Goal: Task Accomplishment & Management: Manage account settings

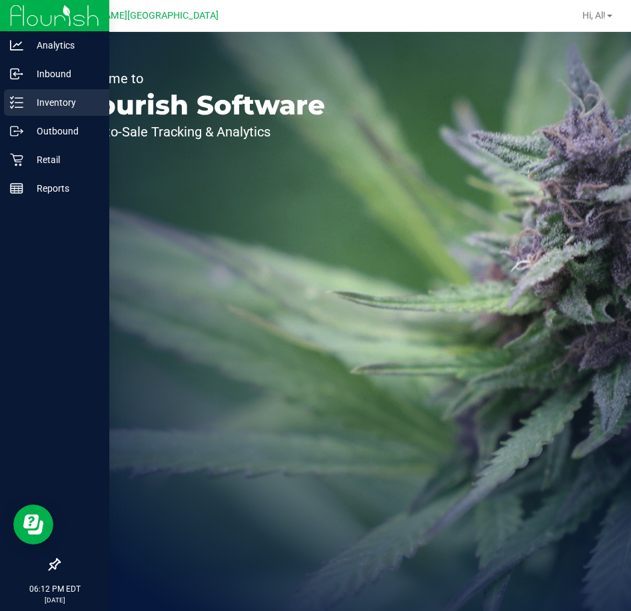
click at [59, 99] on p "Inventory" at bounding box center [63, 103] width 80 height 16
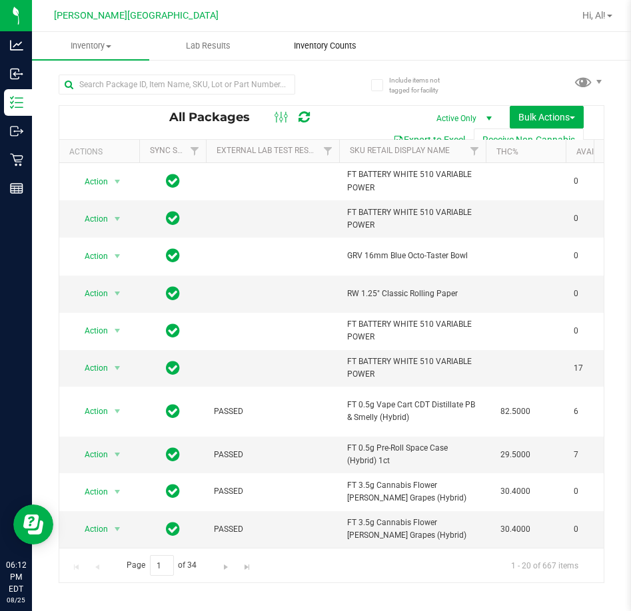
click at [352, 43] on span "Inventory Counts" at bounding box center [325, 46] width 99 height 12
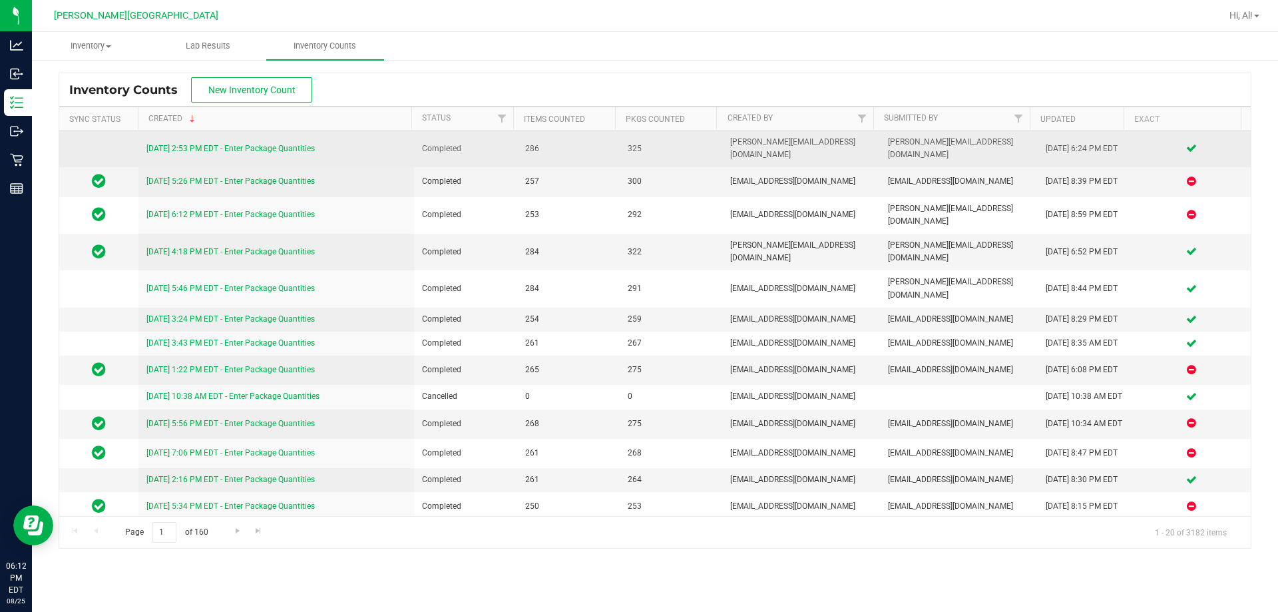
click at [275, 144] on link "[DATE] 2:53 PM EDT - Enter Package Quantities" at bounding box center [230, 148] width 168 height 9
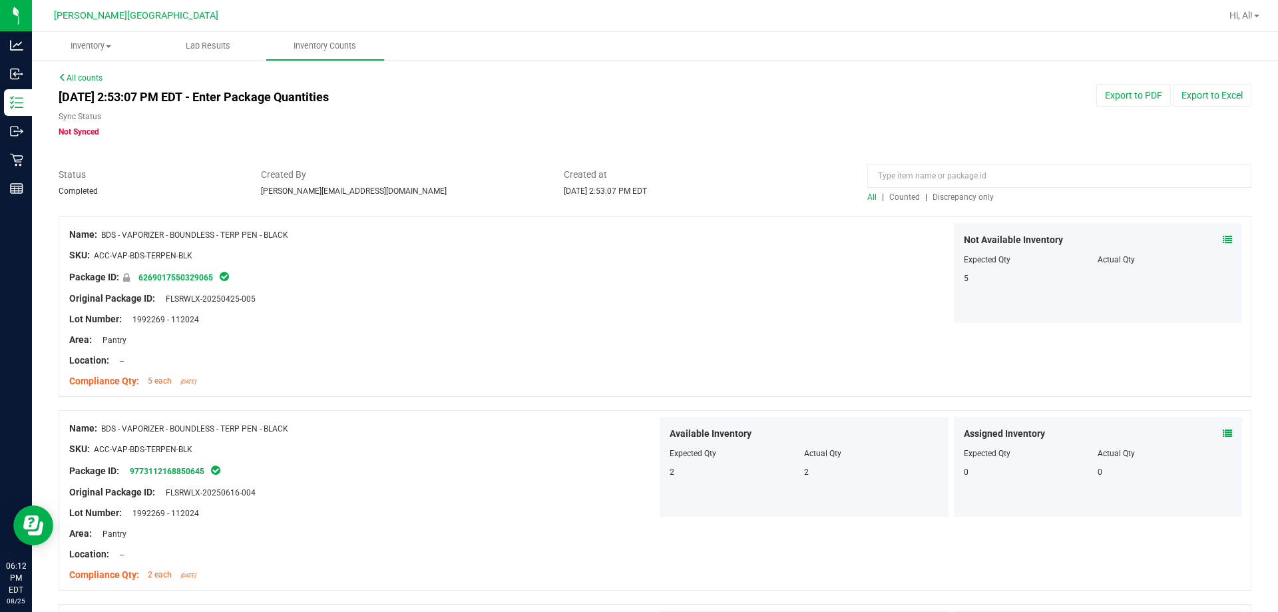
click at [99, 75] on link "All counts" at bounding box center [81, 77] width 44 height 9
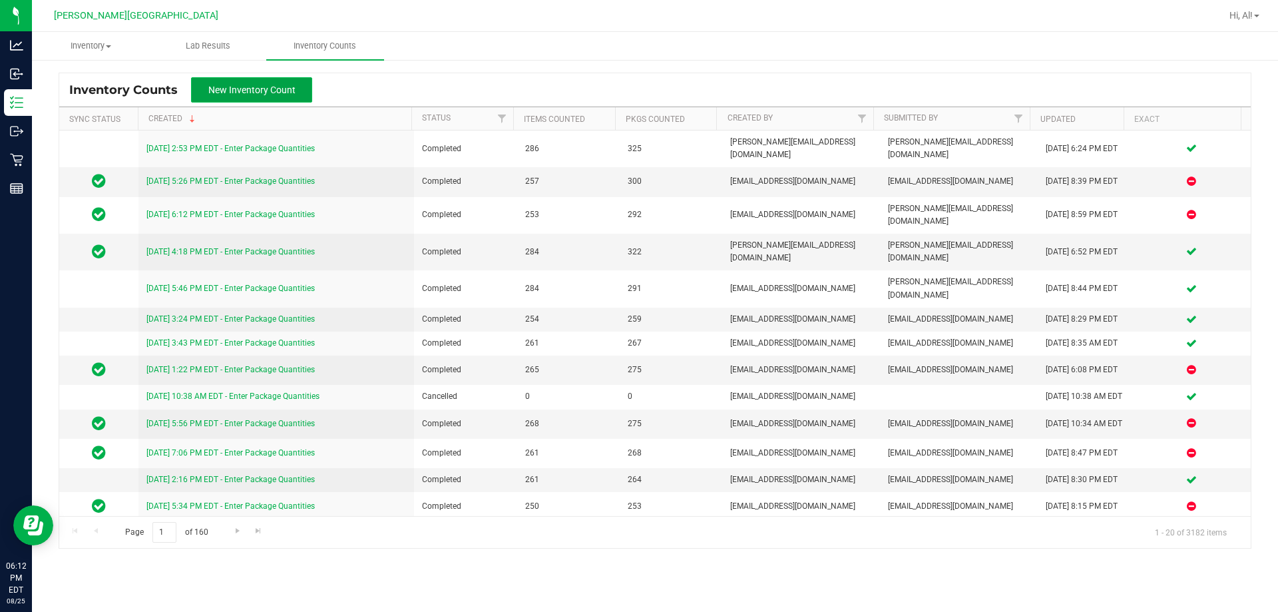
click at [228, 82] on button "New Inventory Count" at bounding box center [251, 89] width 121 height 25
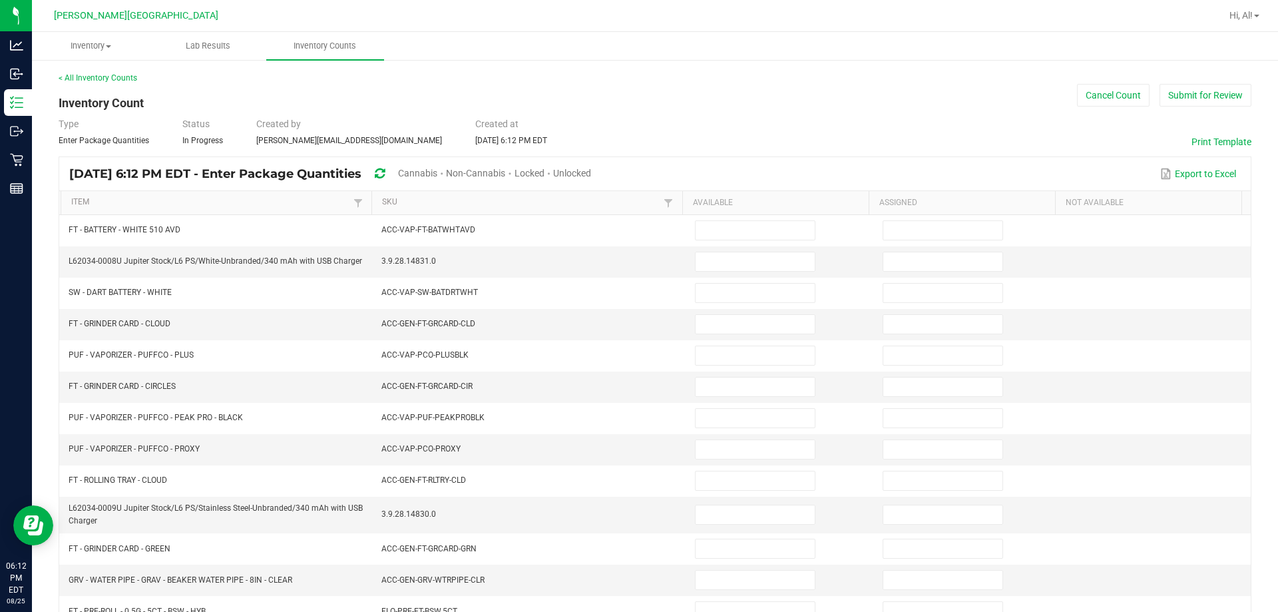
click at [437, 176] on span "Cannabis" at bounding box center [417, 173] width 39 height 11
click at [592, 170] on span "Unlocked" at bounding box center [573, 173] width 38 height 11
click at [186, 200] on link "Item" at bounding box center [210, 202] width 278 height 11
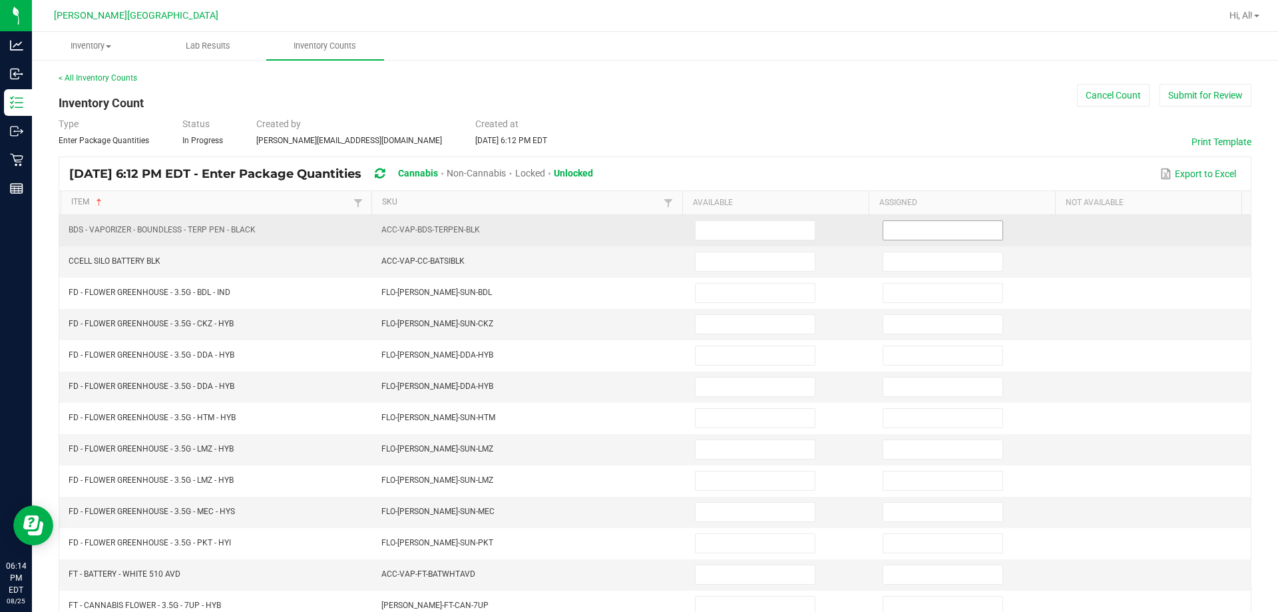
click at [630, 233] on input at bounding box center [943, 230] width 119 height 19
type input "0"
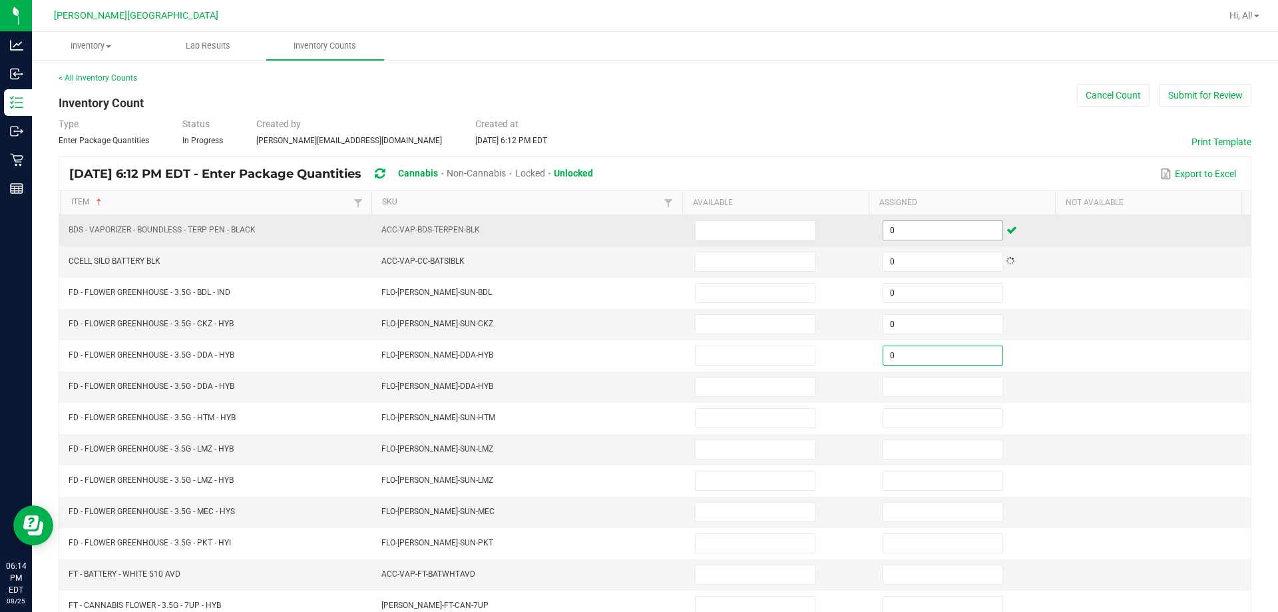
type input "0"
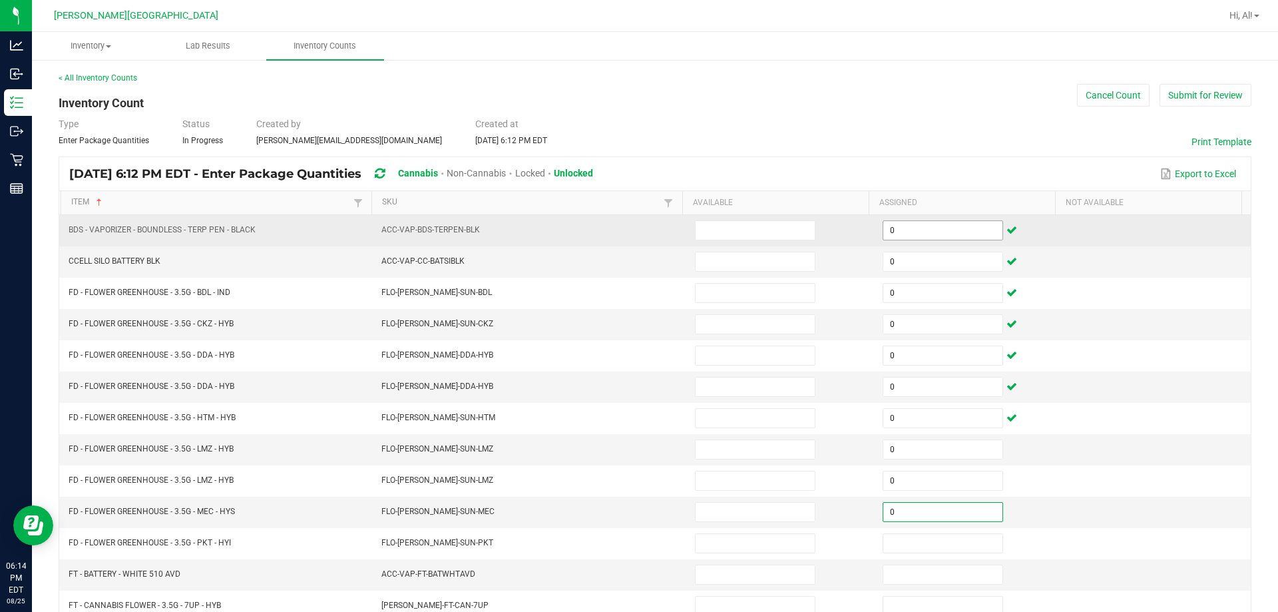
type input "0"
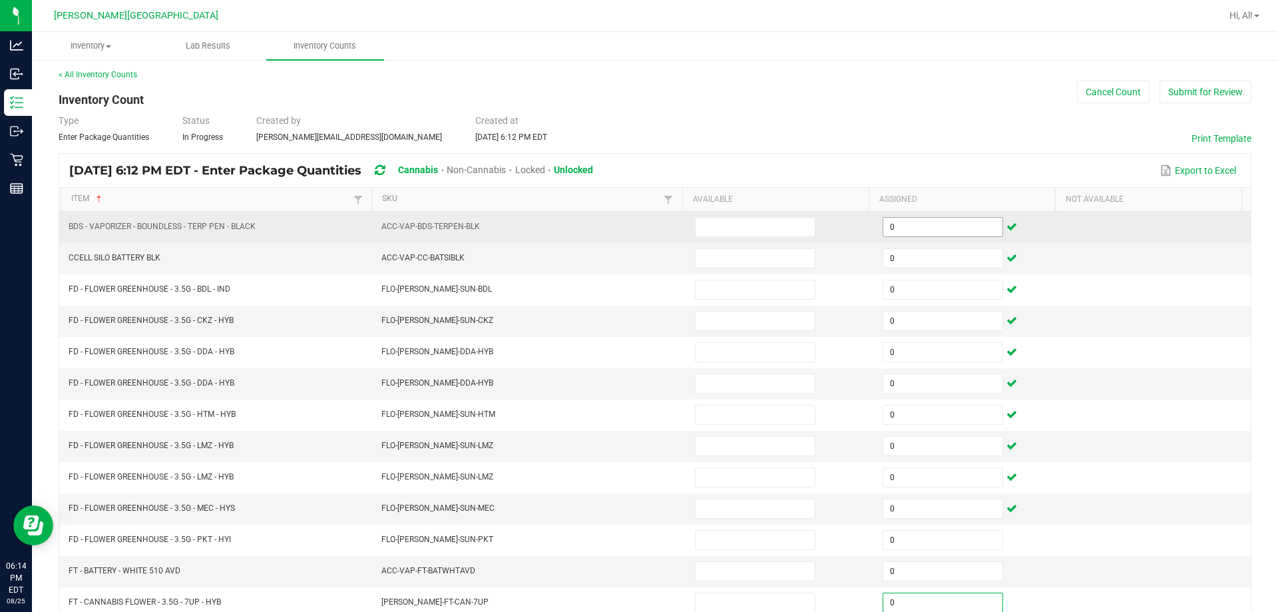
type input "0"
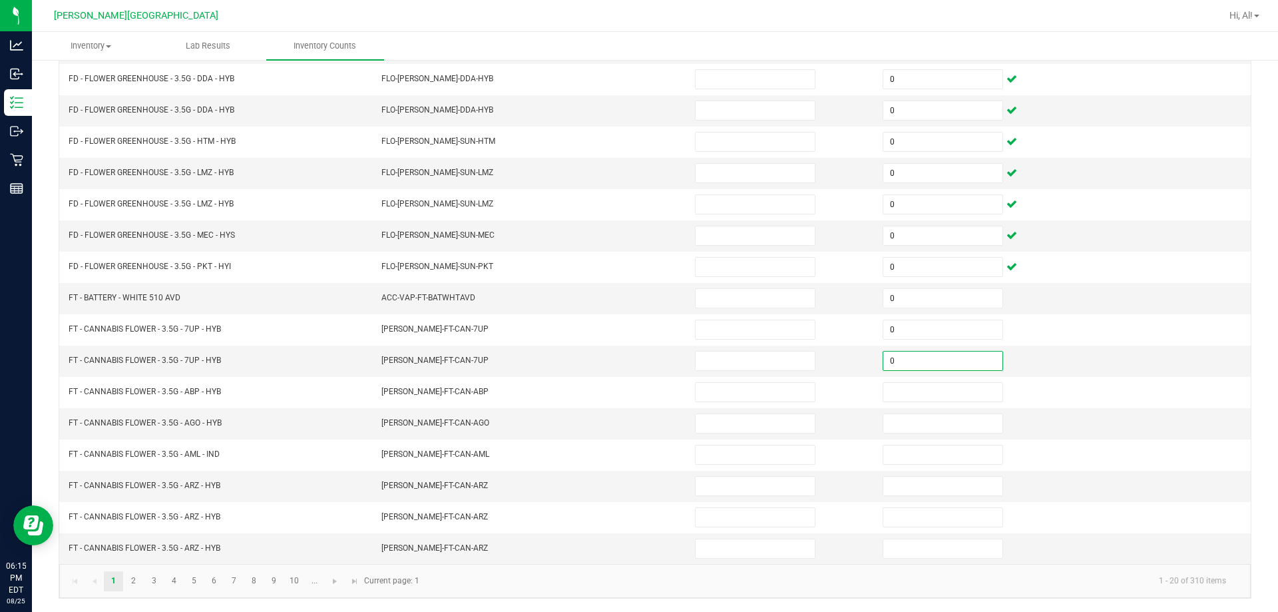
type input "0"
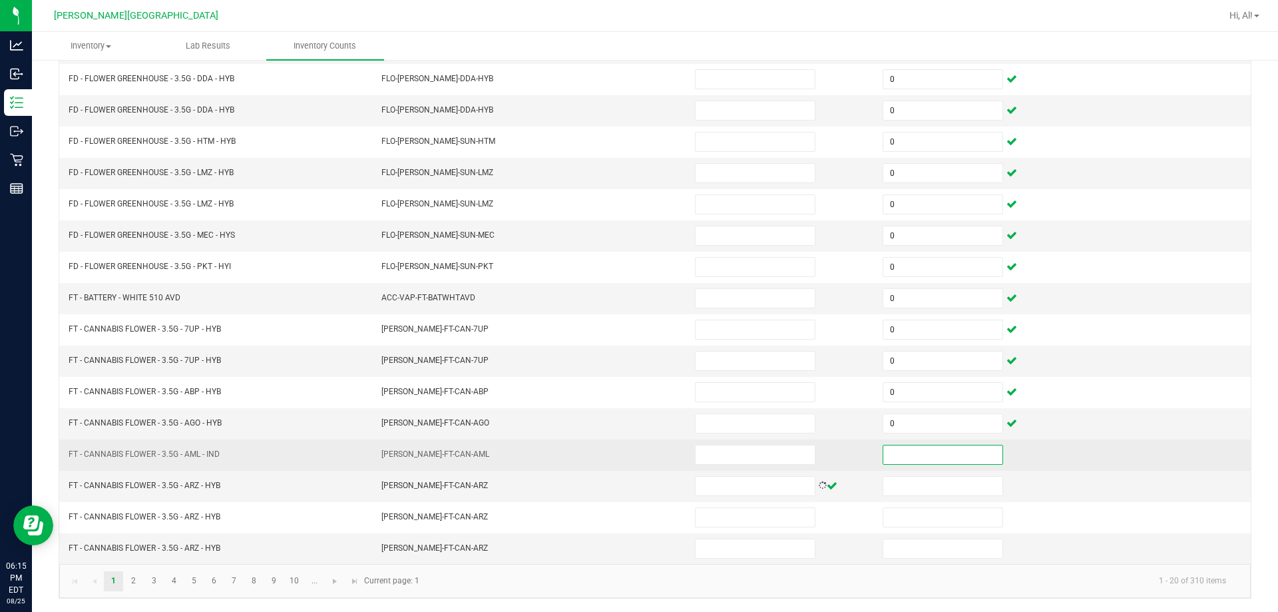
click at [630, 459] on input at bounding box center [943, 454] width 119 height 19
type input "0"
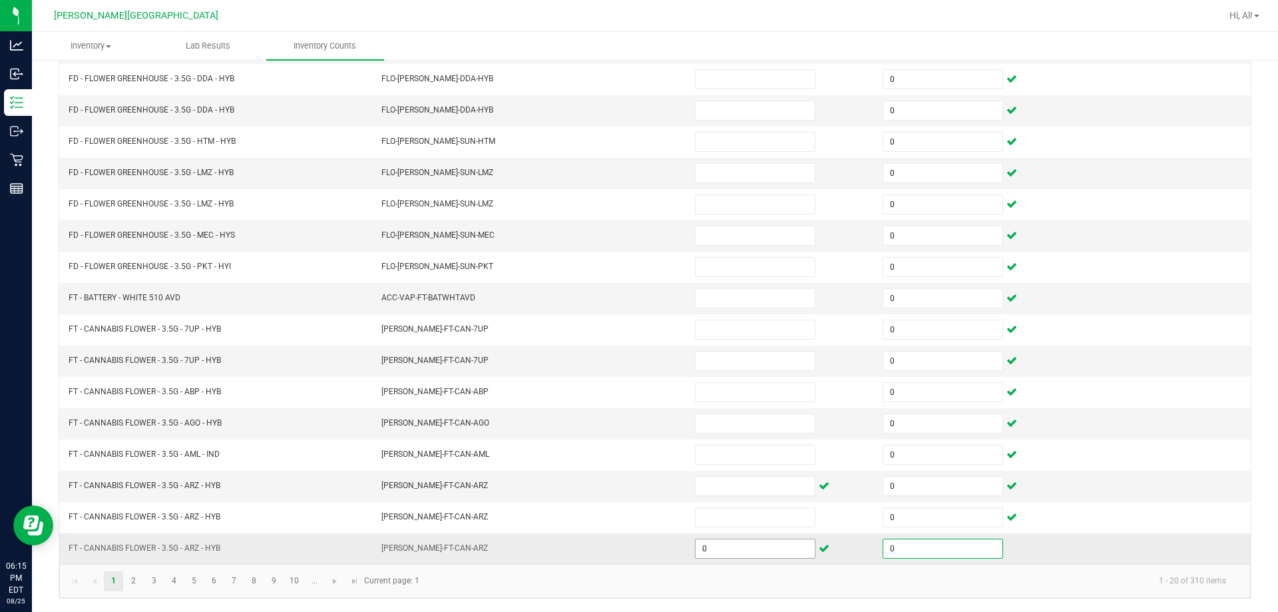
type input "0"
click at [630, 547] on input "0" at bounding box center [755, 548] width 119 height 19
click at [630, 584] on kendo-pager-info "1 - 20 of 310 items" at bounding box center [832, 581] width 810 height 22
click at [135, 581] on link "2" at bounding box center [133, 581] width 19 height 20
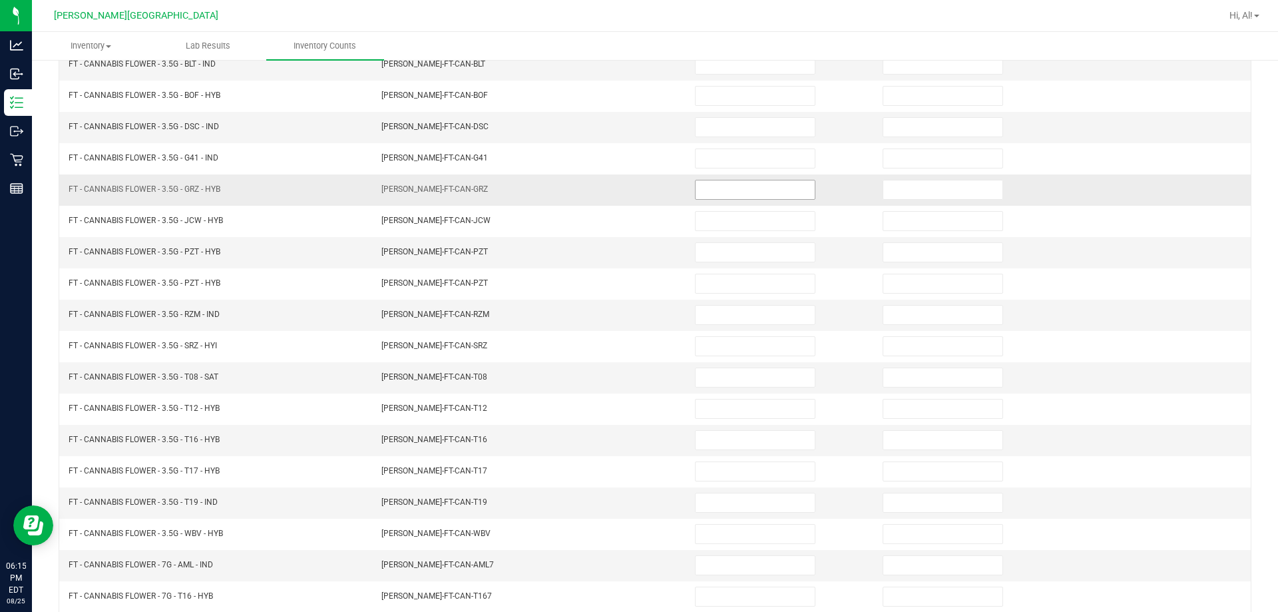
scroll to position [77, 0]
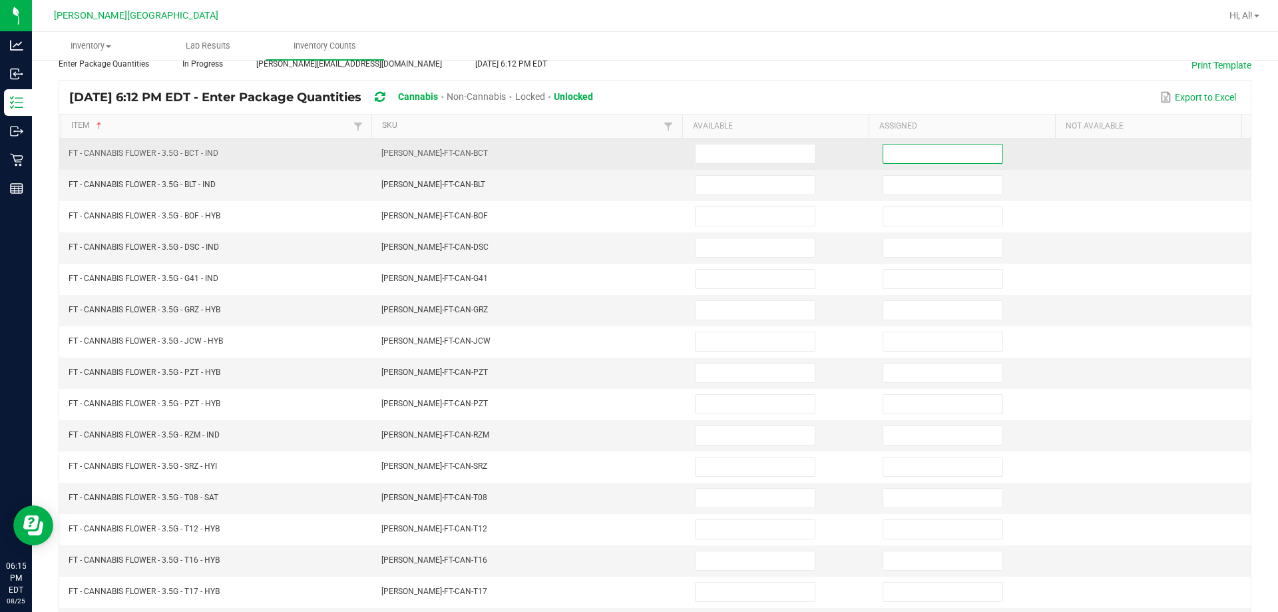
click at [630, 154] on input at bounding box center [943, 153] width 119 height 19
type input "0"
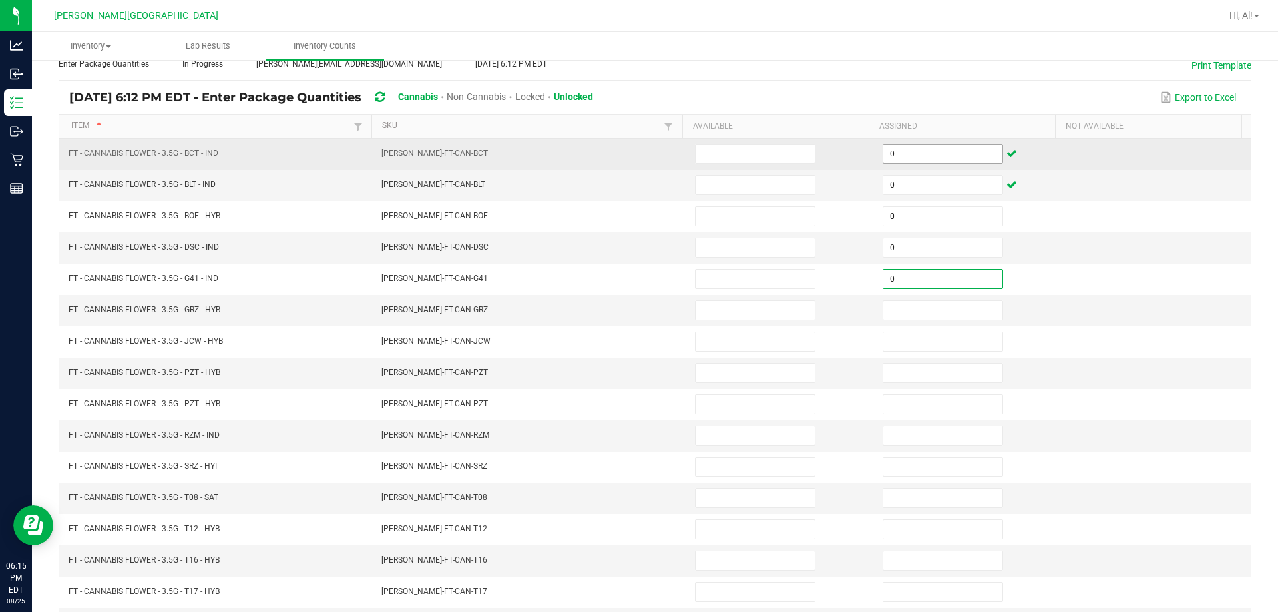
type input "0"
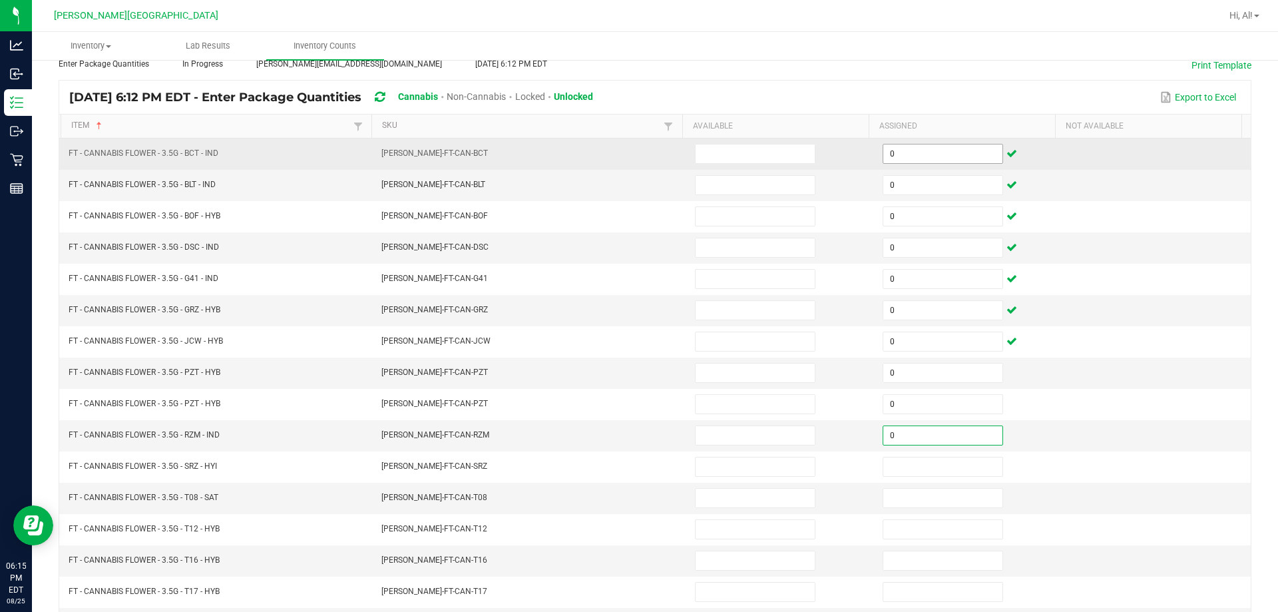
type input "0"
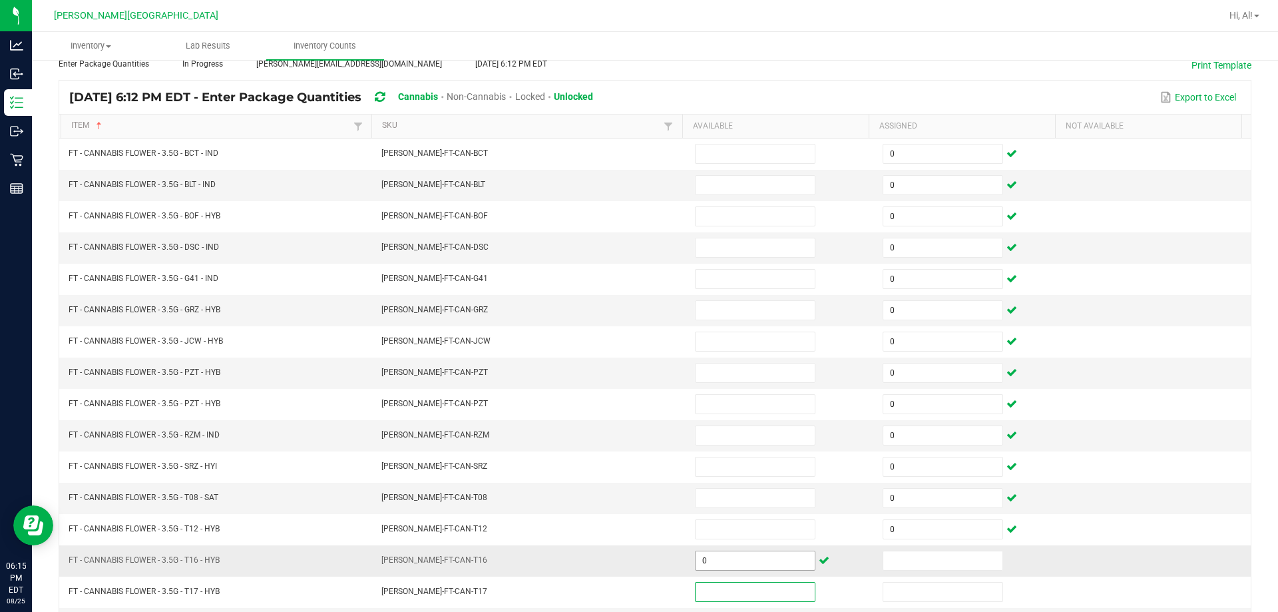
click at [630, 555] on input "0" at bounding box center [755, 560] width 119 height 19
click at [630, 551] on input at bounding box center [943, 560] width 119 height 19
type input "0"
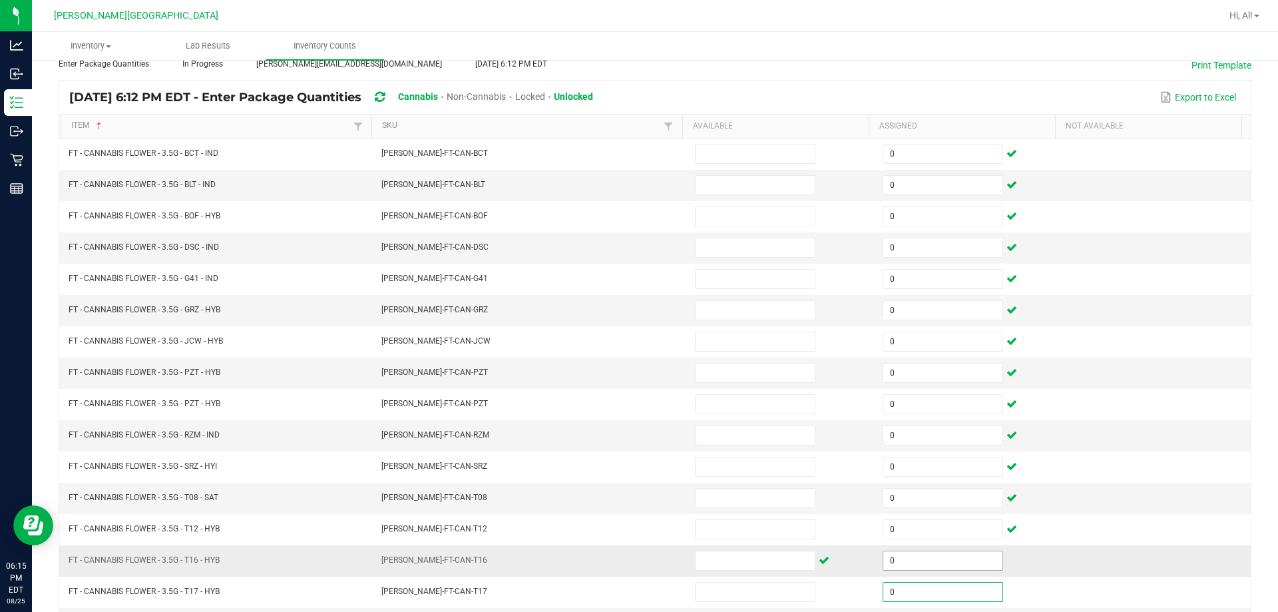
scroll to position [276, 0]
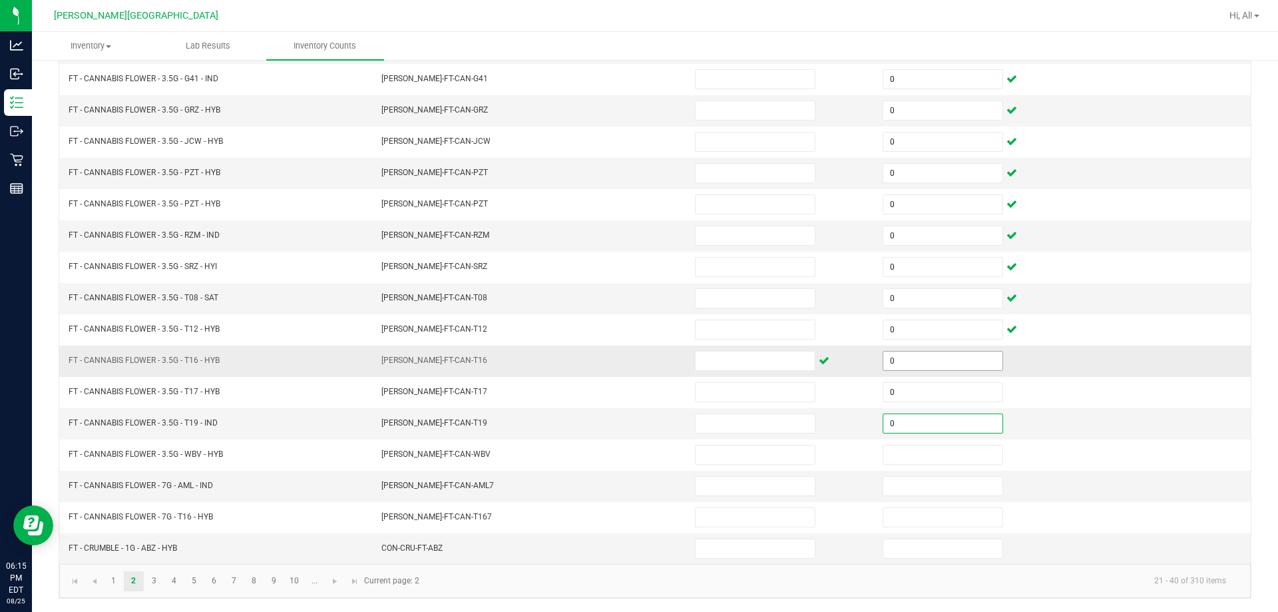
type input "0"
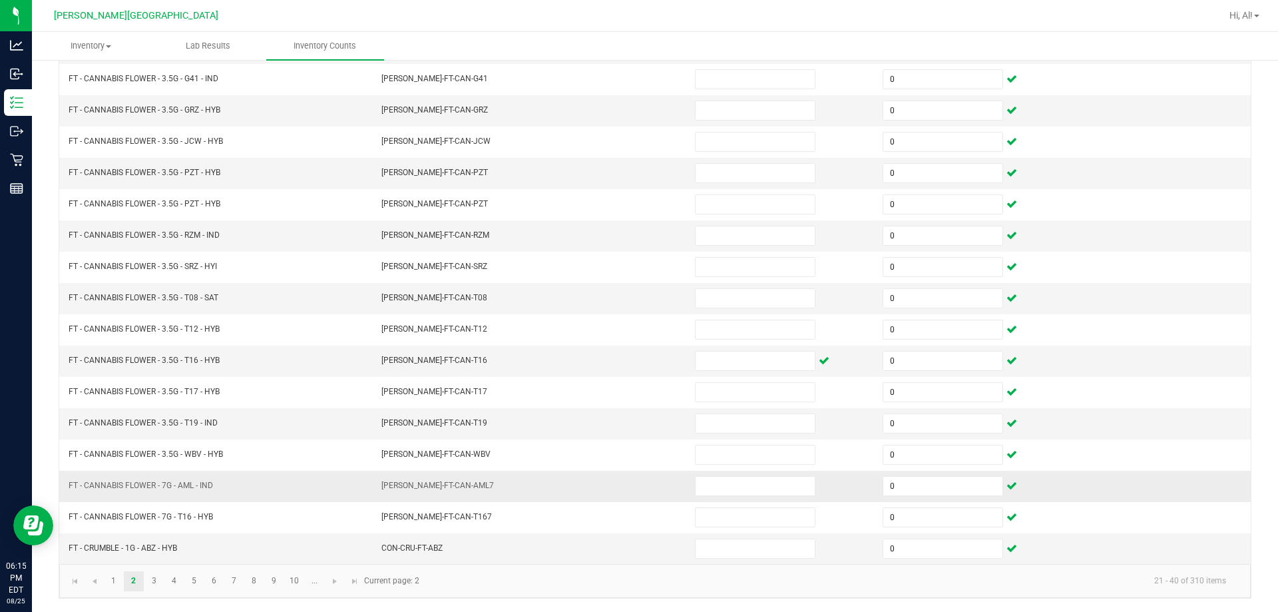
click at [596, 480] on td "[PERSON_NAME]-FT-CAN-AML7" at bounding box center [531, 486] width 314 height 31
click at [153, 583] on link "3" at bounding box center [153, 581] width 19 height 20
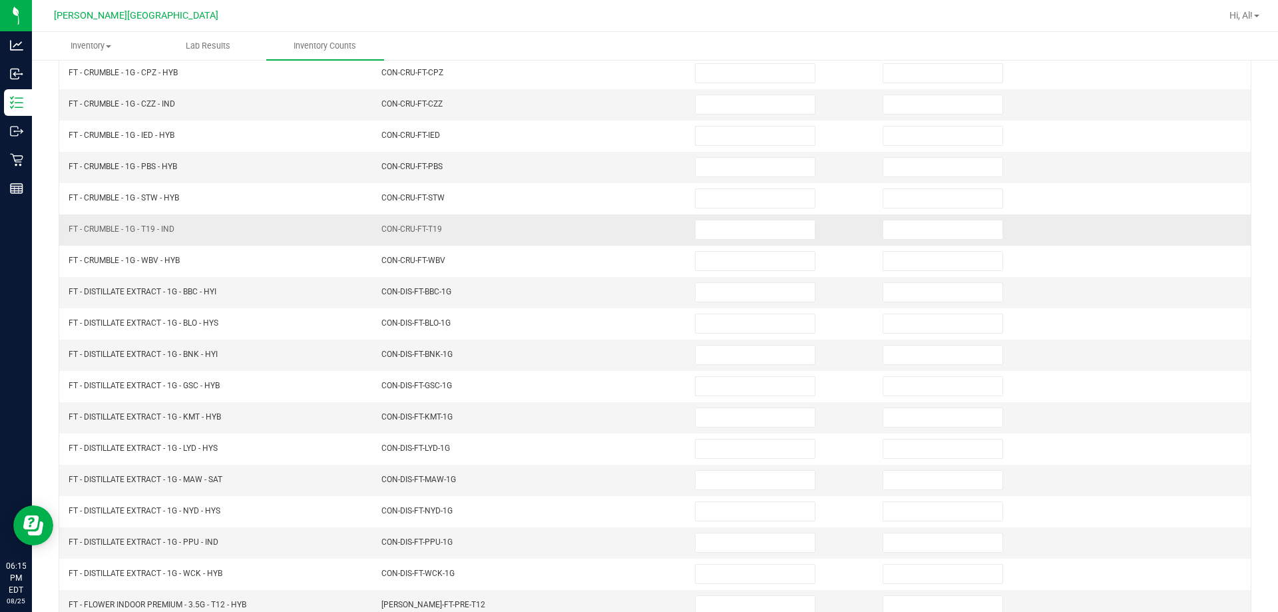
scroll to position [77, 0]
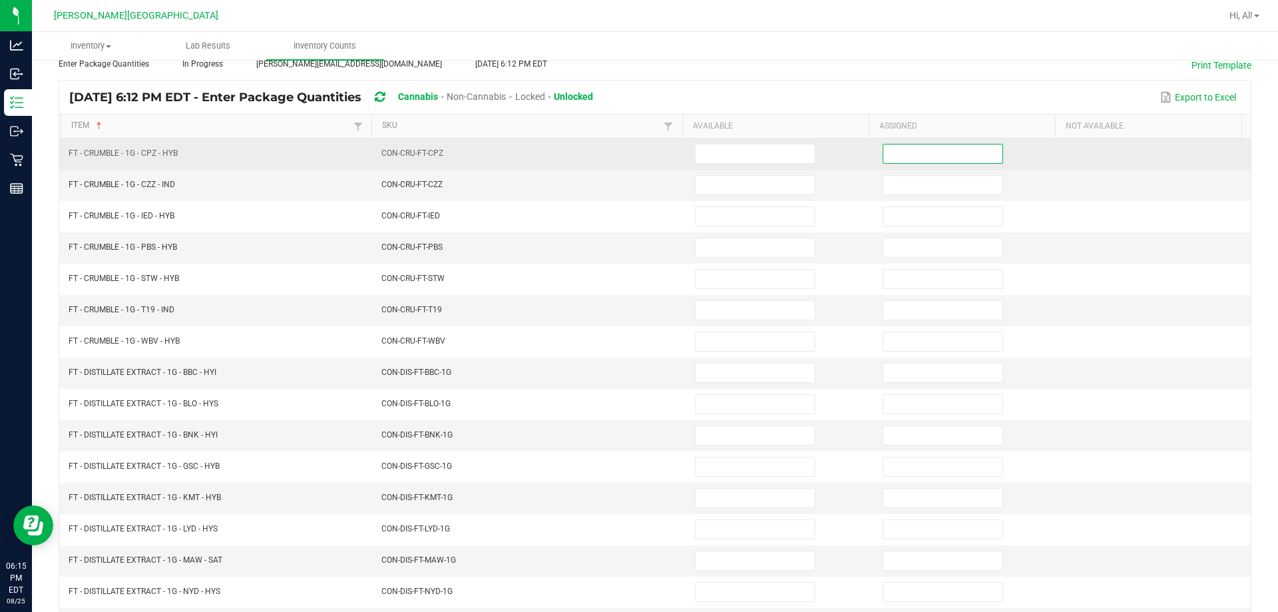
click at [630, 156] on input at bounding box center [943, 153] width 119 height 19
type input "0"
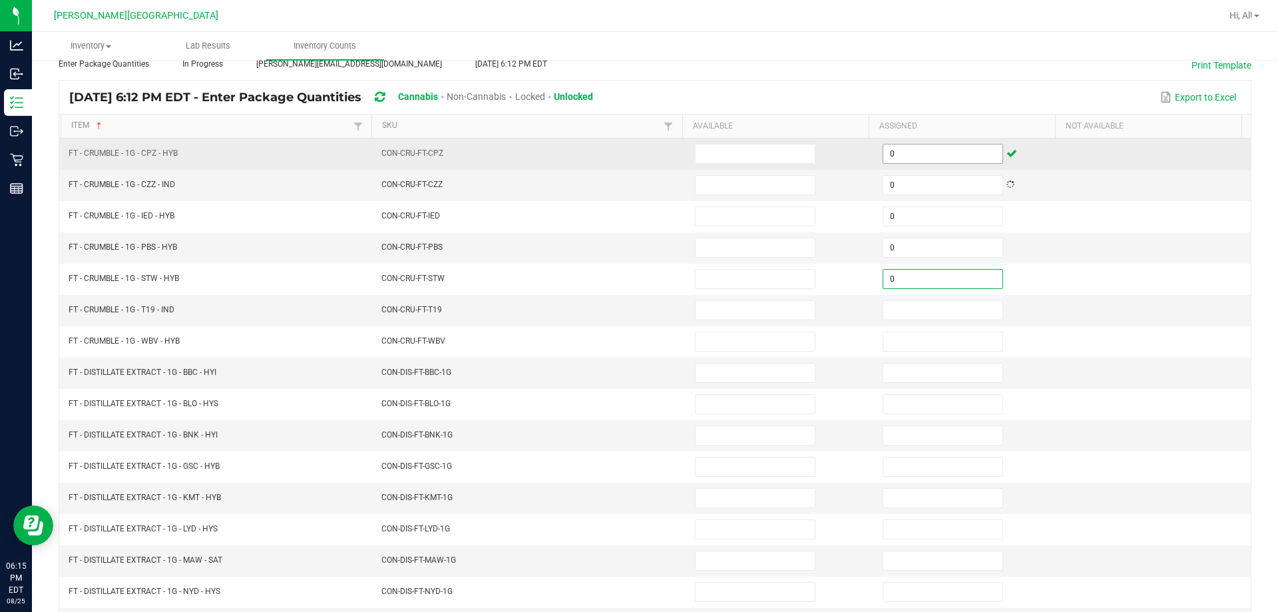
type input "0"
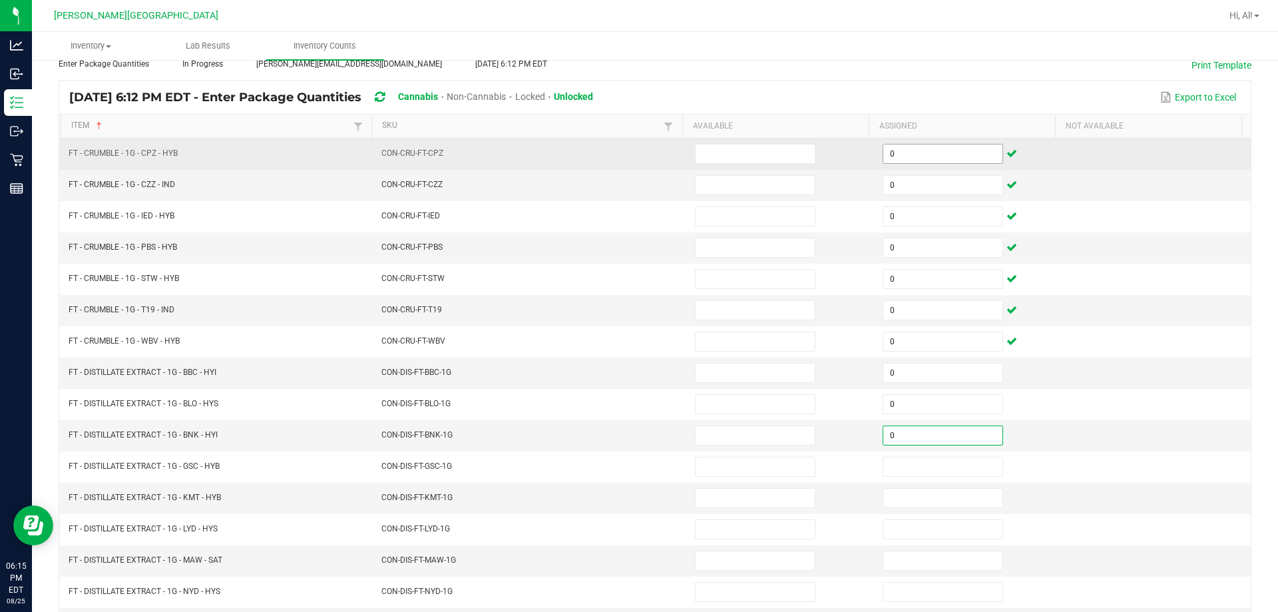
type input "0"
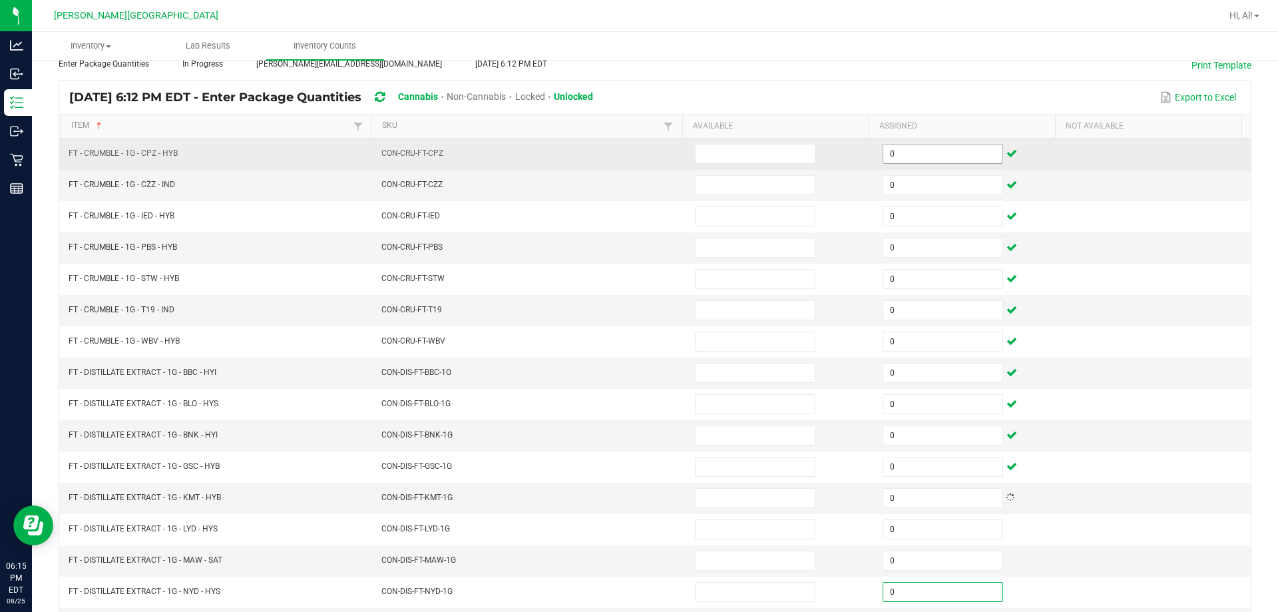
type input "0"
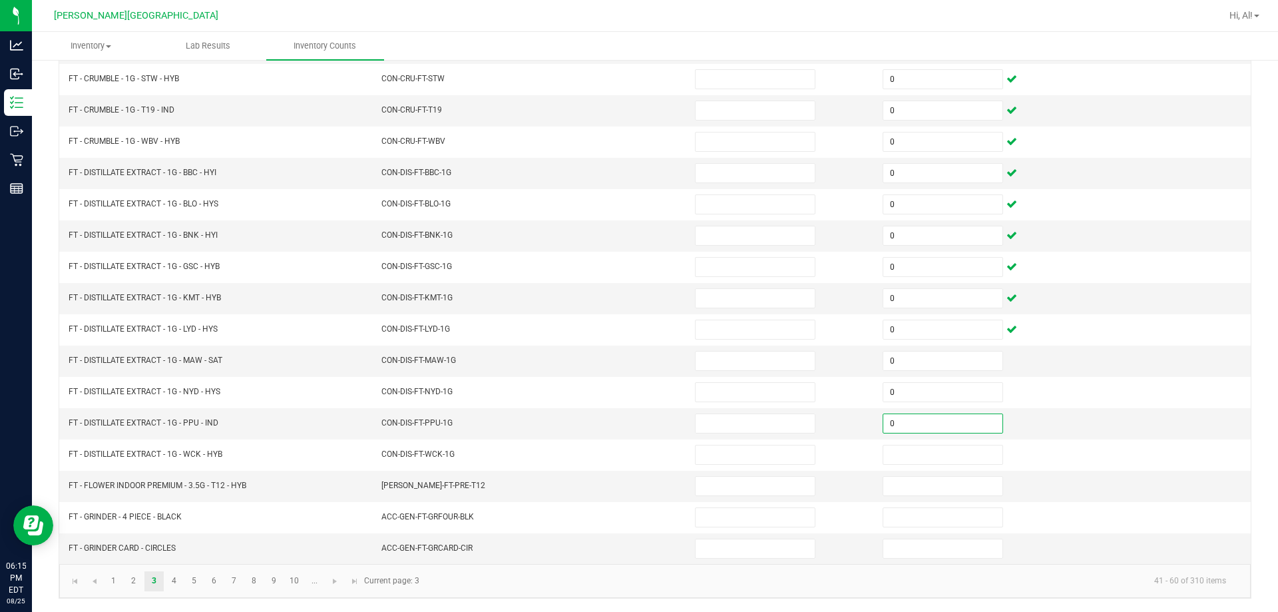
type input "0"
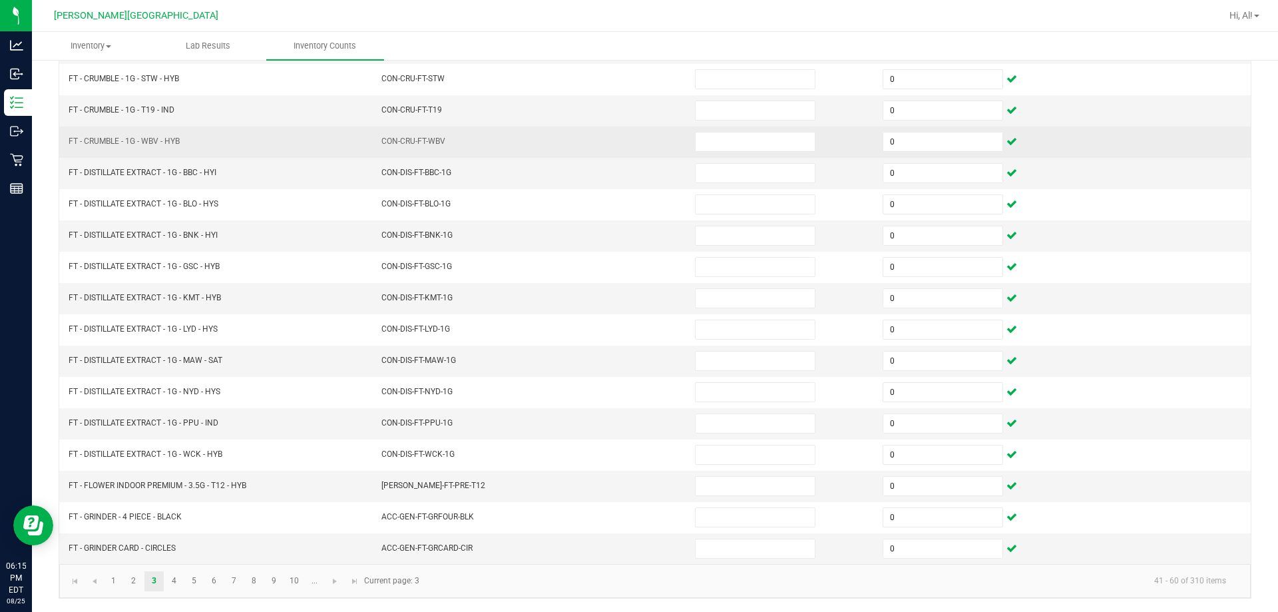
click at [630, 152] on td at bounding box center [1157, 142] width 188 height 31
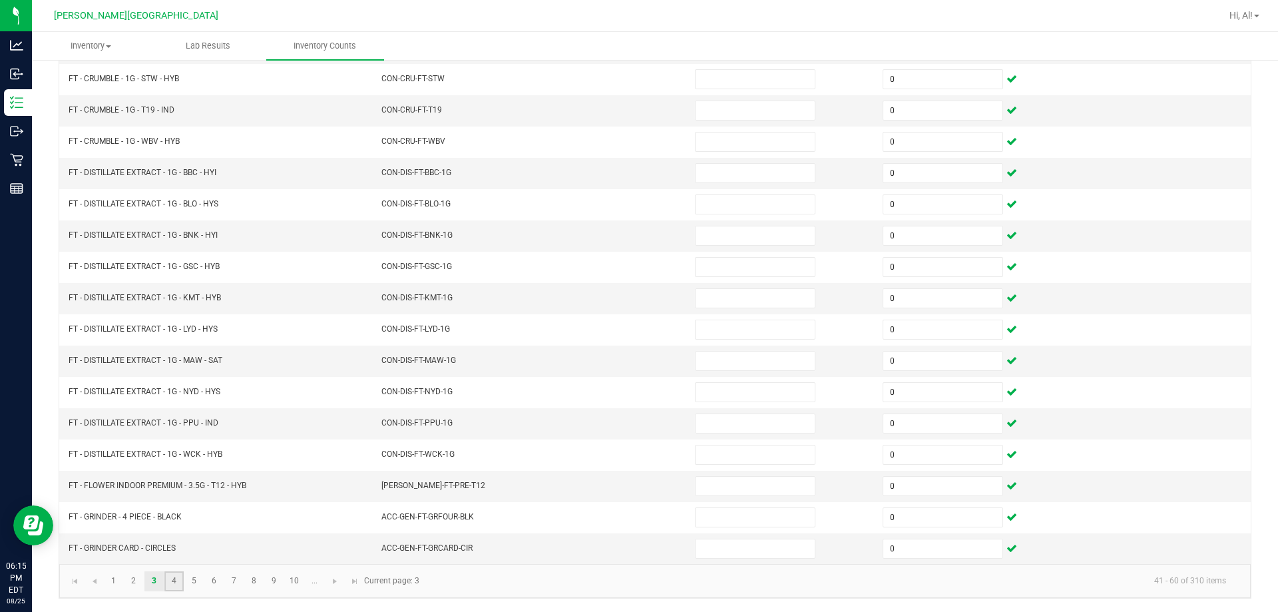
click at [176, 579] on link "4" at bounding box center [173, 581] width 19 height 20
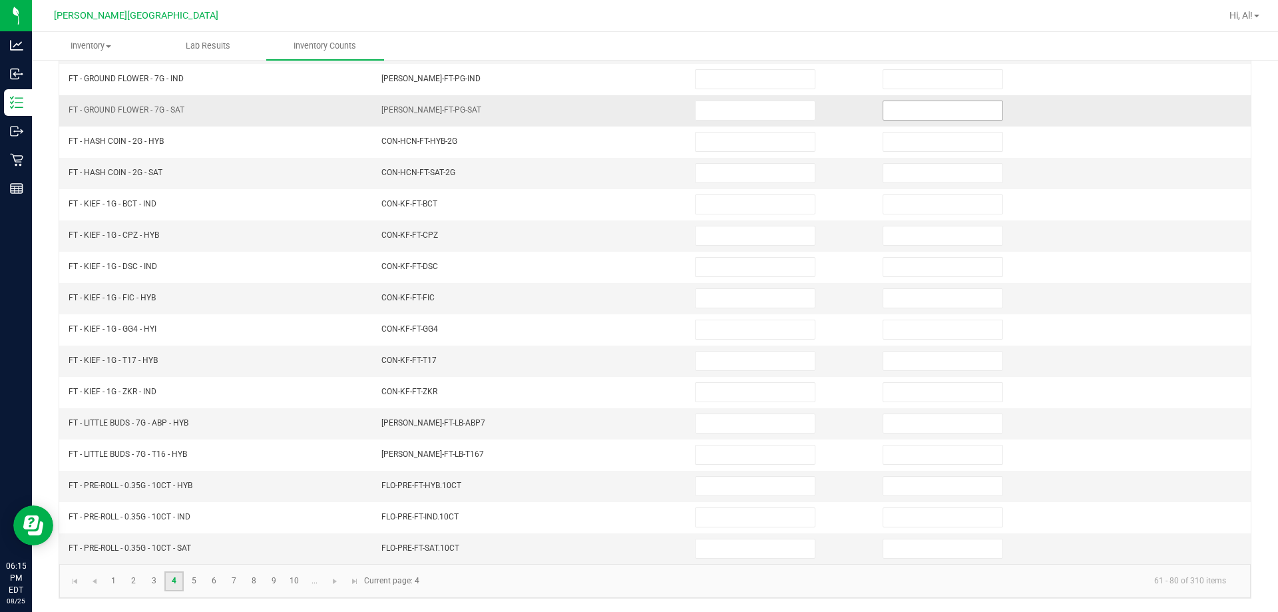
scroll to position [77, 0]
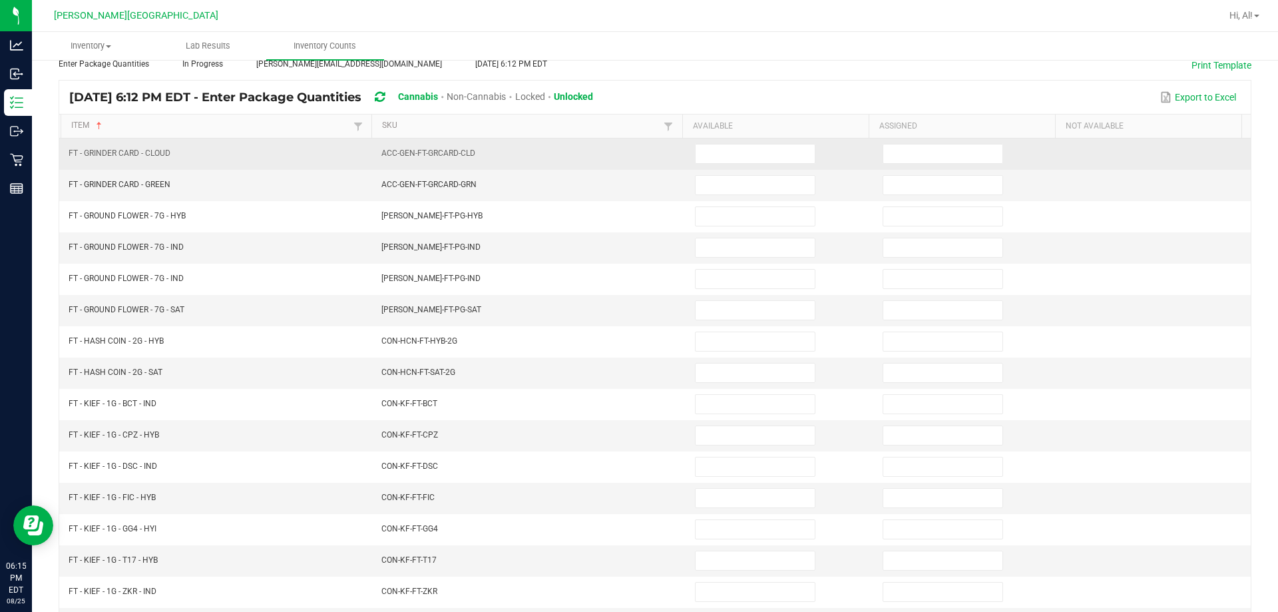
click at [630, 164] on td at bounding box center [969, 153] width 188 height 31
click at [630, 158] on input at bounding box center [943, 153] width 119 height 19
type input "0"
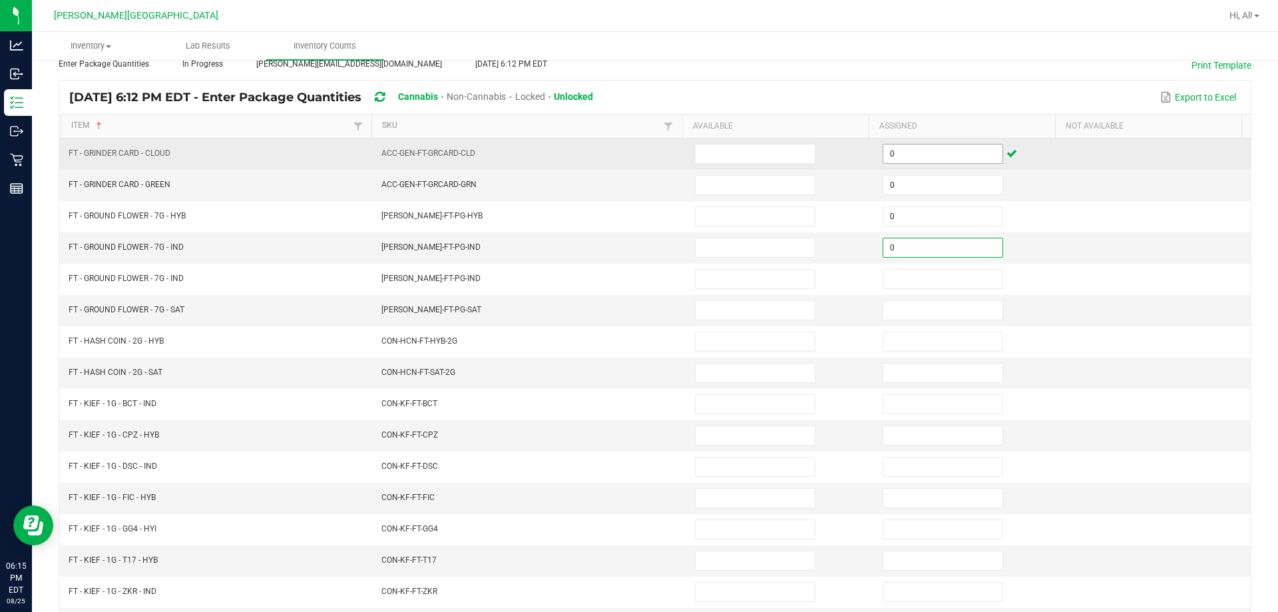
type input "0"
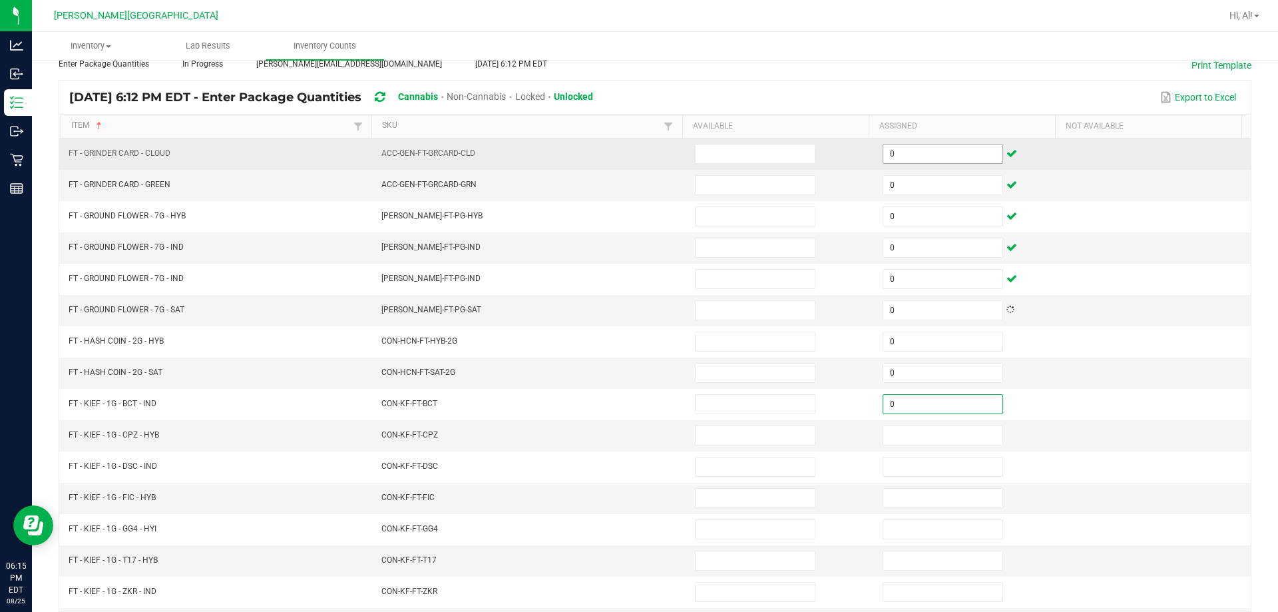
type input "0"
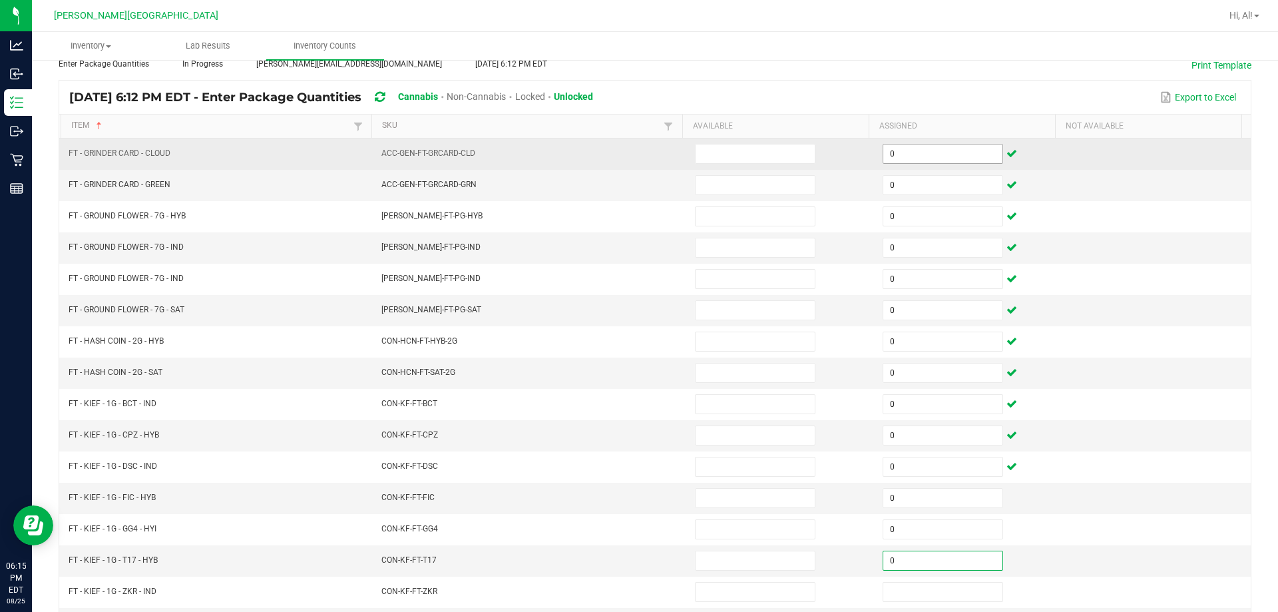
type input "0"
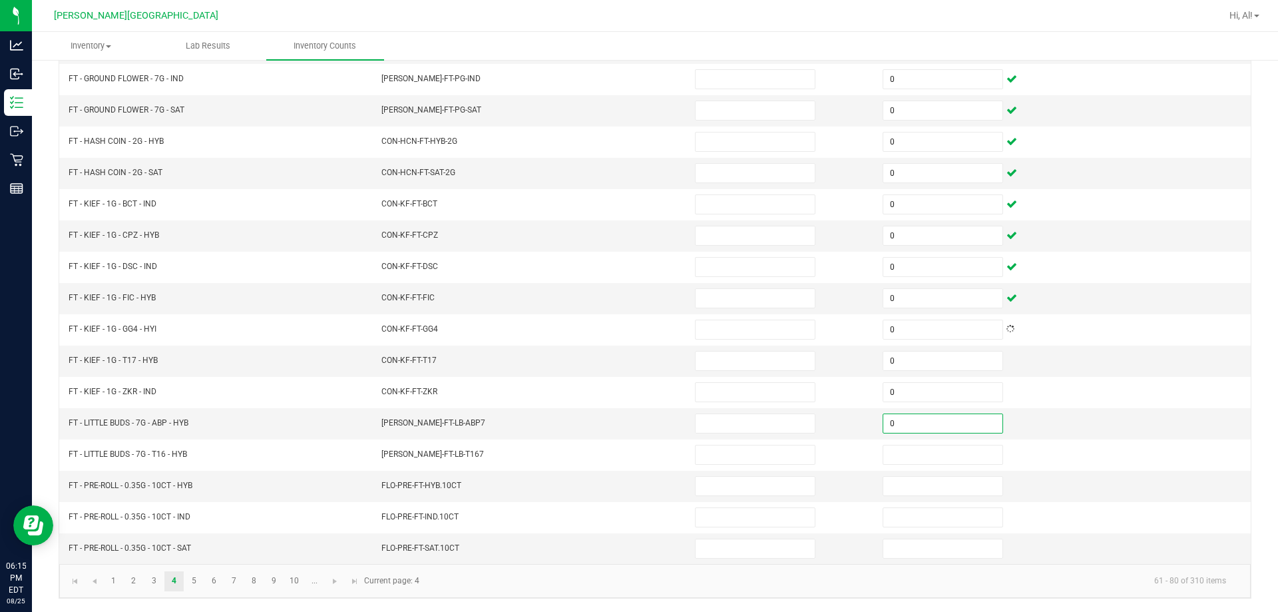
type input "0"
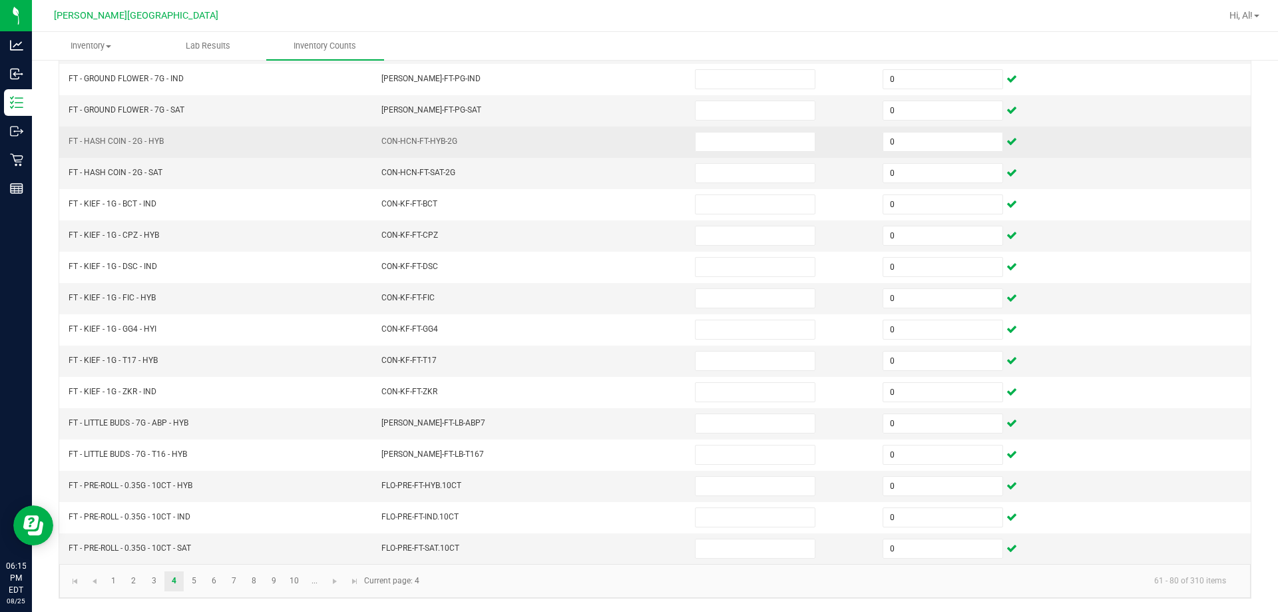
click at [630, 156] on td at bounding box center [1157, 142] width 188 height 31
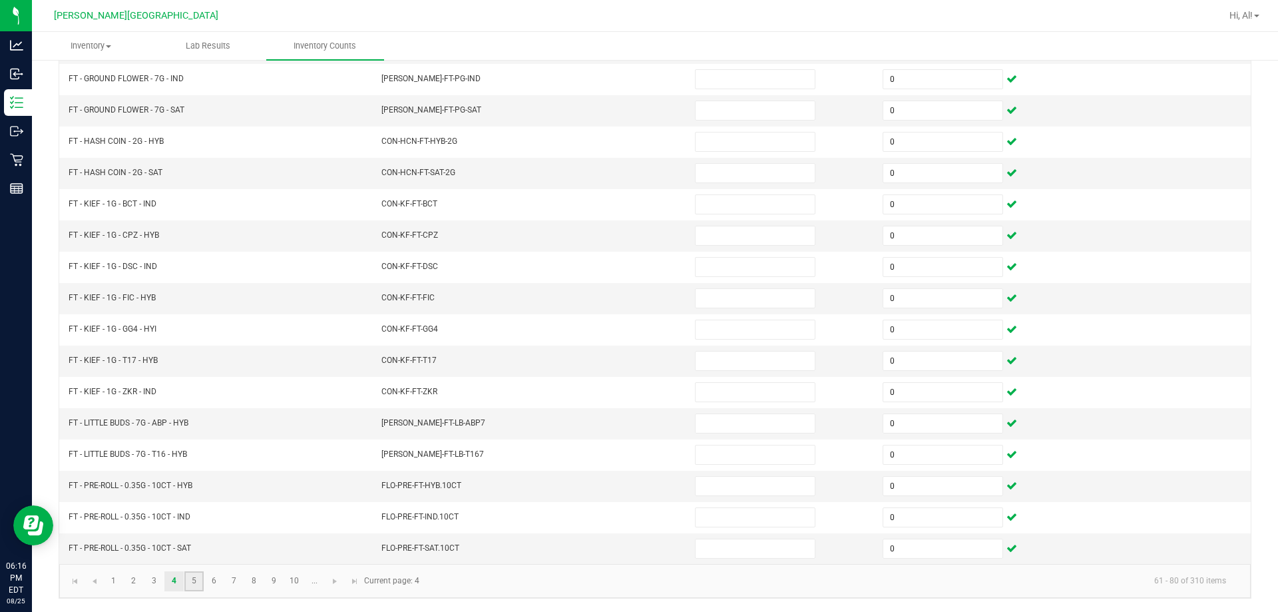
click at [188, 587] on link "5" at bounding box center [193, 581] width 19 height 20
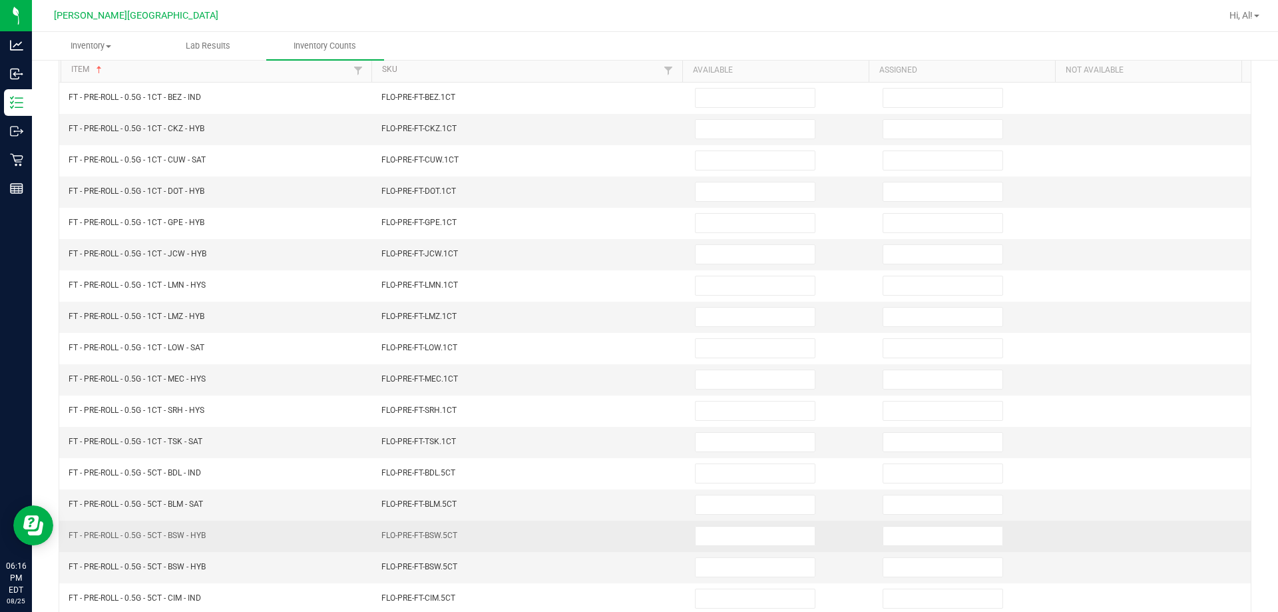
scroll to position [10, 0]
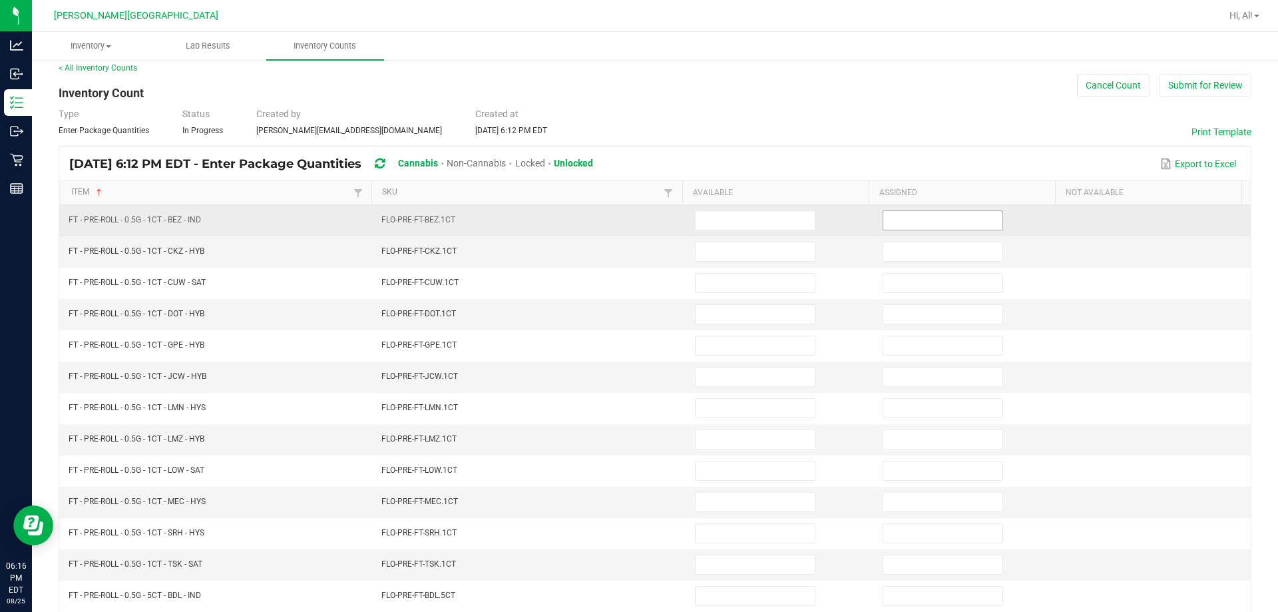
click at [630, 214] on input at bounding box center [943, 220] width 119 height 19
type input "0"
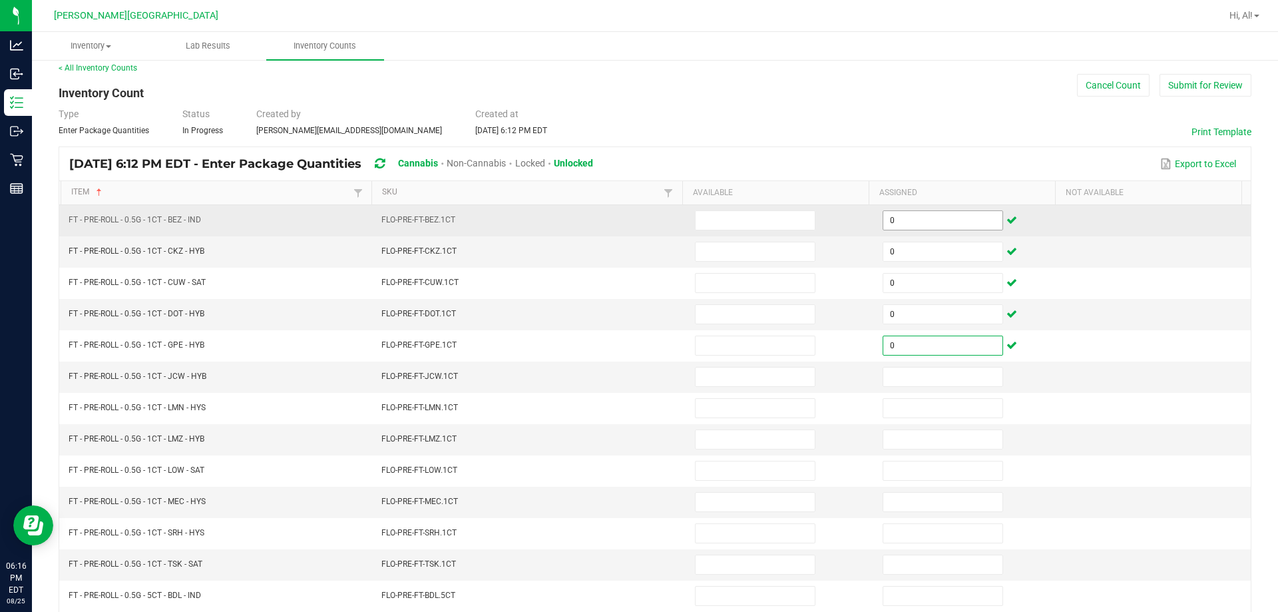
type input "0"
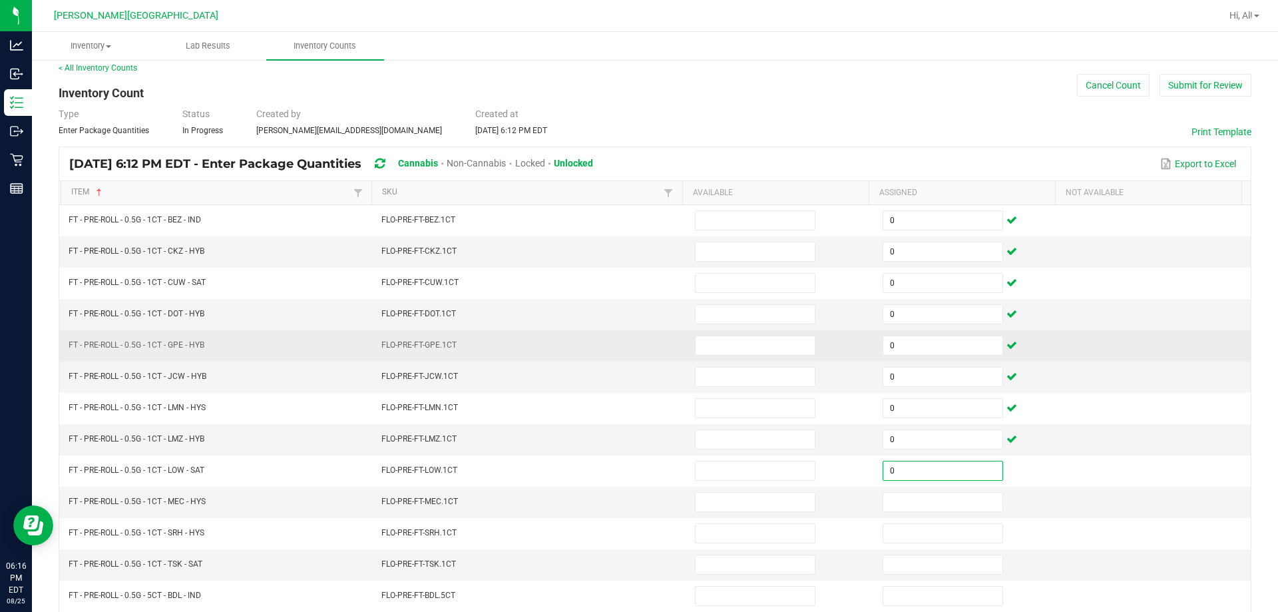
type input "0"
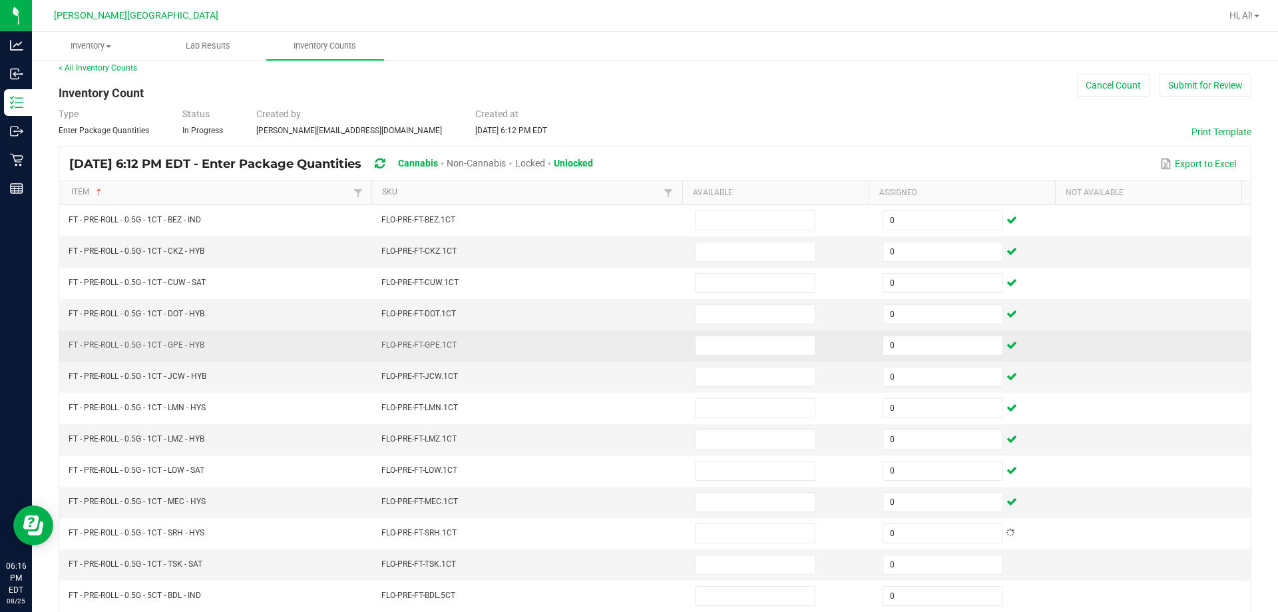
scroll to position [276, 0]
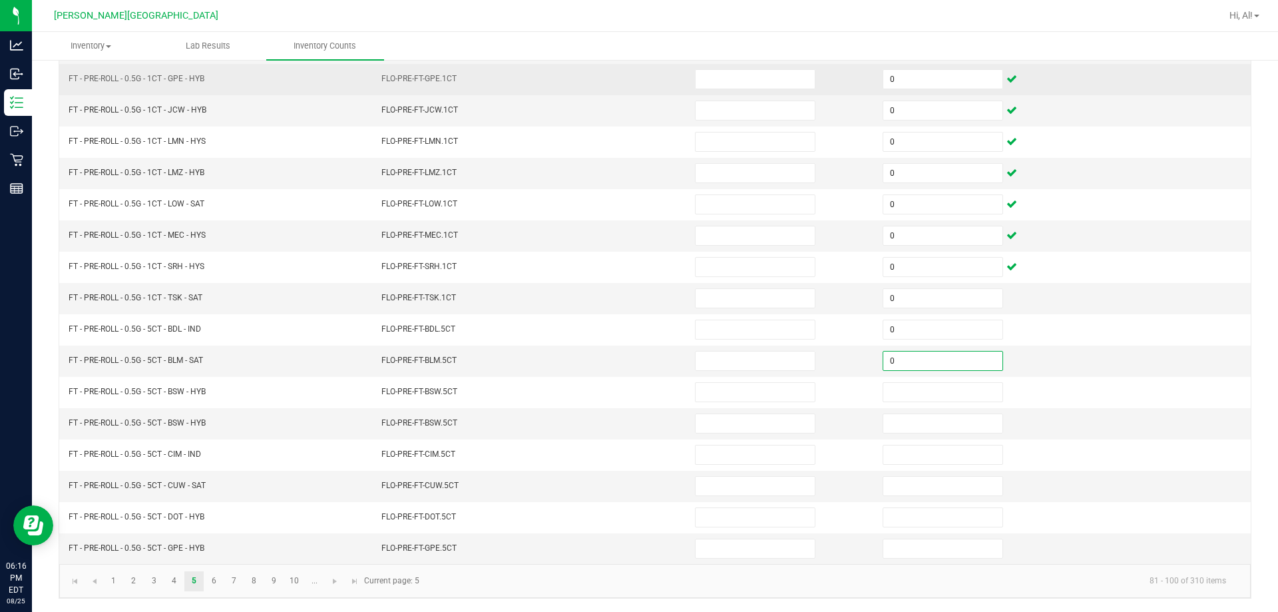
type input "0"
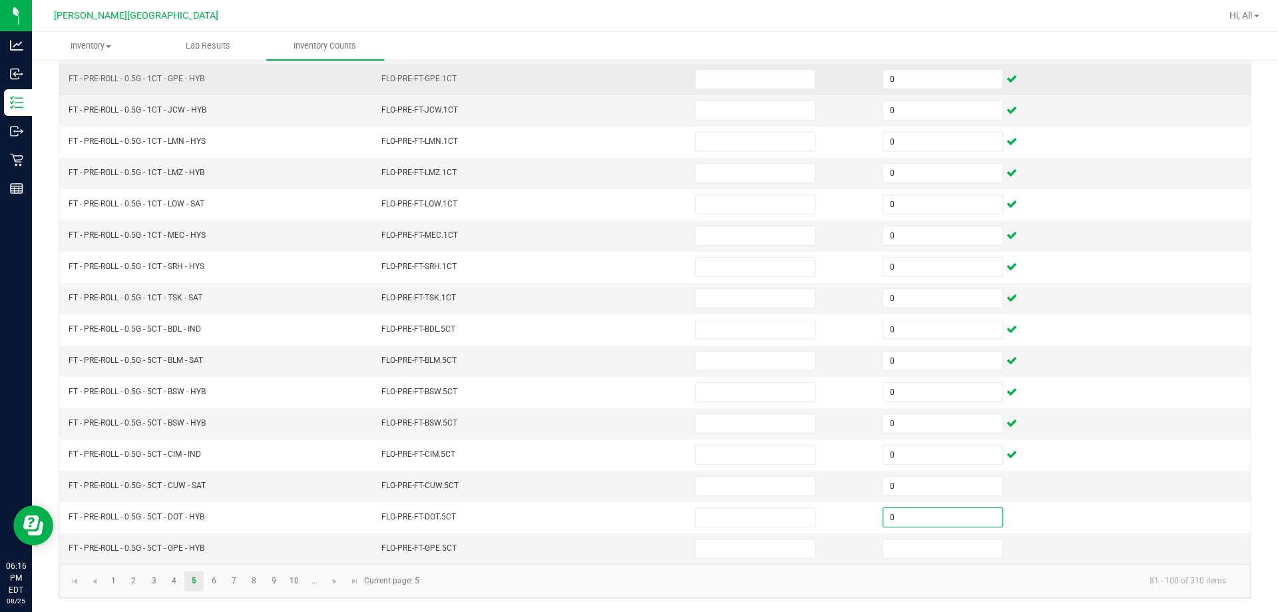
type input "0"
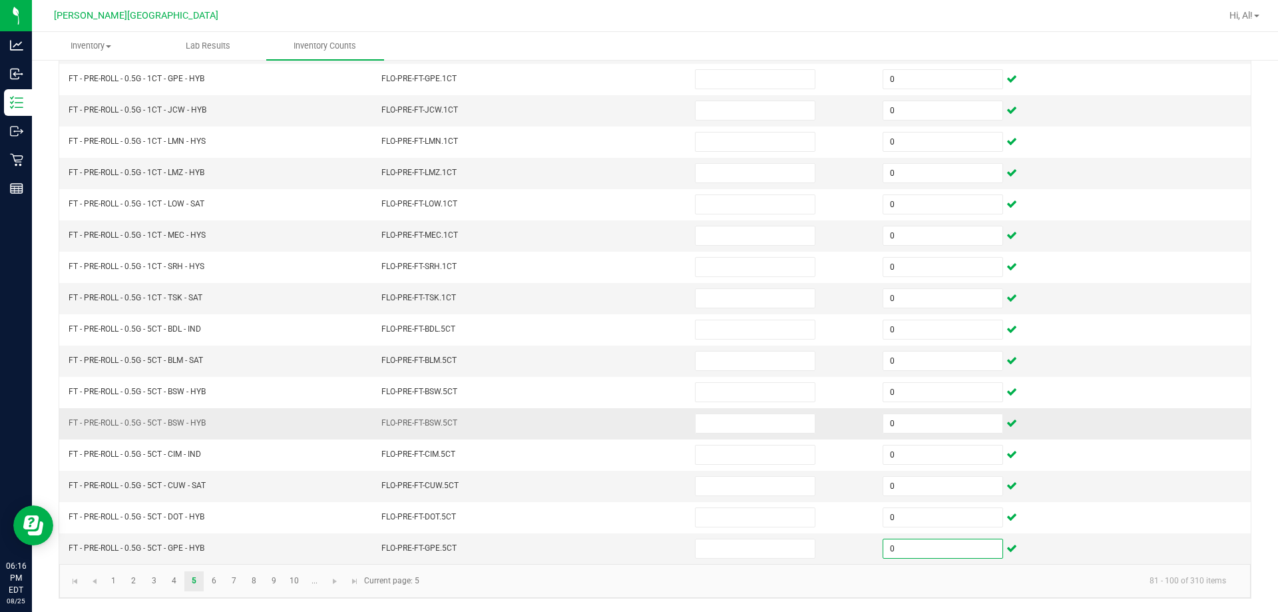
type input "0"
click at [630, 408] on td at bounding box center [781, 423] width 188 height 31
click at [214, 578] on link "6" at bounding box center [213, 581] width 19 height 20
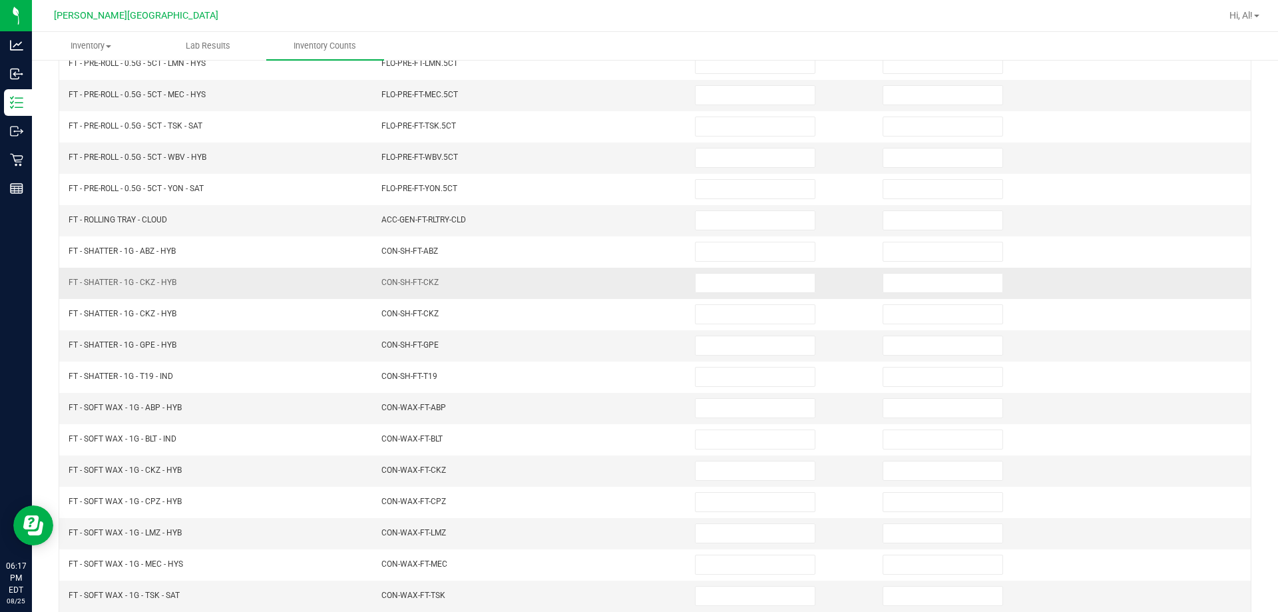
scroll to position [77, 0]
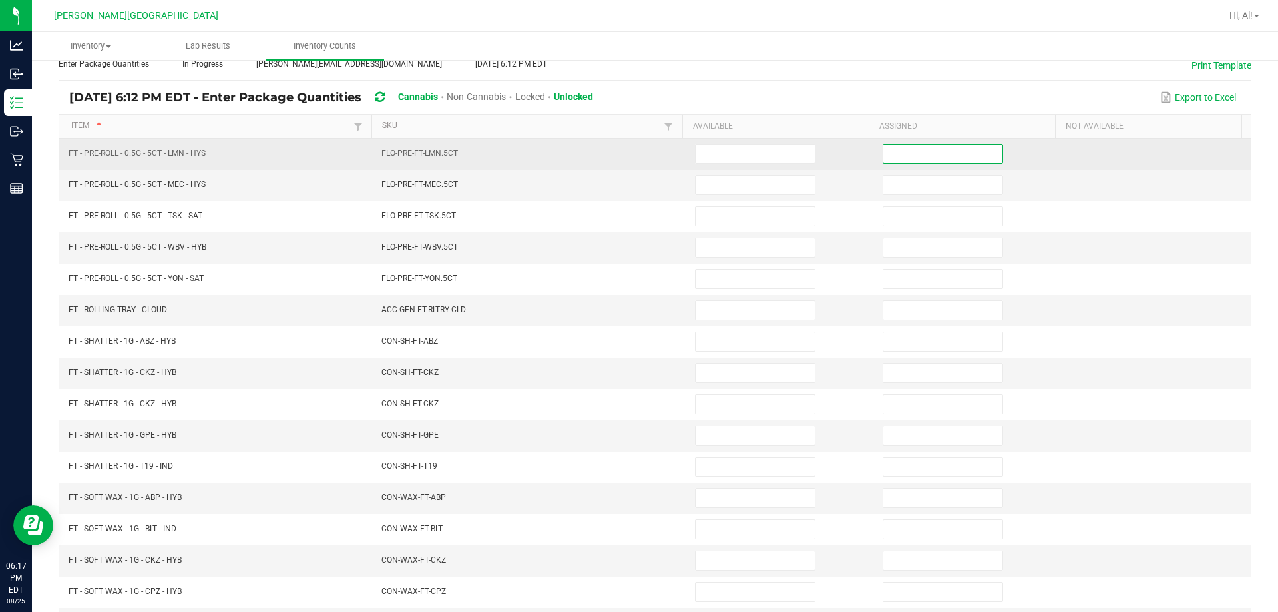
click at [630, 144] on input at bounding box center [943, 153] width 119 height 19
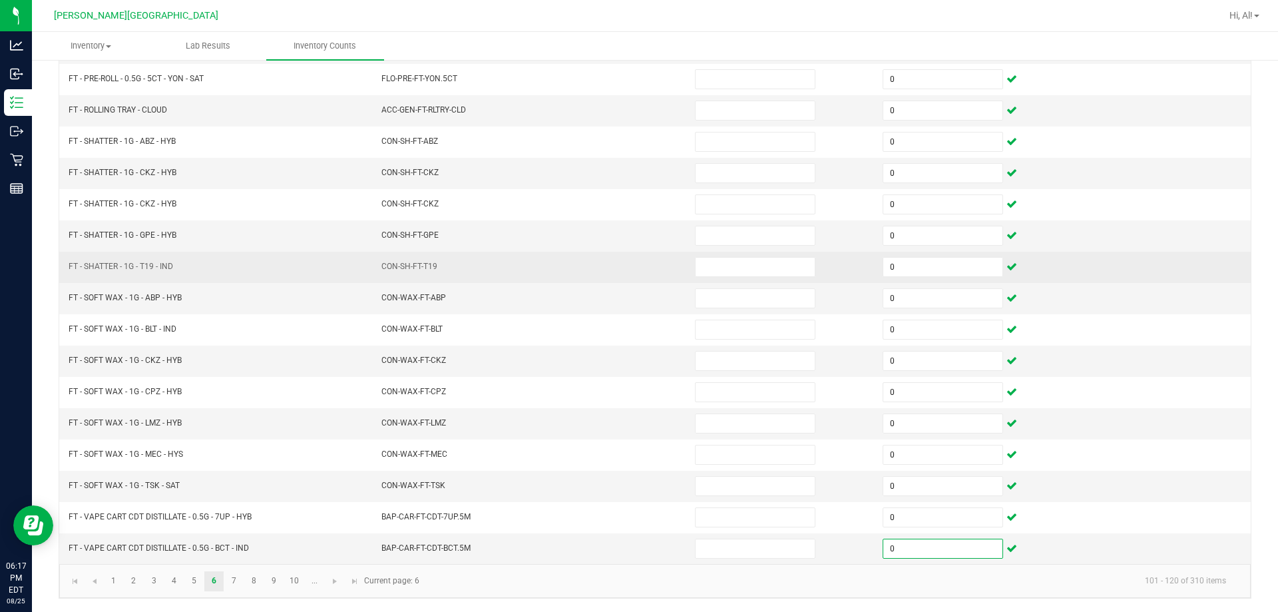
drag, startPoint x: 851, startPoint y: 193, endPoint x: 739, endPoint y: 280, distance: 141.8
click at [630, 193] on td at bounding box center [781, 204] width 188 height 31
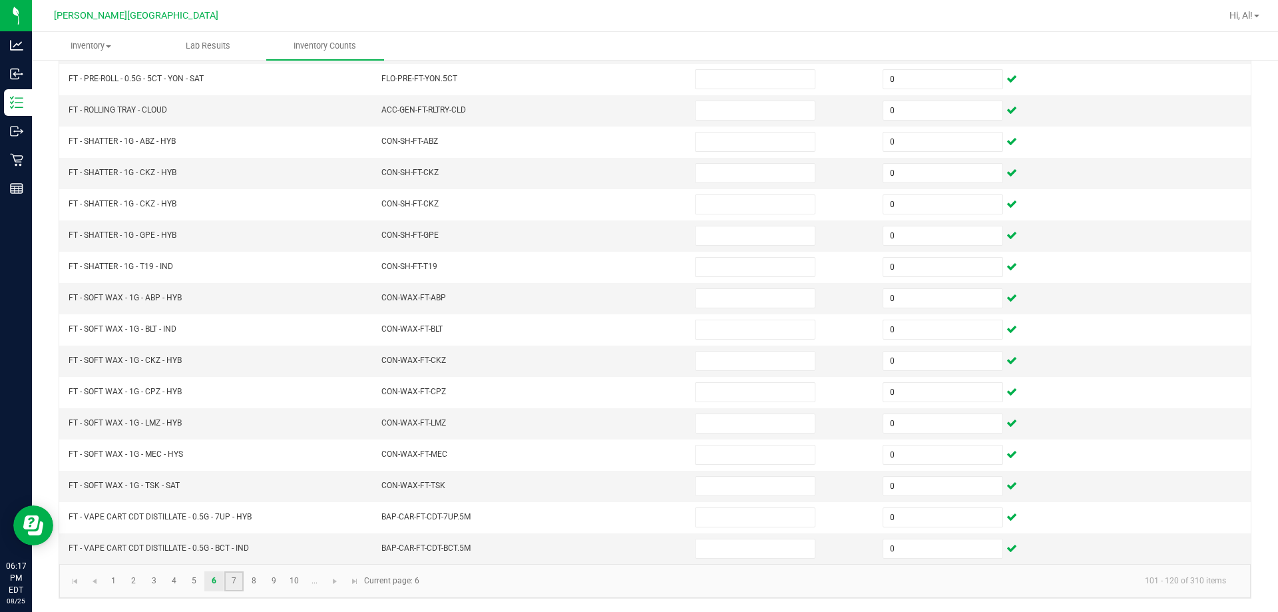
click at [232, 576] on link "7" at bounding box center [233, 581] width 19 height 20
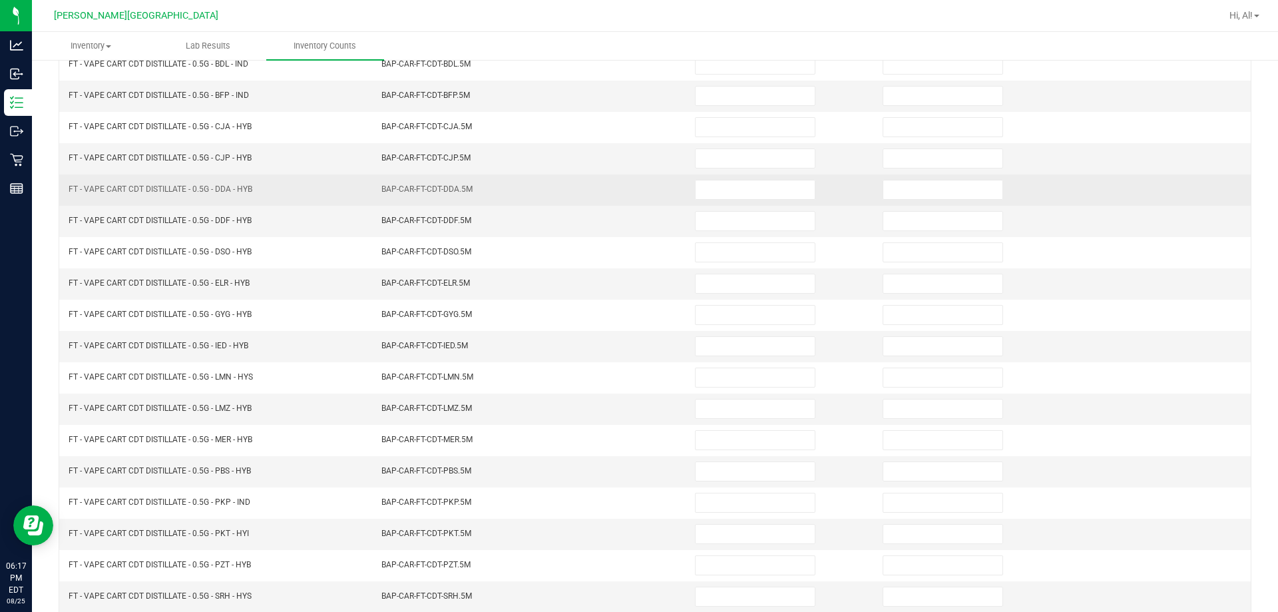
scroll to position [10, 0]
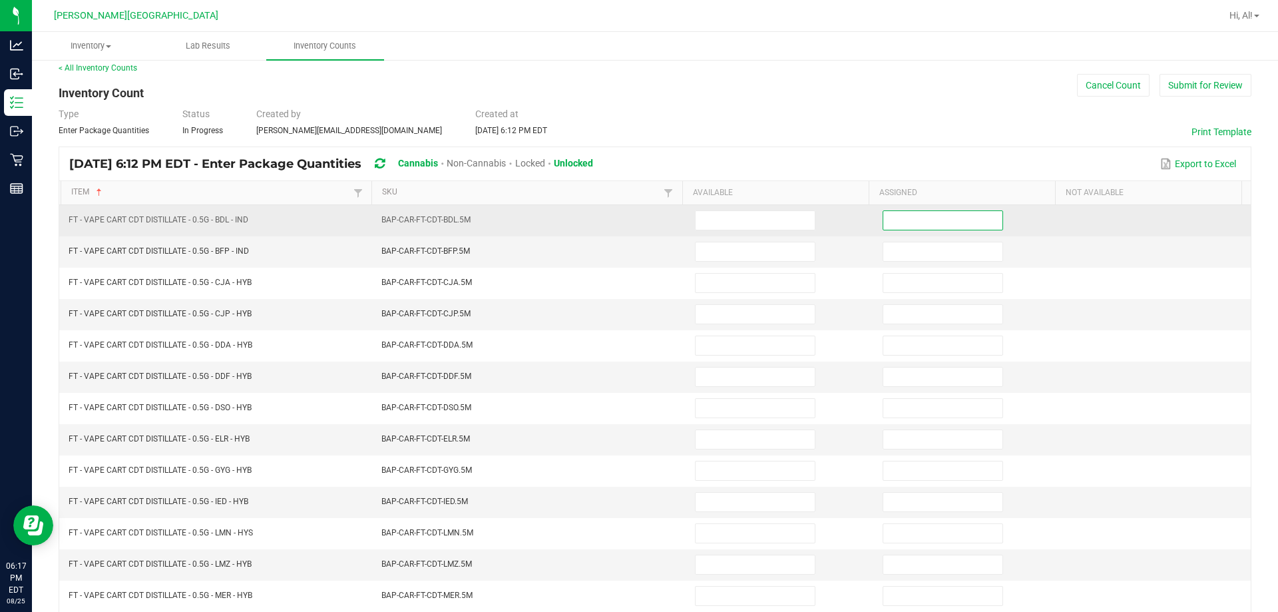
click at [630, 220] on input at bounding box center [943, 220] width 119 height 19
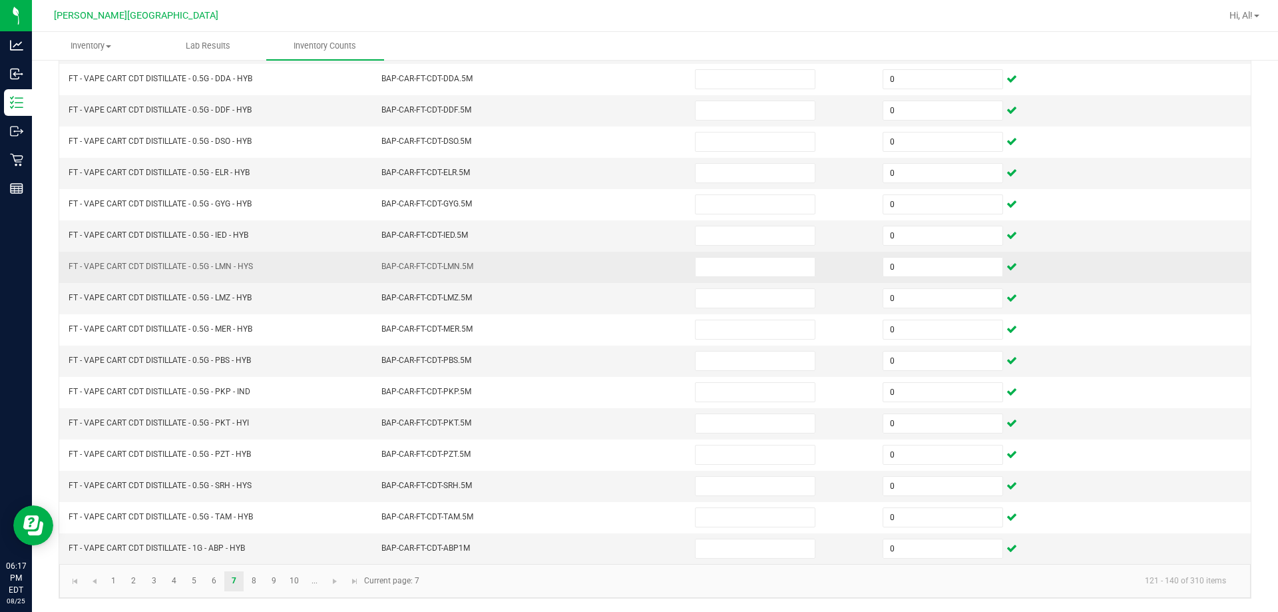
click at [630, 280] on td at bounding box center [781, 267] width 188 height 31
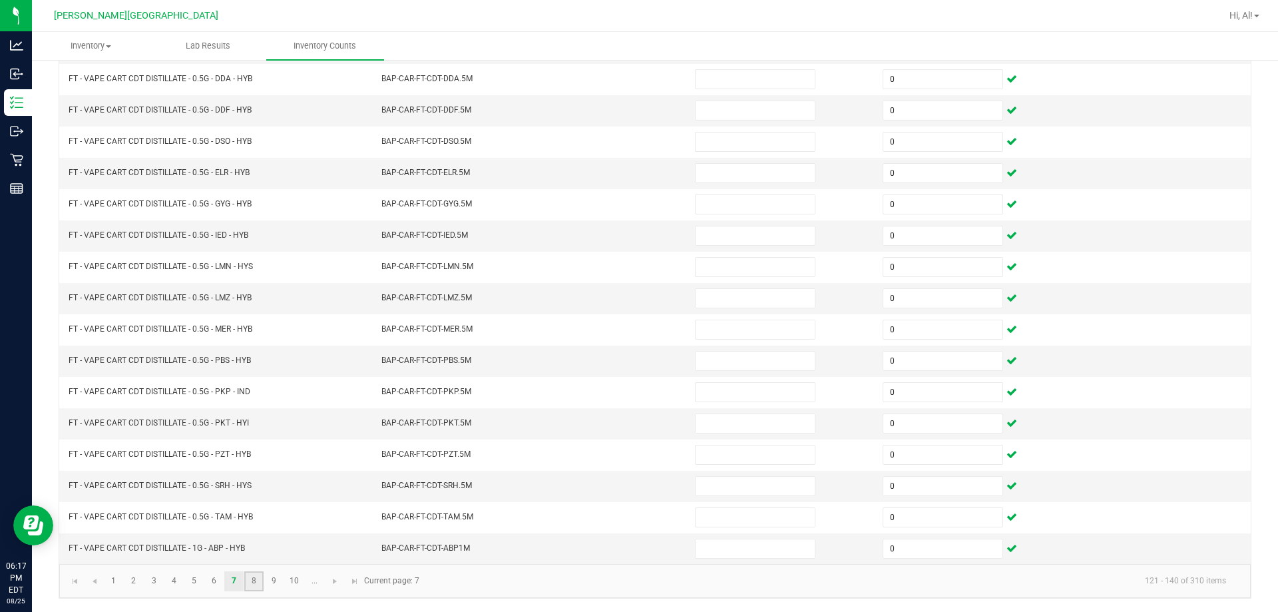
click at [252, 582] on link "8" at bounding box center [253, 581] width 19 height 20
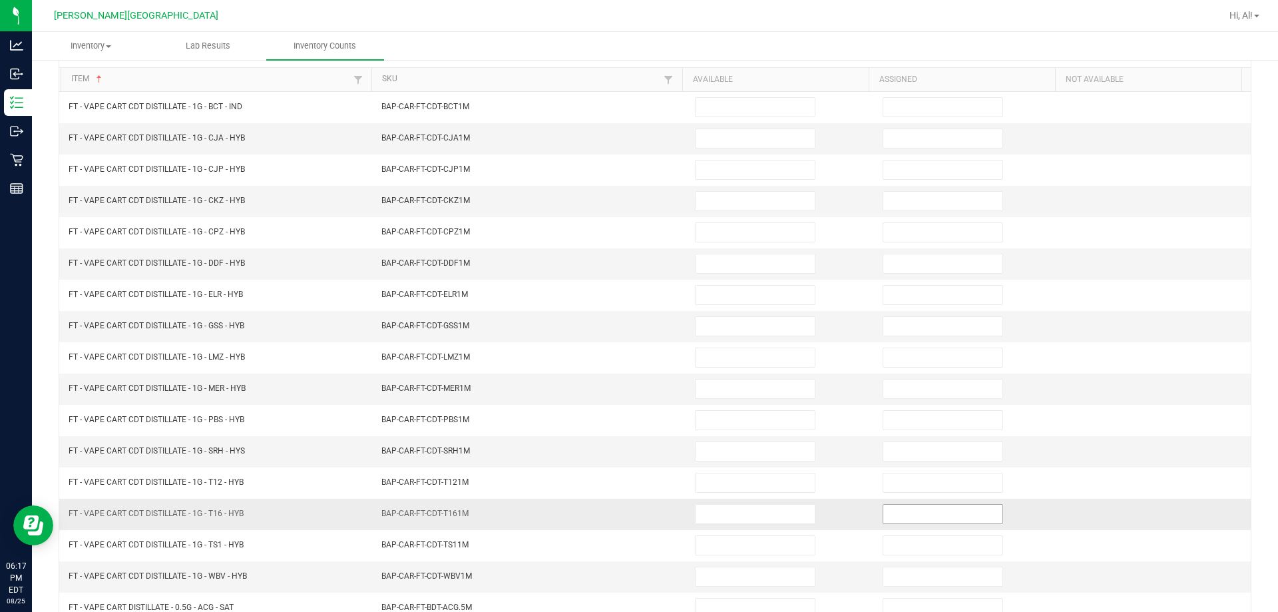
scroll to position [10, 0]
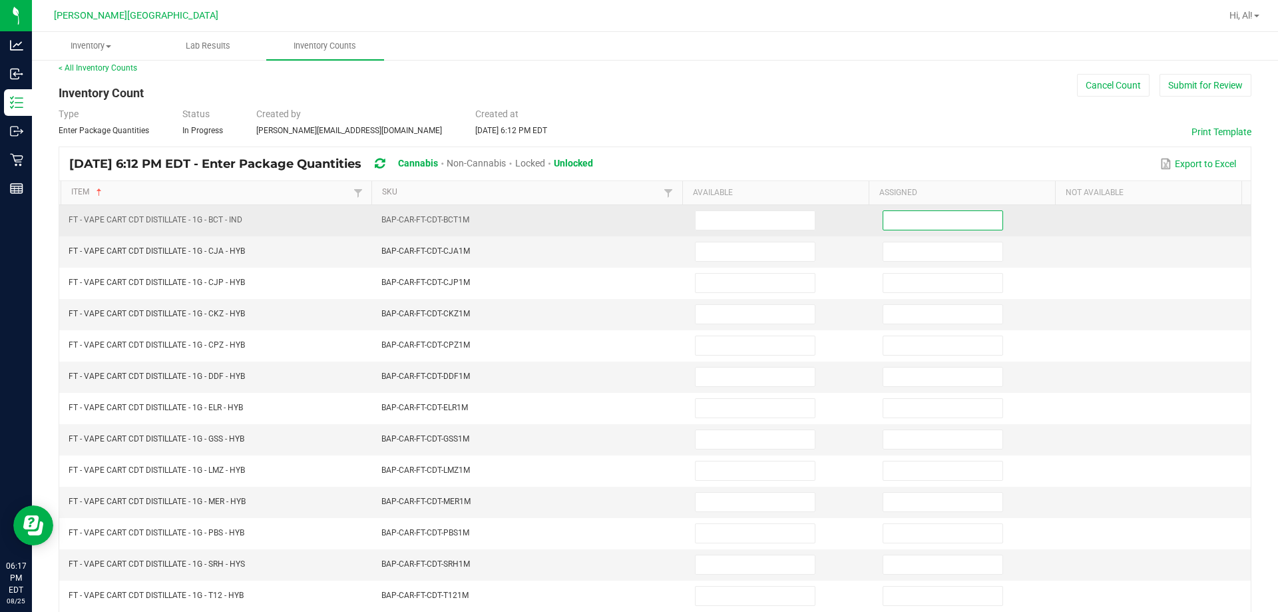
click at [630, 222] on input at bounding box center [943, 220] width 119 height 19
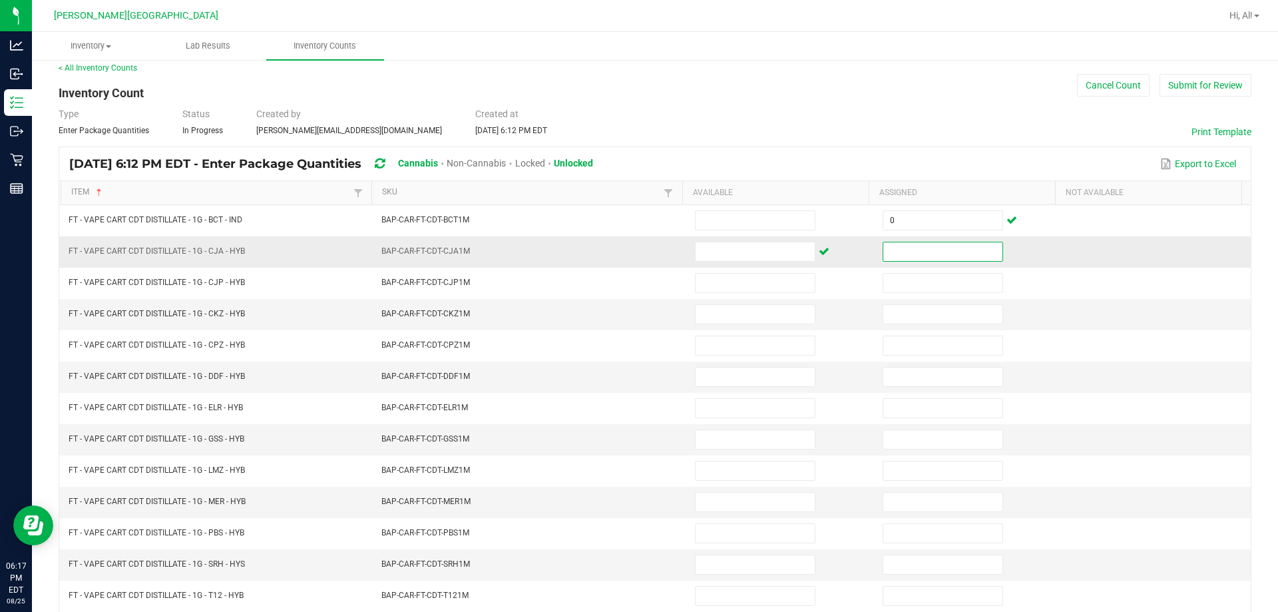
click at [630, 252] on input at bounding box center [943, 251] width 119 height 19
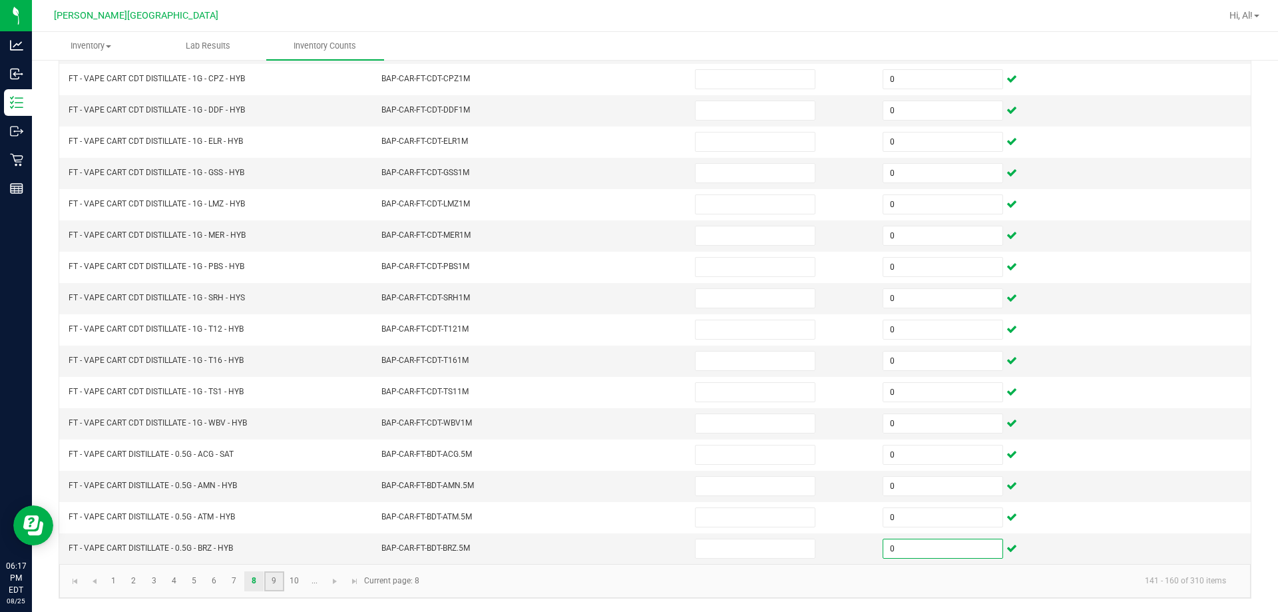
click at [277, 576] on link "9" at bounding box center [273, 581] width 19 height 20
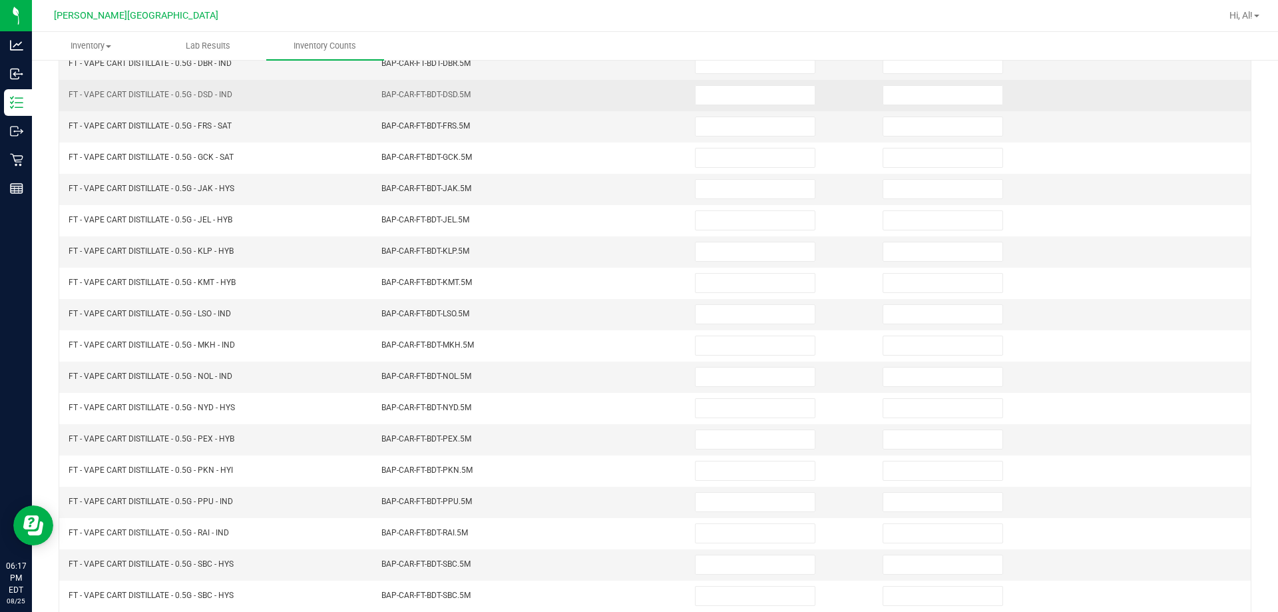
scroll to position [77, 0]
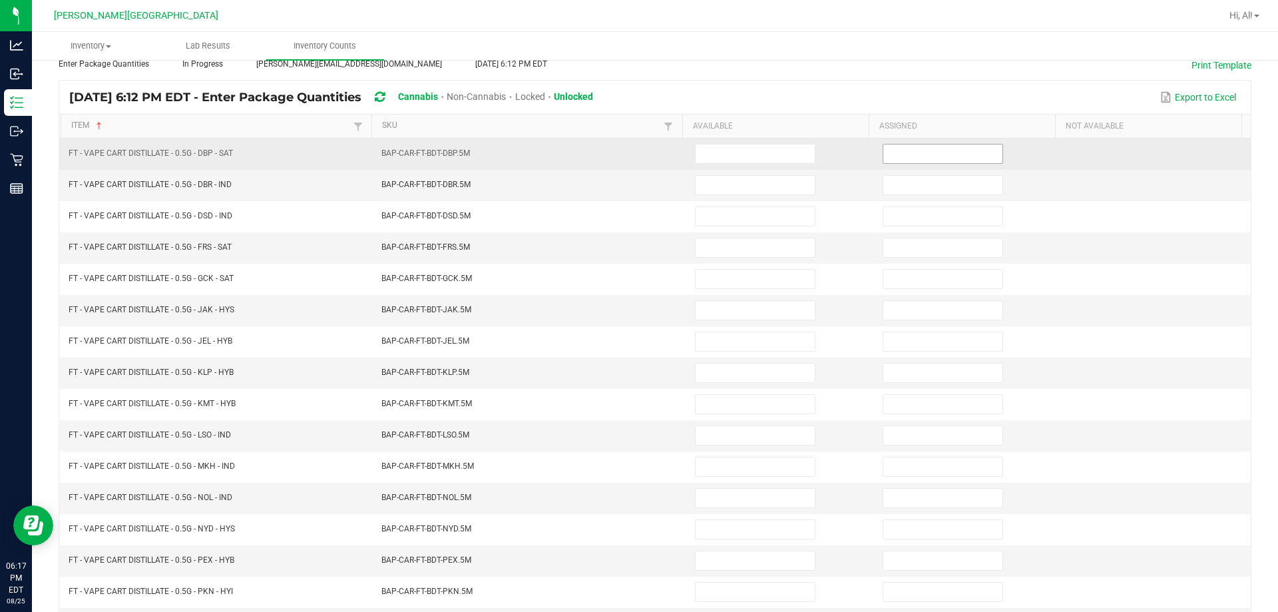
click at [630, 158] on input at bounding box center [943, 153] width 119 height 19
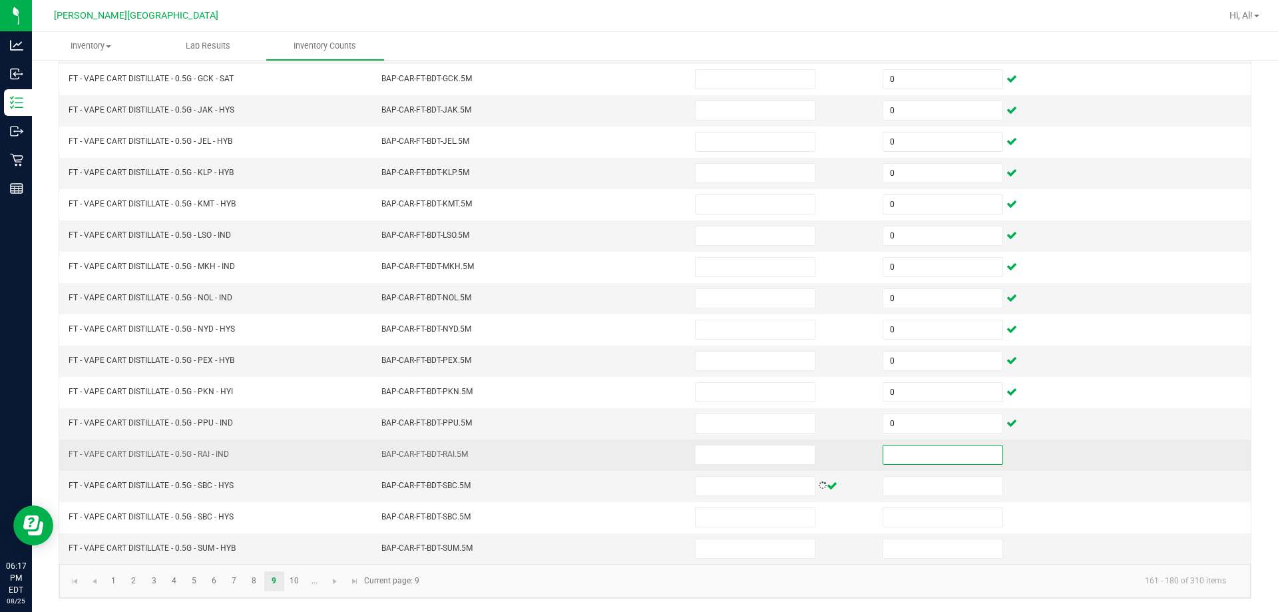
click at [630, 461] on input at bounding box center [943, 454] width 119 height 19
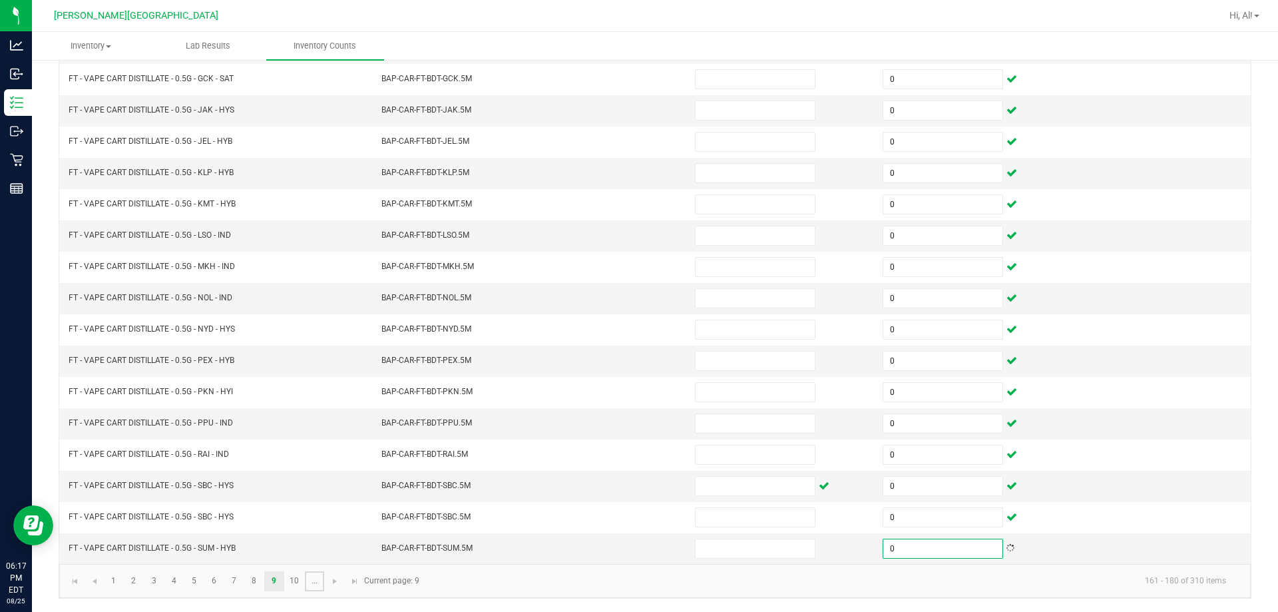
click at [305, 579] on link "..." at bounding box center [314, 581] width 19 height 20
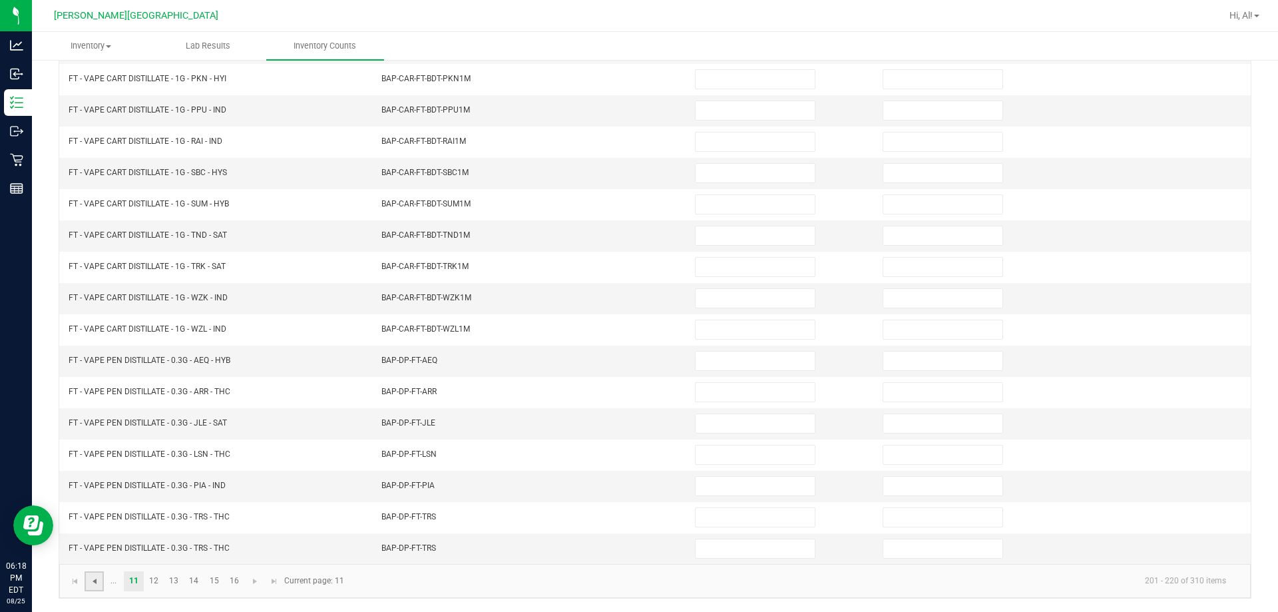
click at [96, 583] on span "Go to the previous page" at bounding box center [94, 581] width 11 height 11
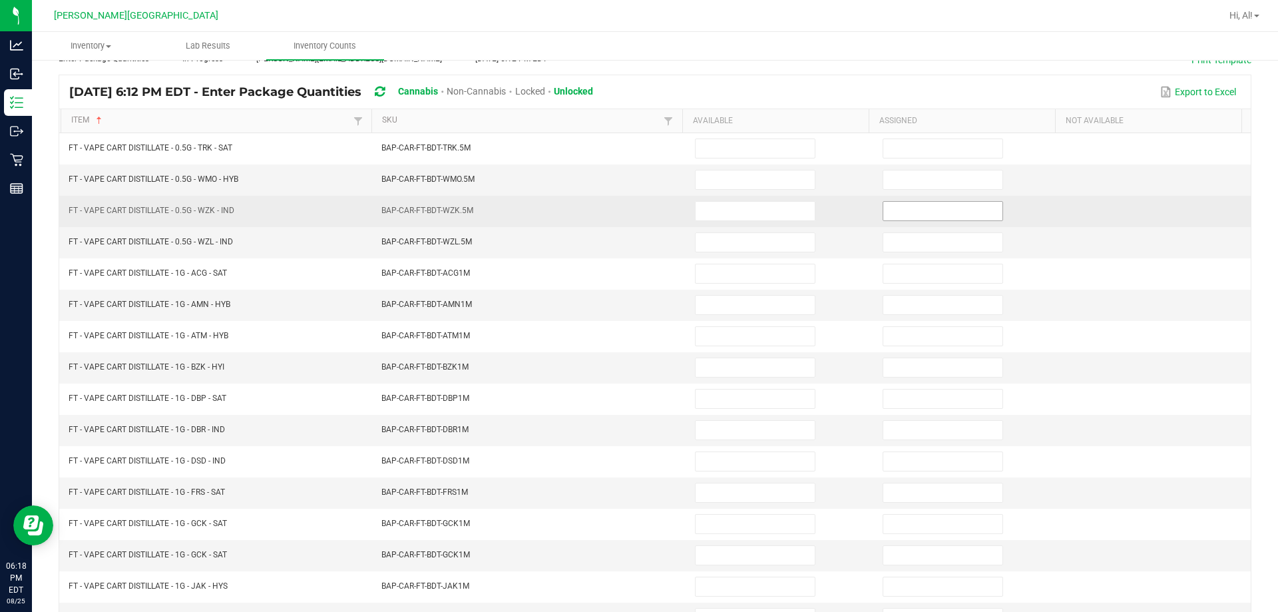
scroll to position [77, 0]
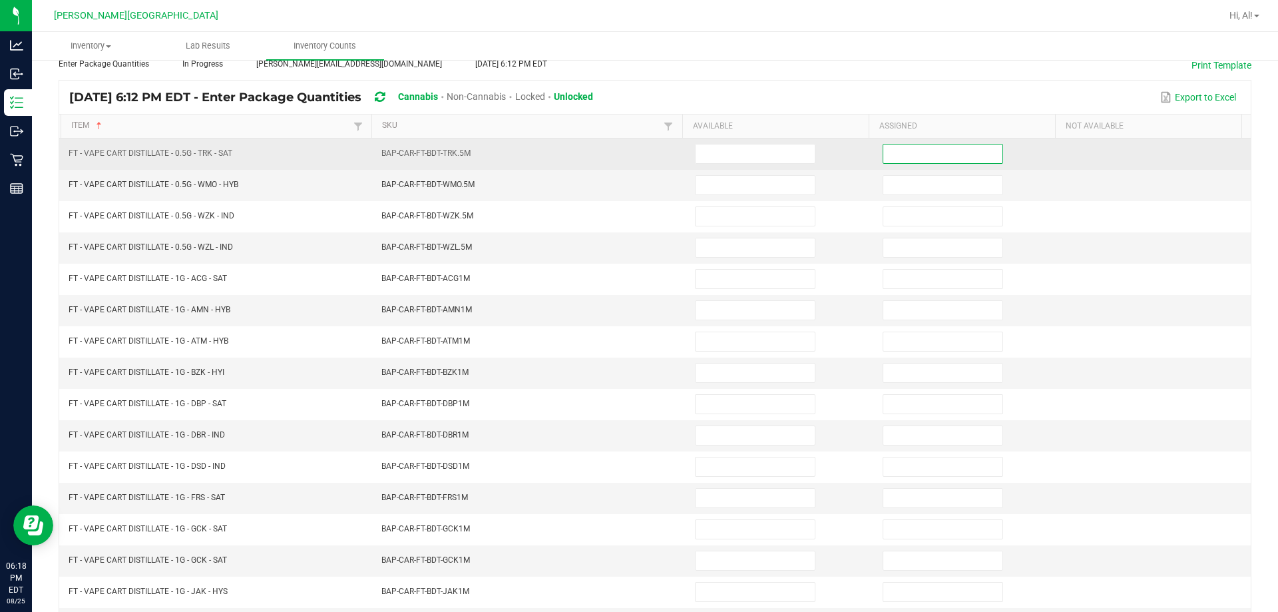
click at [630, 158] on input at bounding box center [943, 153] width 119 height 19
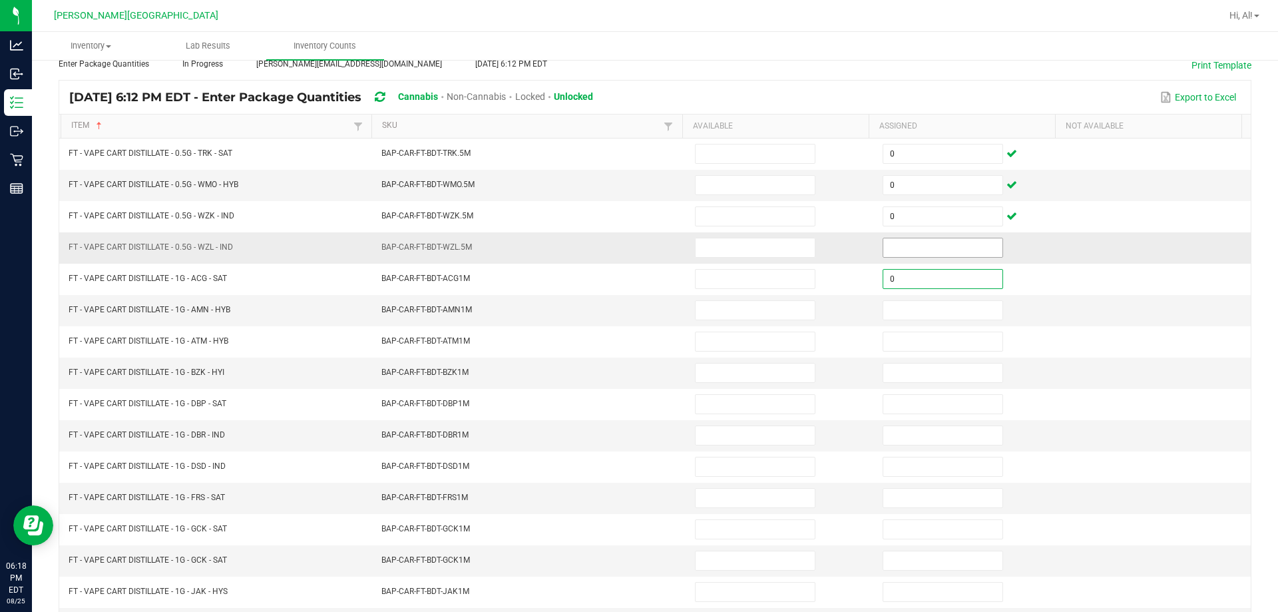
click at [630, 240] on input at bounding box center [943, 247] width 119 height 19
click at [630, 309] on input at bounding box center [943, 310] width 119 height 19
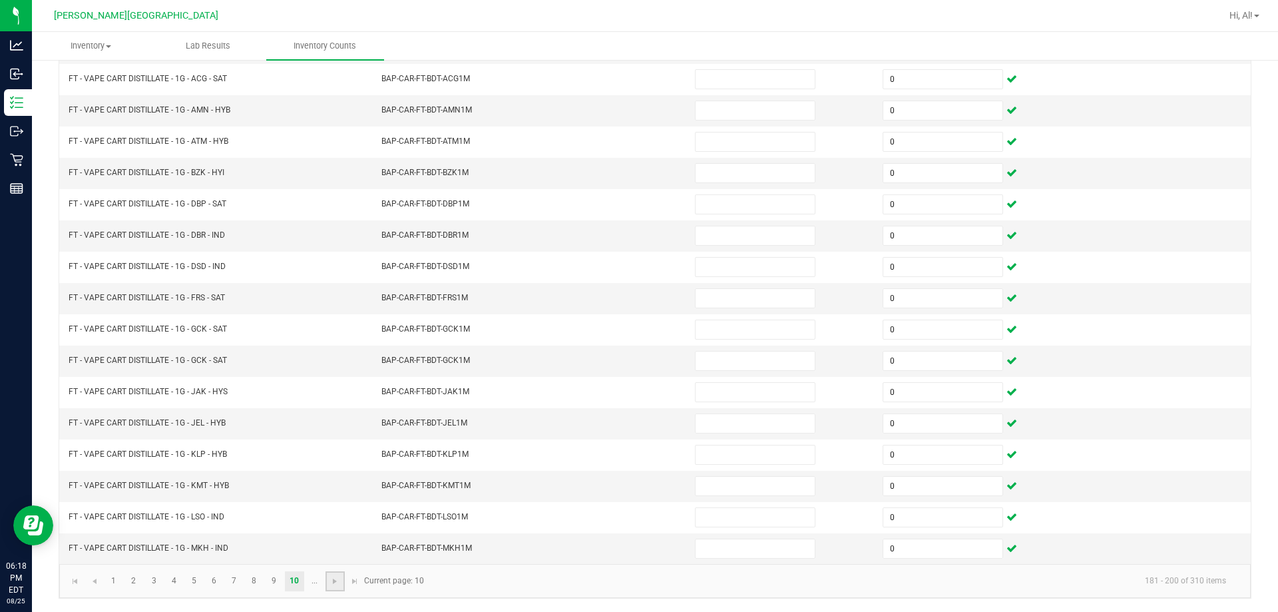
click at [328, 584] on link at bounding box center [335, 581] width 19 height 20
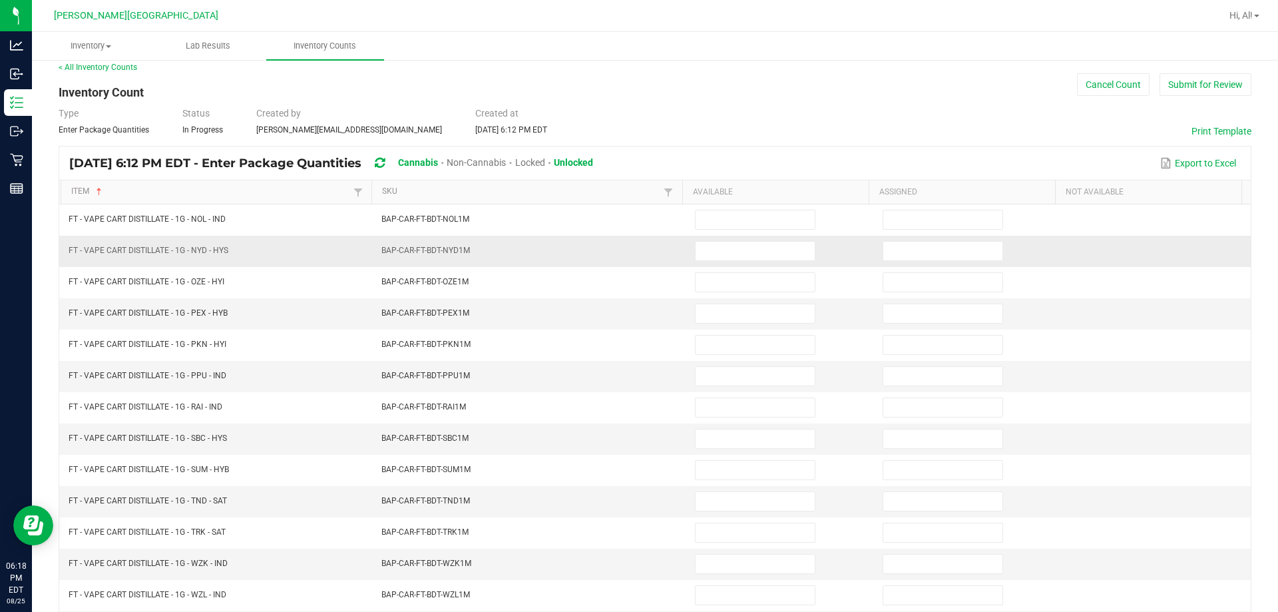
scroll to position [10, 0]
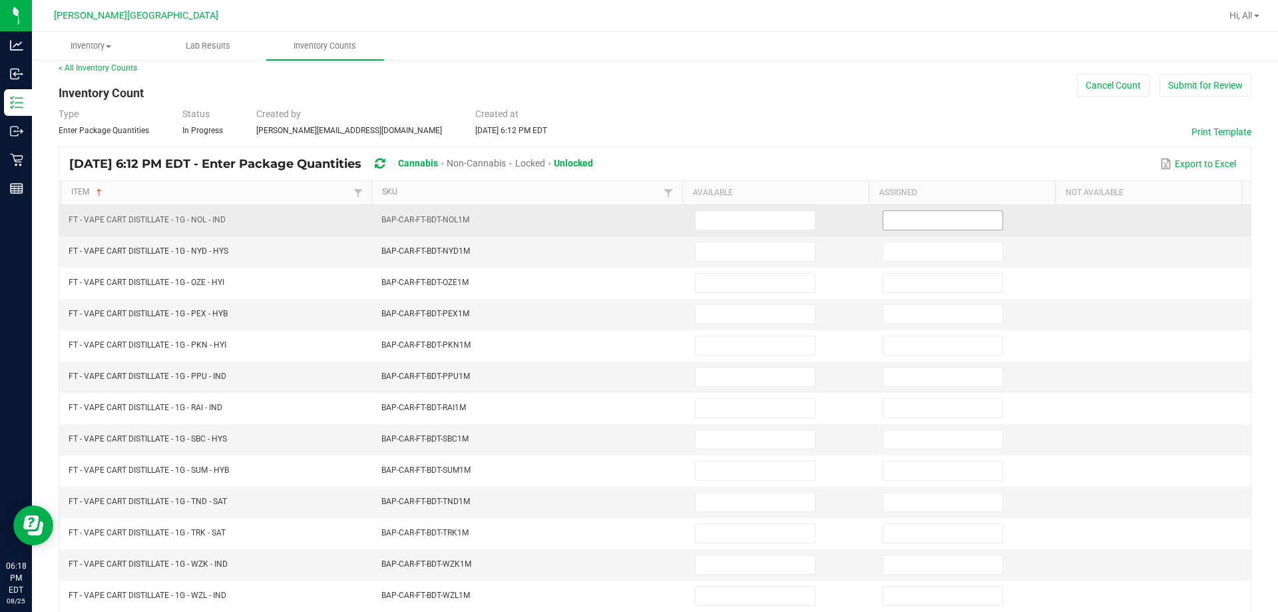
click at [630, 216] on input at bounding box center [943, 220] width 119 height 19
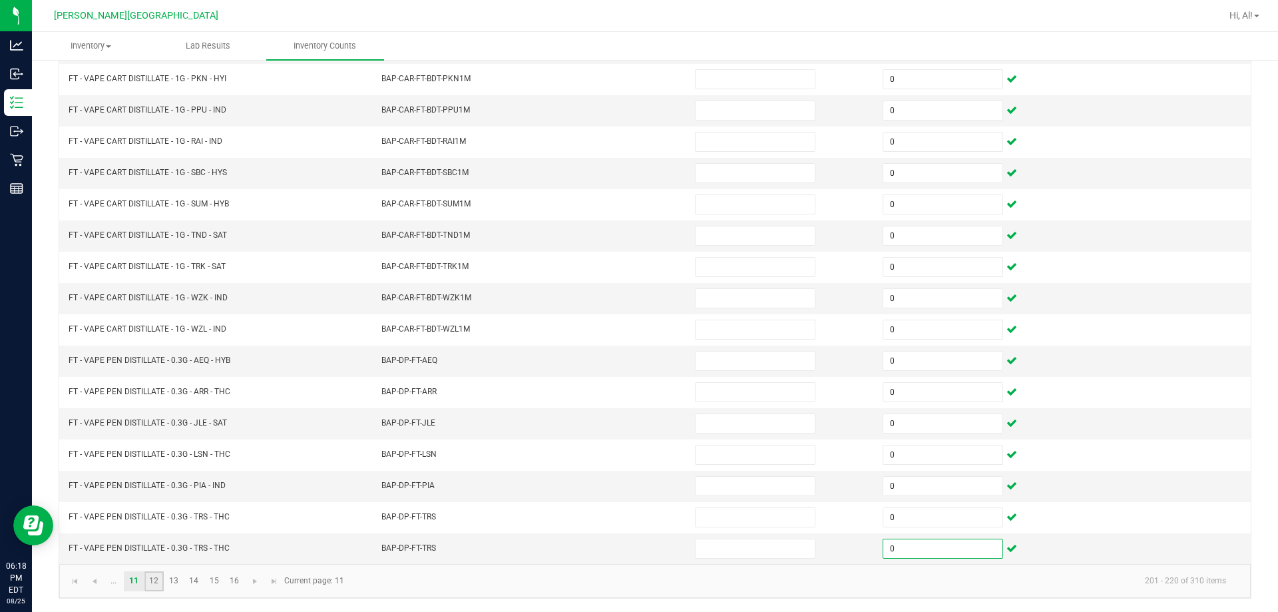
click at [160, 582] on link "12" at bounding box center [153, 581] width 19 height 20
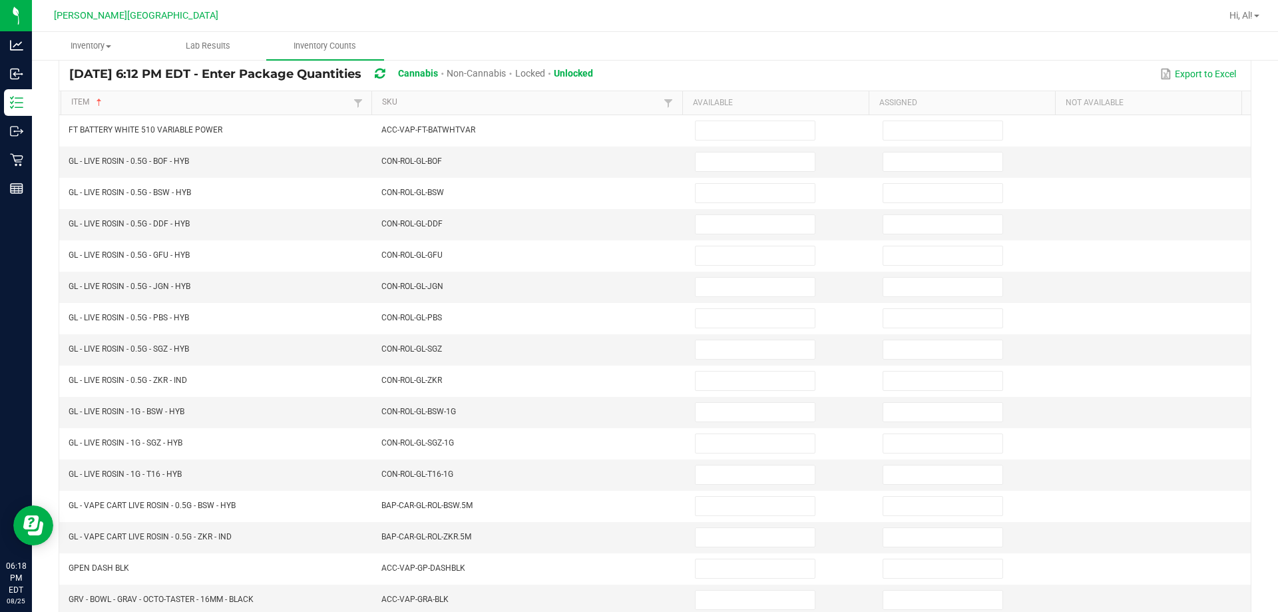
scroll to position [77, 0]
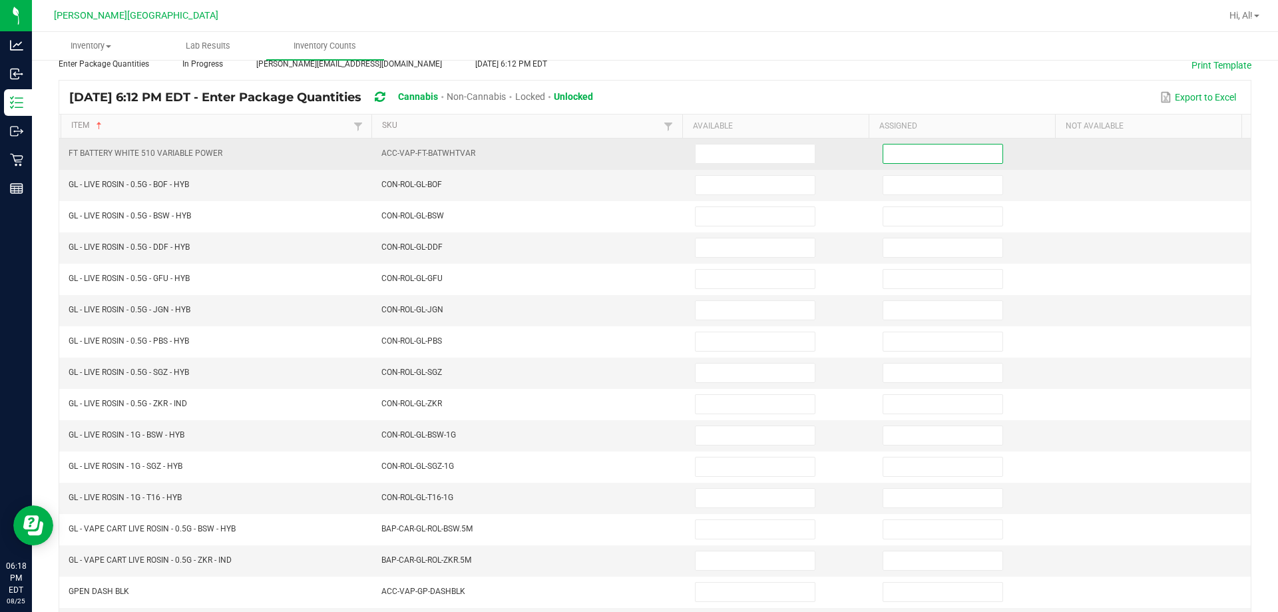
click at [630, 157] on input at bounding box center [943, 153] width 119 height 19
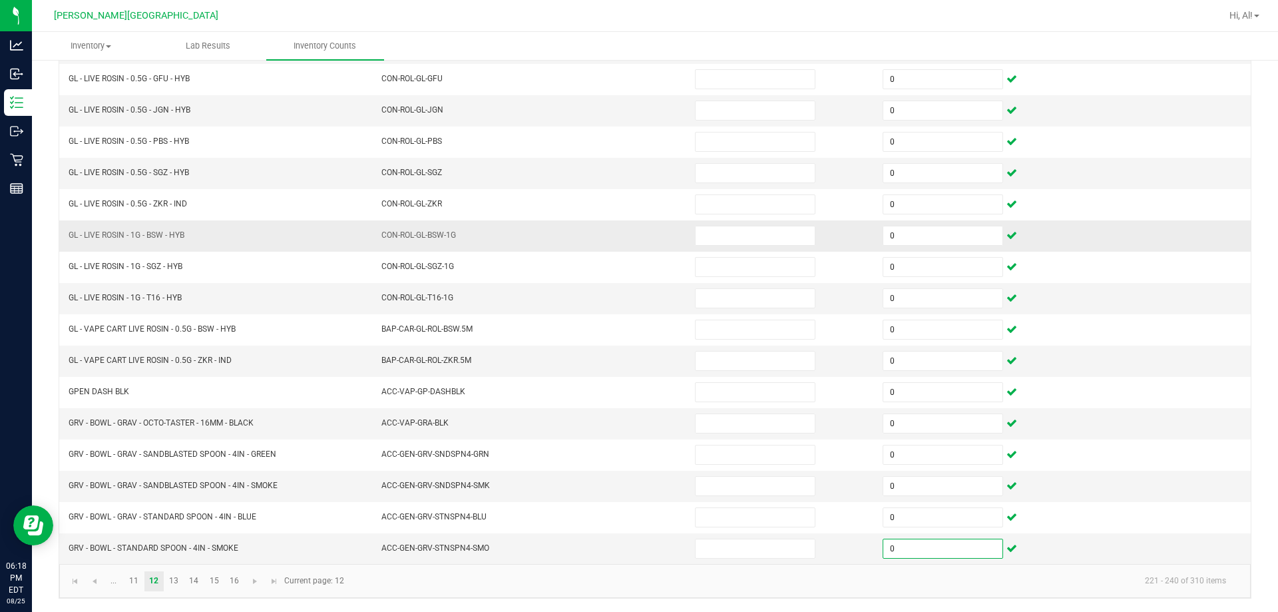
click at [630, 249] on tbody "FT BATTERY WHITE 510 VARIABLE POWER ACC-VAP-FT-BATWHTVAR 0 GL - LIVE ROSIN - 0.…" at bounding box center [655, 251] width 1192 height 625
click at [170, 575] on link "13" at bounding box center [173, 581] width 19 height 20
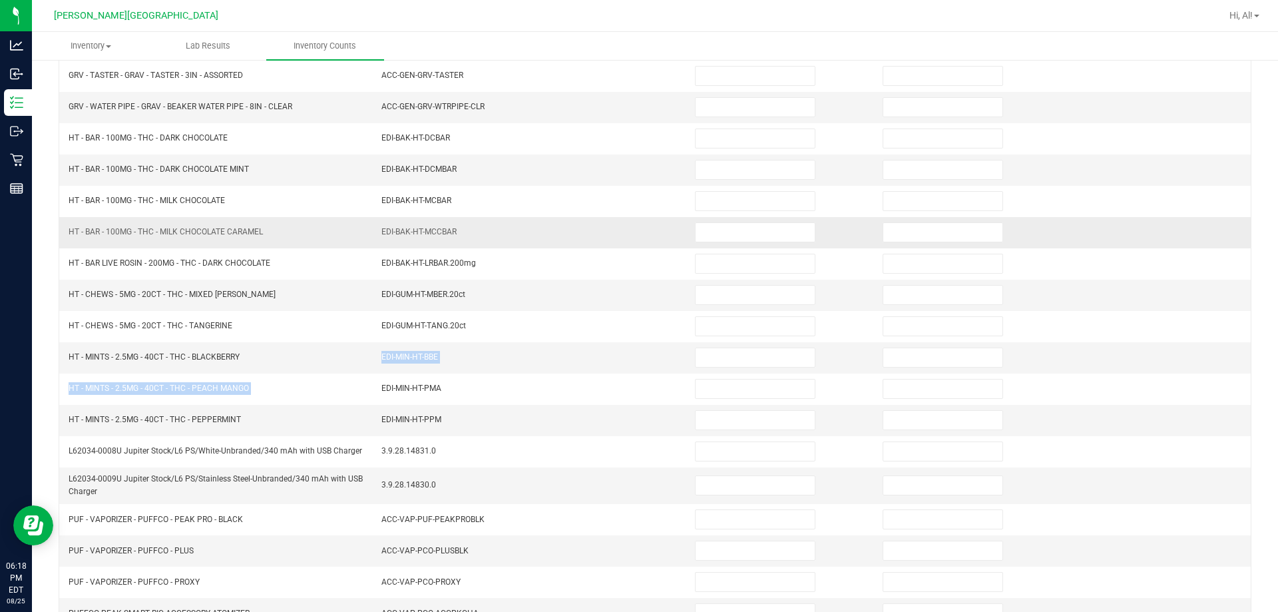
scroll to position [10, 0]
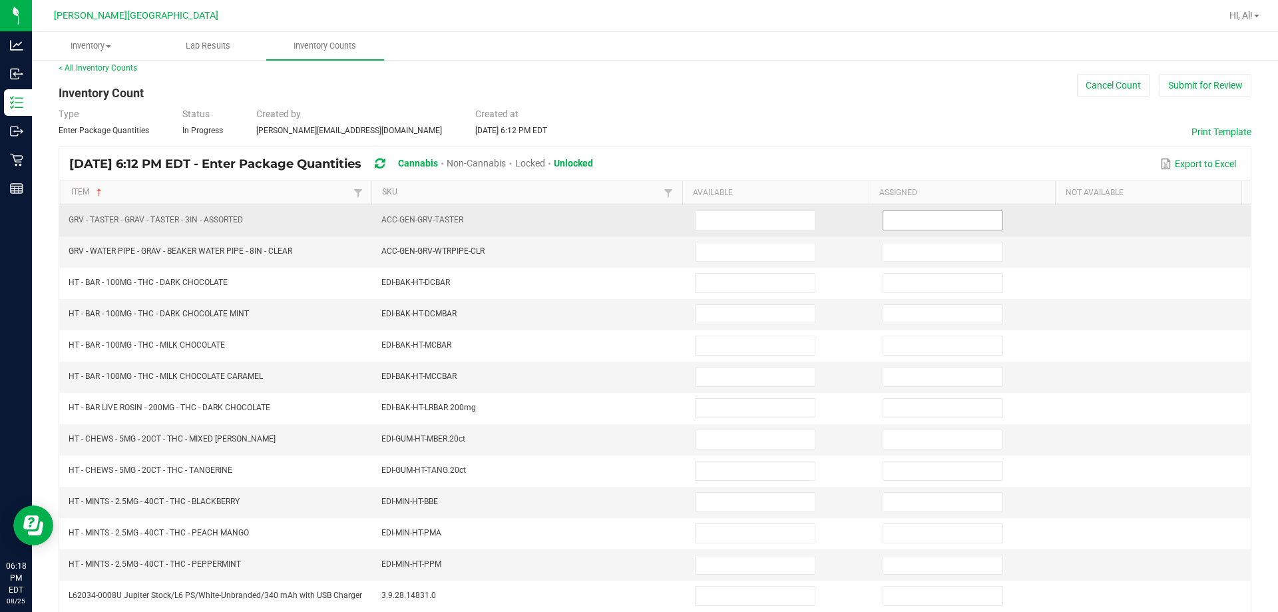
click at [630, 224] on input at bounding box center [943, 220] width 119 height 19
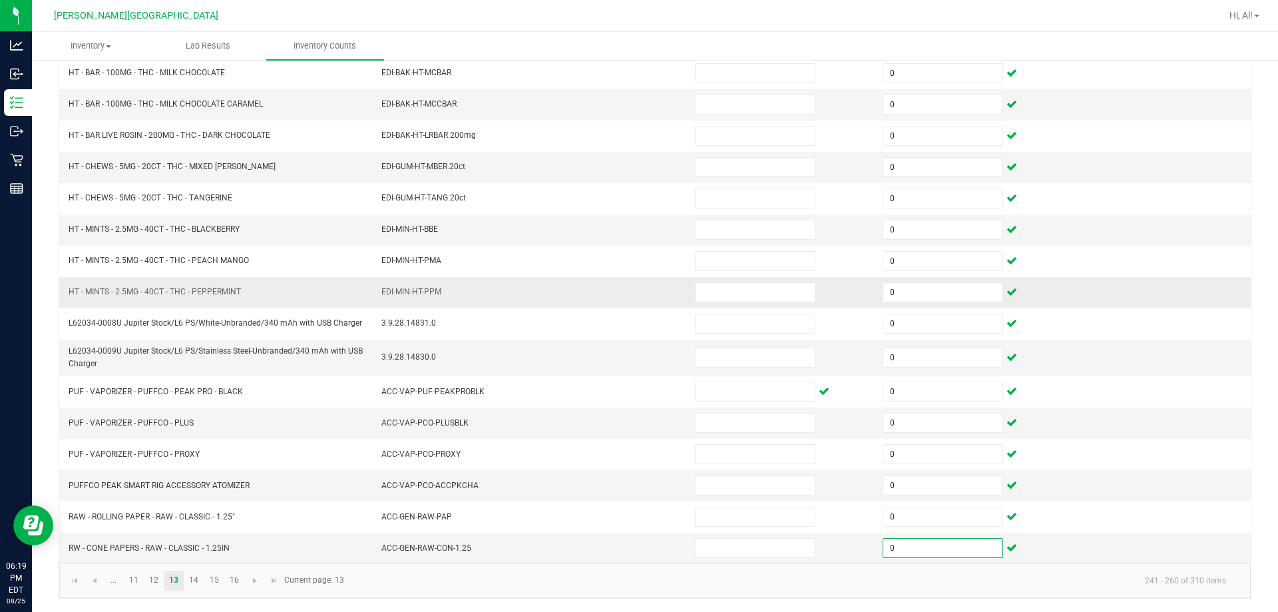
click at [630, 277] on td "0" at bounding box center [969, 292] width 188 height 31
click at [187, 583] on link "14" at bounding box center [193, 581] width 19 height 20
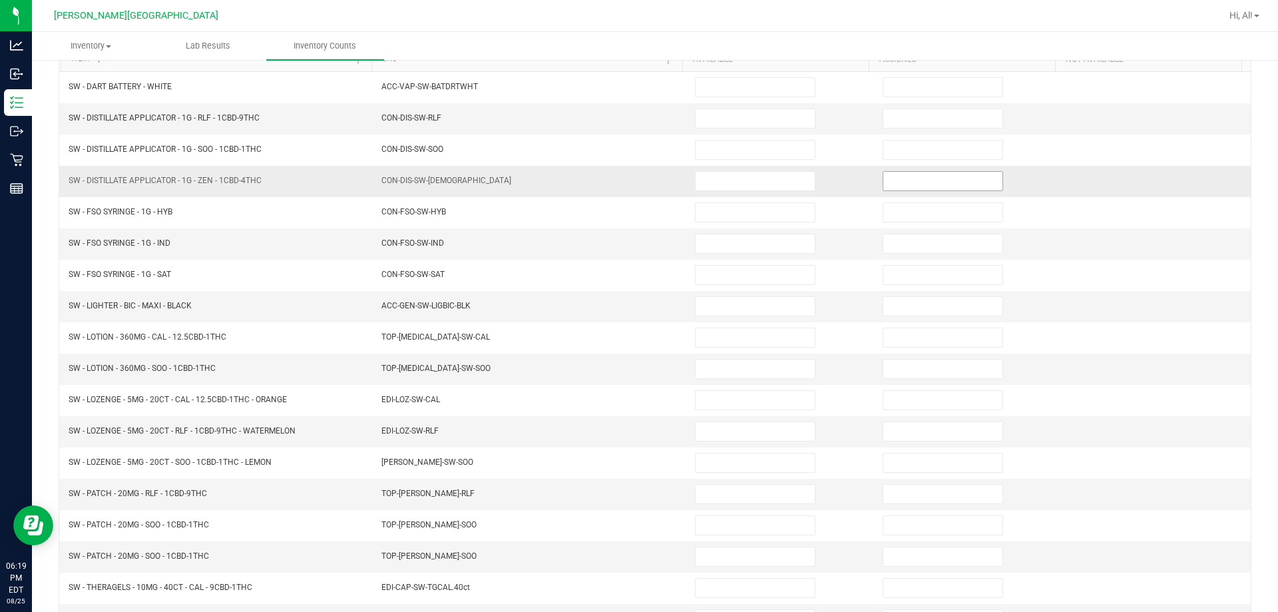
scroll to position [10, 0]
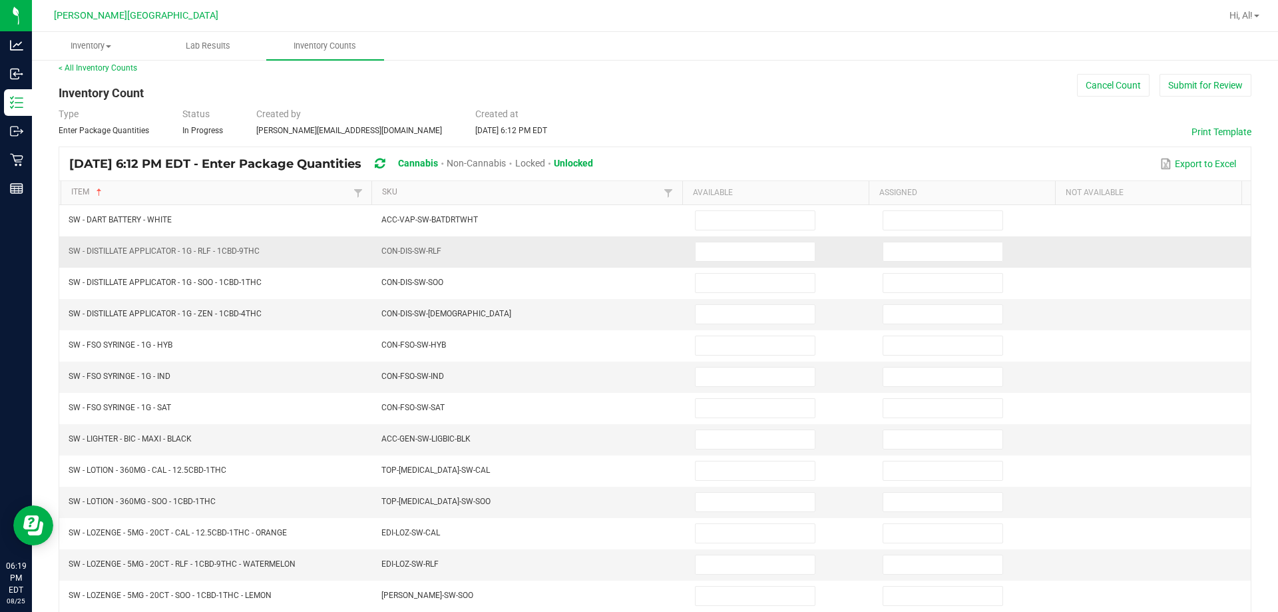
click at [630, 238] on td at bounding box center [969, 251] width 188 height 31
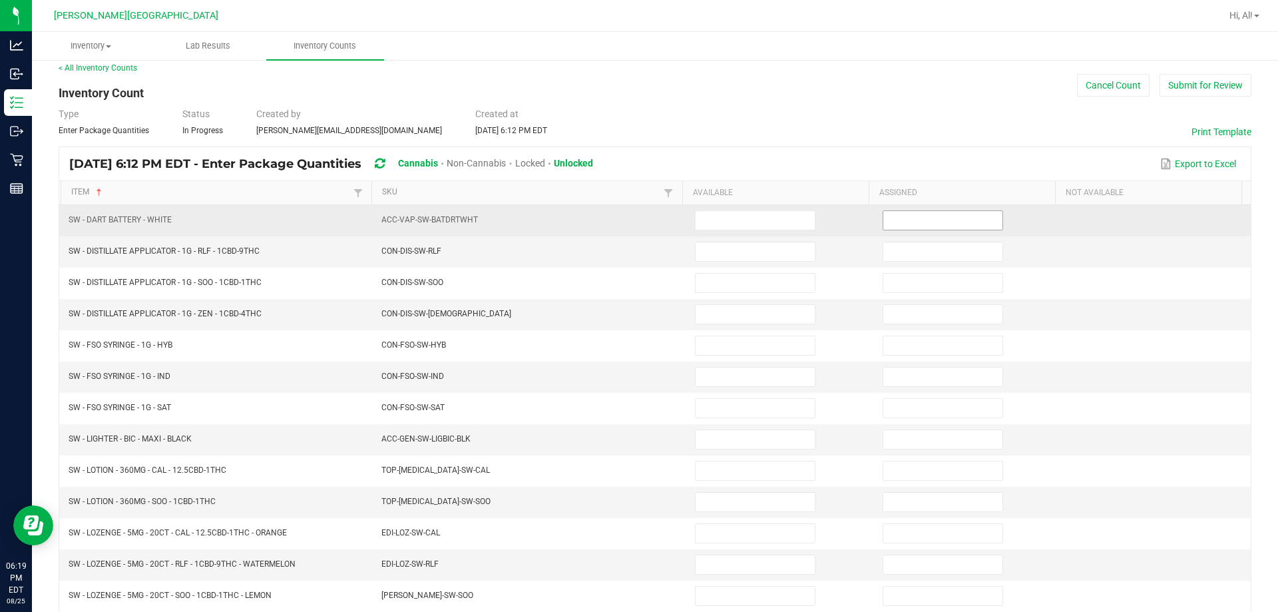
click at [630, 218] on input at bounding box center [943, 220] width 119 height 19
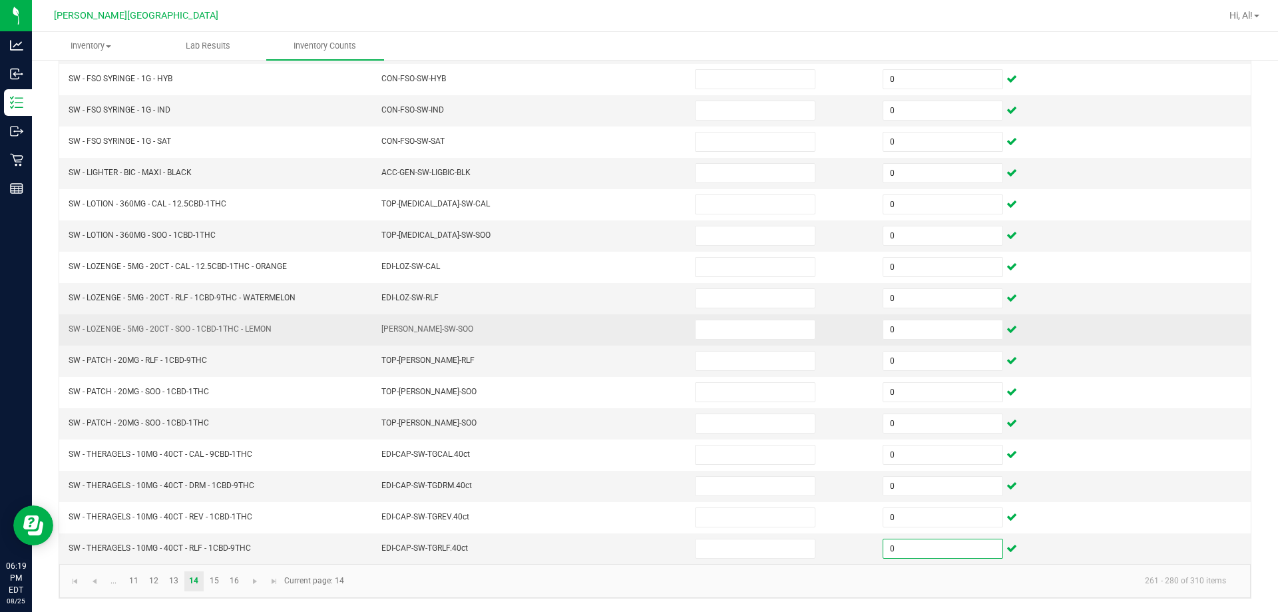
click at [630, 318] on td at bounding box center [781, 329] width 188 height 31
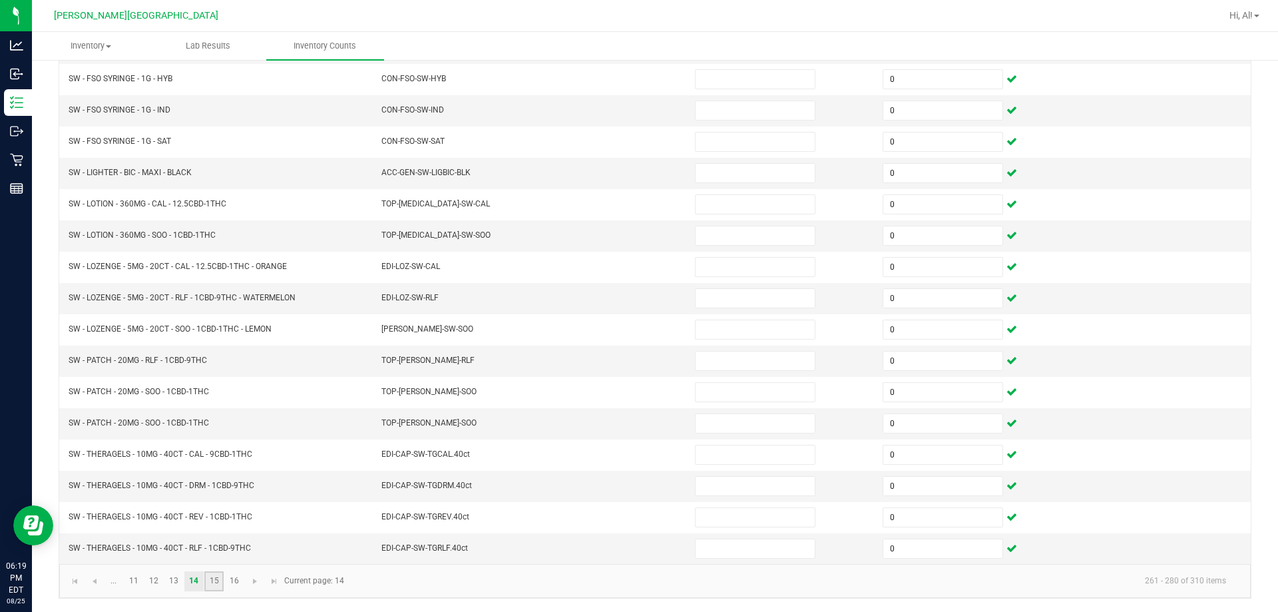
click at [213, 583] on link "15" at bounding box center [213, 581] width 19 height 20
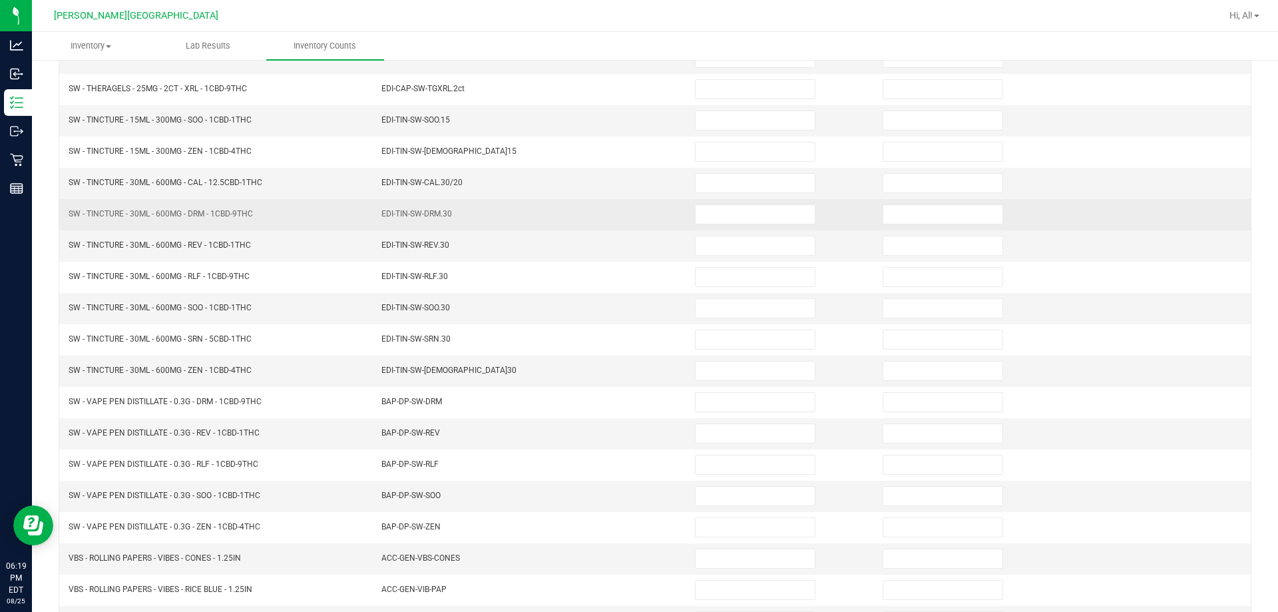
scroll to position [77, 0]
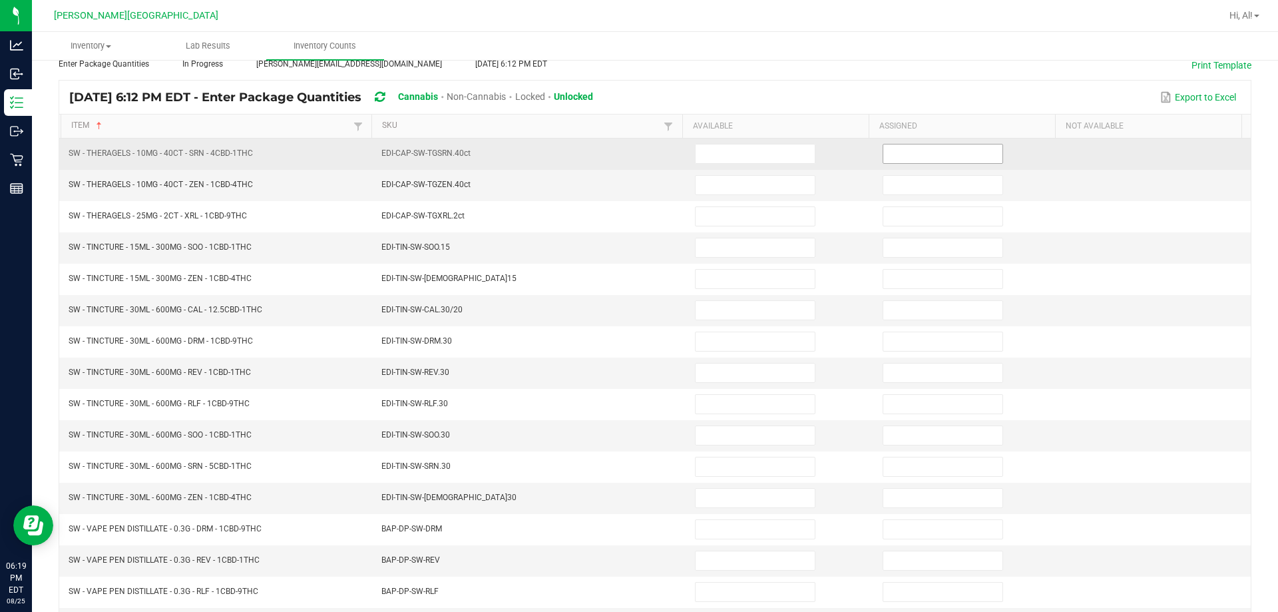
click at [630, 158] on input at bounding box center [943, 153] width 119 height 19
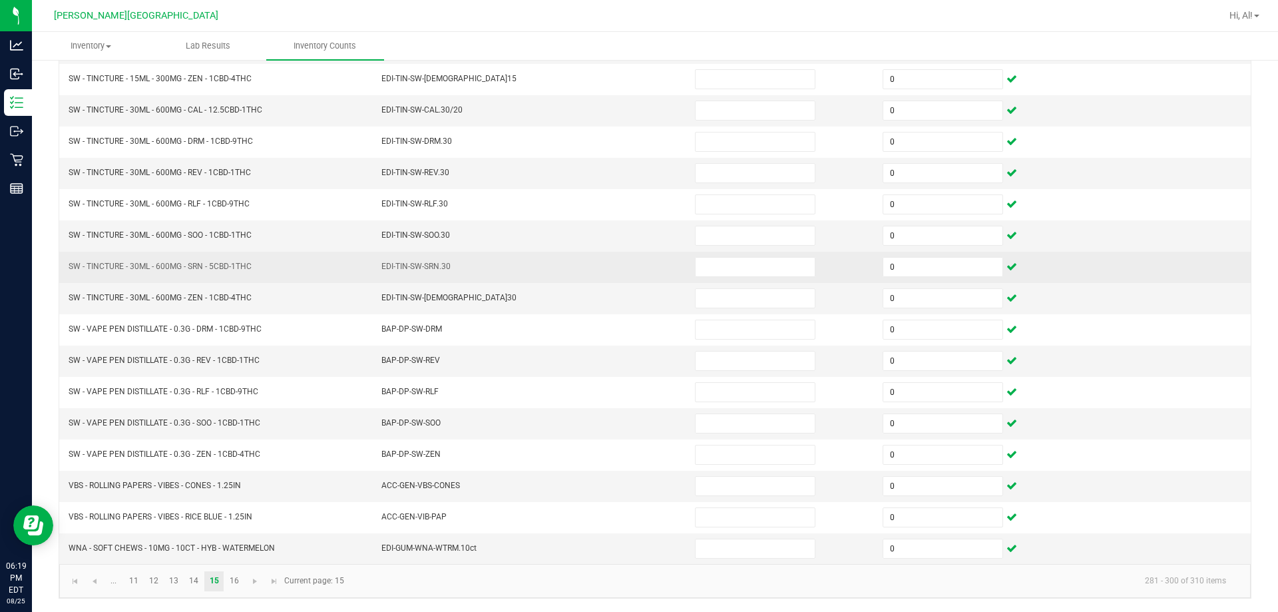
click at [630, 270] on td at bounding box center [781, 267] width 188 height 31
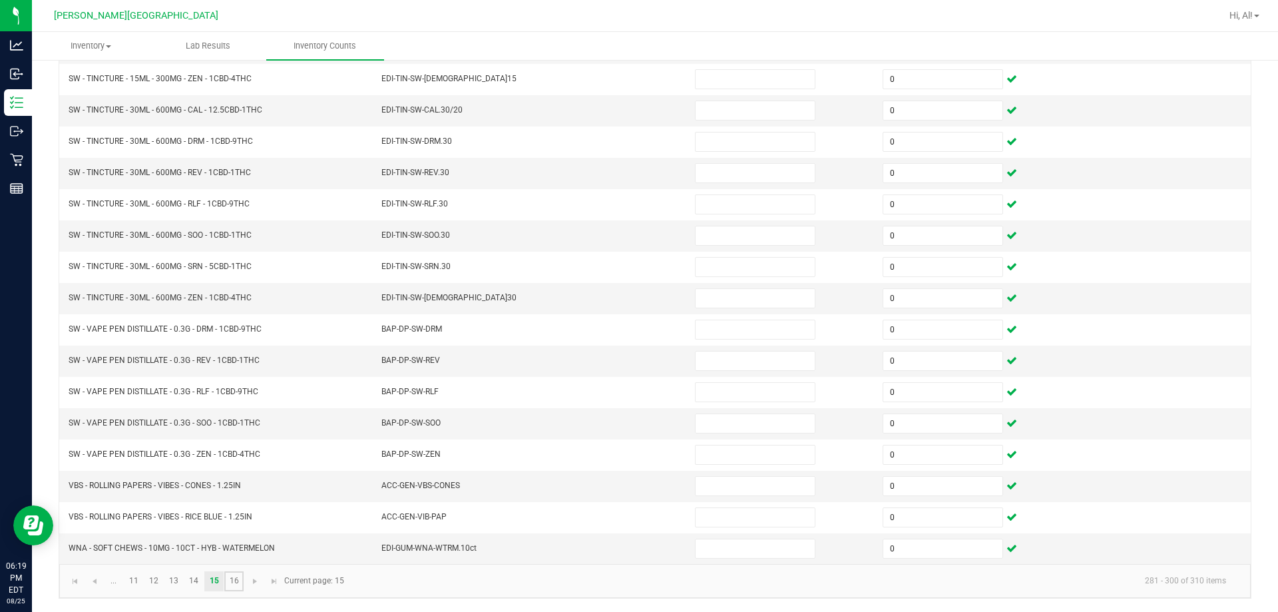
drag, startPoint x: 235, startPoint y: 580, endPoint x: 382, endPoint y: 567, distance: 147.7
click at [234, 580] on link "16" at bounding box center [233, 581] width 19 height 20
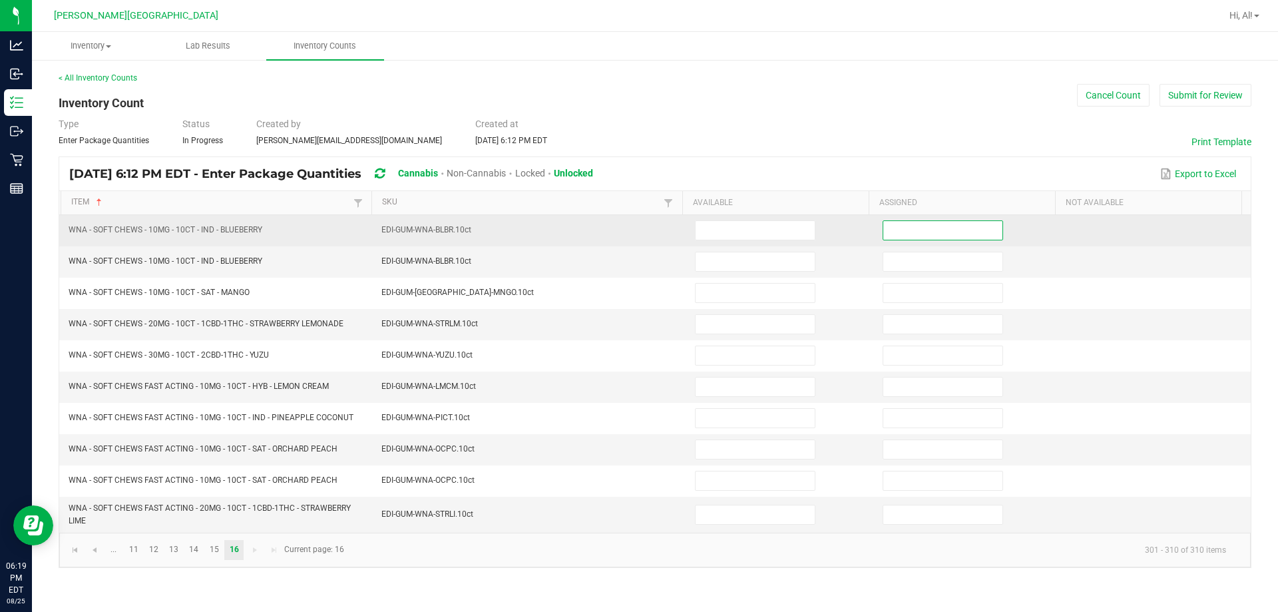
click at [630, 234] on input at bounding box center [943, 230] width 119 height 19
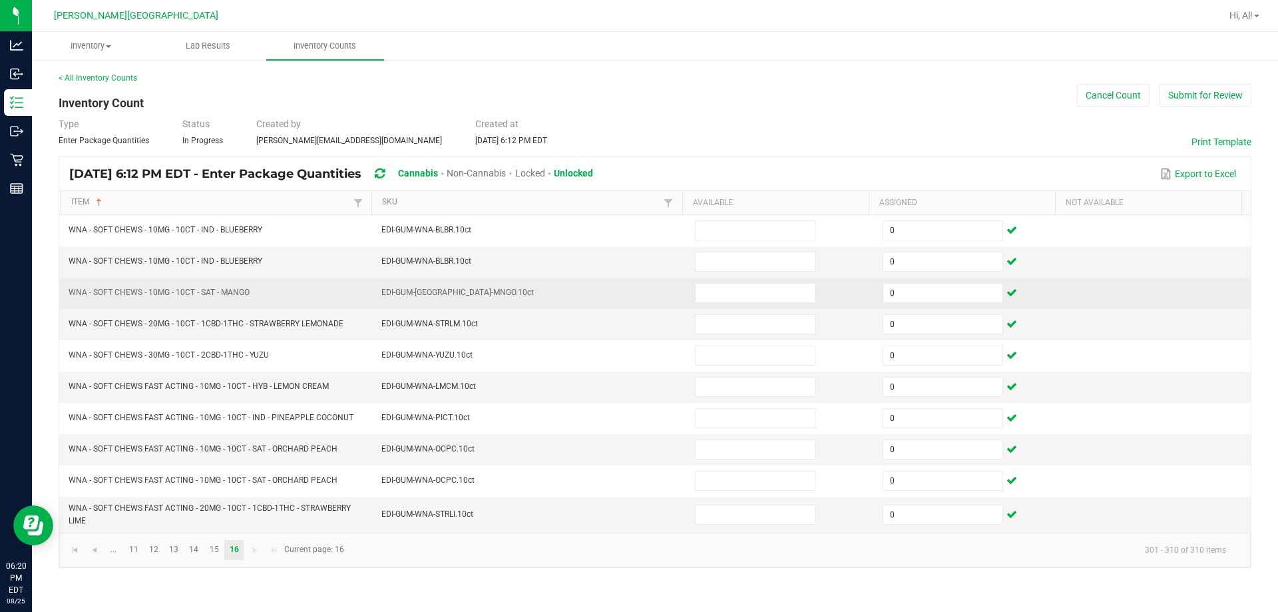
click at [630, 288] on td at bounding box center [781, 293] width 188 height 31
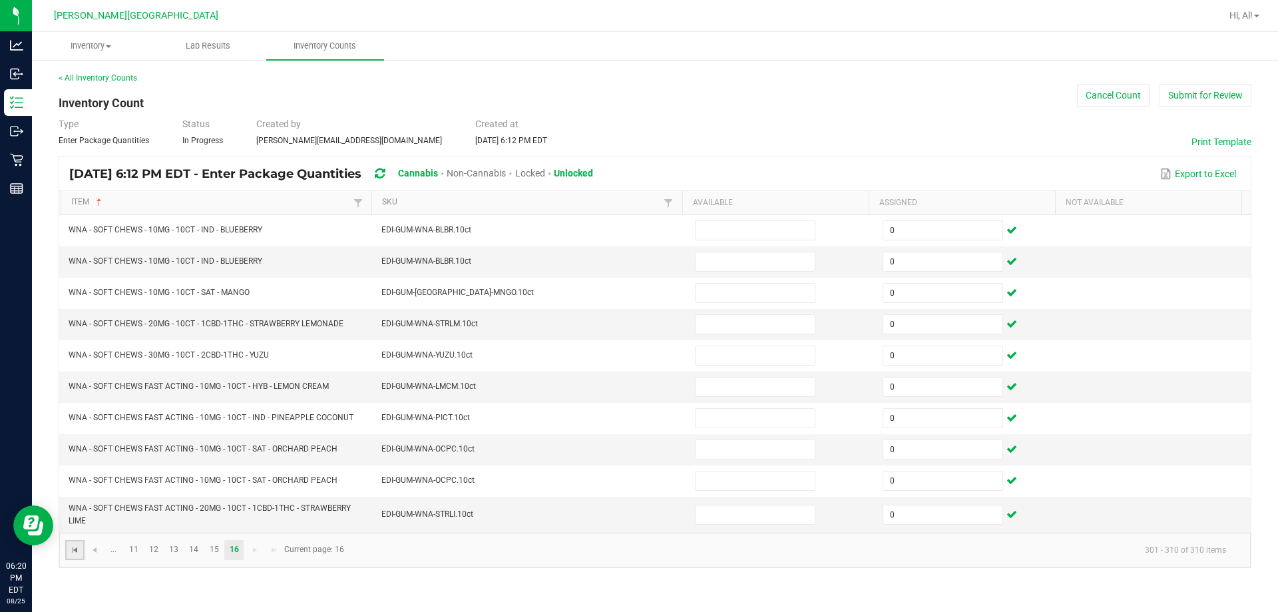
click at [77, 554] on span "Go to the first page" at bounding box center [75, 550] width 11 height 11
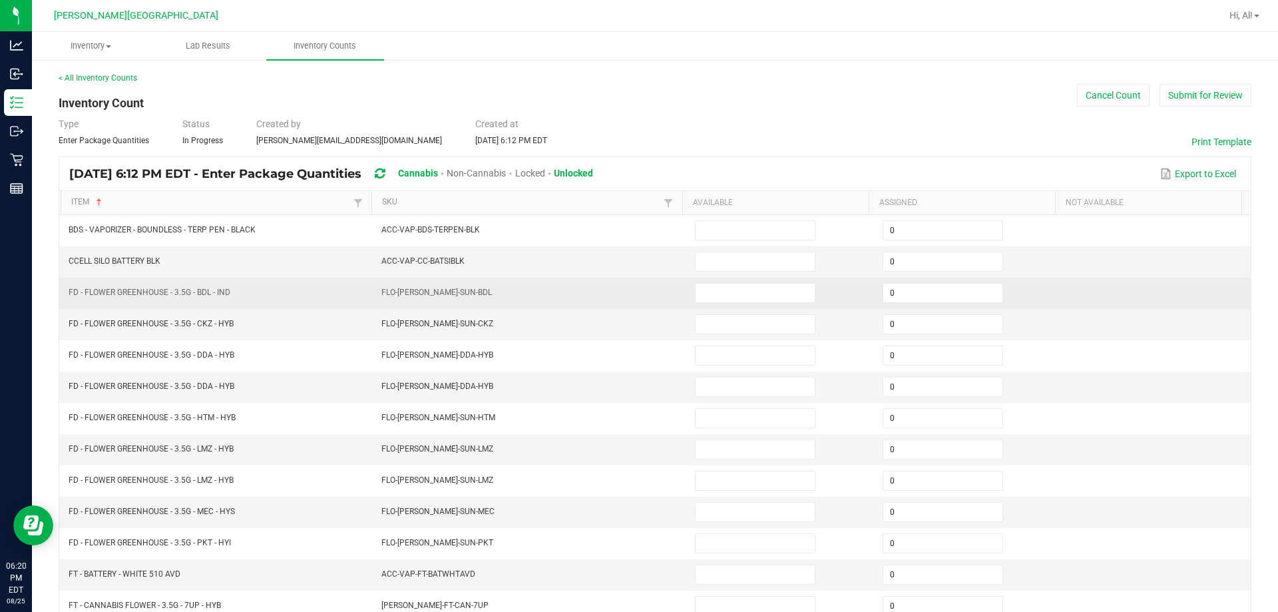
click at [604, 286] on td "FLO-[PERSON_NAME]-SUN-BDL" at bounding box center [531, 293] width 314 height 31
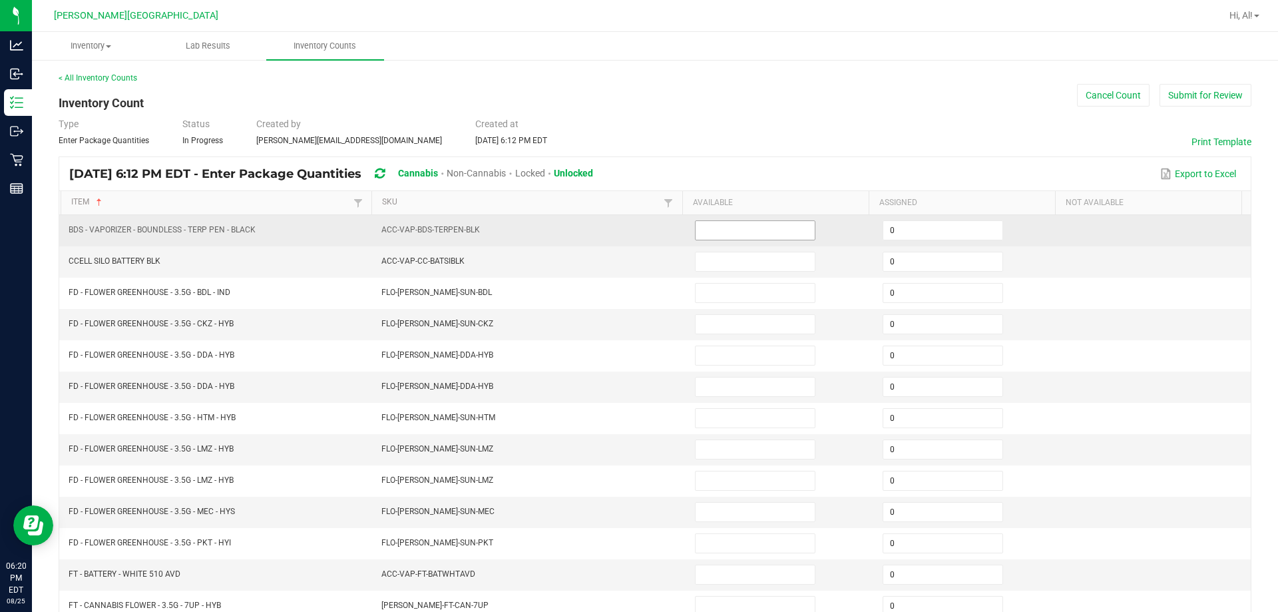
click at [630, 234] on input at bounding box center [755, 230] width 119 height 19
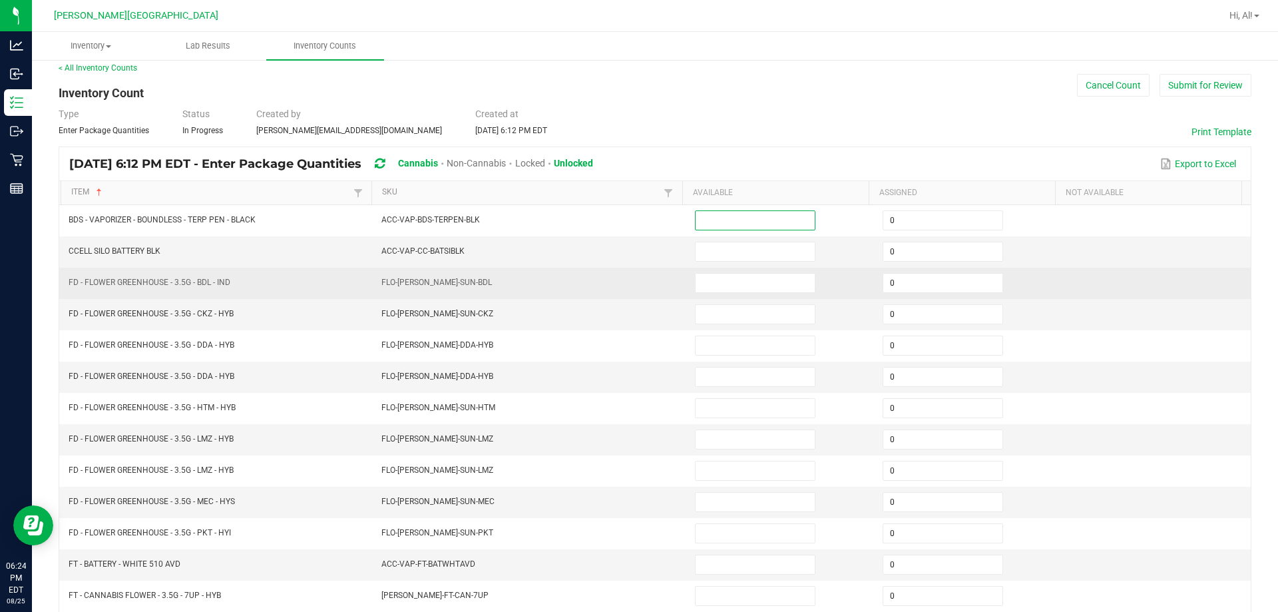
scroll to position [276, 0]
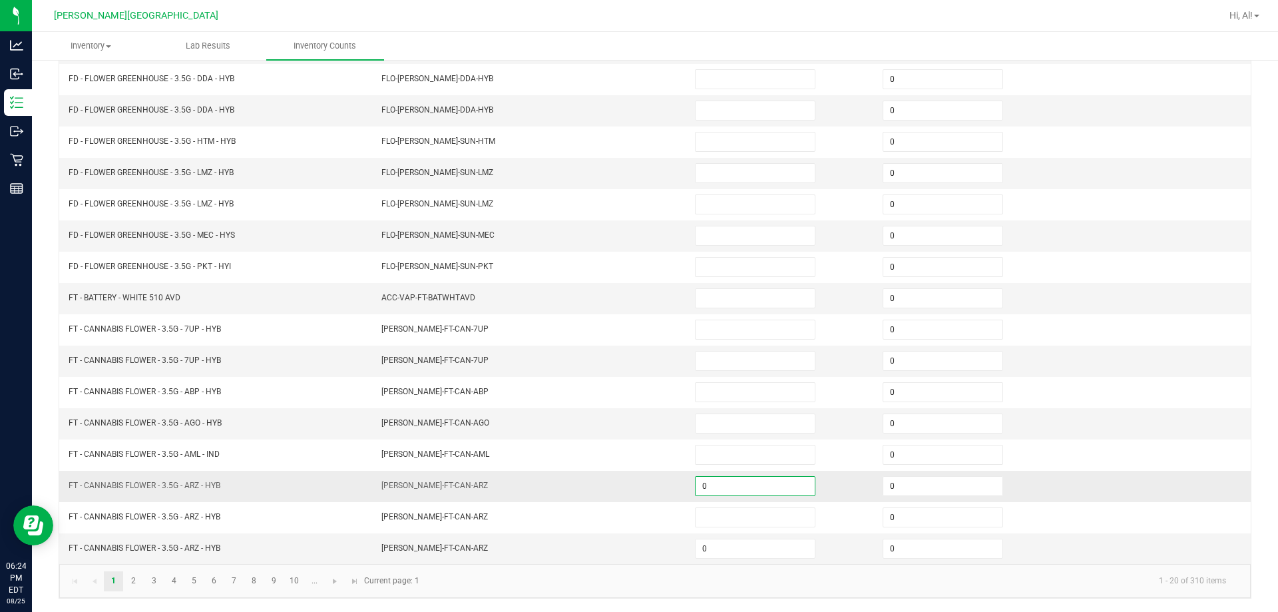
click at [630, 487] on input "0" at bounding box center [755, 486] width 119 height 19
click at [630, 543] on input "0" at bounding box center [755, 548] width 119 height 19
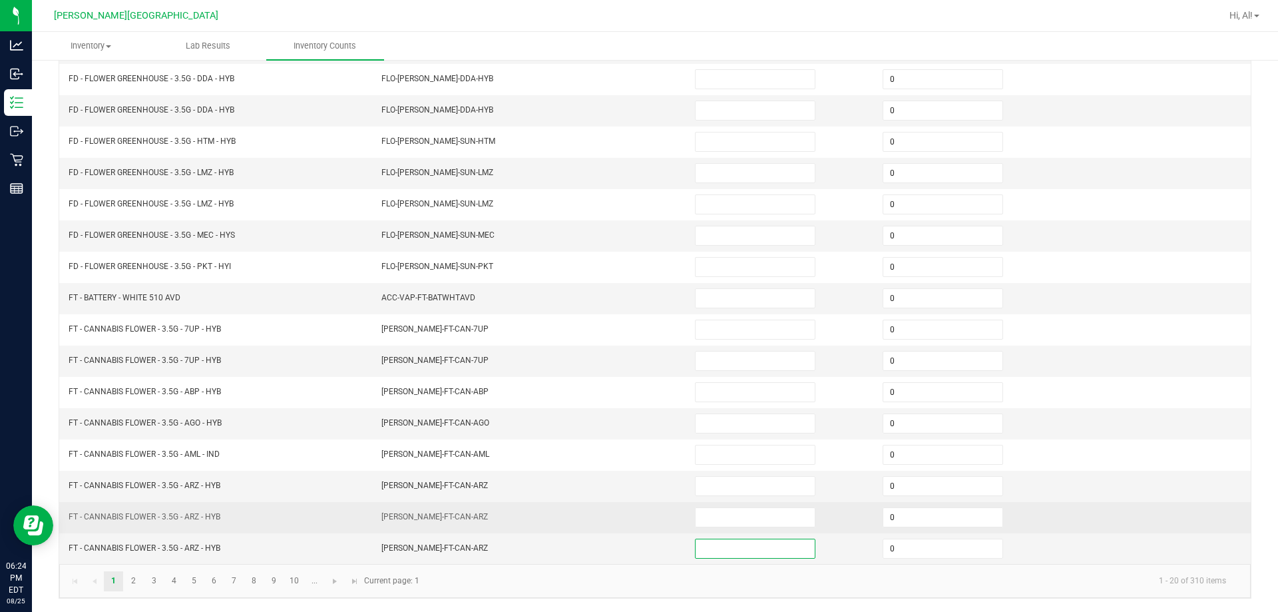
click at [620, 529] on td "[PERSON_NAME]-FT-CAN-ARZ" at bounding box center [531, 517] width 314 height 31
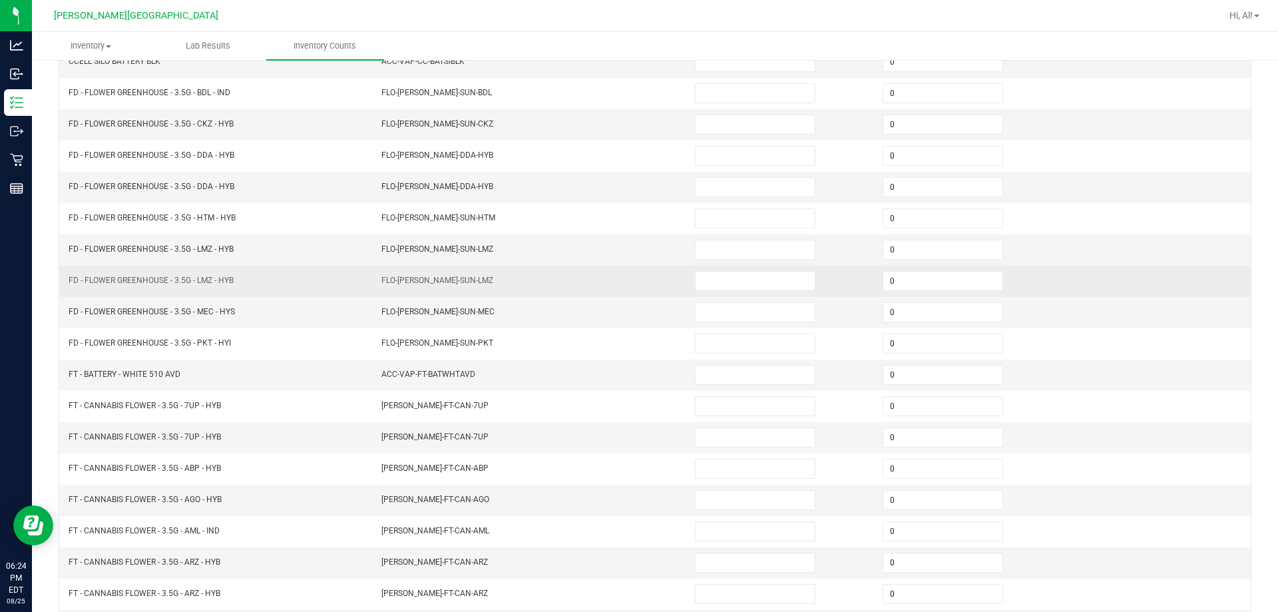
scroll to position [10, 0]
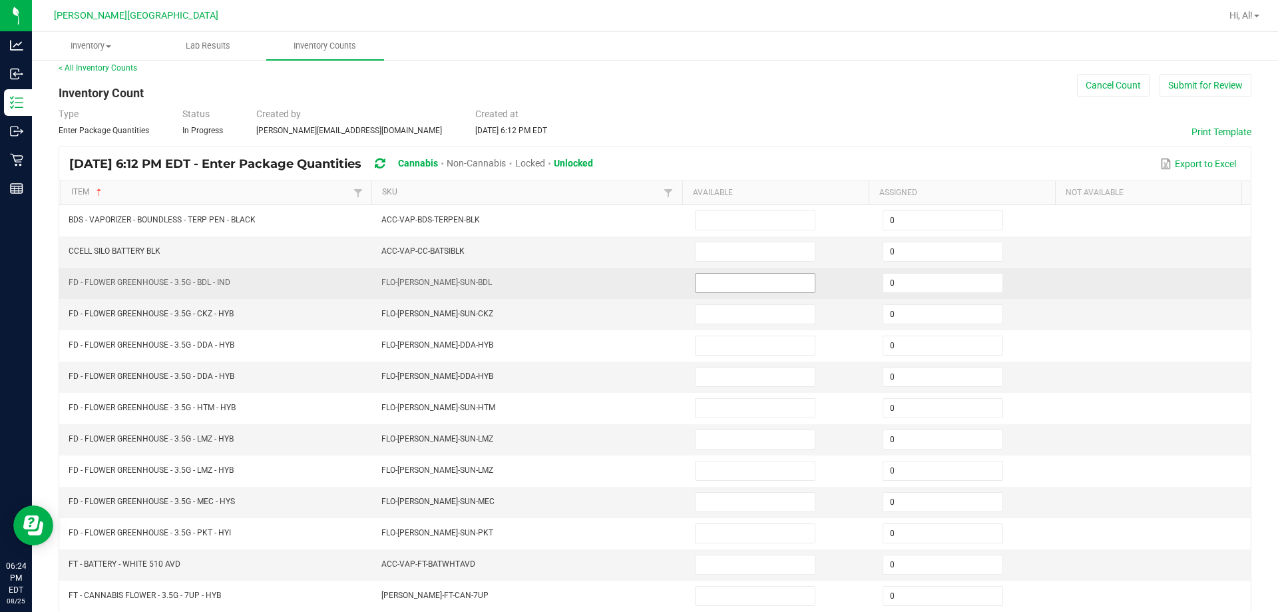
click at [630, 290] on input at bounding box center [755, 283] width 119 height 19
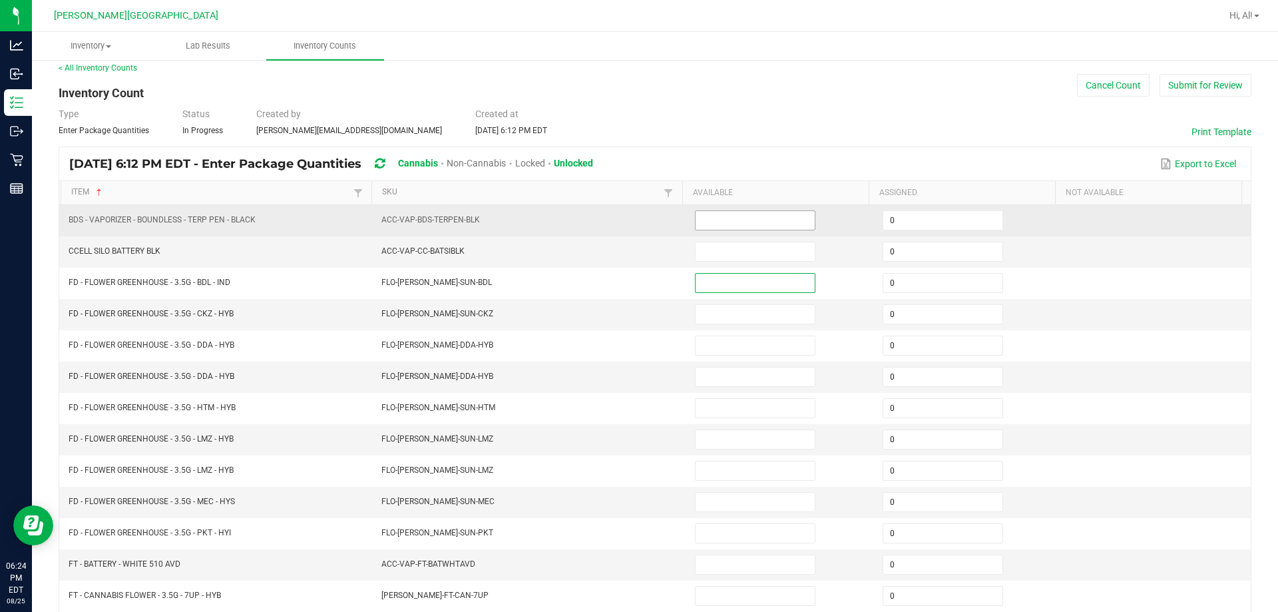
click at [630, 221] on input at bounding box center [755, 220] width 119 height 19
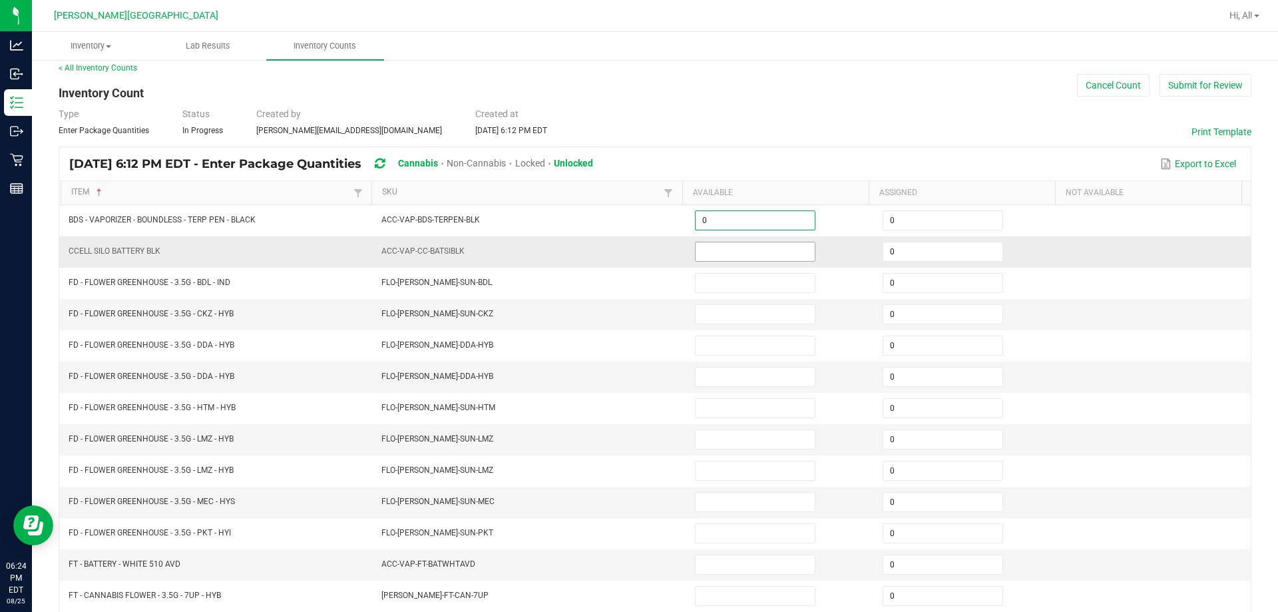
click at [630, 248] on input at bounding box center [755, 251] width 119 height 19
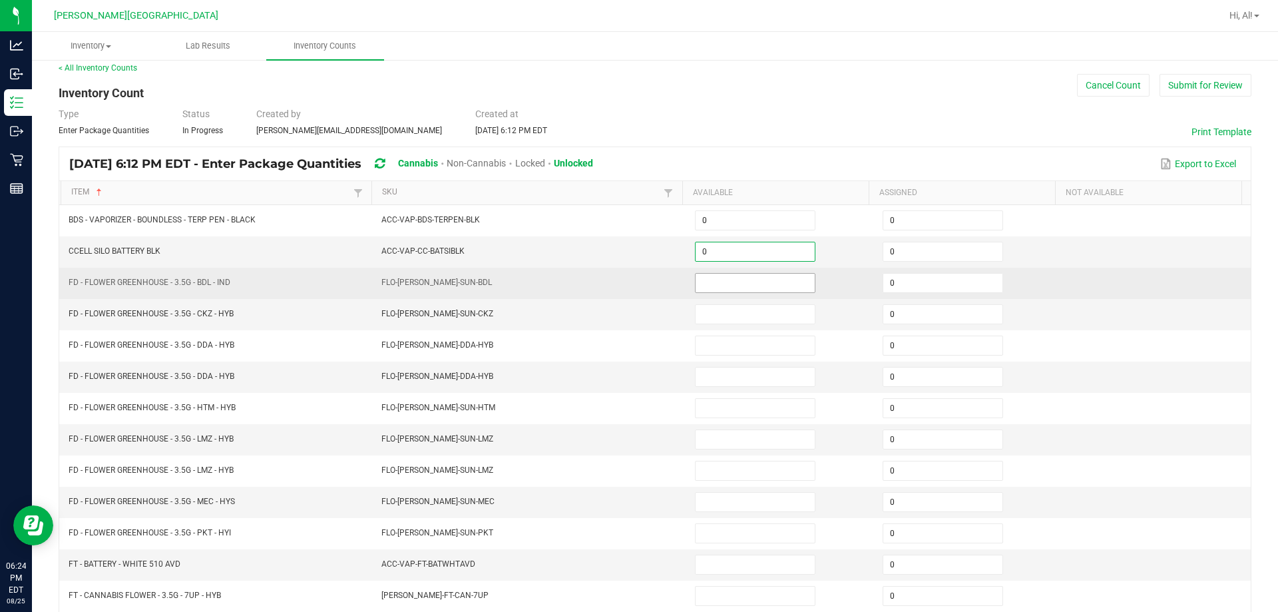
click at [630, 280] on input at bounding box center [755, 283] width 119 height 19
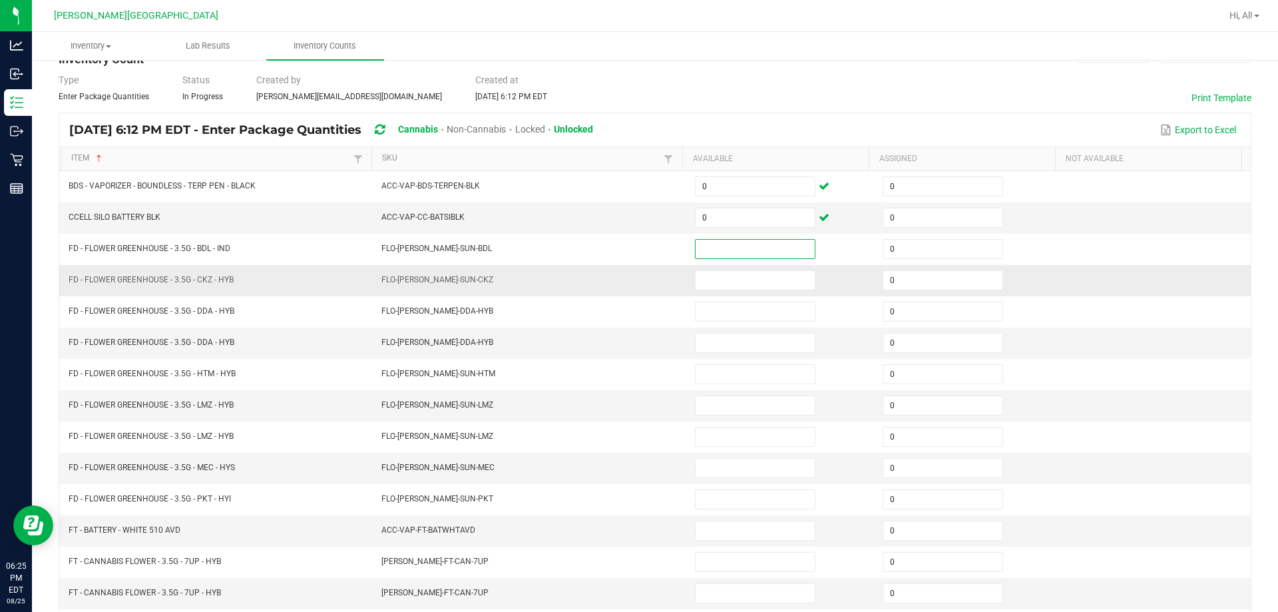
scroll to position [0, 0]
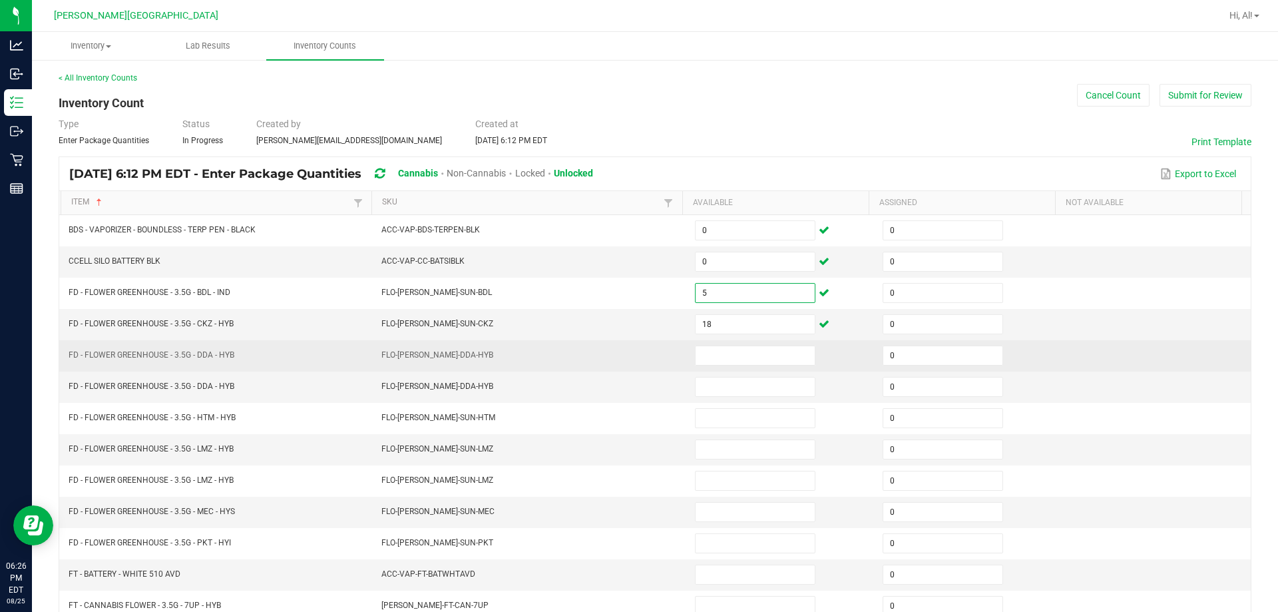
click at [630, 369] on td at bounding box center [781, 355] width 188 height 31
click at [630, 360] on input at bounding box center [755, 355] width 119 height 19
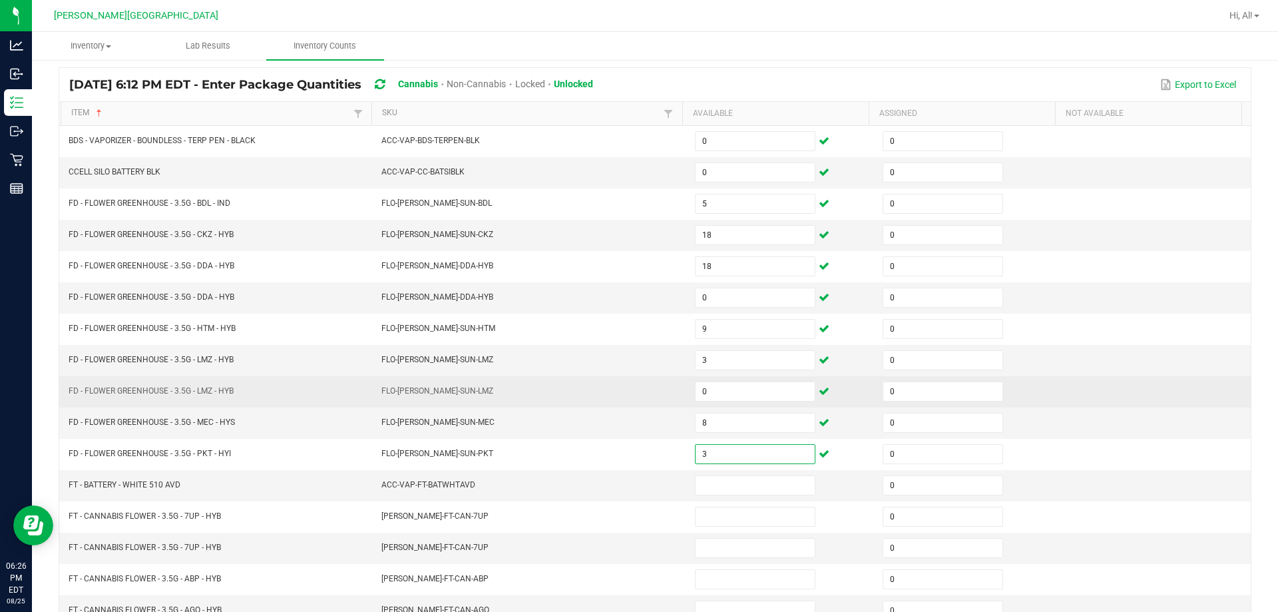
scroll to position [133, 0]
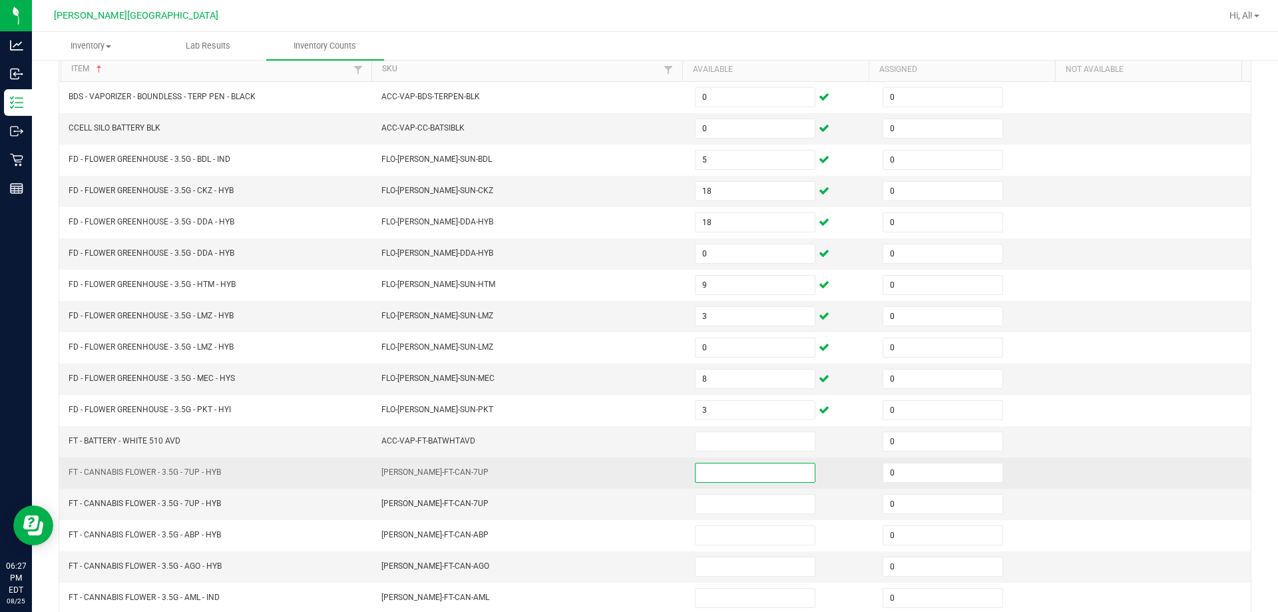
click at [630, 472] on input at bounding box center [755, 472] width 119 height 19
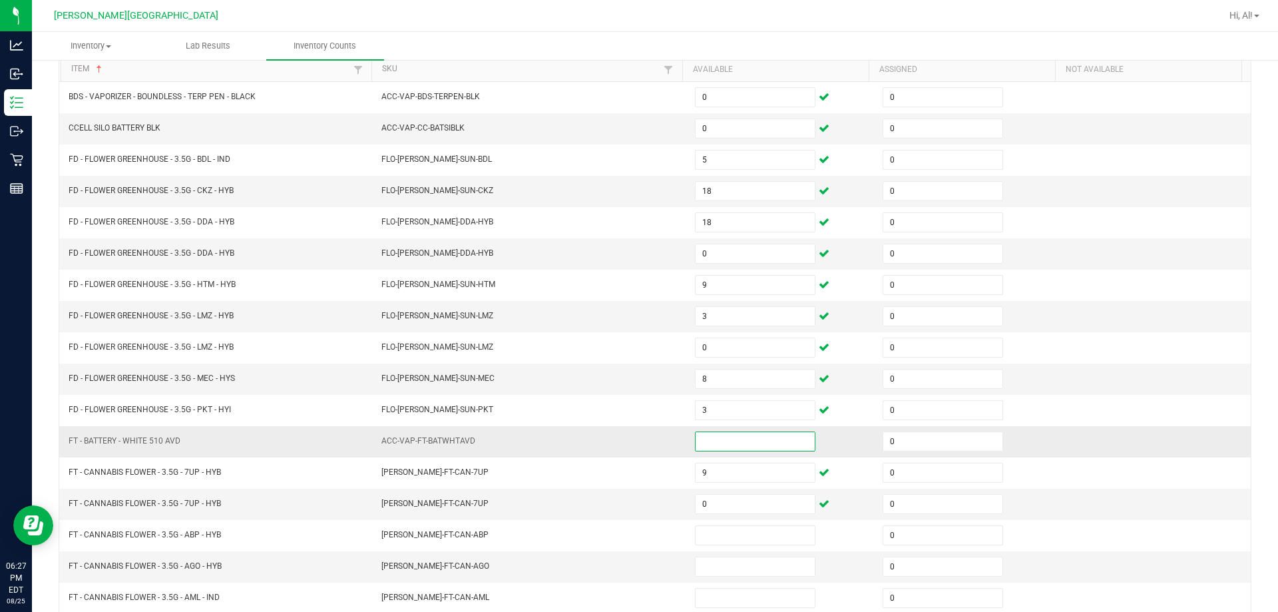
click at [630, 446] on input at bounding box center [755, 441] width 119 height 19
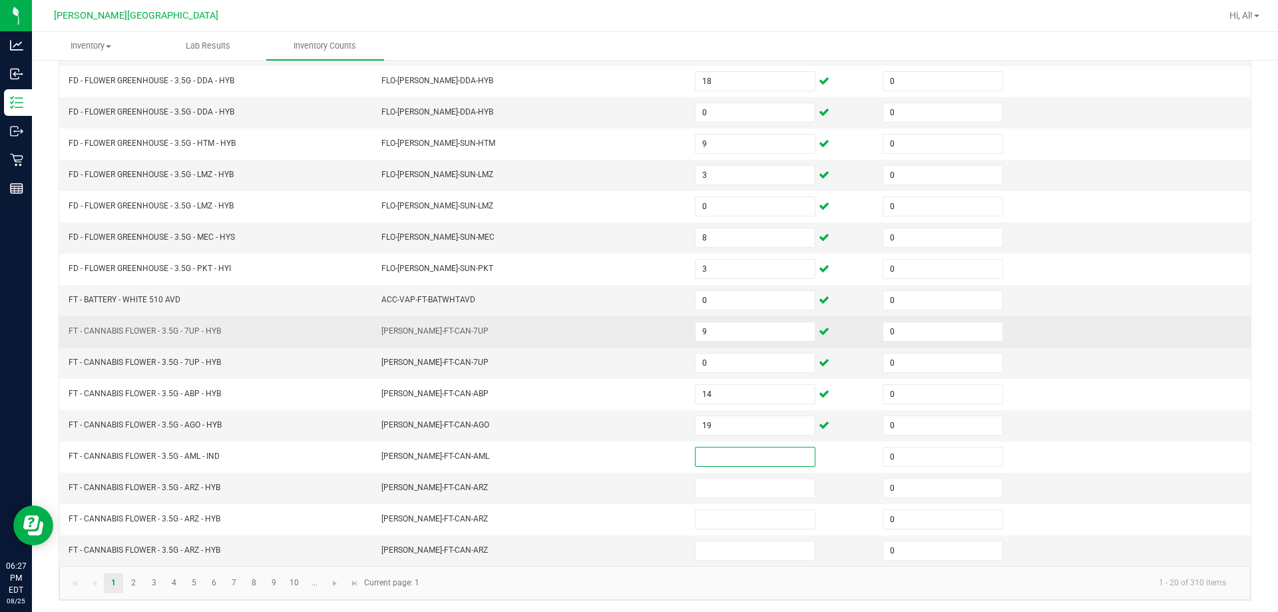
scroll to position [276, 0]
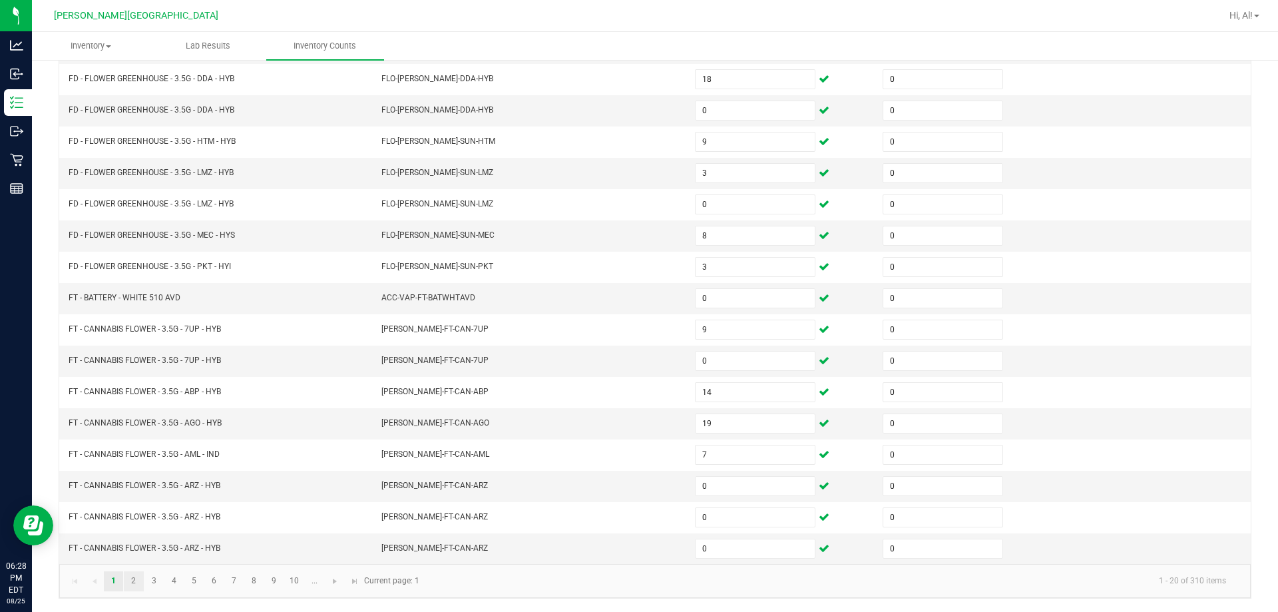
click at [136, 586] on link "2" at bounding box center [133, 581] width 19 height 20
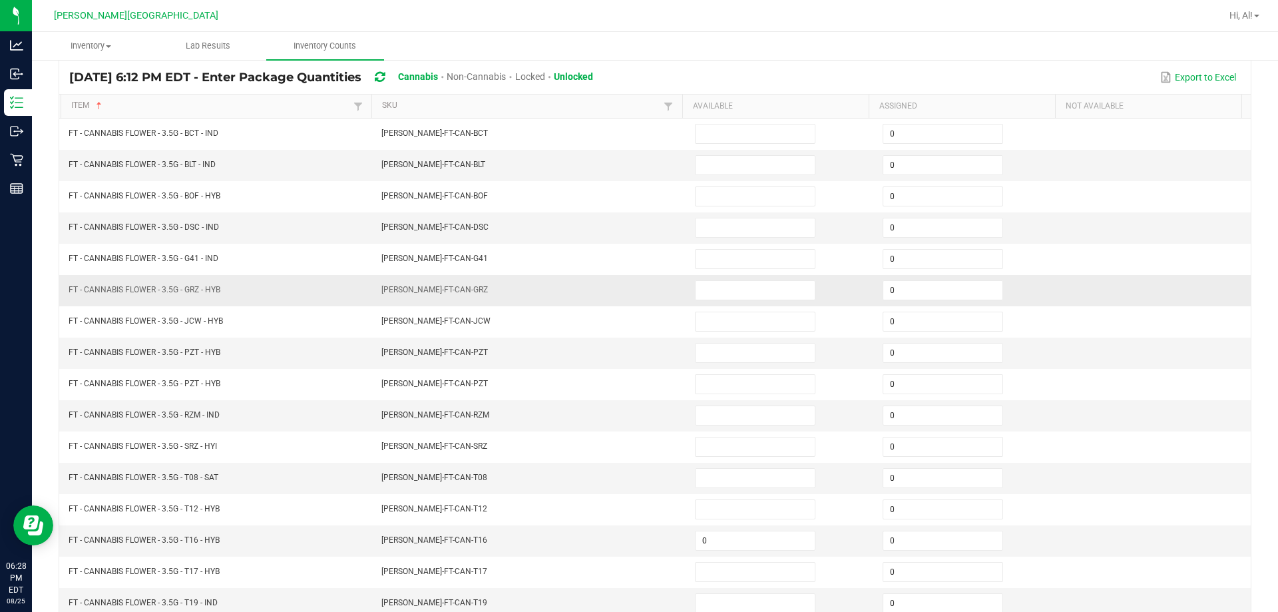
scroll to position [10, 0]
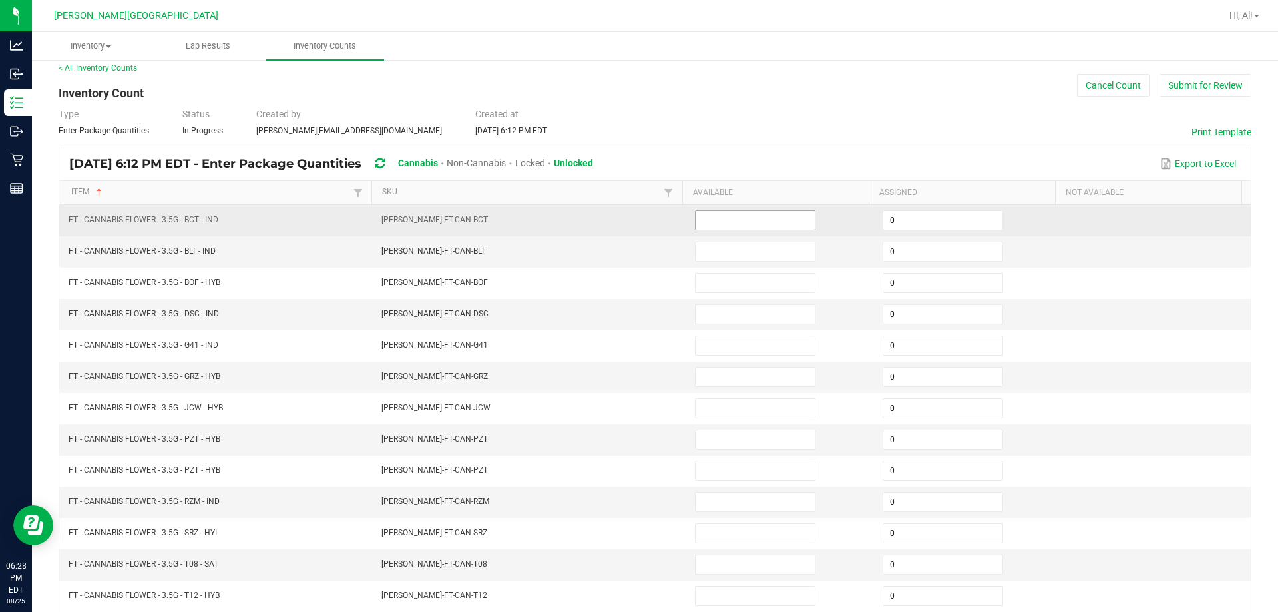
click at [630, 220] on input at bounding box center [755, 220] width 119 height 19
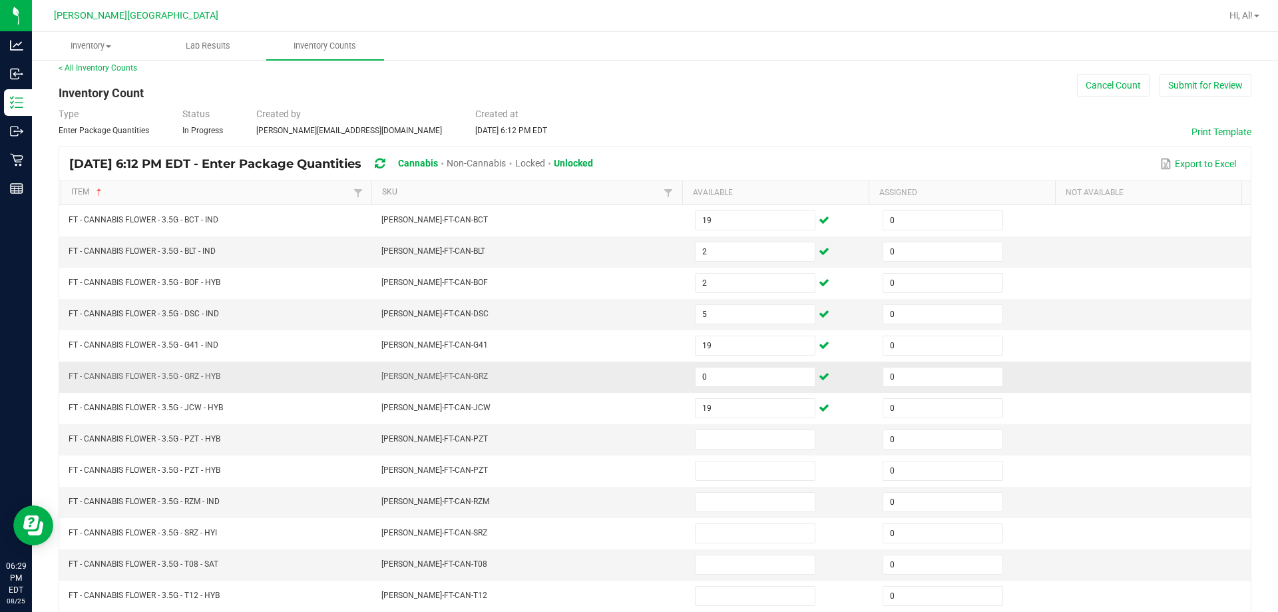
click at [555, 376] on td "[PERSON_NAME]-FT-CAN-GRZ" at bounding box center [531, 377] width 314 height 31
click at [630, 443] on input at bounding box center [755, 439] width 119 height 19
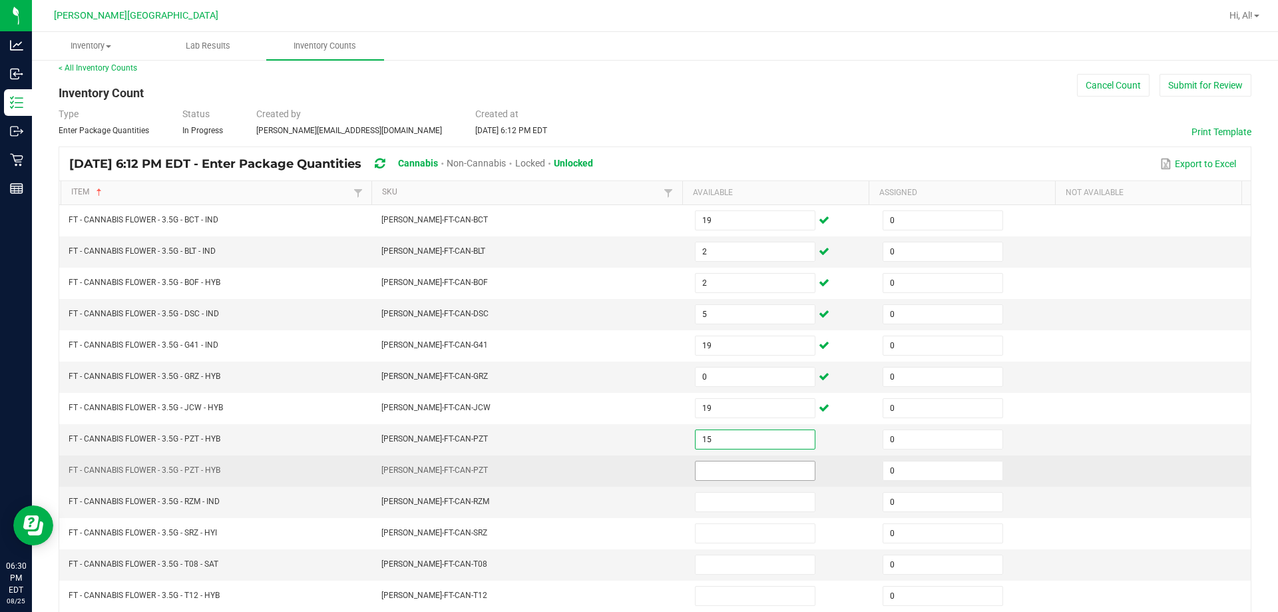
click at [630, 472] on input at bounding box center [755, 470] width 119 height 19
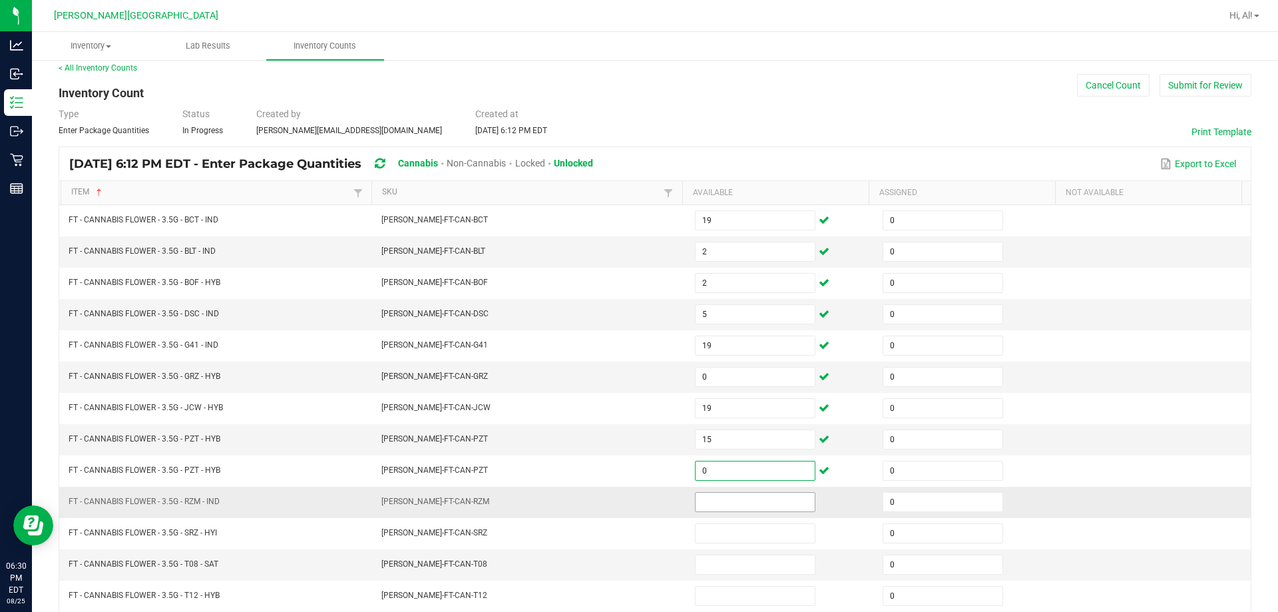
click at [630, 502] on input at bounding box center [755, 502] width 119 height 19
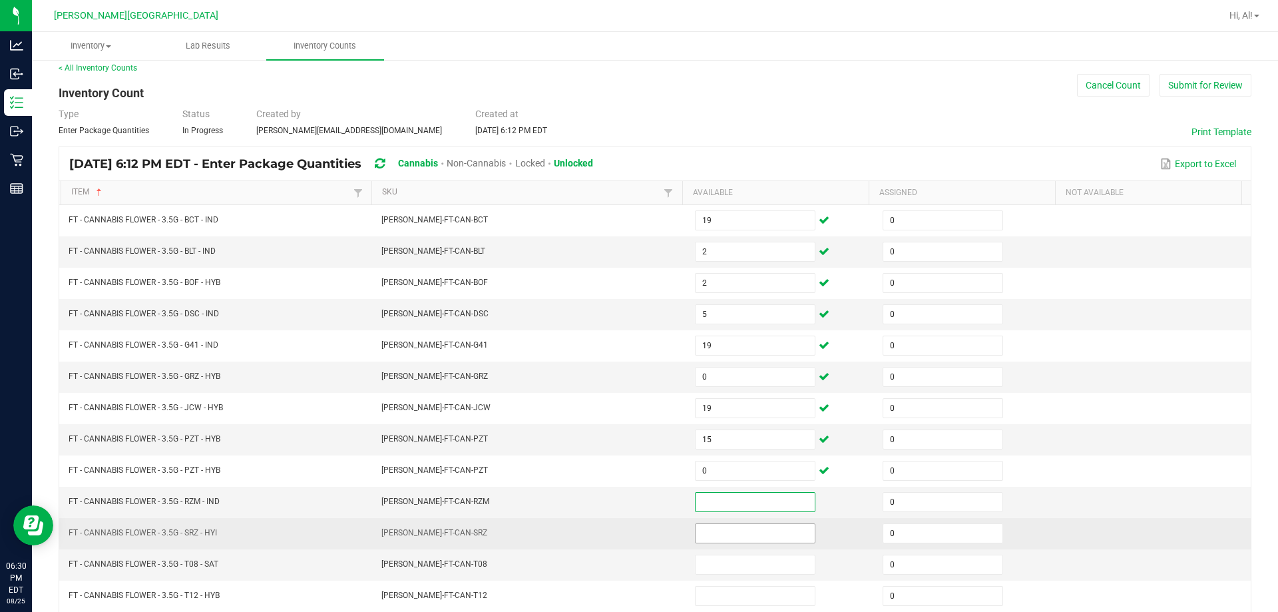
click at [630, 529] on input at bounding box center [755, 533] width 119 height 19
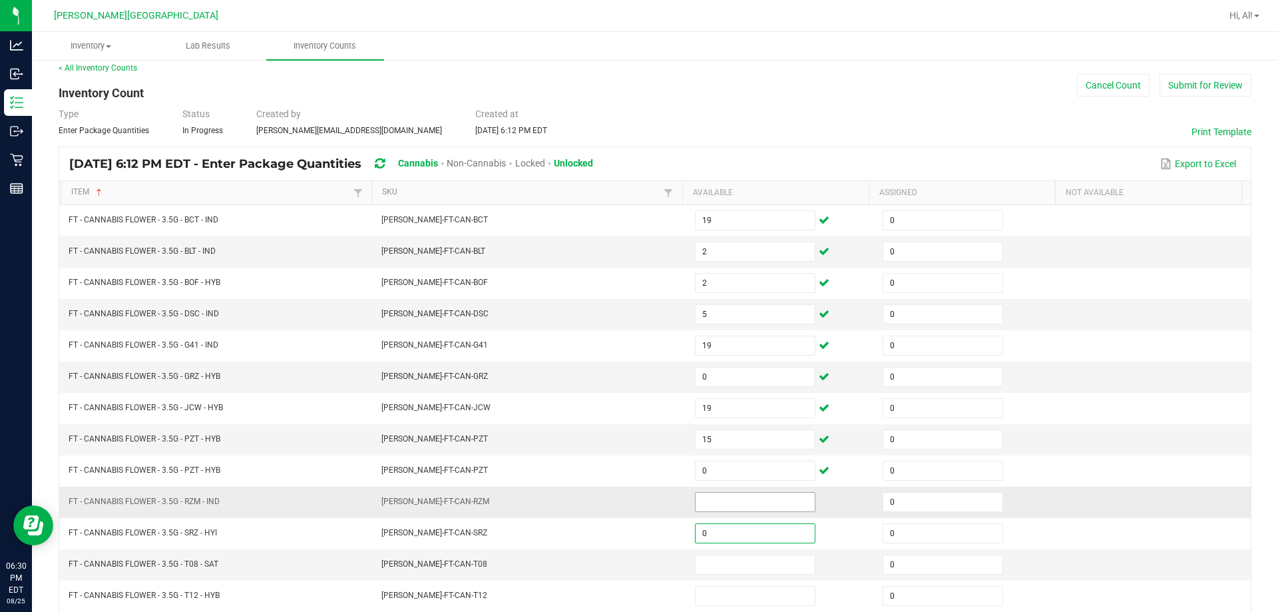
click at [630, 503] on input at bounding box center [755, 502] width 119 height 19
click at [630, 568] on input at bounding box center [755, 564] width 119 height 19
click at [630, 503] on input at bounding box center [755, 502] width 119 height 19
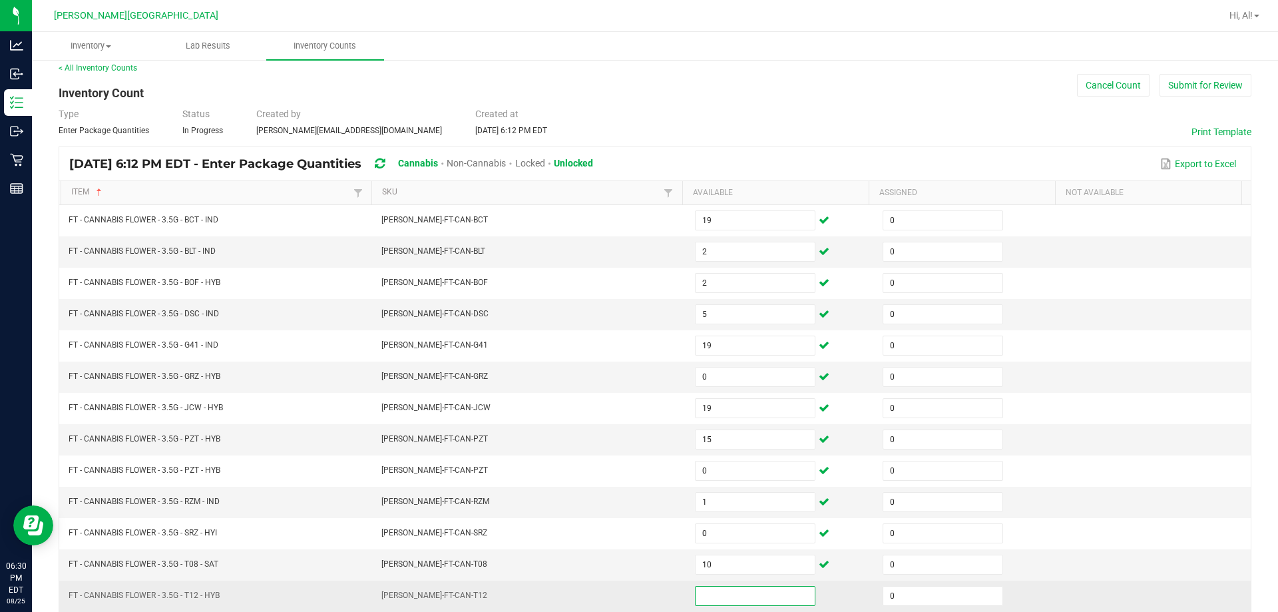
click at [630, 592] on input at bounding box center [755, 596] width 119 height 19
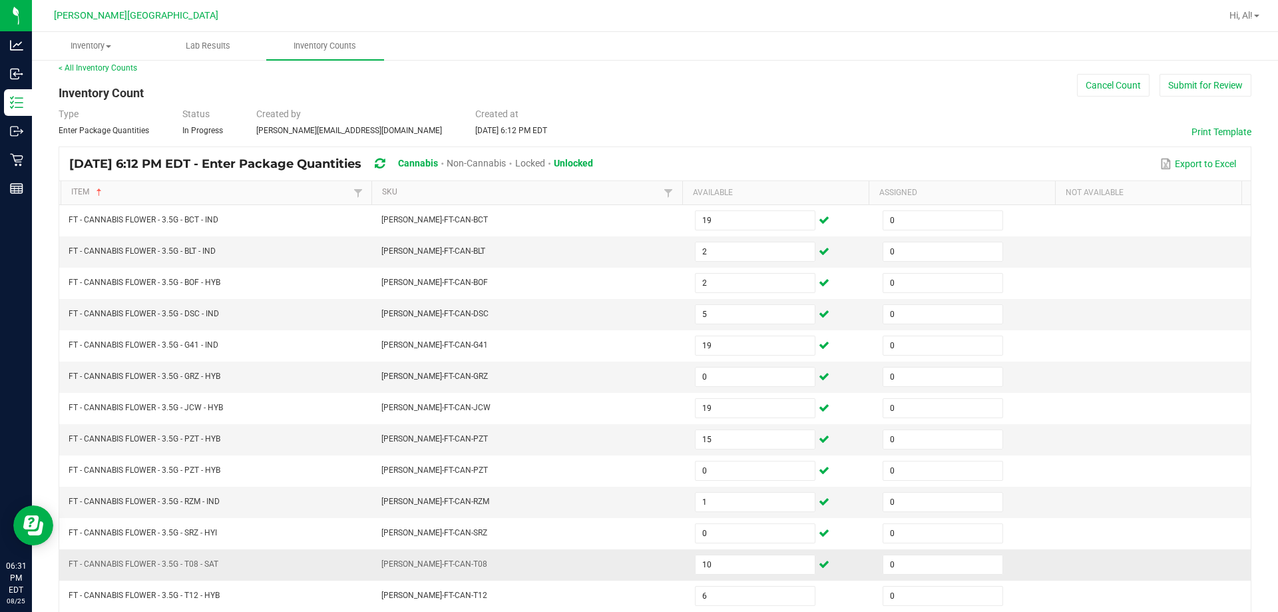
click at [630, 579] on td "[PERSON_NAME]-FT-CAN-T08" at bounding box center [531, 564] width 314 height 31
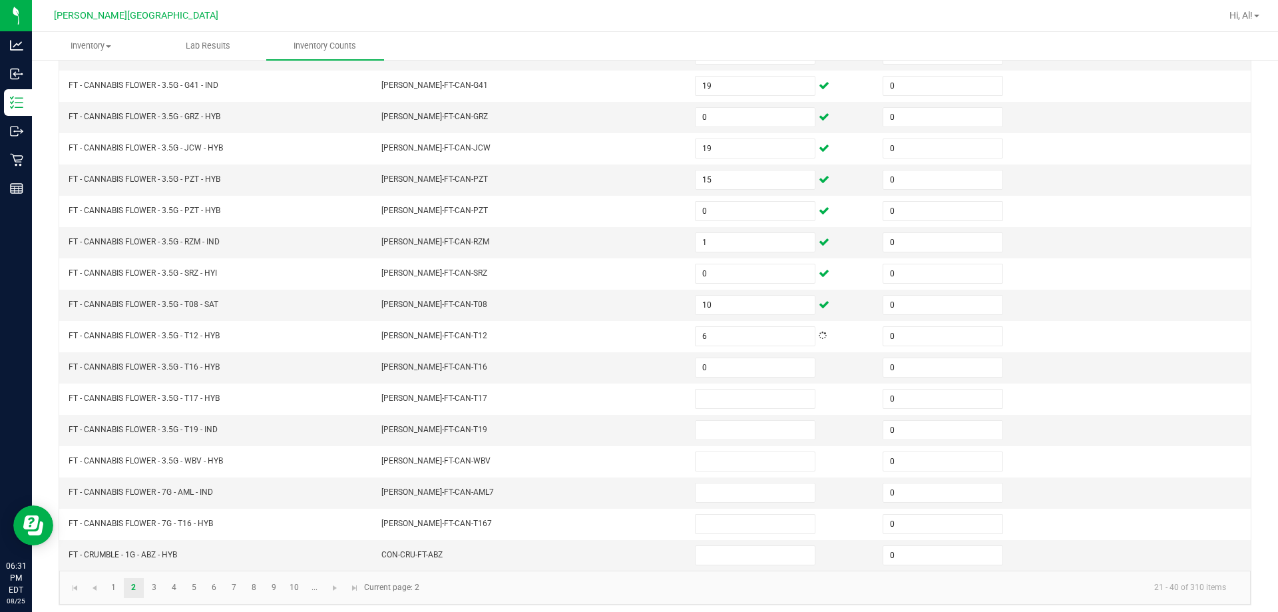
scroll to position [276, 0]
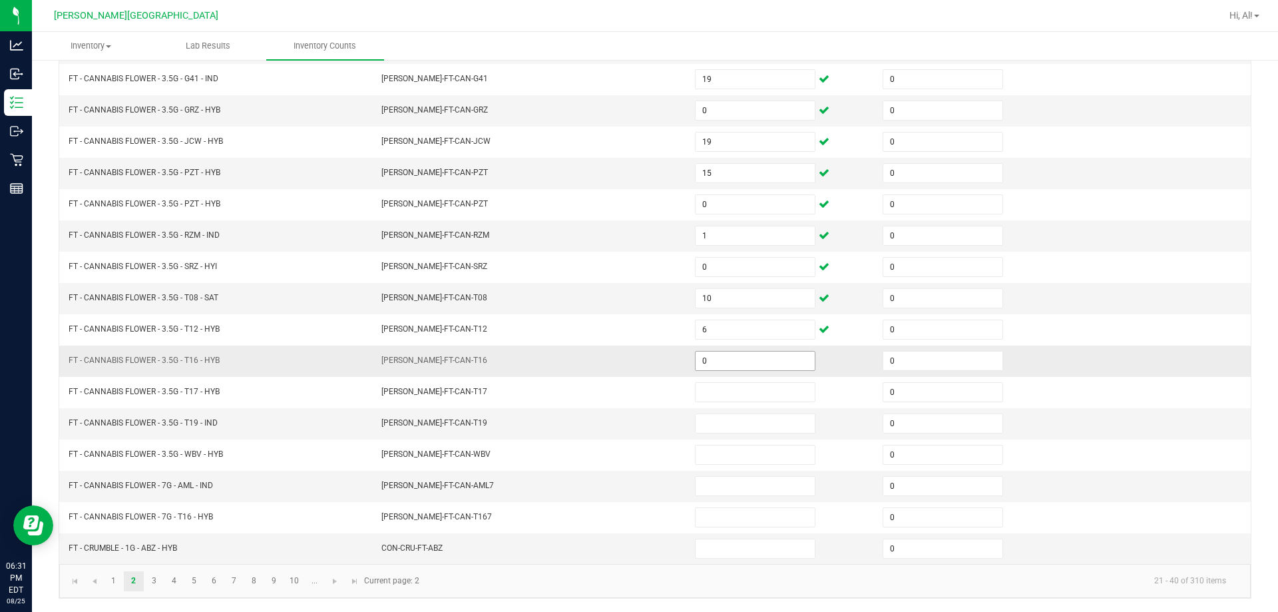
click at [630, 361] on input "0" at bounding box center [755, 361] width 119 height 19
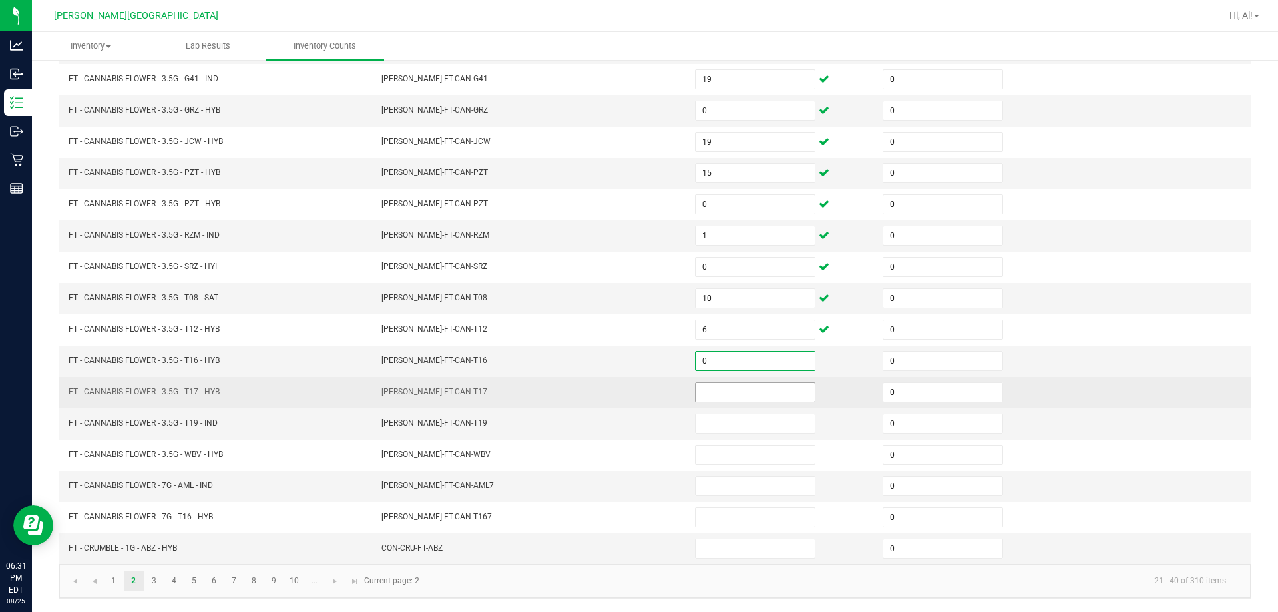
click at [630, 393] on input at bounding box center [755, 392] width 119 height 19
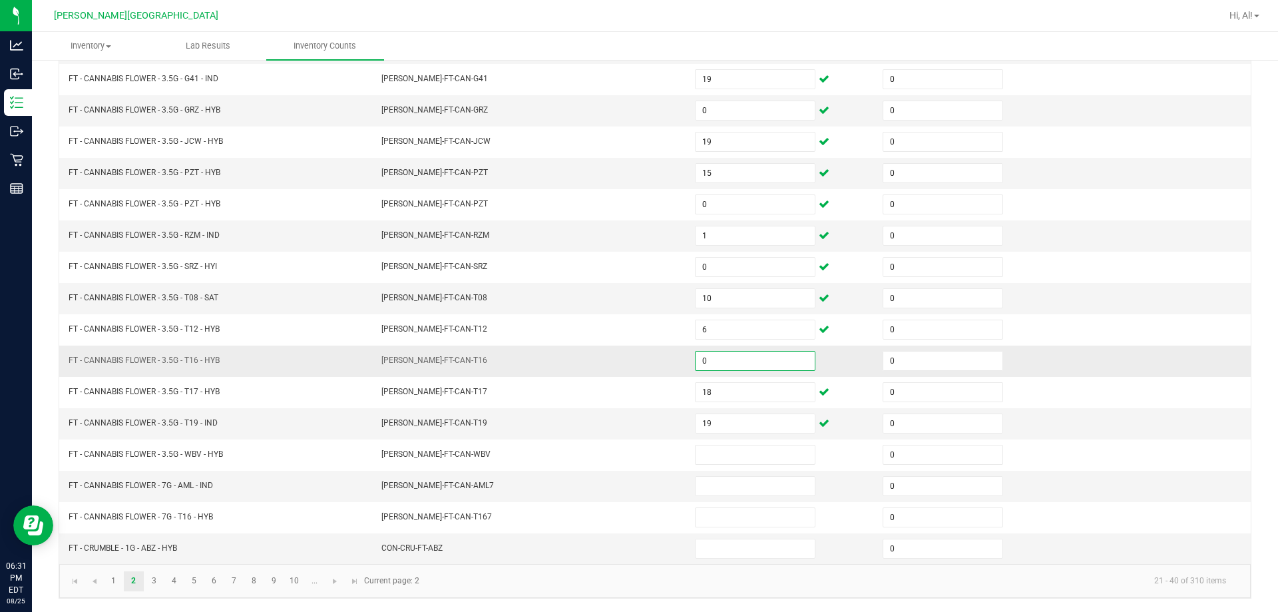
click at [630, 367] on input "0" at bounding box center [755, 361] width 119 height 19
click at [630, 428] on input "19" at bounding box center [755, 423] width 119 height 19
click at [156, 584] on link "3" at bounding box center [153, 581] width 19 height 20
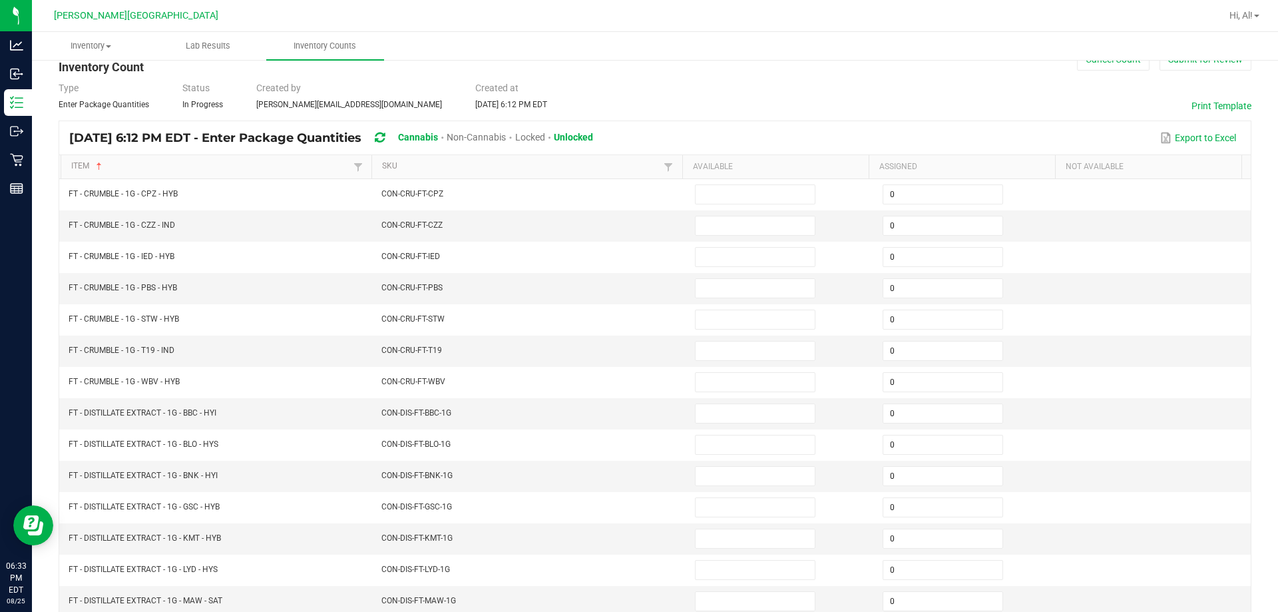
scroll to position [10, 0]
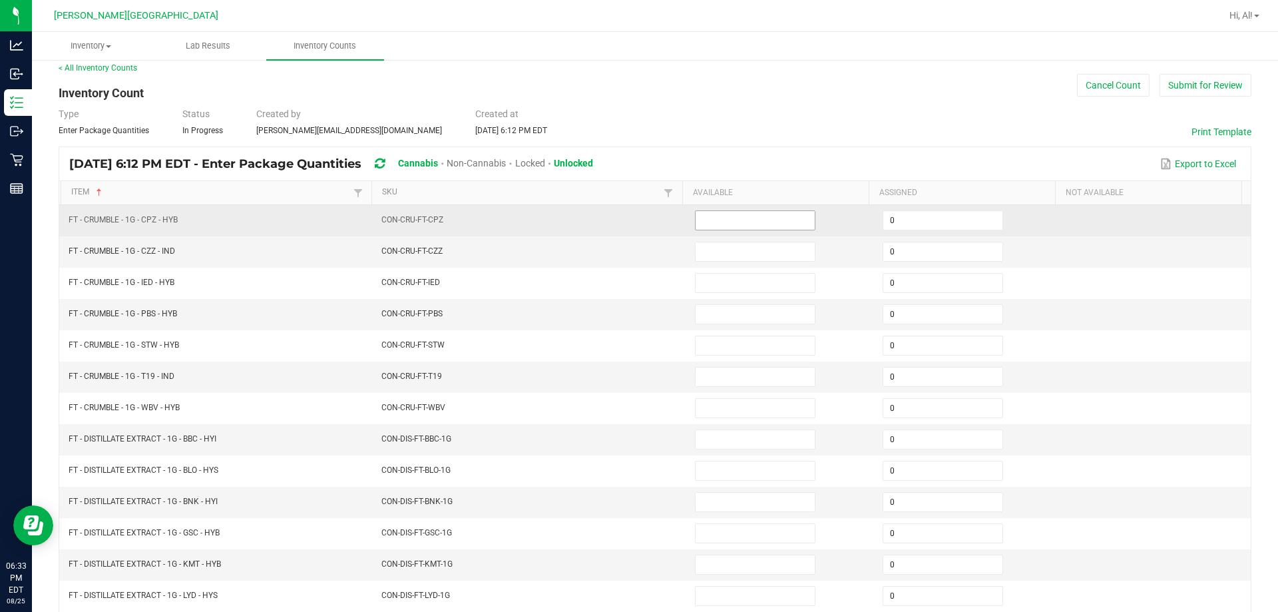
click at [630, 218] on input at bounding box center [755, 220] width 119 height 19
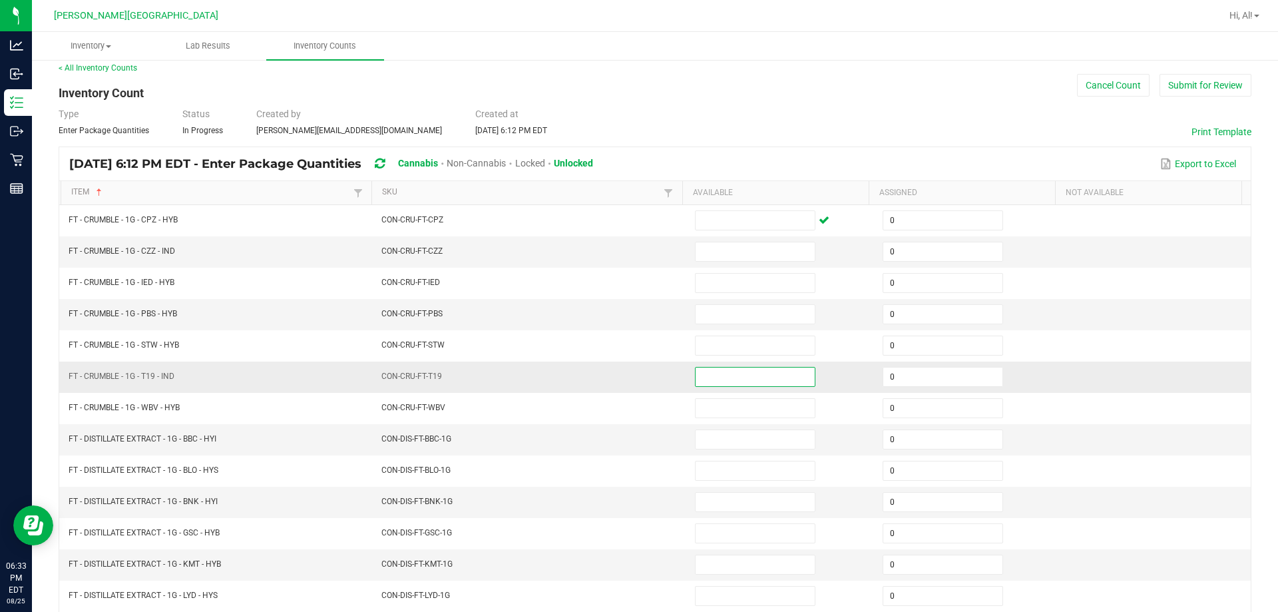
click at [630, 378] on input at bounding box center [755, 377] width 119 height 19
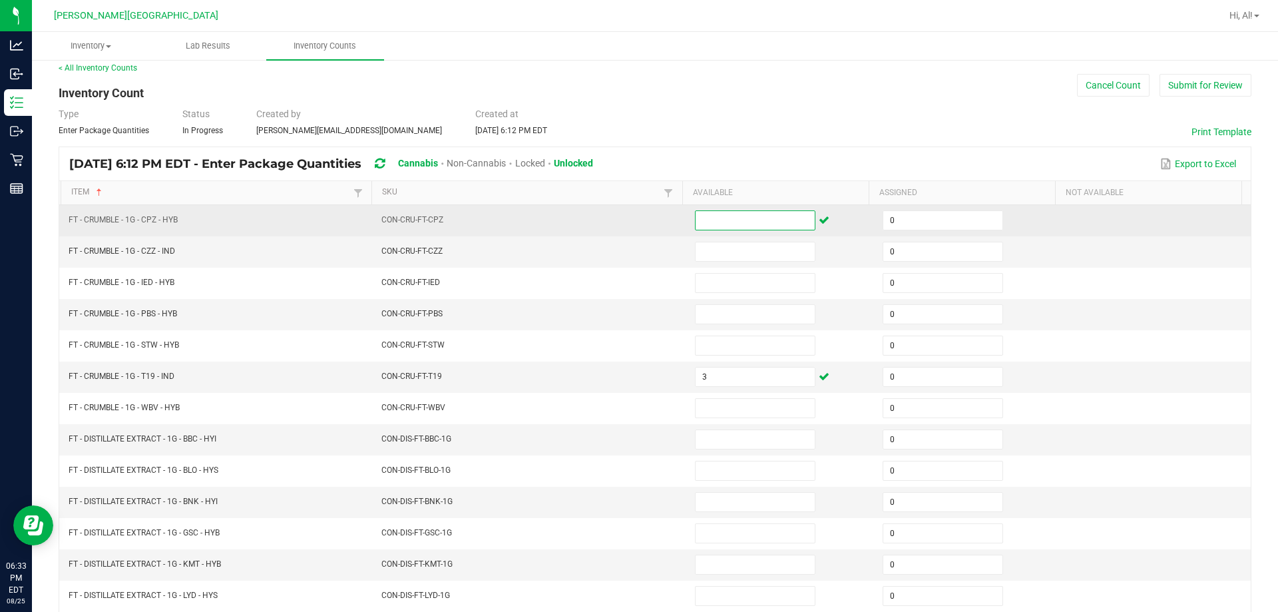
click at [630, 216] on input at bounding box center [755, 220] width 119 height 19
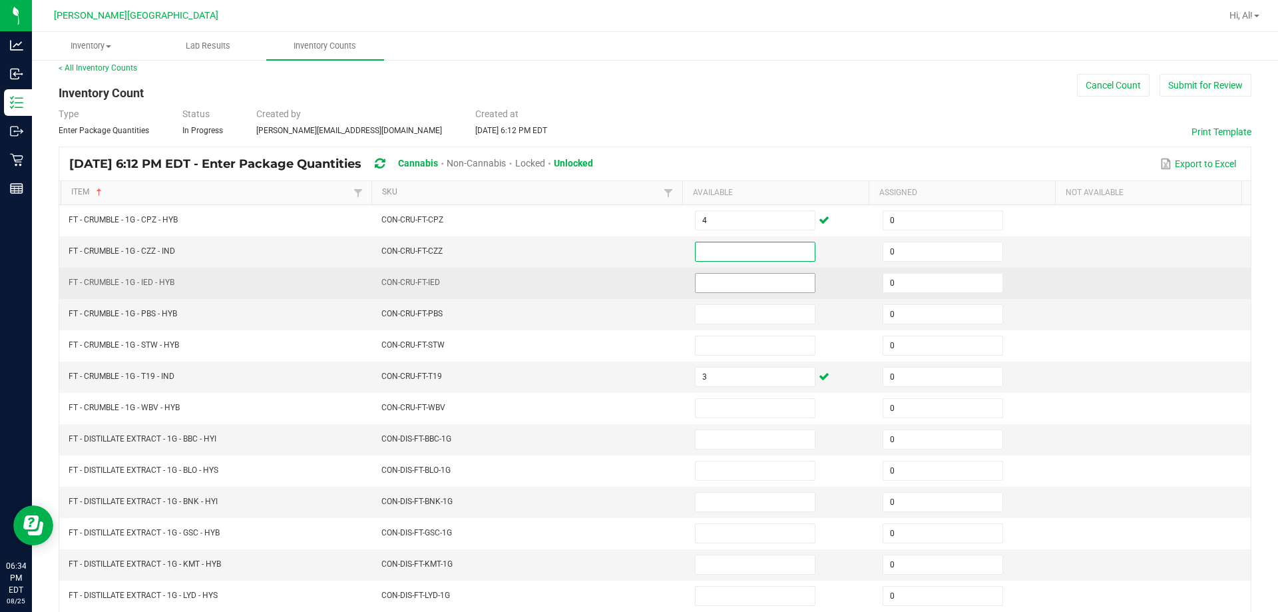
click at [630, 288] on input at bounding box center [755, 283] width 119 height 19
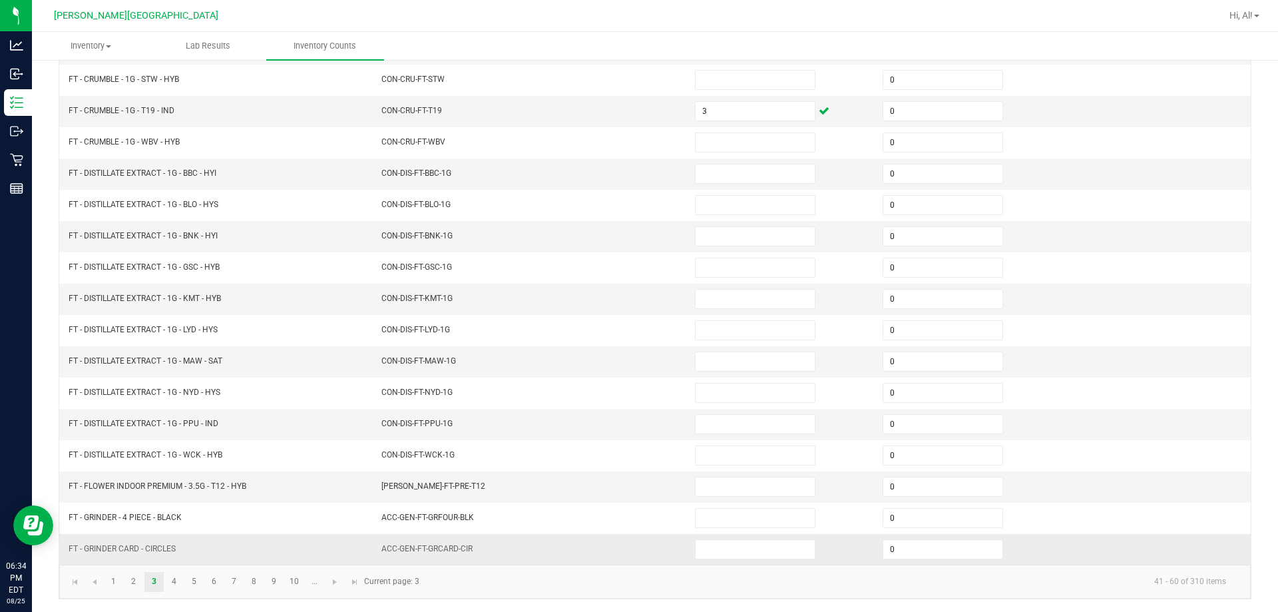
scroll to position [276, 0]
click at [137, 583] on link "2" at bounding box center [133, 581] width 19 height 20
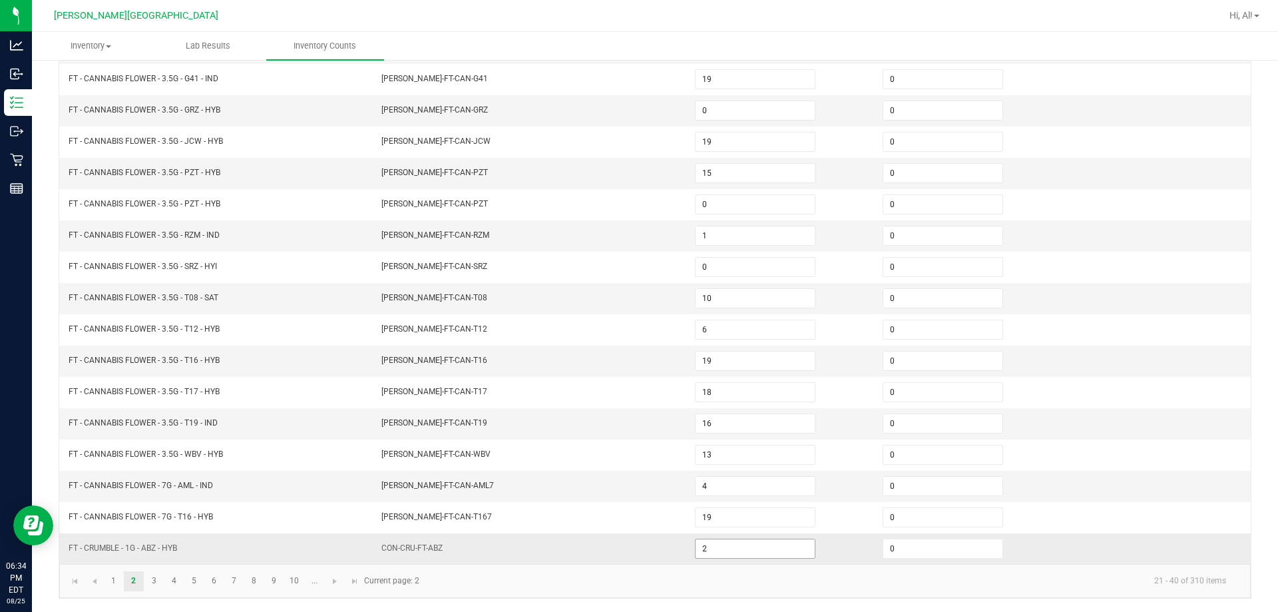
click at [630, 551] on input "2" at bounding box center [755, 548] width 119 height 19
click at [155, 585] on link "3" at bounding box center [153, 581] width 19 height 20
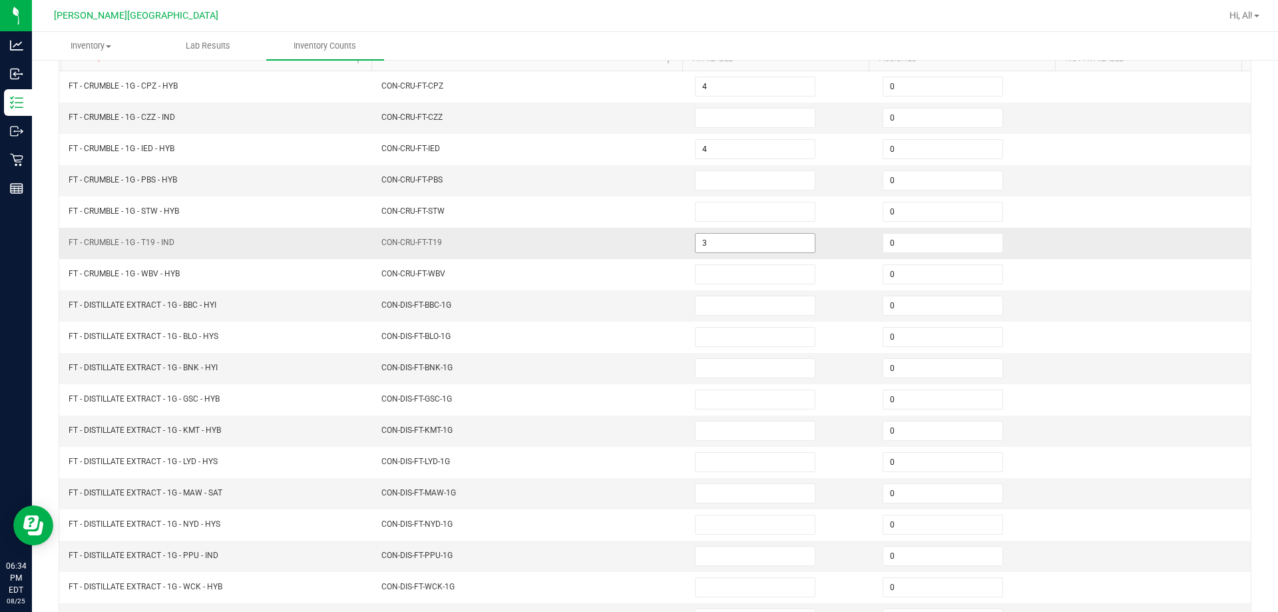
scroll to position [143, 0]
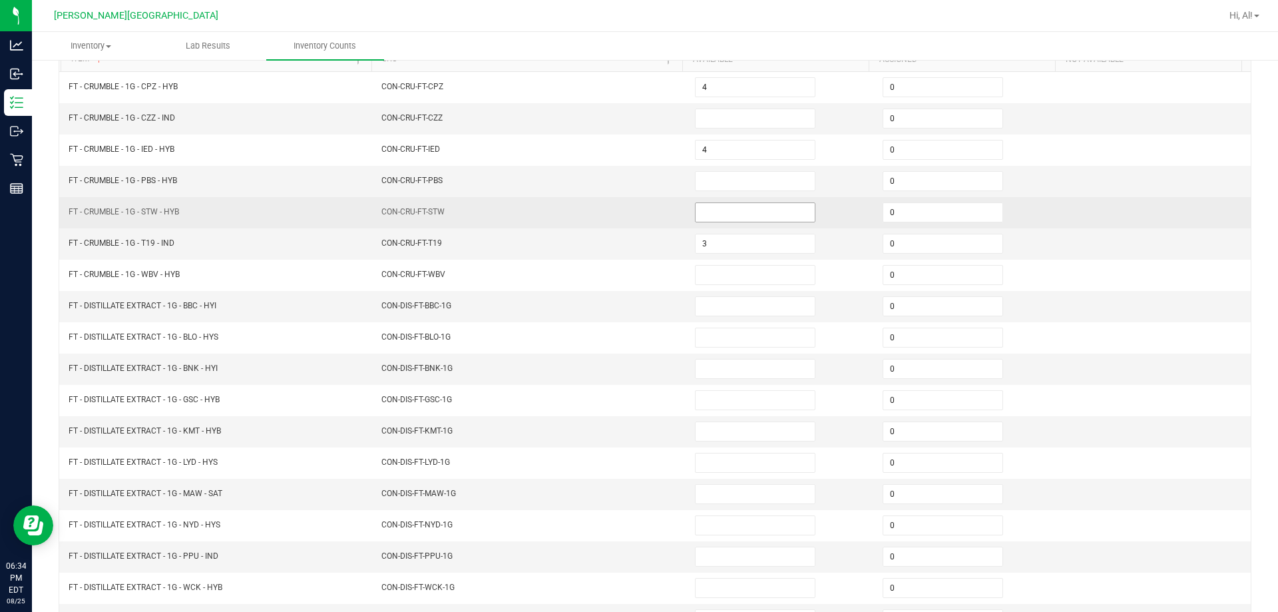
click at [630, 212] on input at bounding box center [755, 212] width 119 height 19
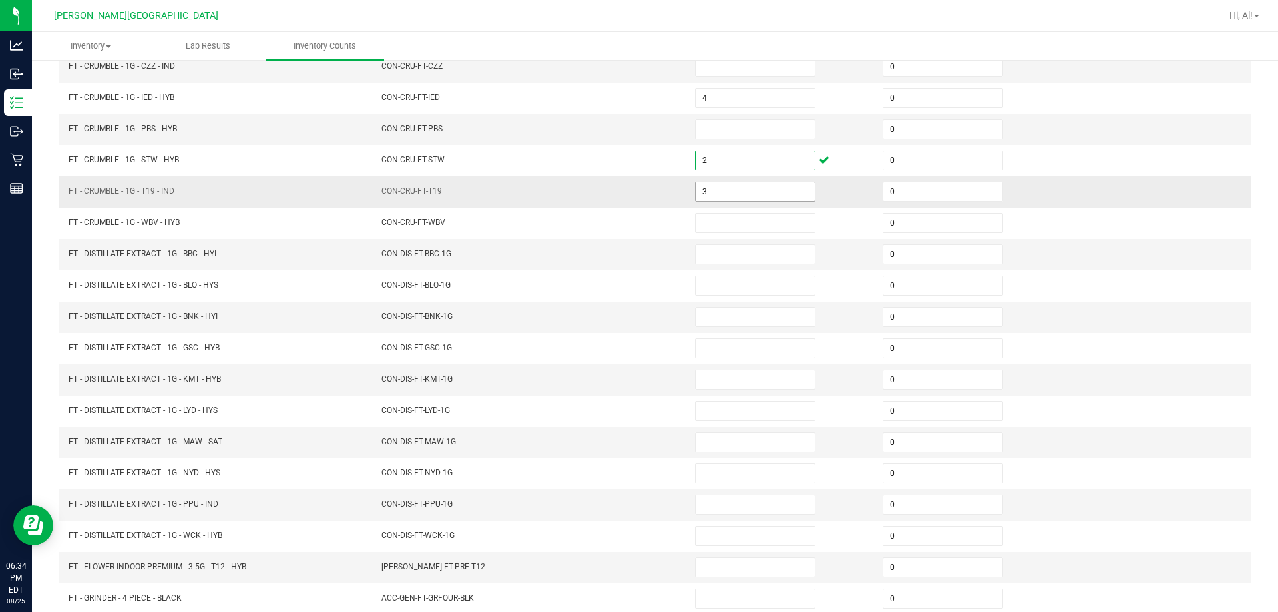
scroll to position [210, 0]
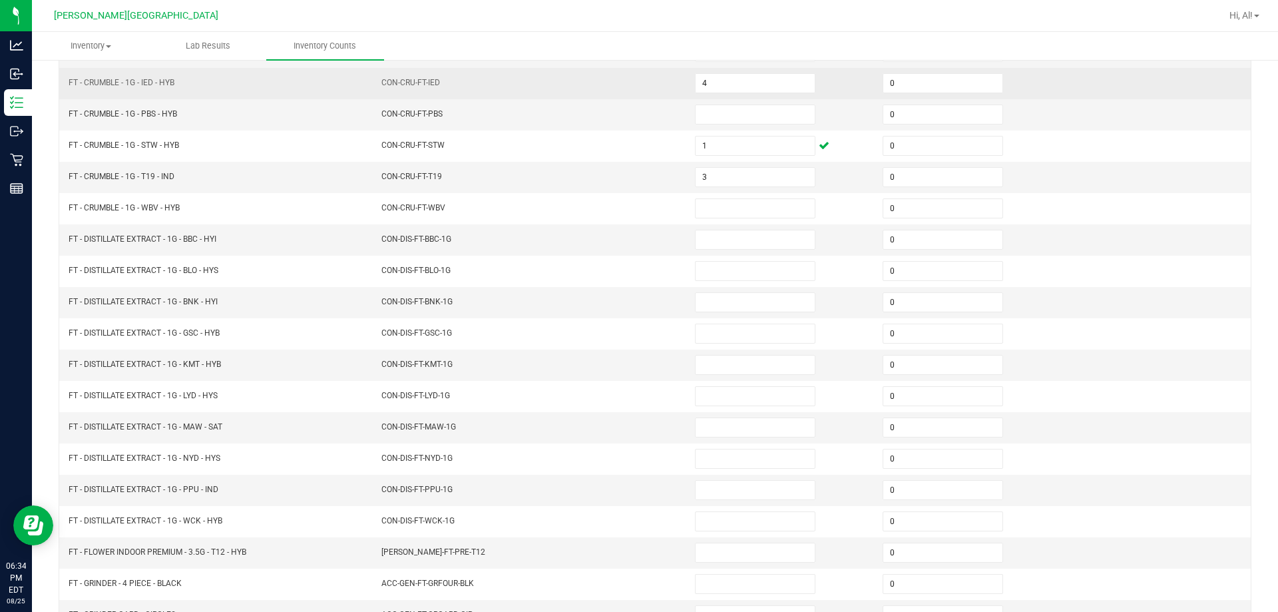
click at [630, 80] on td "CON-CRU-FT-IED" at bounding box center [531, 83] width 314 height 31
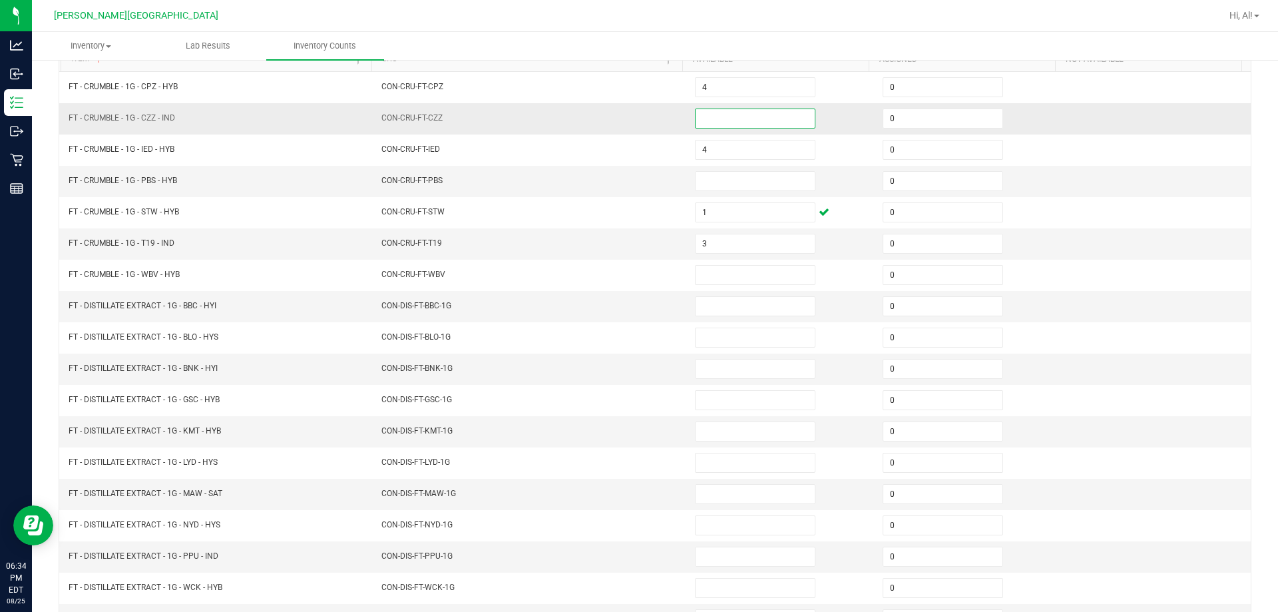
click at [630, 119] on input at bounding box center [755, 118] width 119 height 19
click at [630, 183] on input at bounding box center [755, 181] width 119 height 19
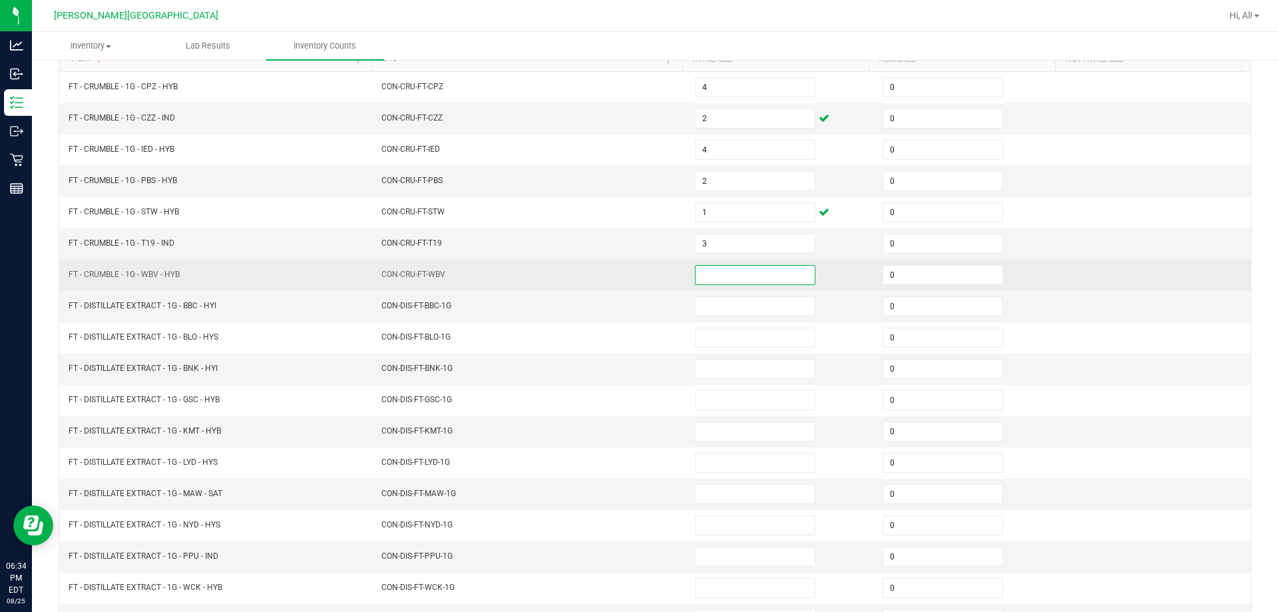
click at [630, 275] on input at bounding box center [755, 275] width 119 height 19
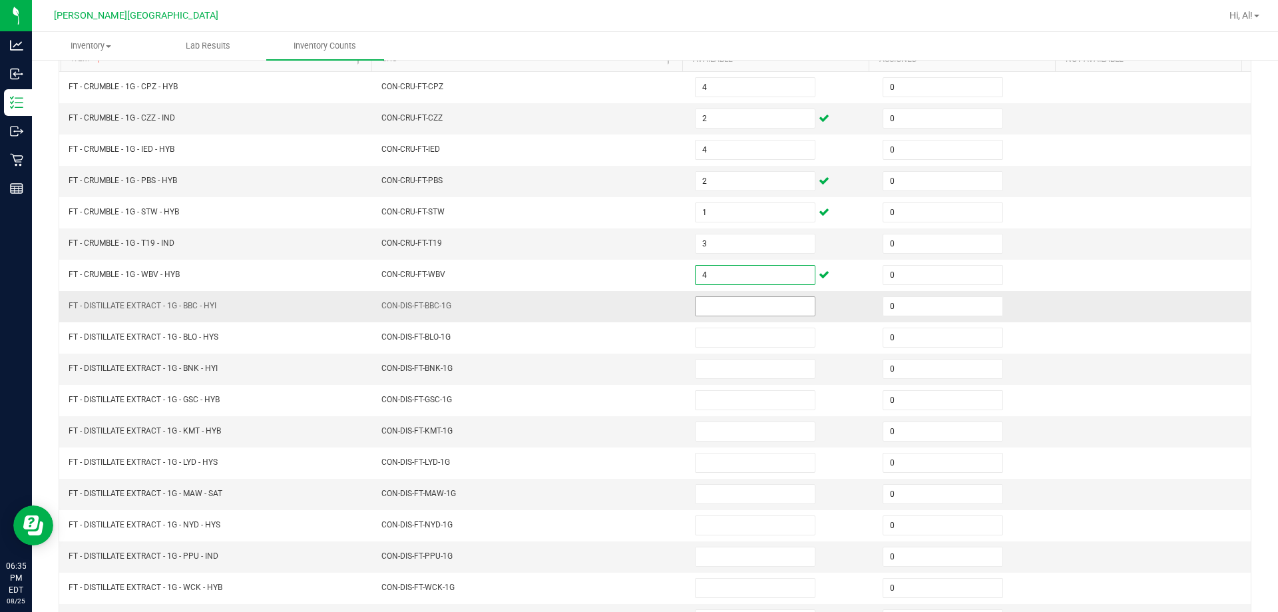
click at [630, 308] on input at bounding box center [755, 306] width 119 height 19
click at [630, 315] on td "CON-DIS-FT-BBC-1G" at bounding box center [531, 306] width 314 height 31
click at [630, 364] on input at bounding box center [755, 369] width 119 height 19
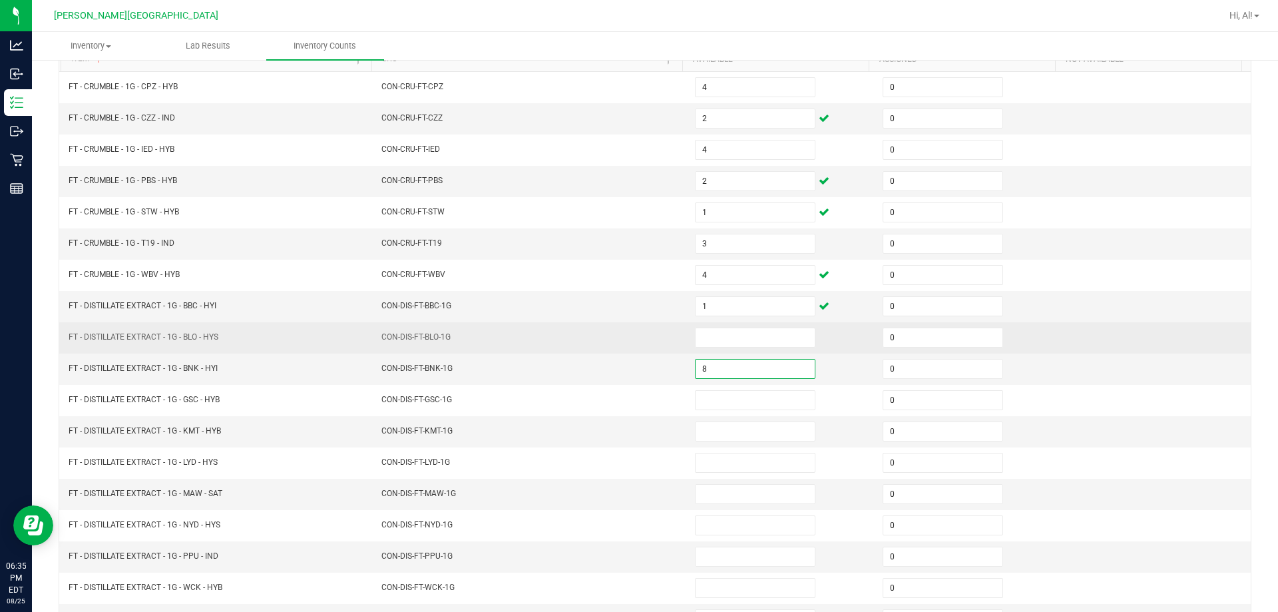
click at [630, 351] on td "CON-DIS-FT-BLO-1G" at bounding box center [531, 337] width 314 height 31
click at [630, 338] on input at bounding box center [755, 337] width 119 height 19
click at [630, 337] on td "CON-DIS-FT-BLO-1G" at bounding box center [531, 337] width 314 height 31
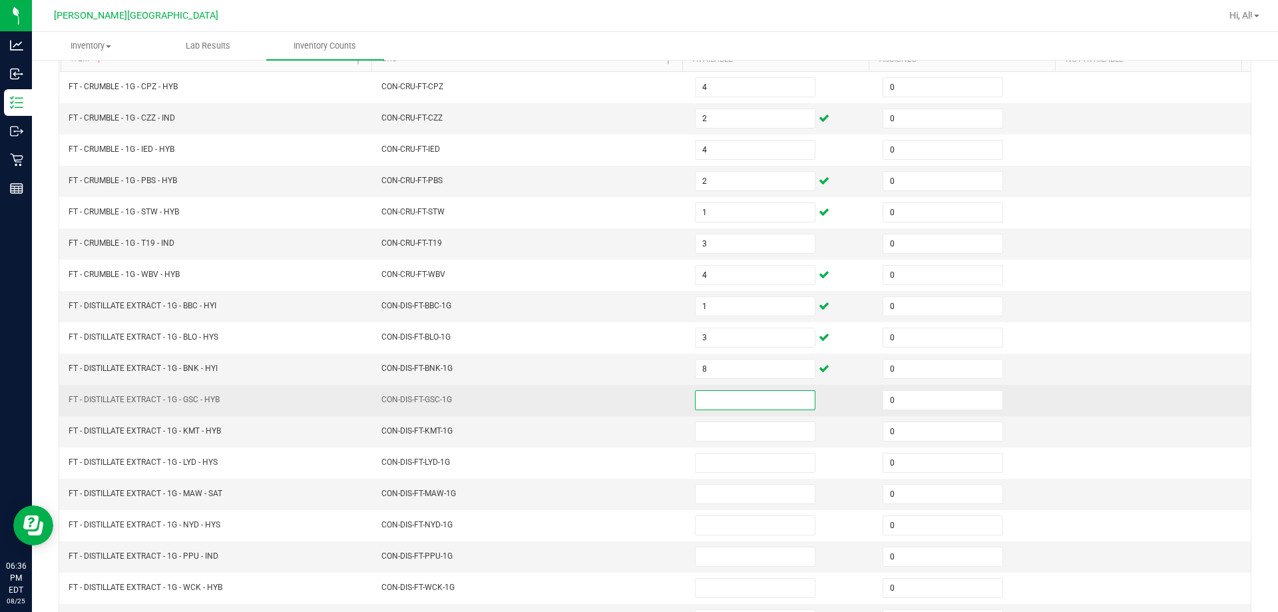
click at [630, 397] on input at bounding box center [755, 400] width 119 height 19
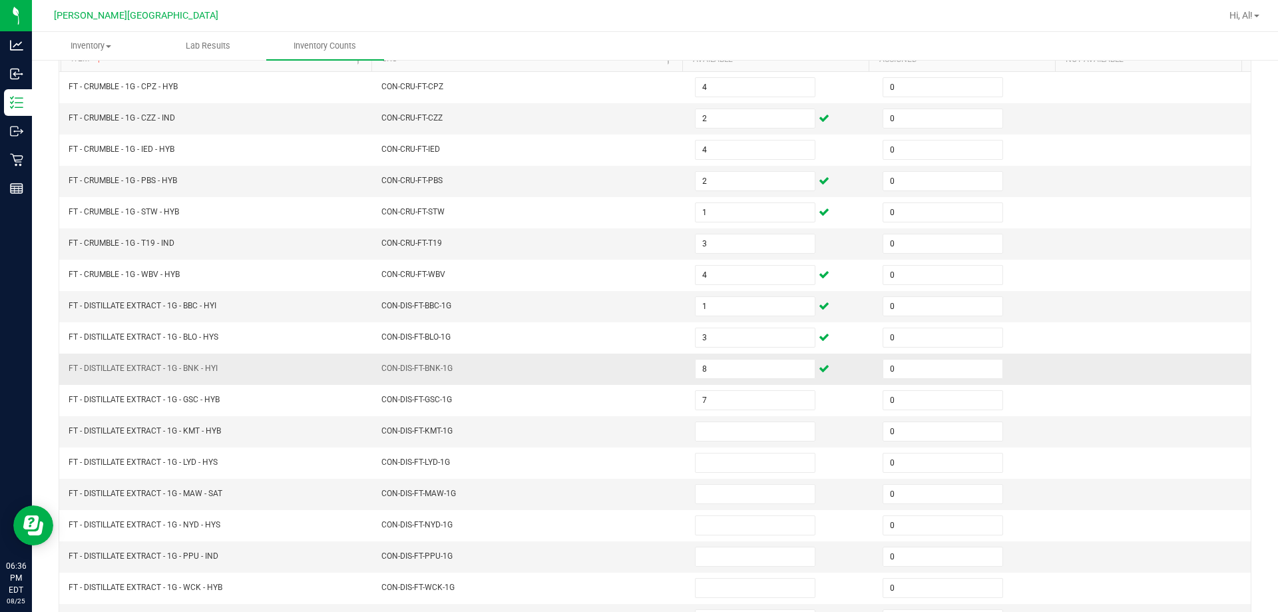
click at [630, 360] on td "CON-DIS-FT-BNK-1G" at bounding box center [531, 369] width 314 height 31
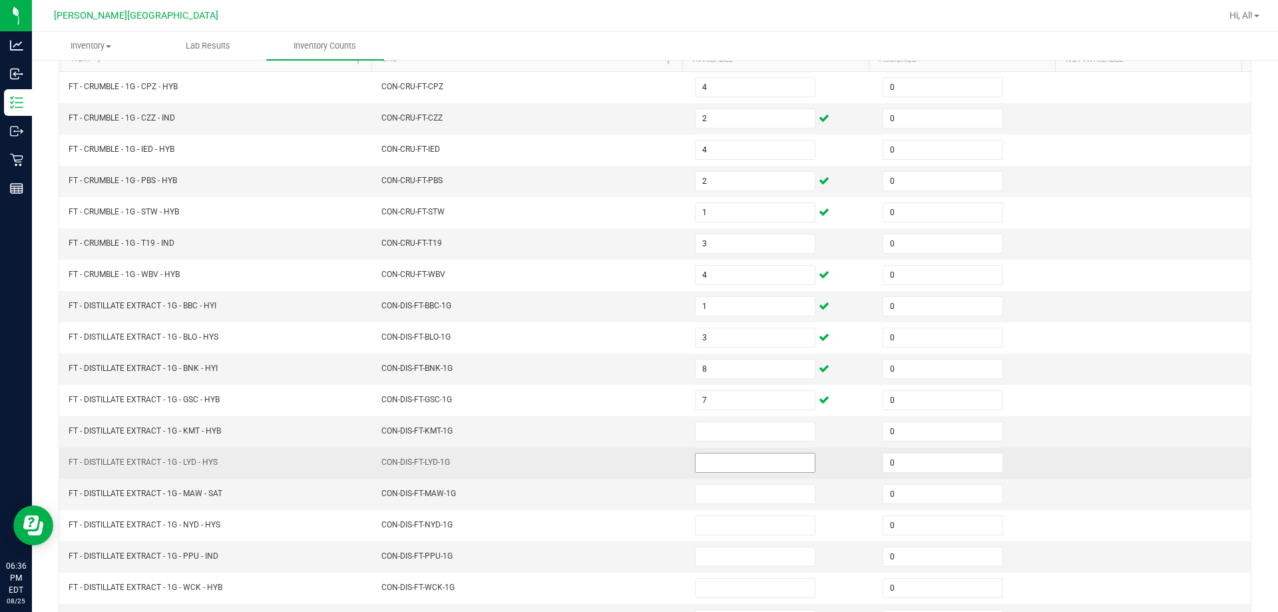
click at [630, 457] on input at bounding box center [755, 462] width 119 height 19
click at [611, 463] on td "CON-DIS-FT-LYD-1G" at bounding box center [531, 462] width 314 height 31
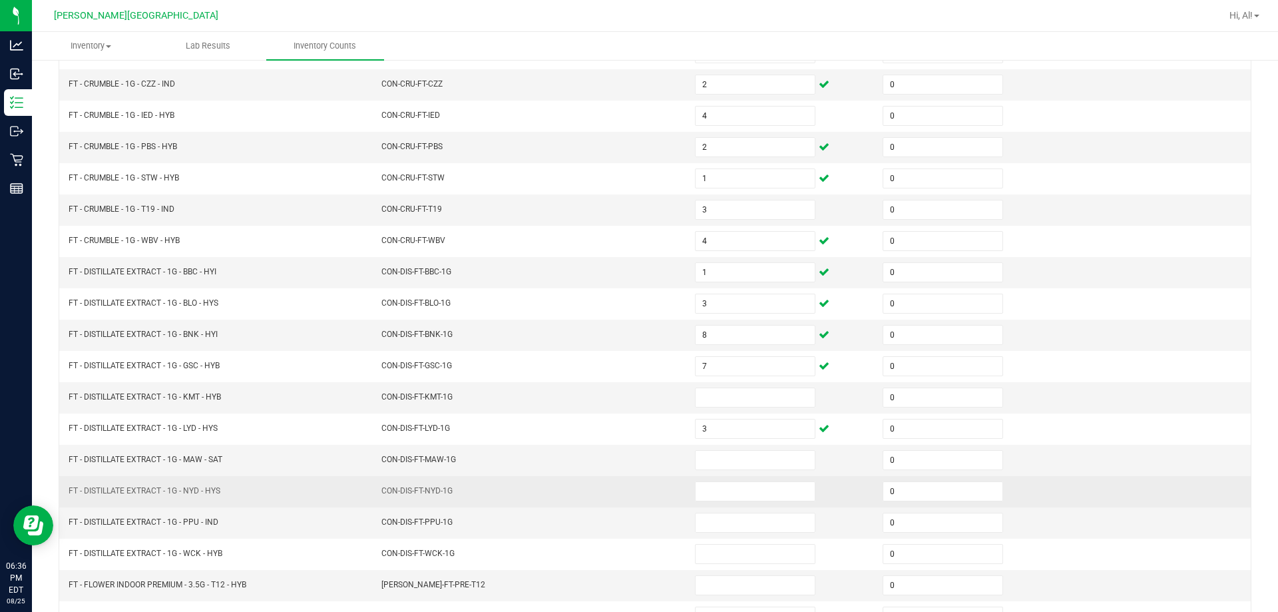
scroll to position [210, 0]
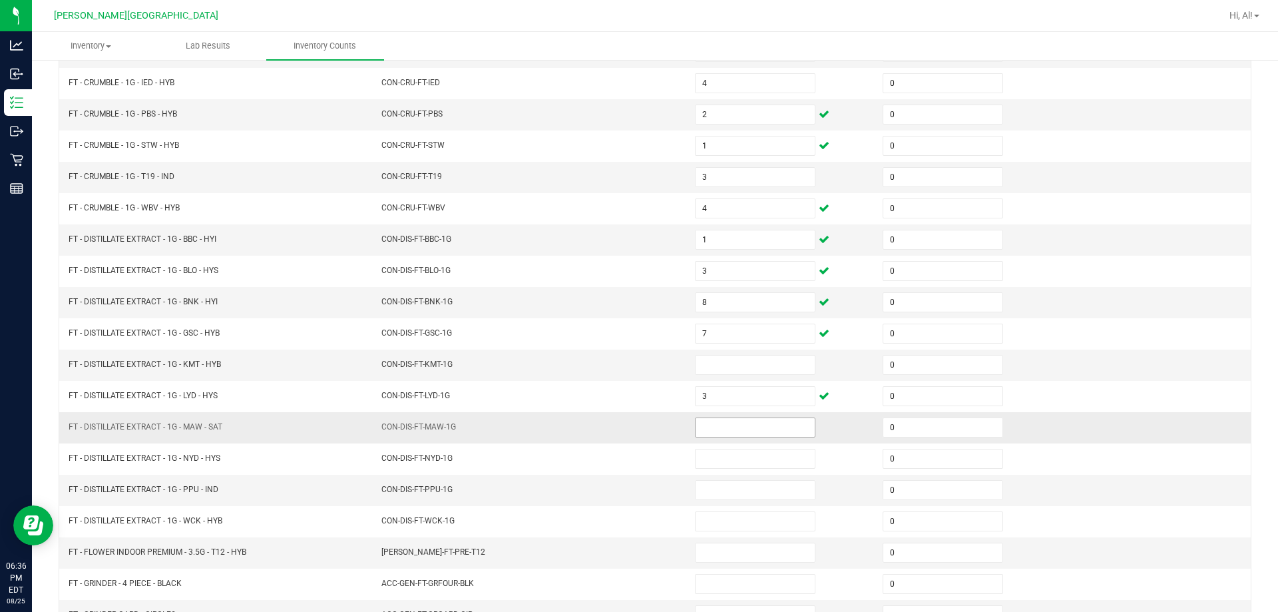
click at [630, 433] on input at bounding box center [755, 427] width 119 height 19
click at [630, 417] on td "CON-DIS-FT-MAW-1G" at bounding box center [531, 427] width 314 height 31
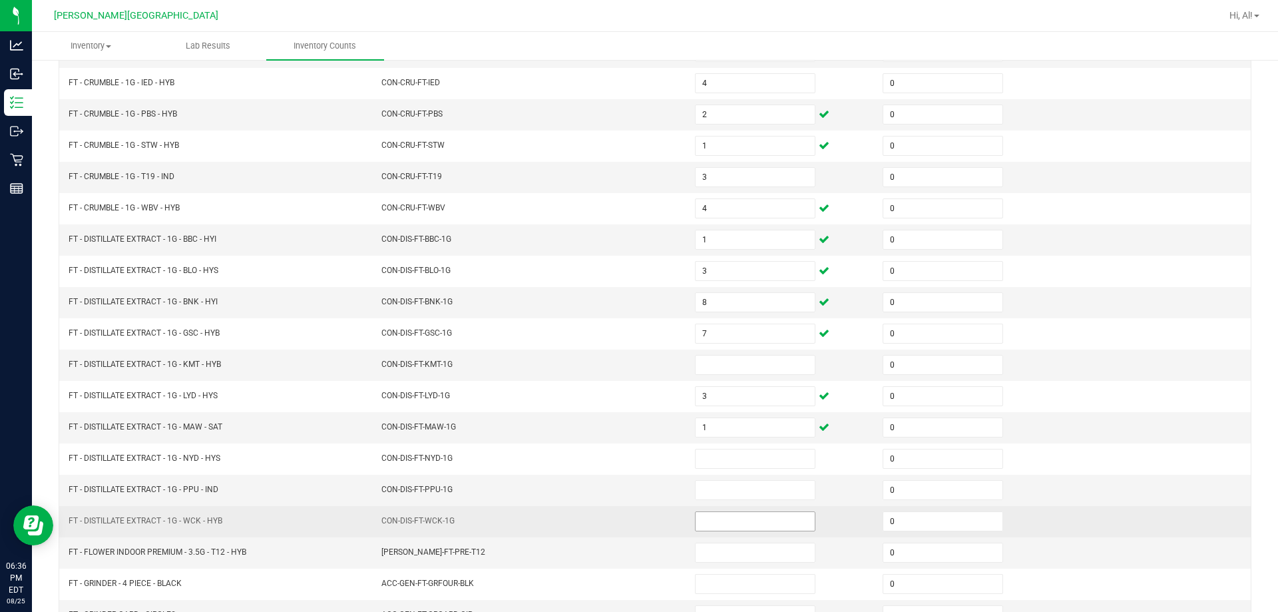
click at [630, 519] on input at bounding box center [755, 521] width 119 height 19
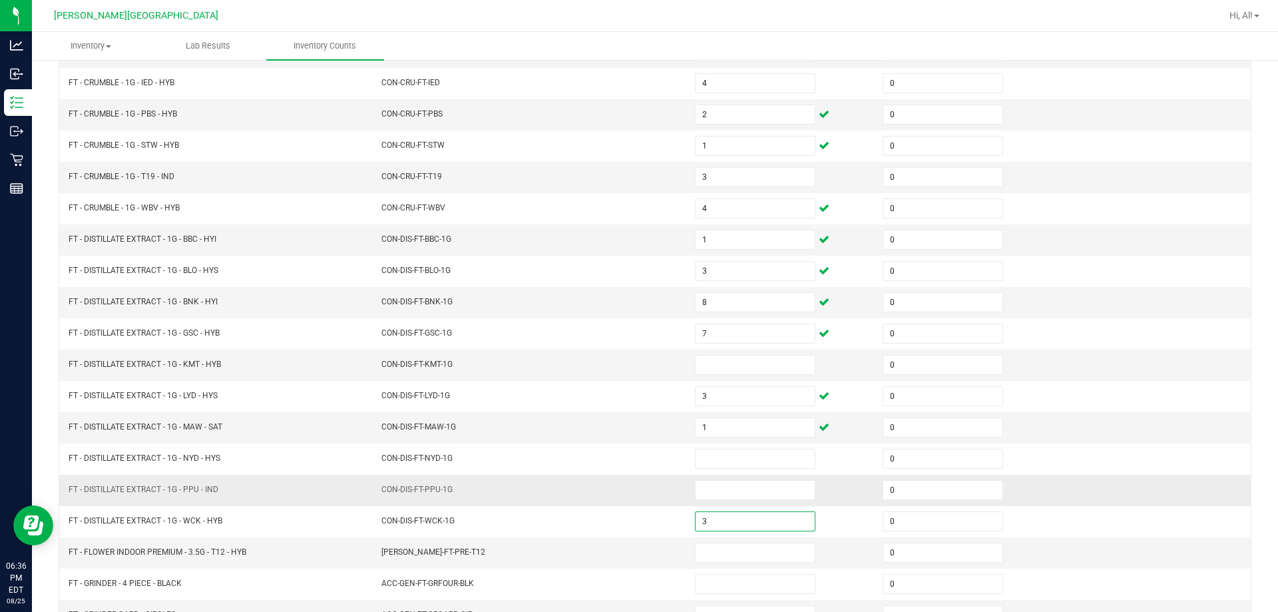
click at [630, 482] on td "CON-DIS-FT-PPU-1G" at bounding box center [531, 490] width 314 height 31
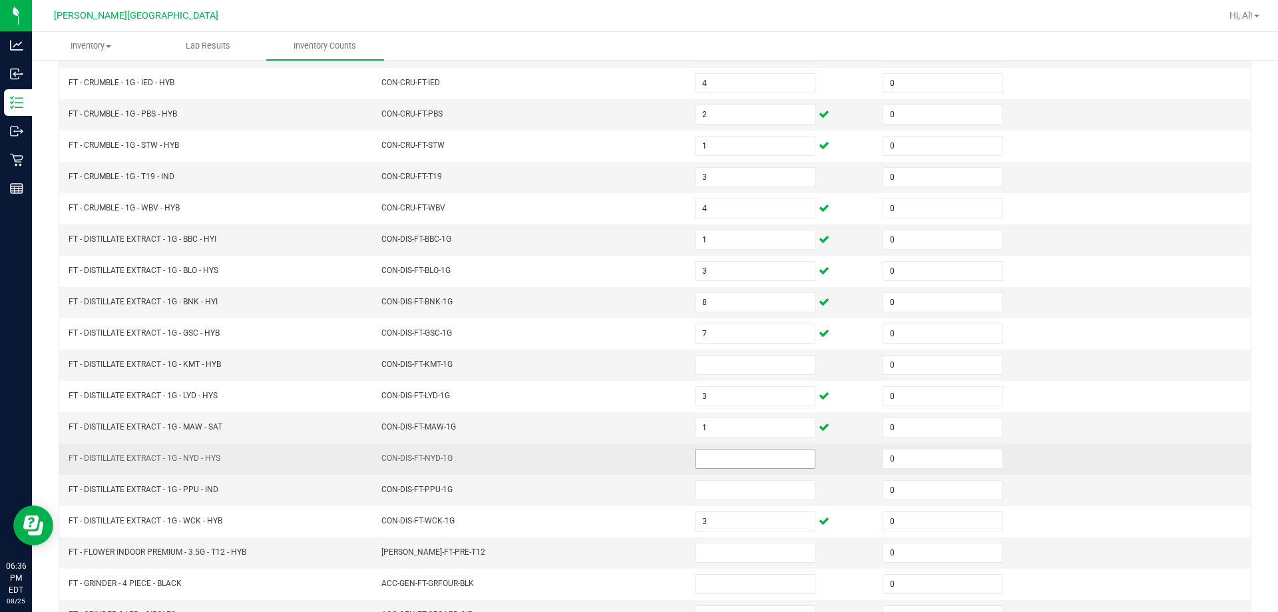
click at [630, 449] on input at bounding box center [755, 458] width 119 height 19
click at [630, 447] on td "CON-DIS-FT-NYD-1G" at bounding box center [531, 458] width 314 height 31
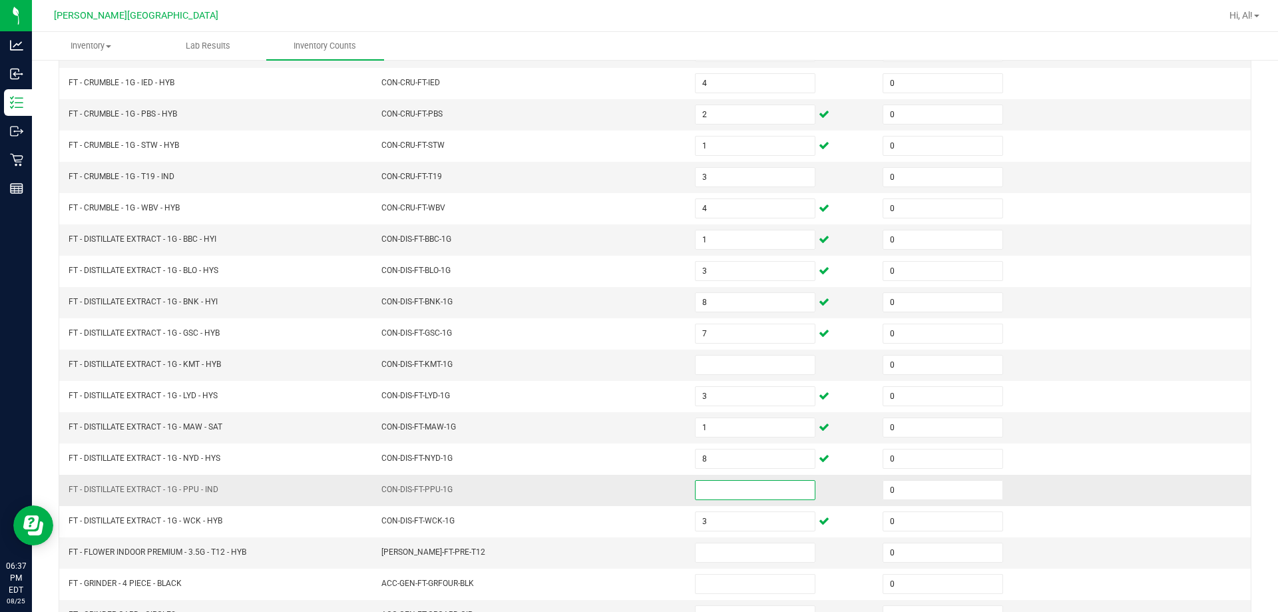
click at [630, 486] on input at bounding box center [755, 490] width 119 height 19
click at [625, 495] on td "CON-DIS-FT-PPU-1G" at bounding box center [531, 490] width 314 height 31
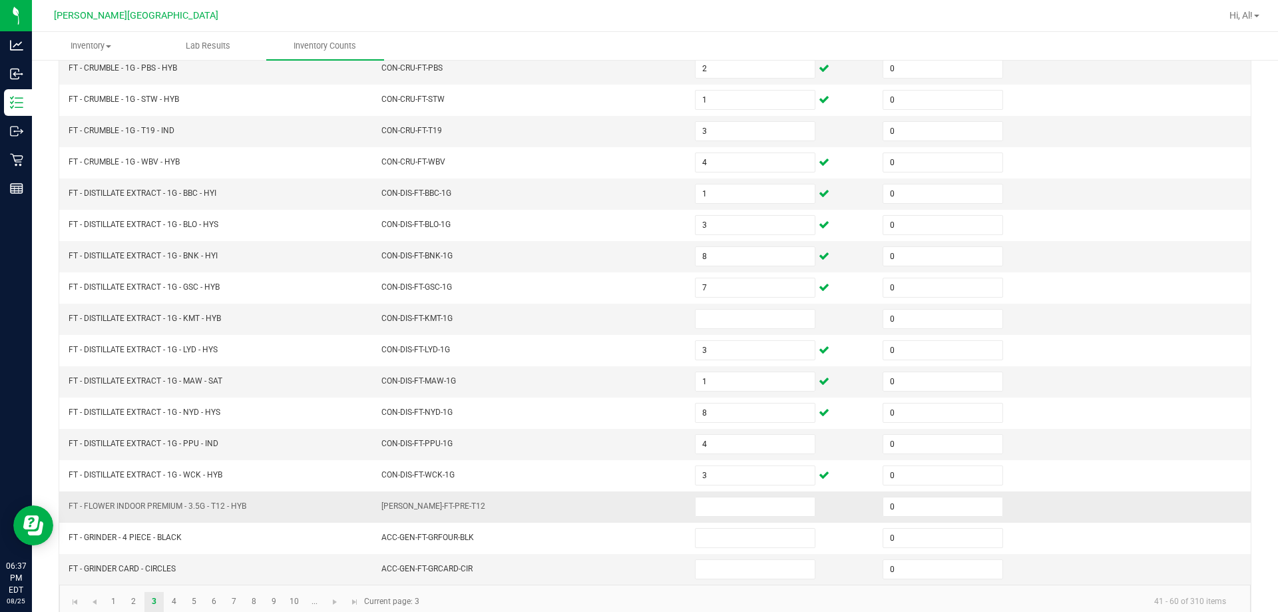
scroll to position [276, 0]
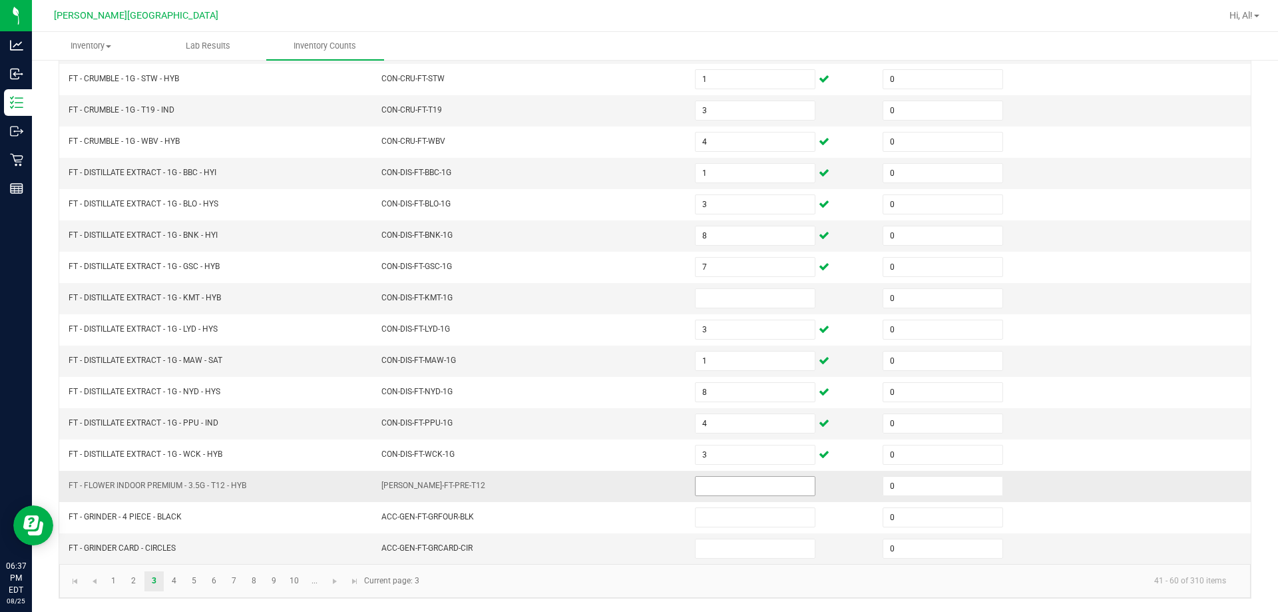
click at [630, 490] on input at bounding box center [755, 486] width 119 height 19
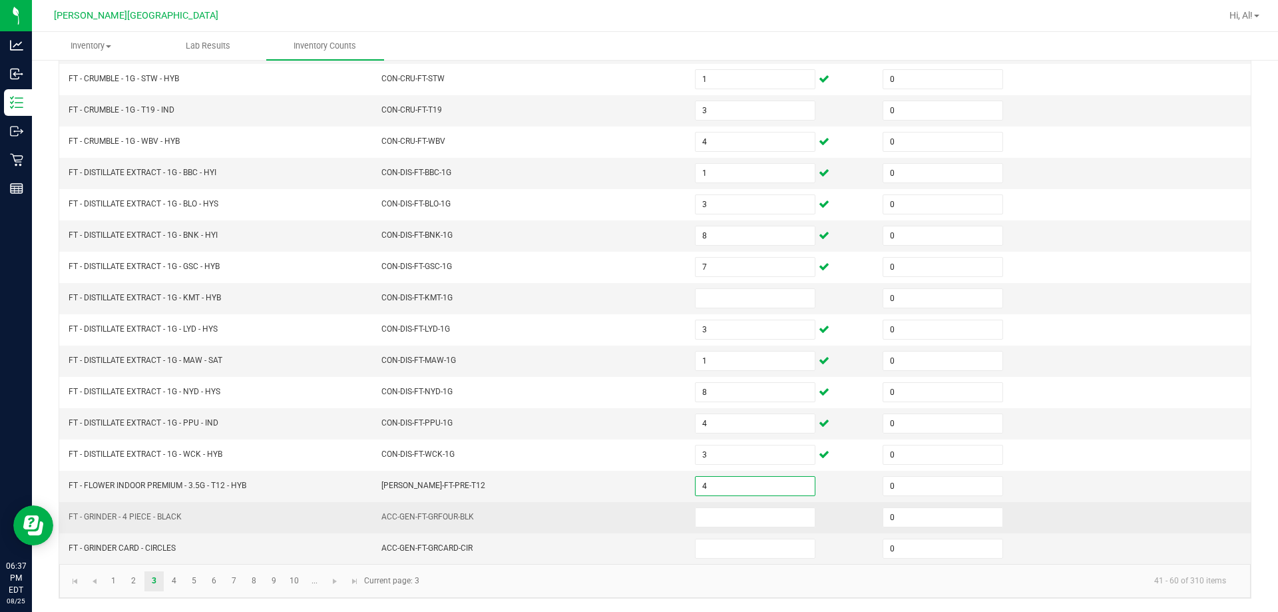
click at [610, 515] on td "ACC-GEN-FT-GRFOUR-BLK" at bounding box center [531, 517] width 314 height 31
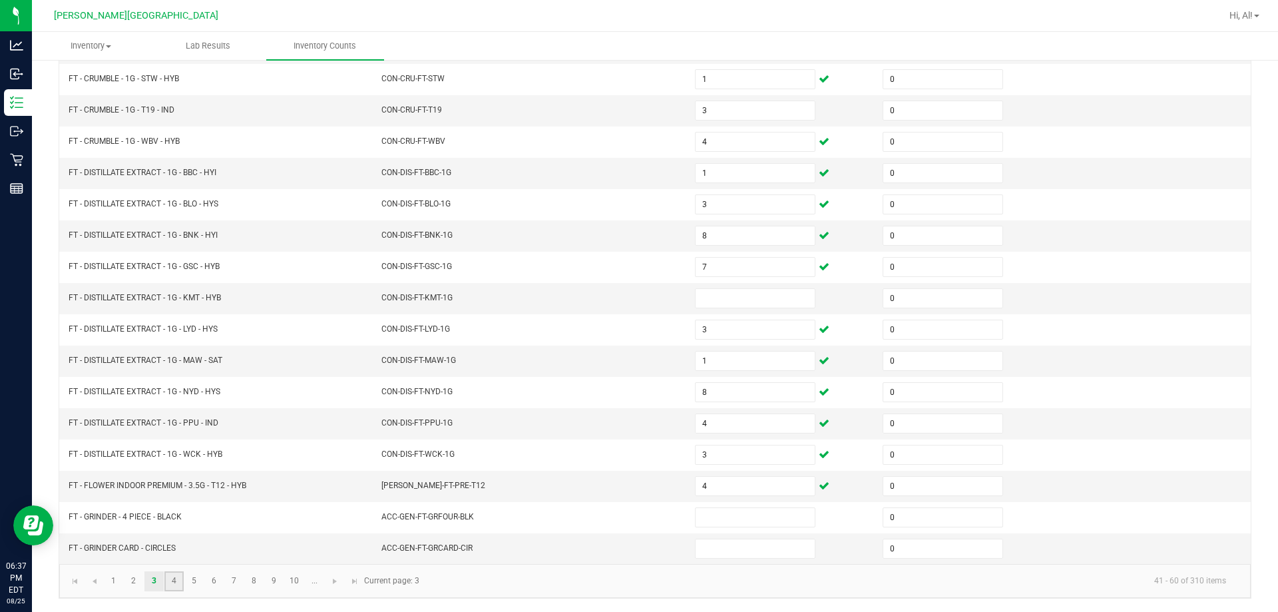
click at [175, 576] on link "4" at bounding box center [173, 581] width 19 height 20
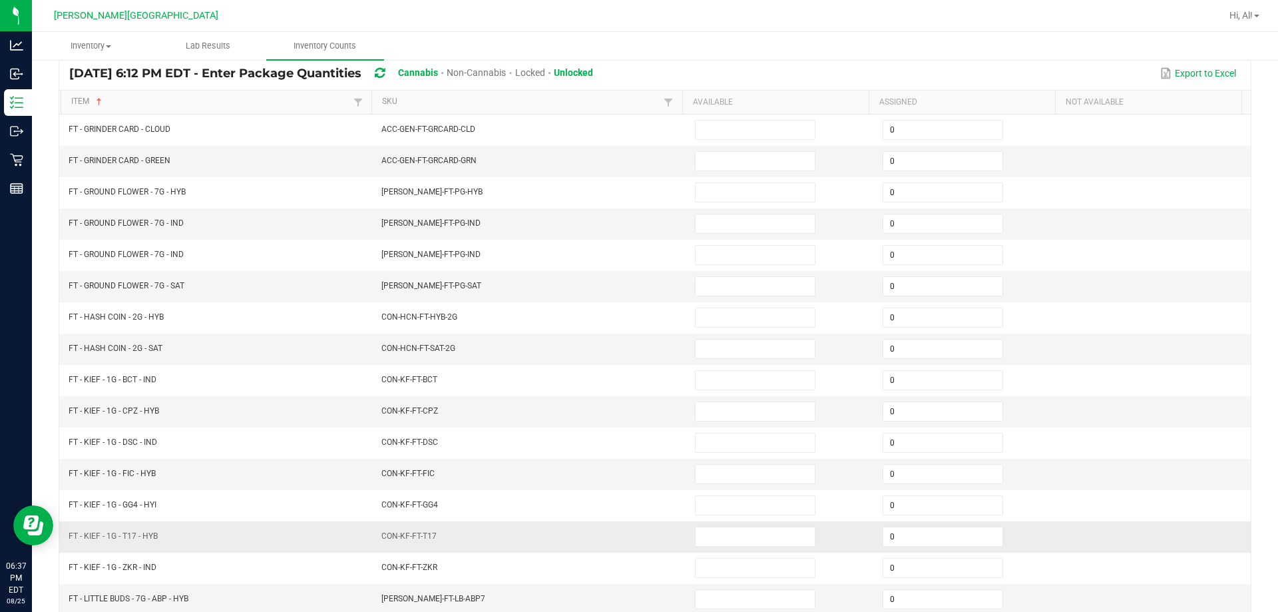
scroll to position [77, 0]
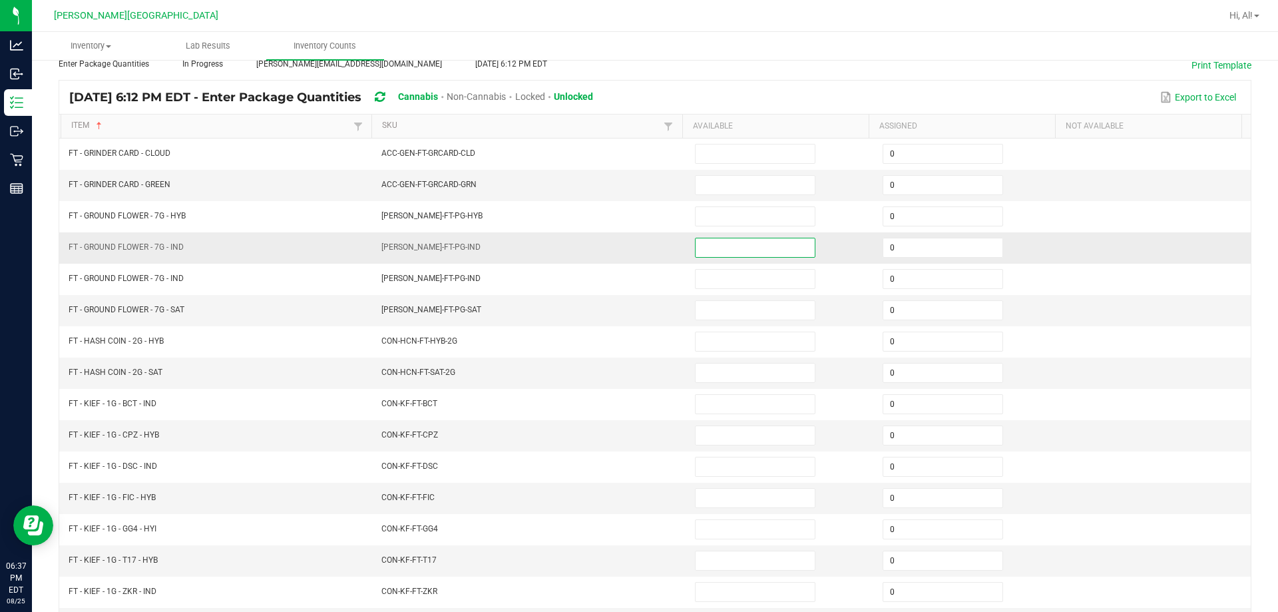
click at [630, 249] on input at bounding box center [755, 247] width 119 height 19
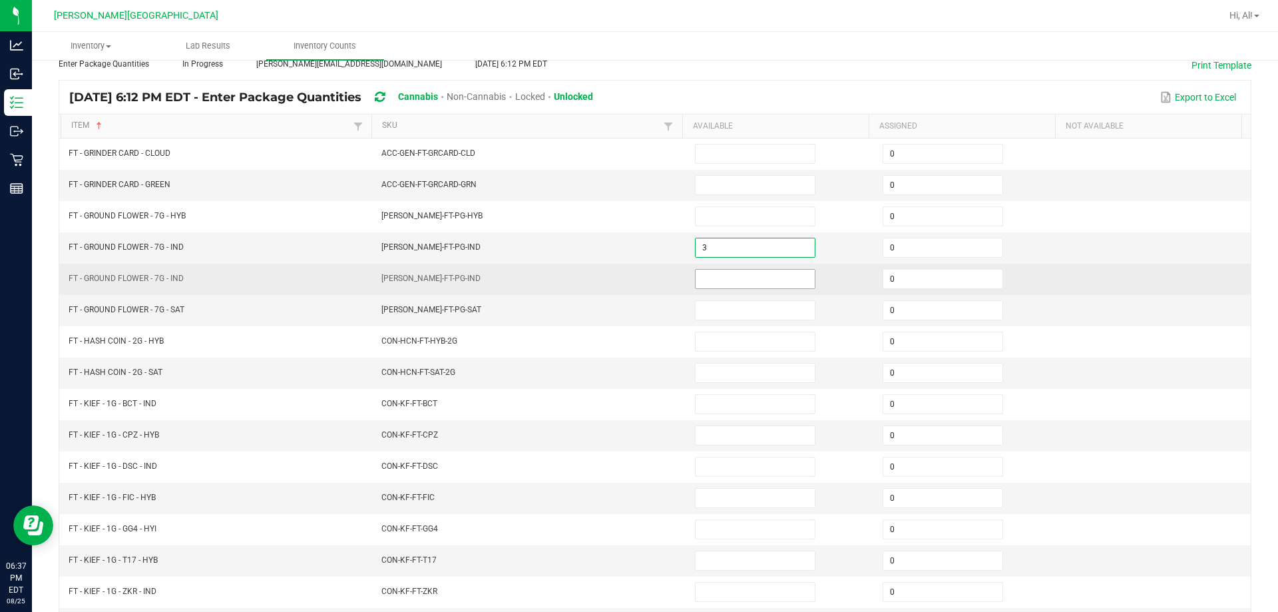
click at [630, 278] on input at bounding box center [755, 279] width 119 height 19
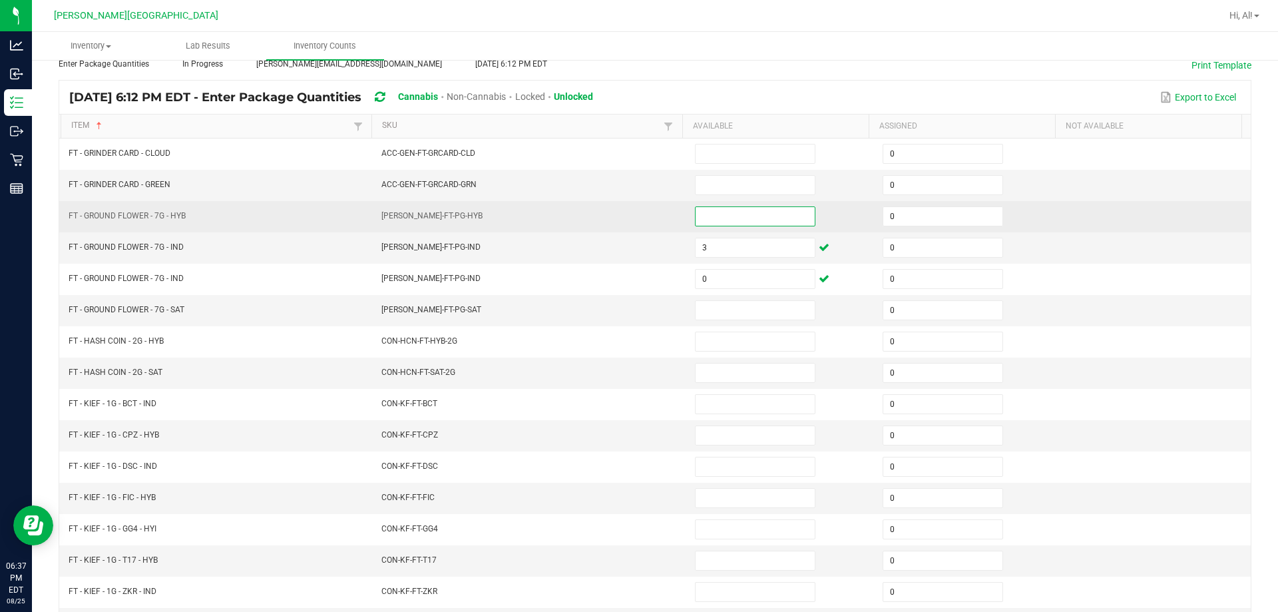
click at [630, 222] on input at bounding box center [755, 216] width 119 height 19
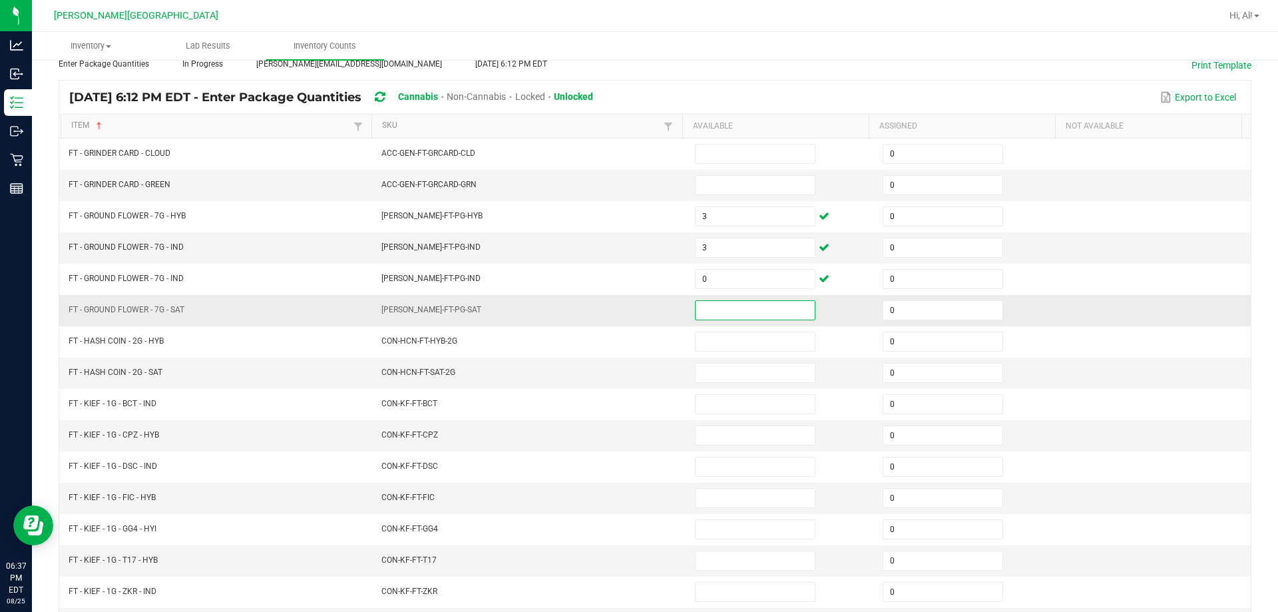
click at [630, 306] on input at bounding box center [755, 310] width 119 height 19
click at [630, 304] on td "[PERSON_NAME]-FT-PG-SAT" at bounding box center [531, 310] width 314 height 31
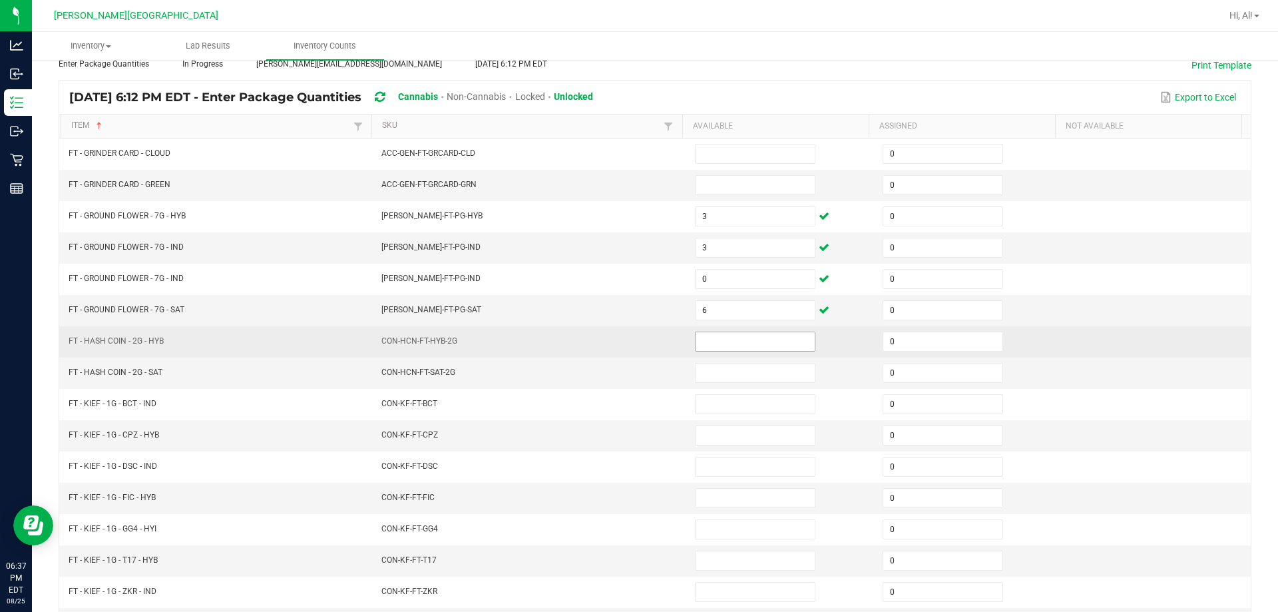
click at [630, 340] on input at bounding box center [755, 341] width 119 height 19
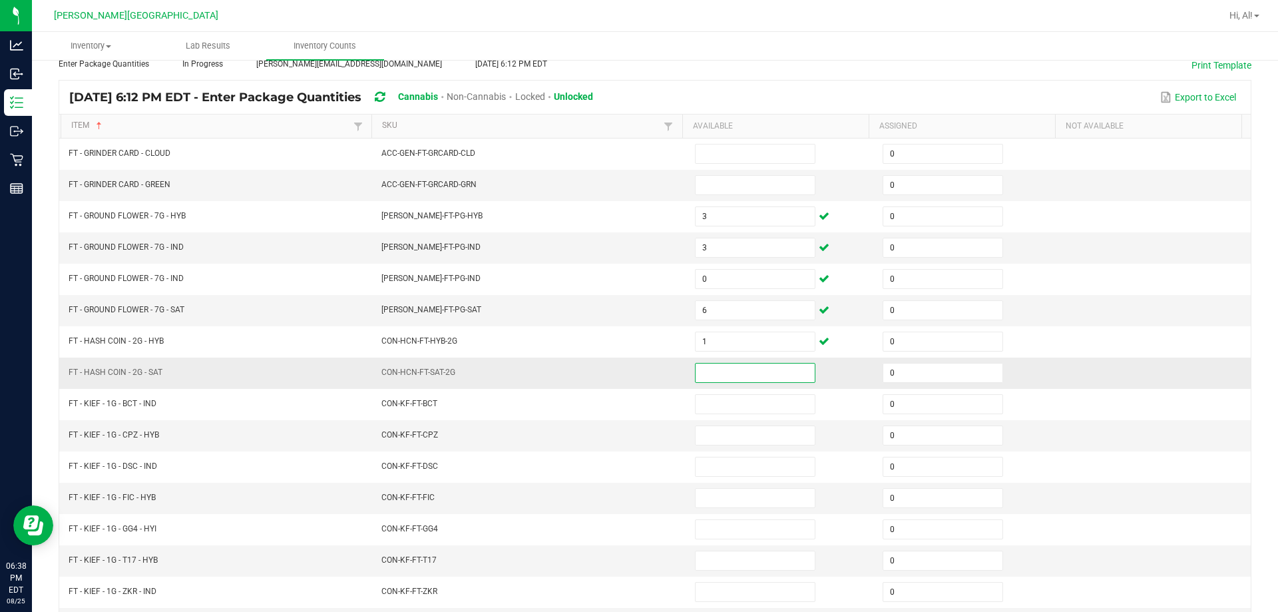
click at [630, 376] on input at bounding box center [755, 373] width 119 height 19
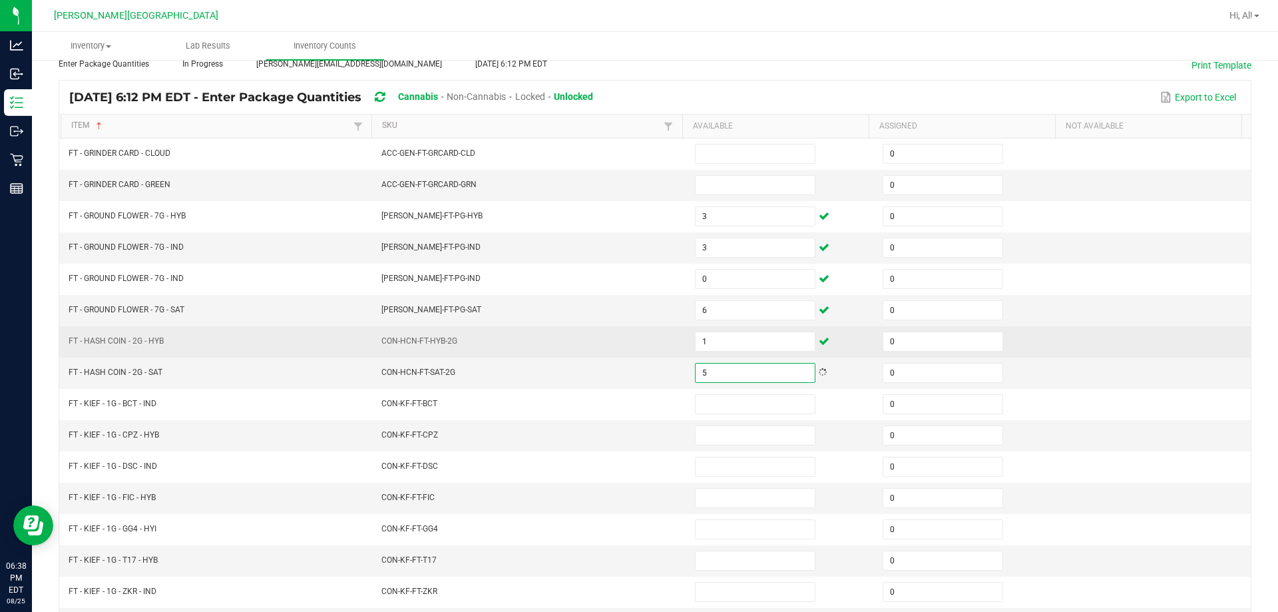
click at [617, 347] on td "CON-HCN-FT-HYB-2G" at bounding box center [531, 341] width 314 height 31
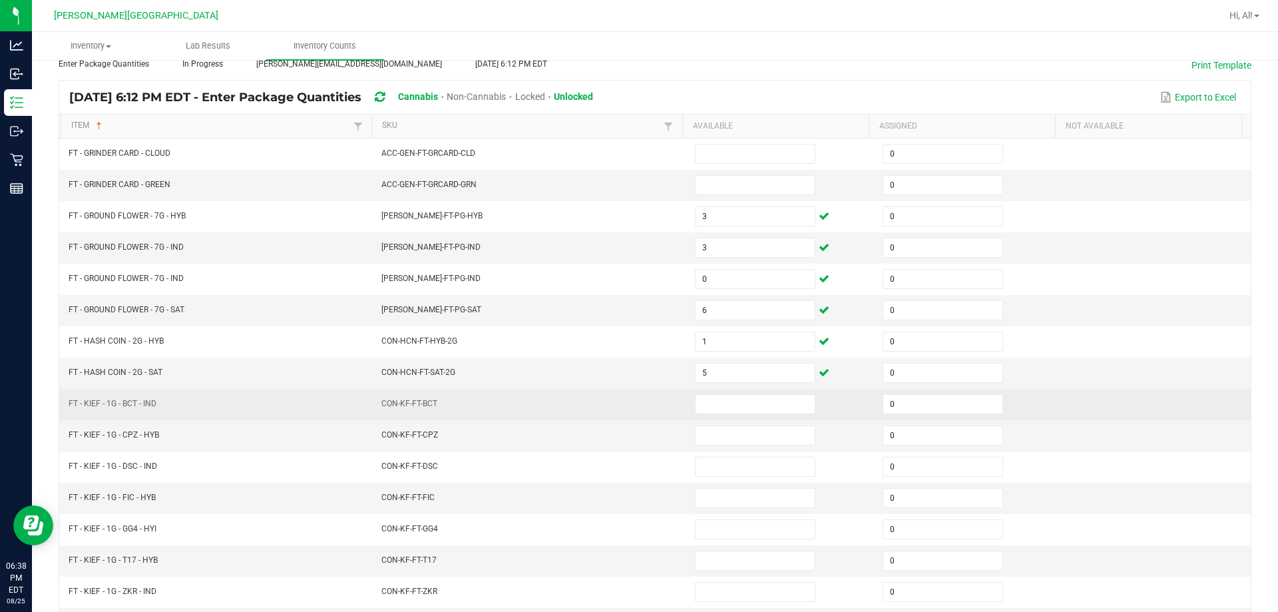
click at [630, 391] on td "CON-KF-FT-BCT" at bounding box center [531, 404] width 314 height 31
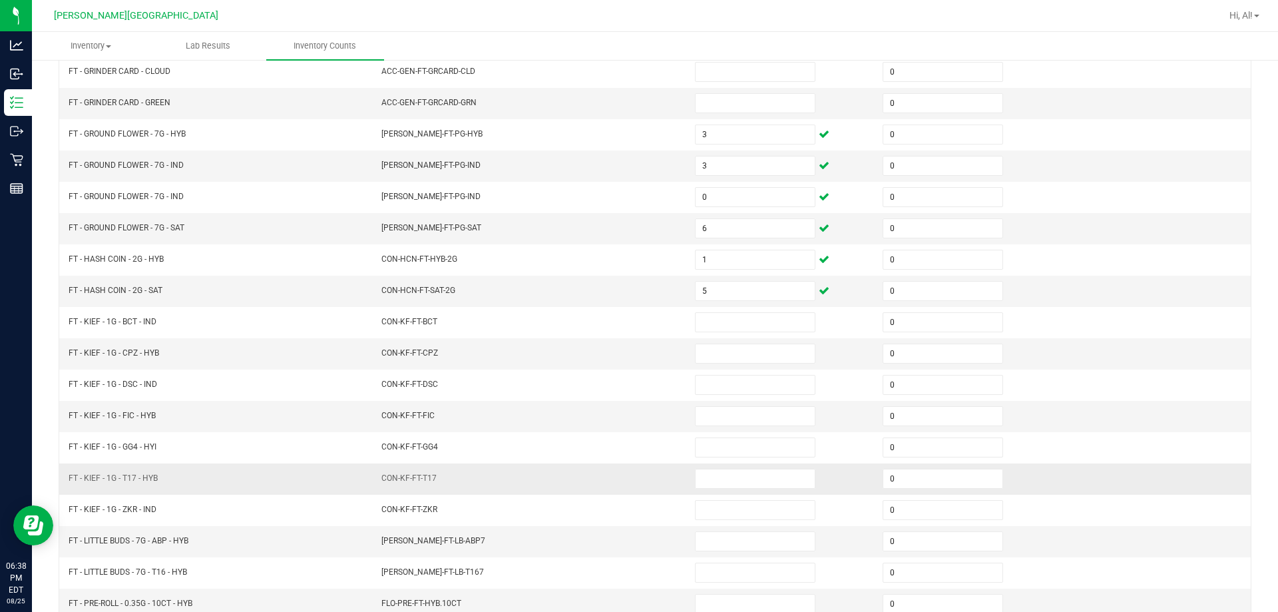
scroll to position [276, 0]
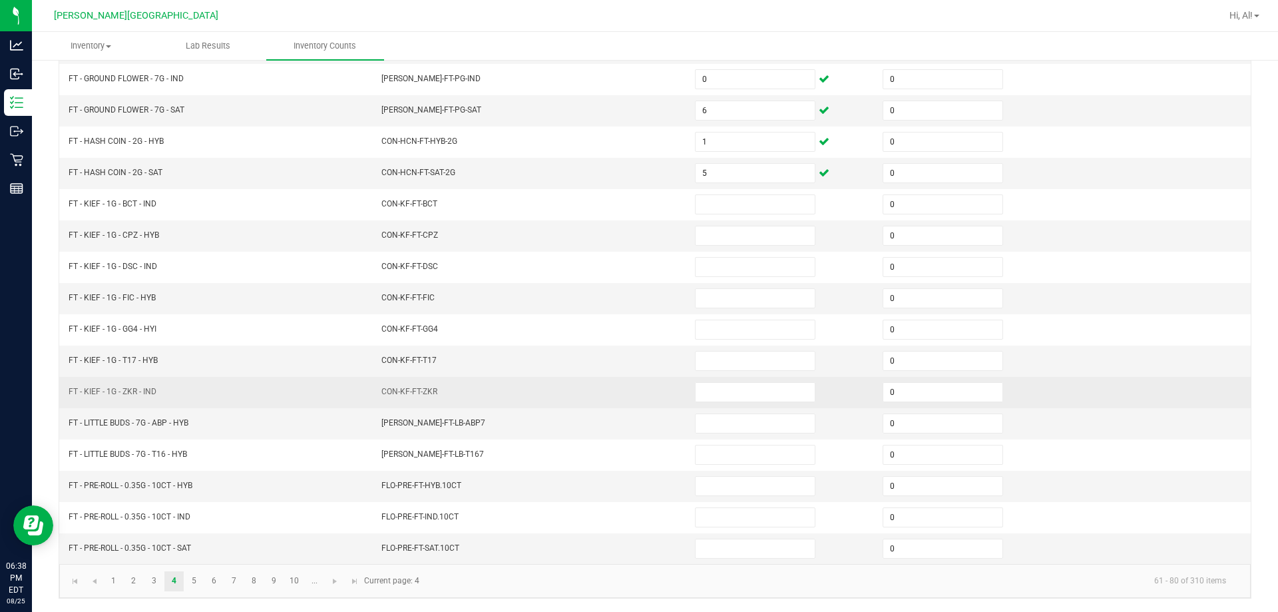
click at [630, 393] on td "CON-KF-FT-ZKR" at bounding box center [531, 392] width 314 height 31
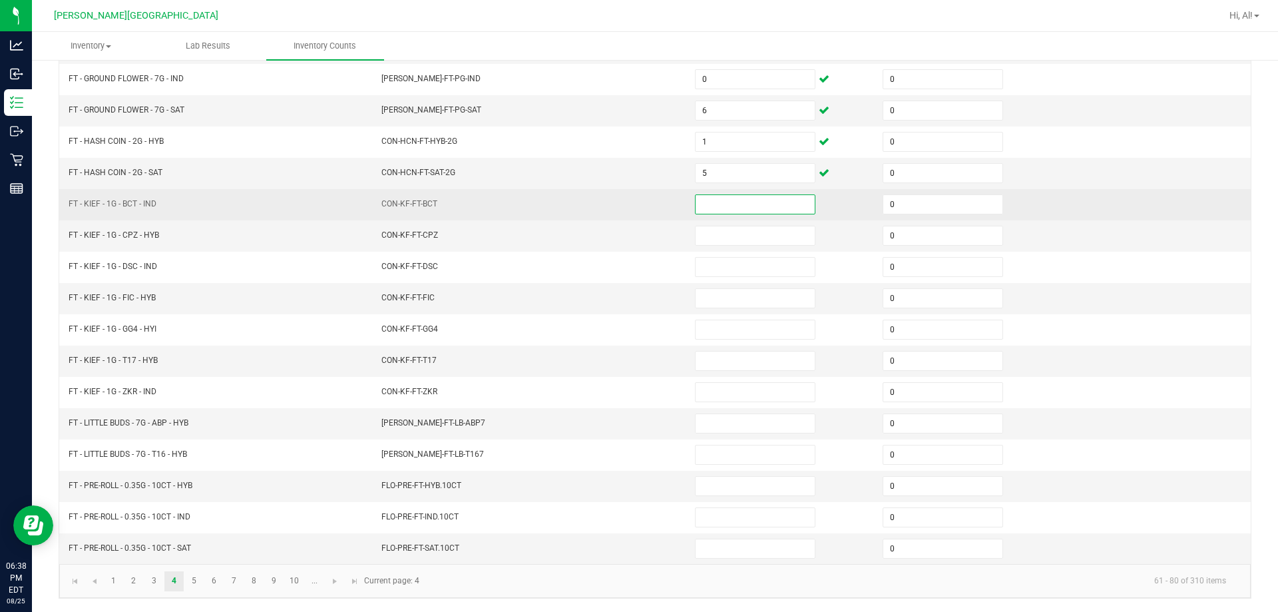
click at [630, 208] on input at bounding box center [755, 204] width 119 height 19
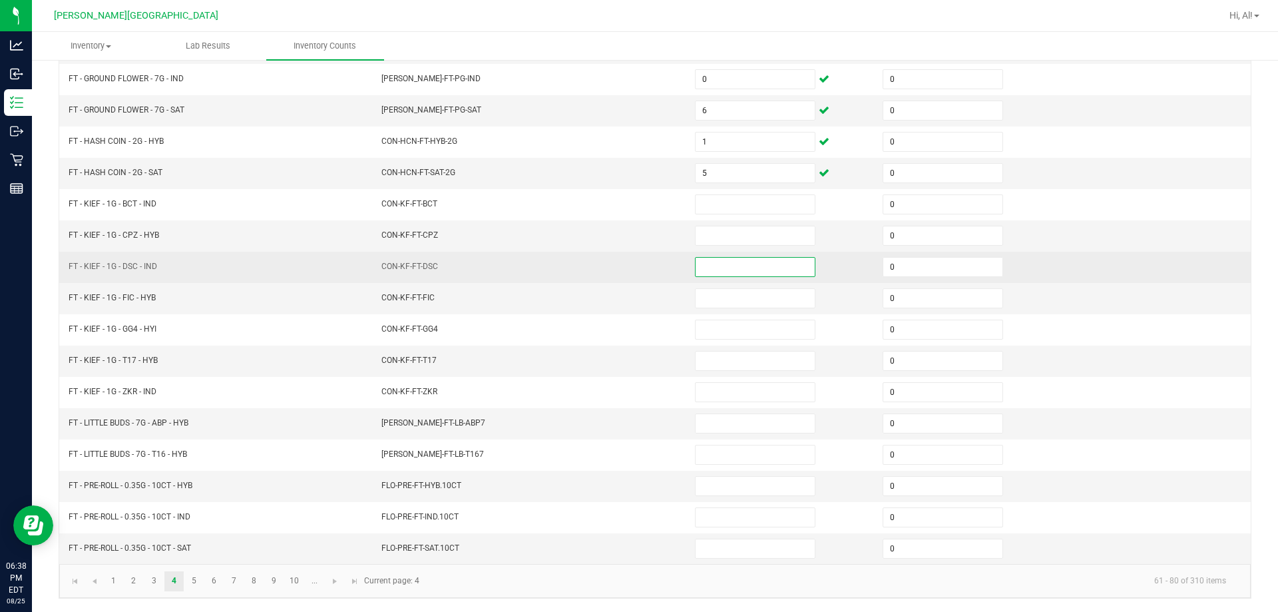
click at [630, 269] on input at bounding box center [755, 267] width 119 height 19
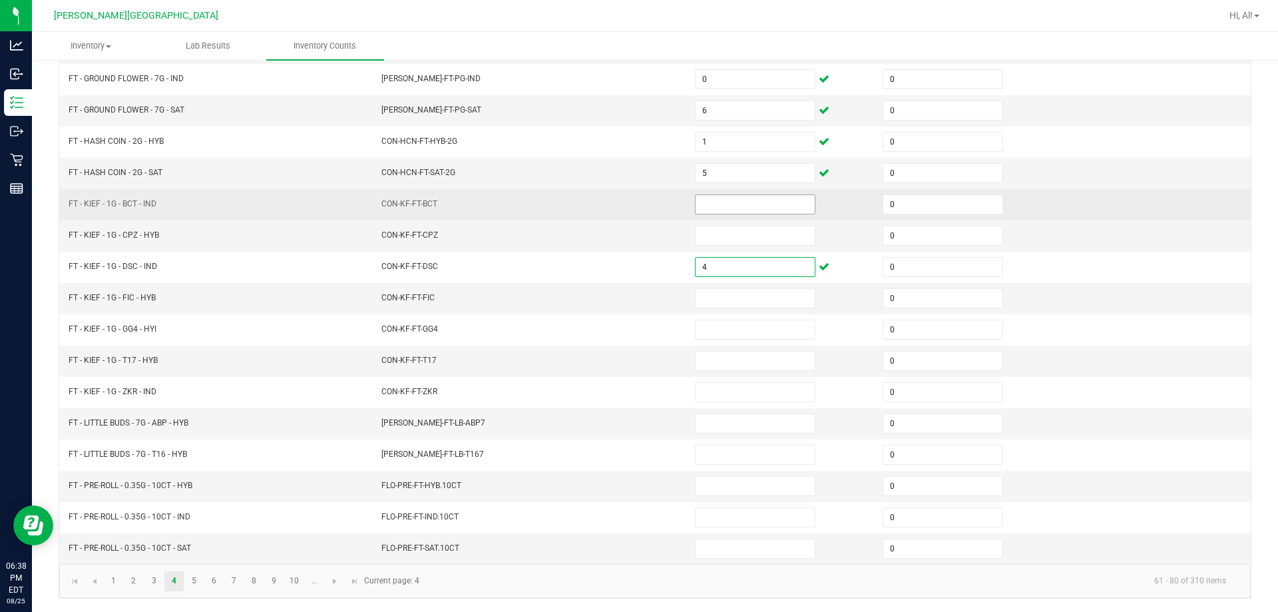
click at [630, 207] on input at bounding box center [755, 204] width 119 height 19
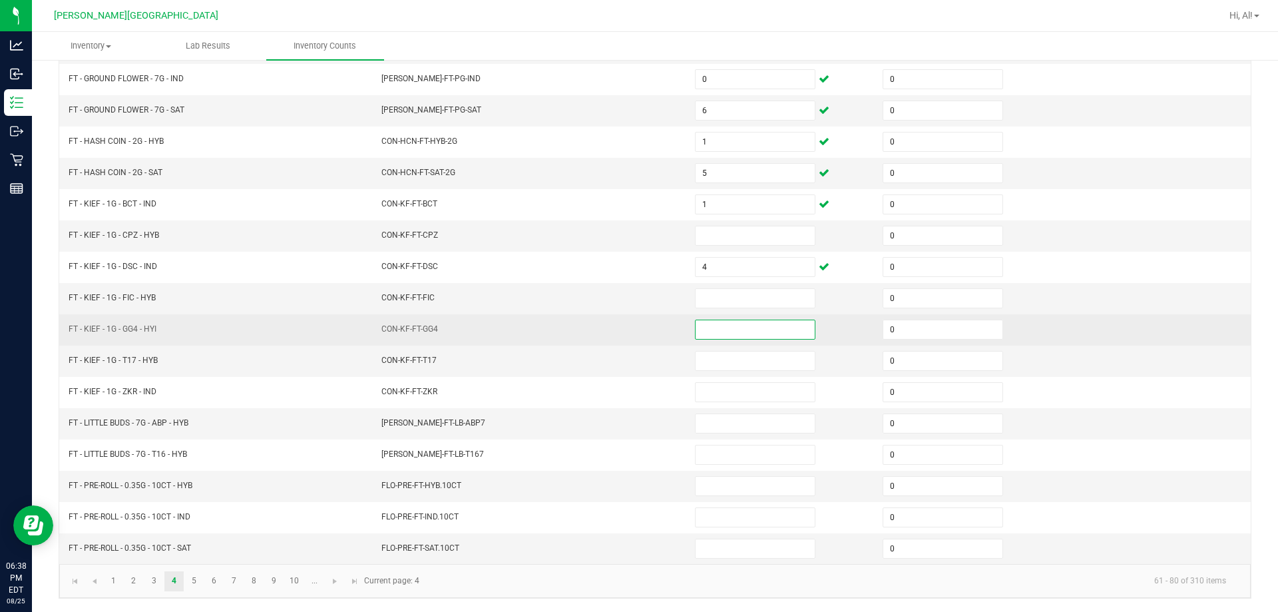
click at [630, 331] on input at bounding box center [755, 329] width 119 height 19
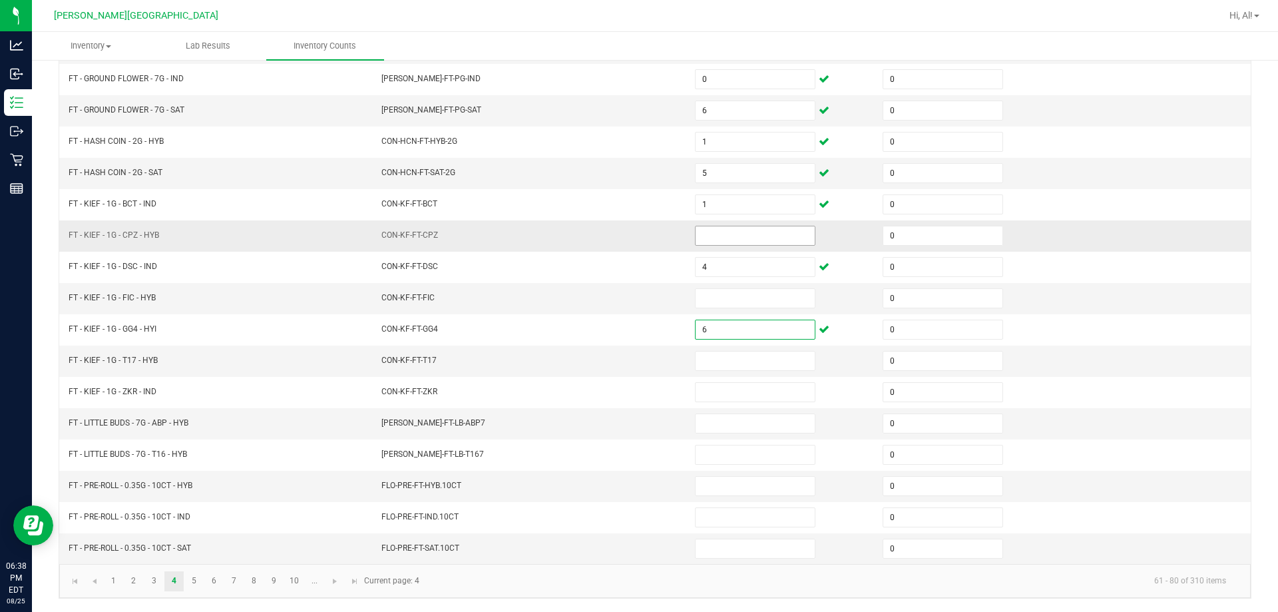
click at [630, 234] on input at bounding box center [755, 235] width 119 height 19
click at [630, 296] on input at bounding box center [755, 298] width 119 height 19
click at [630, 358] on input at bounding box center [755, 361] width 119 height 19
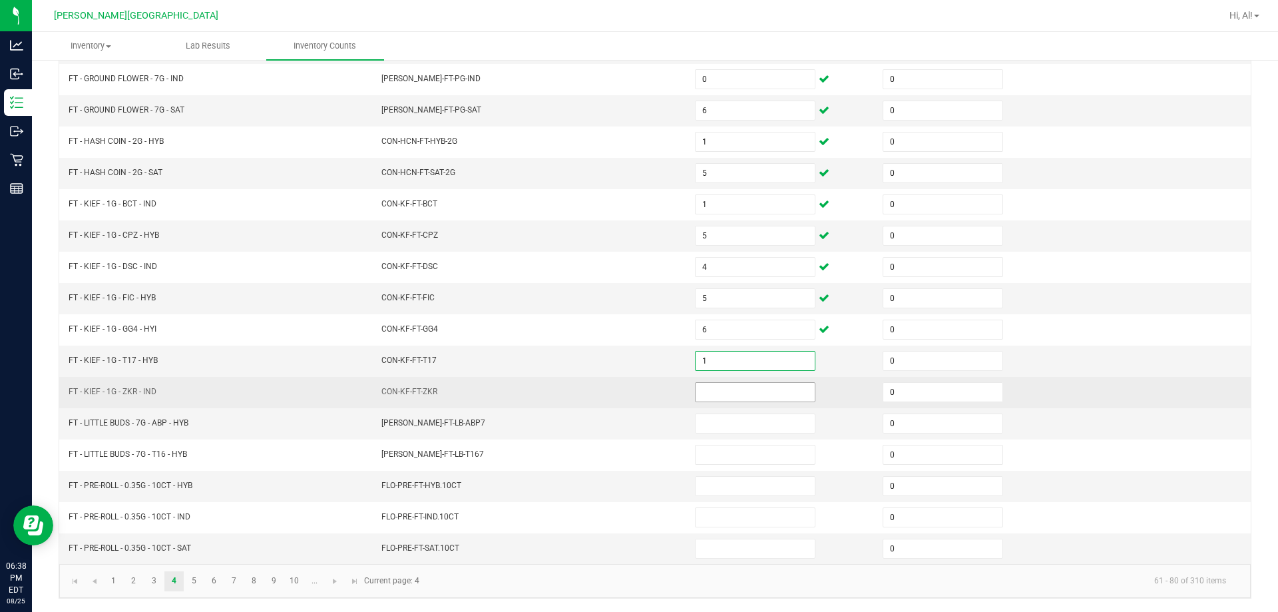
click at [630, 392] on input at bounding box center [755, 392] width 119 height 19
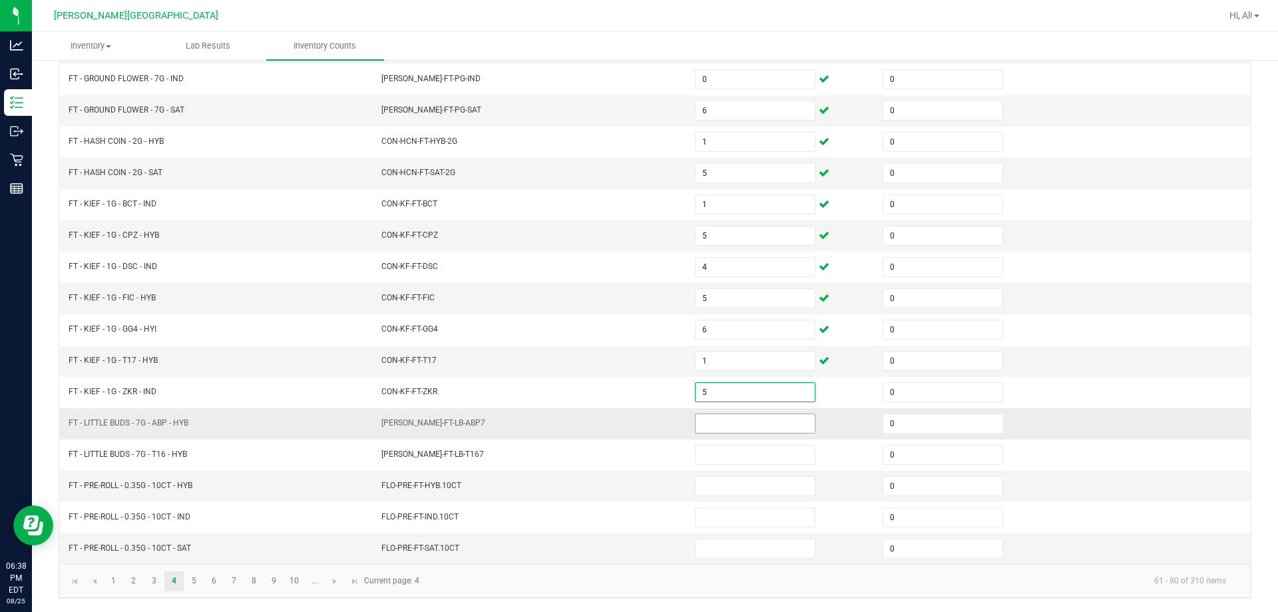
click at [630, 413] on span at bounding box center [755, 423] width 121 height 20
click at [630, 420] on input at bounding box center [755, 423] width 119 height 19
click at [194, 581] on link "5" at bounding box center [193, 581] width 19 height 20
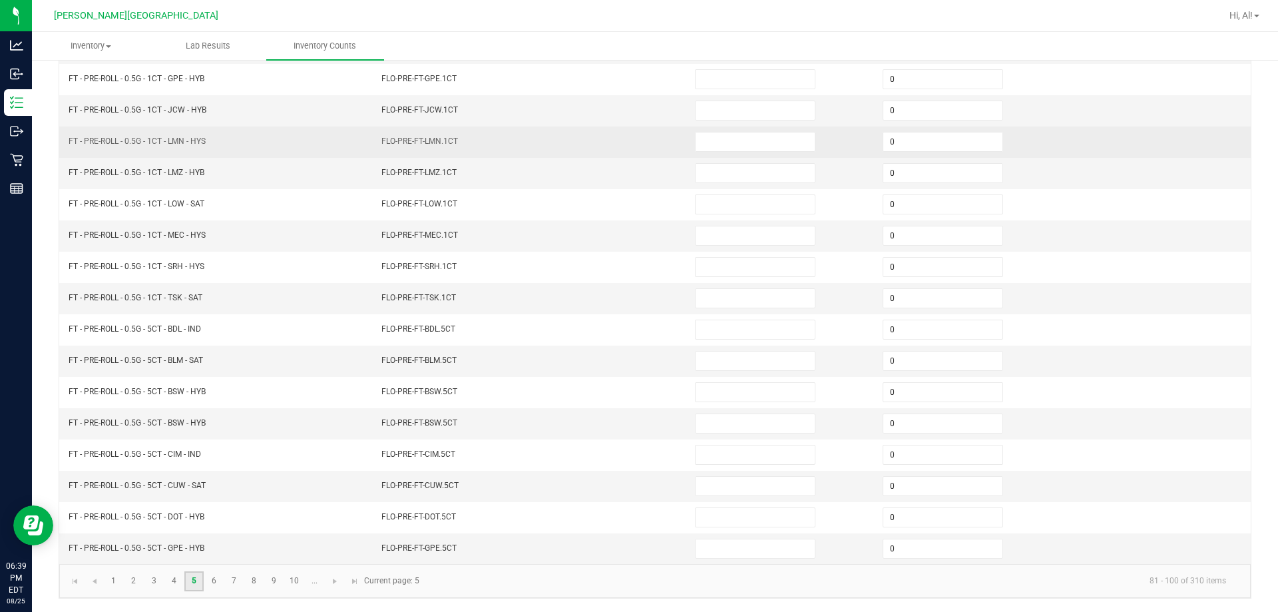
scroll to position [10, 0]
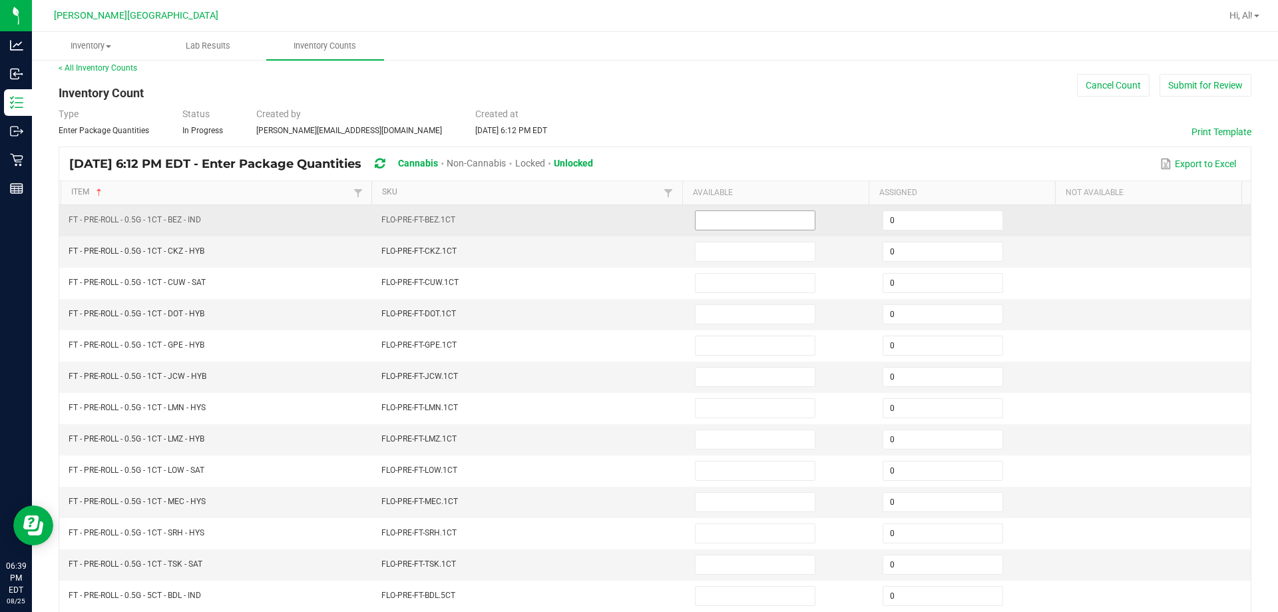
click at [630, 228] on input at bounding box center [755, 220] width 119 height 19
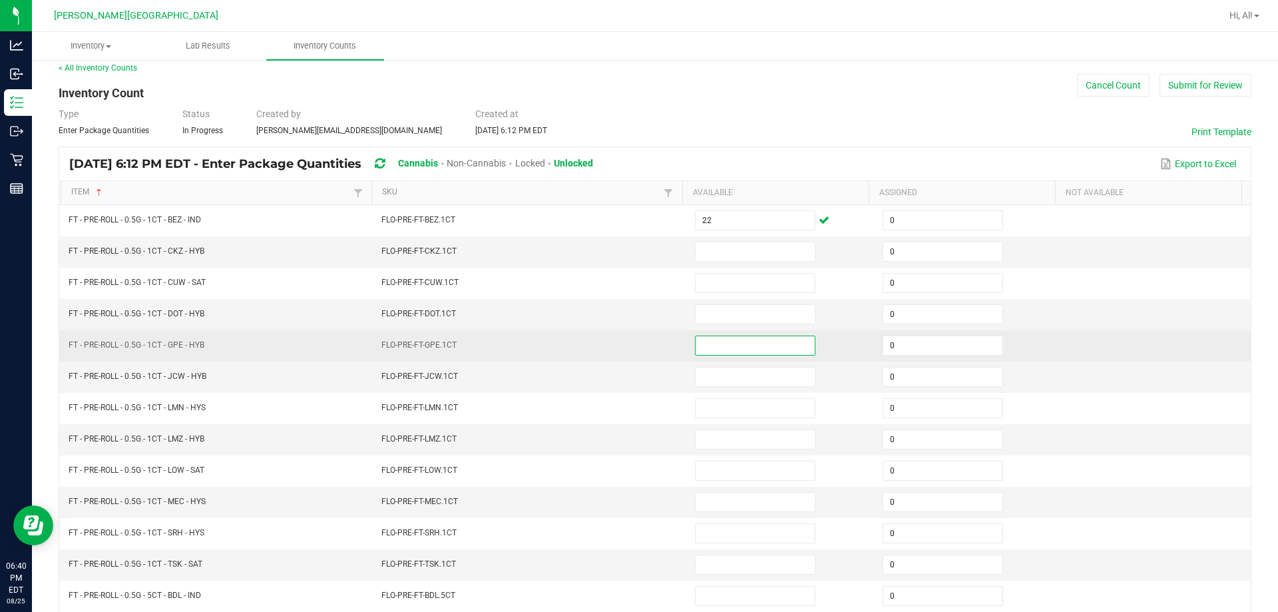
click at [630, 350] on input at bounding box center [755, 345] width 119 height 19
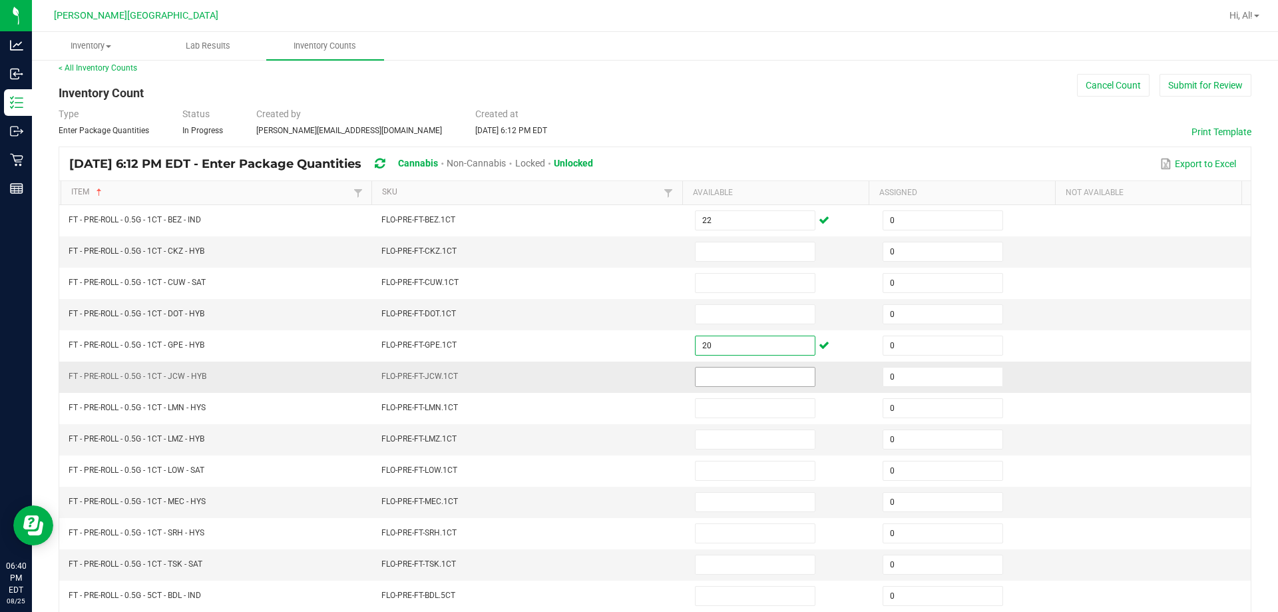
click at [630, 381] on input at bounding box center [755, 377] width 119 height 19
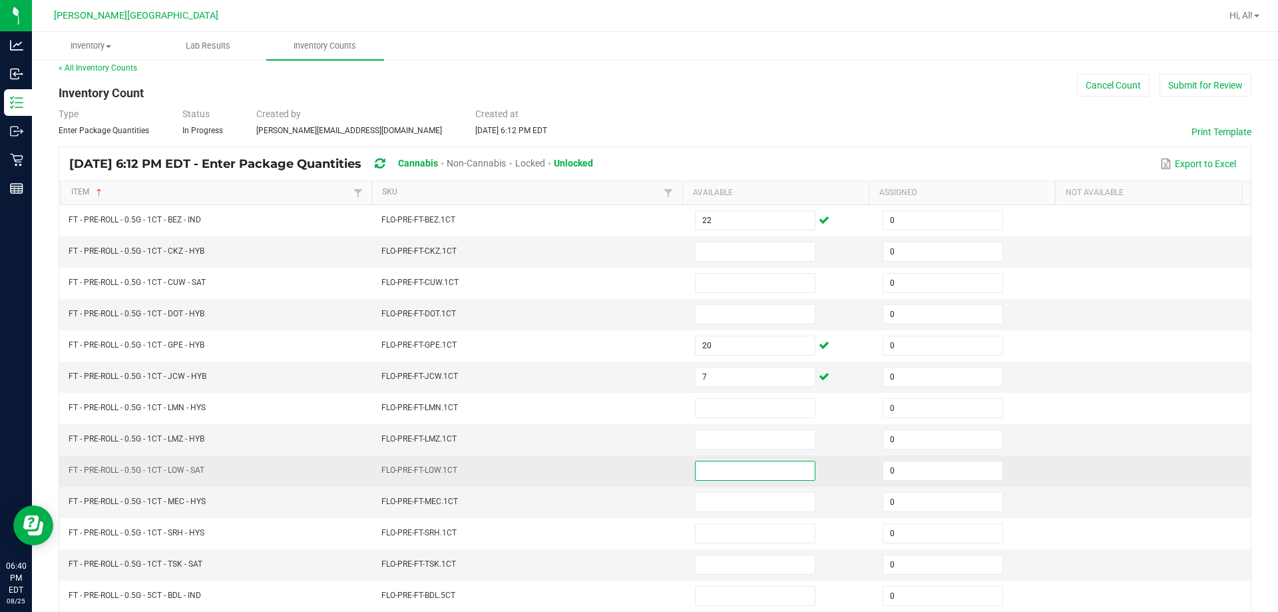
click at [630, 479] on input at bounding box center [755, 470] width 119 height 19
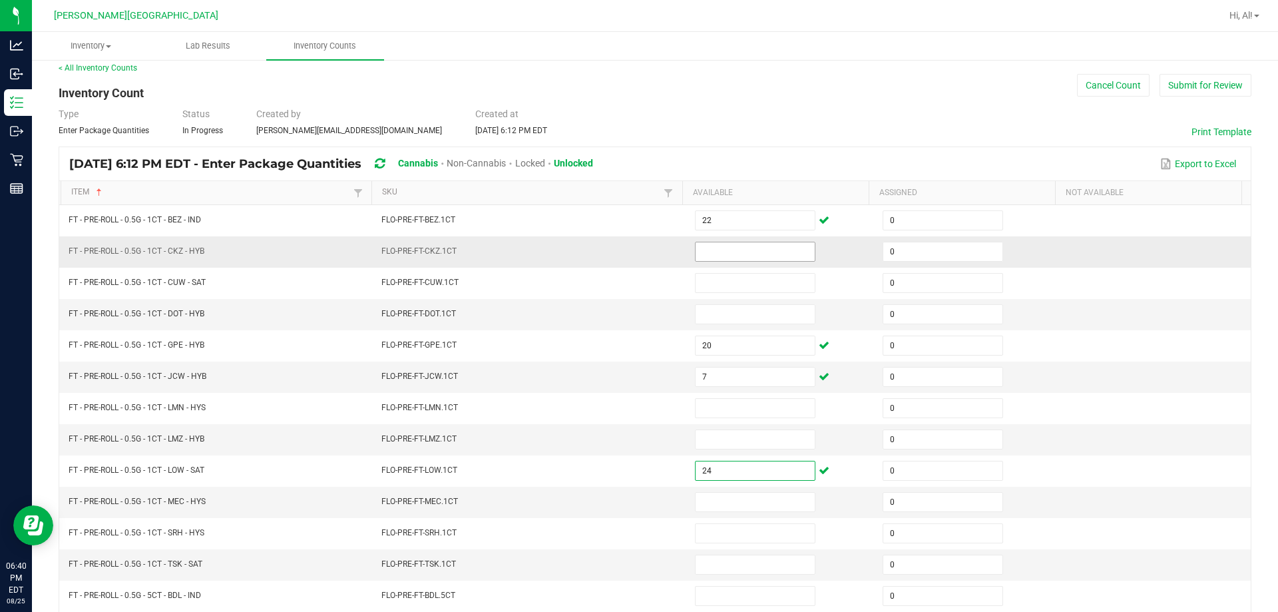
click at [630, 246] on input at bounding box center [755, 251] width 119 height 19
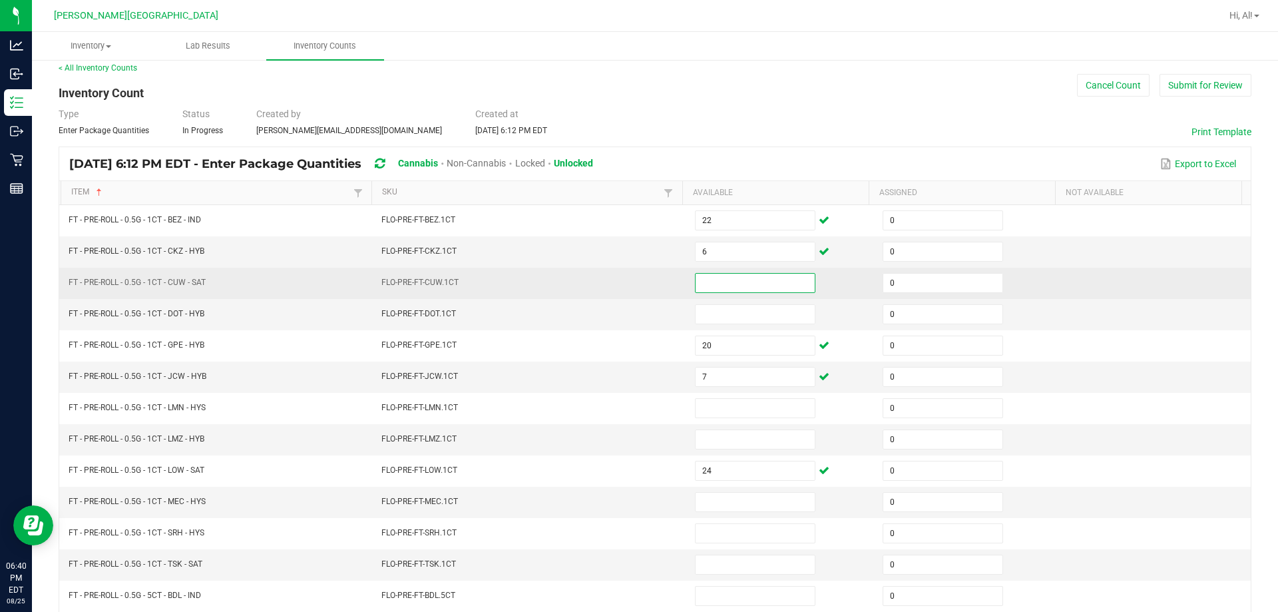
click at [630, 289] on input at bounding box center [755, 283] width 119 height 19
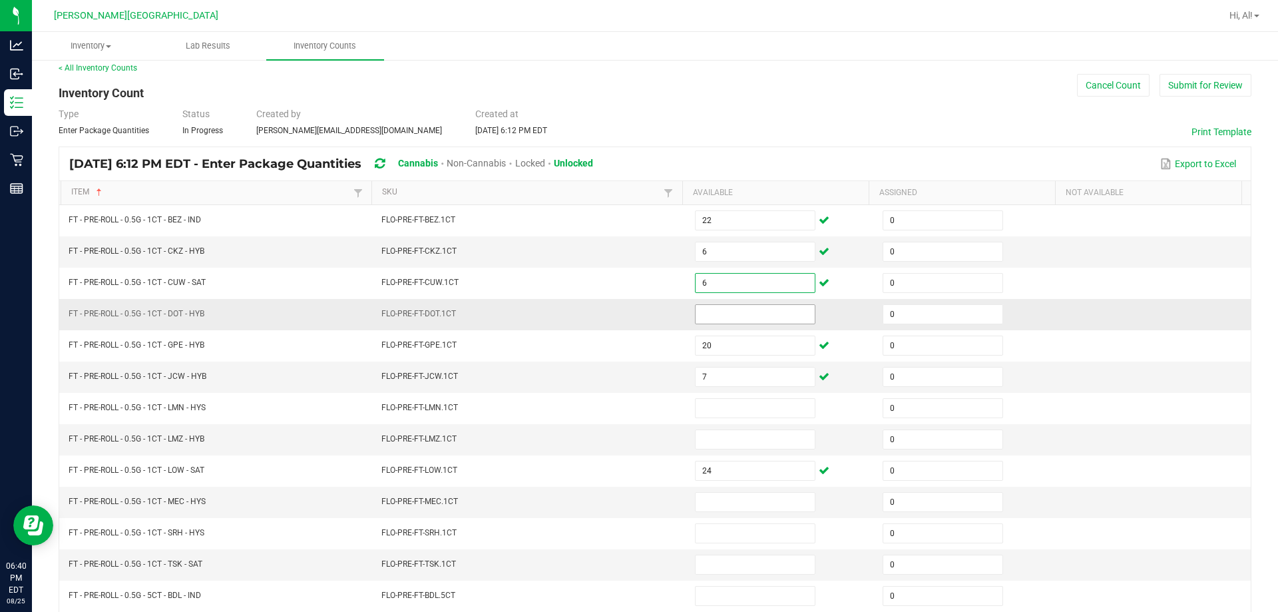
click at [630, 318] on input at bounding box center [755, 314] width 119 height 19
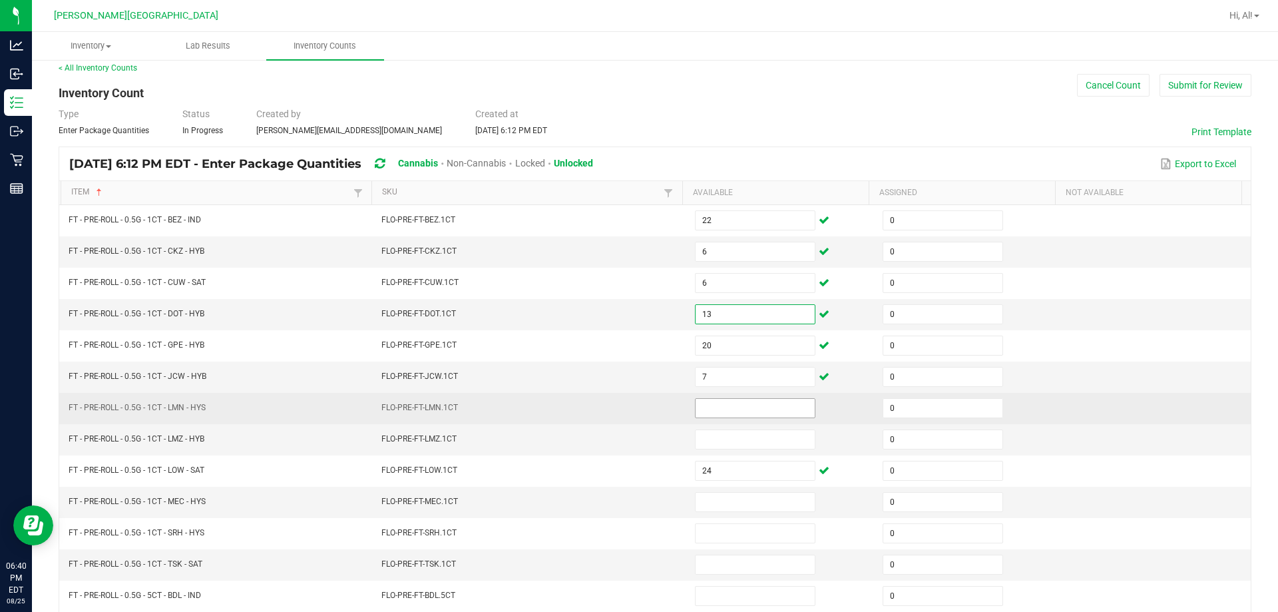
click at [630, 416] on input at bounding box center [755, 408] width 119 height 19
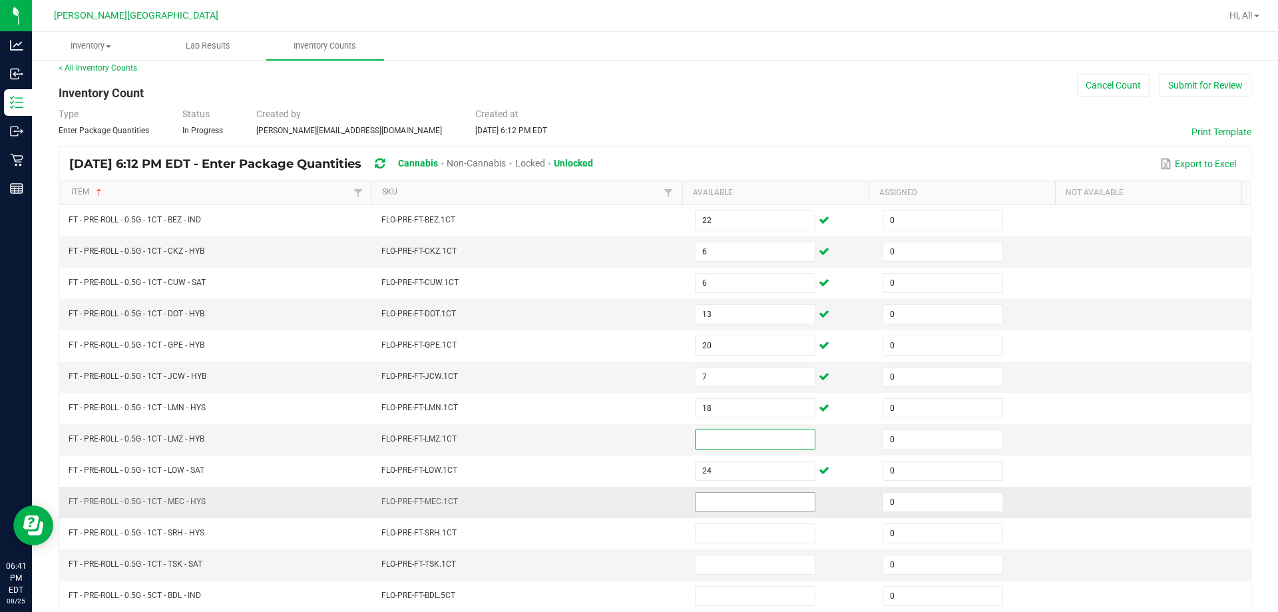
click at [630, 507] on input at bounding box center [755, 502] width 119 height 19
click at [630, 437] on input at bounding box center [755, 439] width 119 height 19
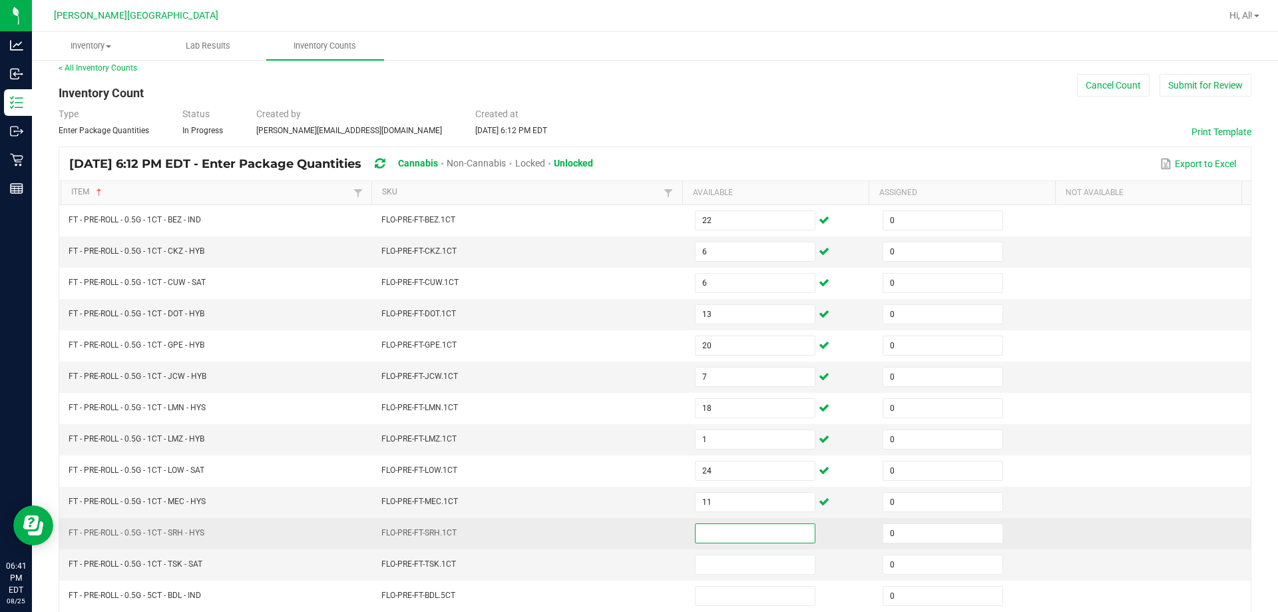
click at [630, 540] on input at bounding box center [755, 533] width 119 height 19
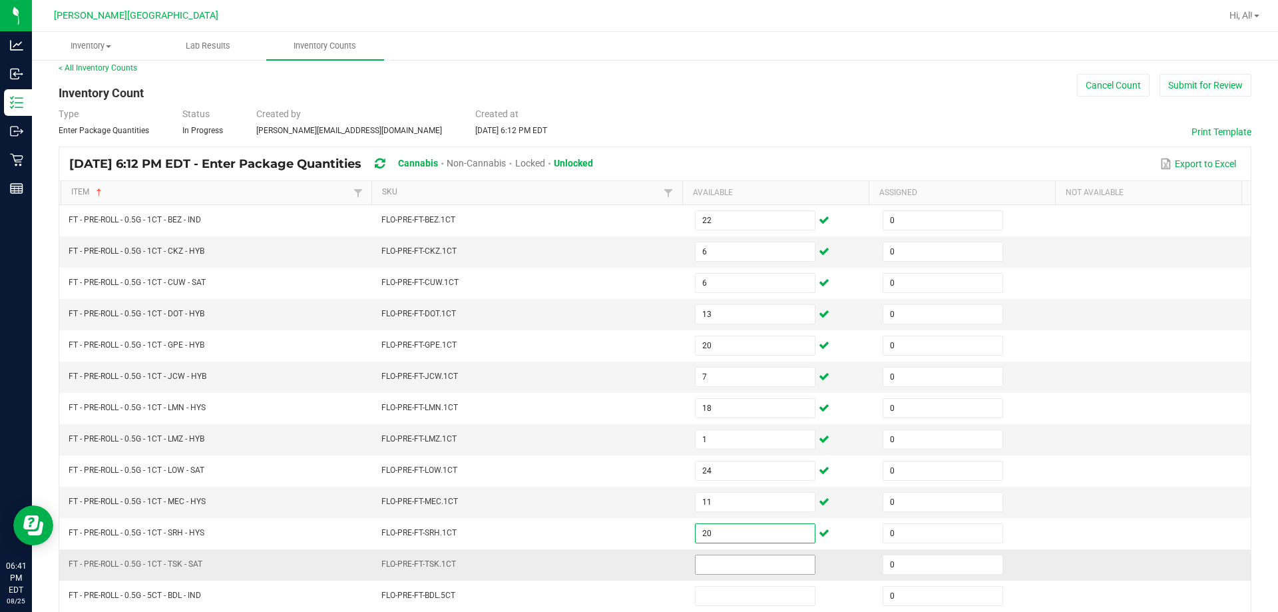
click at [630, 561] on input at bounding box center [755, 564] width 119 height 19
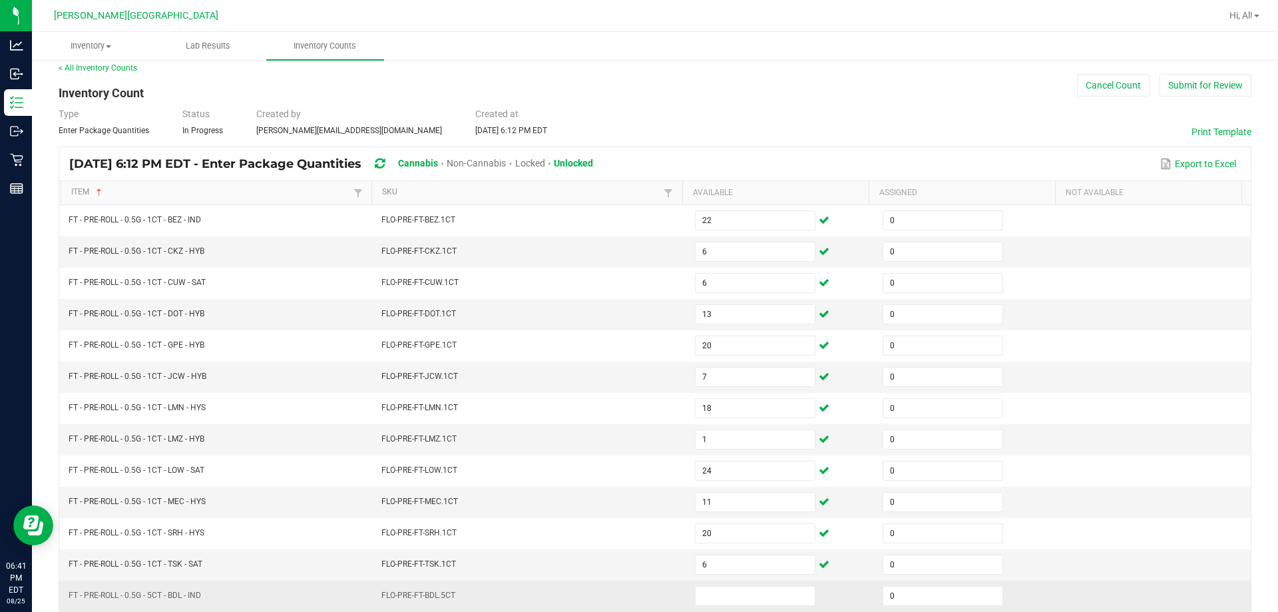
click at [593, 592] on td "FLO-PRE-FT-BDL.5CT" at bounding box center [531, 596] width 314 height 31
click at [630, 605] on input at bounding box center [755, 596] width 119 height 19
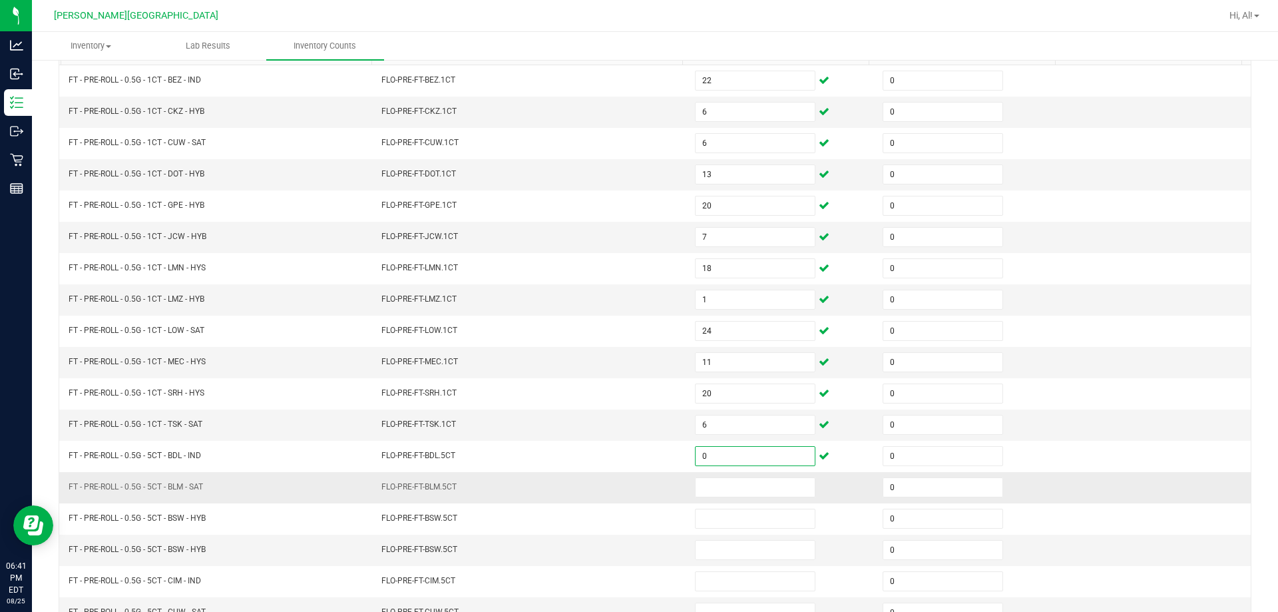
scroll to position [276, 0]
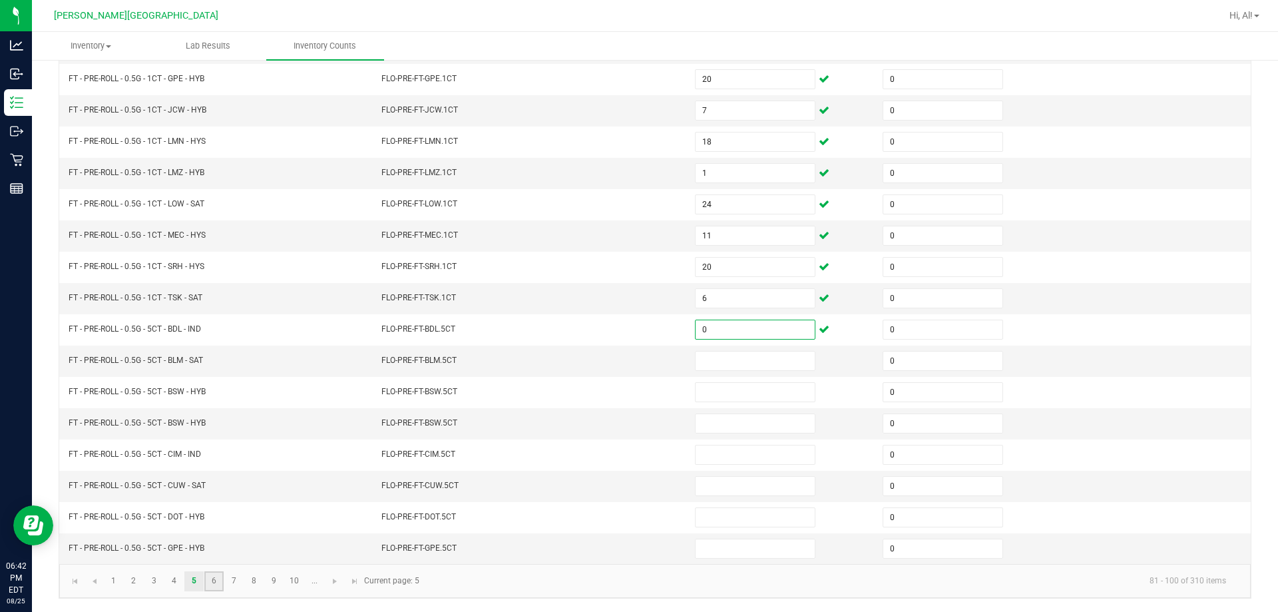
click at [210, 581] on link "6" at bounding box center [213, 581] width 19 height 20
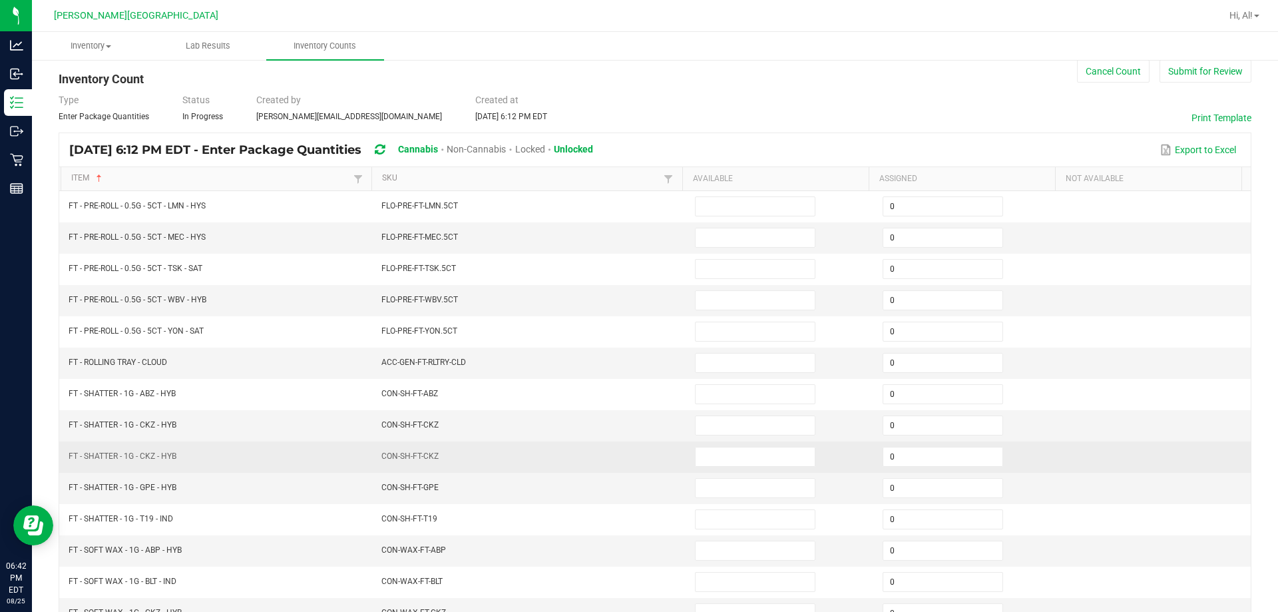
scroll to position [10, 0]
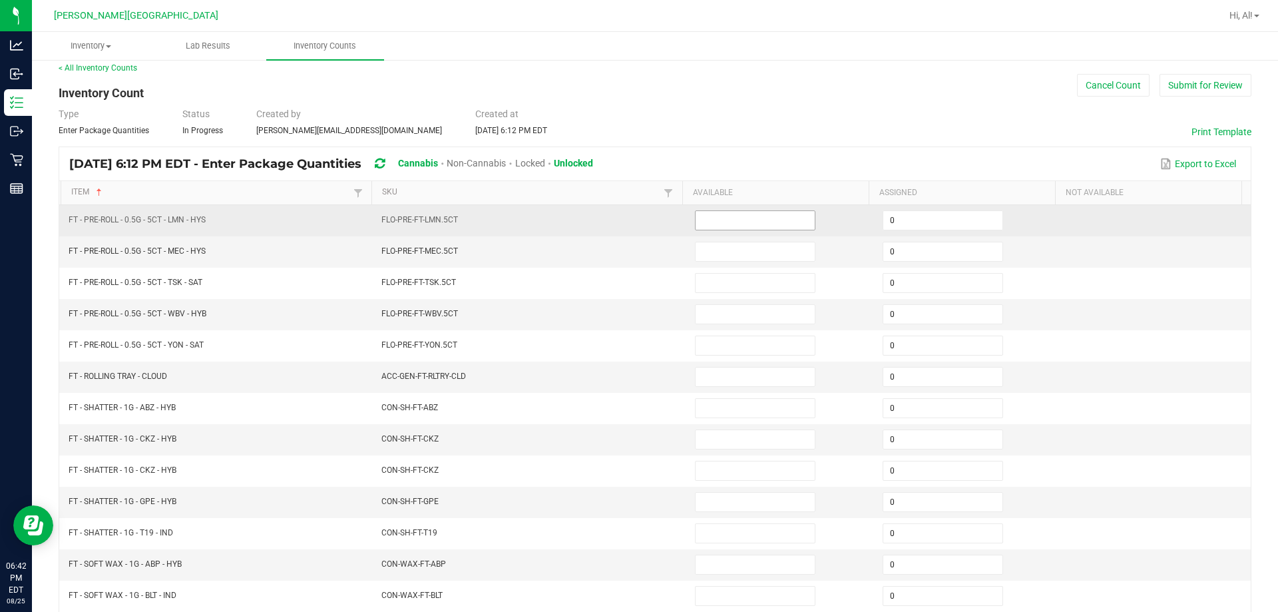
click at [630, 228] on input at bounding box center [755, 220] width 119 height 19
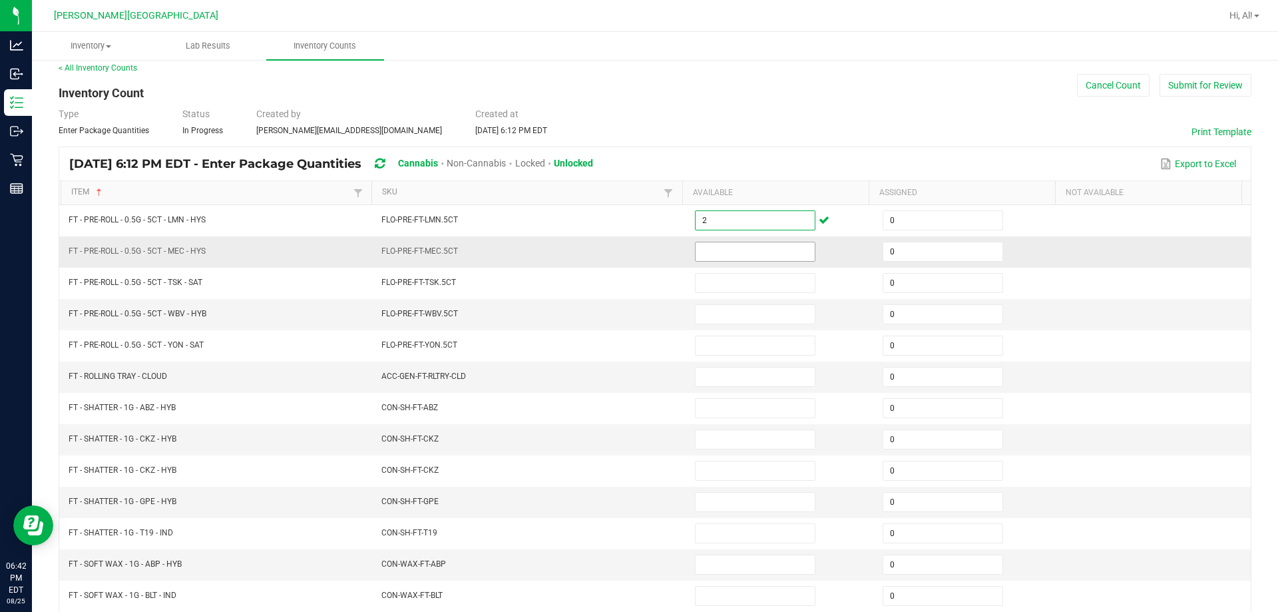
click at [630, 256] on input at bounding box center [755, 251] width 119 height 19
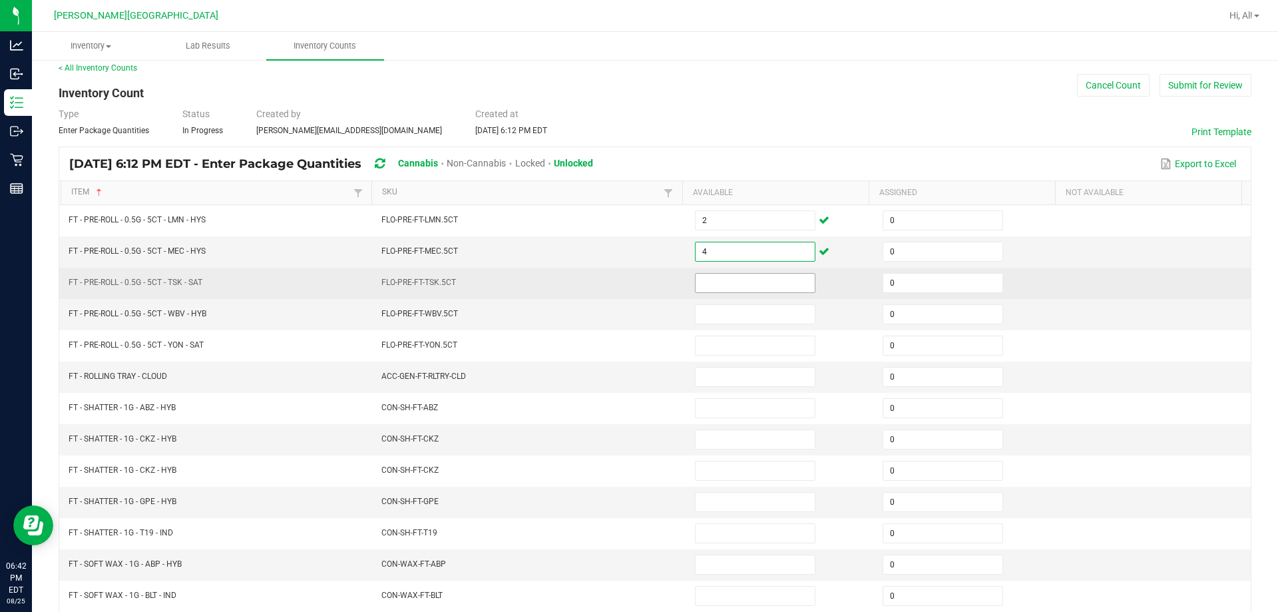
click at [630, 282] on input at bounding box center [755, 283] width 119 height 19
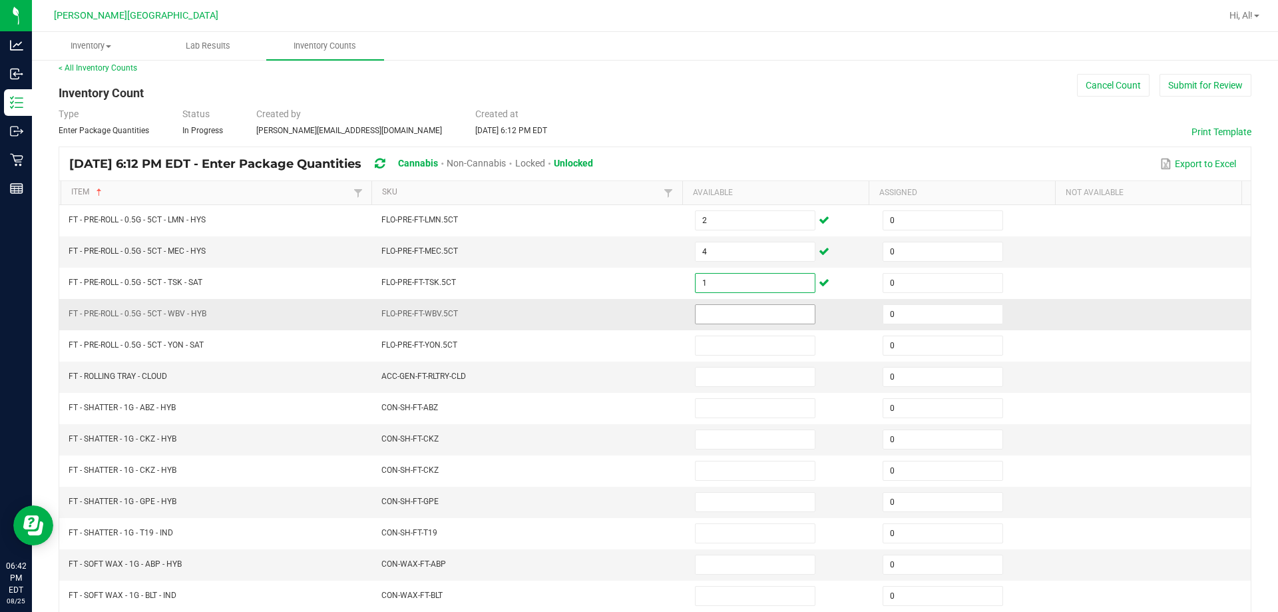
click at [630, 321] on input at bounding box center [755, 314] width 119 height 19
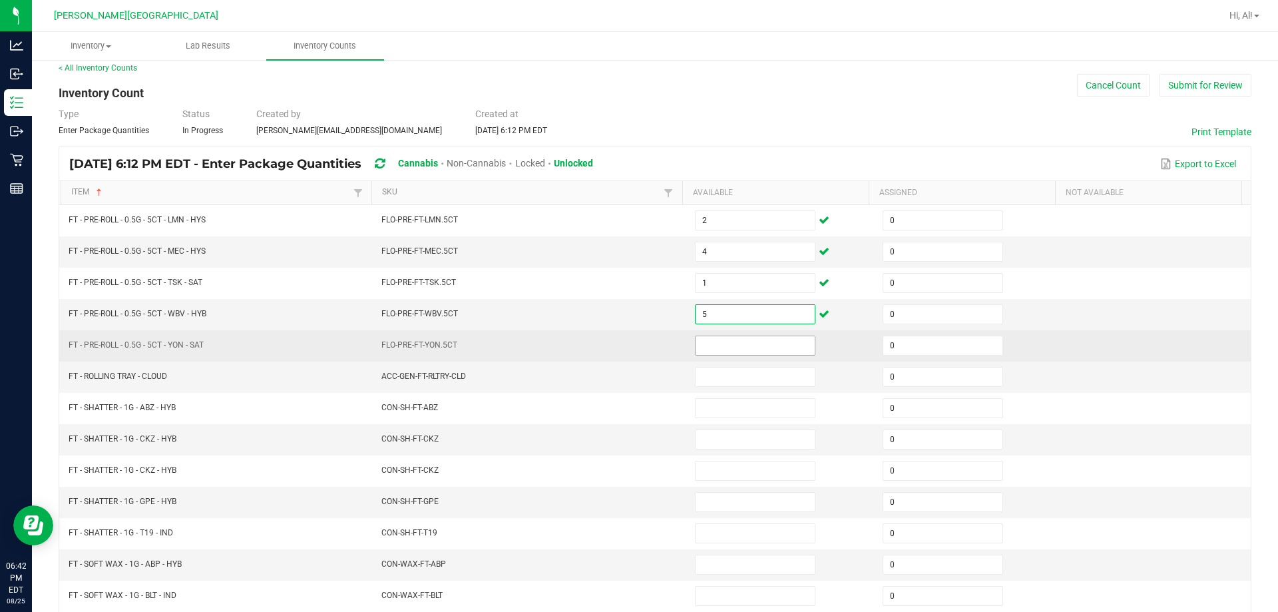
click at [630, 340] on input at bounding box center [755, 345] width 119 height 19
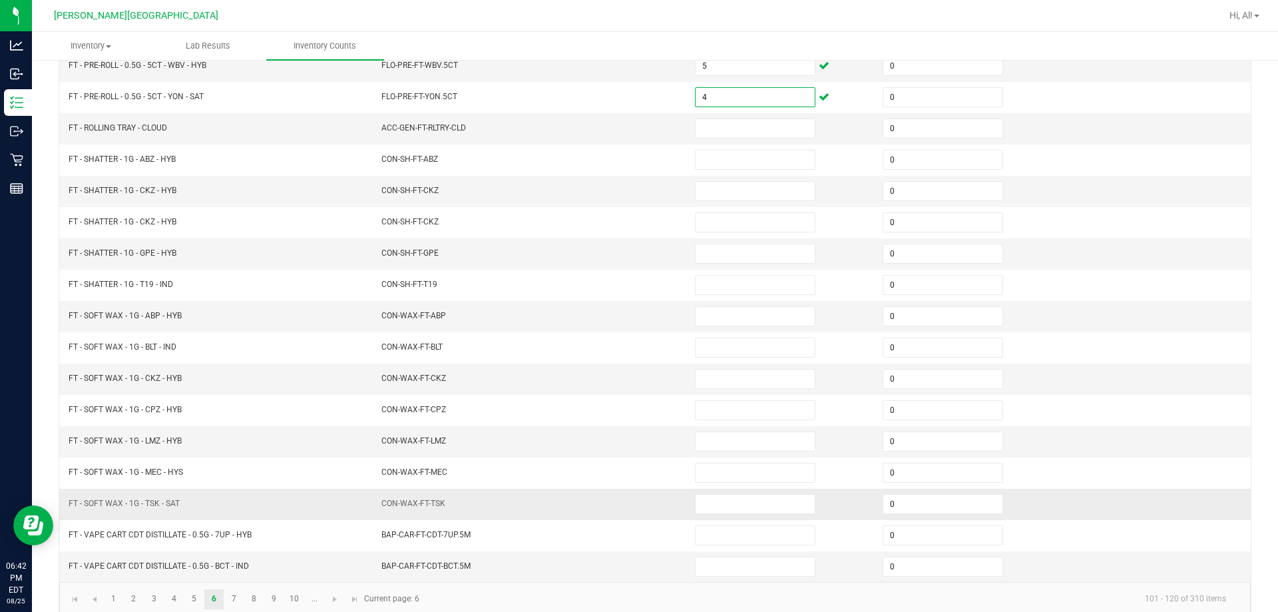
scroll to position [276, 0]
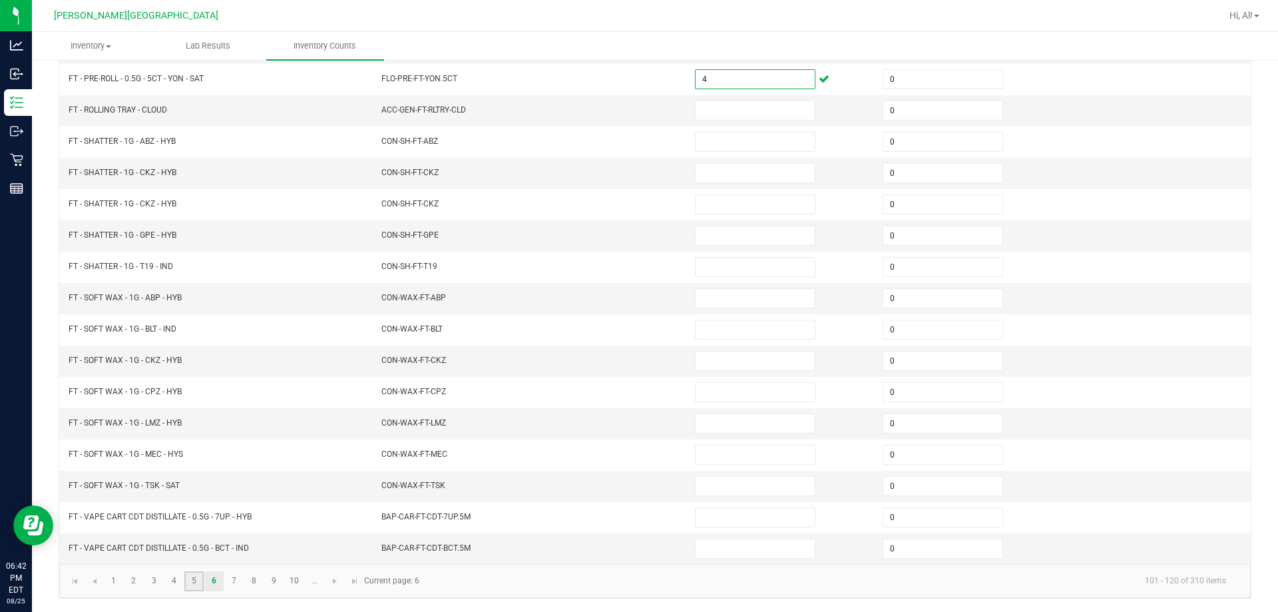
click at [194, 581] on link "5" at bounding box center [193, 581] width 19 height 20
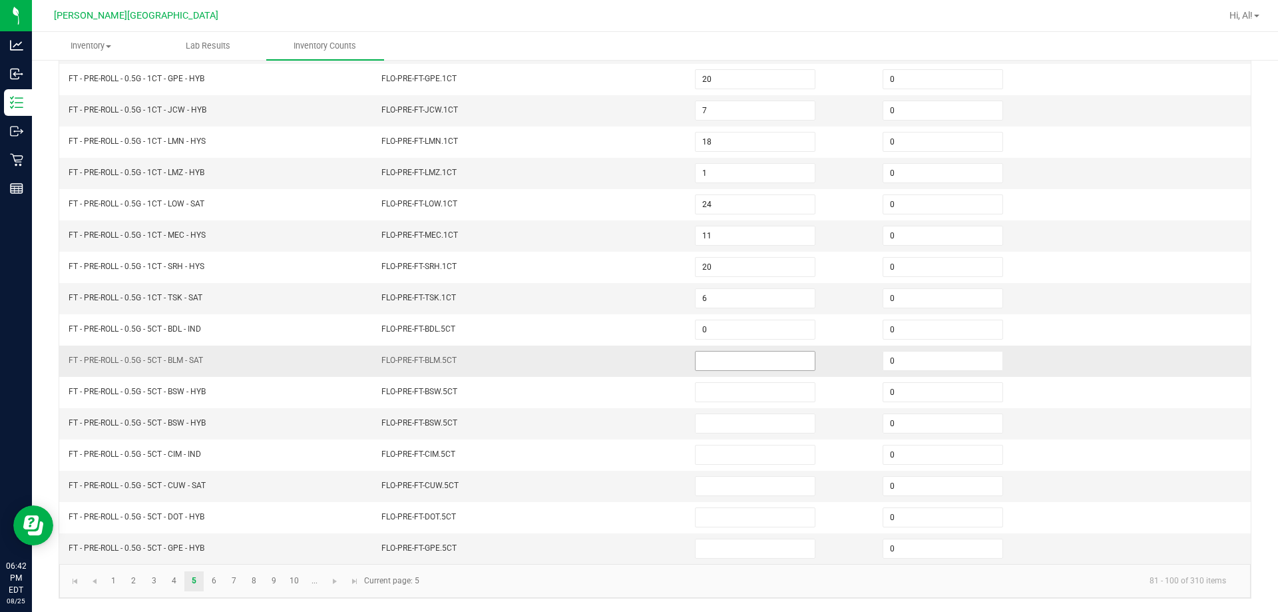
click at [630, 364] on input at bounding box center [755, 361] width 119 height 19
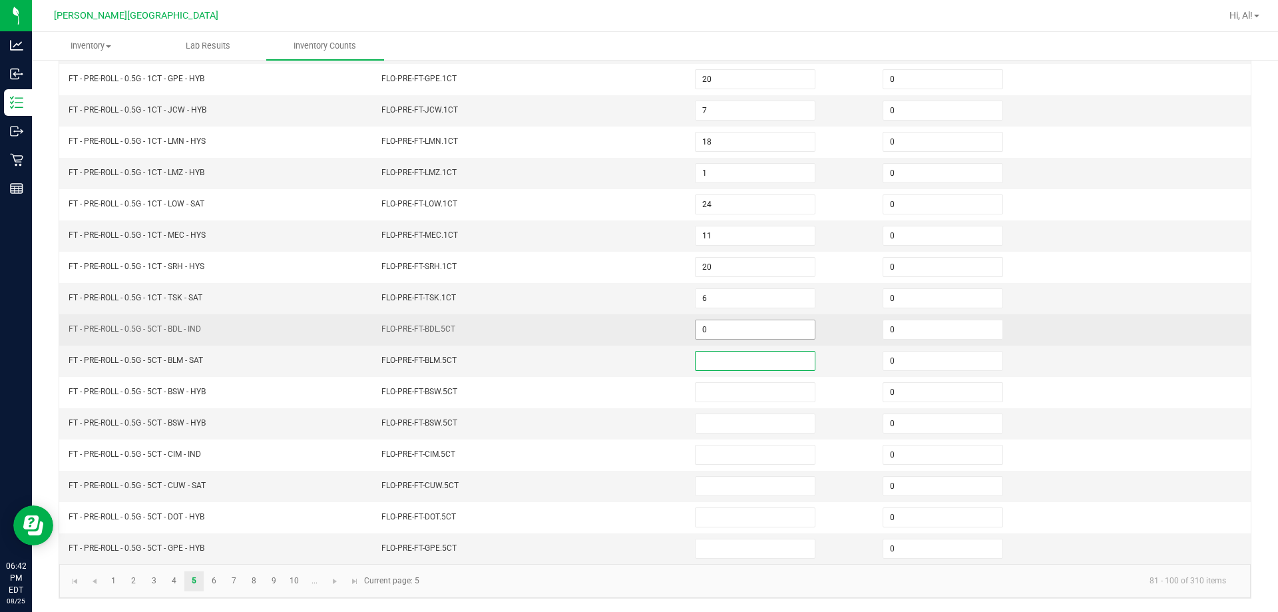
click at [630, 331] on input "0" at bounding box center [755, 329] width 119 height 19
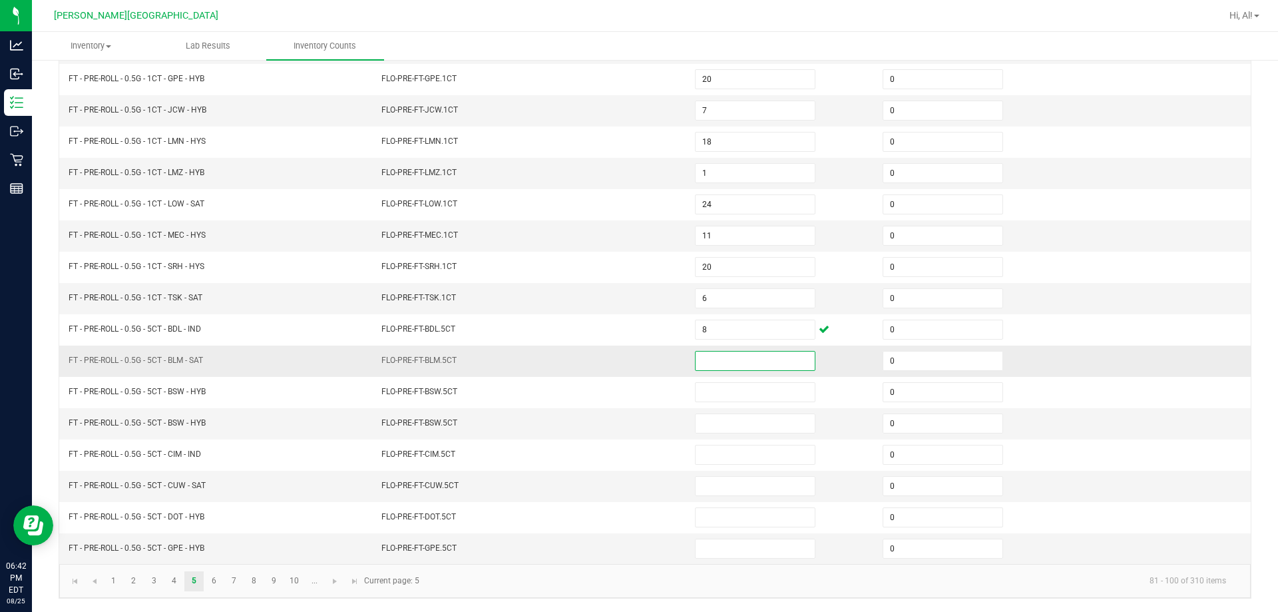
drag, startPoint x: 712, startPoint y: 367, endPoint x: 695, endPoint y: 375, distance: 18.5
click at [630, 375] on td at bounding box center [781, 361] width 188 height 31
click at [630, 362] on input at bounding box center [755, 361] width 119 height 19
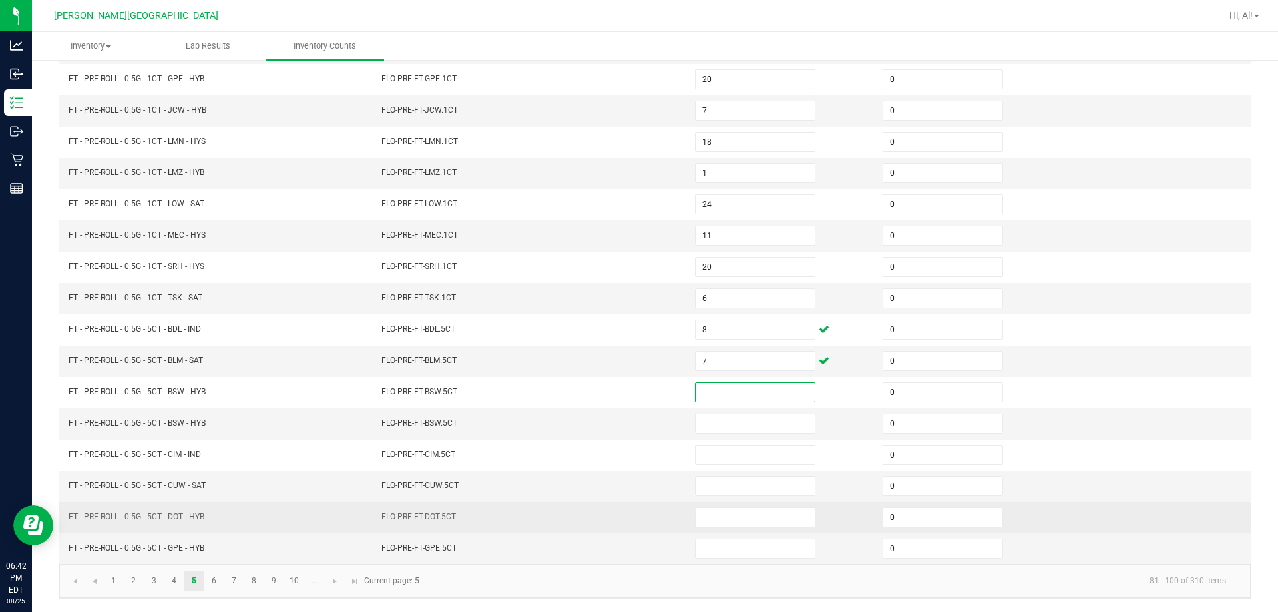
click at [630, 502] on td at bounding box center [781, 517] width 188 height 31
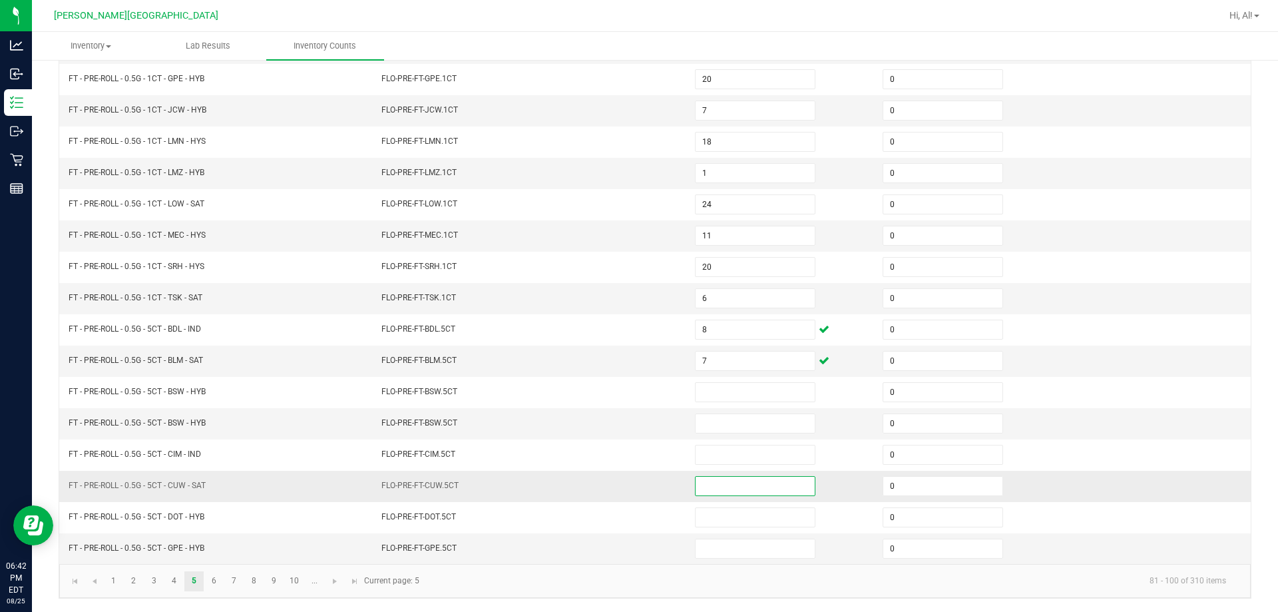
click at [630, 491] on input at bounding box center [755, 486] width 119 height 19
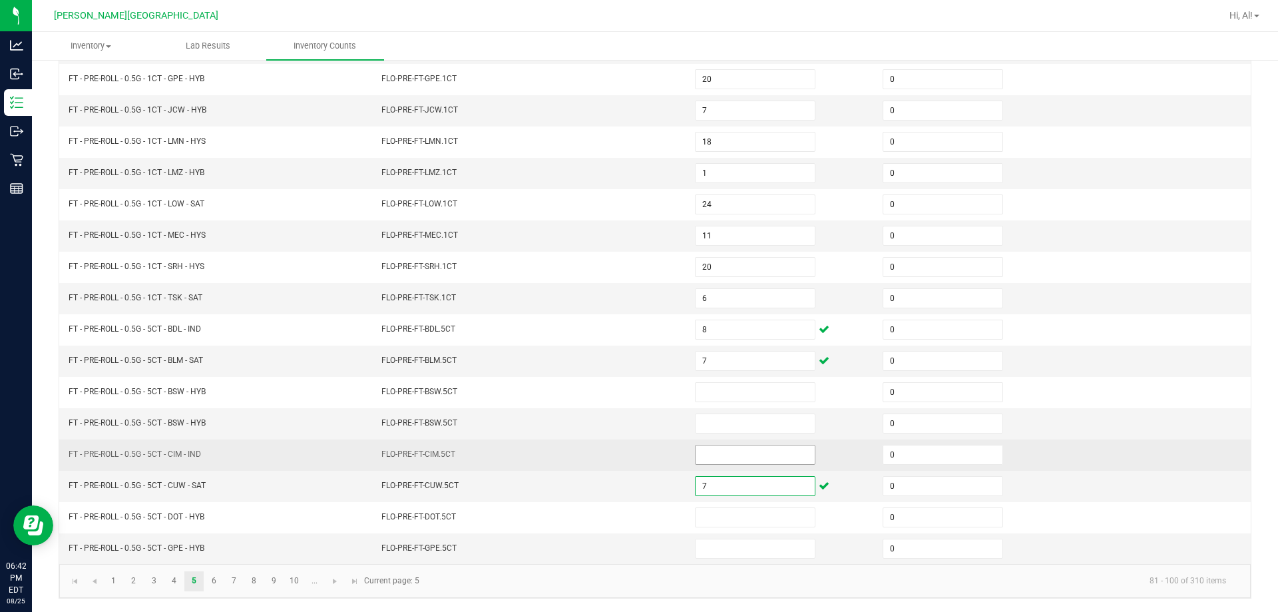
click at [630, 454] on input at bounding box center [755, 454] width 119 height 19
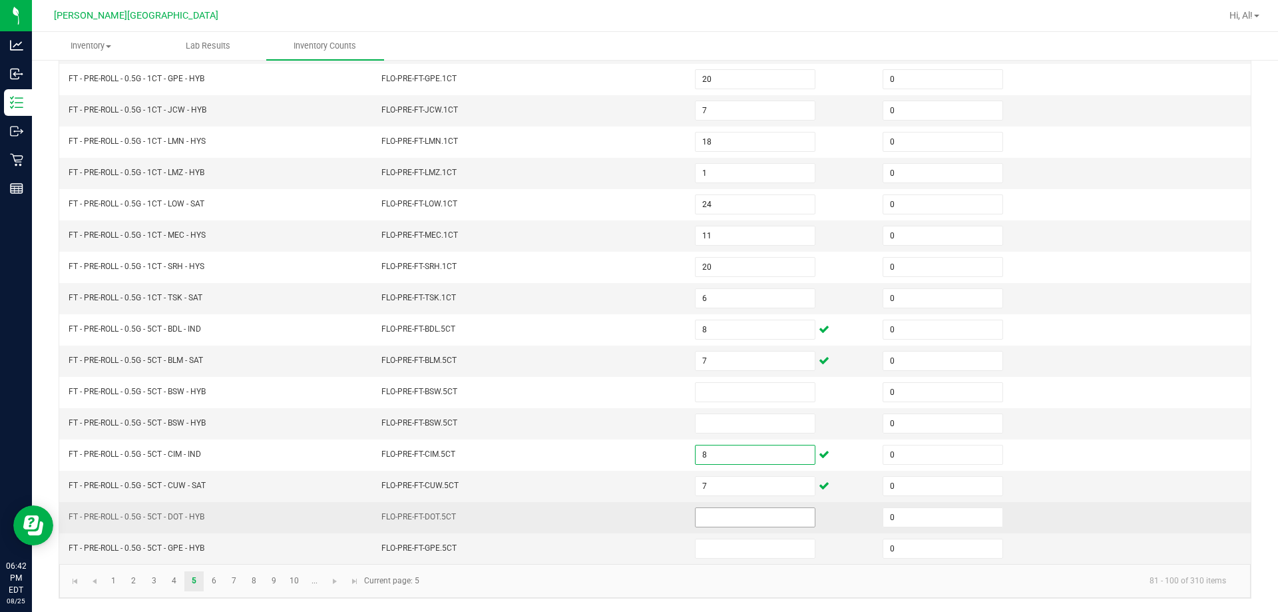
click at [630, 521] on input at bounding box center [755, 517] width 119 height 19
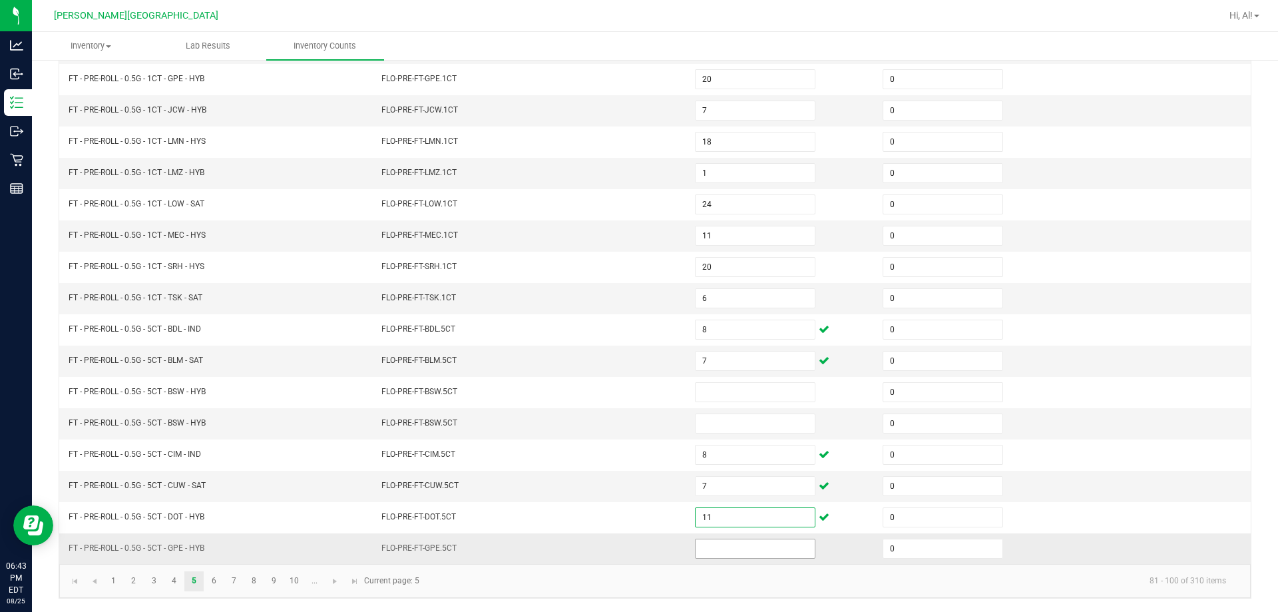
click at [630, 554] on input at bounding box center [755, 548] width 119 height 19
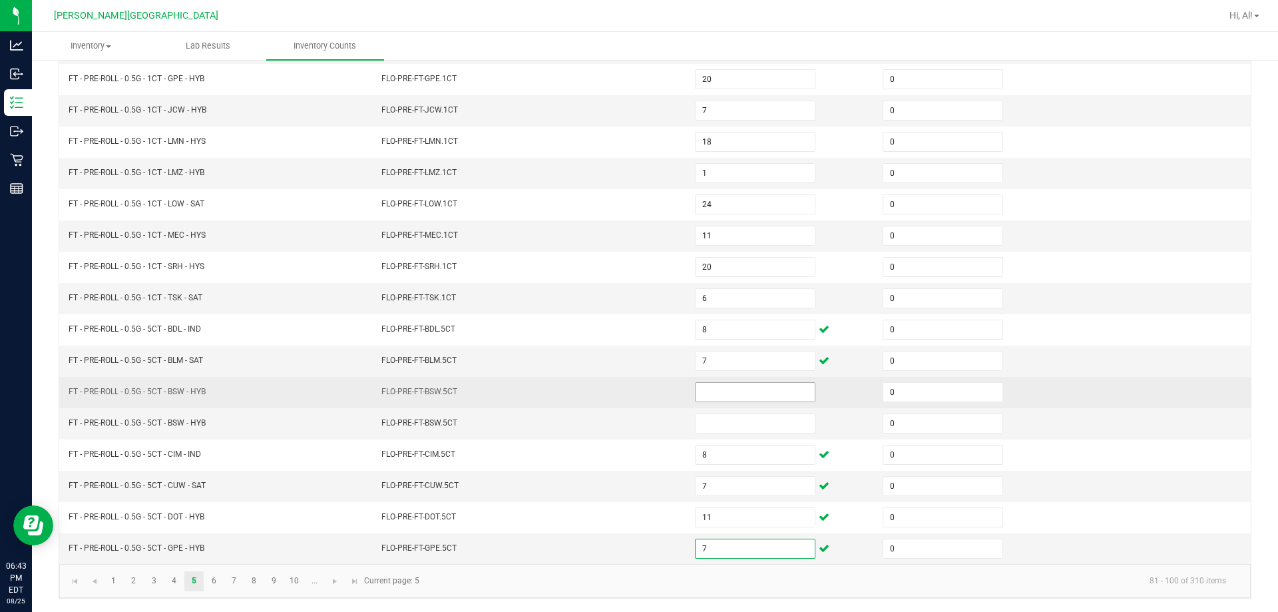
click at [630, 398] on input at bounding box center [755, 392] width 119 height 19
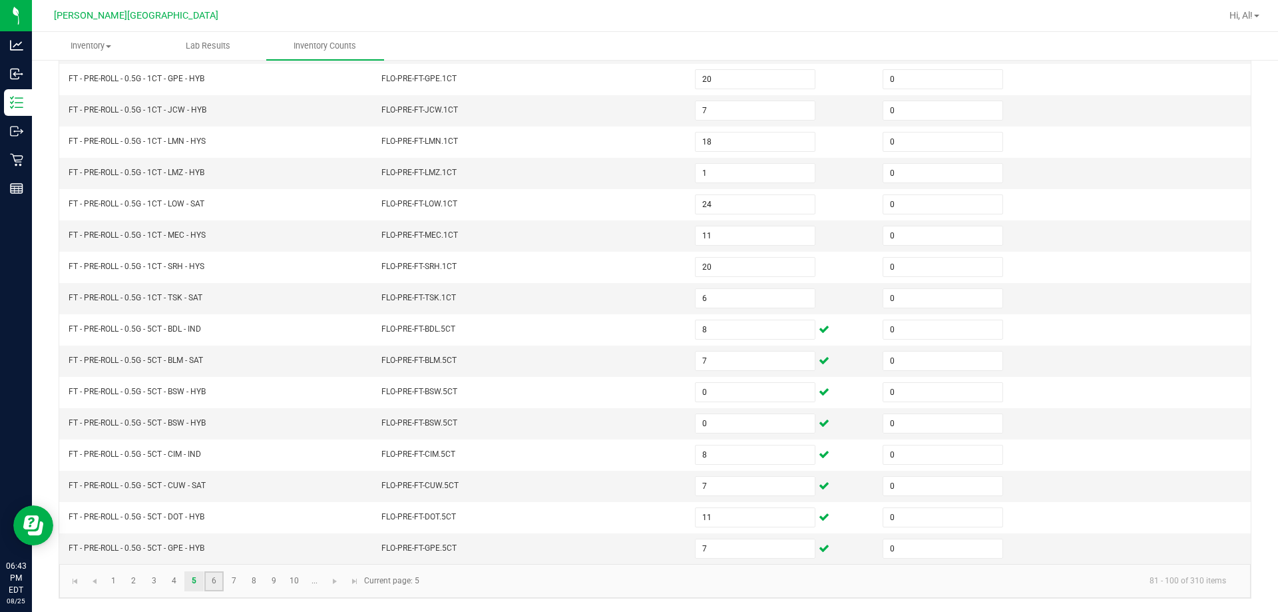
click at [216, 581] on link "6" at bounding box center [213, 581] width 19 height 20
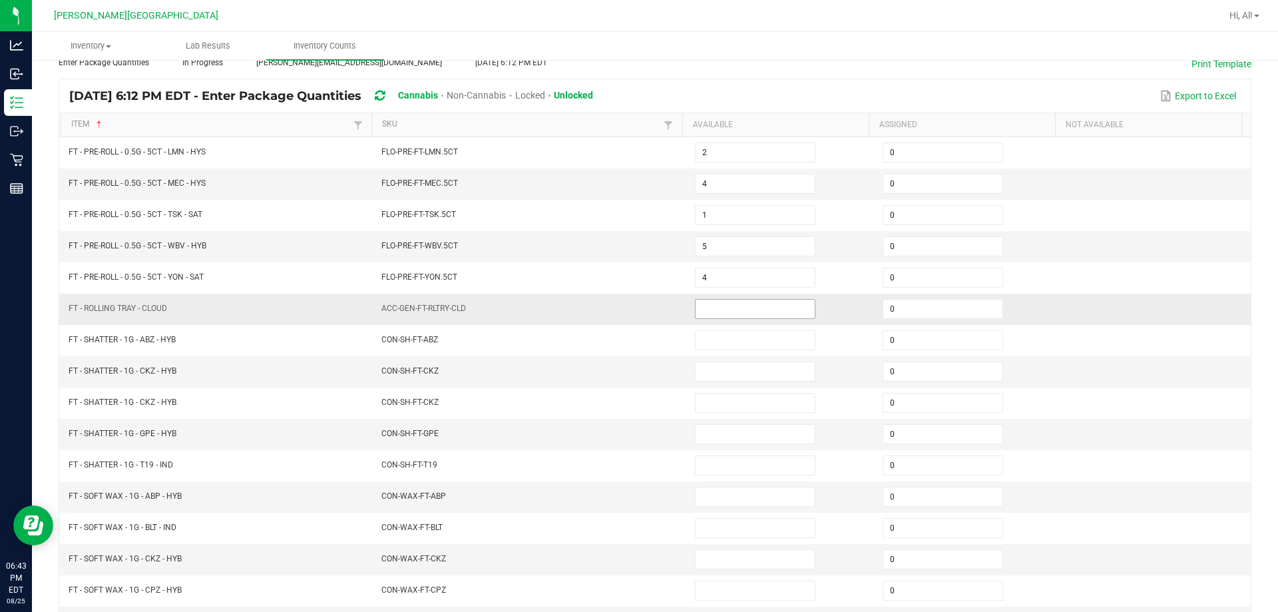
scroll to position [77, 0]
click at [630, 320] on span at bounding box center [755, 310] width 121 height 20
click at [630, 313] on input at bounding box center [755, 310] width 119 height 19
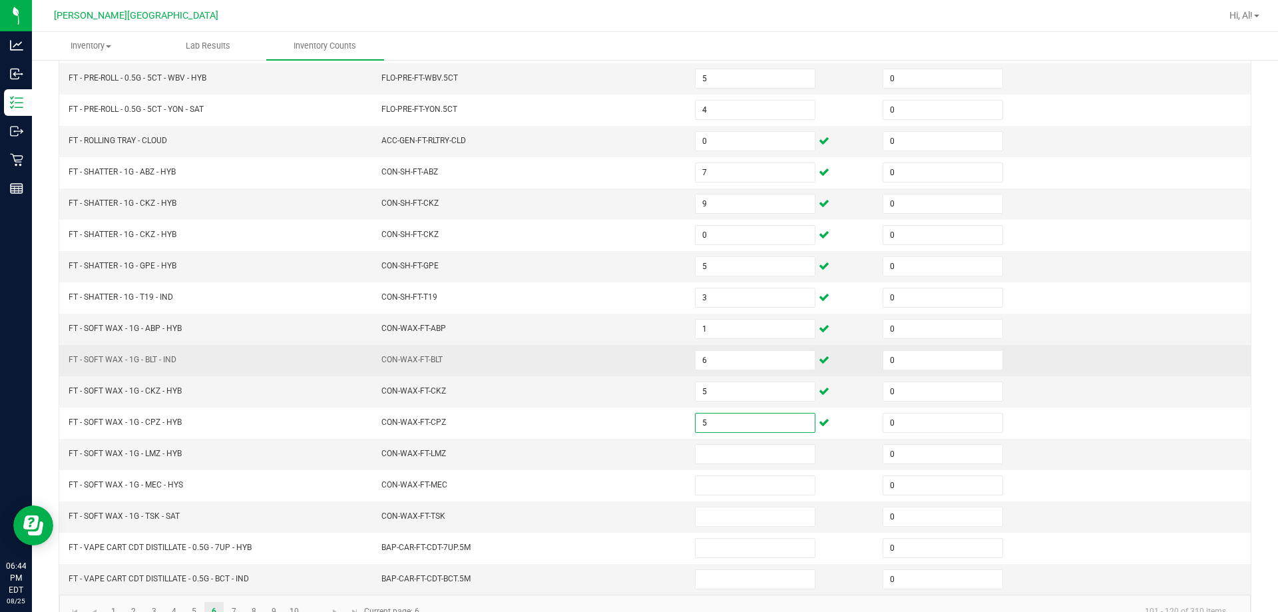
scroll to position [276, 0]
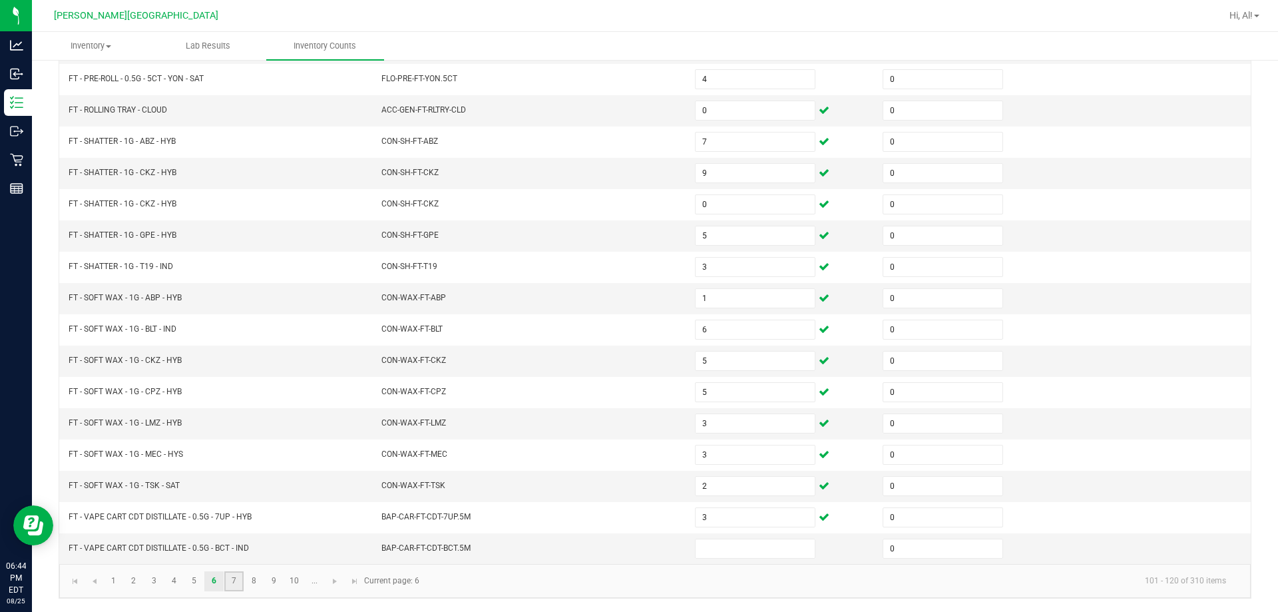
click at [236, 584] on link "7" at bounding box center [233, 581] width 19 height 20
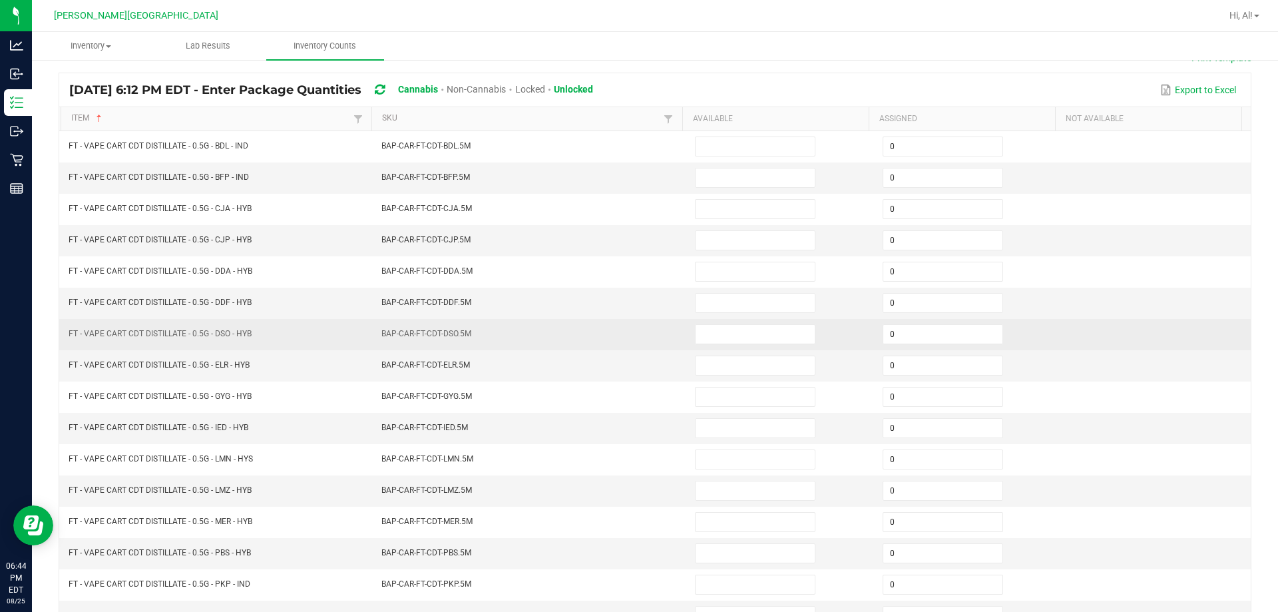
scroll to position [77, 0]
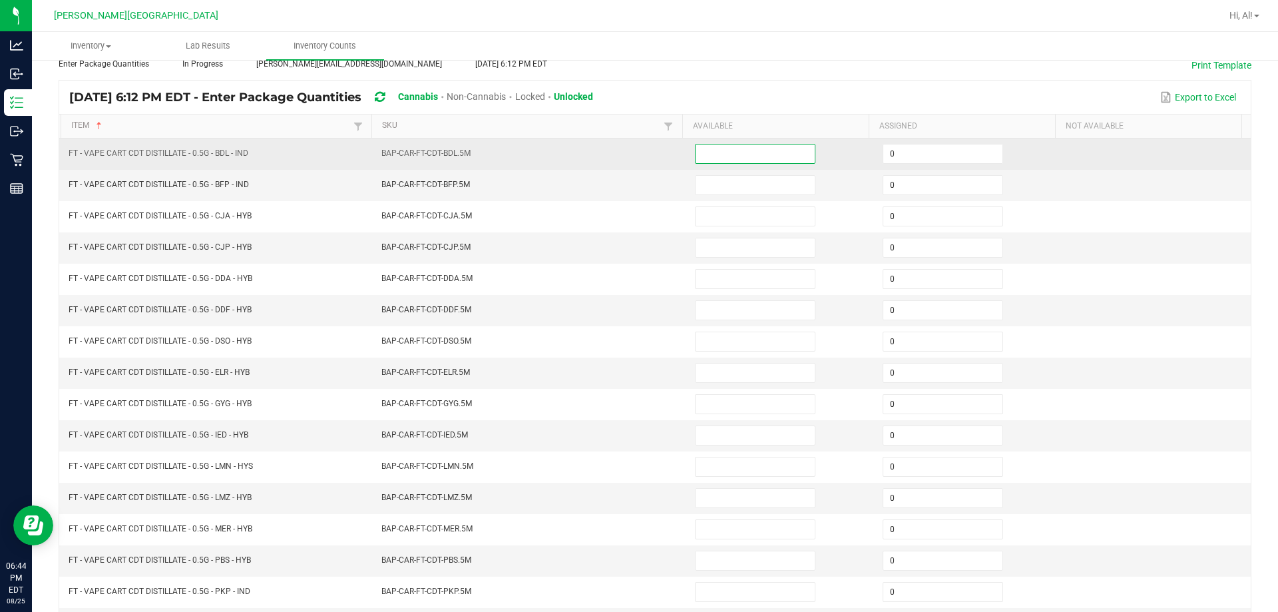
click at [630, 158] on input at bounding box center [755, 153] width 119 height 19
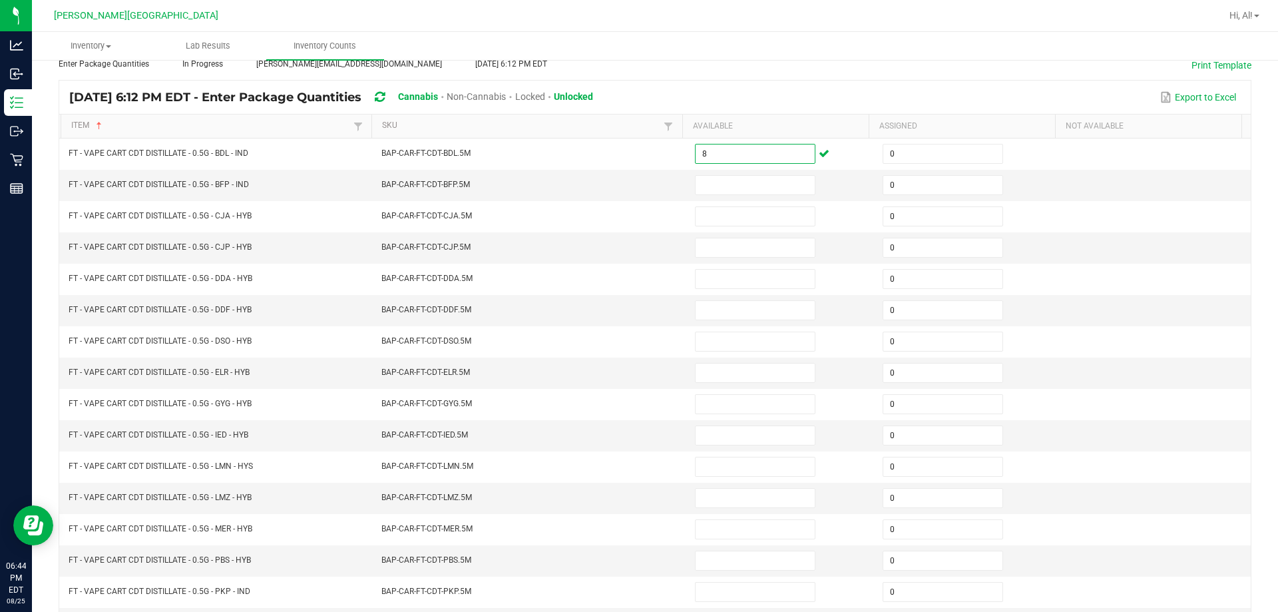
scroll to position [276, 0]
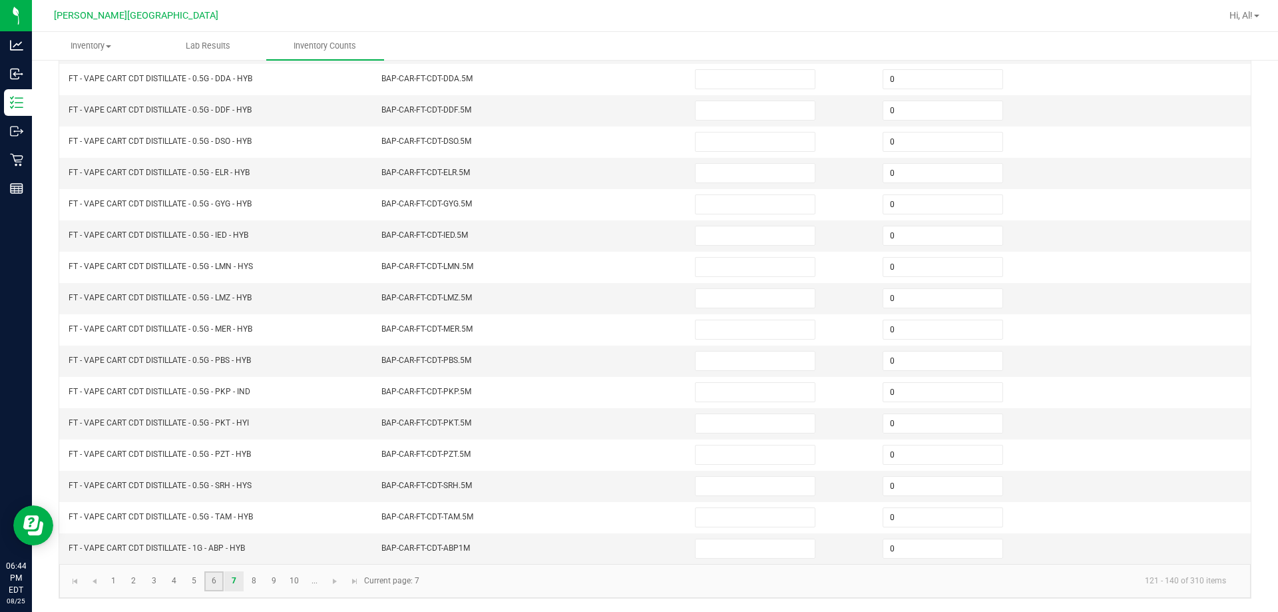
click at [211, 581] on link "6" at bounding box center [213, 581] width 19 height 20
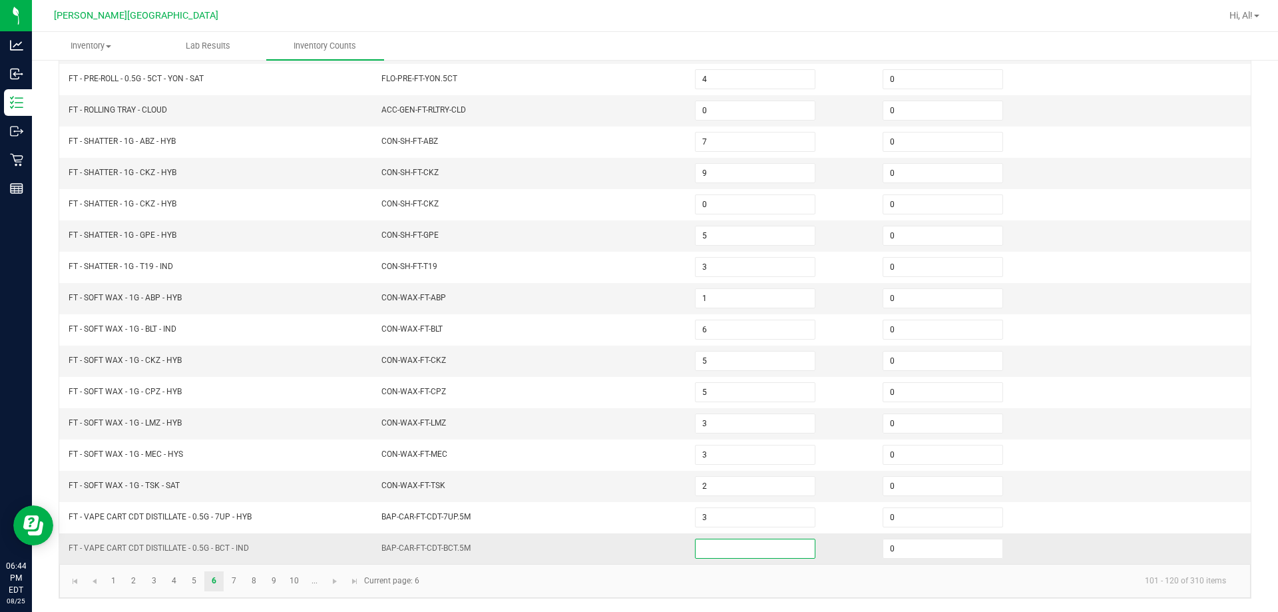
click at [630, 550] on input at bounding box center [755, 548] width 119 height 19
click at [235, 579] on link "7" at bounding box center [233, 581] width 19 height 20
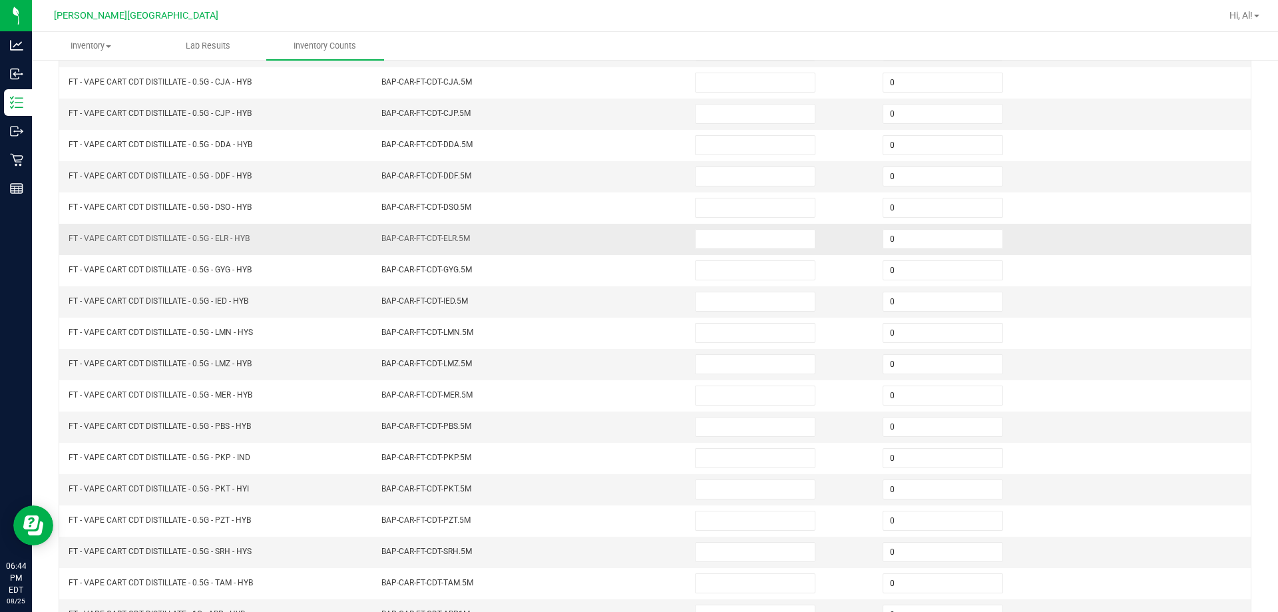
scroll to position [10, 0]
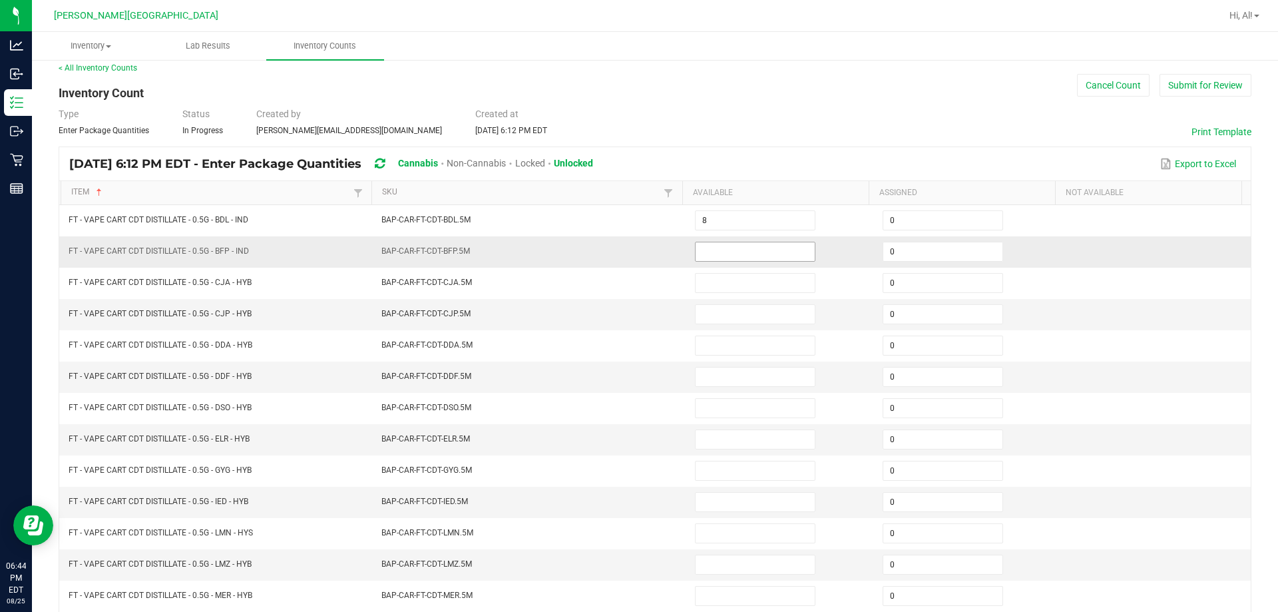
click at [630, 249] on input at bounding box center [755, 251] width 119 height 19
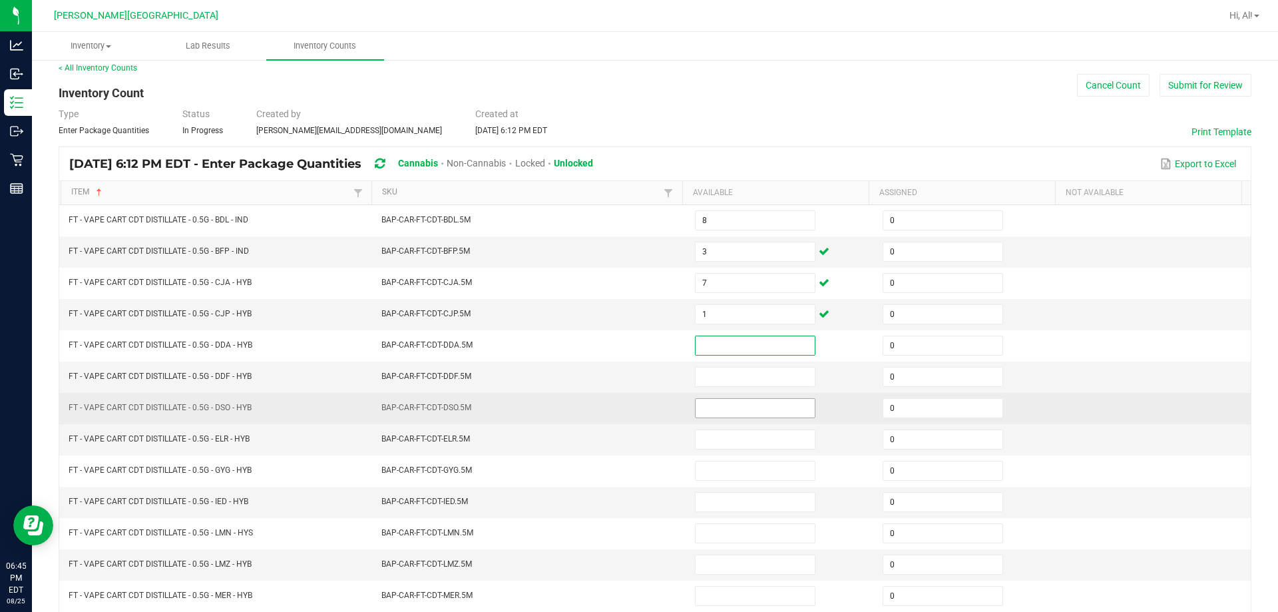
click at [630, 407] on input at bounding box center [755, 408] width 119 height 19
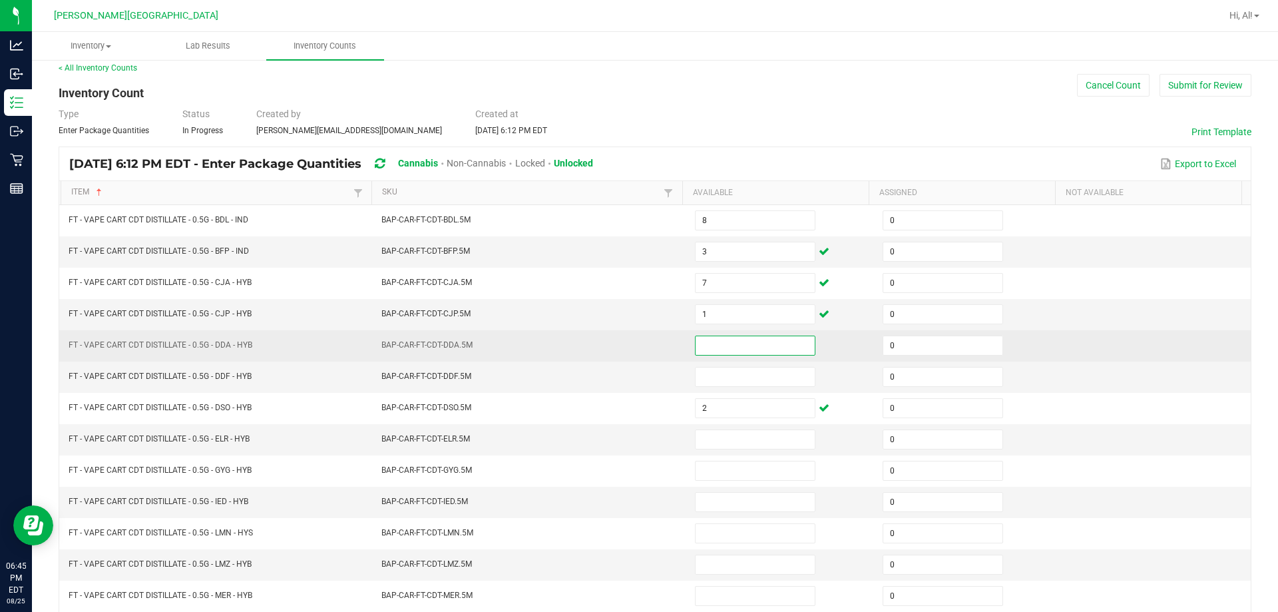
click at [630, 344] on input at bounding box center [755, 345] width 119 height 19
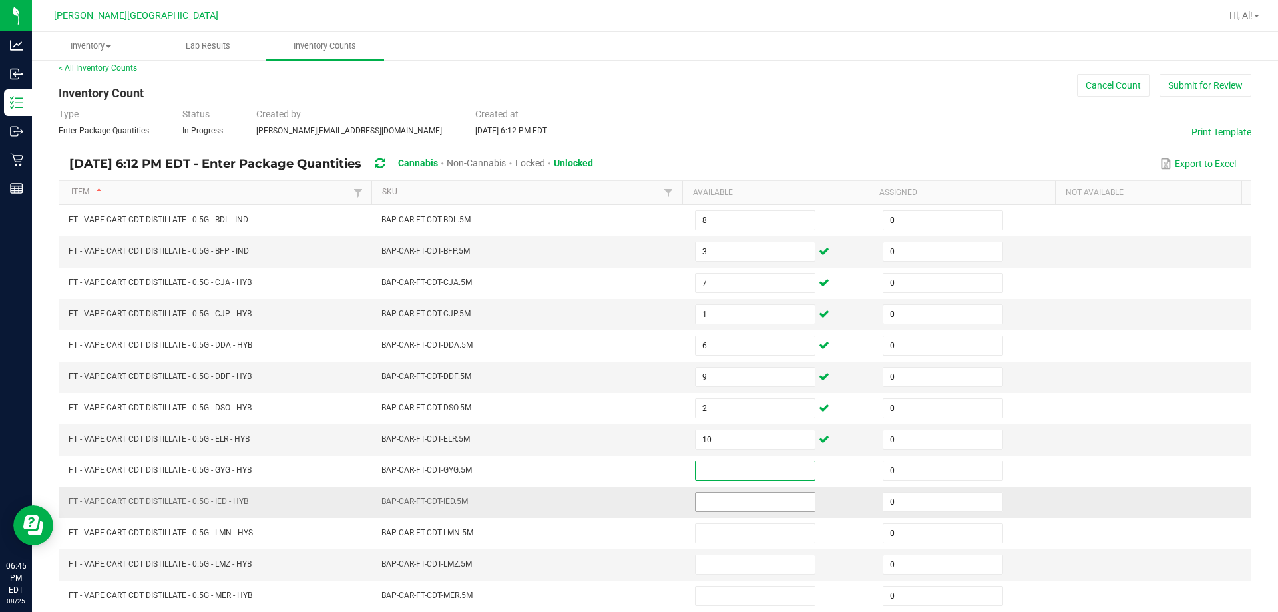
click at [630, 500] on input at bounding box center [755, 502] width 119 height 19
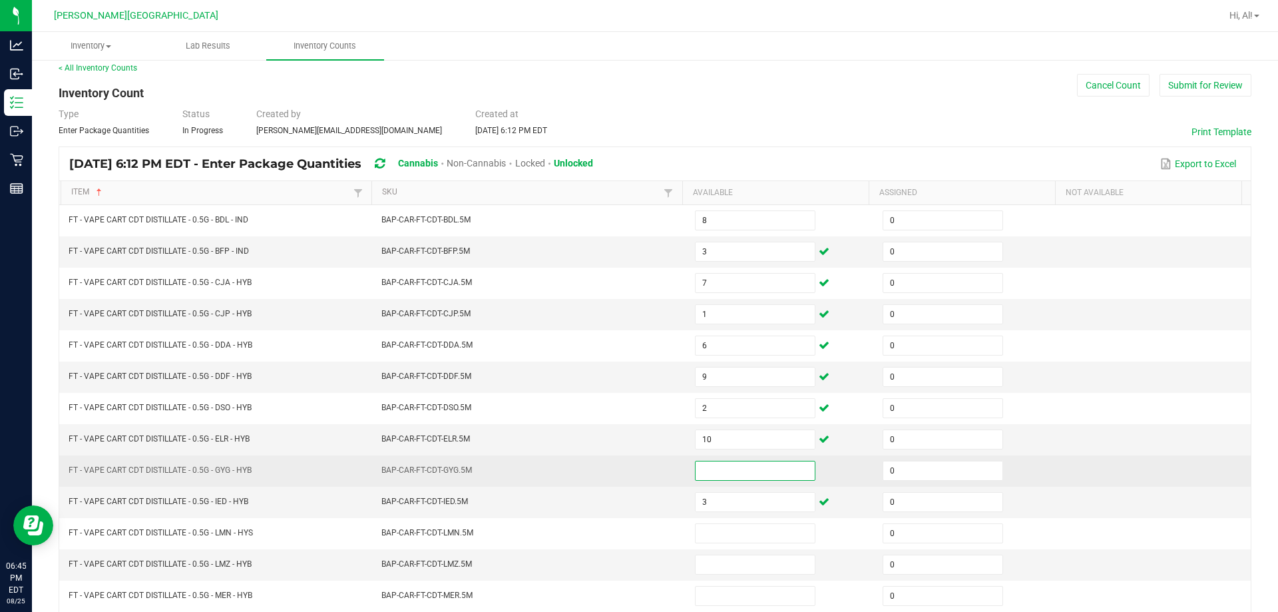
click at [630, 469] on input at bounding box center [755, 470] width 119 height 19
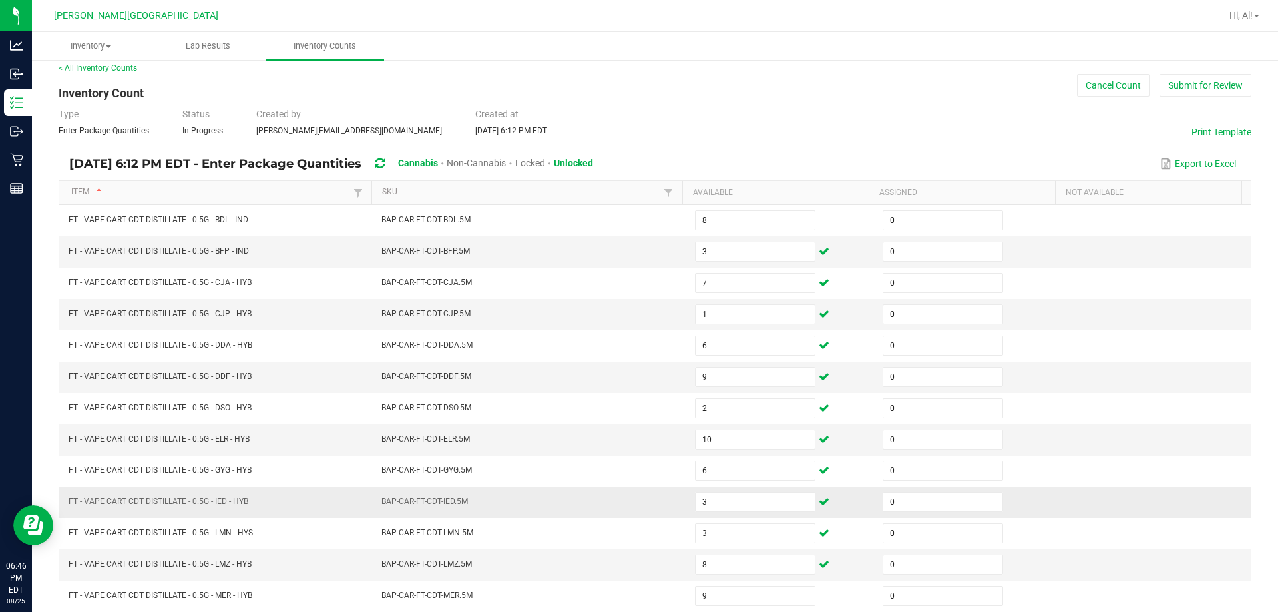
scroll to position [276, 0]
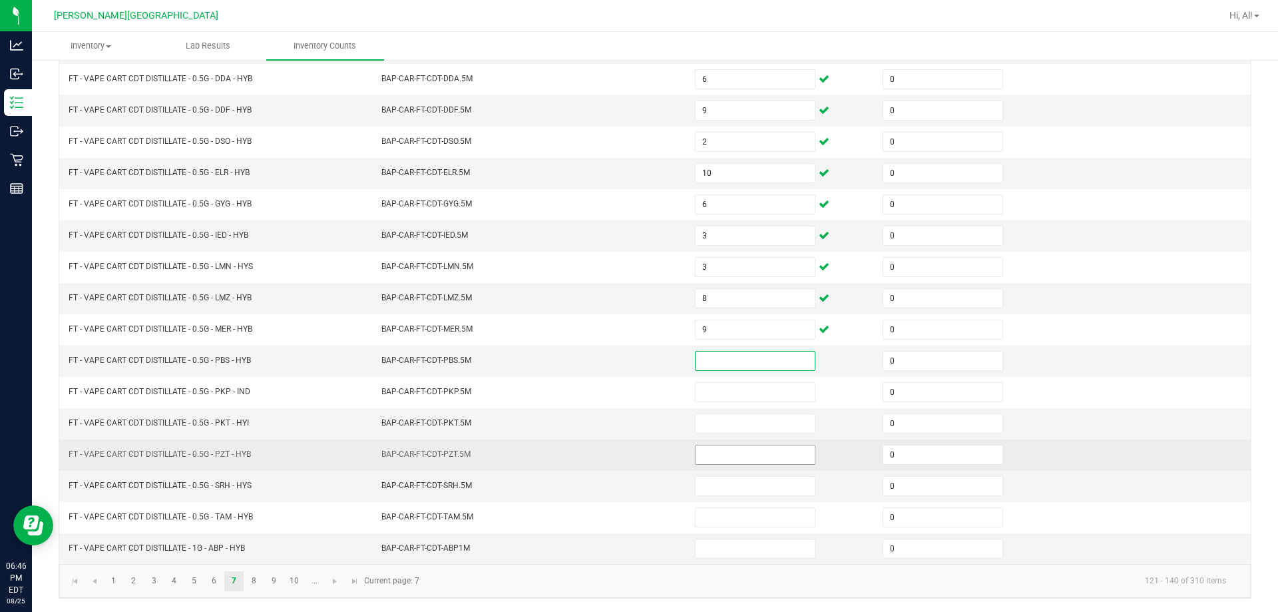
click at [630, 457] on input at bounding box center [755, 454] width 119 height 19
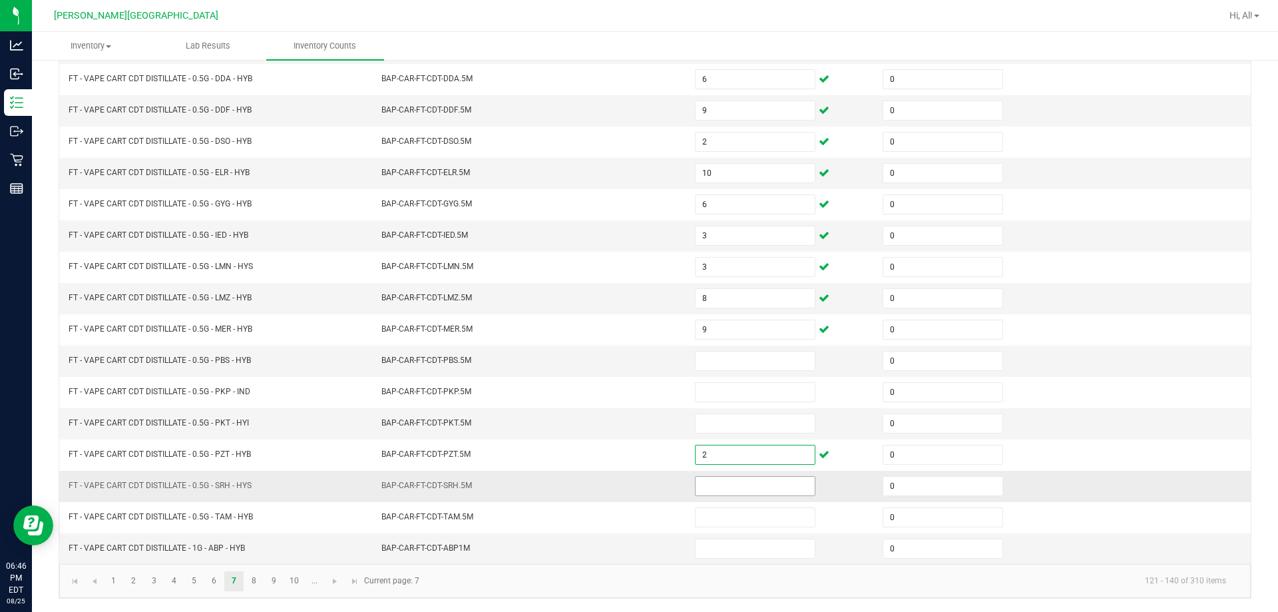
click at [630, 491] on input at bounding box center [755, 486] width 119 height 19
click at [630, 356] on input at bounding box center [755, 361] width 119 height 19
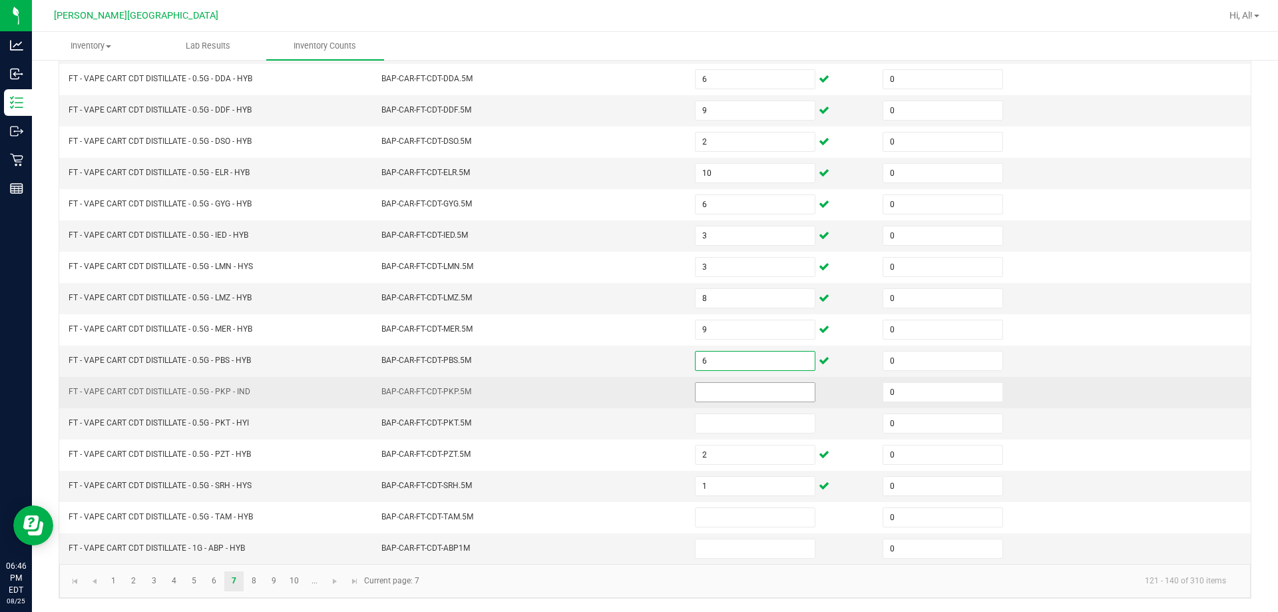
click at [630, 389] on input at bounding box center [755, 392] width 119 height 19
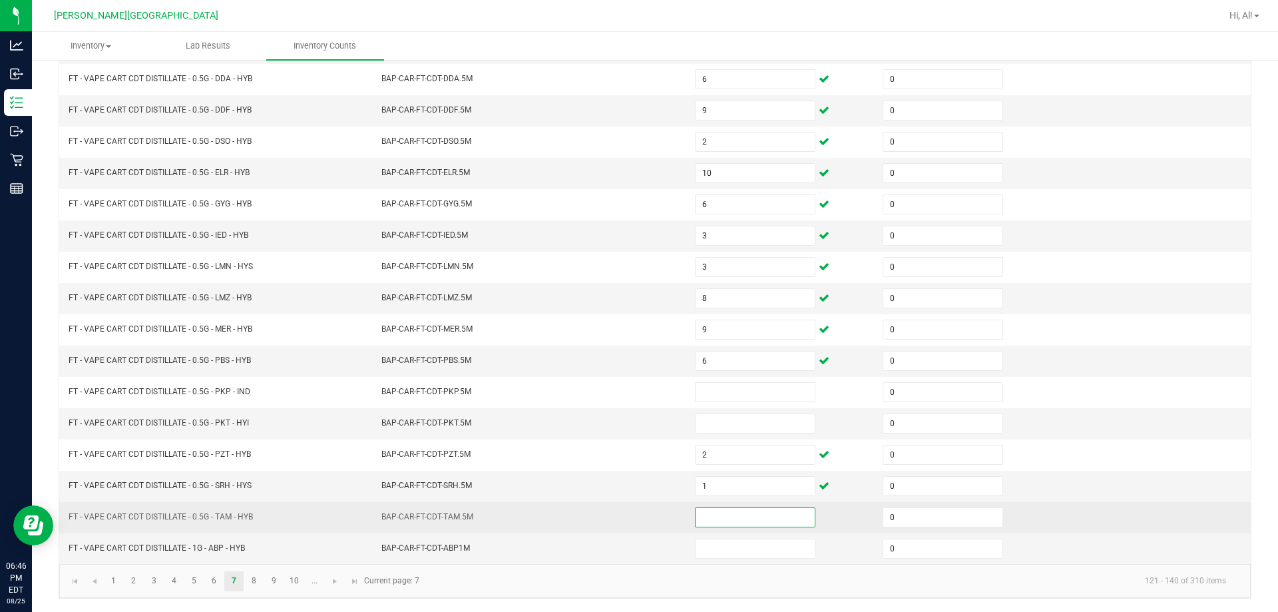
click at [630, 520] on input at bounding box center [755, 517] width 119 height 19
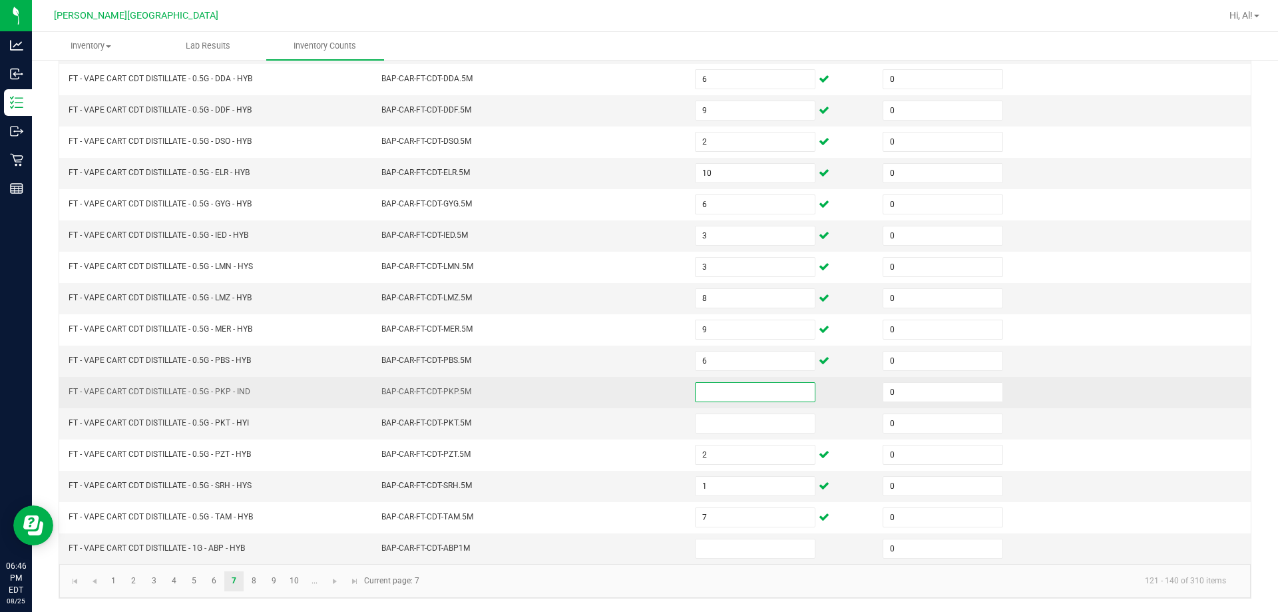
click at [630, 395] on input at bounding box center [755, 392] width 119 height 19
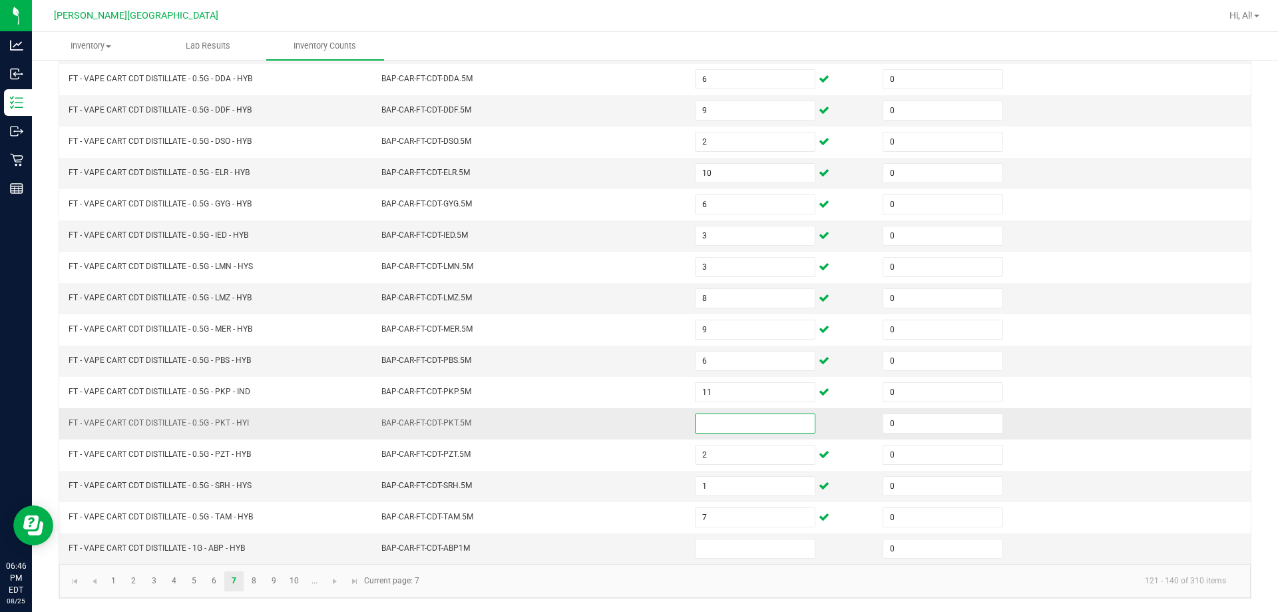
click at [630, 423] on input at bounding box center [755, 423] width 119 height 19
click at [260, 583] on link "8" at bounding box center [253, 581] width 19 height 20
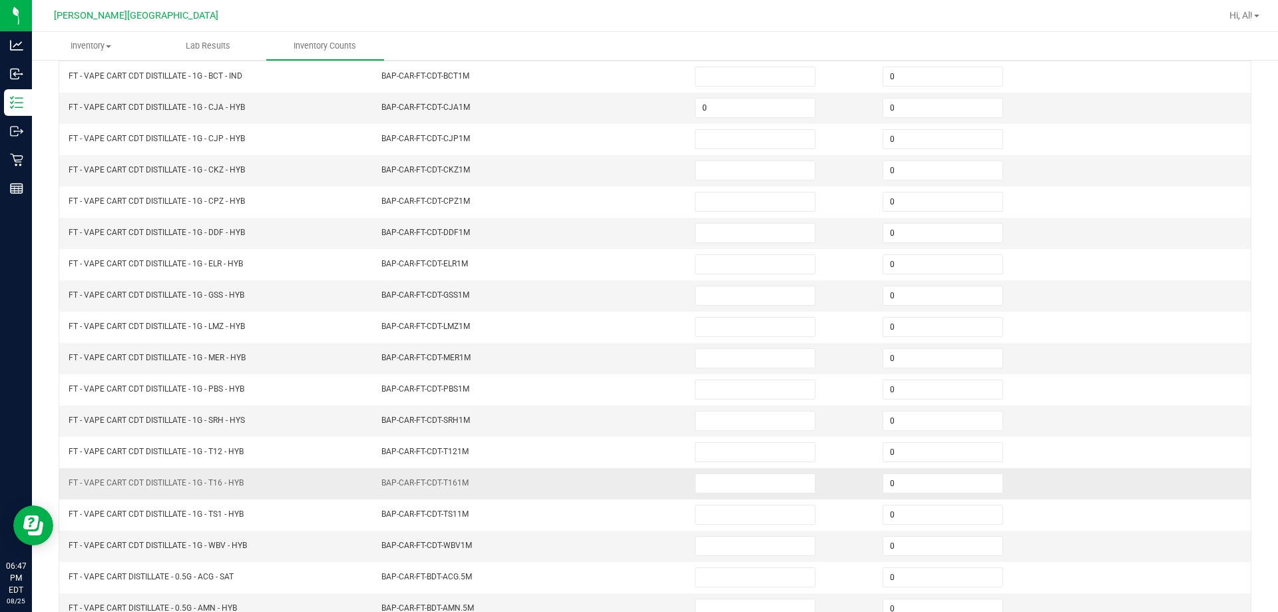
scroll to position [10, 0]
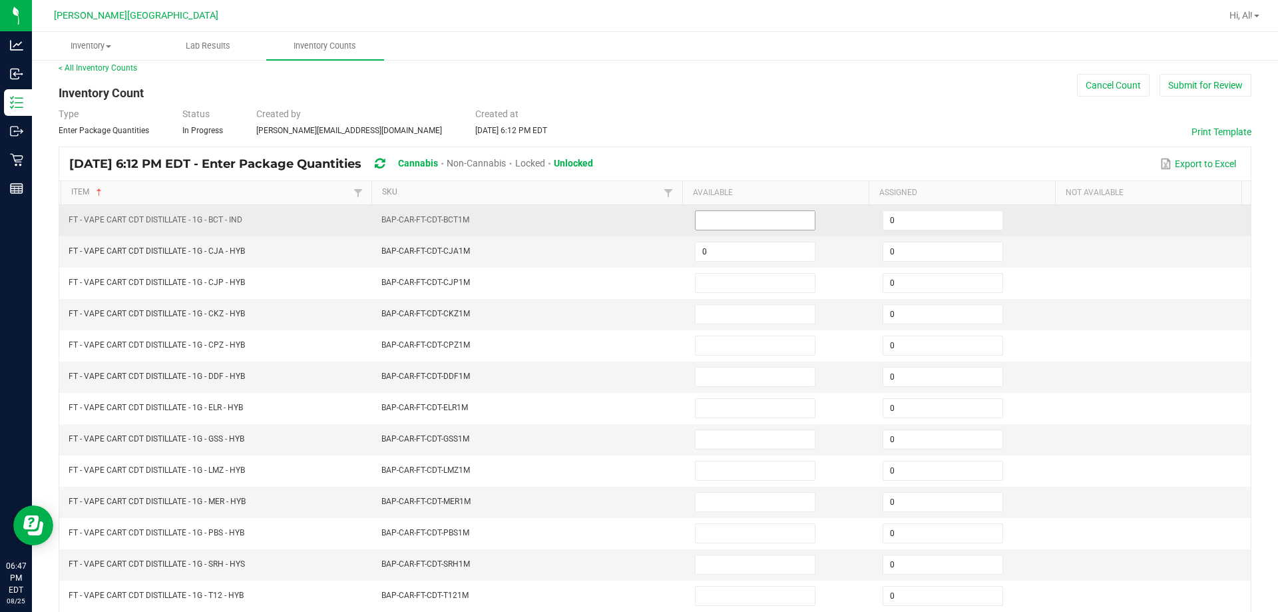
click at [630, 211] on input at bounding box center [755, 220] width 119 height 19
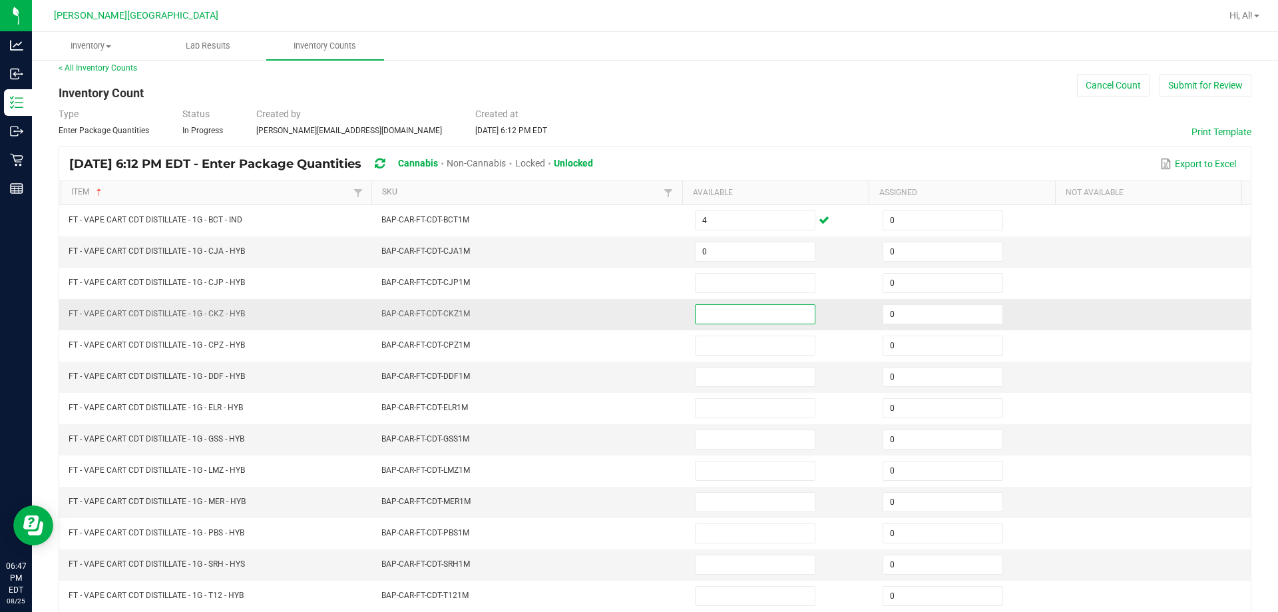
click at [630, 321] on input at bounding box center [755, 314] width 119 height 19
click at [630, 258] on input "0" at bounding box center [755, 251] width 119 height 19
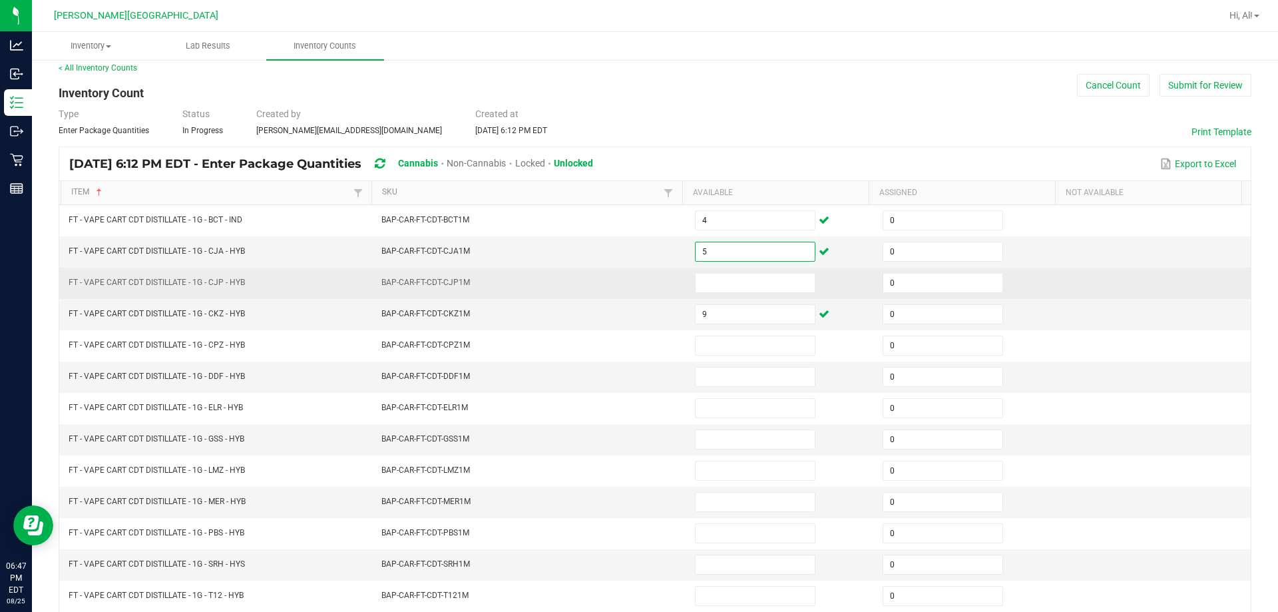
click at [630, 295] on td at bounding box center [781, 283] width 188 height 31
click at [630, 292] on span at bounding box center [755, 283] width 121 height 20
click at [630, 284] on input at bounding box center [755, 283] width 119 height 19
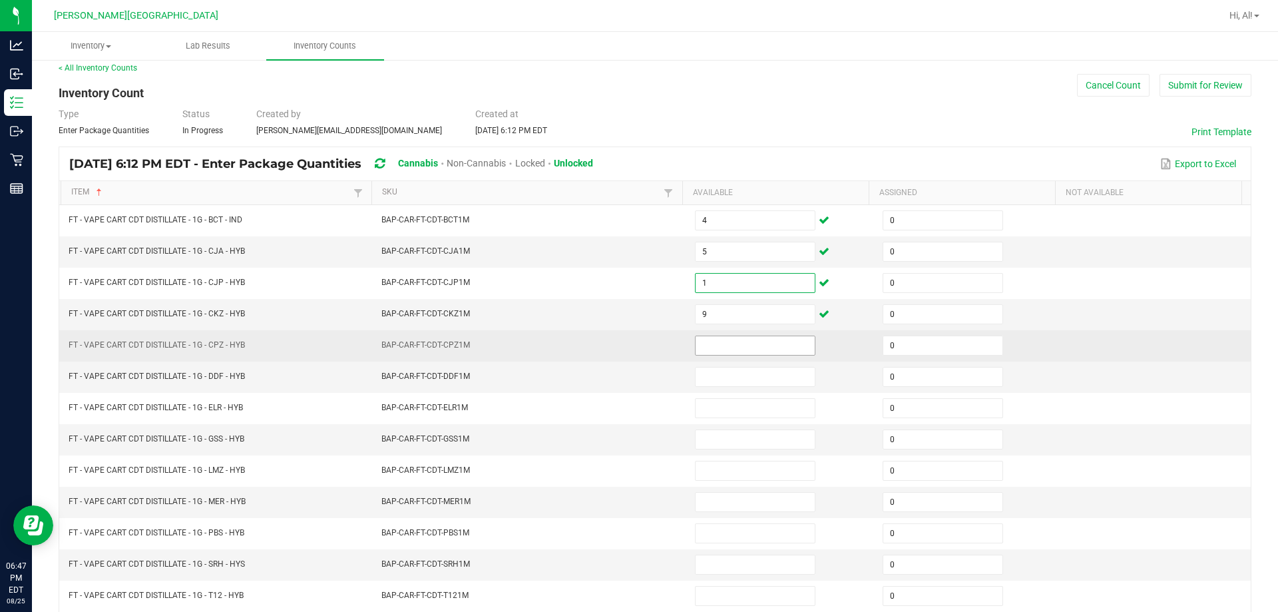
click at [630, 346] on input at bounding box center [755, 345] width 119 height 19
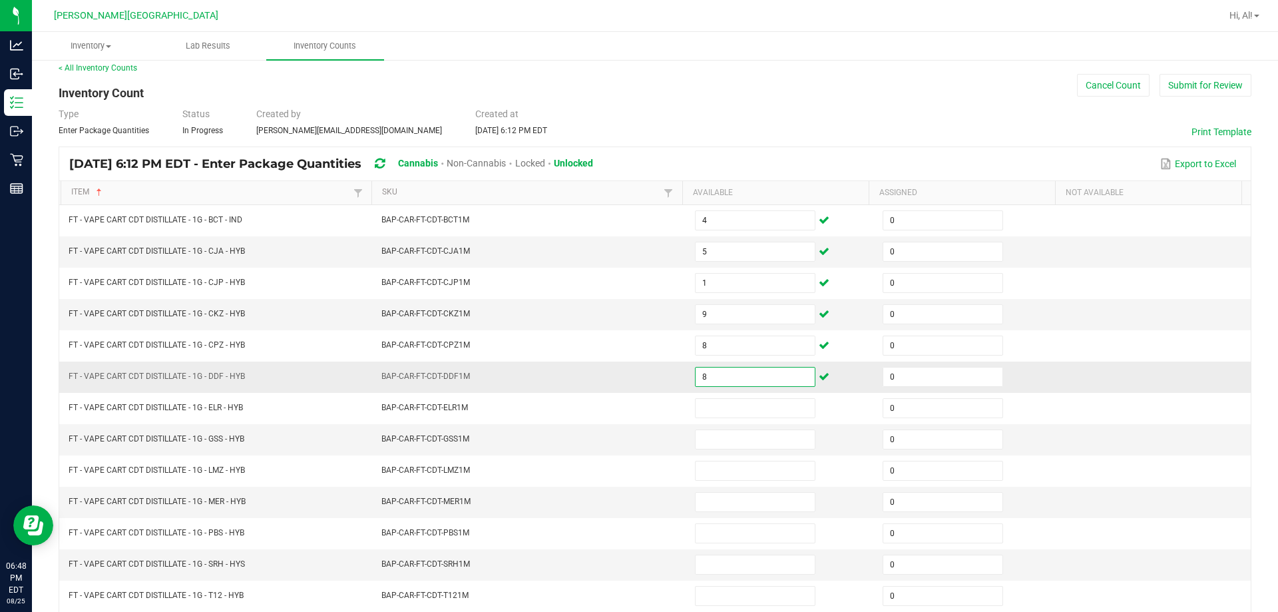
click at [630, 386] on input "8" at bounding box center [755, 377] width 119 height 19
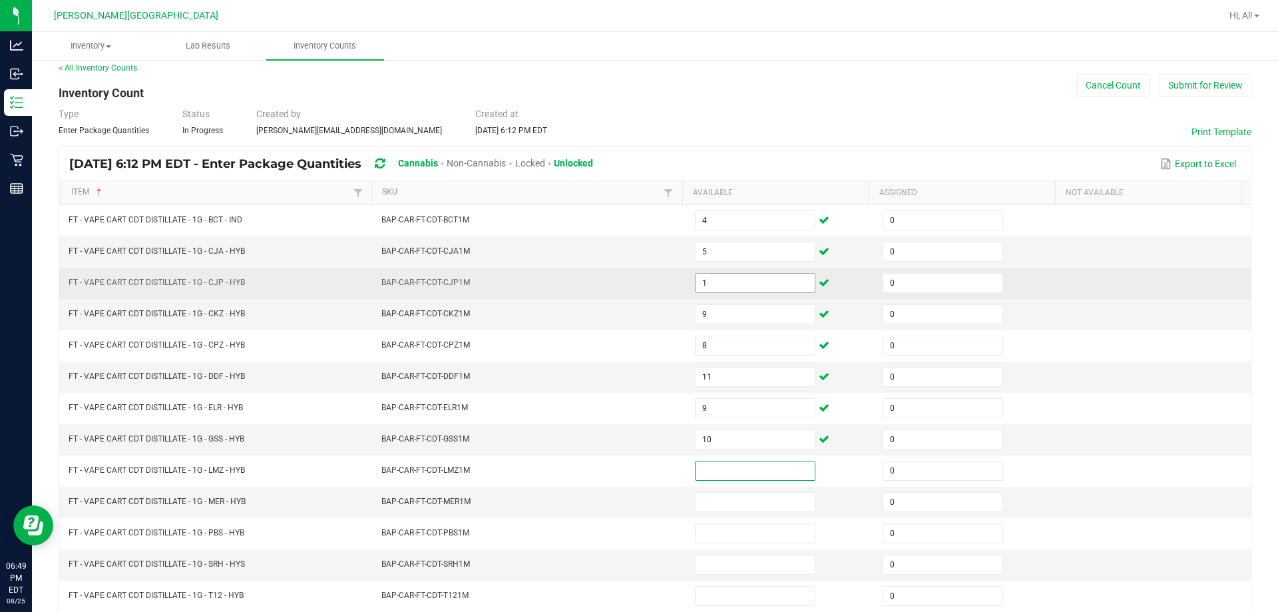
click at [630, 286] on input "1" at bounding box center [755, 283] width 119 height 19
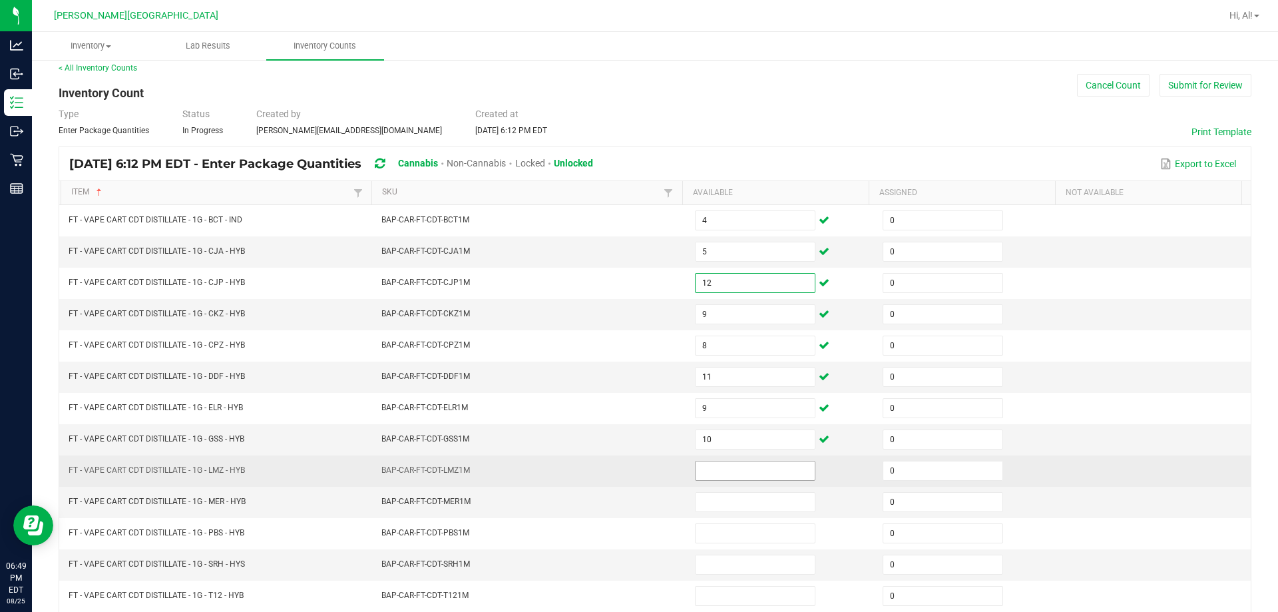
click at [630, 478] on input at bounding box center [755, 470] width 119 height 19
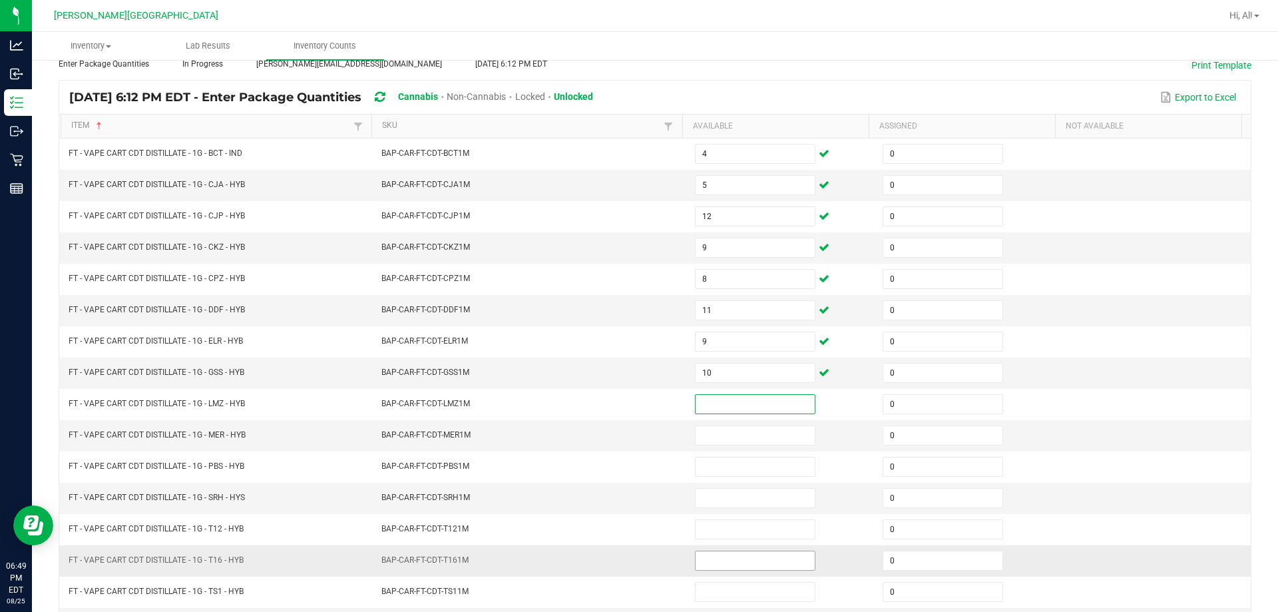
scroll to position [143, 0]
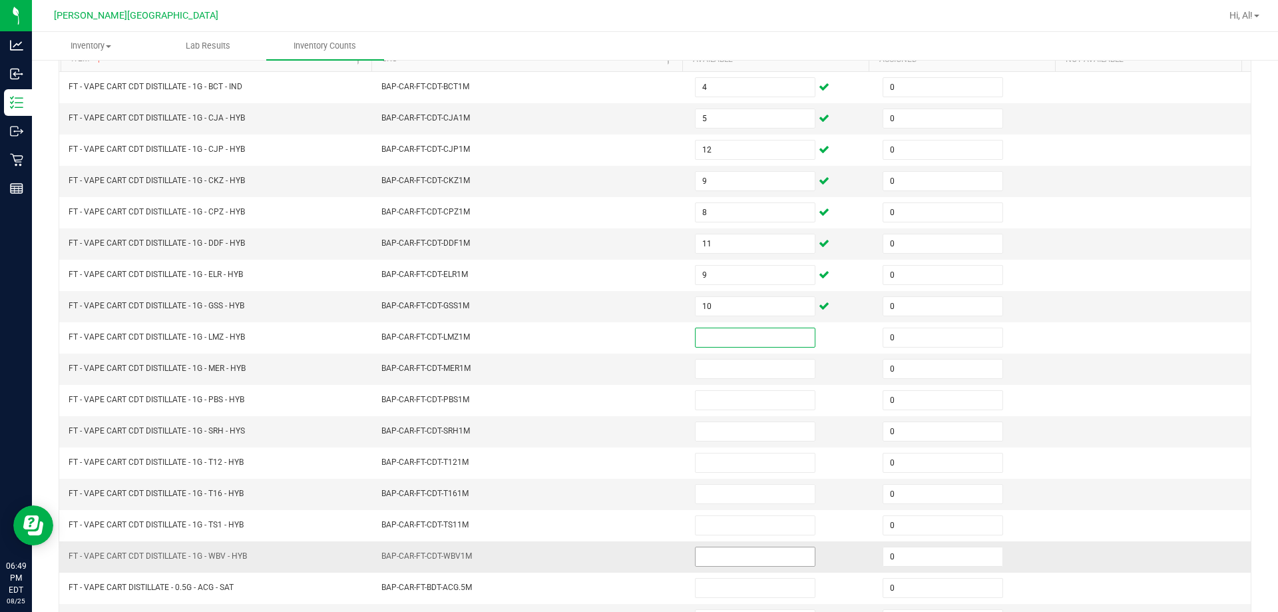
click at [630, 556] on input at bounding box center [755, 556] width 119 height 19
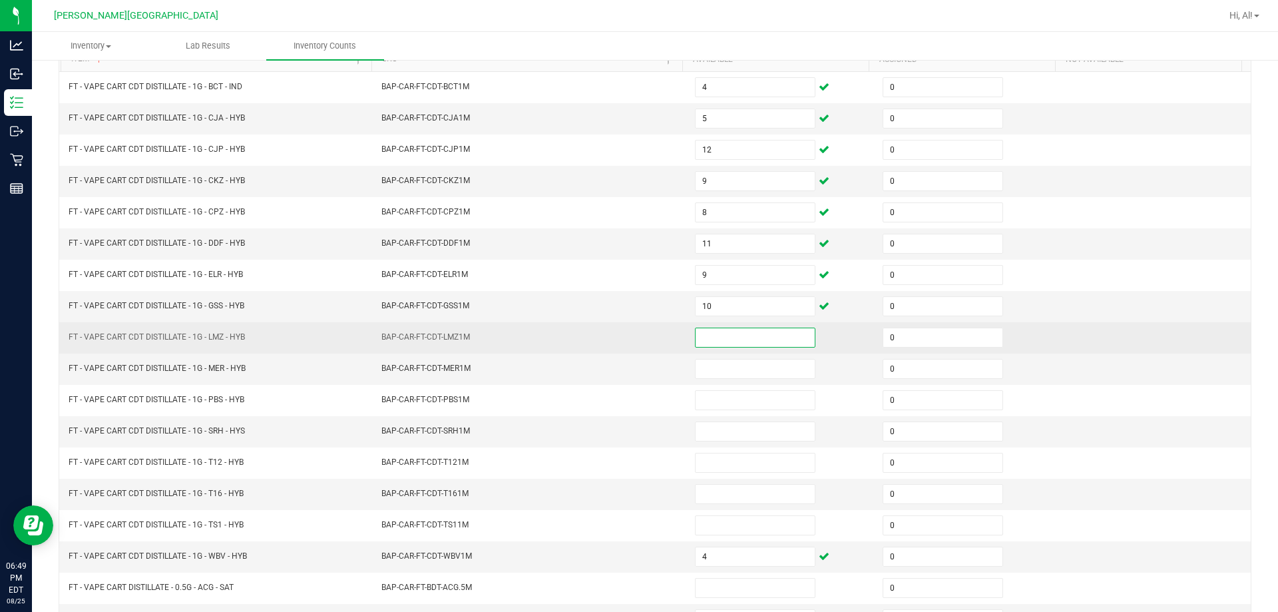
click at [630, 336] on input at bounding box center [755, 337] width 119 height 19
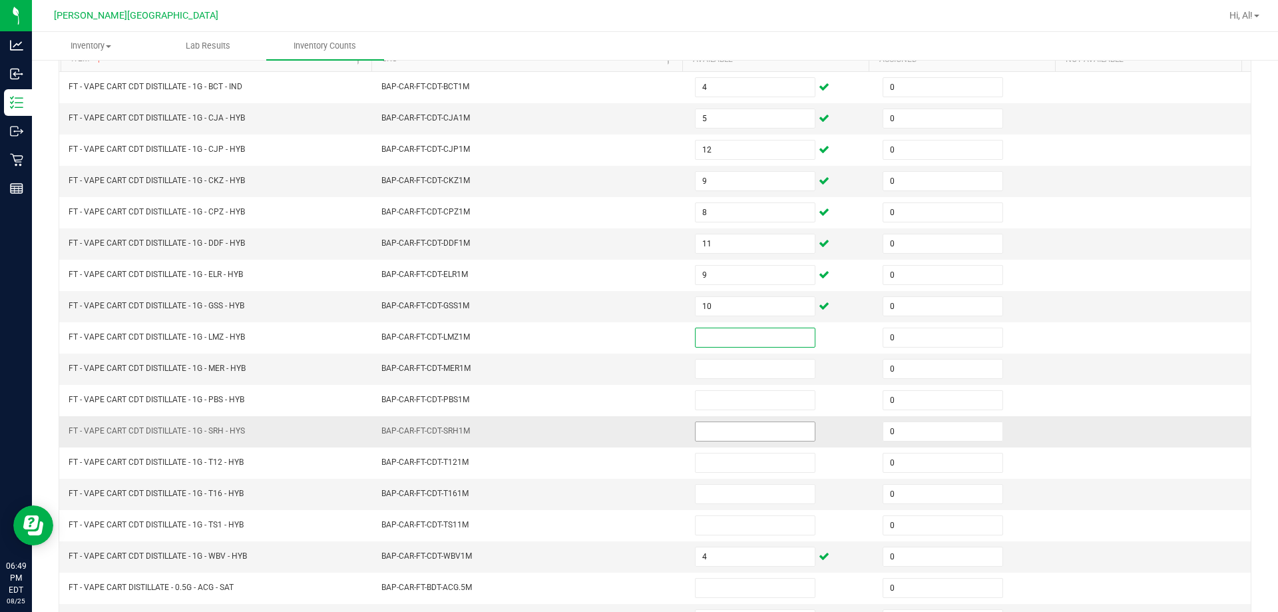
click at [630, 435] on input at bounding box center [755, 431] width 119 height 19
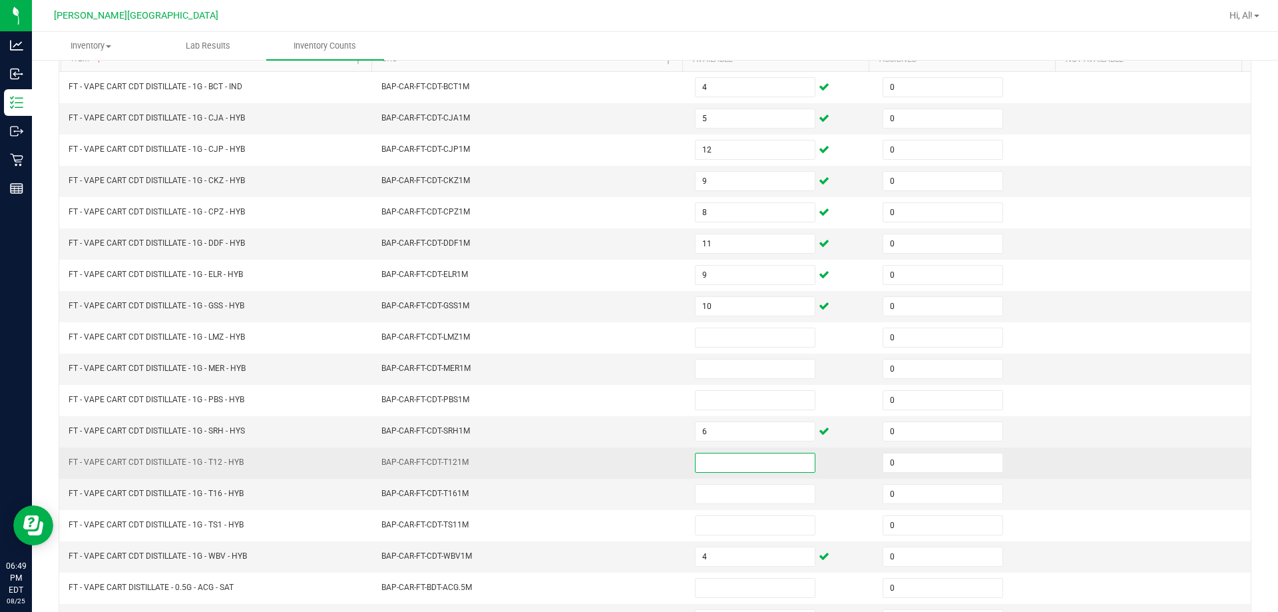
drag, startPoint x: 696, startPoint y: 465, endPoint x: 698, endPoint y: 453, distance: 11.5
click at [630, 463] on input at bounding box center [755, 462] width 119 height 19
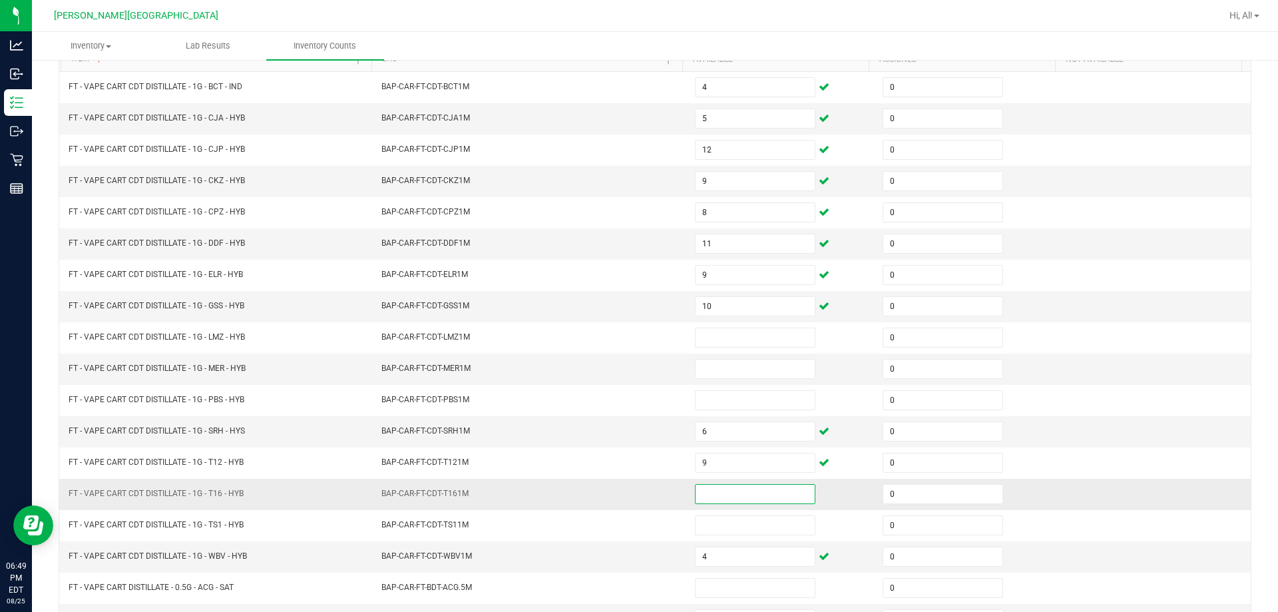
click at [630, 497] on input at bounding box center [755, 494] width 119 height 19
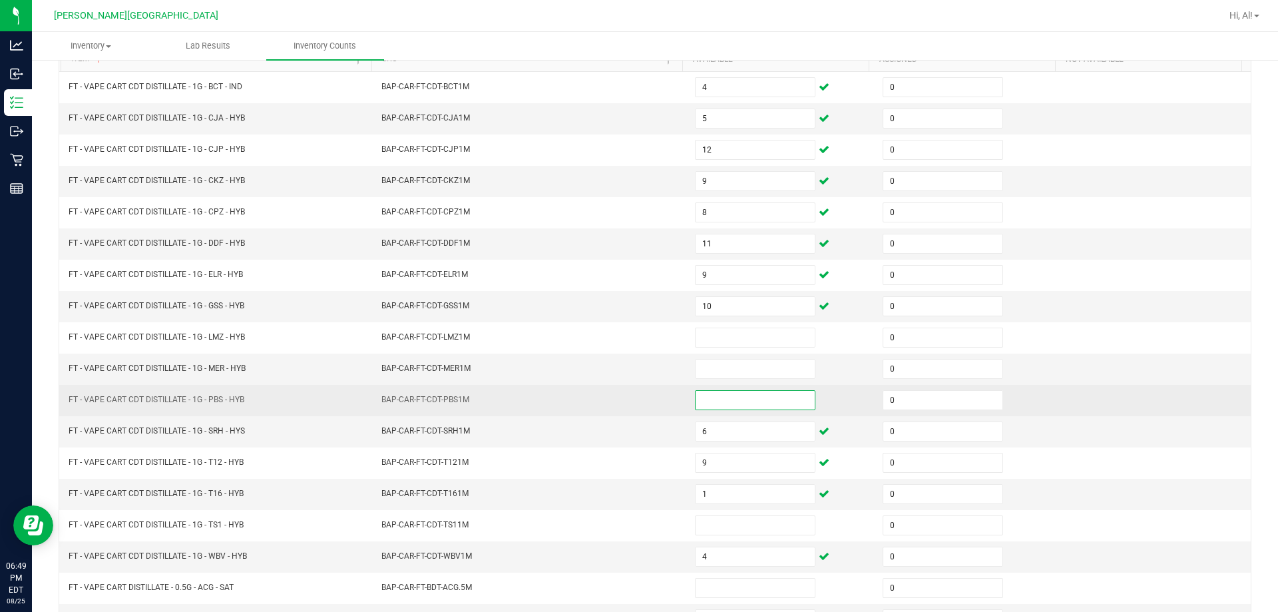
click at [630, 404] on input at bounding box center [755, 400] width 119 height 19
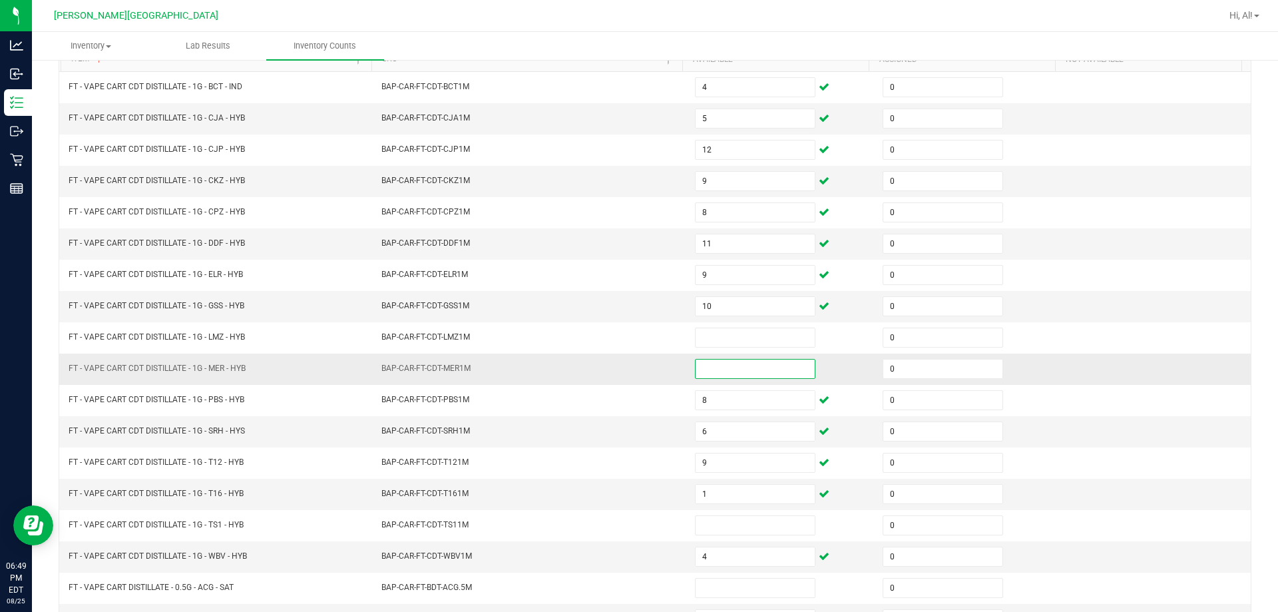
click at [630, 374] on input at bounding box center [755, 369] width 119 height 19
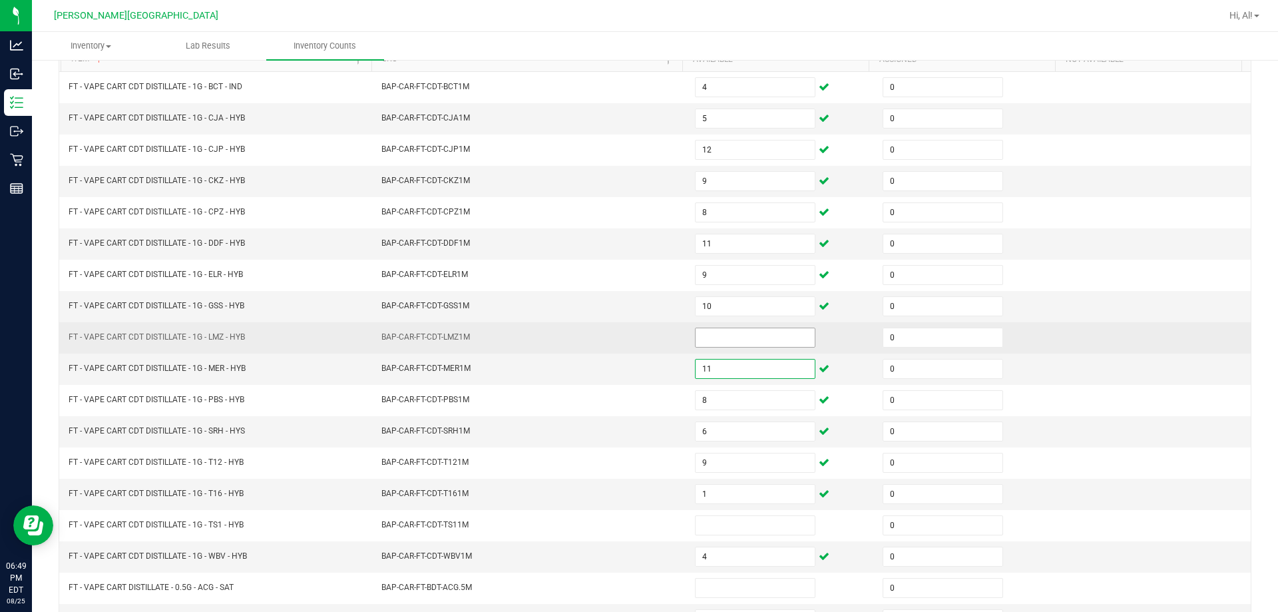
click at [630, 340] on input at bounding box center [755, 337] width 119 height 19
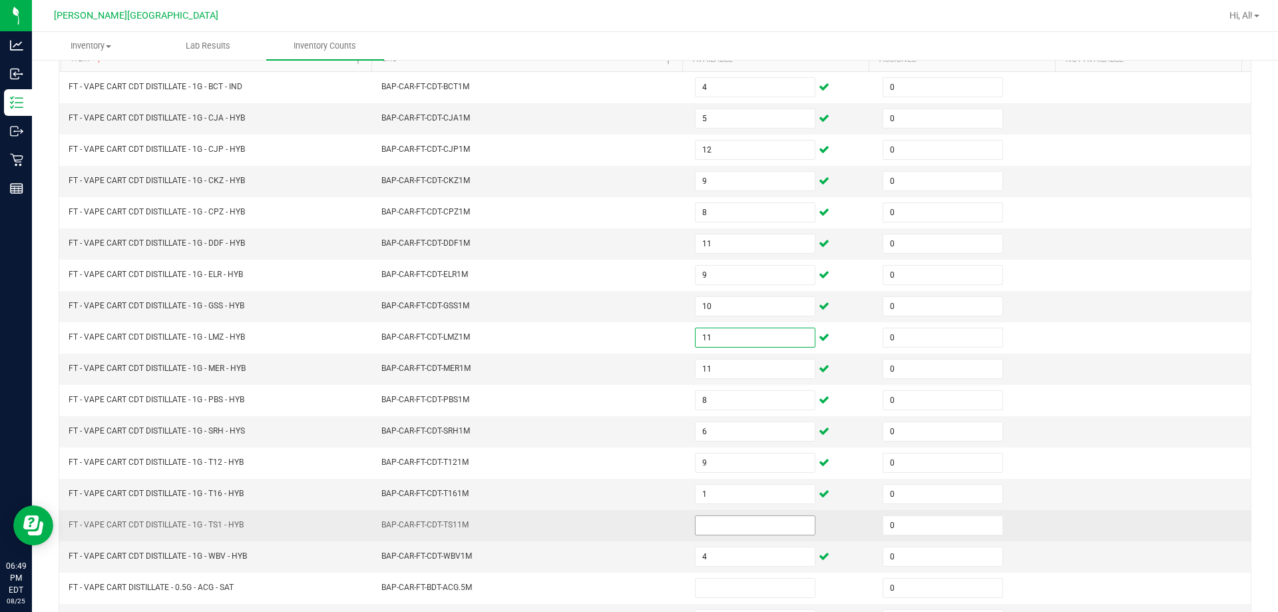
click at [630, 525] on input at bounding box center [755, 525] width 119 height 19
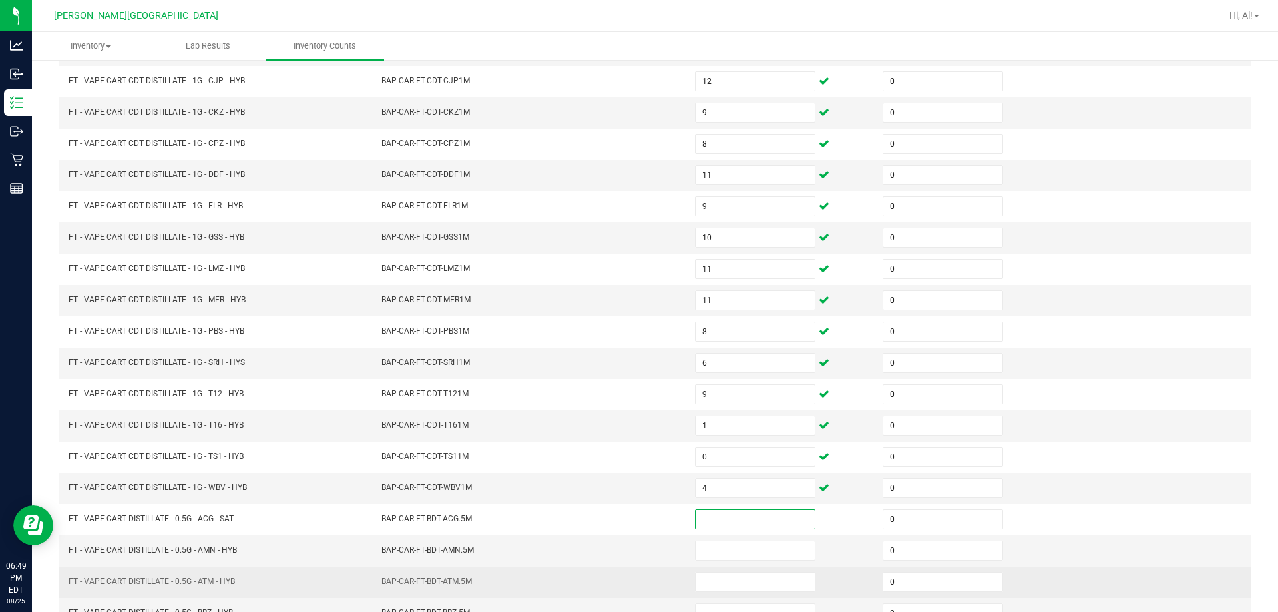
scroll to position [276, 0]
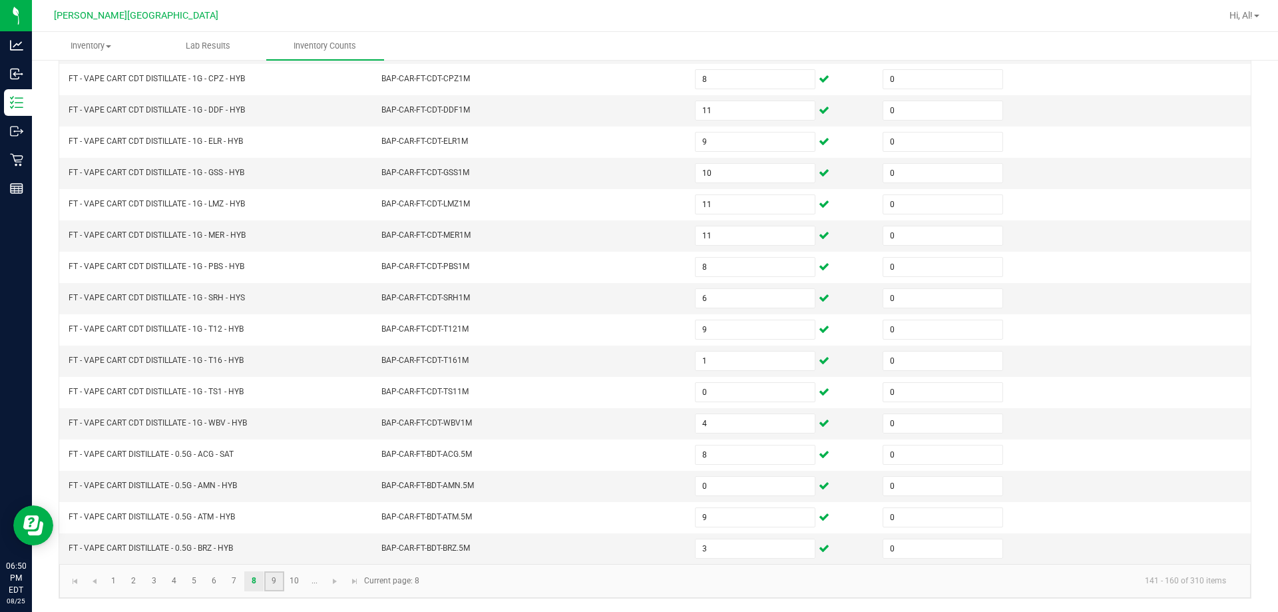
click at [275, 585] on link "9" at bounding box center [273, 581] width 19 height 20
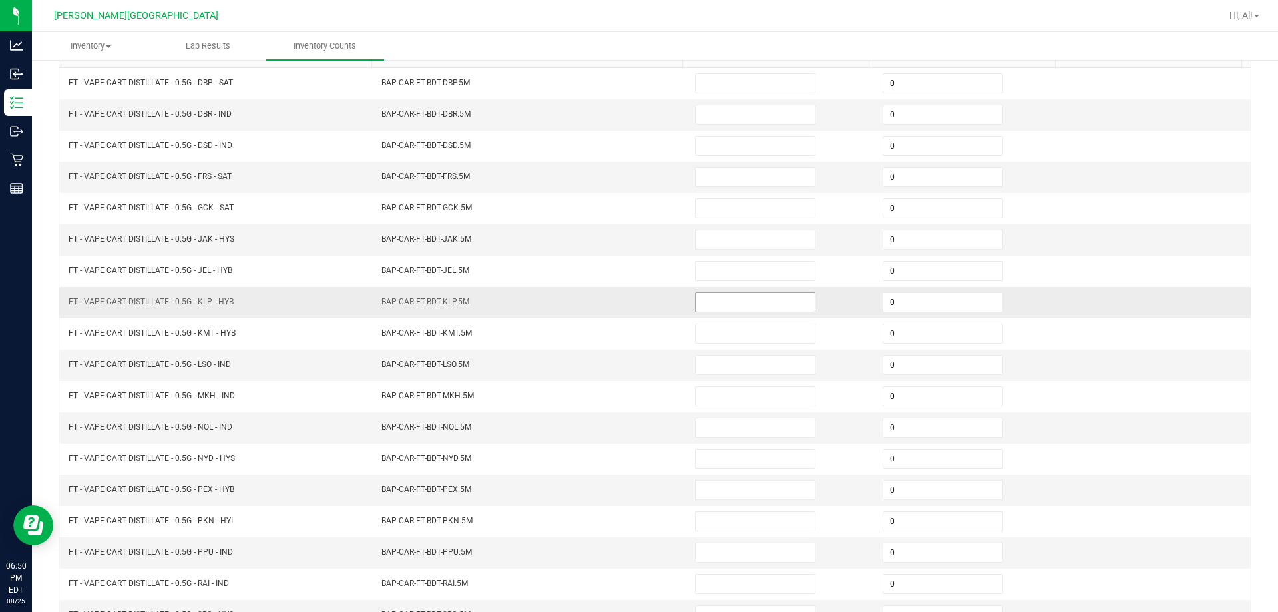
scroll to position [77, 0]
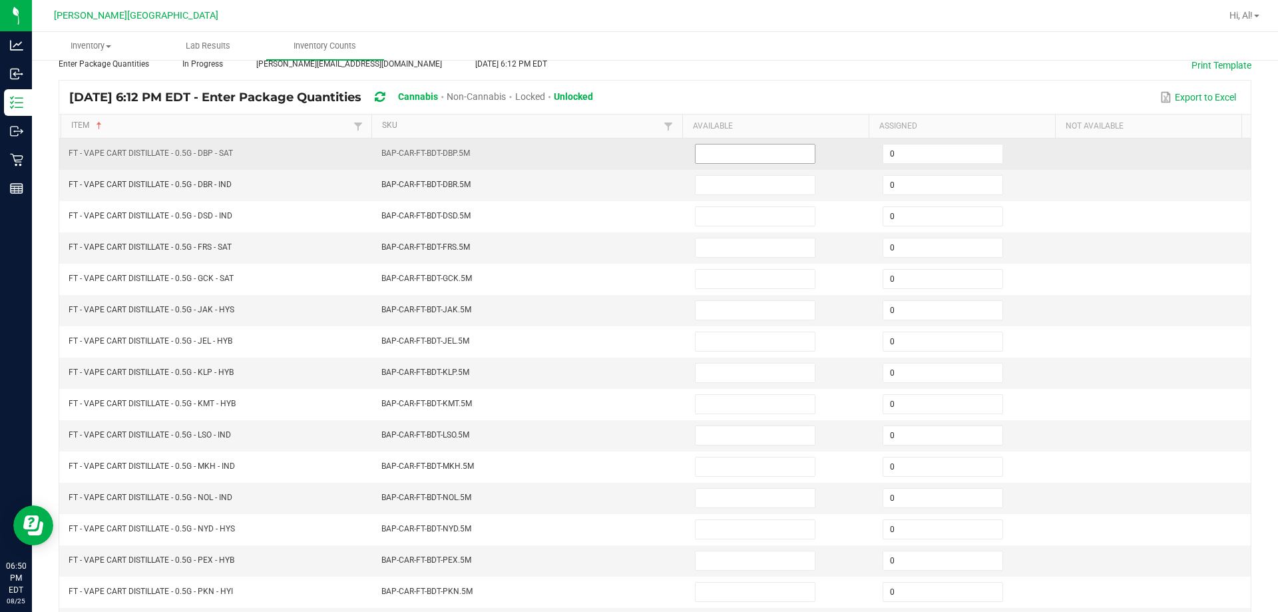
click at [630, 149] on input at bounding box center [755, 153] width 119 height 19
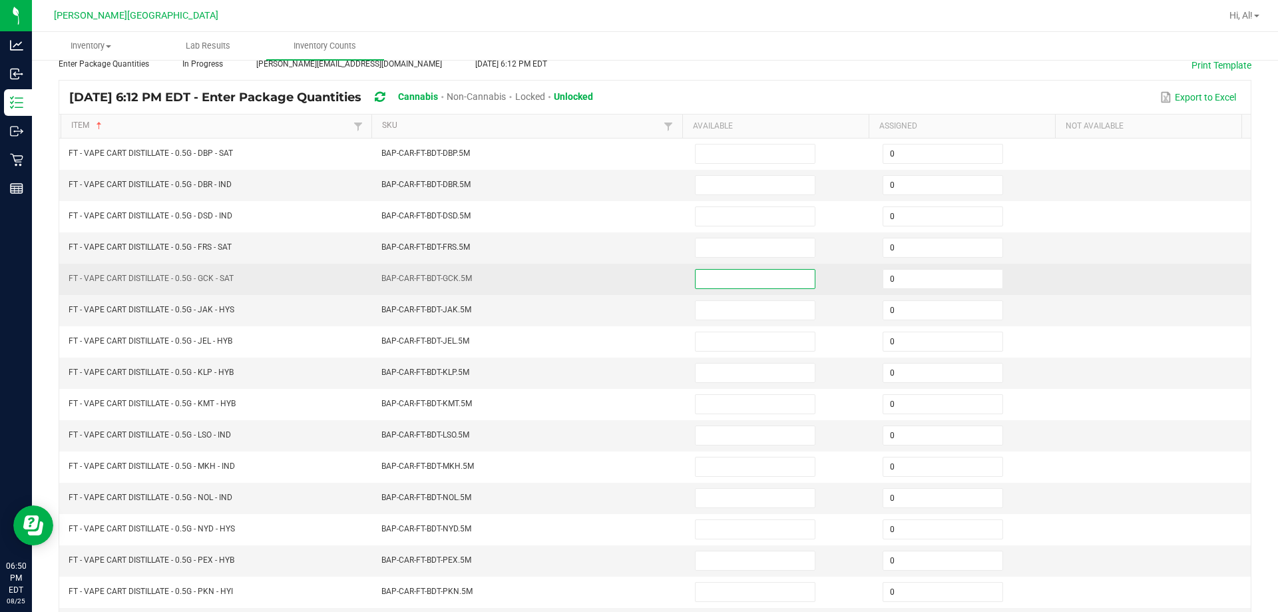
click at [630, 282] on input at bounding box center [755, 279] width 119 height 19
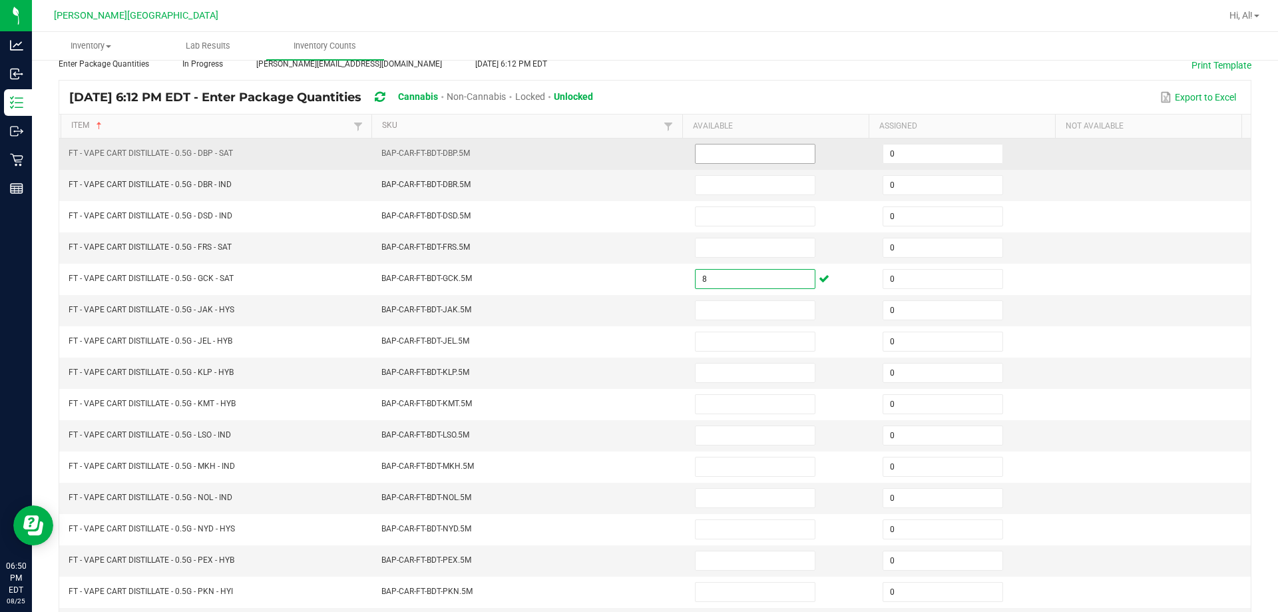
click at [630, 152] on input at bounding box center [755, 153] width 119 height 19
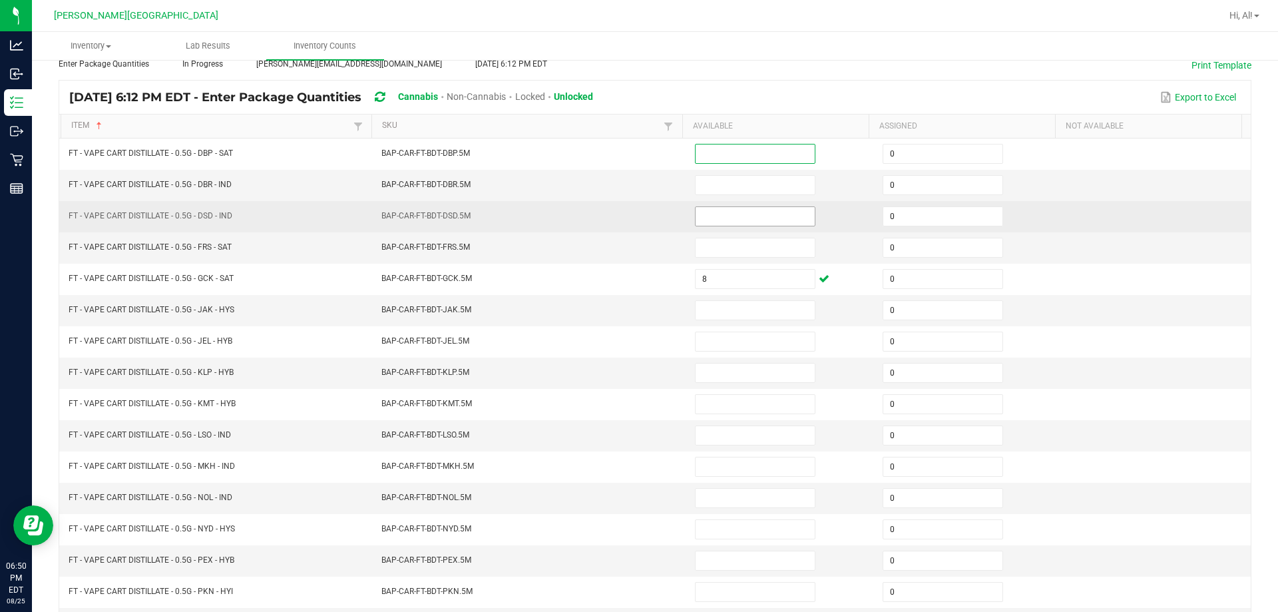
click at [630, 215] on input at bounding box center [755, 216] width 119 height 19
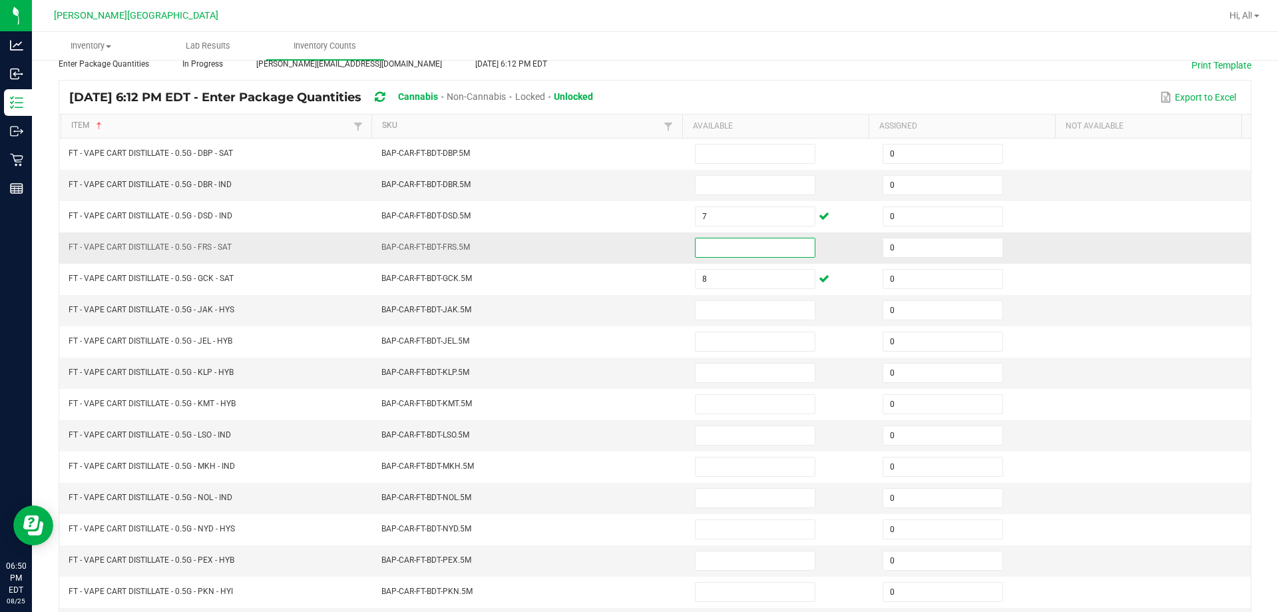
click at [630, 240] on input at bounding box center [755, 247] width 119 height 19
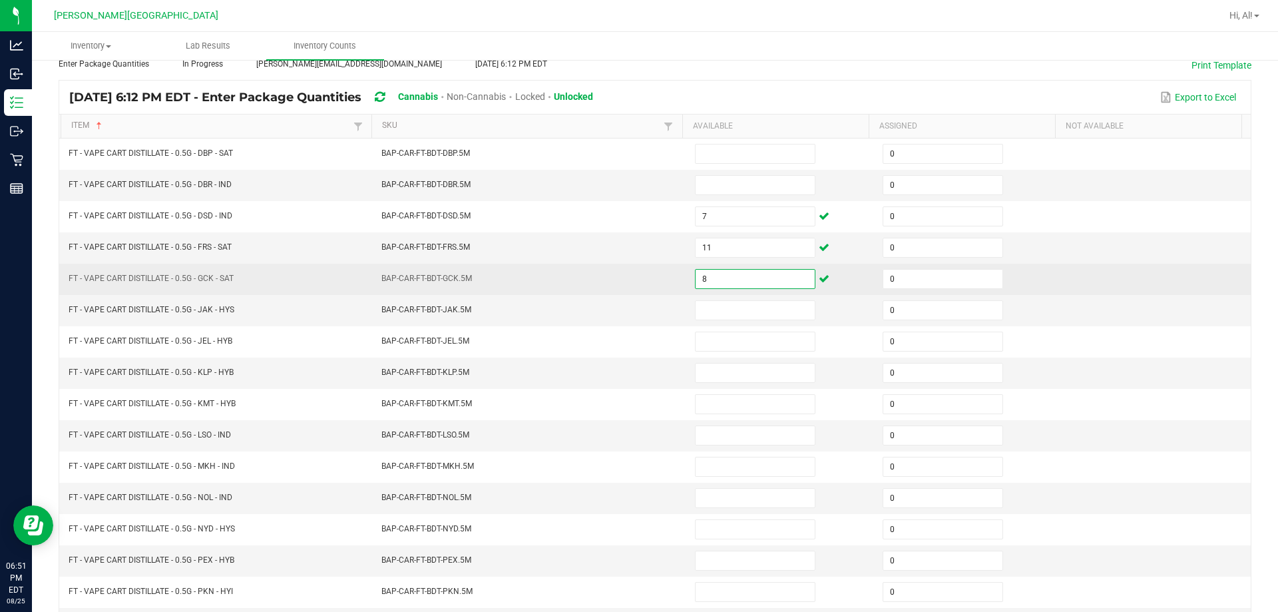
click at [630, 282] on input "8" at bounding box center [755, 279] width 119 height 19
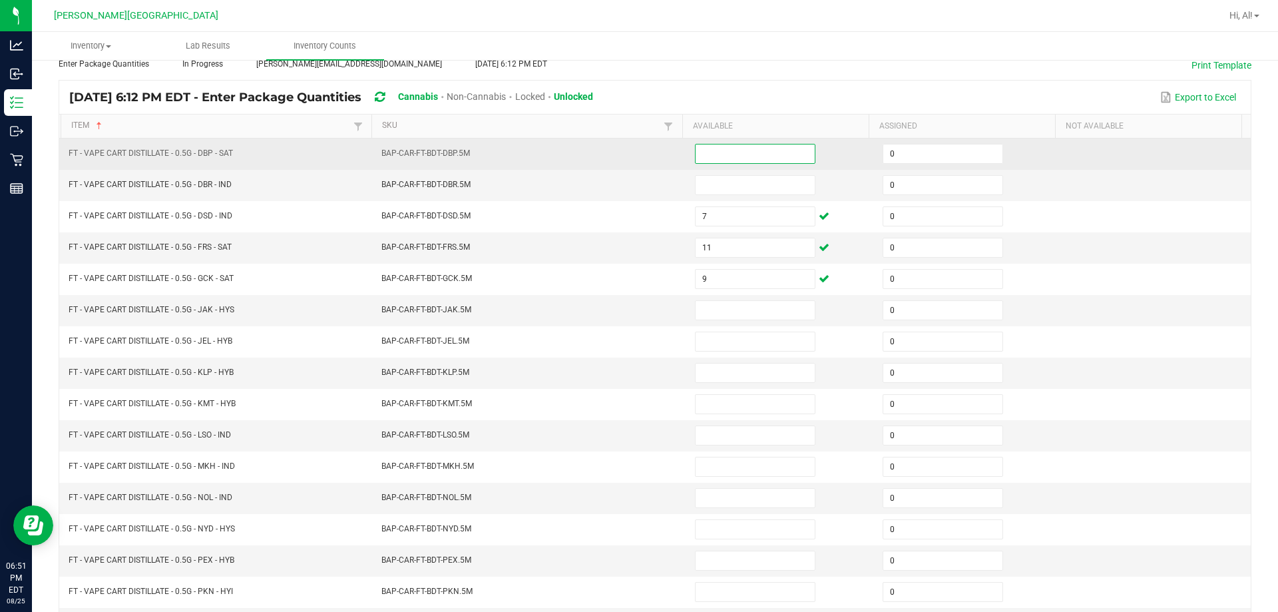
click at [630, 158] on input at bounding box center [755, 153] width 119 height 19
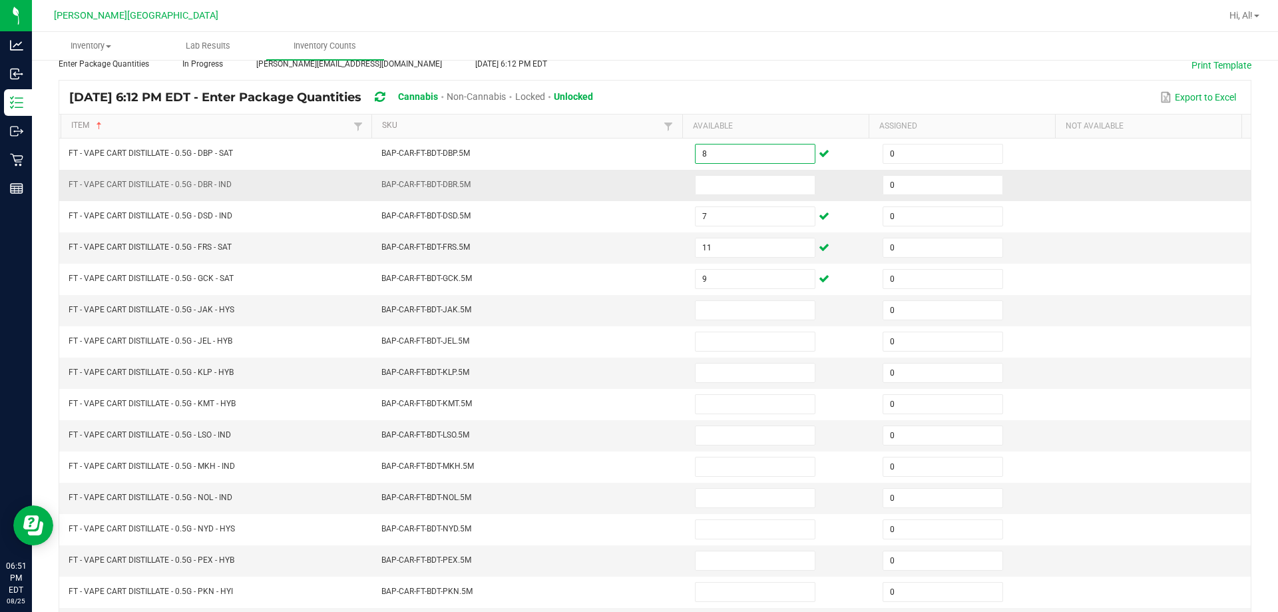
click at [630, 198] on td at bounding box center [781, 185] width 188 height 31
click at [630, 188] on input at bounding box center [755, 185] width 119 height 19
click at [630, 306] on input at bounding box center [755, 310] width 119 height 19
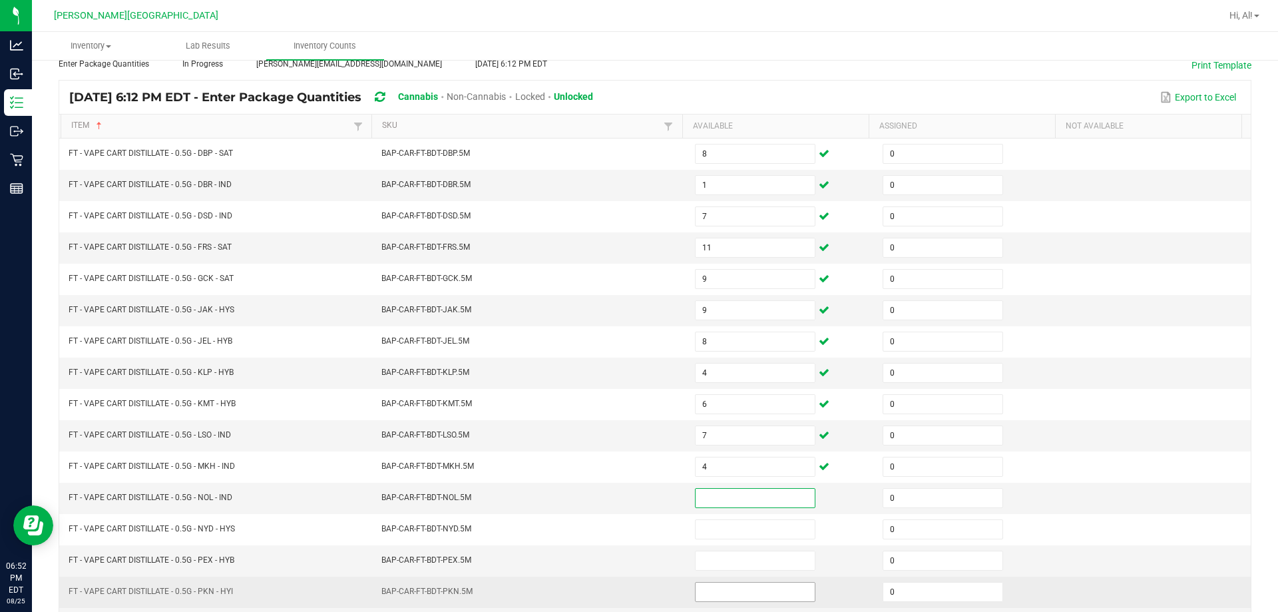
click at [630, 597] on input at bounding box center [755, 592] width 119 height 19
click at [630, 578] on td "BAP-CAR-FT-BDT-PKN.5M" at bounding box center [531, 592] width 314 height 31
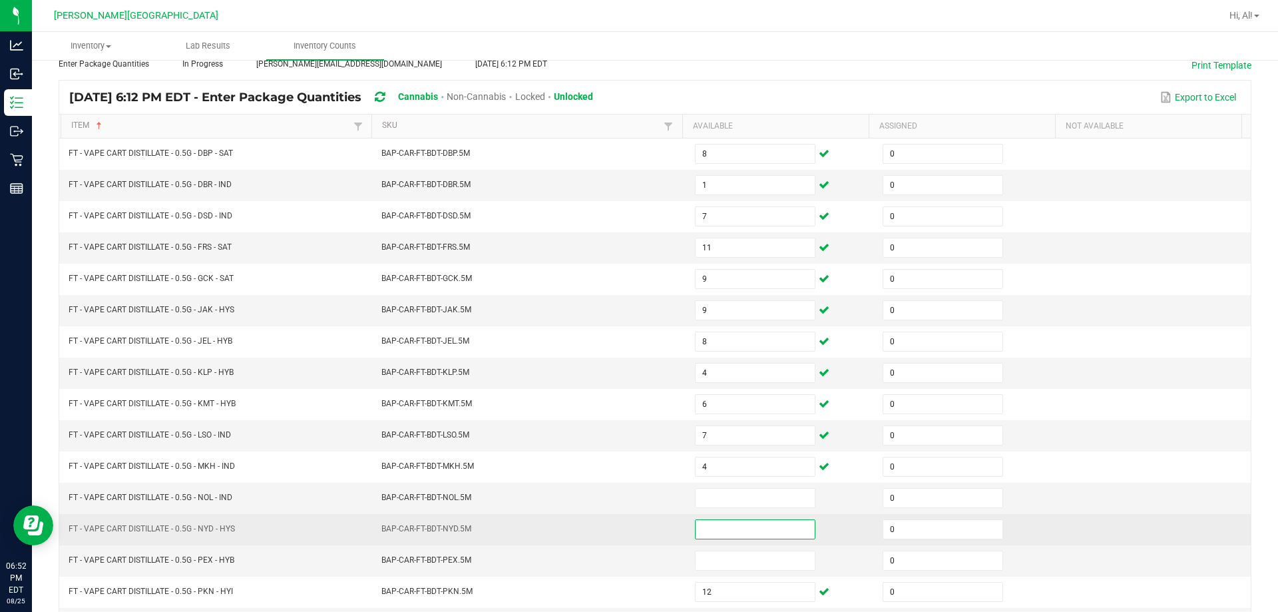
click at [630, 530] on input at bounding box center [755, 529] width 119 height 19
click at [630, 537] on td "BAP-CAR-FT-BDT-NYD.5M" at bounding box center [531, 529] width 314 height 31
click at [630, 537] on input "5" at bounding box center [755, 529] width 119 height 19
click at [630, 539] on td "BAP-CAR-FT-BDT-NYD.5M" at bounding box center [531, 529] width 314 height 31
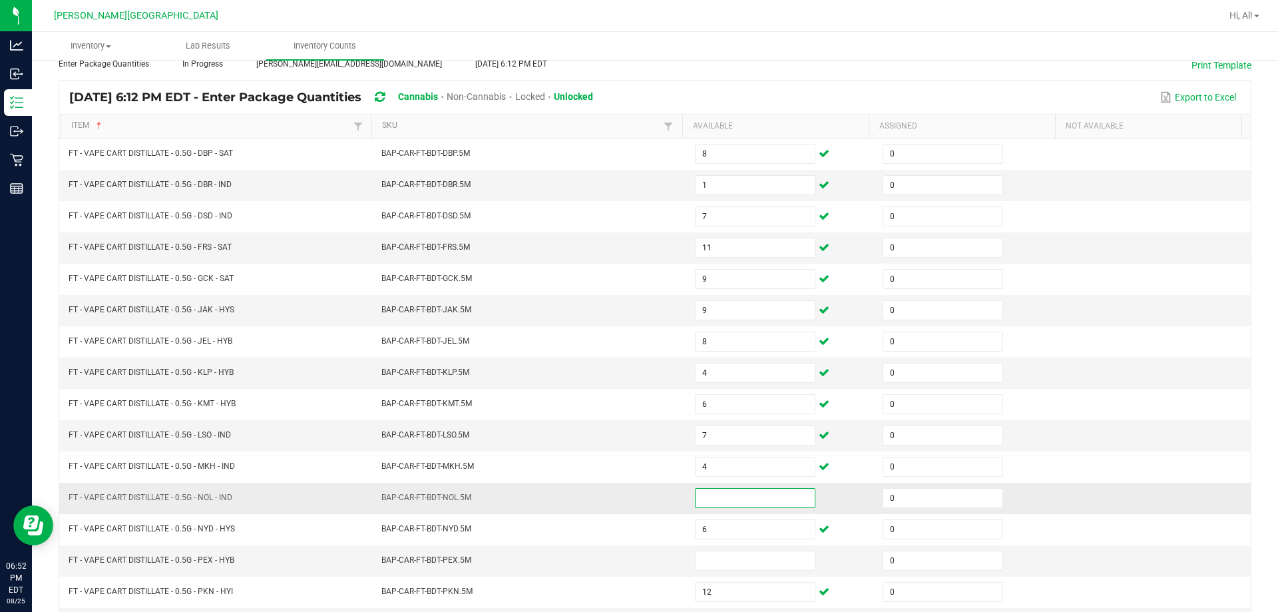
click at [630, 503] on input at bounding box center [755, 498] width 119 height 19
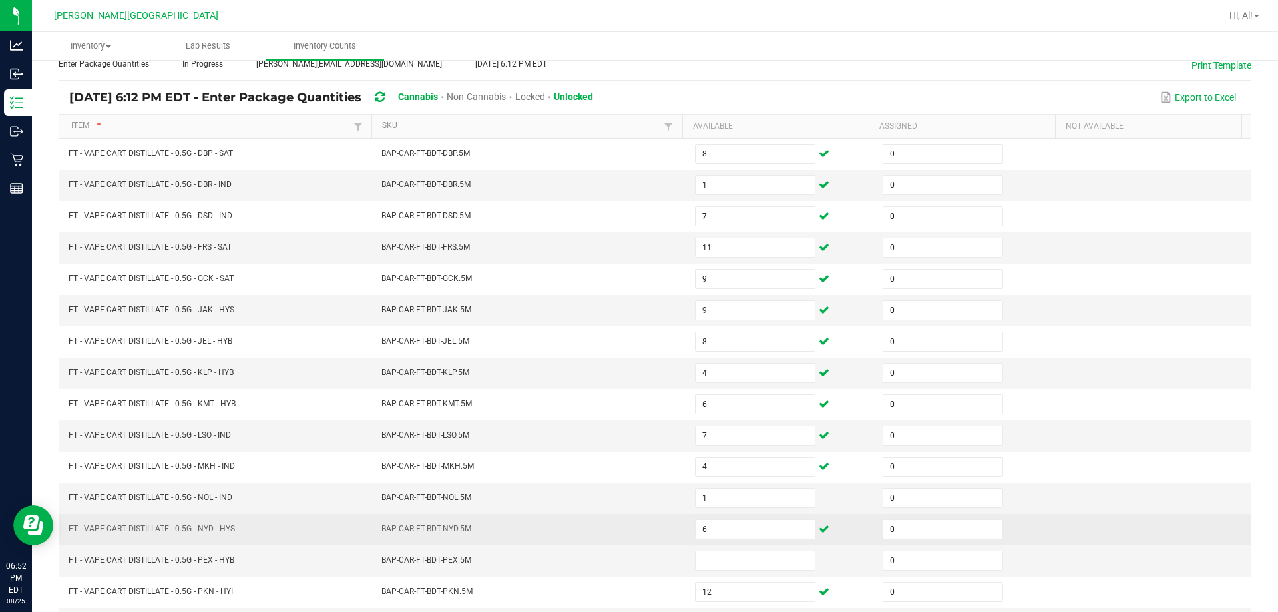
click at [630, 515] on td "BAP-CAR-FT-BDT-NYD.5M" at bounding box center [531, 529] width 314 height 31
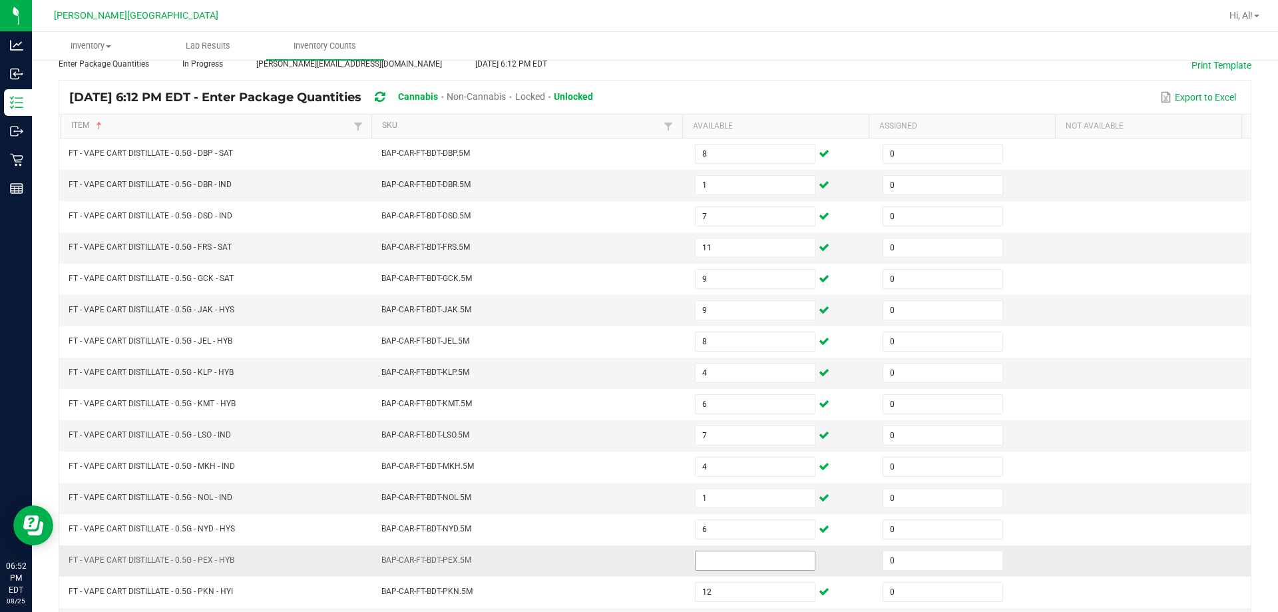
click at [630, 561] on input at bounding box center [755, 560] width 119 height 19
click at [630, 557] on td "BAP-CAR-FT-BDT-PEX.5M" at bounding box center [531, 560] width 314 height 31
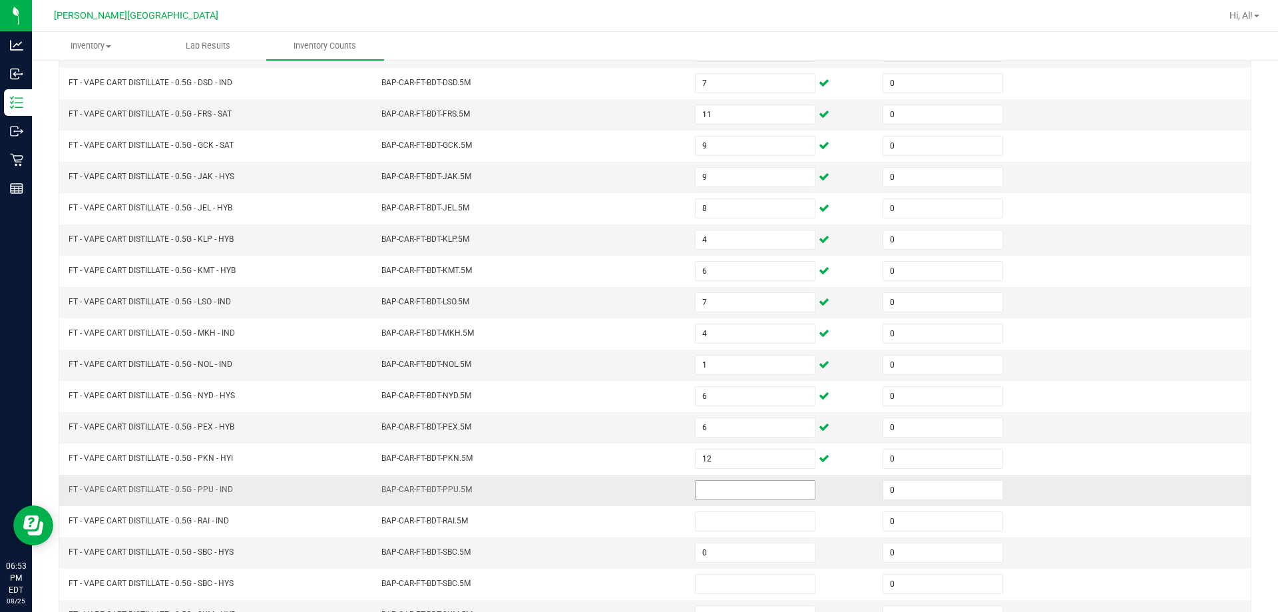
click at [630, 487] on input at bounding box center [755, 490] width 119 height 19
click at [630, 490] on td "BAP-CAR-FT-BDT-PPU.5M" at bounding box center [531, 490] width 314 height 31
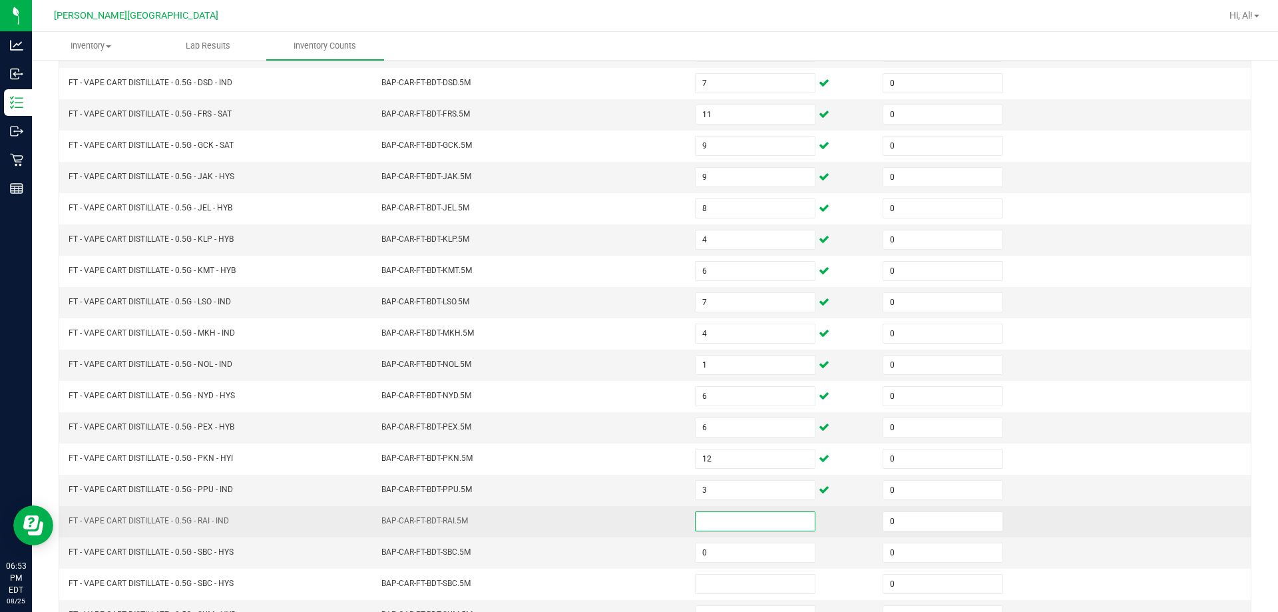
click at [630, 519] on input at bounding box center [755, 521] width 119 height 19
click at [617, 522] on td "BAP-CAR-FT-BDT-RAI.5M" at bounding box center [531, 521] width 314 height 31
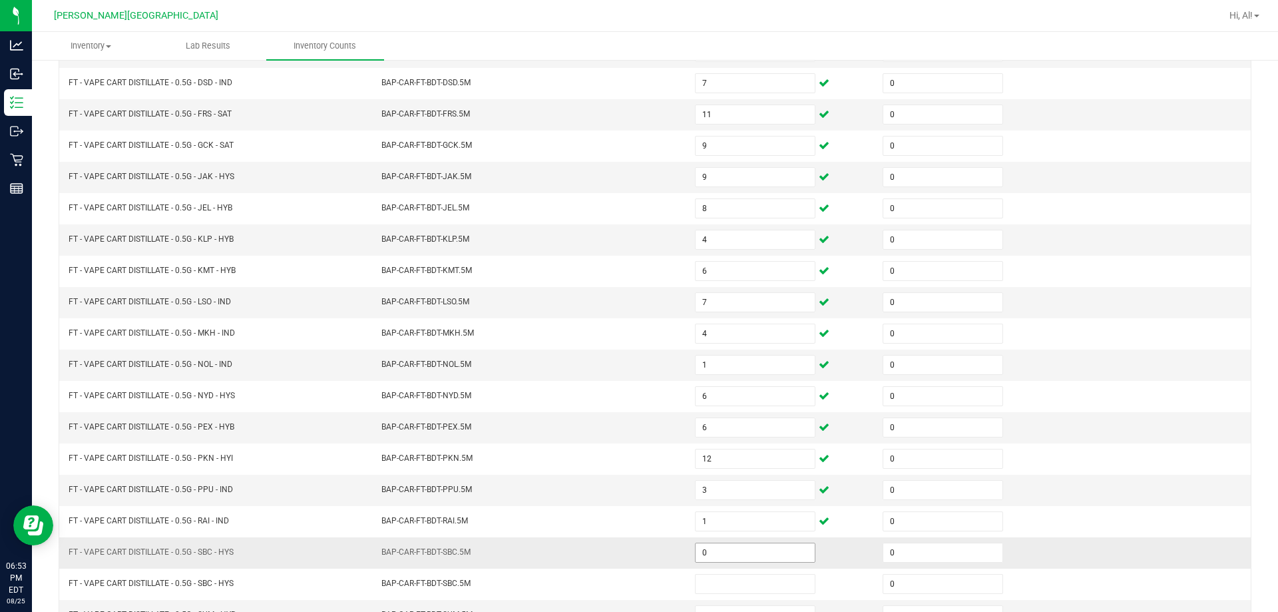
click at [630, 554] on input "0" at bounding box center [755, 552] width 119 height 19
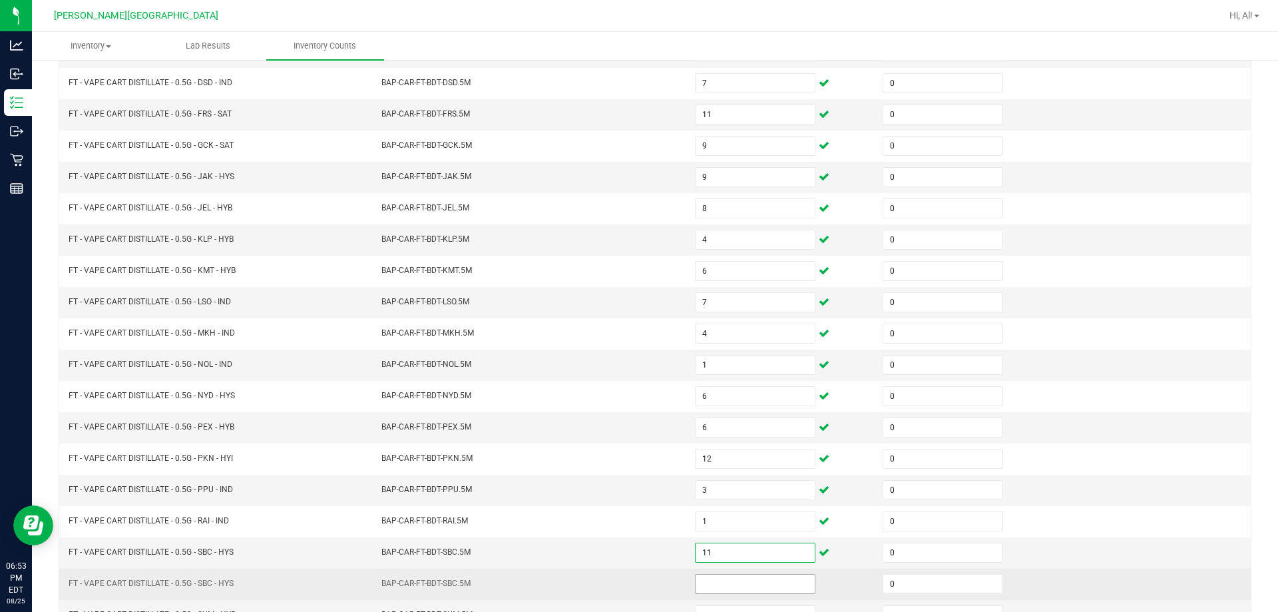
click at [630, 580] on input at bounding box center [755, 584] width 119 height 19
click at [630, 580] on td "BAP-CAR-FT-BDT-SBC.5M" at bounding box center [531, 584] width 314 height 31
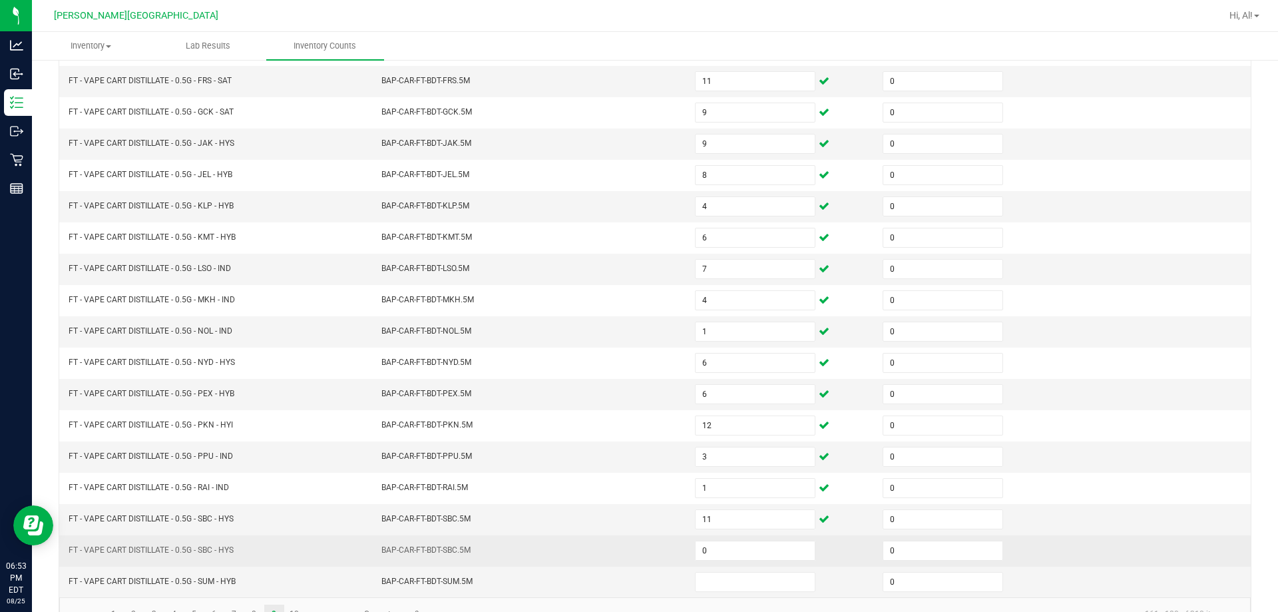
scroll to position [276, 0]
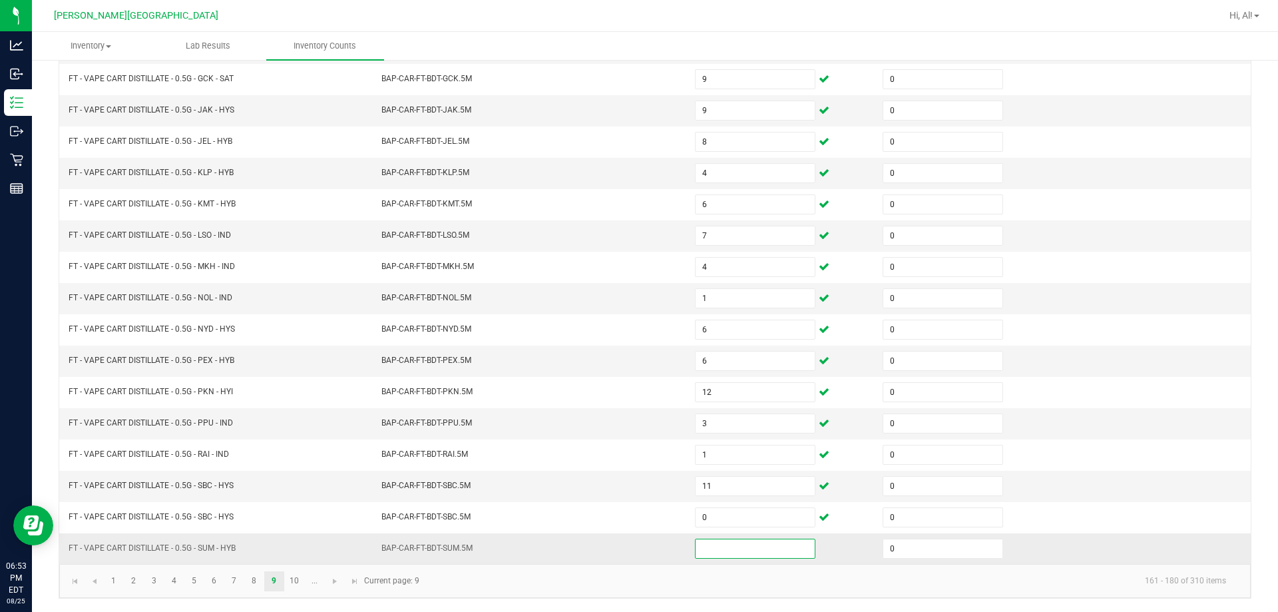
click at [630, 549] on input at bounding box center [755, 548] width 119 height 19
click at [297, 587] on link "10" at bounding box center [294, 581] width 19 height 20
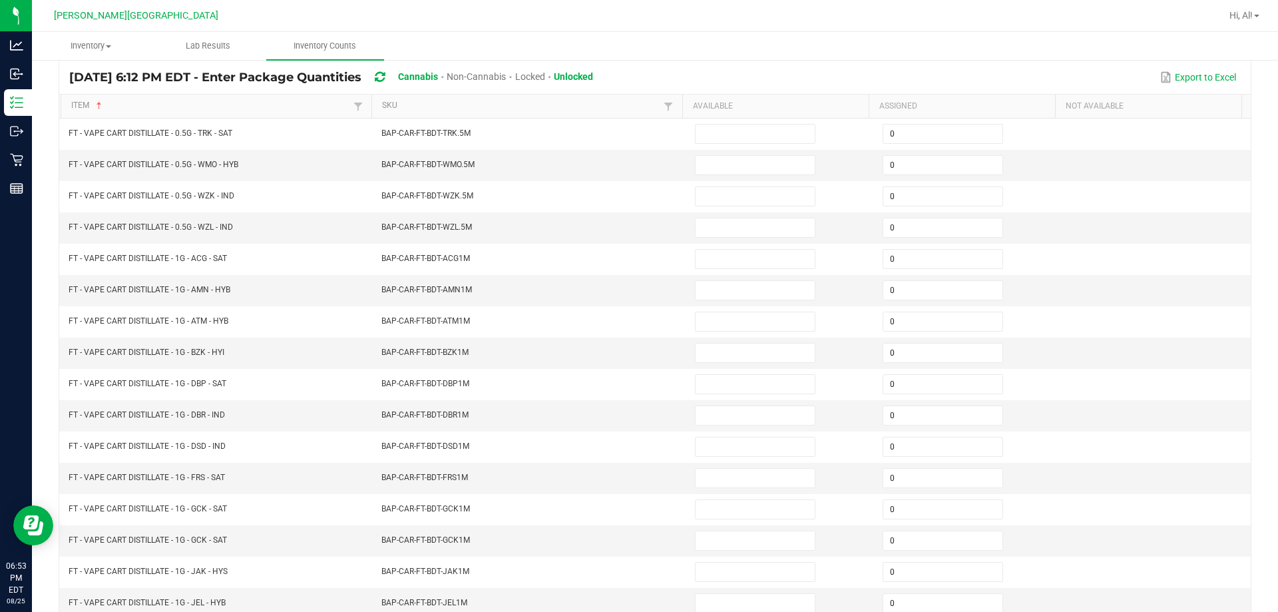
scroll to position [77, 0]
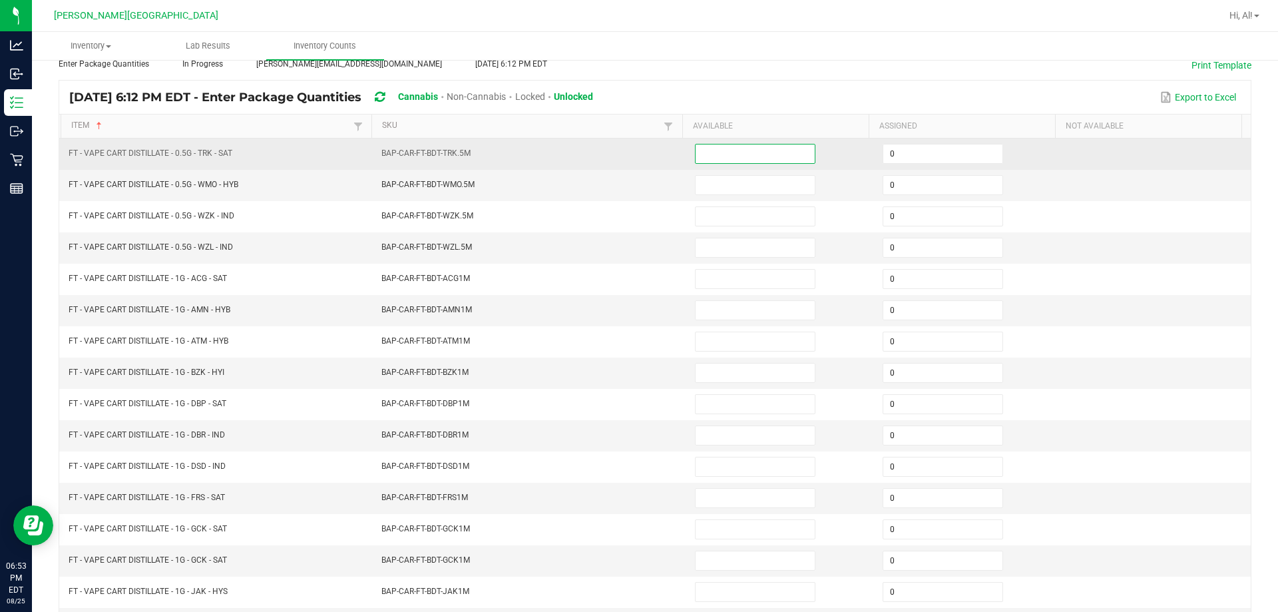
click at [630, 154] on input at bounding box center [755, 153] width 119 height 19
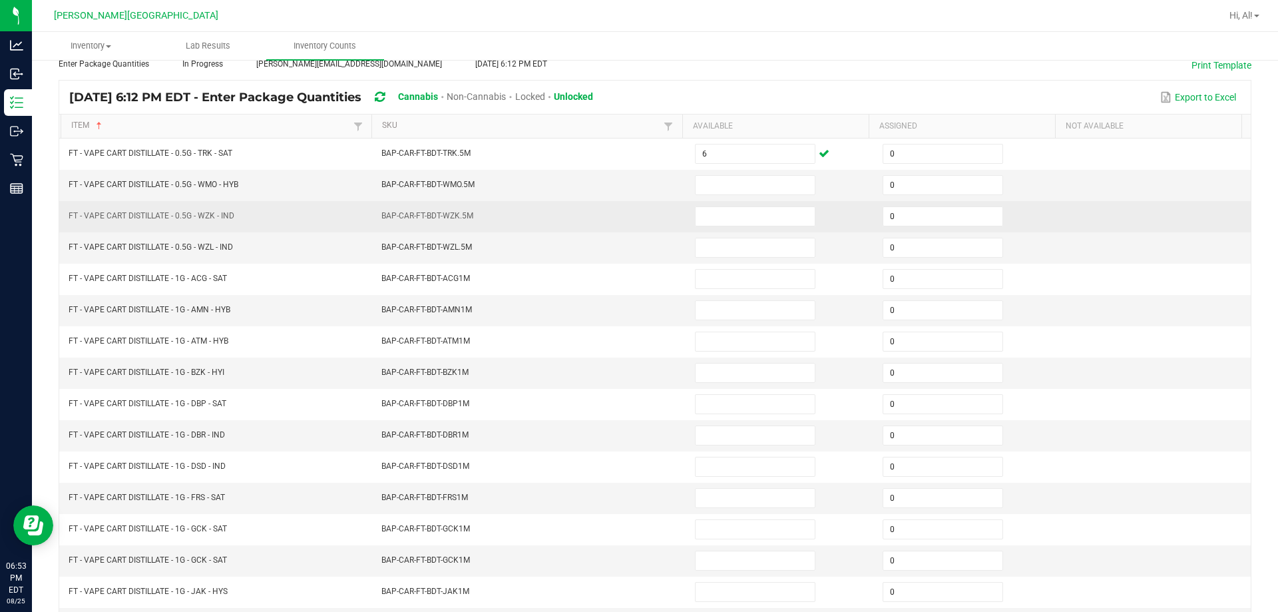
click at [630, 227] on td "BAP-CAR-FT-BDT-WZK.5M" at bounding box center [531, 216] width 314 height 31
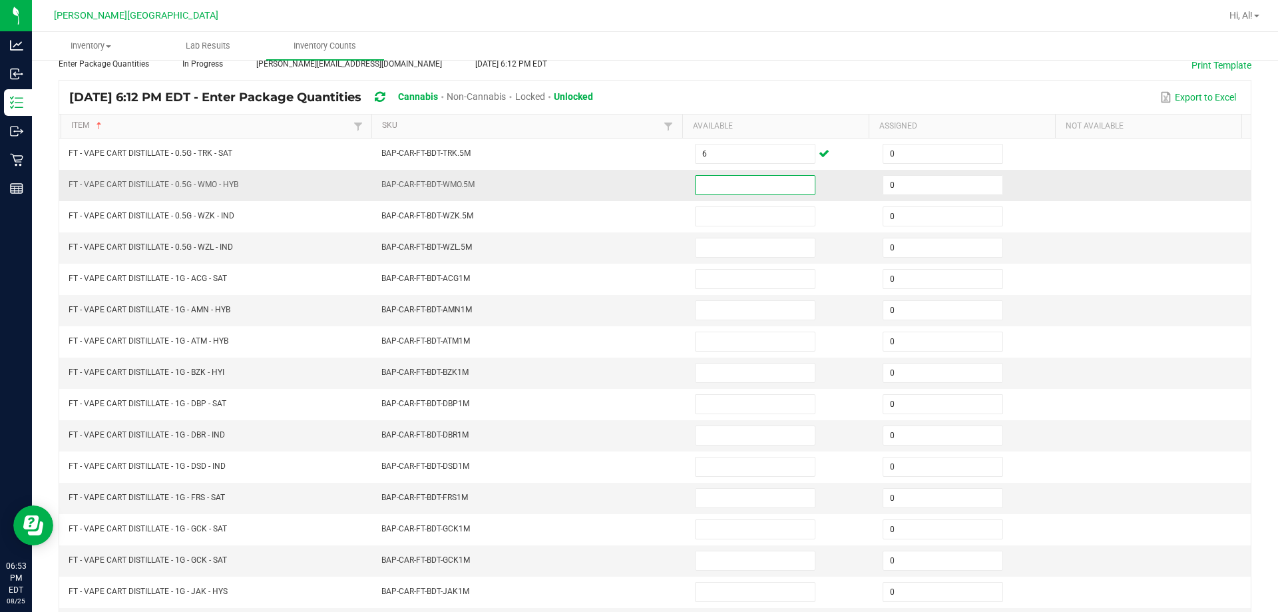
click at [630, 178] on input at bounding box center [755, 185] width 119 height 19
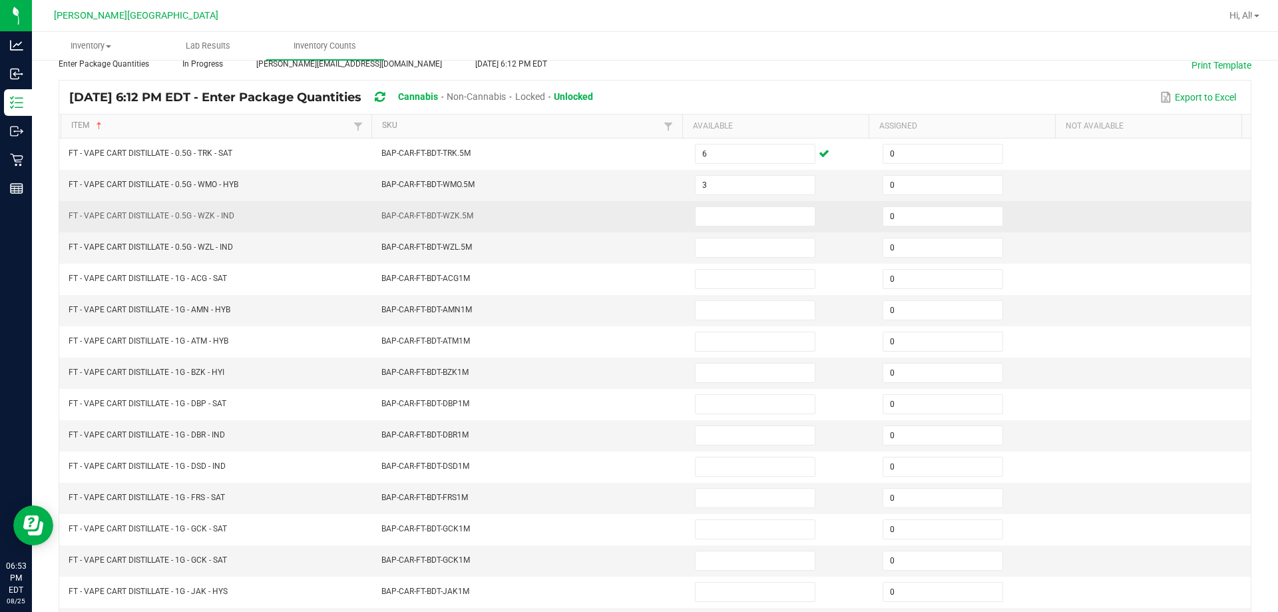
click at [630, 201] on td "BAP-CAR-FT-BDT-WZK.5M" at bounding box center [531, 216] width 314 height 31
click at [630, 216] on input at bounding box center [755, 216] width 119 height 19
click at [630, 231] on td "BAP-CAR-FT-BDT-WZK.5M" at bounding box center [531, 216] width 314 height 31
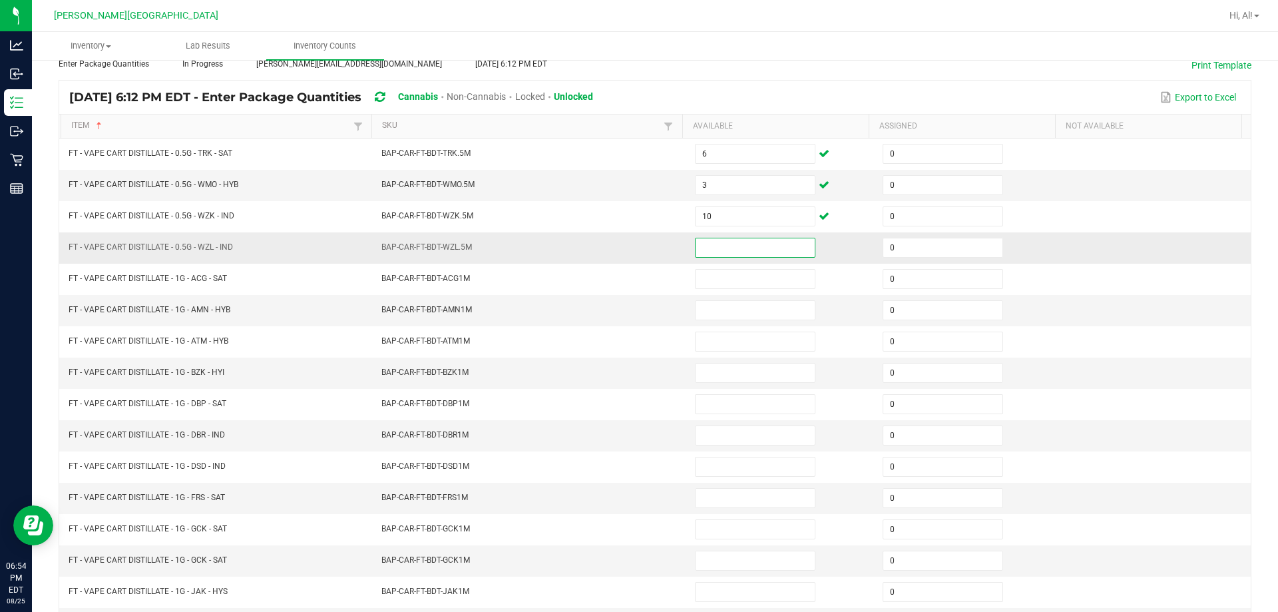
click at [630, 242] on input at bounding box center [755, 247] width 119 height 19
click at [630, 259] on td "BAP-CAR-FT-BDT-WZL.5M" at bounding box center [531, 247] width 314 height 31
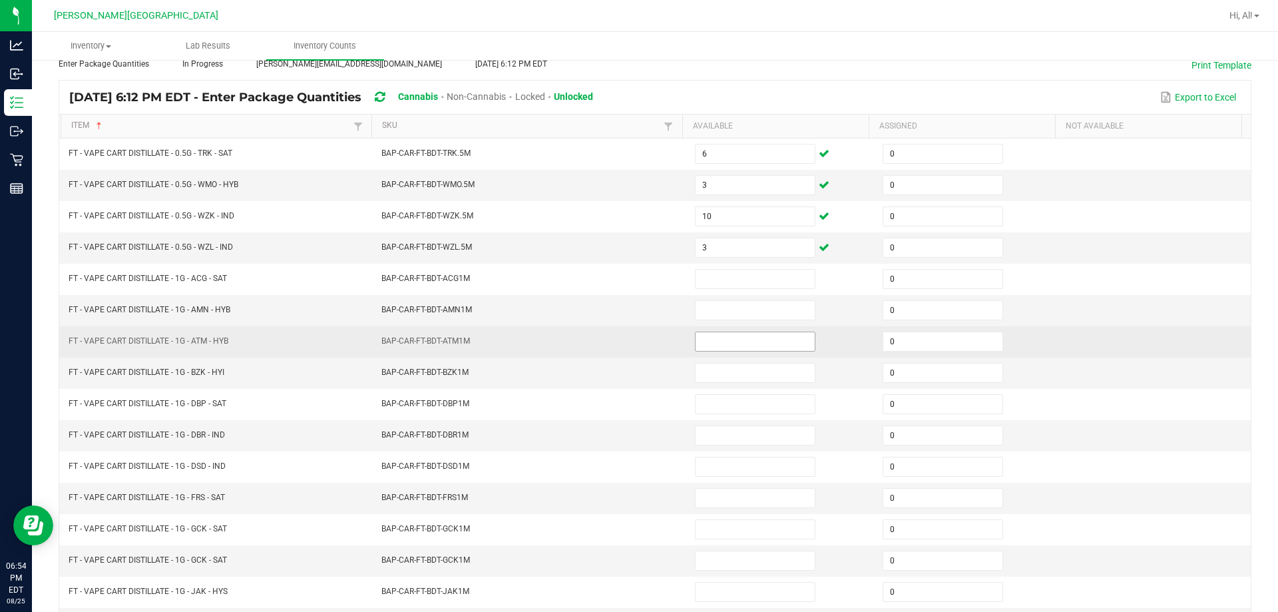
click at [630, 347] on input at bounding box center [755, 341] width 119 height 19
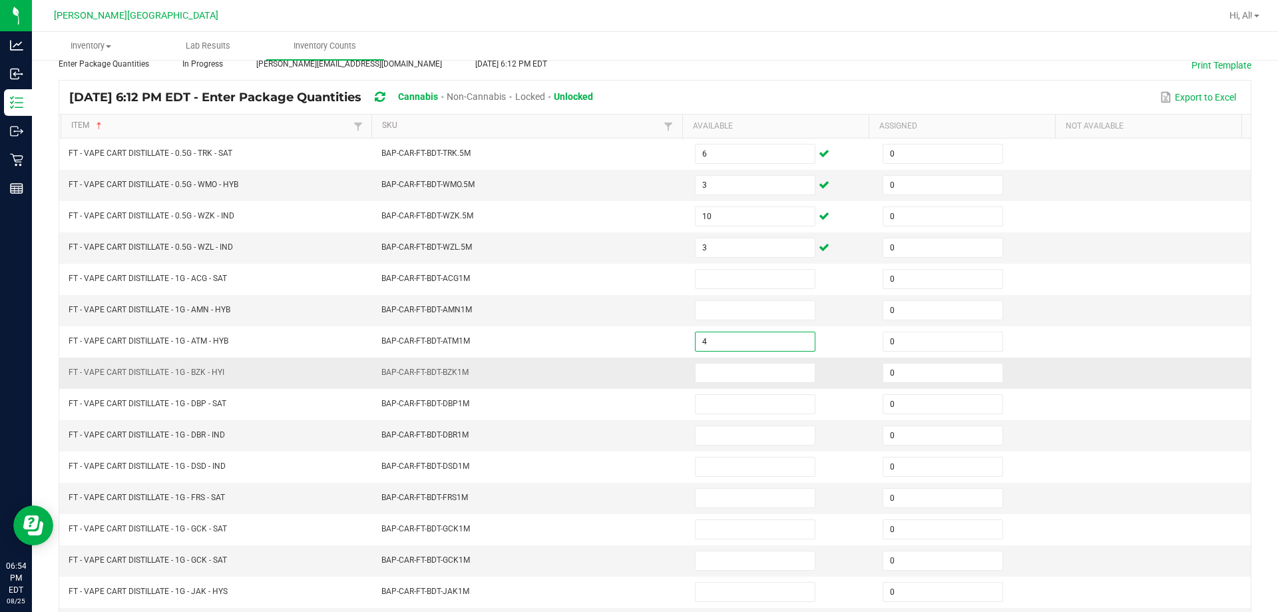
click at [630, 359] on td "BAP-CAR-FT-BDT-BZK1M" at bounding box center [531, 373] width 314 height 31
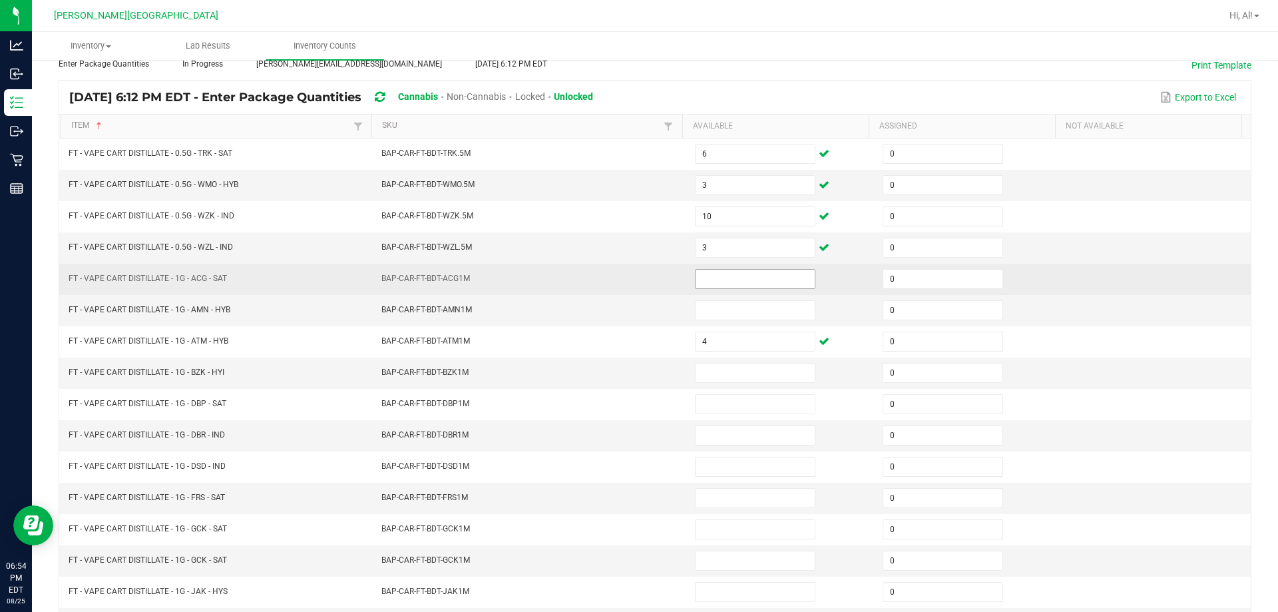
click at [630, 277] on input at bounding box center [755, 279] width 119 height 19
click at [630, 291] on td "BAP-CAR-FT-BDT-ACG1M" at bounding box center [531, 279] width 314 height 31
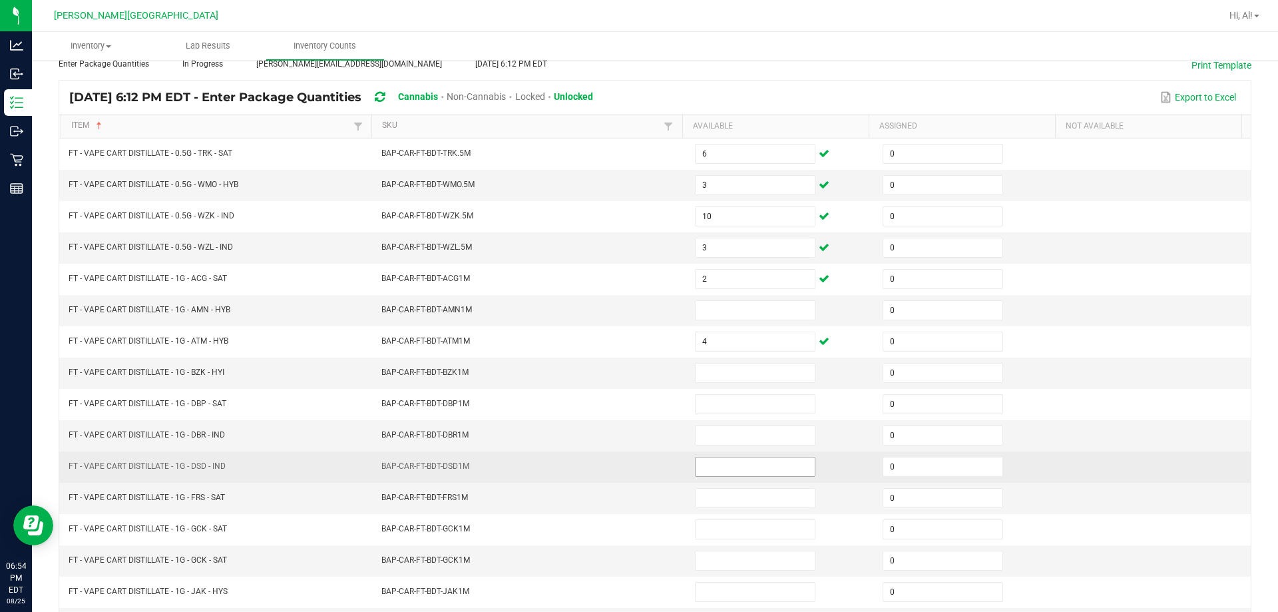
click at [630, 463] on input at bounding box center [755, 466] width 119 height 19
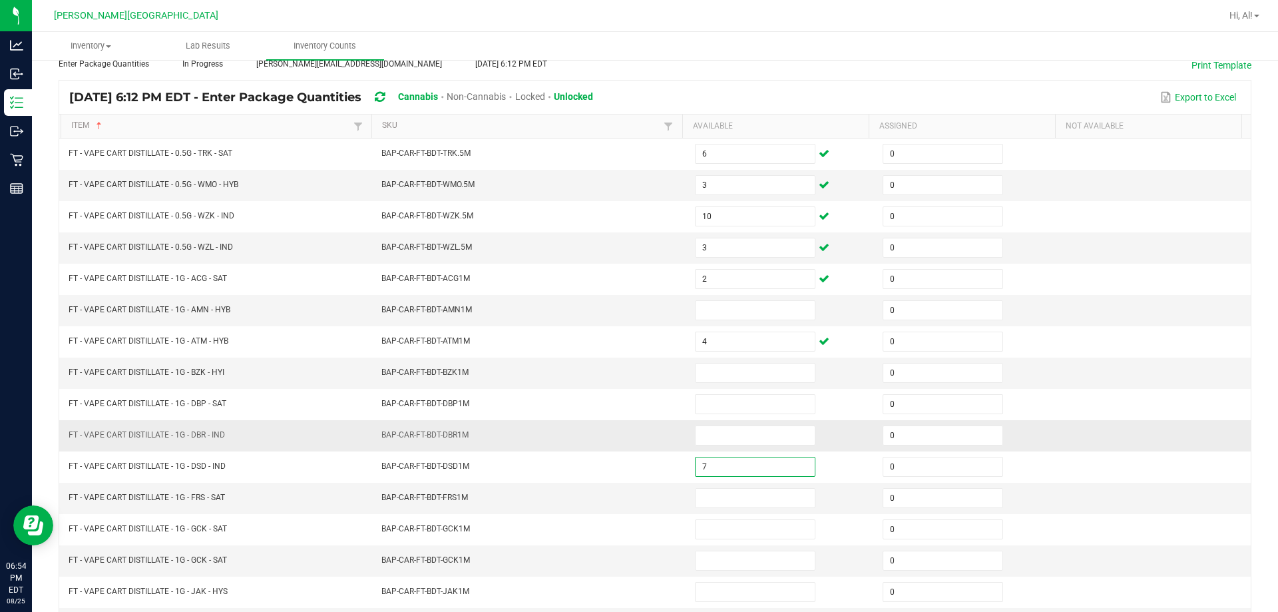
click at [630, 435] on td "BAP-CAR-FT-BDT-DBR1M" at bounding box center [531, 435] width 314 height 31
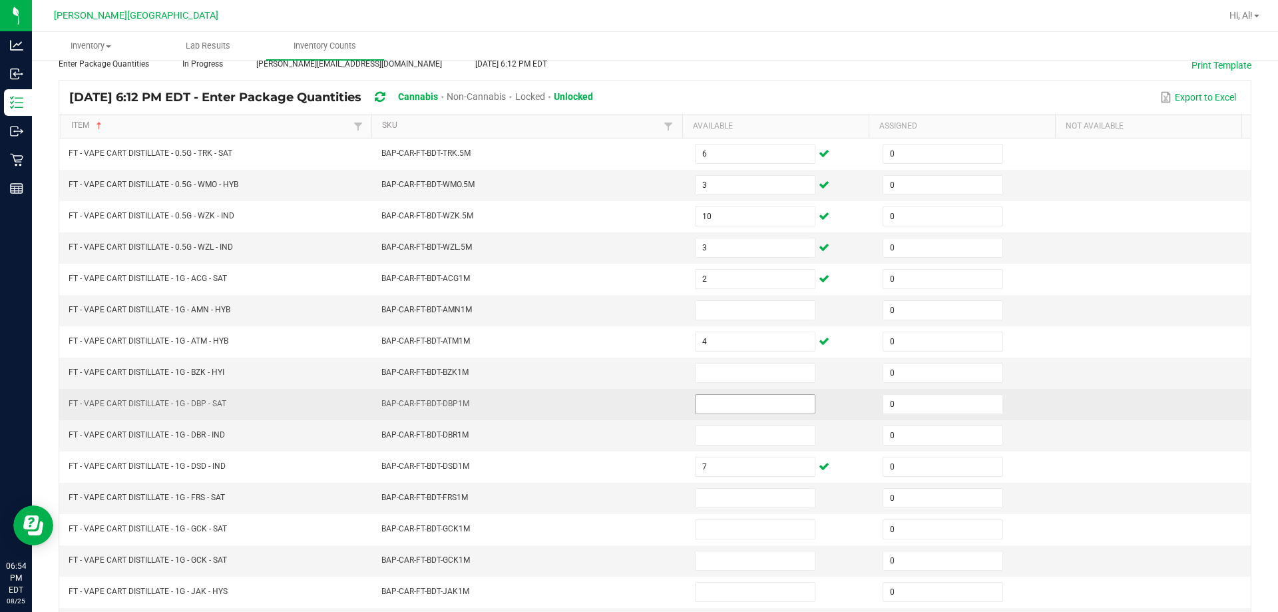
click at [630, 407] on input at bounding box center [755, 404] width 119 height 19
click at [630, 416] on td "BAP-CAR-FT-BDT-DBP1M" at bounding box center [531, 404] width 314 height 31
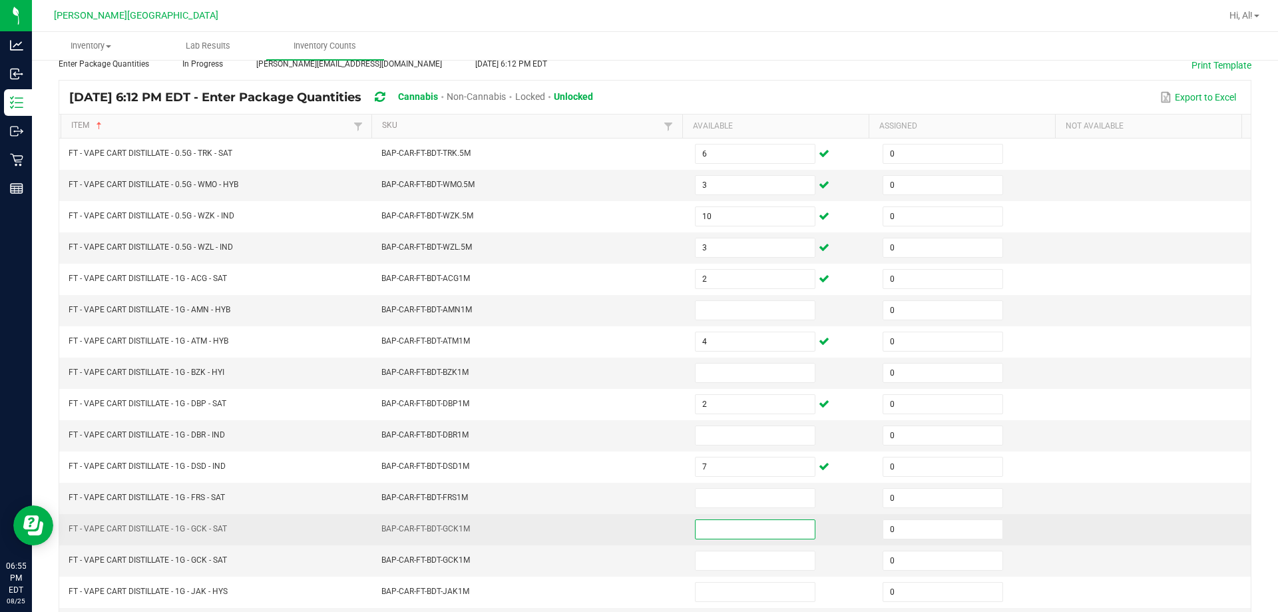
click at [630, 530] on input at bounding box center [755, 529] width 119 height 19
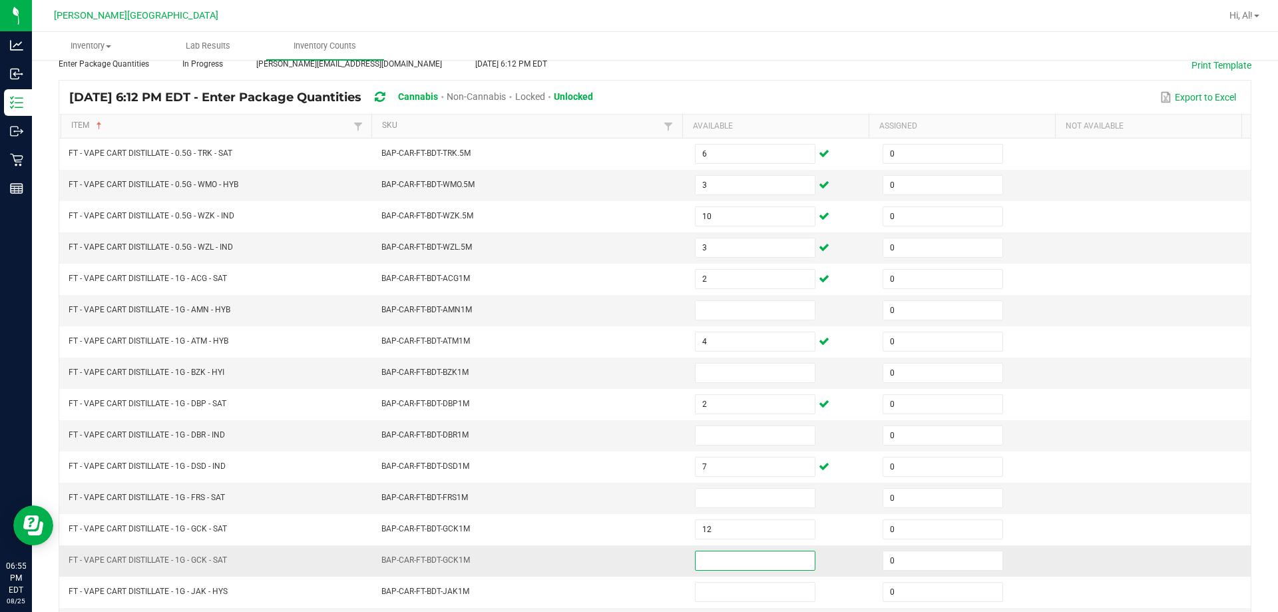
click at [630, 557] on input at bounding box center [755, 560] width 119 height 19
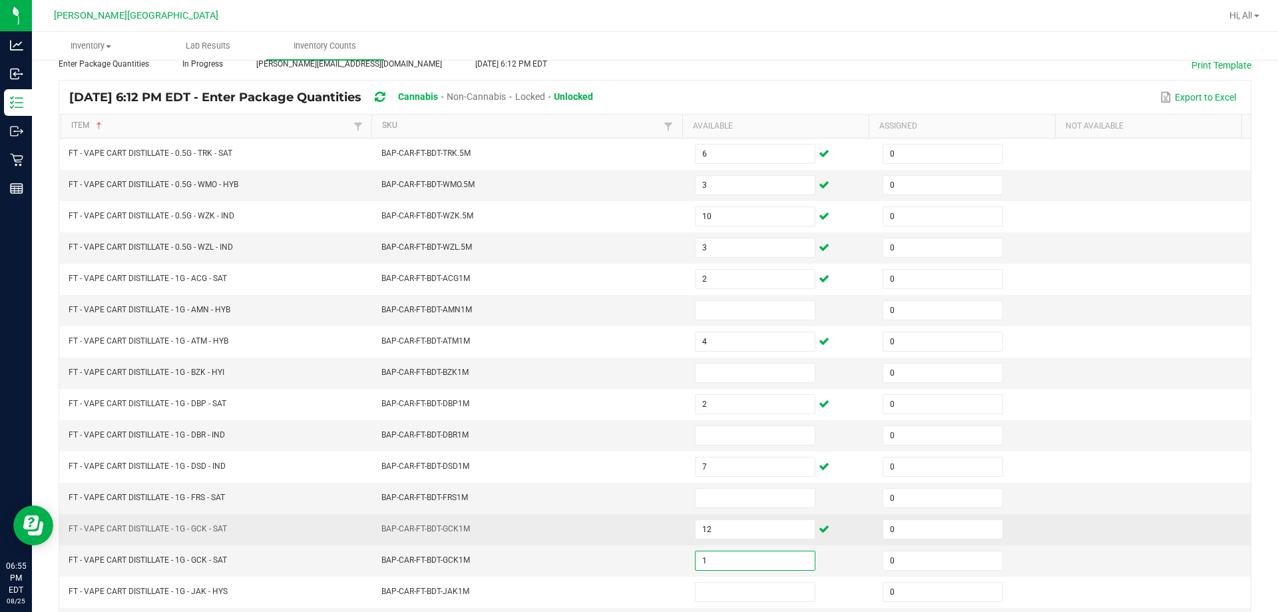
drag, startPoint x: 657, startPoint y: 550, endPoint x: 655, endPoint y: 543, distance: 7.2
click at [630, 545] on td "BAP-CAR-FT-BDT-GCK1M" at bounding box center [531, 560] width 314 height 31
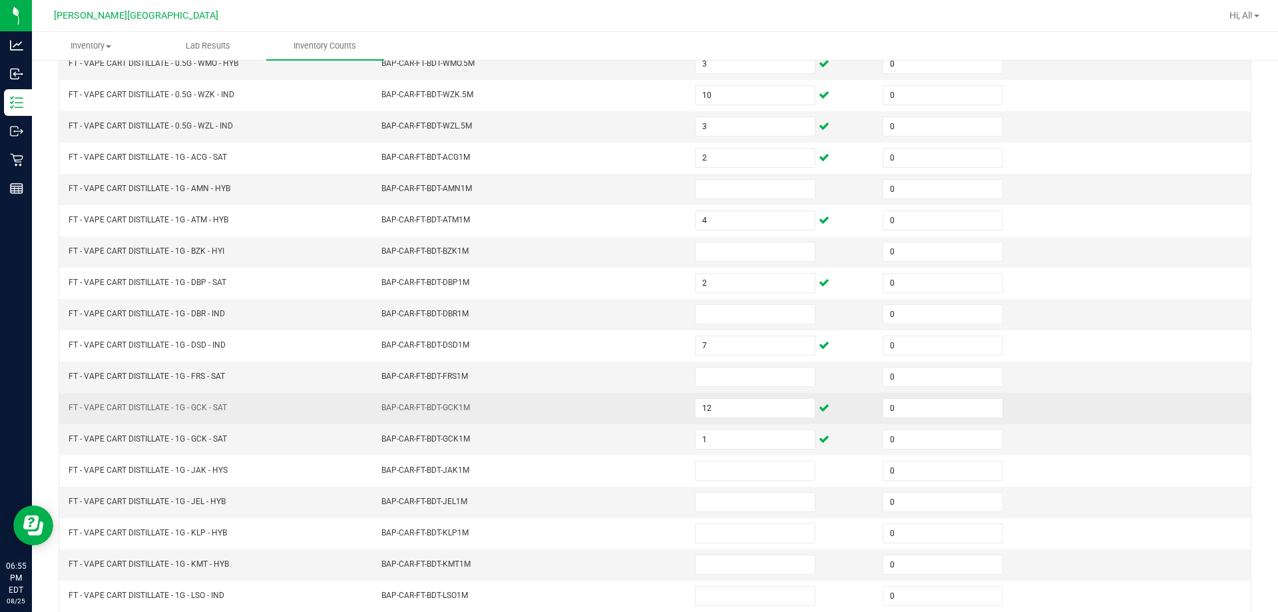
scroll to position [210, 0]
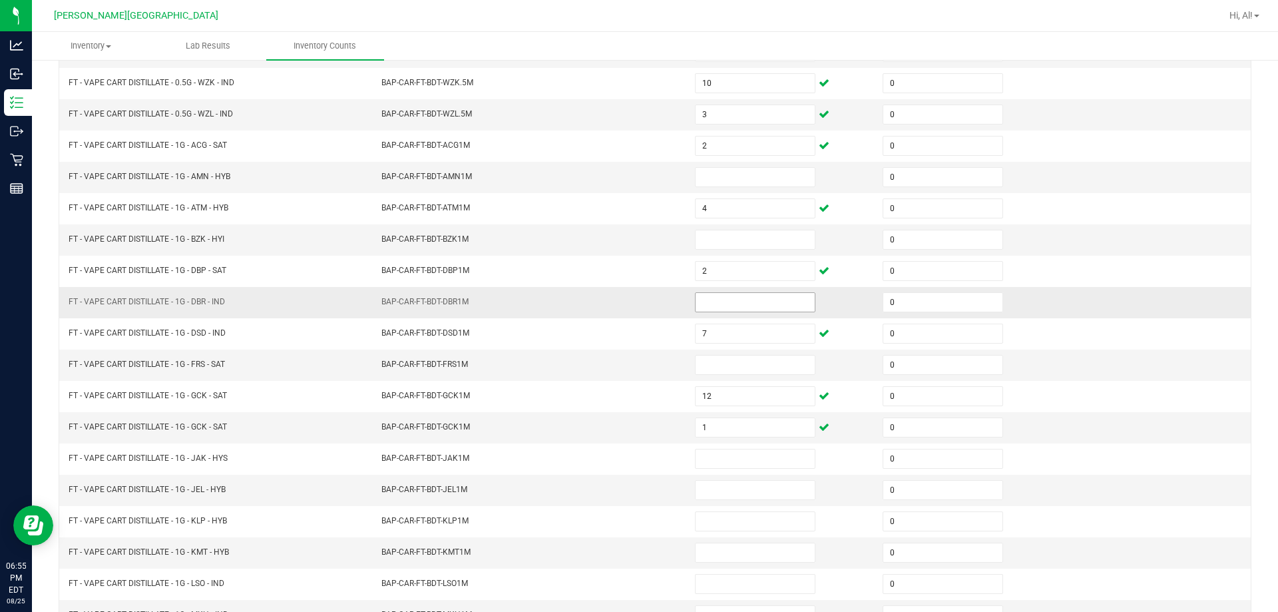
click at [630, 308] on input at bounding box center [755, 302] width 119 height 19
click at [630, 316] on td "BAP-CAR-FT-BDT-DBR1M" at bounding box center [531, 302] width 314 height 31
click at [630, 362] on input at bounding box center [755, 365] width 119 height 19
click at [630, 376] on td "BAP-CAR-FT-BDT-FRS1M" at bounding box center [531, 365] width 314 height 31
click at [630, 237] on input at bounding box center [755, 239] width 119 height 19
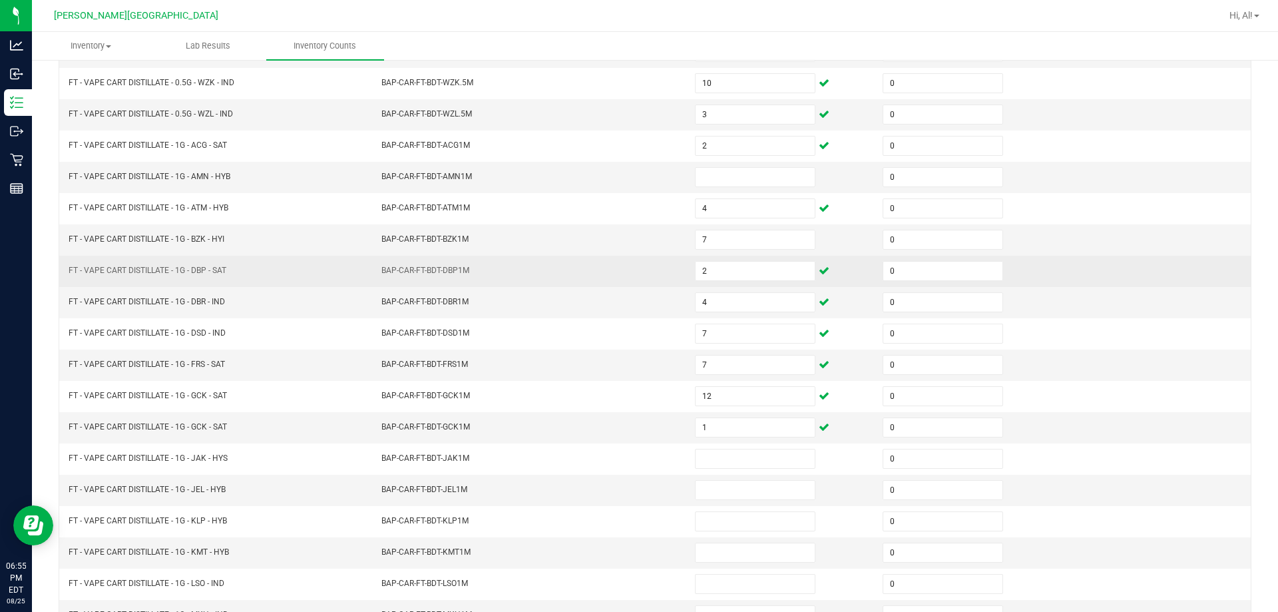
click at [630, 271] on td "BAP-CAR-FT-BDT-DBP1M" at bounding box center [531, 271] width 314 height 31
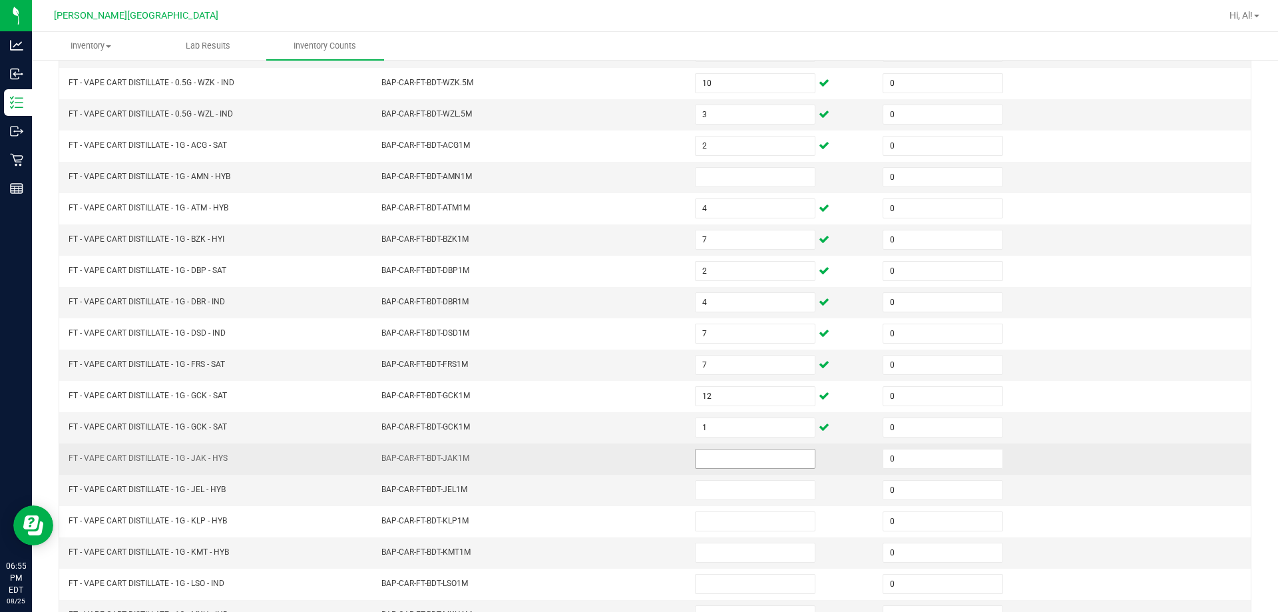
click at [630, 460] on input at bounding box center [755, 458] width 119 height 19
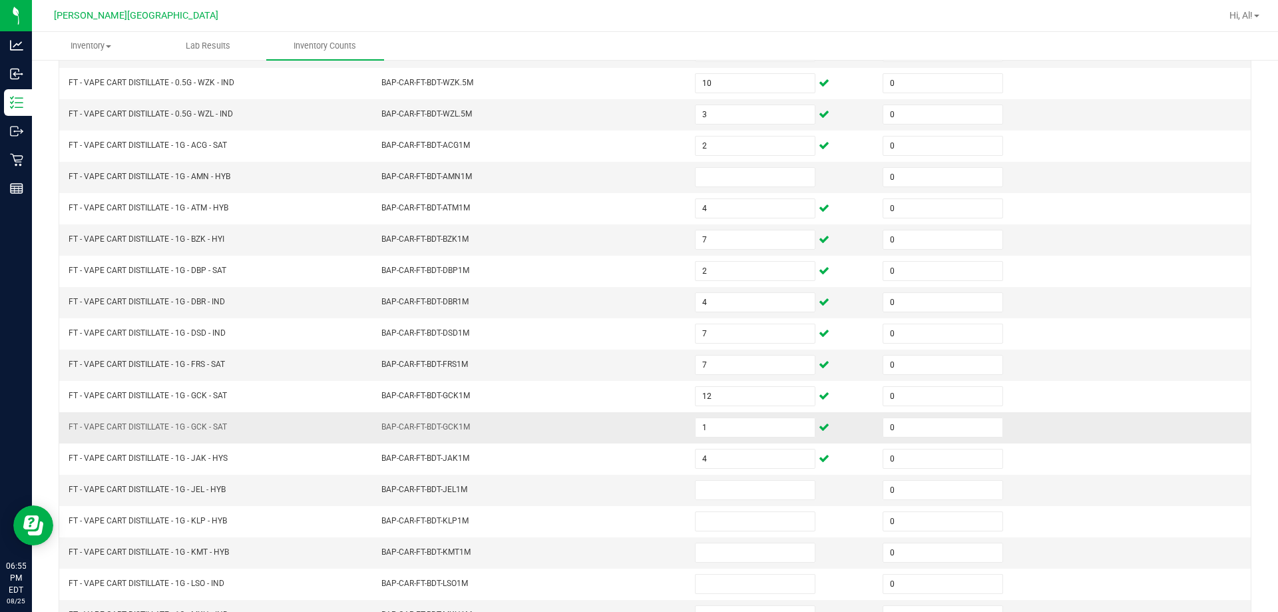
click at [630, 436] on td "BAP-CAR-FT-BDT-GCK1M" at bounding box center [531, 427] width 314 height 31
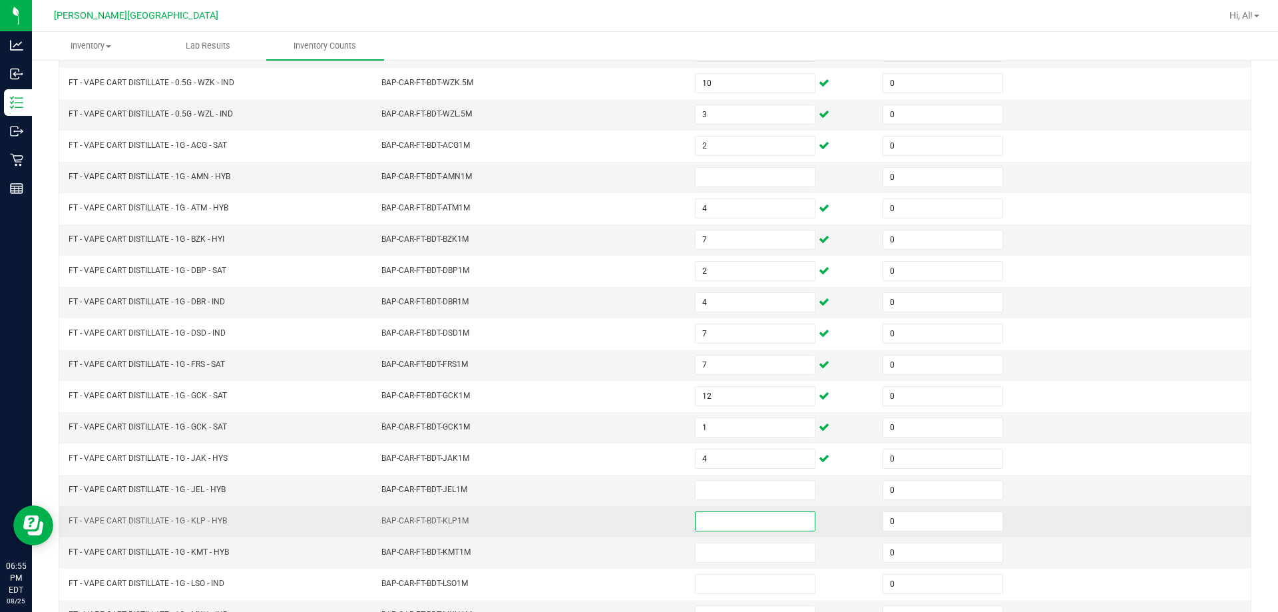
click at [630, 516] on input at bounding box center [755, 521] width 119 height 19
click at [630, 517] on td "BAP-CAR-FT-BDT-KLP1M" at bounding box center [531, 521] width 314 height 31
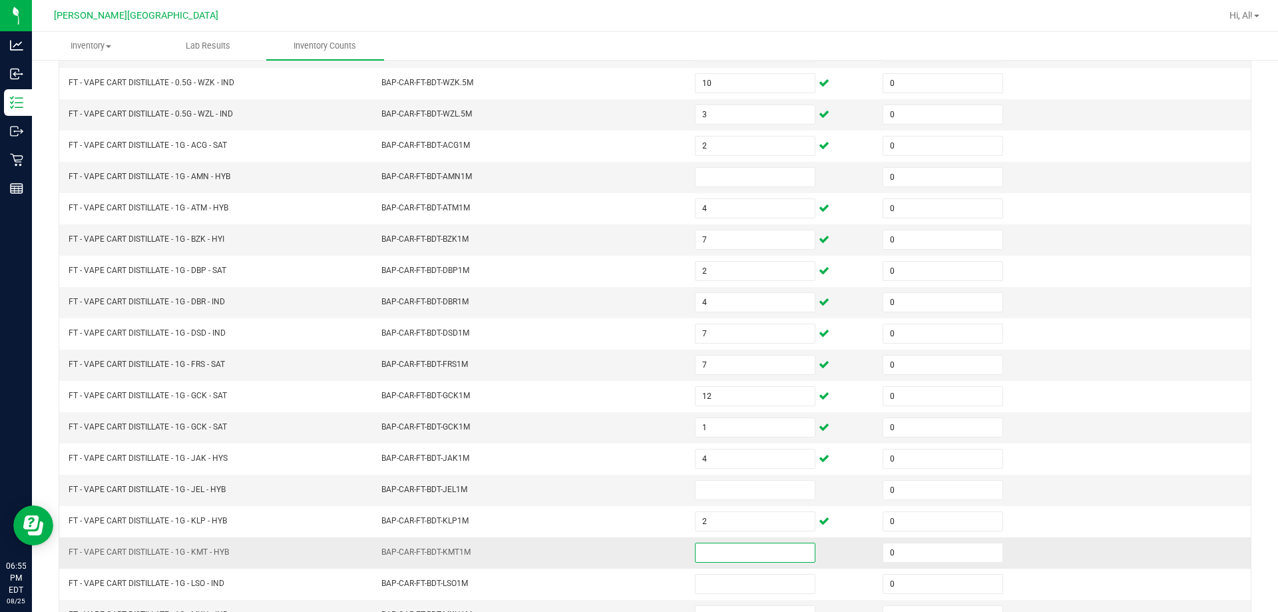
click at [630, 547] on input at bounding box center [755, 552] width 119 height 19
click at [630, 547] on td "BAP-CAR-FT-BDT-KMT1M" at bounding box center [531, 552] width 314 height 31
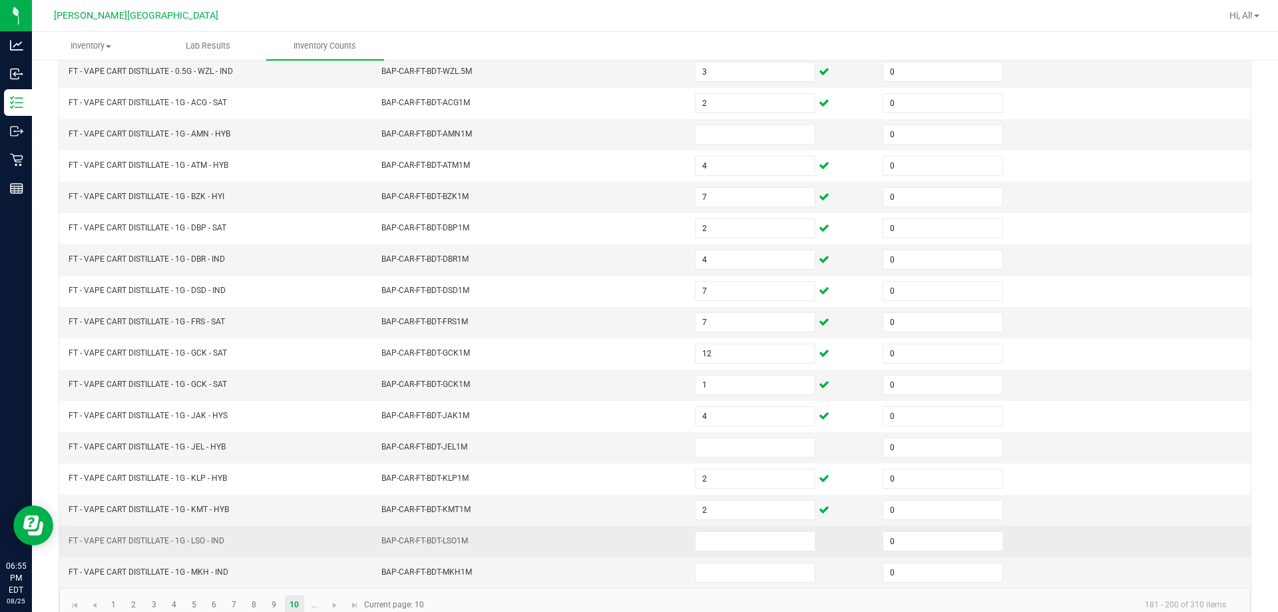
scroll to position [276, 0]
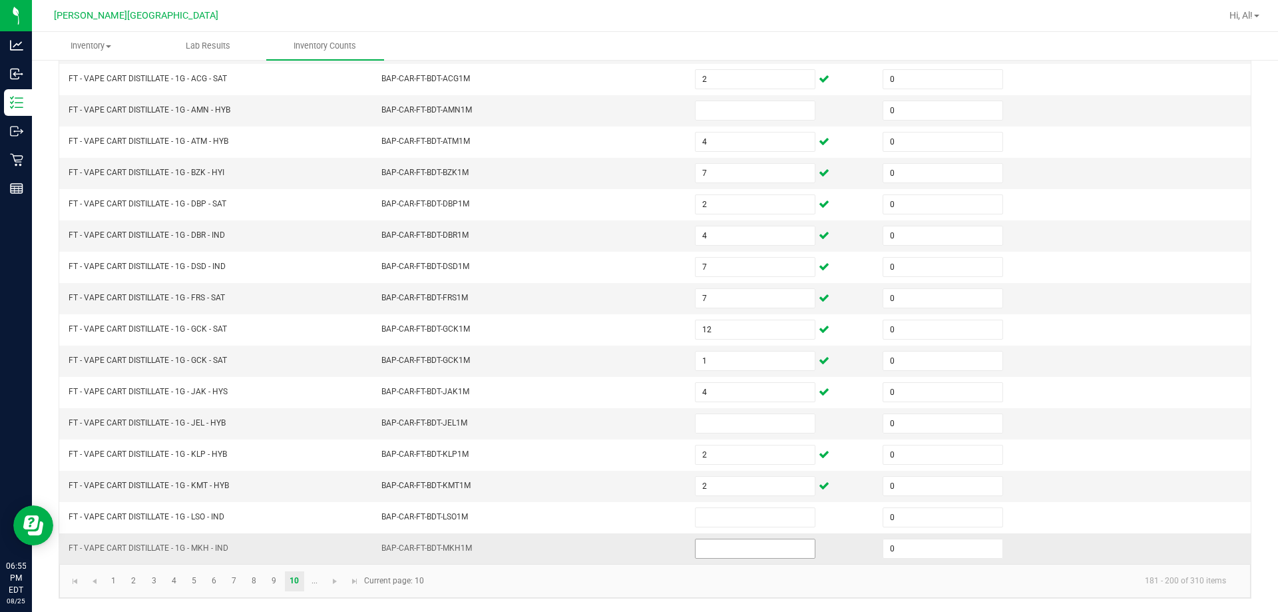
click at [630, 543] on input at bounding box center [755, 548] width 119 height 19
click at [630, 535] on td "BAP-CAR-FT-BDT-MKH1M" at bounding box center [531, 548] width 314 height 31
click at [334, 582] on span "Go to the next page" at bounding box center [335, 581] width 11 height 11
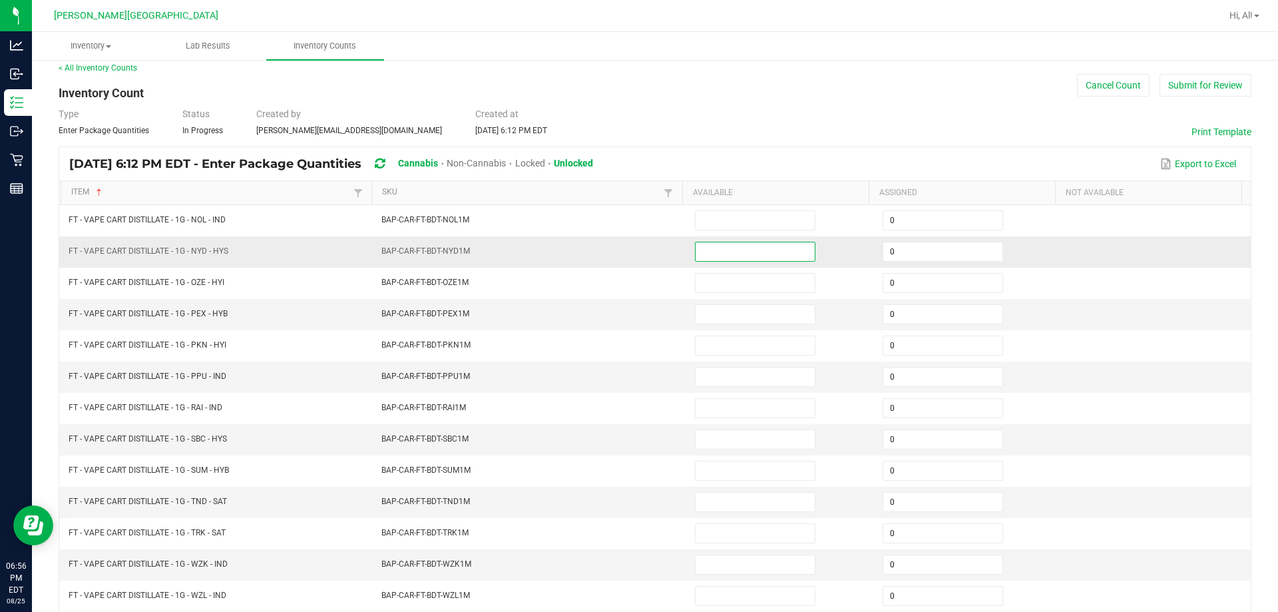
click at [630, 250] on input at bounding box center [755, 251] width 119 height 19
click at [630, 258] on td "BAP-CAR-FT-BDT-NYD1M" at bounding box center [531, 251] width 314 height 31
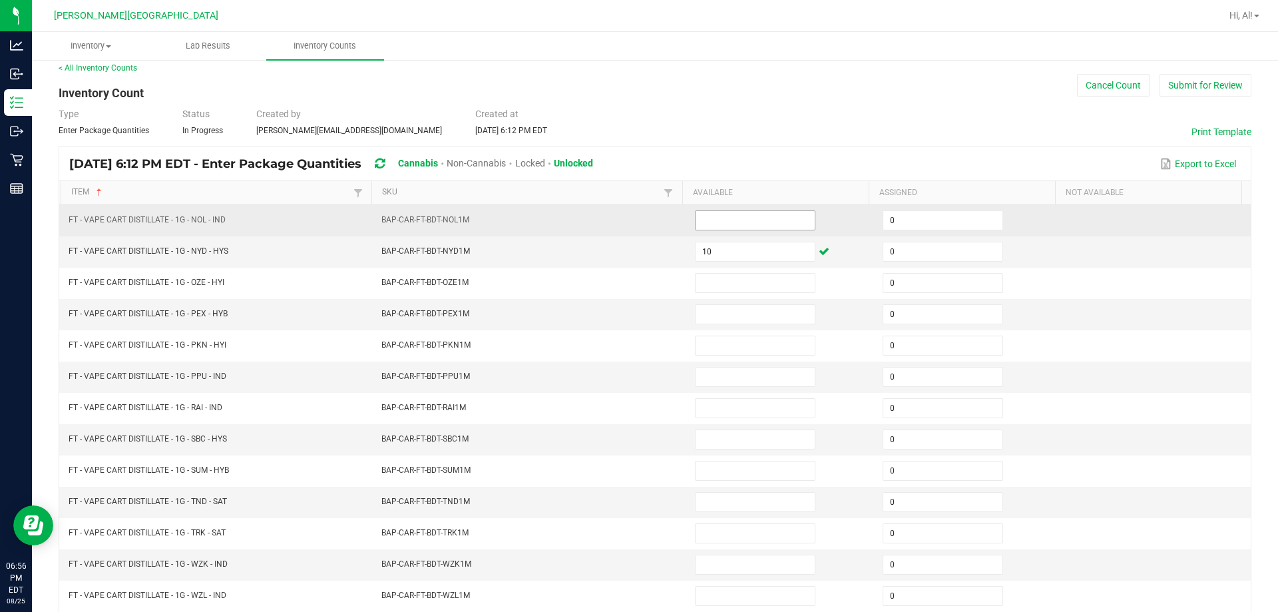
click at [630, 213] on input at bounding box center [755, 220] width 119 height 19
click at [630, 216] on td "BAP-CAR-FT-BDT-NOL1M" at bounding box center [531, 220] width 314 height 31
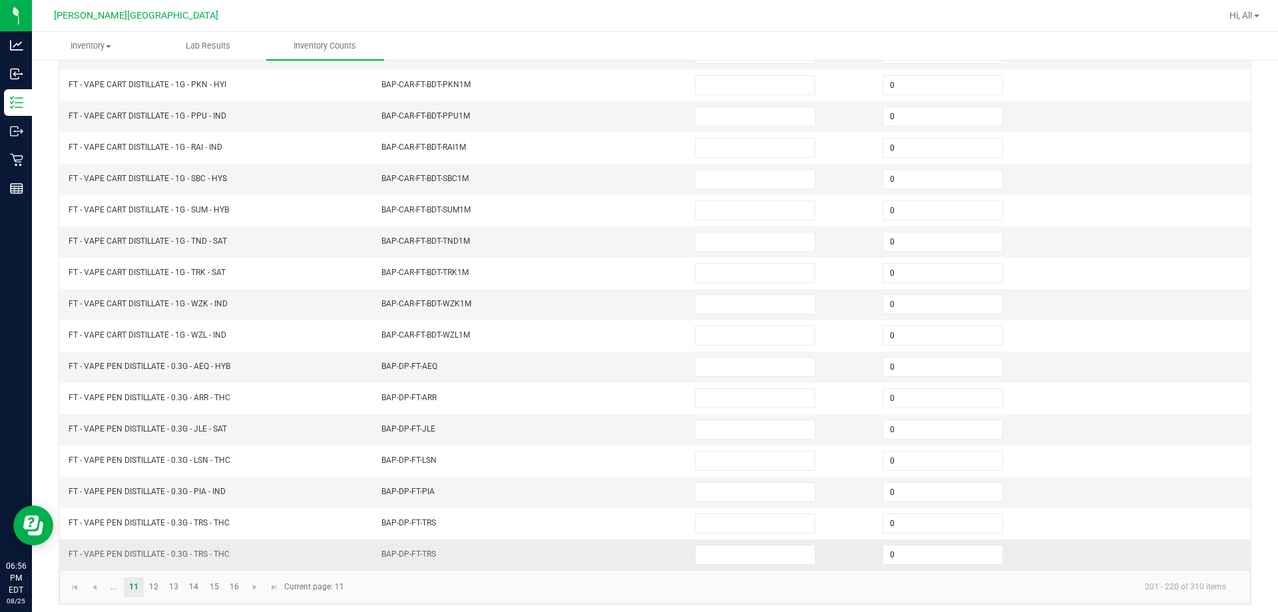
scroll to position [276, 0]
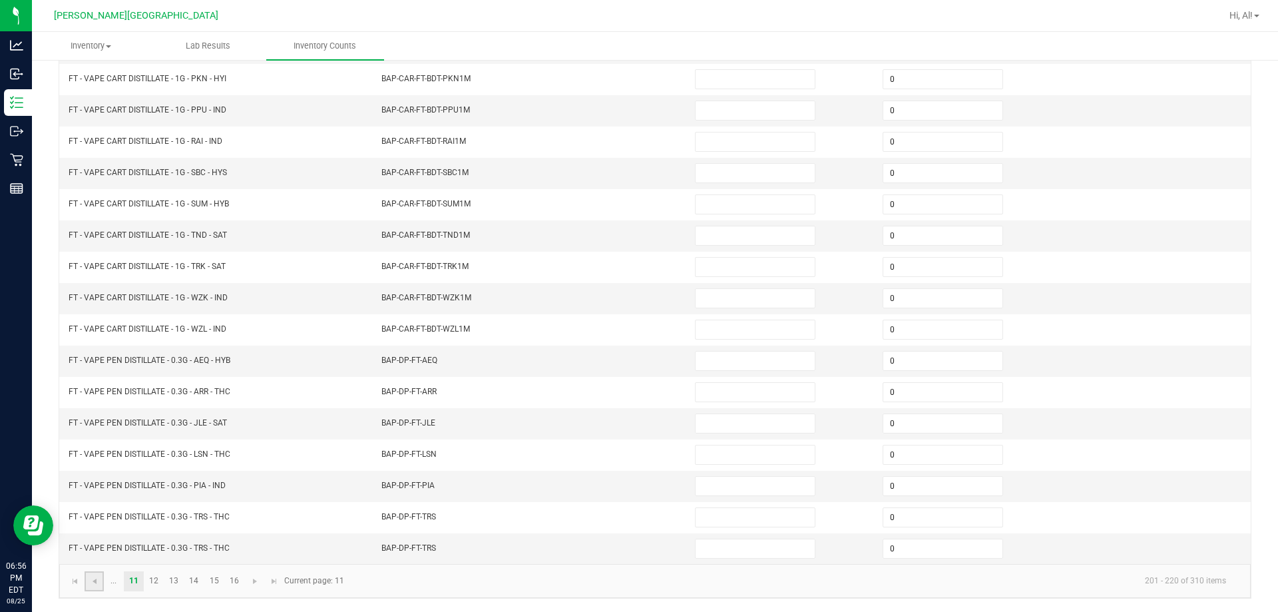
click at [103, 581] on link at bounding box center [94, 581] width 19 height 20
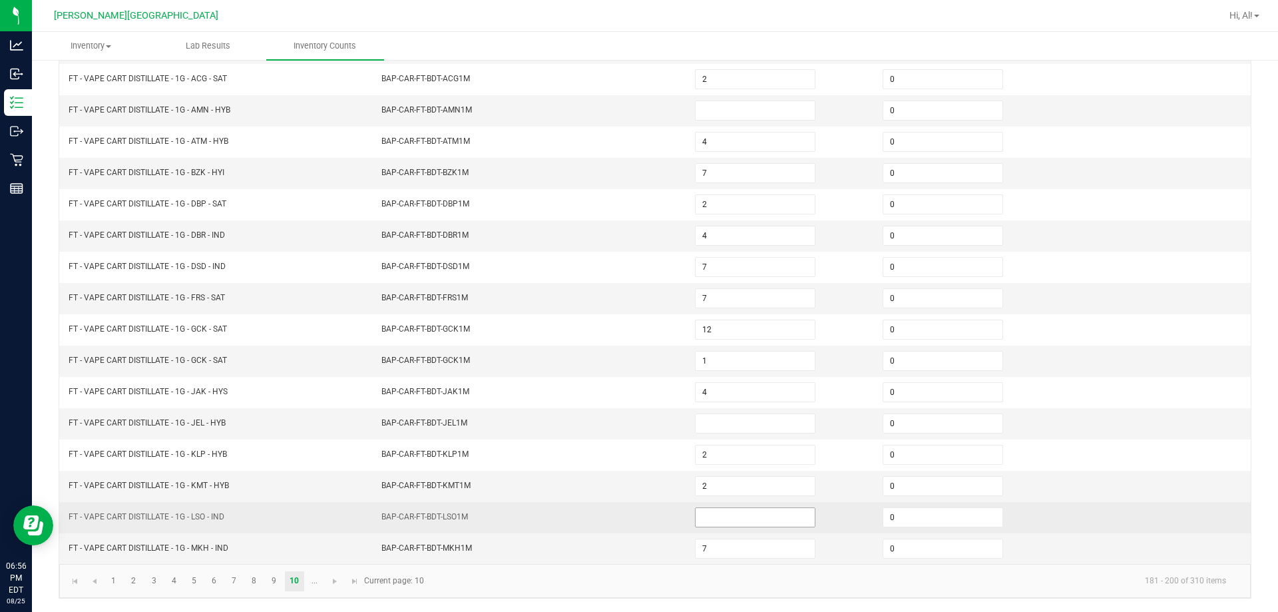
click at [630, 513] on input at bounding box center [755, 517] width 119 height 19
click at [630, 505] on td "BAP-CAR-FT-BDT-LSO1M" at bounding box center [531, 517] width 314 height 31
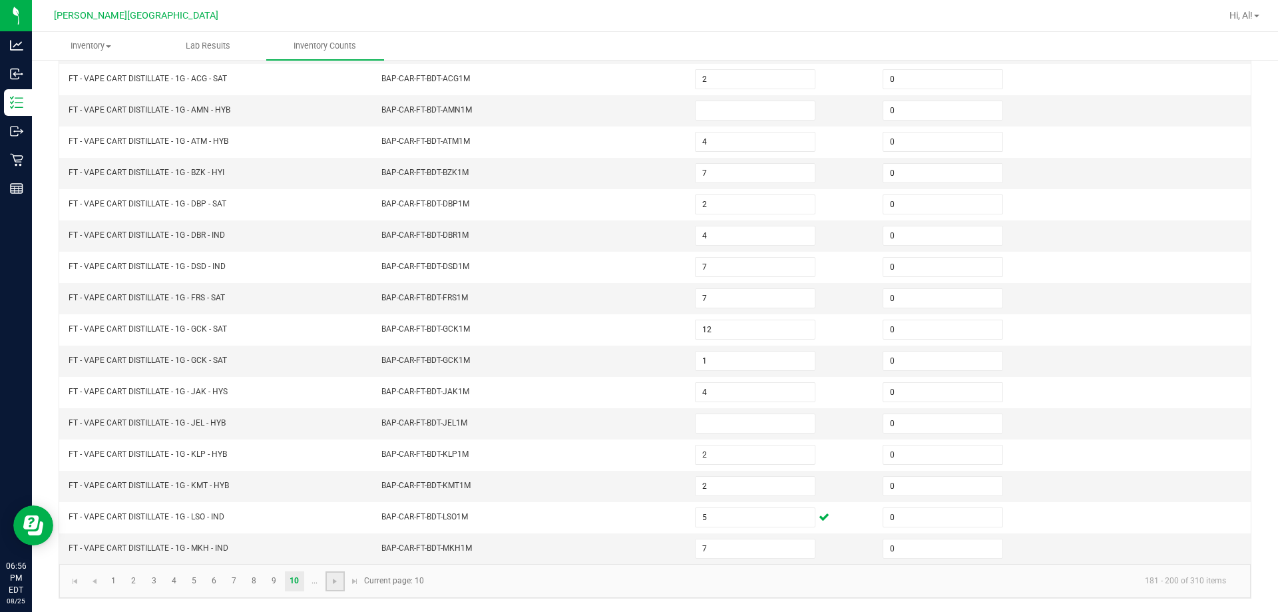
click at [332, 587] on link at bounding box center [335, 581] width 19 height 20
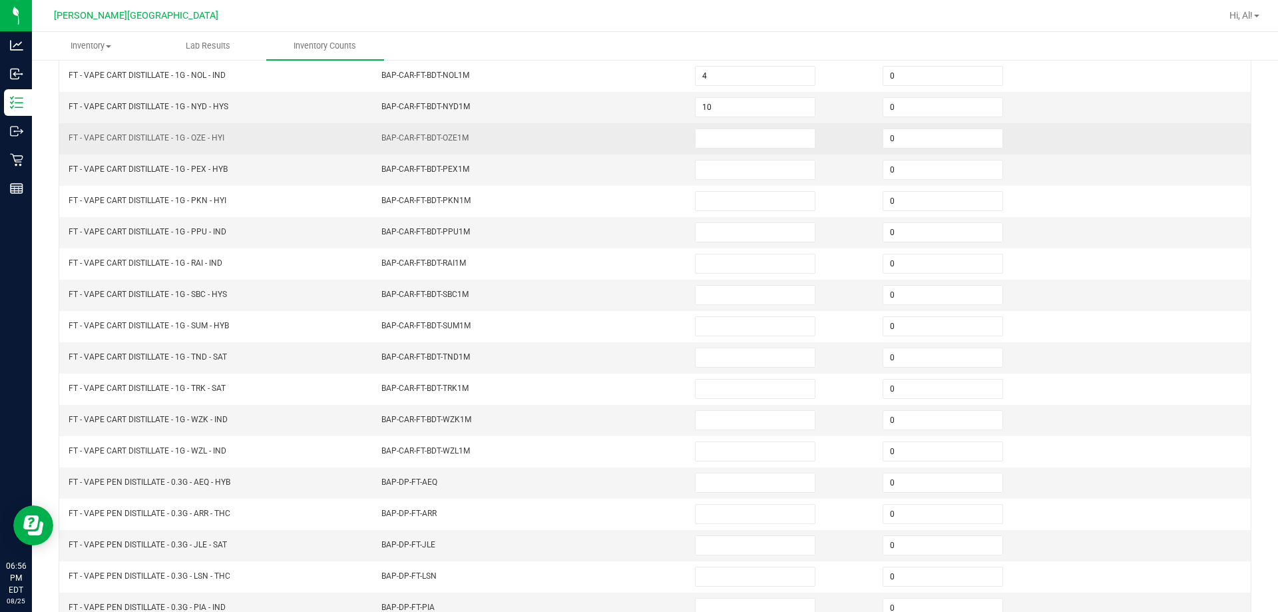
scroll to position [143, 0]
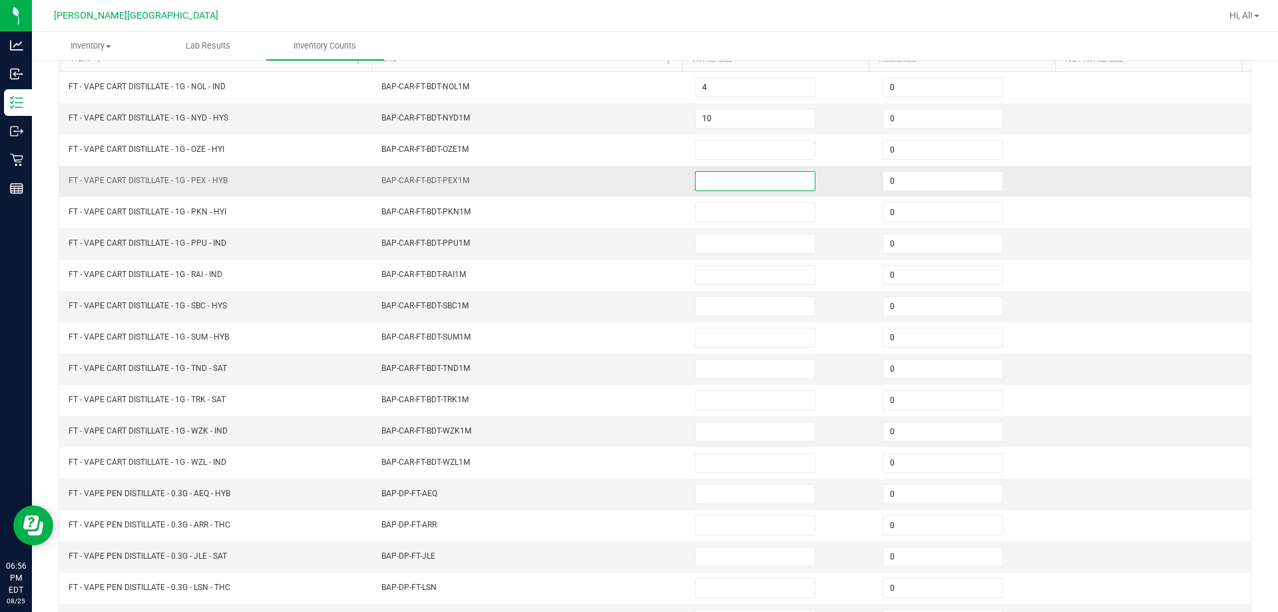
click at [630, 184] on input at bounding box center [755, 181] width 119 height 19
click at [630, 184] on td "BAP-CAR-FT-BDT-PEX1M" at bounding box center [531, 181] width 314 height 31
click at [630, 239] on input at bounding box center [755, 243] width 119 height 19
click at [630, 237] on td "BAP-CAR-FT-BDT-PPU1M" at bounding box center [531, 243] width 314 height 31
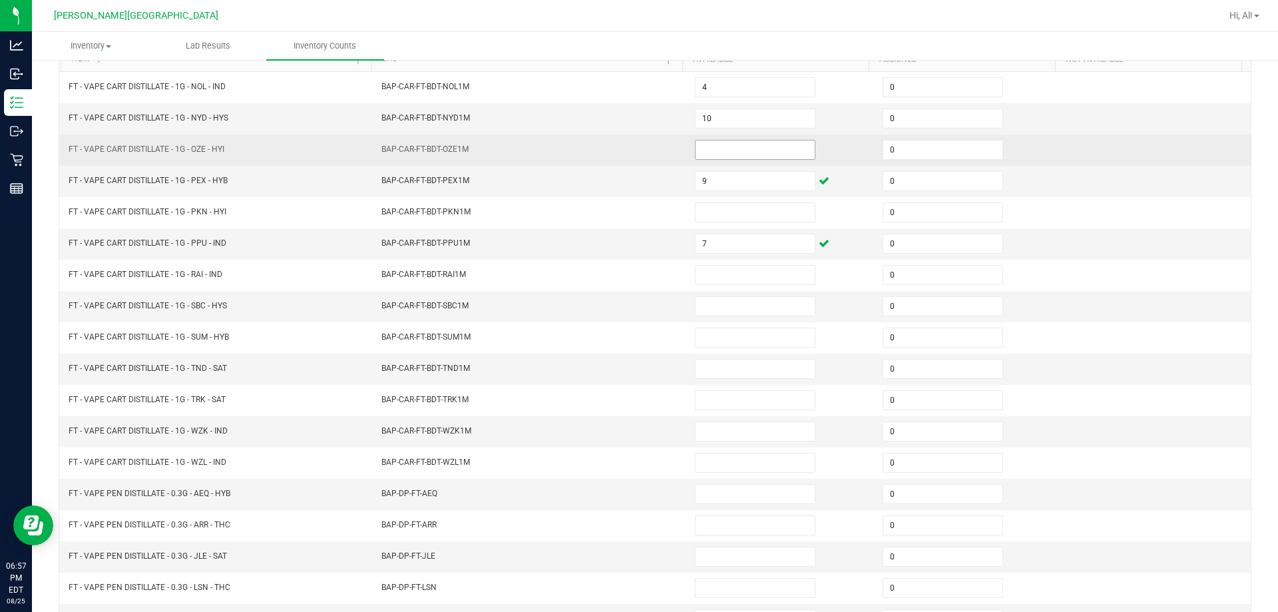
click at [630, 155] on input at bounding box center [755, 149] width 119 height 19
click at [630, 156] on td "BAP-CAR-FT-BDT-OZE1M" at bounding box center [531, 149] width 314 height 31
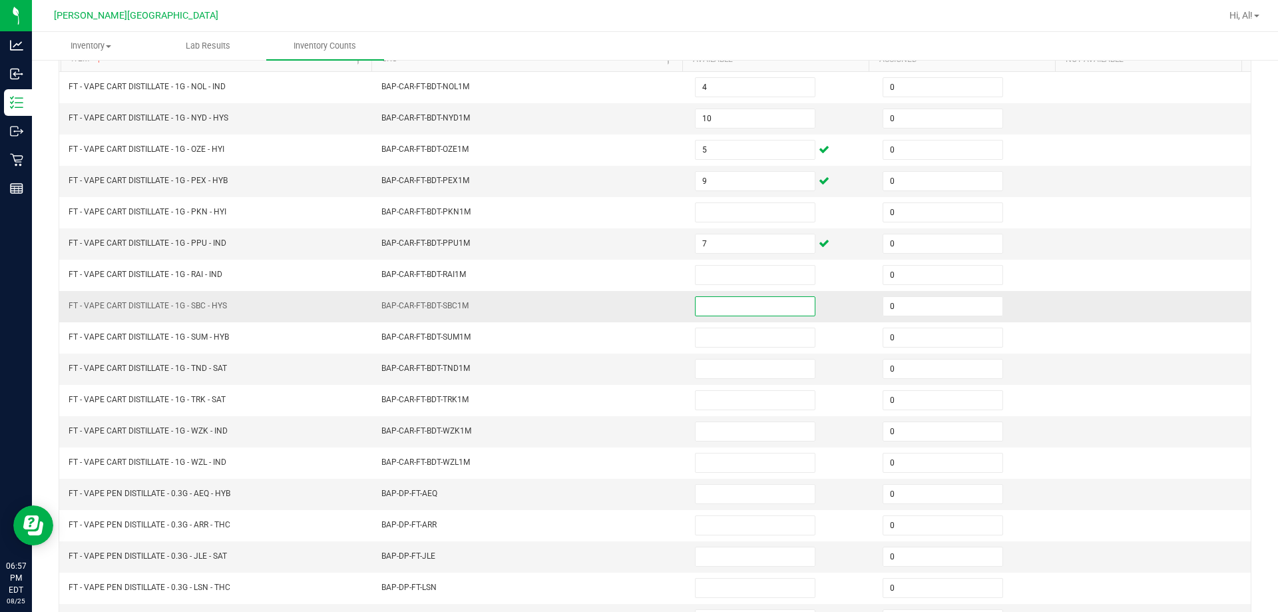
click at [630, 300] on input at bounding box center [755, 306] width 119 height 19
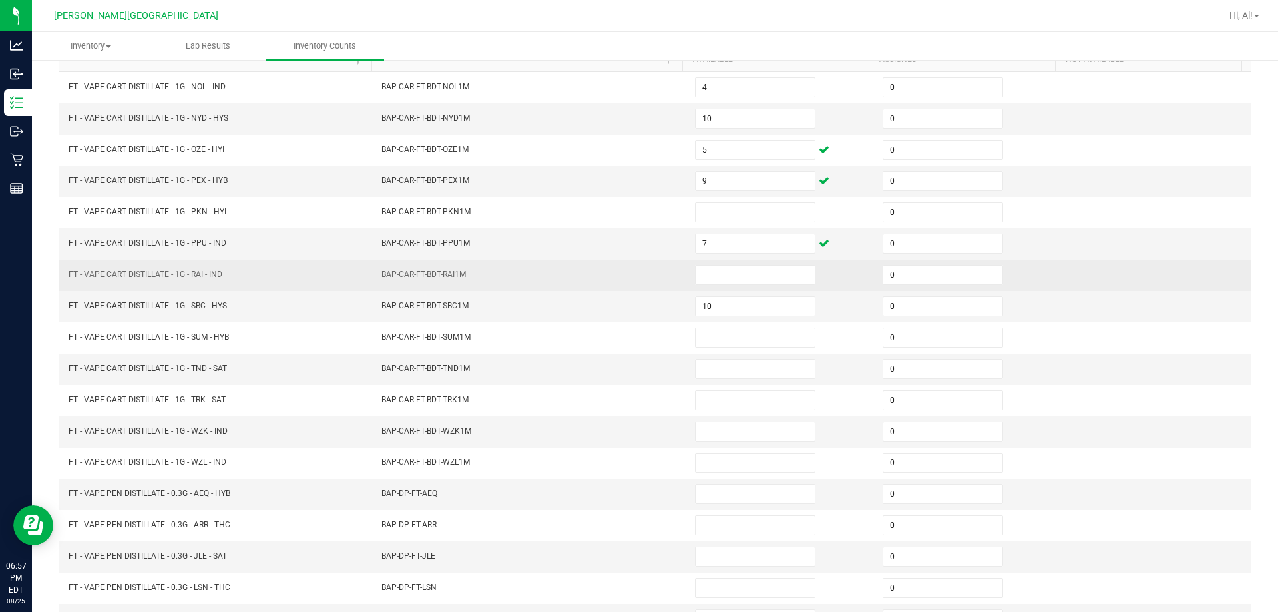
click at [630, 281] on td "BAP-CAR-FT-BDT-RAI1M" at bounding box center [531, 275] width 314 height 31
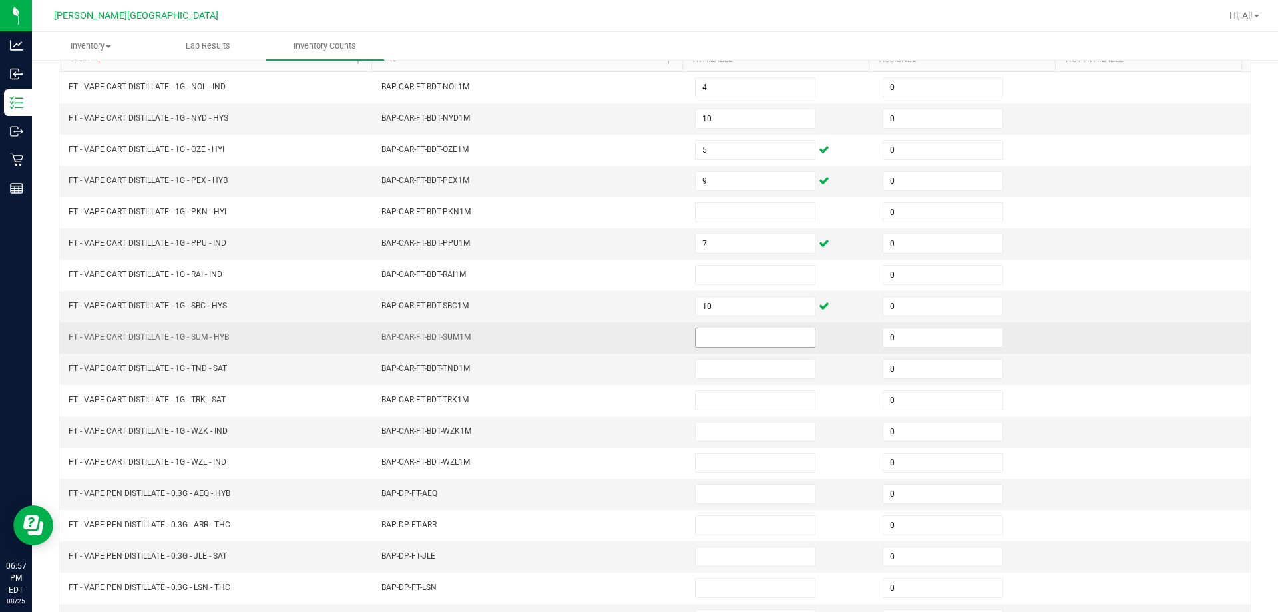
click at [630, 338] on input at bounding box center [755, 337] width 119 height 19
click at [625, 325] on td "BAP-CAR-FT-BDT-SUM1M" at bounding box center [531, 337] width 314 height 31
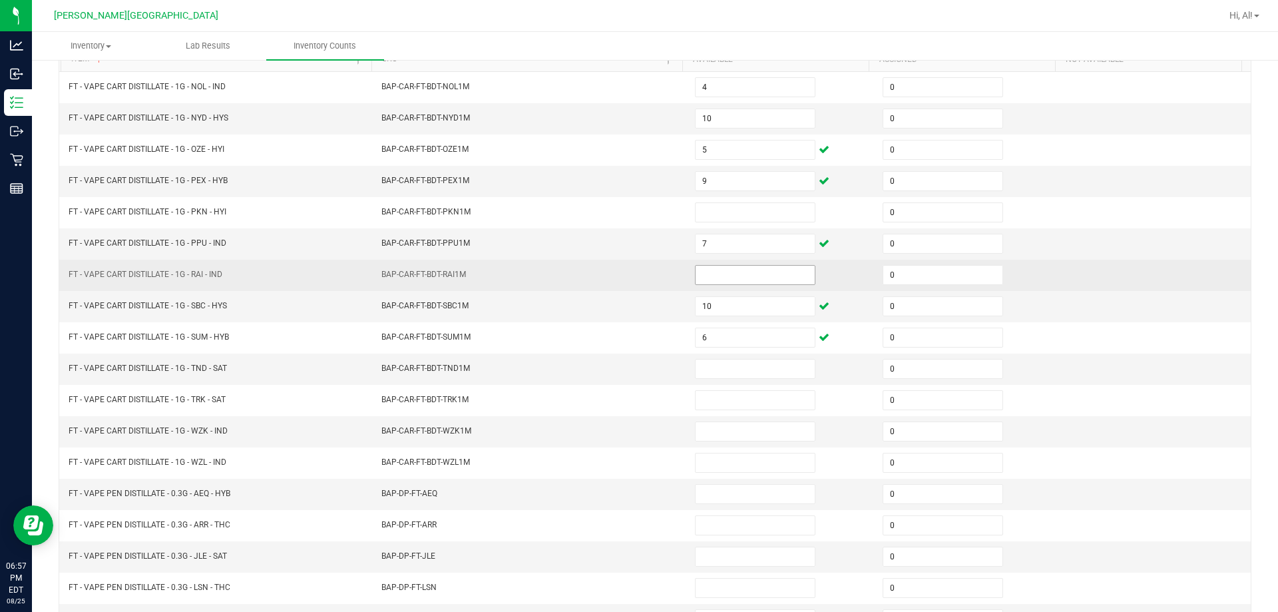
click at [630, 278] on input at bounding box center [755, 275] width 119 height 19
click at [630, 268] on td "BAP-CAR-FT-BDT-RAI1M" at bounding box center [531, 275] width 314 height 31
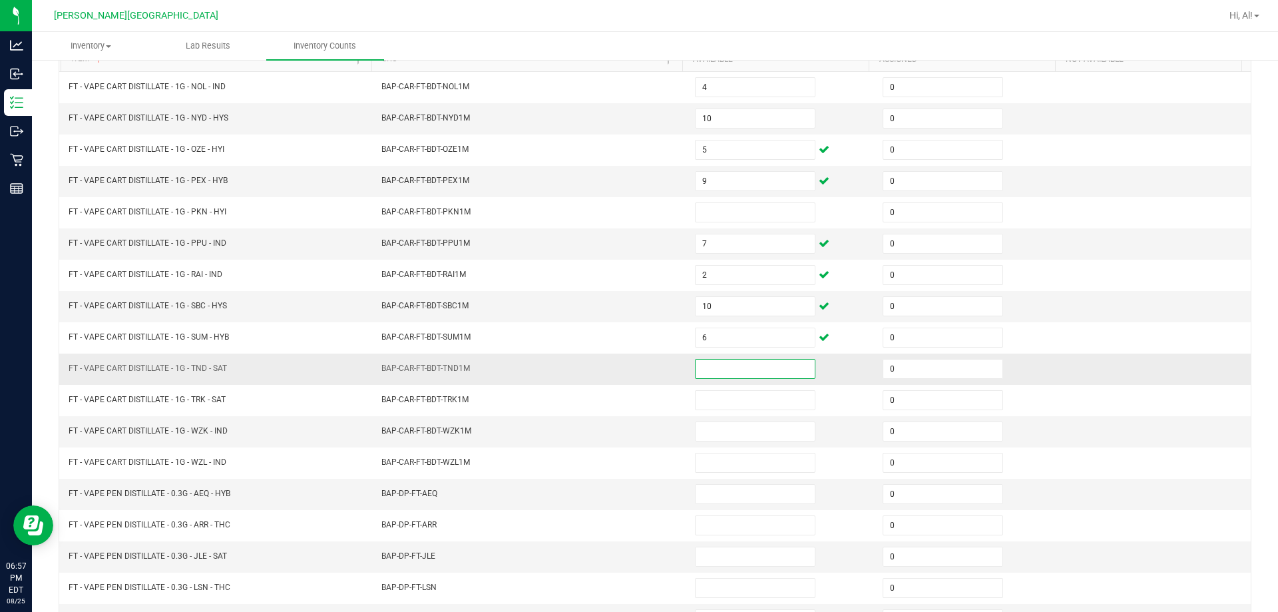
click at [630, 370] on input at bounding box center [755, 369] width 119 height 19
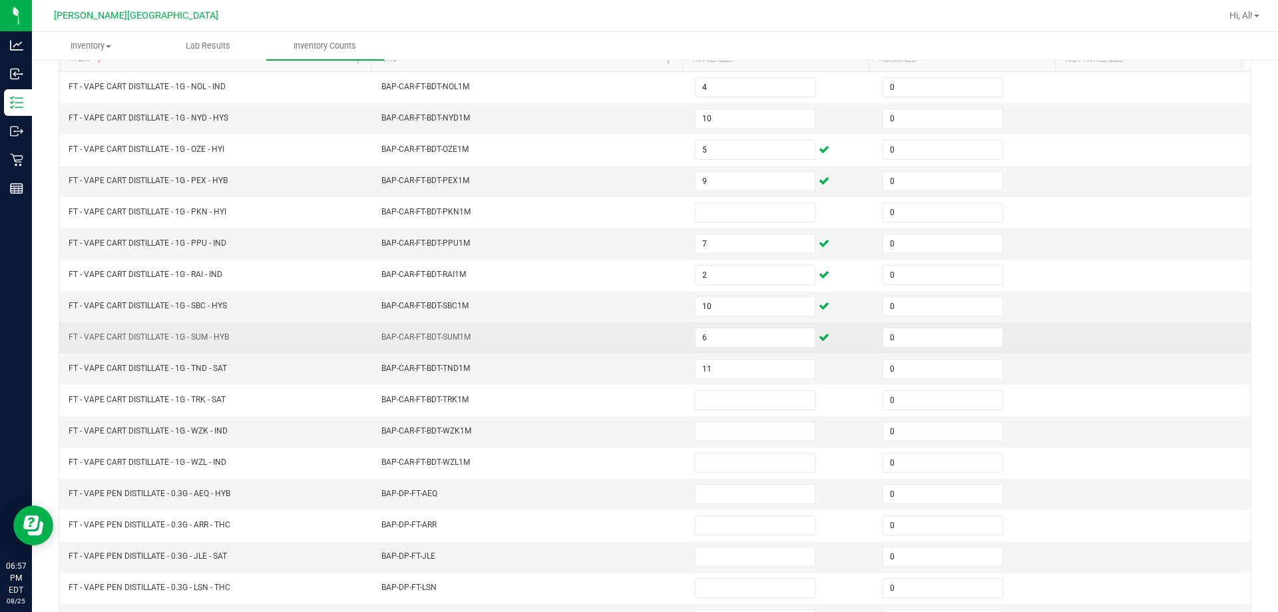
click at [624, 350] on td "BAP-CAR-FT-BDT-SUM1M" at bounding box center [531, 337] width 314 height 31
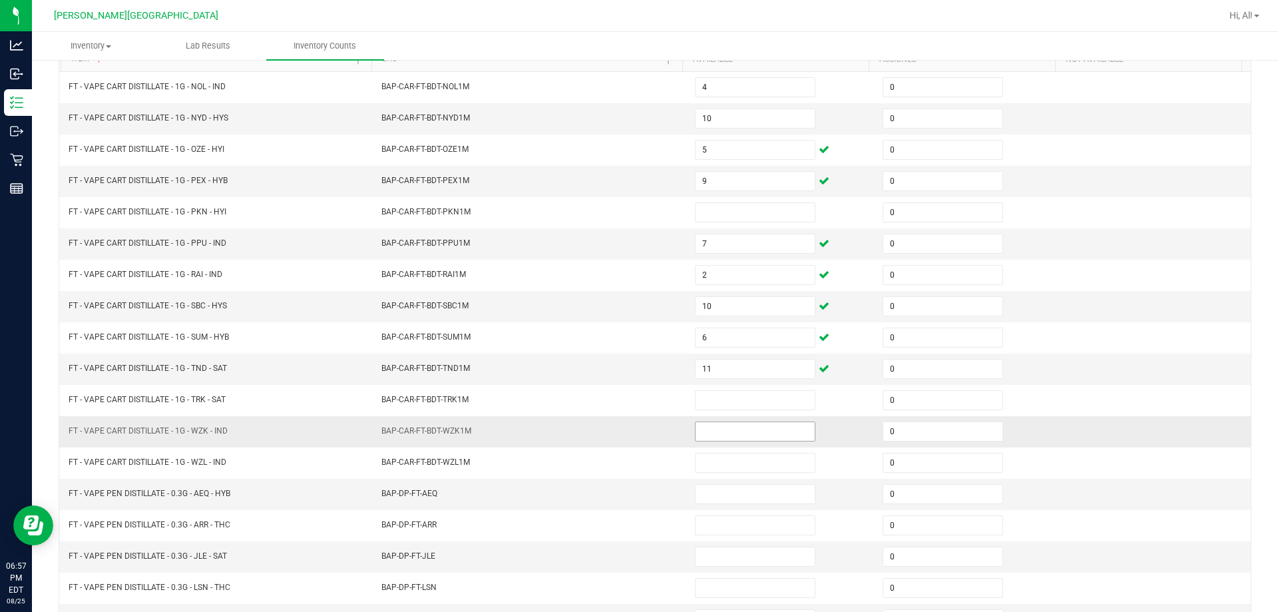
click at [630, 438] on input at bounding box center [755, 431] width 119 height 19
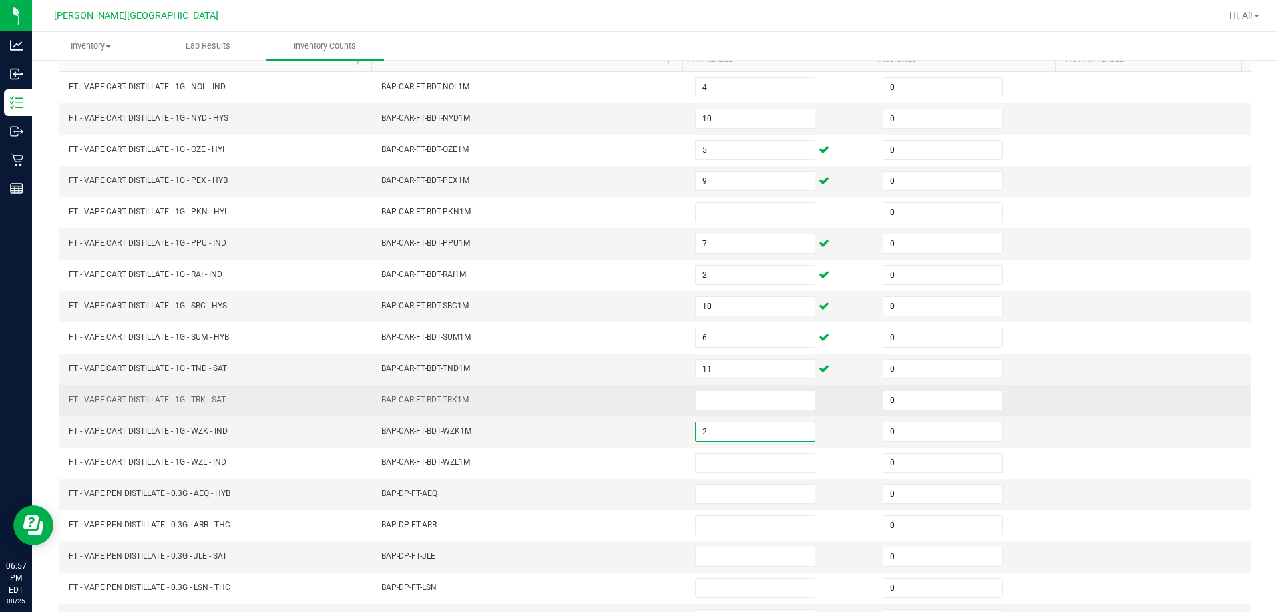
click at [630, 399] on td "BAP-CAR-FT-BDT-TRK1M" at bounding box center [531, 400] width 314 height 31
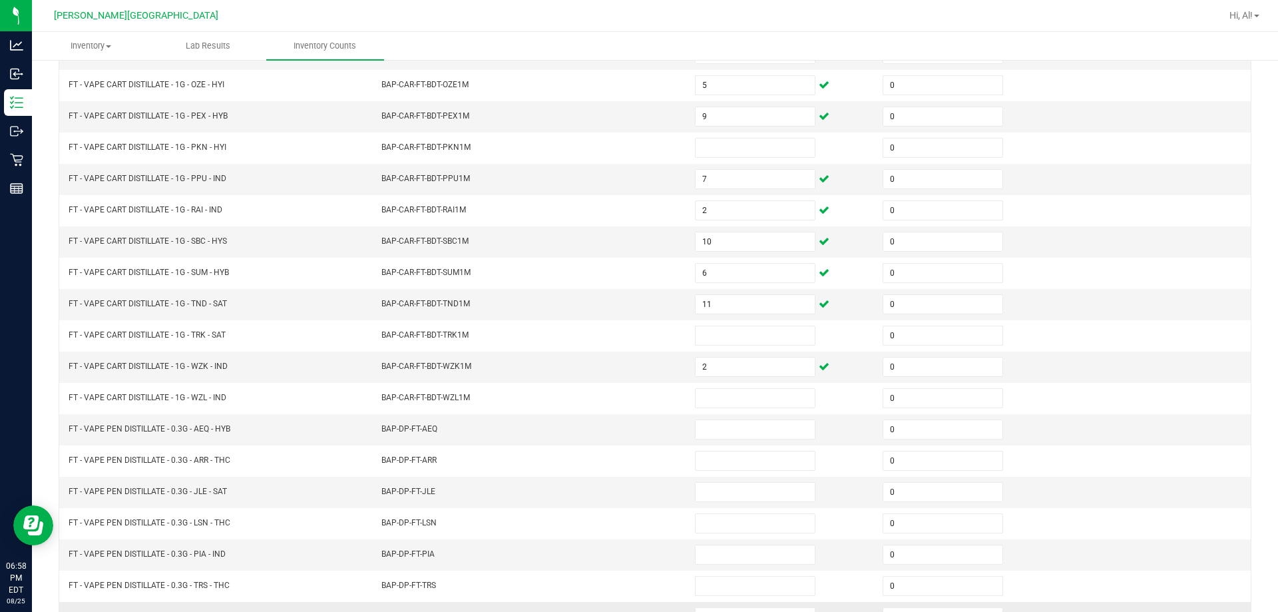
scroll to position [276, 0]
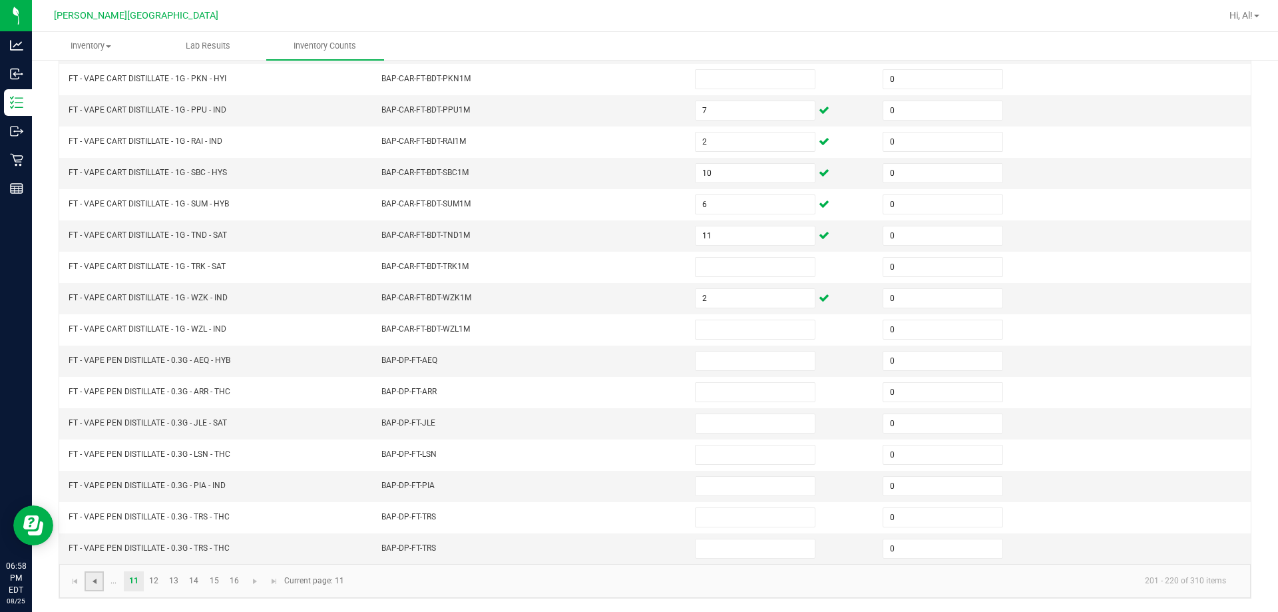
click at [92, 585] on span "Go to the previous page" at bounding box center [94, 581] width 11 height 11
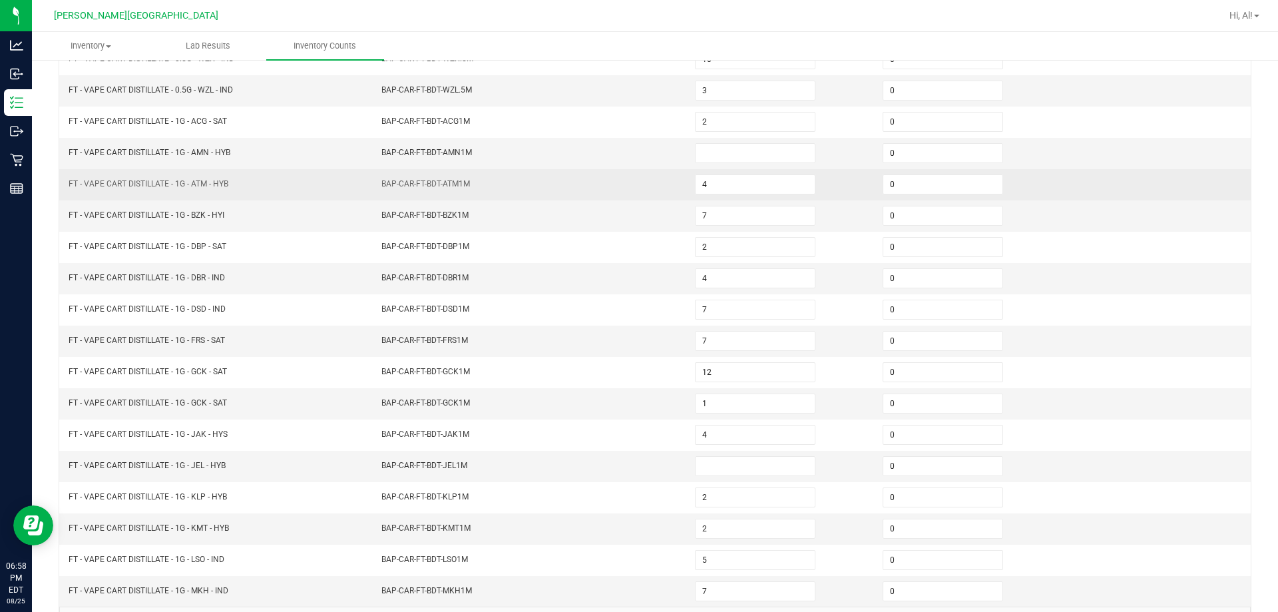
scroll to position [210, 0]
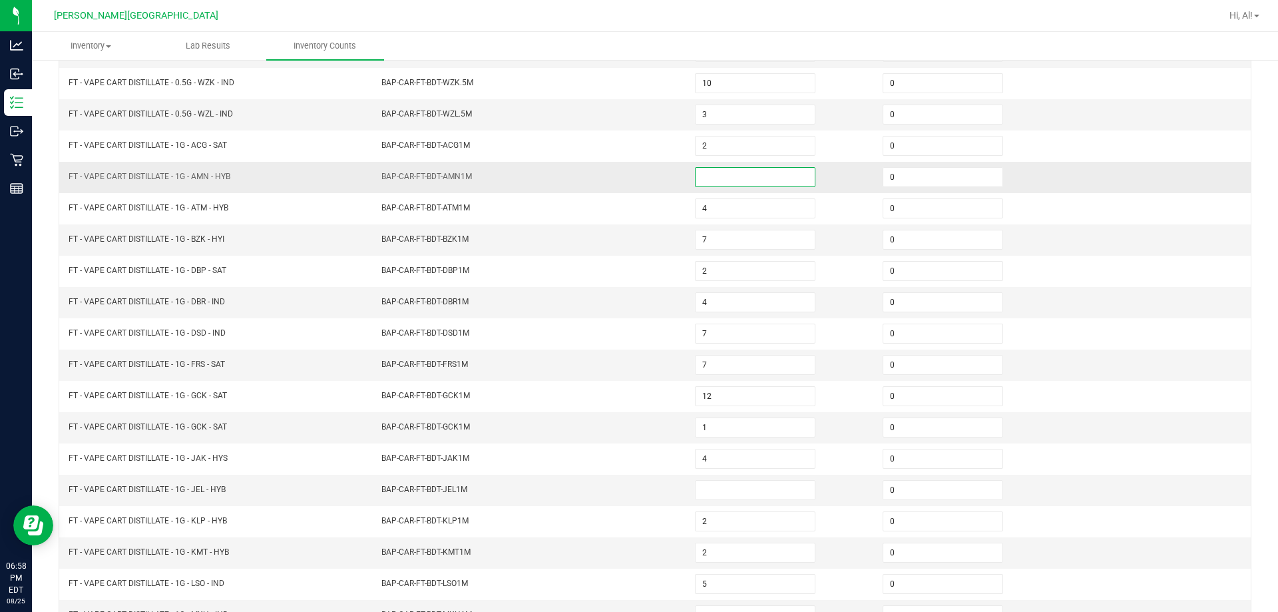
click at [630, 168] on input at bounding box center [755, 177] width 119 height 19
click at [626, 187] on td "BAP-CAR-FT-BDT-AMN1M" at bounding box center [531, 177] width 314 height 31
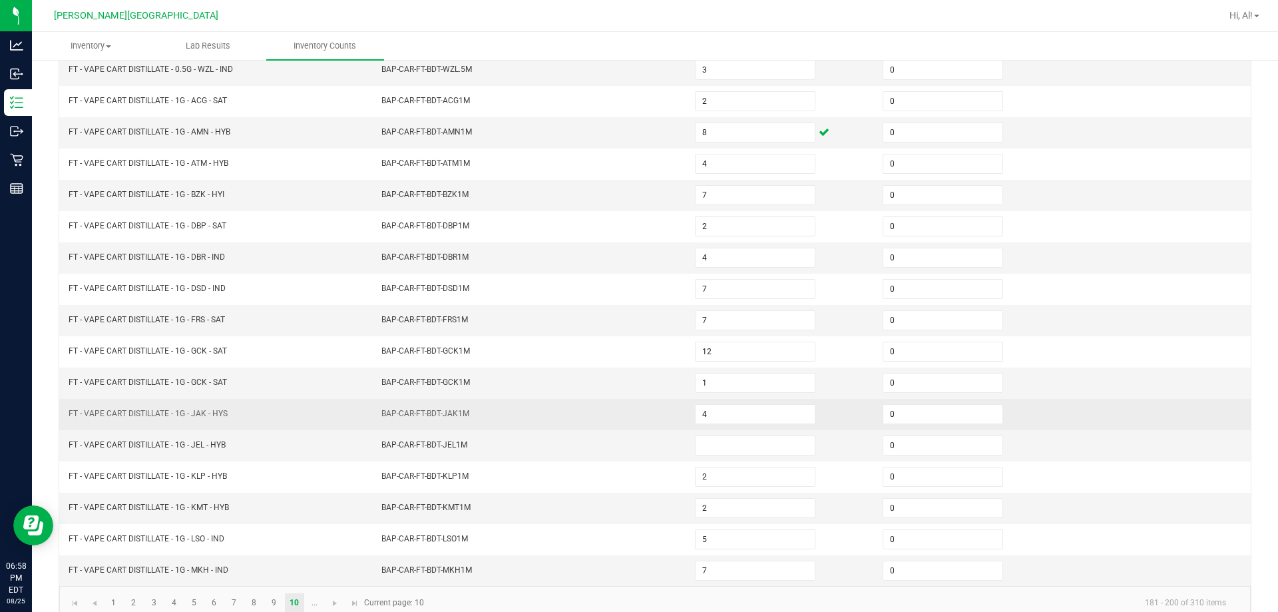
scroll to position [276, 0]
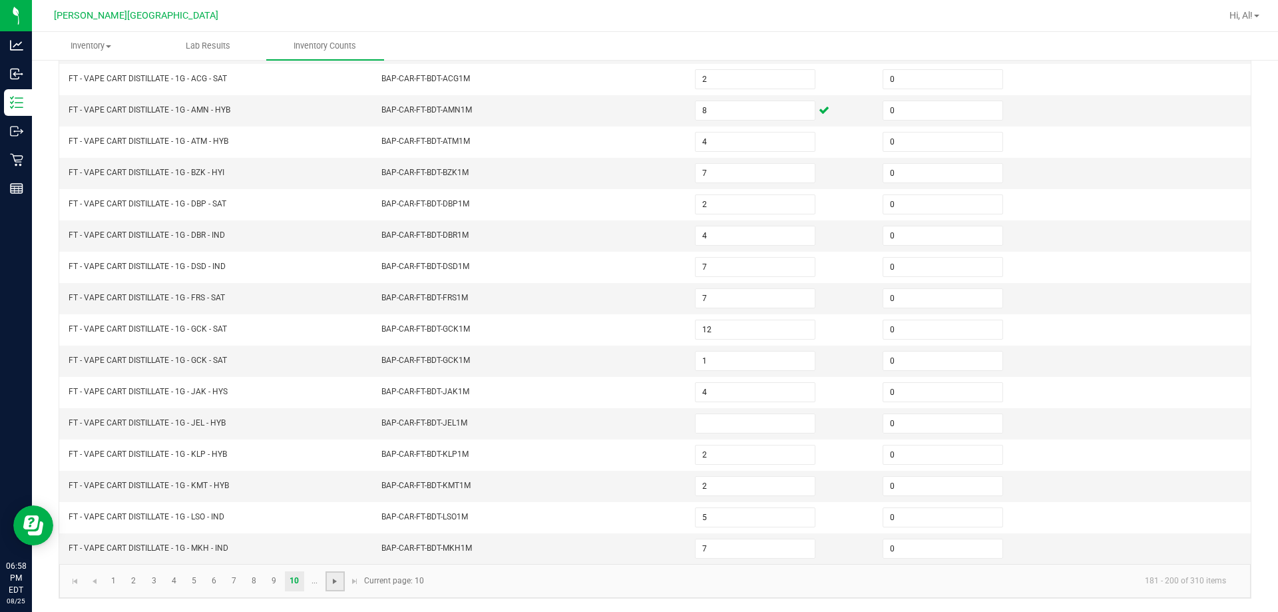
click at [330, 582] on span "Go to the next page" at bounding box center [335, 581] width 11 height 11
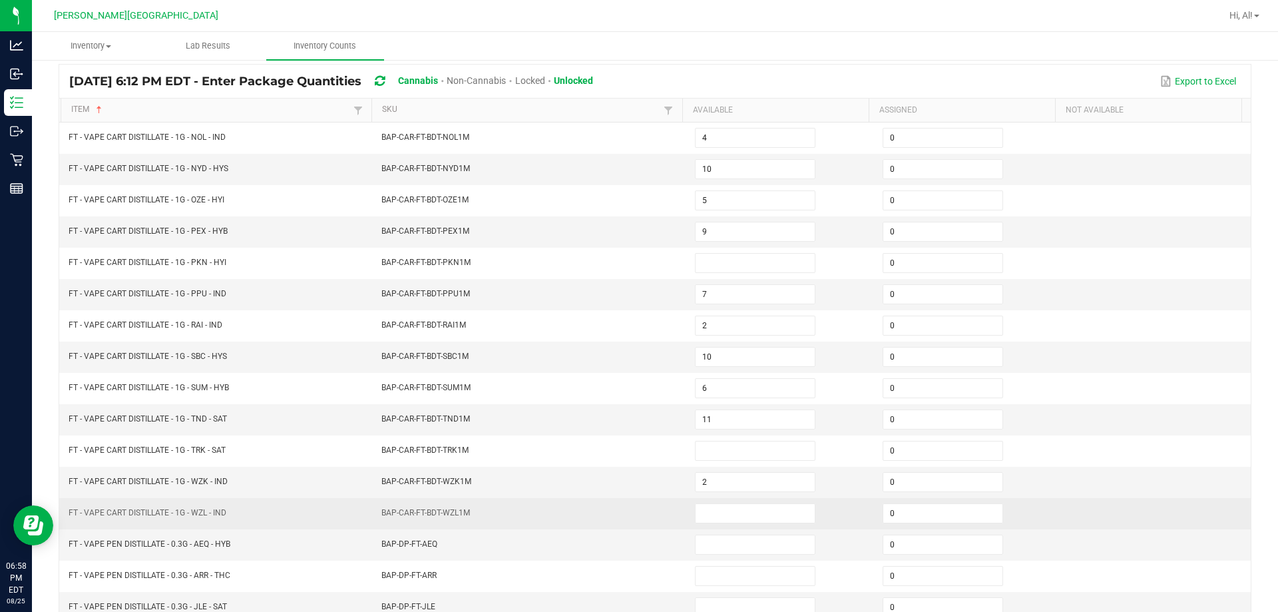
scroll to position [77, 0]
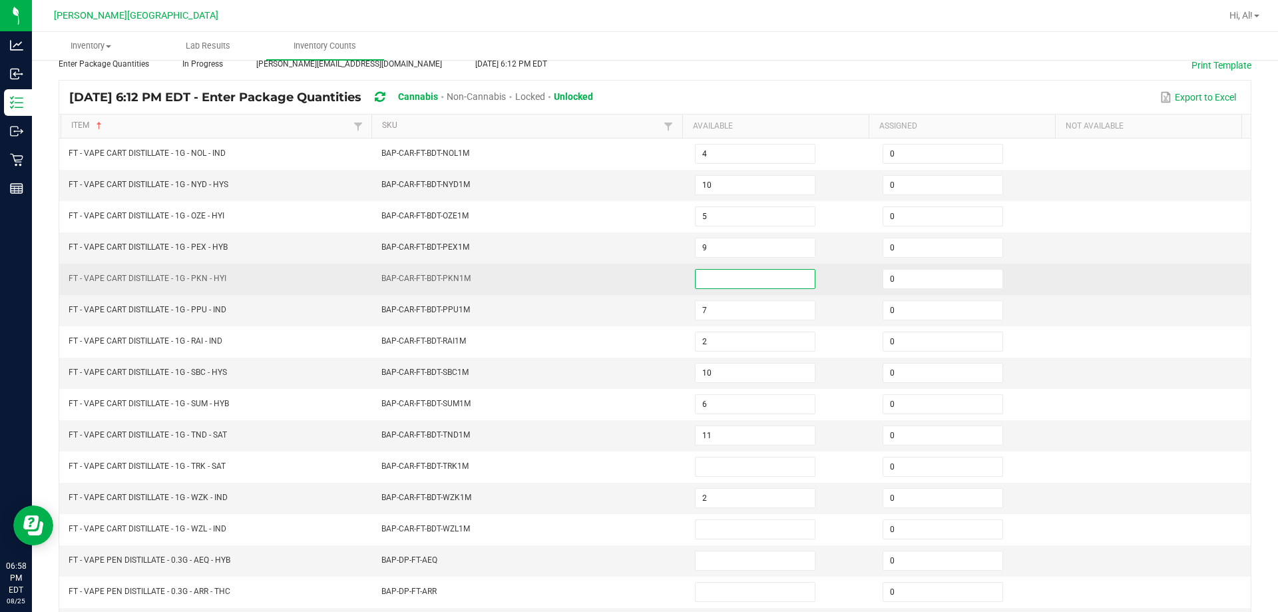
click at [630, 274] on input at bounding box center [755, 279] width 119 height 19
click at [630, 280] on td "BAP-CAR-FT-BDT-PKN1M" at bounding box center [531, 279] width 314 height 31
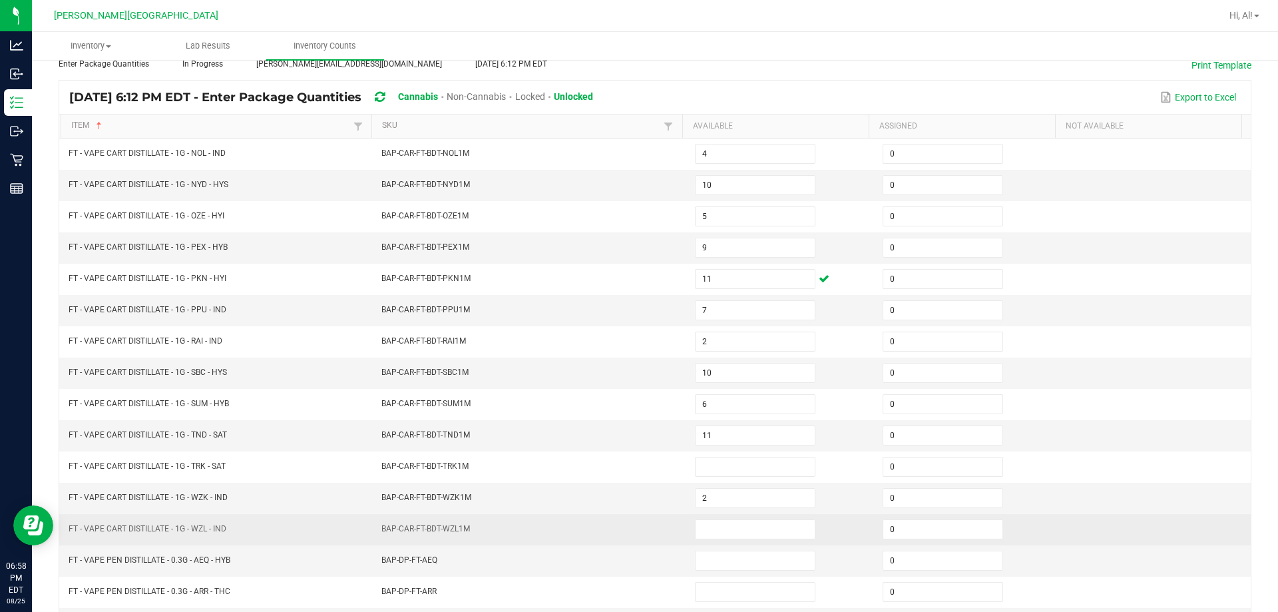
scroll to position [276, 0]
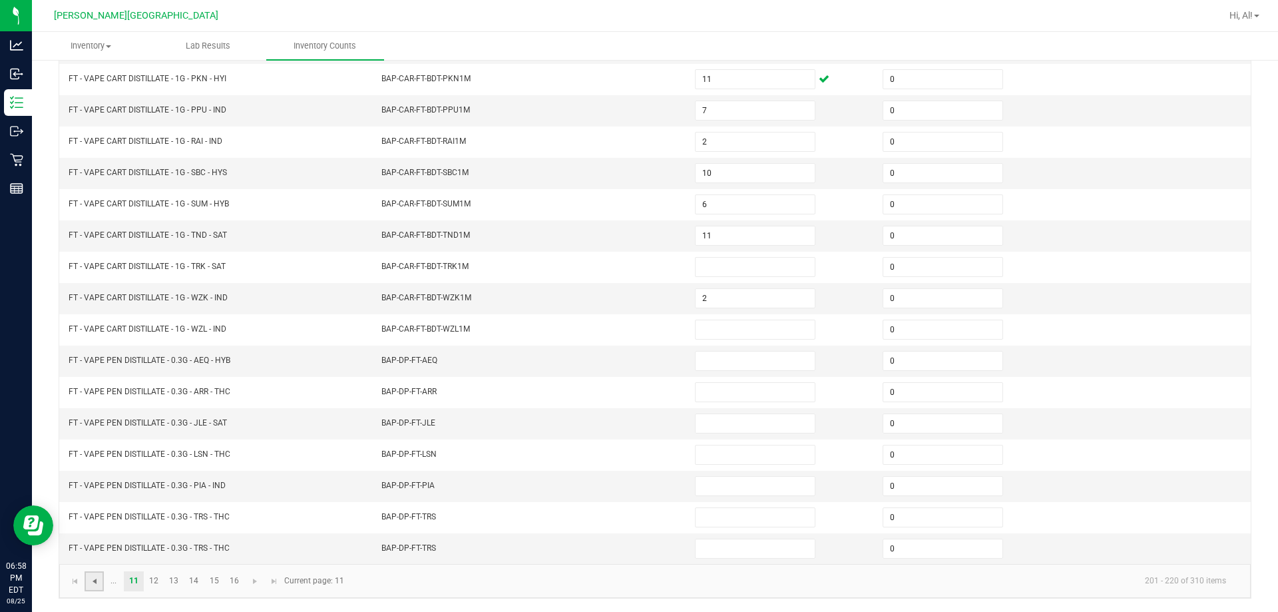
click at [99, 582] on span "Go to the previous page" at bounding box center [94, 581] width 11 height 11
click at [630, 420] on input at bounding box center [755, 423] width 119 height 19
click at [630, 418] on td "BAP-CAR-FT-BDT-JEL1M" at bounding box center [531, 423] width 314 height 31
click at [330, 583] on span "Go to the next page" at bounding box center [335, 581] width 11 height 11
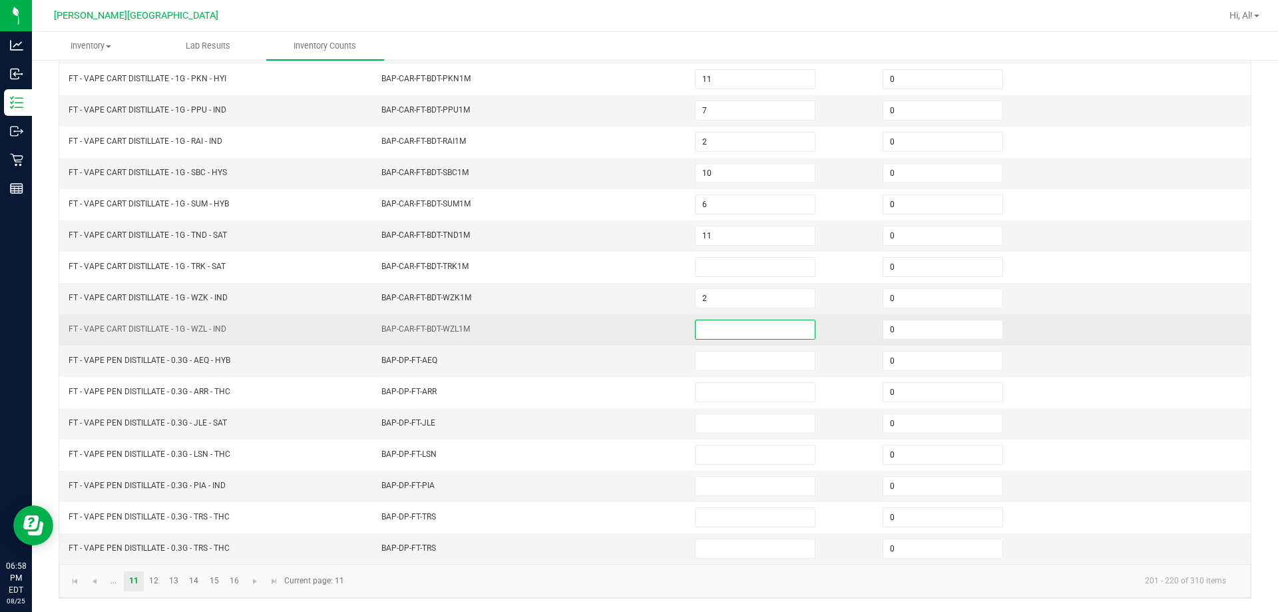
click at [630, 330] on input at bounding box center [755, 329] width 119 height 19
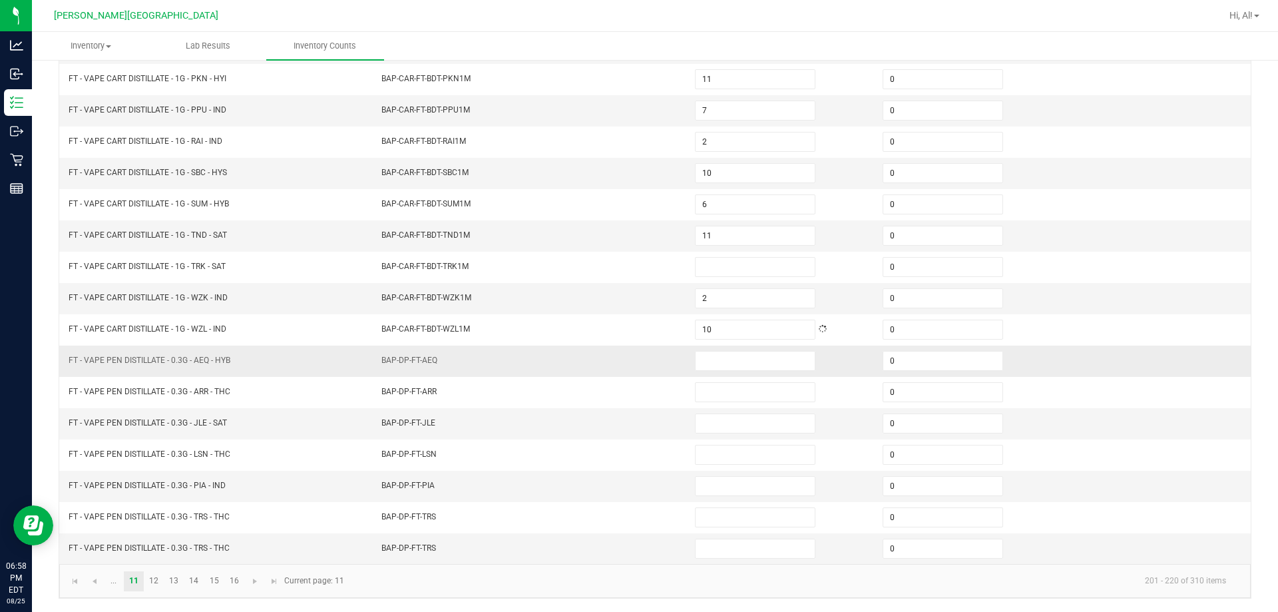
click at [630, 364] on td "BAP-DP-FT-AEQ" at bounding box center [531, 361] width 314 height 31
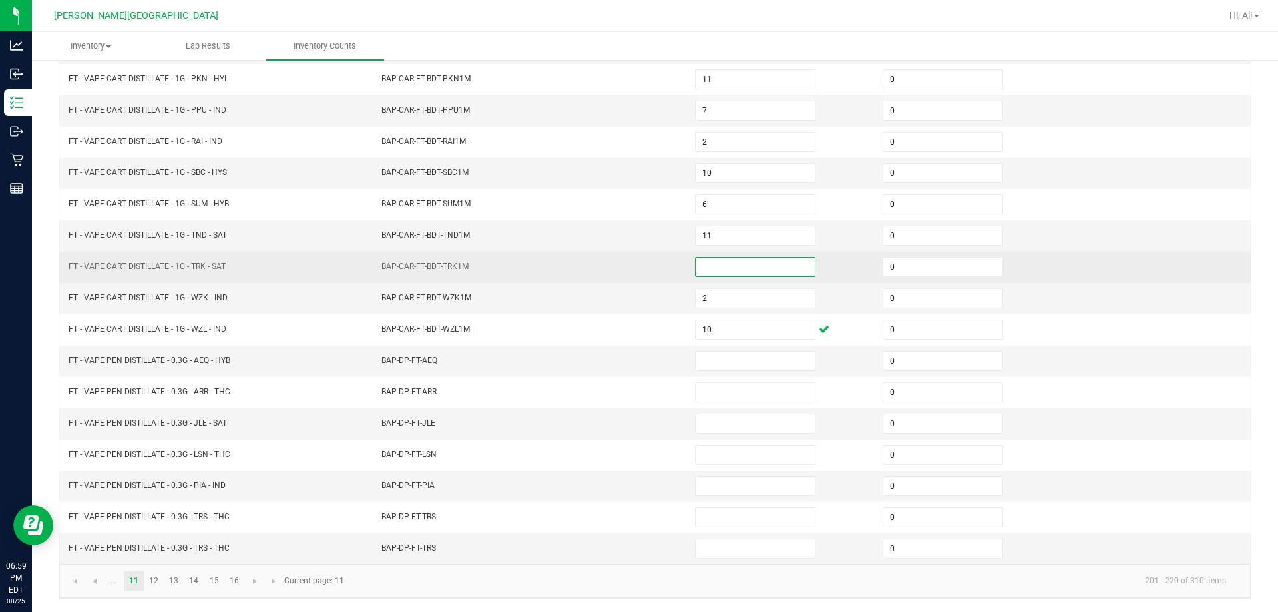
click at [630, 265] on input at bounding box center [755, 267] width 119 height 19
click at [630, 277] on td "BAP-CAR-FT-BDT-TRK1M" at bounding box center [531, 267] width 314 height 31
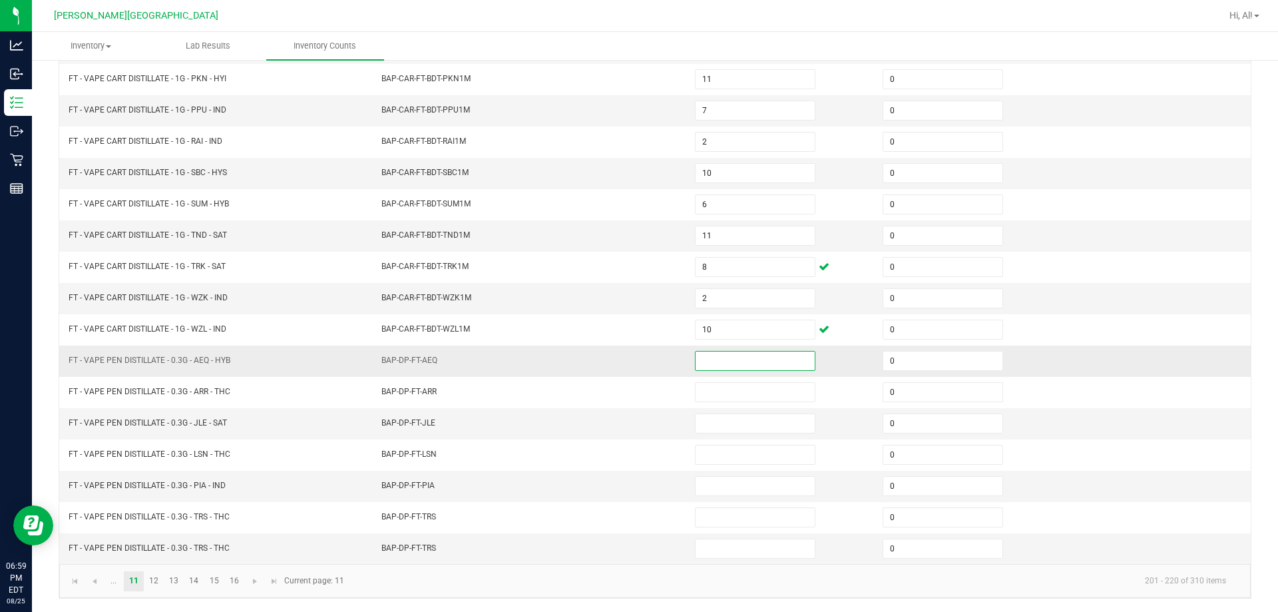
click at [630, 356] on input at bounding box center [755, 361] width 119 height 19
click at [630, 358] on td "BAP-DP-FT-AEQ" at bounding box center [531, 361] width 314 height 31
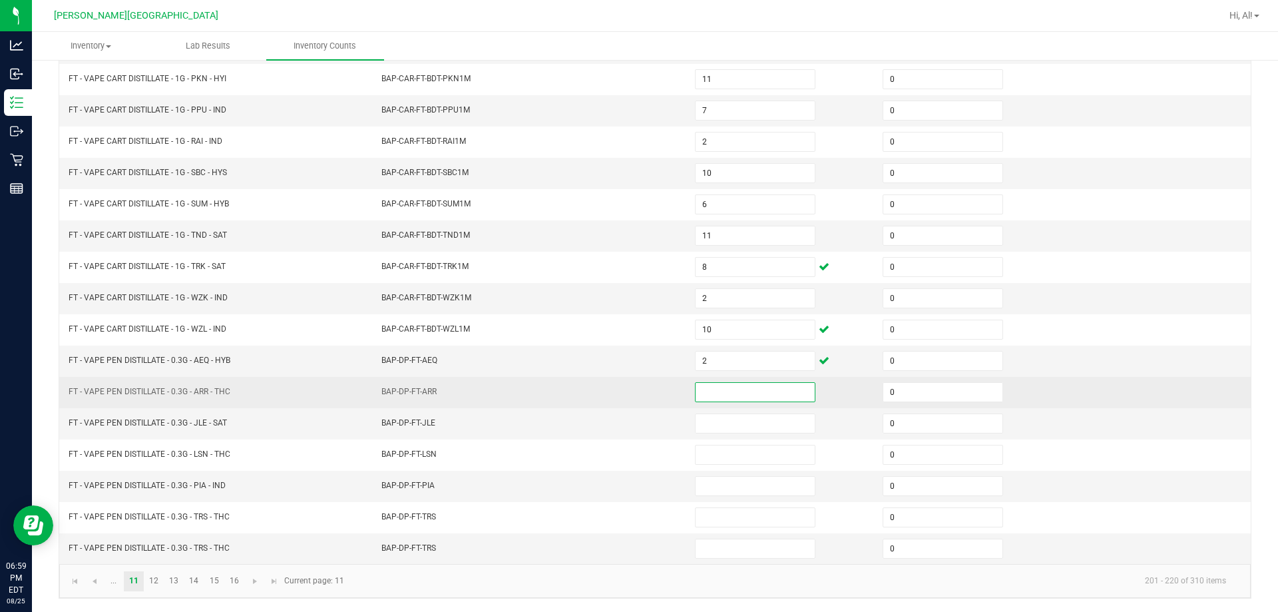
click at [630, 392] on input at bounding box center [755, 392] width 119 height 19
click at [630, 394] on td "BAP-DP-FT-ARR" at bounding box center [531, 392] width 314 height 31
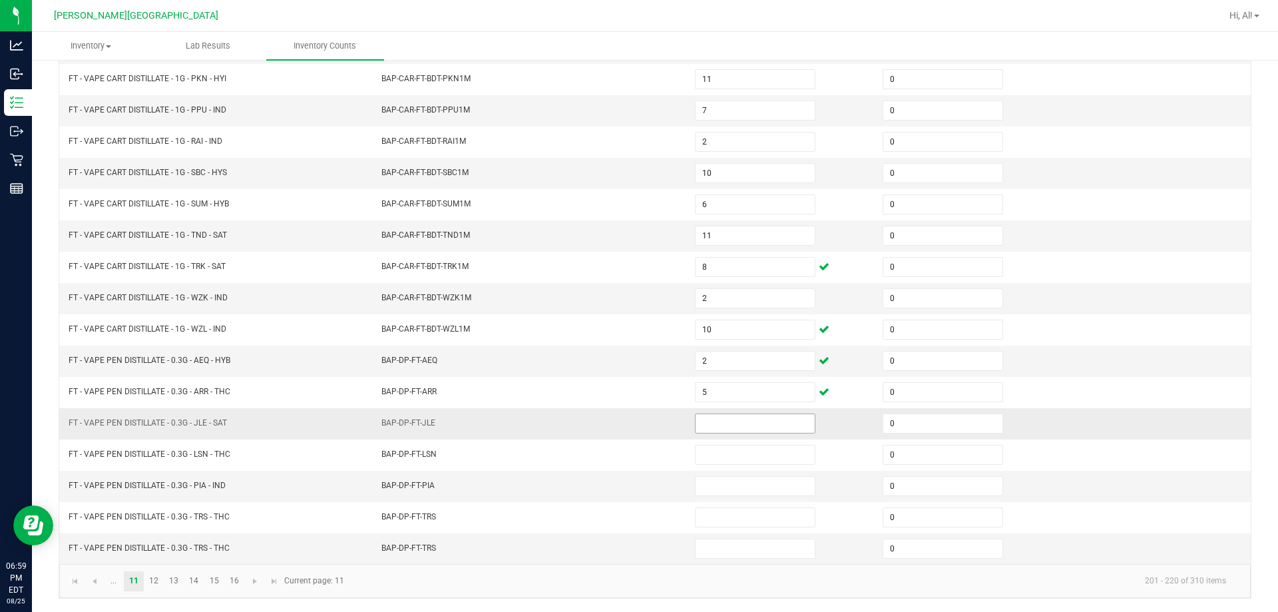
click at [630, 419] on input at bounding box center [755, 423] width 119 height 19
click at [630, 420] on td "BAP-DP-FT-JLE" at bounding box center [531, 423] width 314 height 31
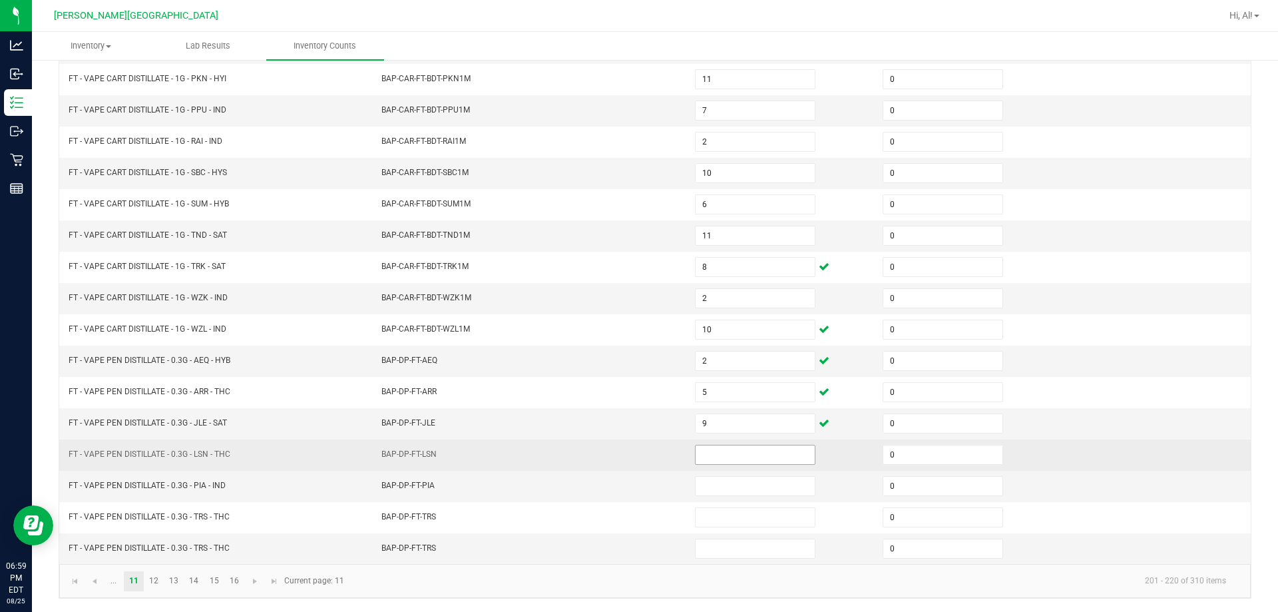
click at [630, 451] on input at bounding box center [755, 454] width 119 height 19
click at [630, 464] on td "BAP-DP-FT-LSN" at bounding box center [531, 454] width 314 height 31
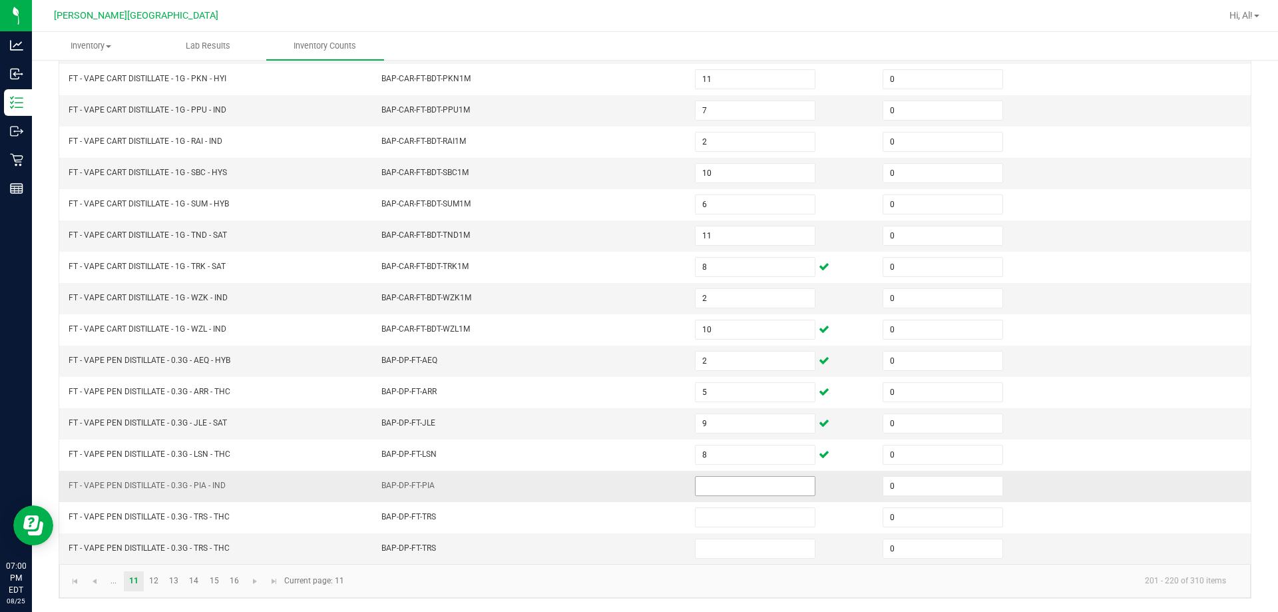
click at [630, 481] on input at bounding box center [755, 486] width 119 height 19
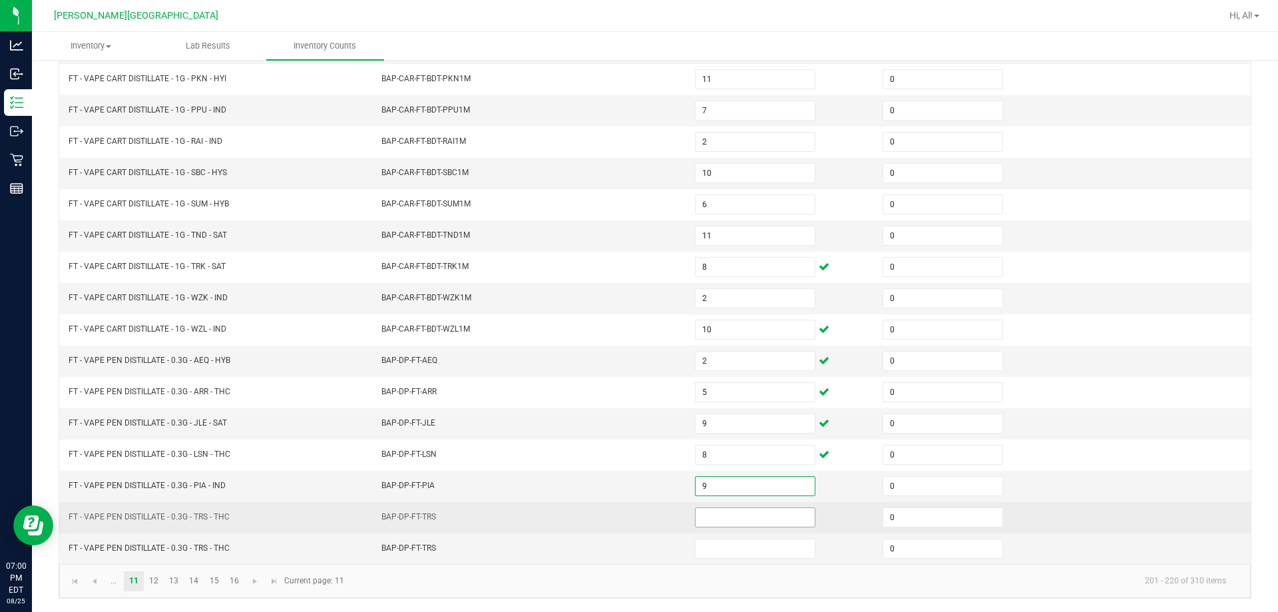
click at [630, 515] on input at bounding box center [755, 517] width 119 height 19
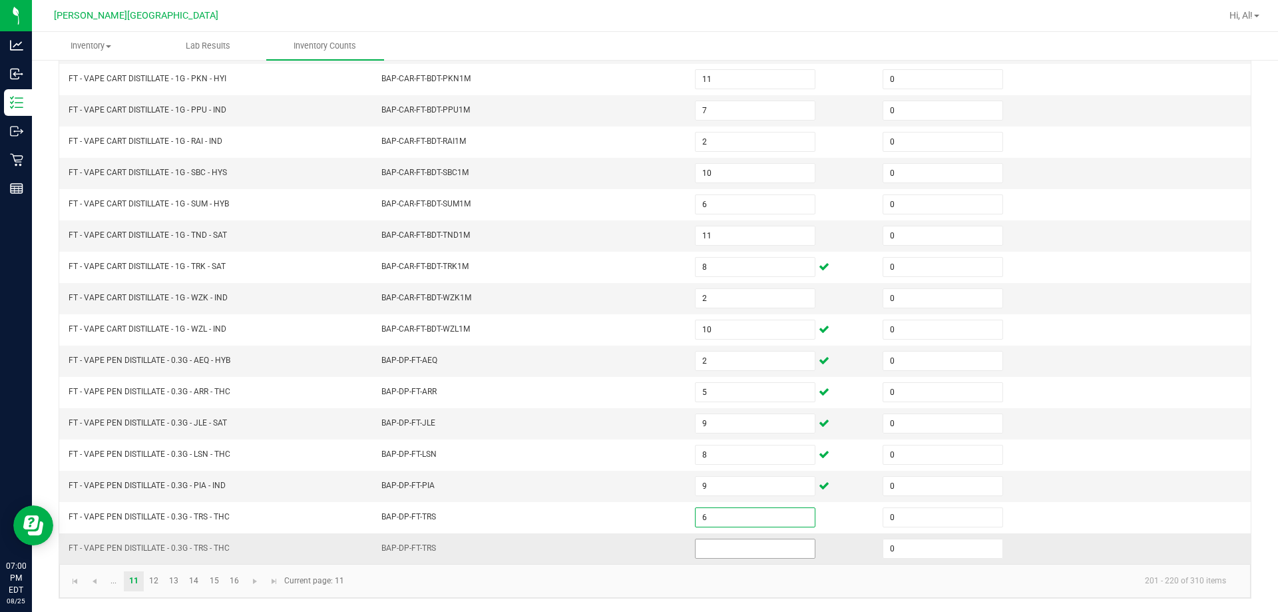
click at [630, 553] on input at bounding box center [755, 548] width 119 height 19
click at [159, 584] on link "12" at bounding box center [153, 581] width 19 height 20
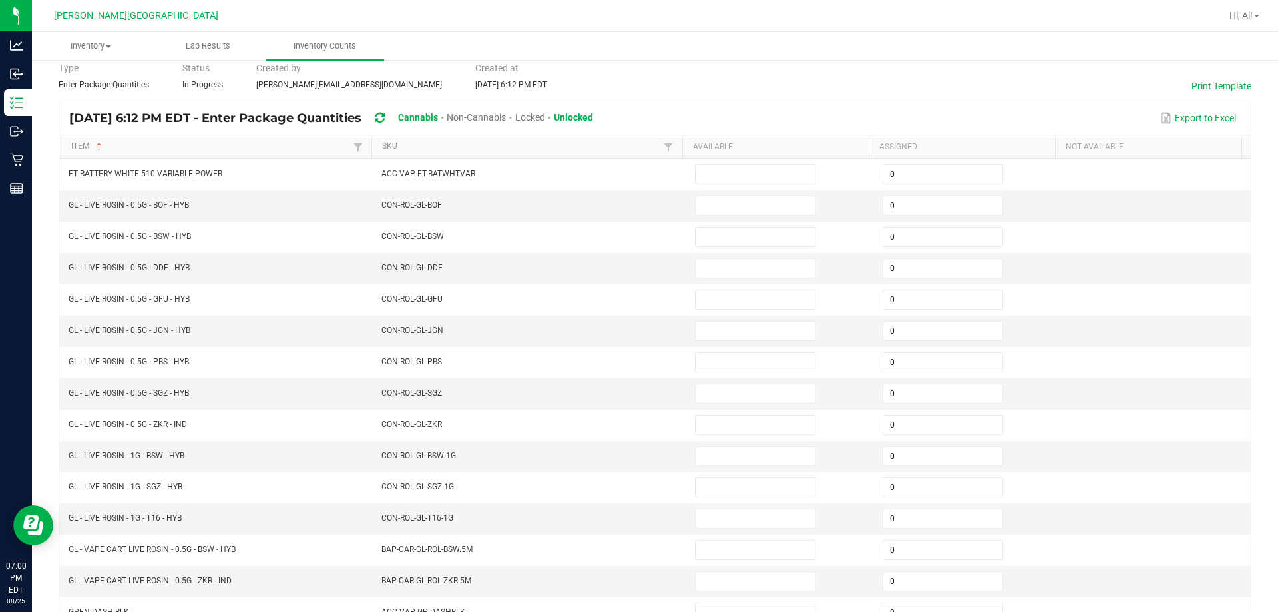
scroll to position [10, 0]
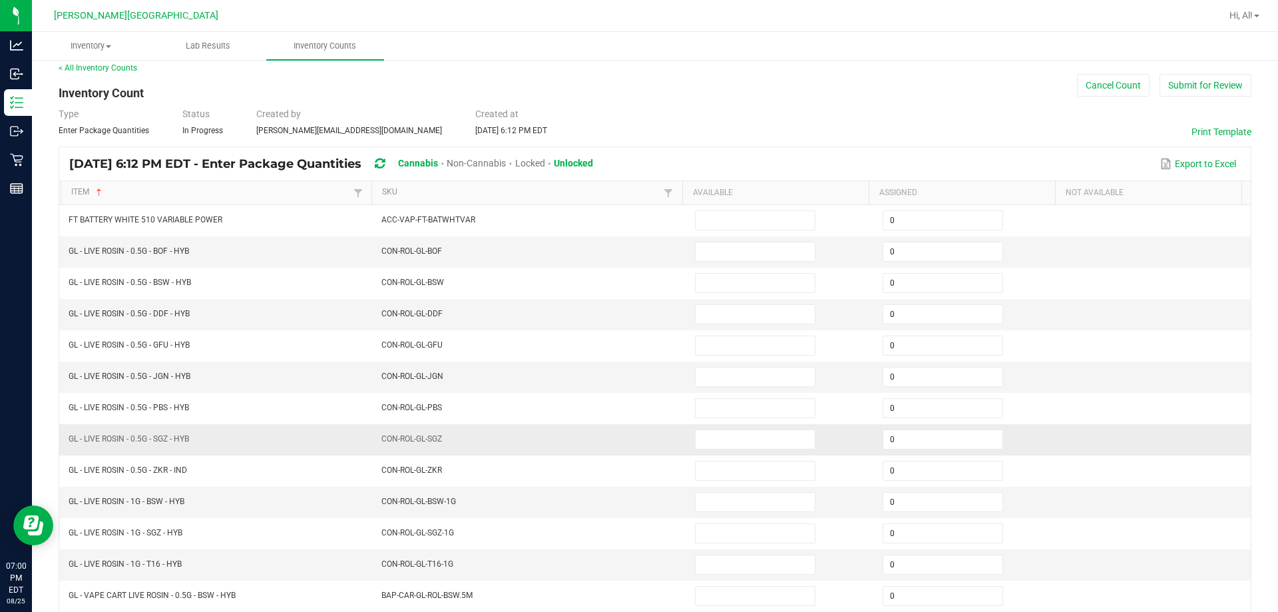
drag, startPoint x: 528, startPoint y: 414, endPoint x: 534, endPoint y: 426, distance: 13.4
click at [529, 422] on td "CON-ROL-GL-PBS" at bounding box center [531, 408] width 314 height 31
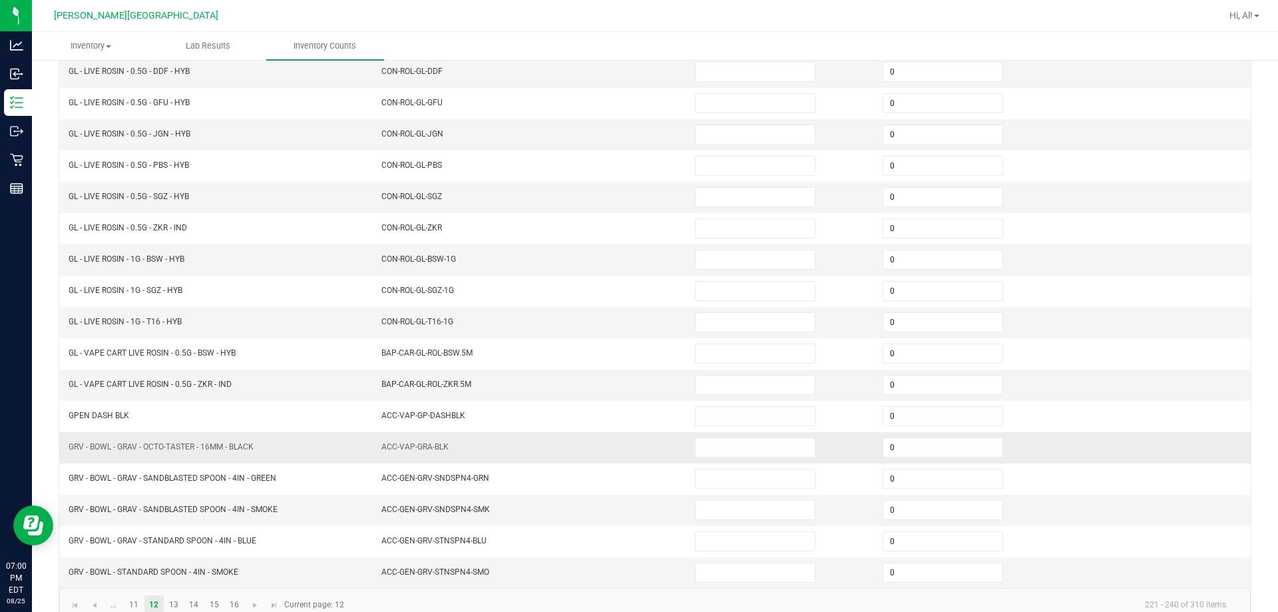
scroll to position [276, 0]
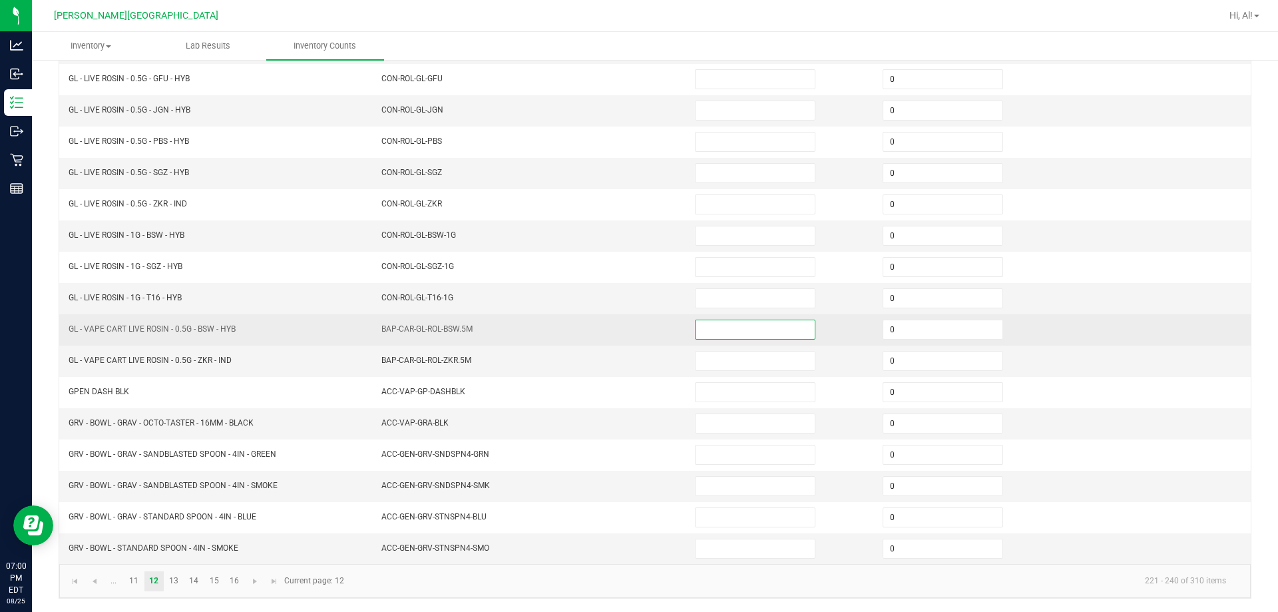
click at [630, 328] on input at bounding box center [755, 329] width 119 height 19
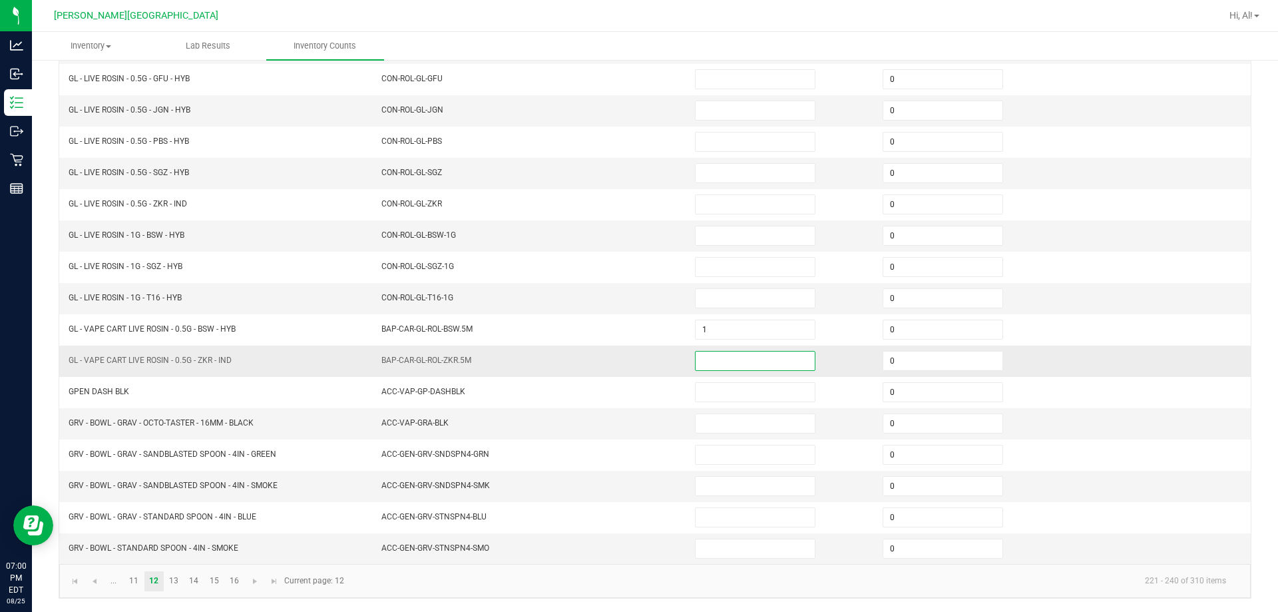
click at [630, 366] on input at bounding box center [755, 361] width 119 height 19
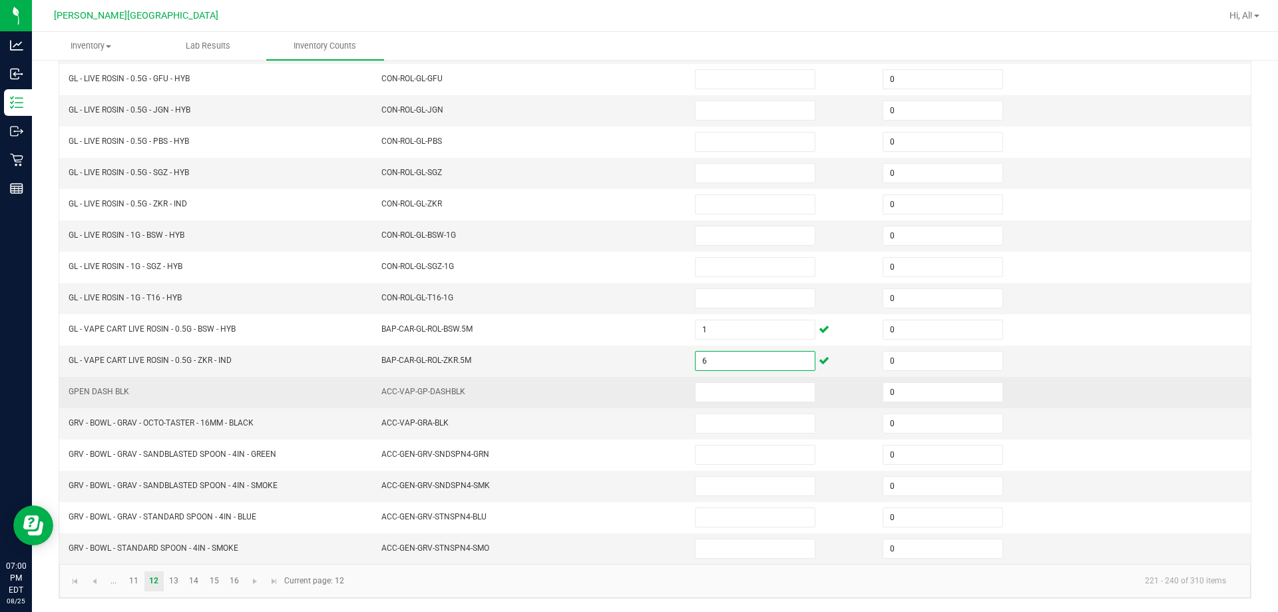
click at [627, 405] on td "ACC-VAP-GP-DASHBLK" at bounding box center [531, 392] width 314 height 31
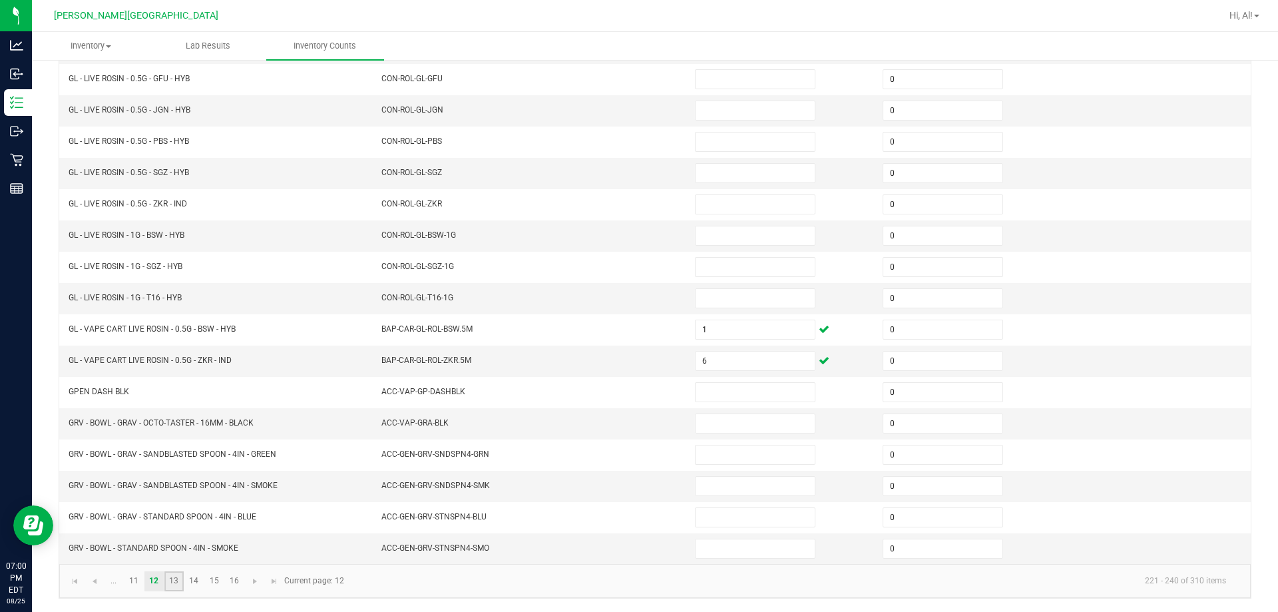
click at [170, 587] on link "13" at bounding box center [173, 581] width 19 height 20
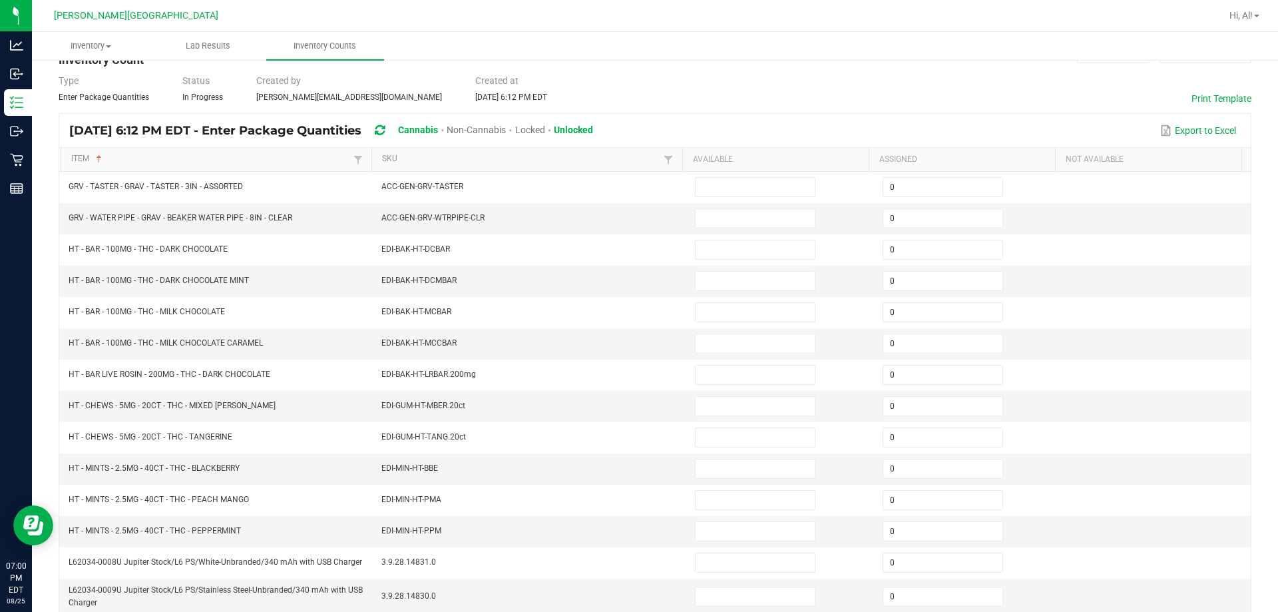
scroll to position [10, 0]
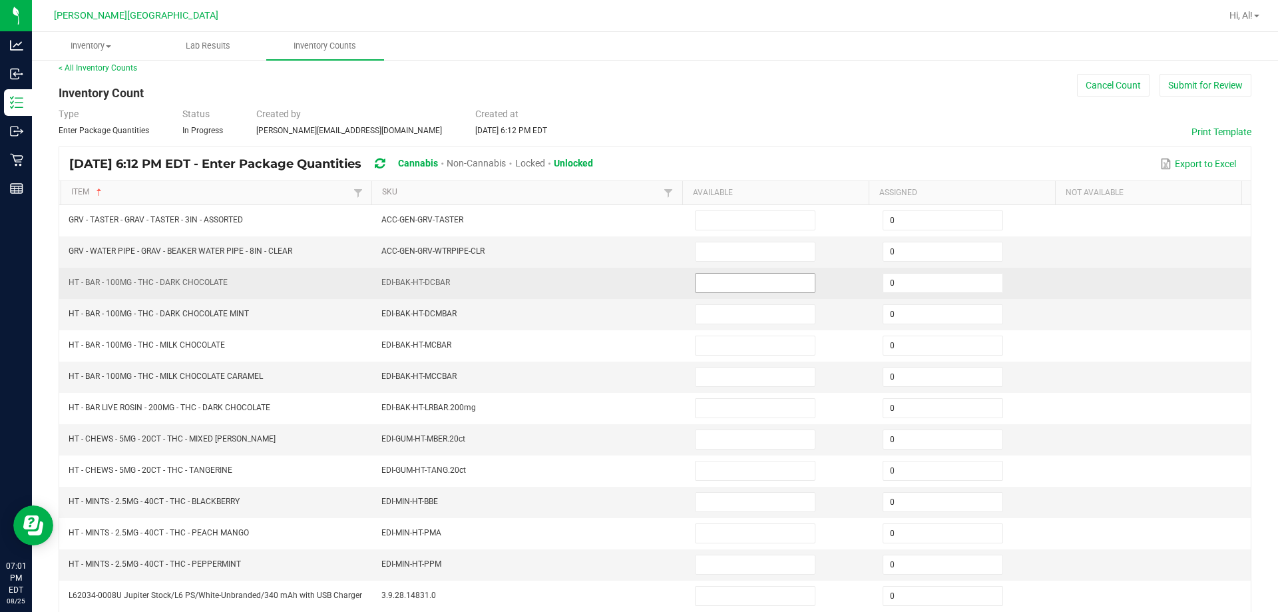
click at [630, 284] on input at bounding box center [755, 283] width 119 height 19
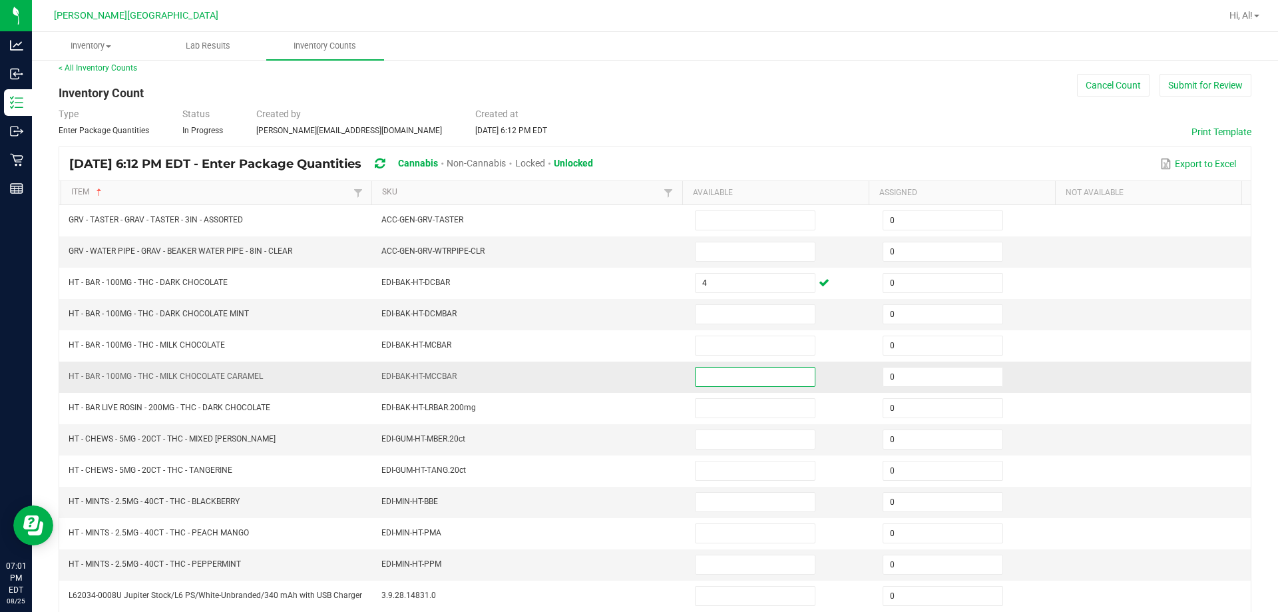
click at [630, 374] on input at bounding box center [755, 377] width 119 height 19
click at [630, 312] on input at bounding box center [755, 314] width 119 height 19
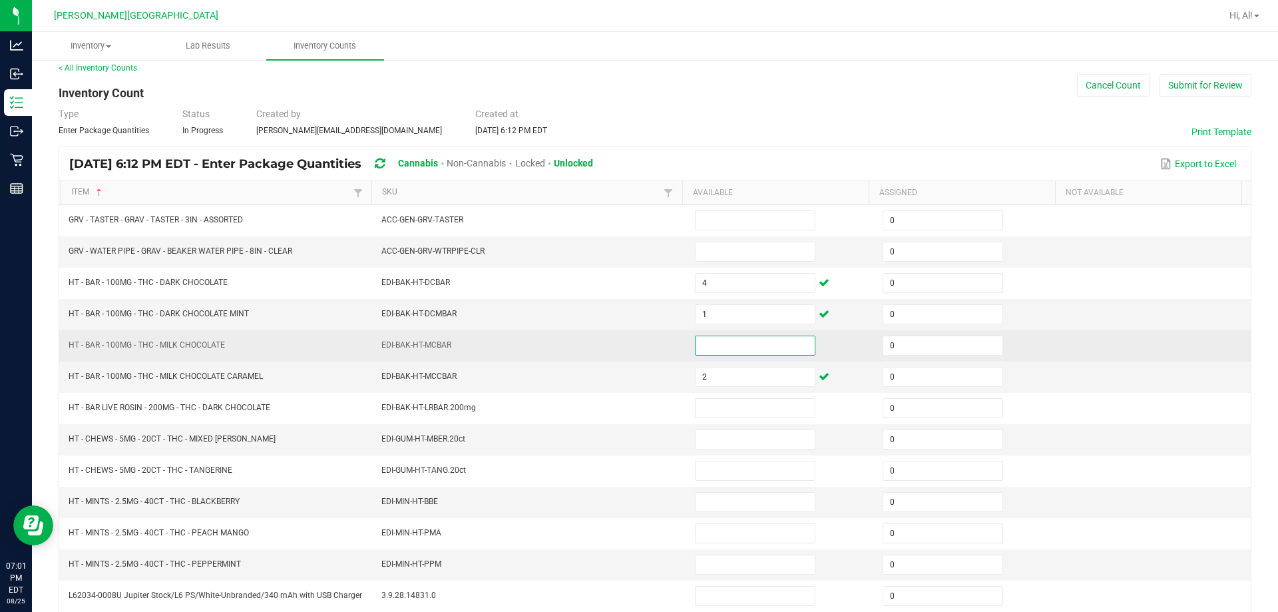
click at [630, 341] on input at bounding box center [755, 345] width 119 height 19
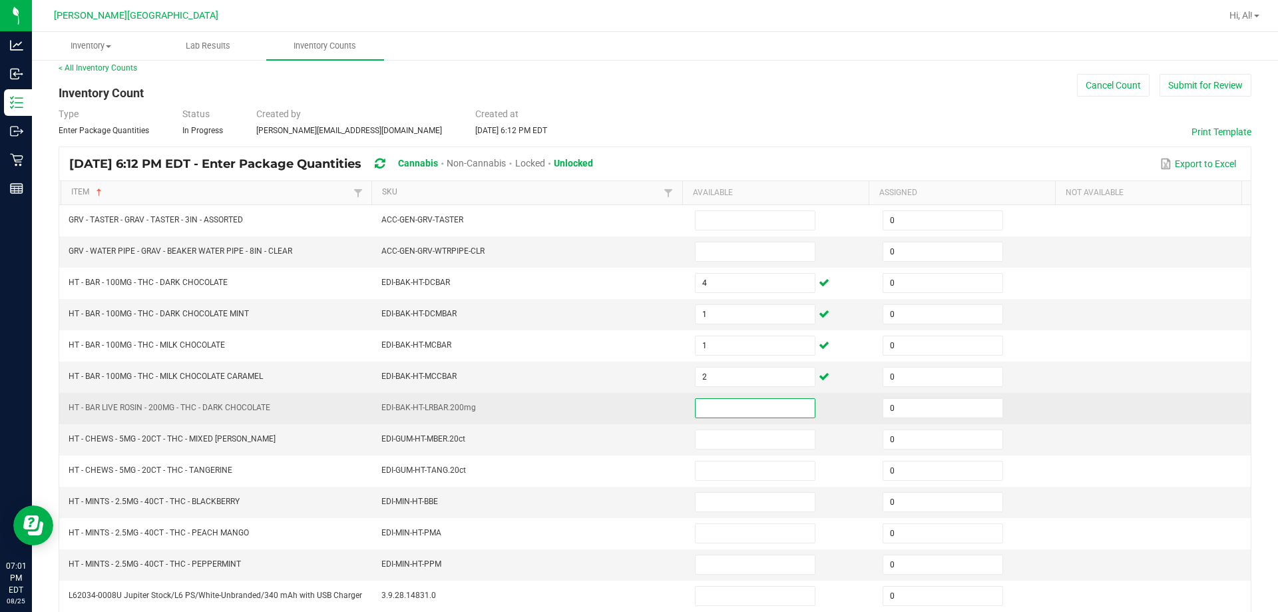
click at [630, 407] on input at bounding box center [755, 408] width 119 height 19
click at [630, 395] on td "EDI-BAK-HT-LRBAR.200mg" at bounding box center [531, 408] width 314 height 31
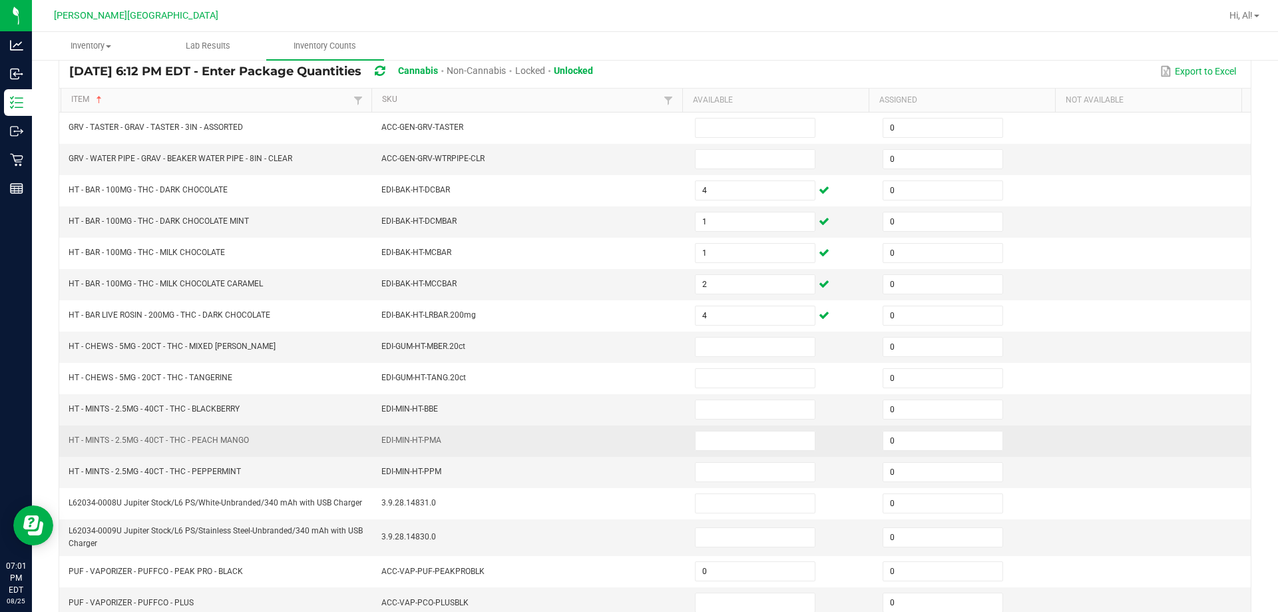
scroll to position [143, 0]
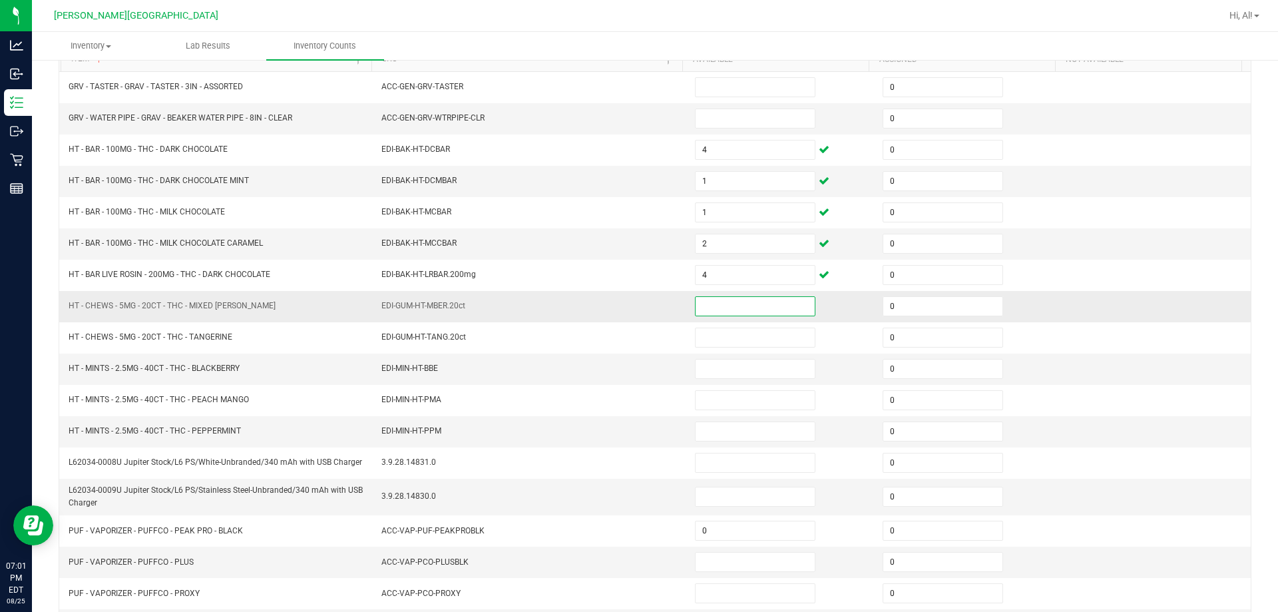
click at [630, 304] on input at bounding box center [755, 306] width 119 height 19
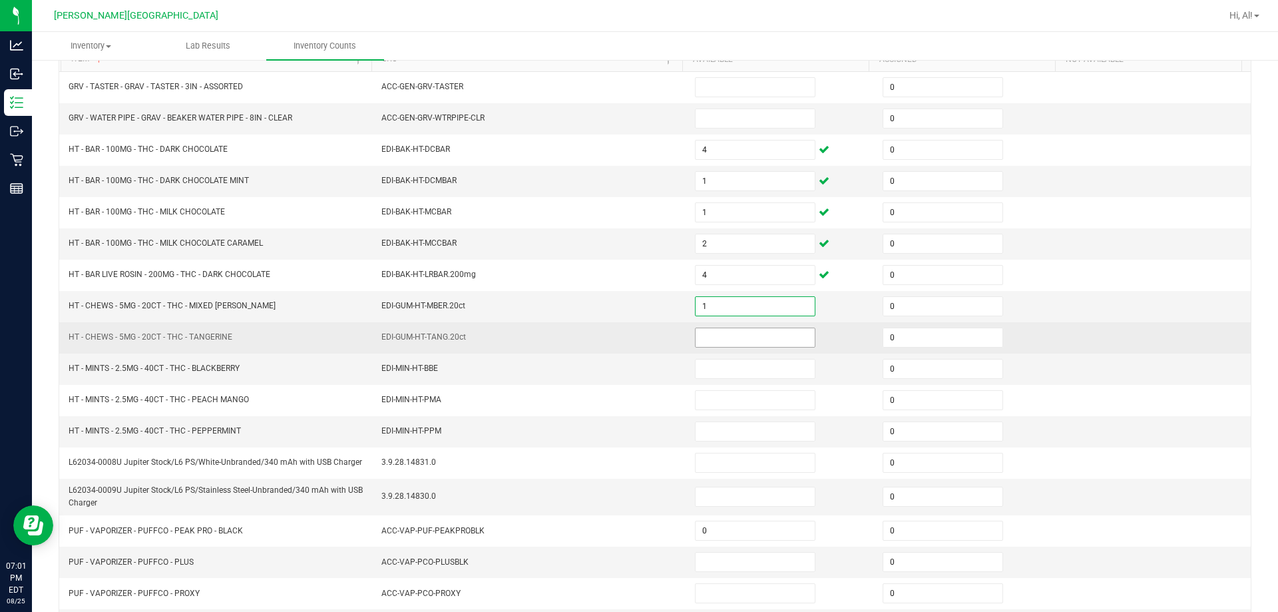
click at [630, 342] on input at bounding box center [755, 337] width 119 height 19
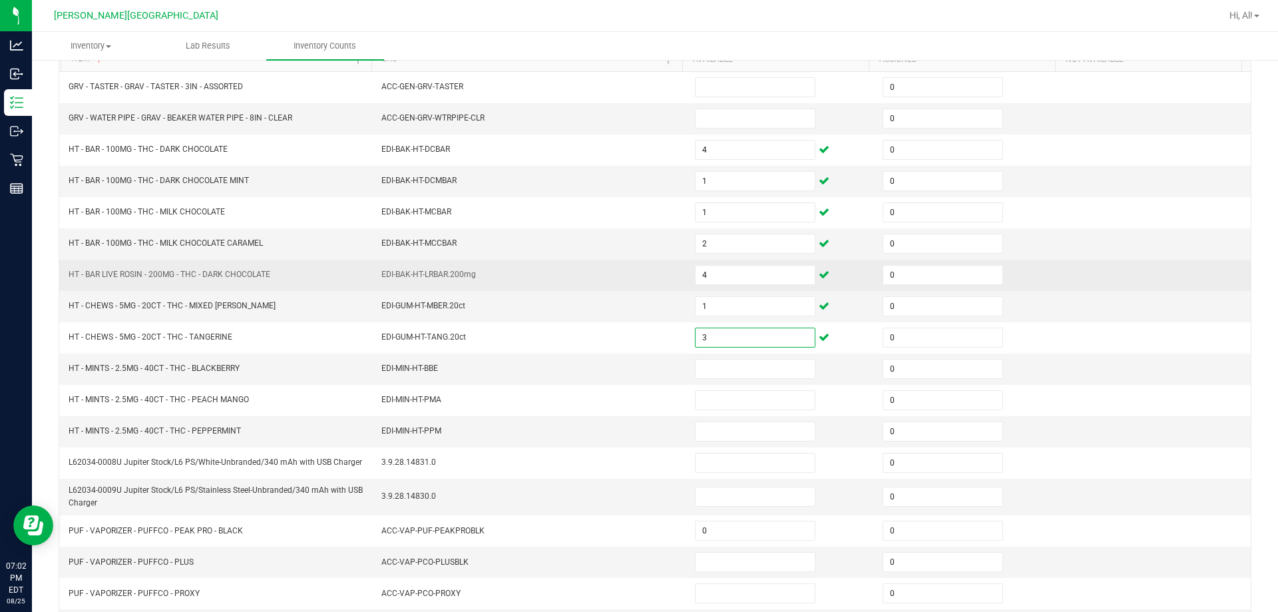
click at [564, 262] on td "EDI-BAK-HT-LRBAR.200mg" at bounding box center [531, 275] width 314 height 31
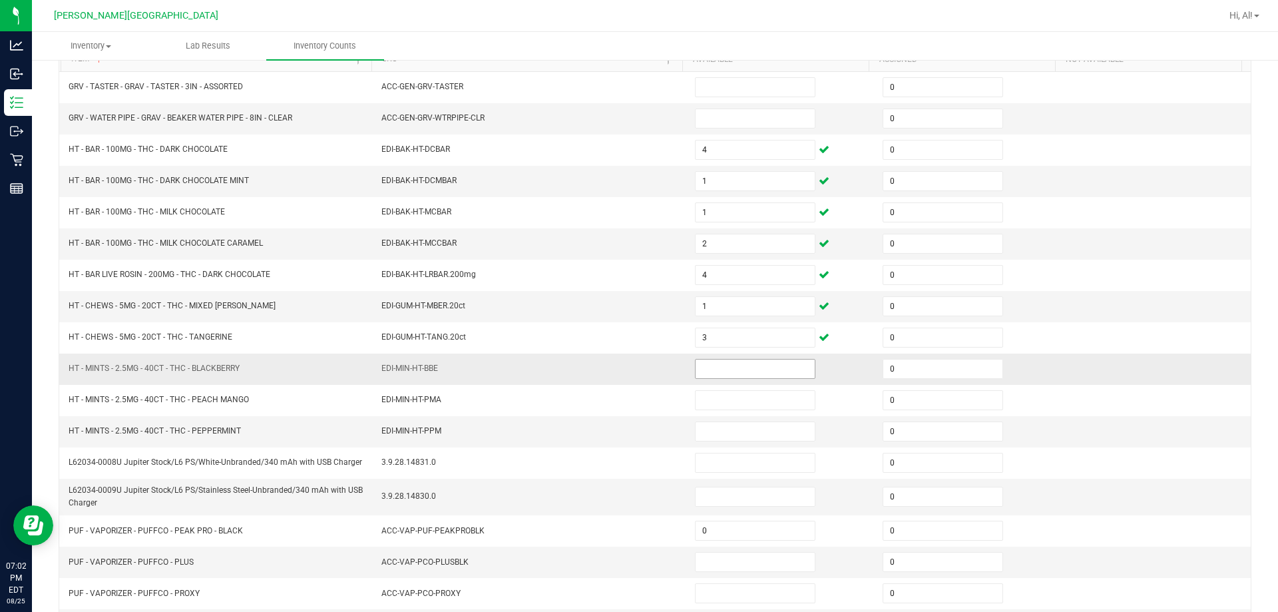
click at [630, 366] on input at bounding box center [755, 369] width 119 height 19
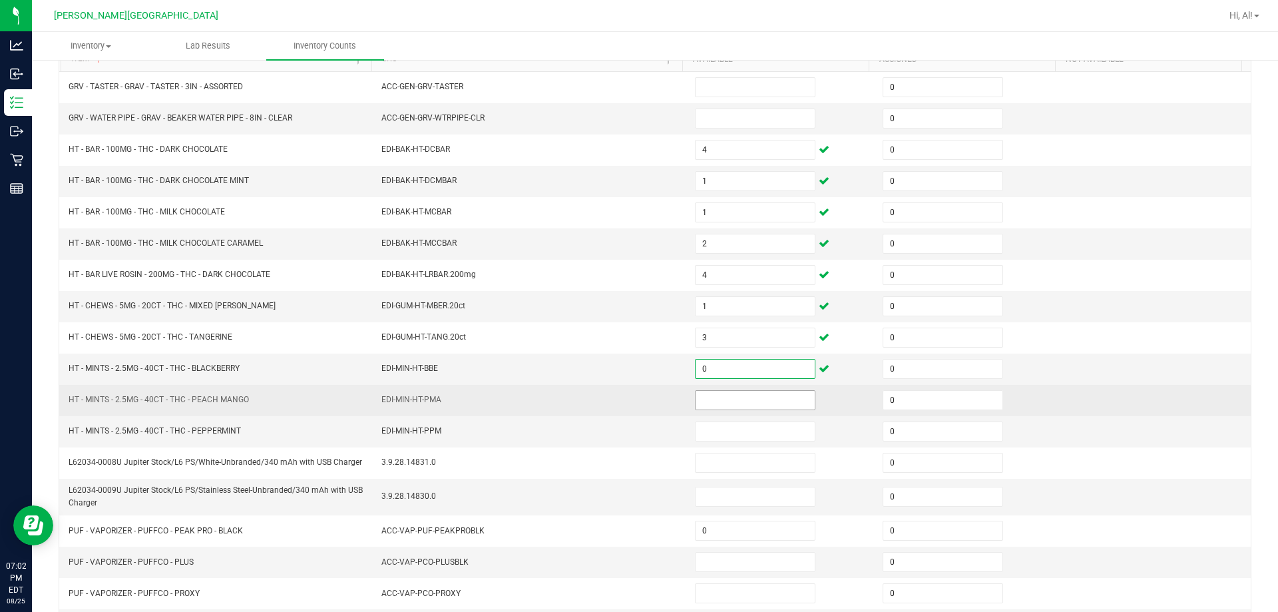
click at [630, 409] on input at bounding box center [755, 400] width 119 height 19
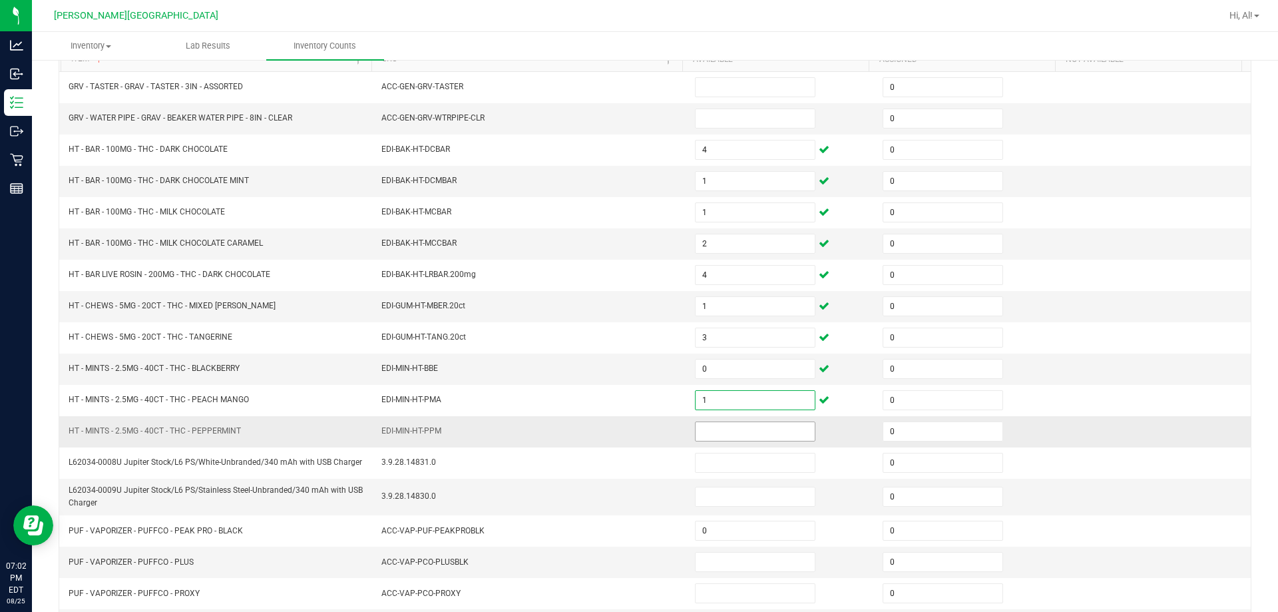
click at [630, 428] on input at bounding box center [755, 431] width 119 height 19
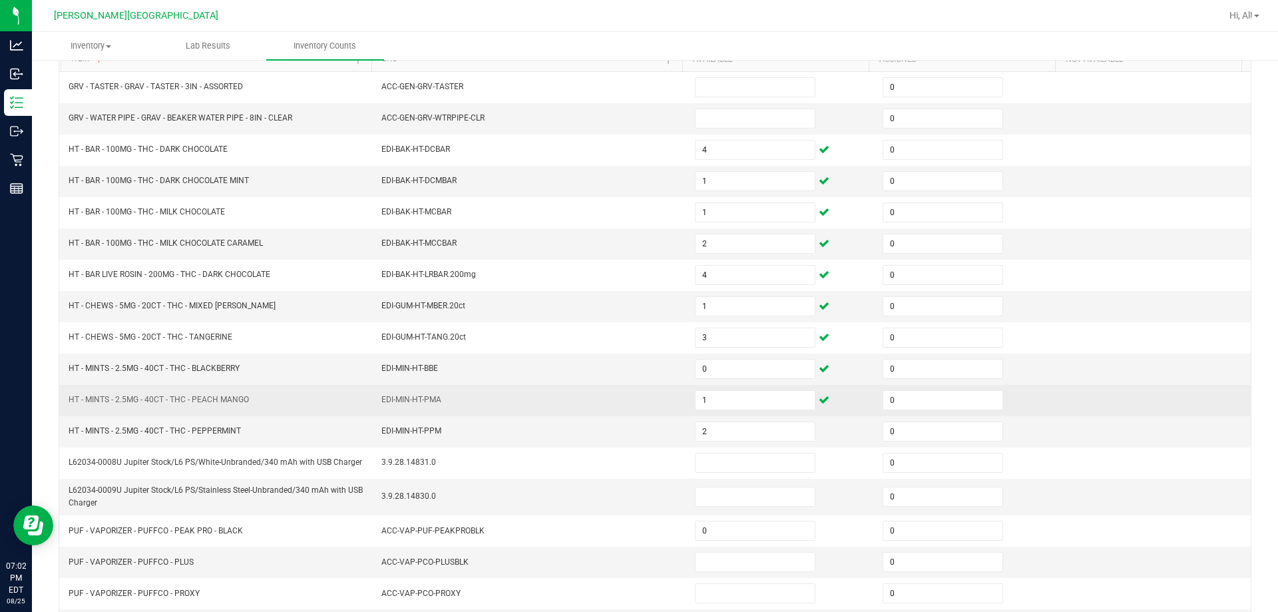
click at [574, 397] on td "EDI-MIN-HT-PMA" at bounding box center [531, 400] width 314 height 31
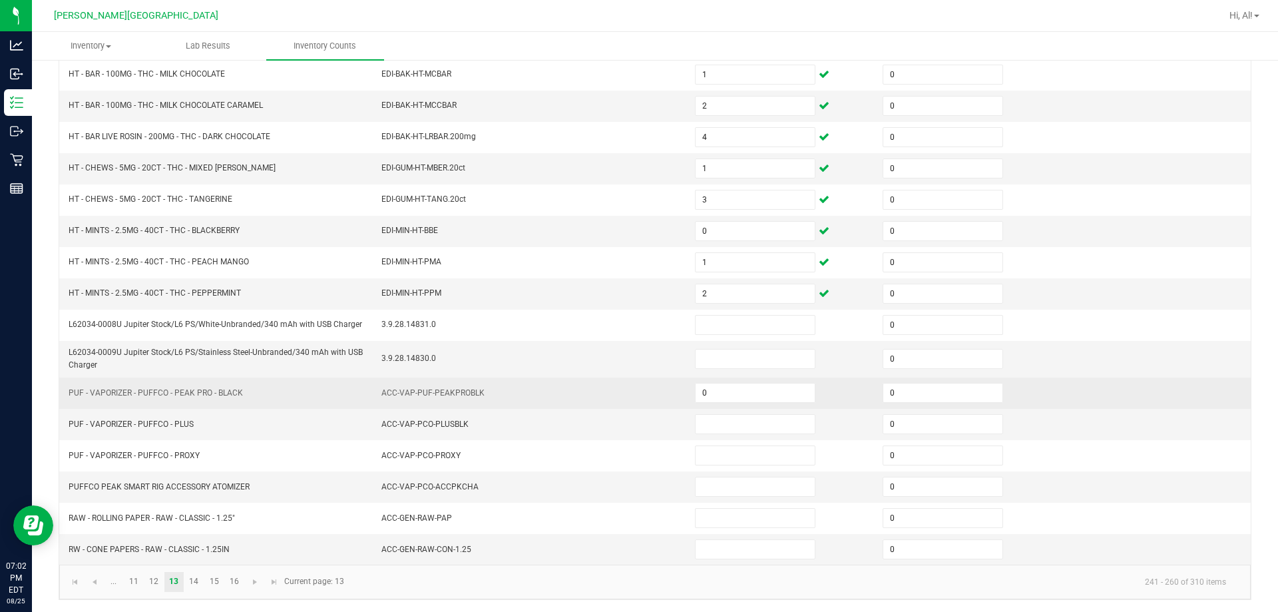
scroll to position [282, 0]
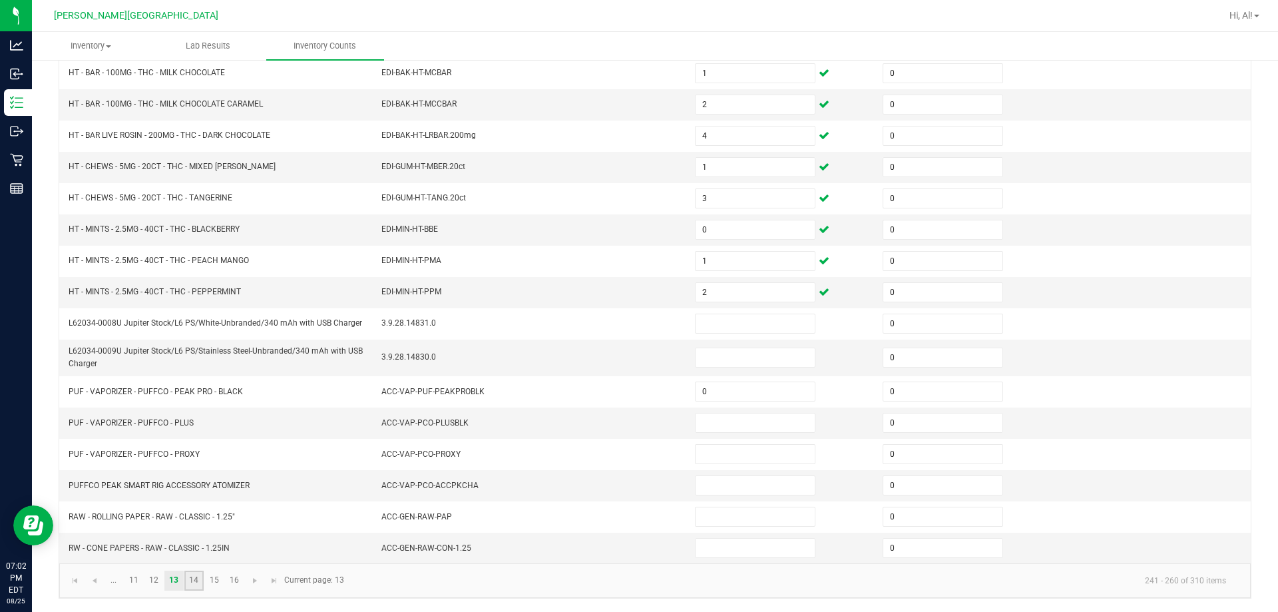
click at [190, 579] on link "14" at bounding box center [193, 581] width 19 height 20
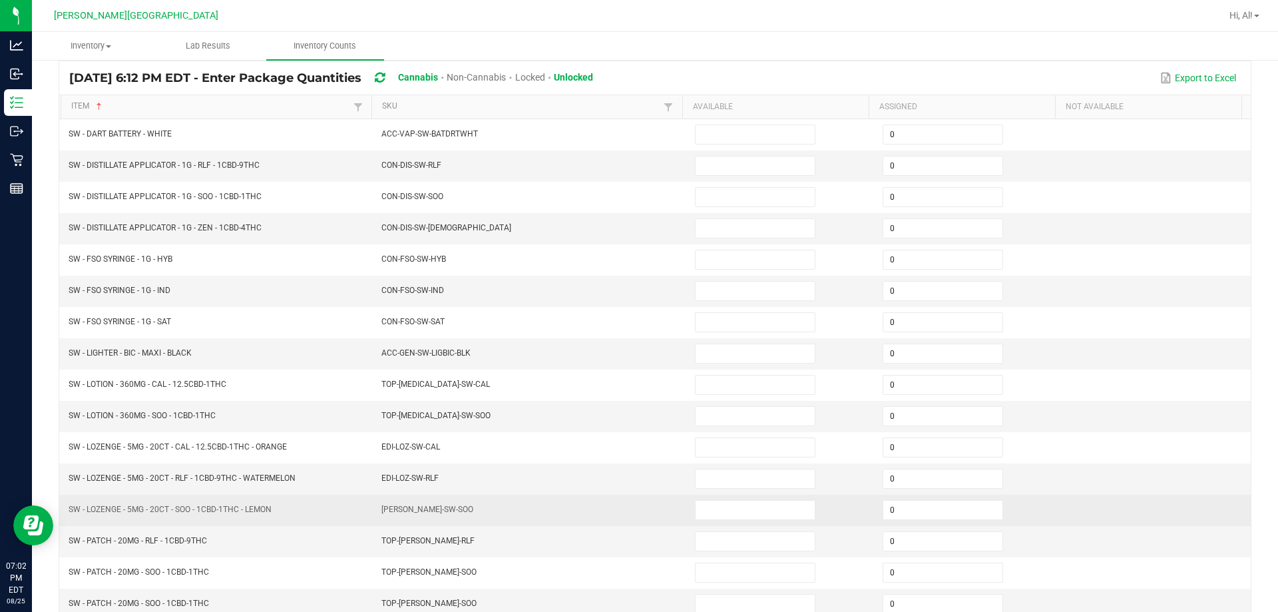
scroll to position [77, 0]
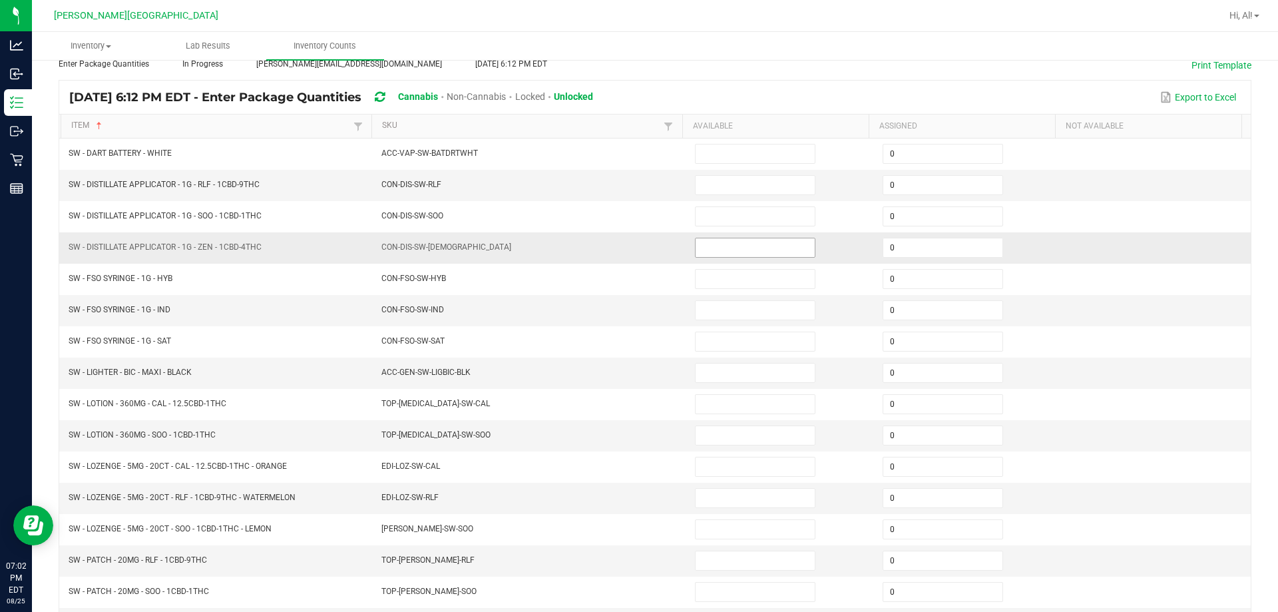
click at [630, 253] on input at bounding box center [755, 247] width 119 height 19
drag, startPoint x: 704, startPoint y: 188, endPoint x: 696, endPoint y: 189, distance: 7.4
click at [630, 188] on input at bounding box center [755, 185] width 119 height 19
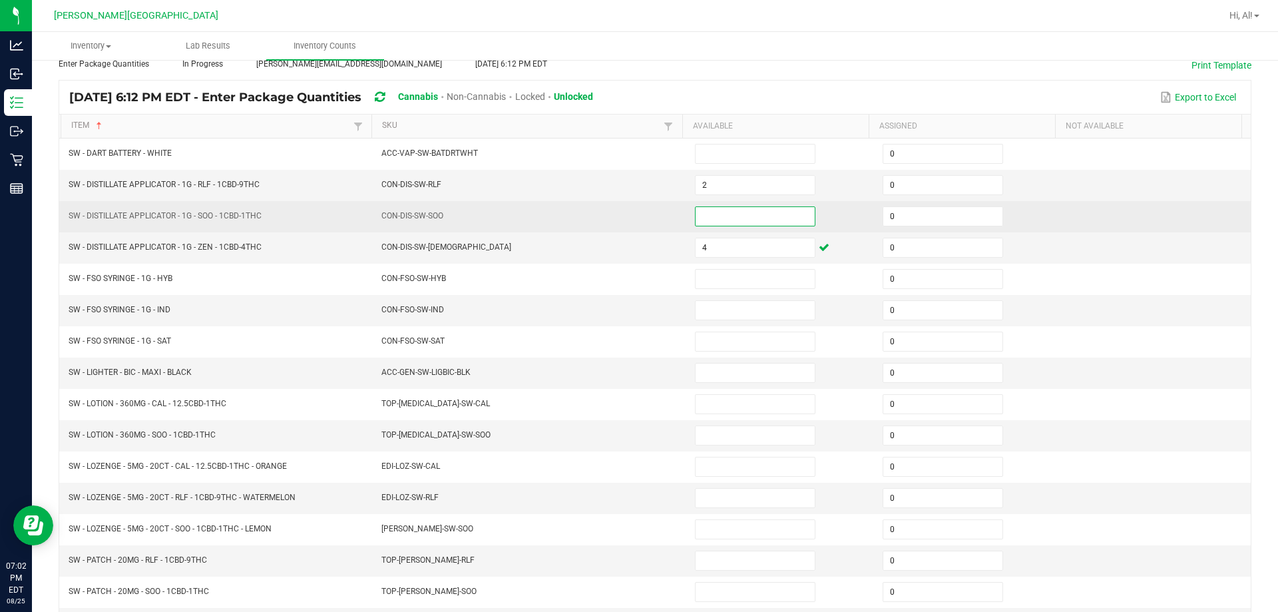
click at [630, 214] on input at bounding box center [755, 216] width 119 height 19
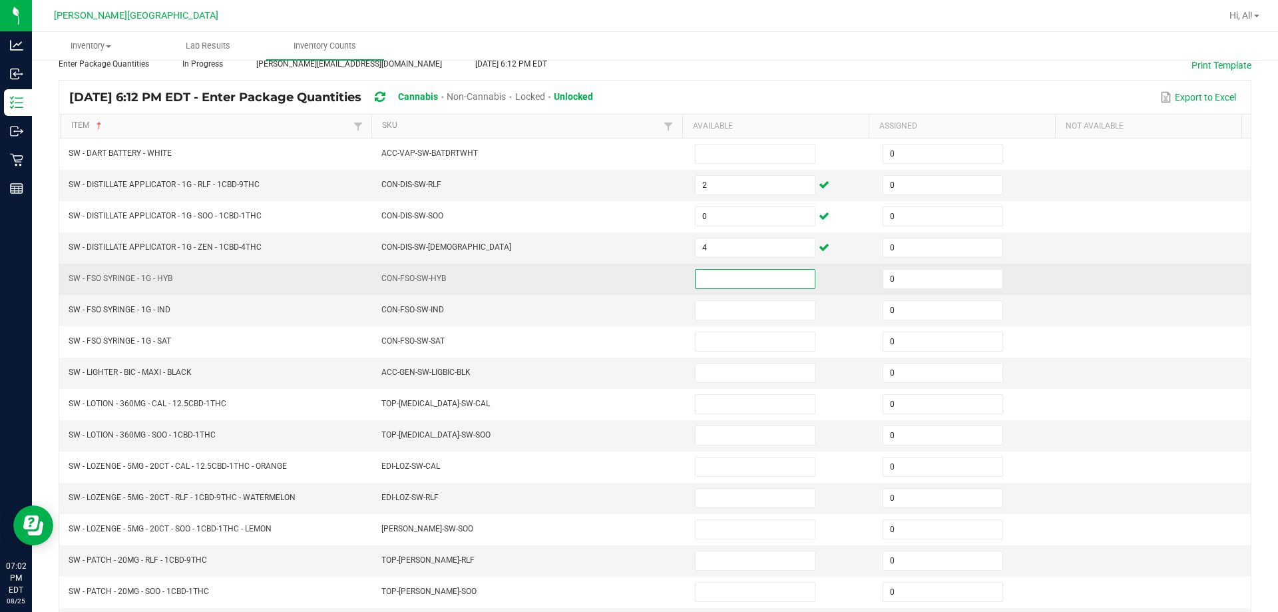
click at [630, 275] on input at bounding box center [755, 279] width 119 height 19
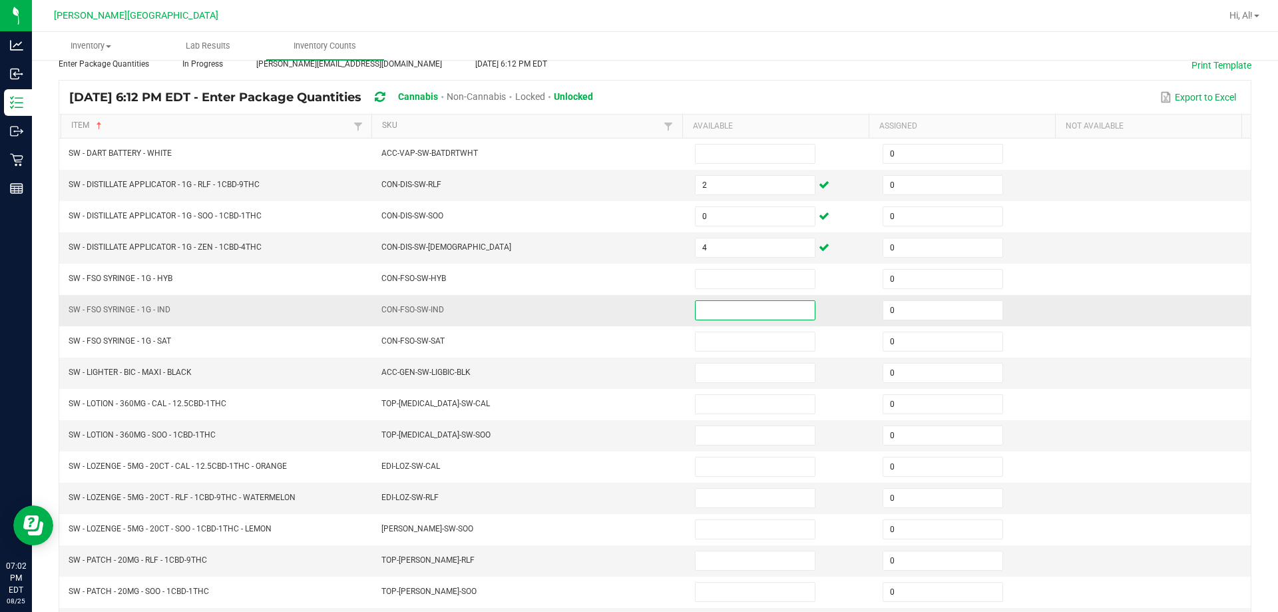
click at [630, 312] on input at bounding box center [755, 310] width 119 height 19
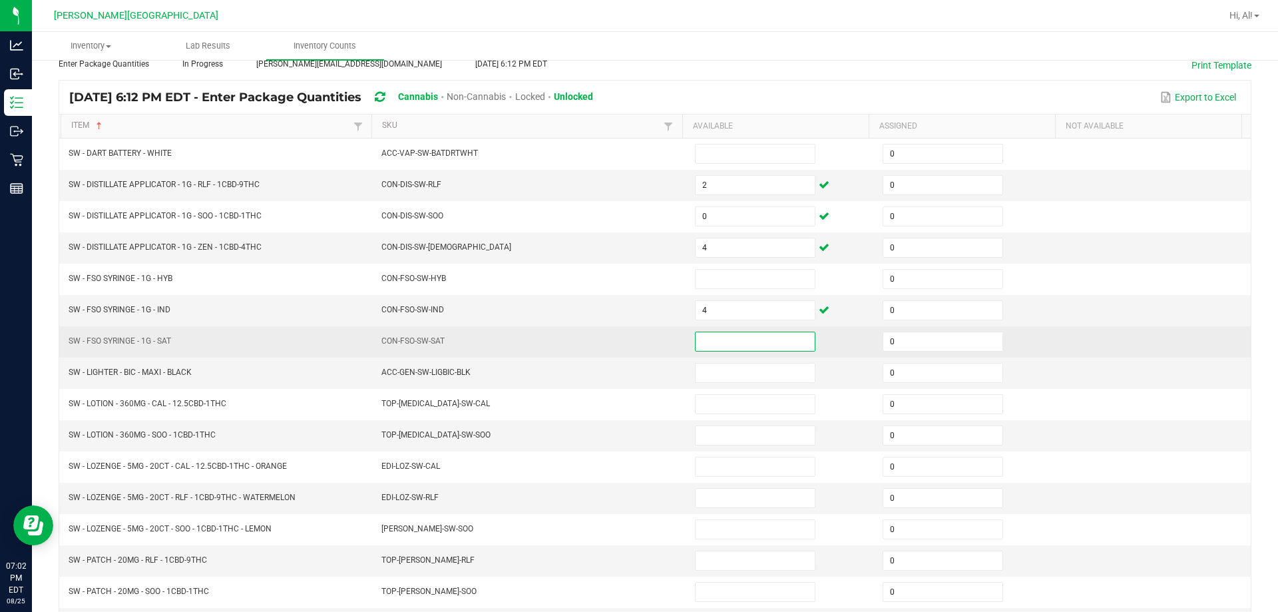
click at [630, 333] on input at bounding box center [755, 341] width 119 height 19
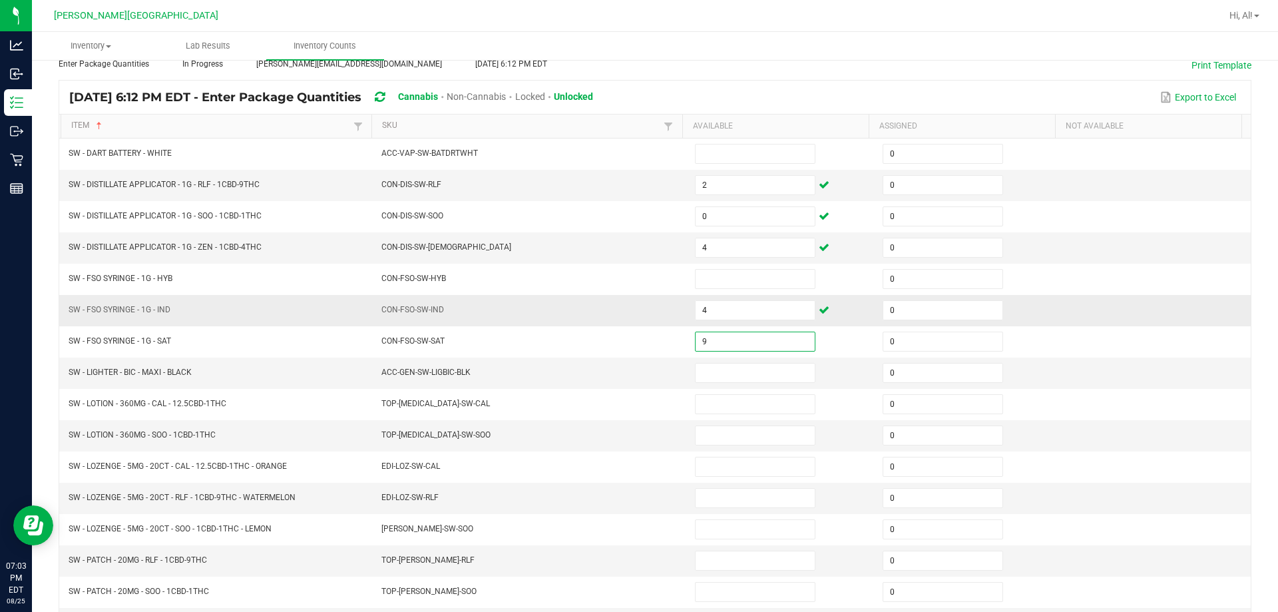
click at [630, 316] on td "CON-FSO-SW-IND" at bounding box center [531, 310] width 314 height 31
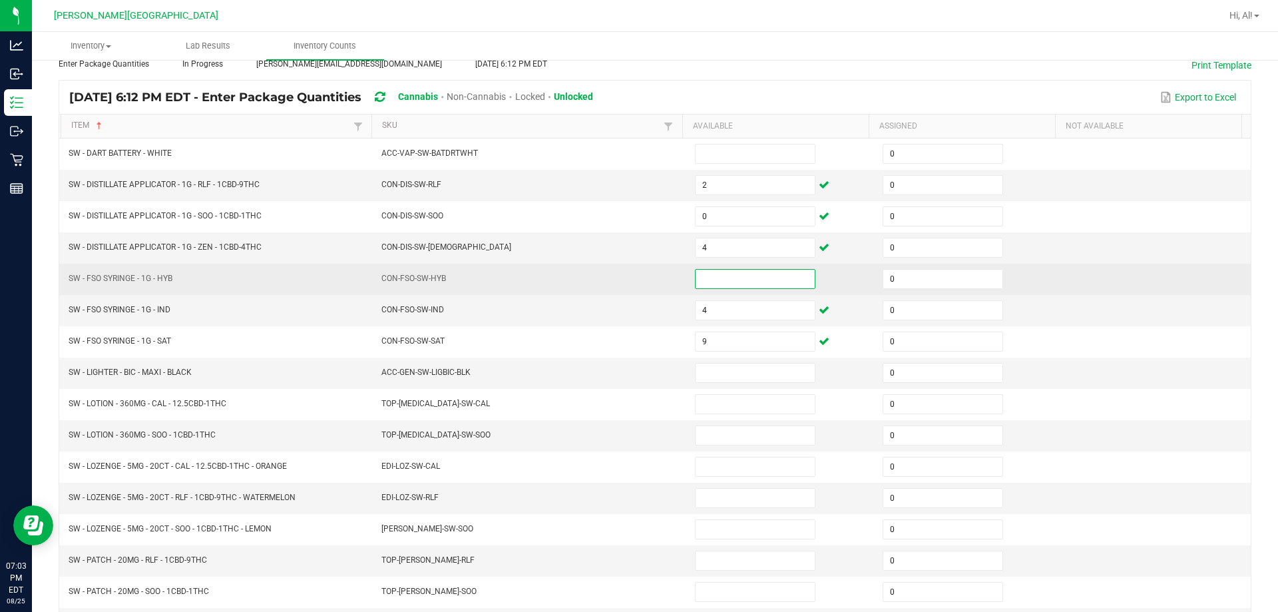
click at [630, 276] on input at bounding box center [755, 279] width 119 height 19
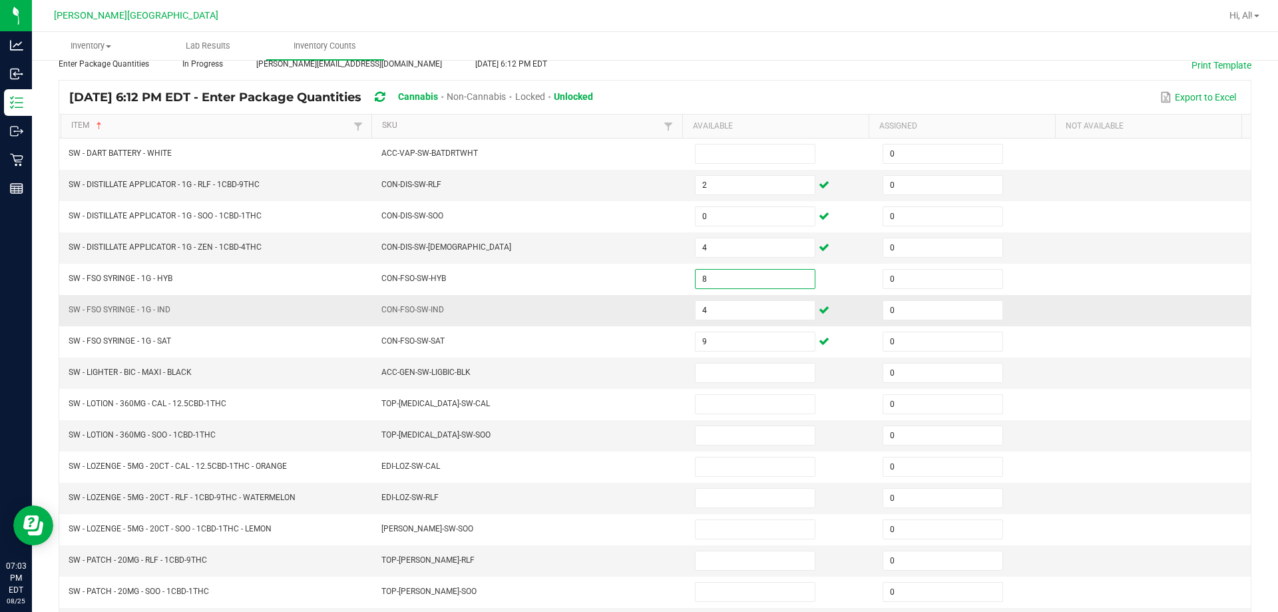
click at [630, 295] on td "CON-FSO-SW-IND" at bounding box center [531, 310] width 314 height 31
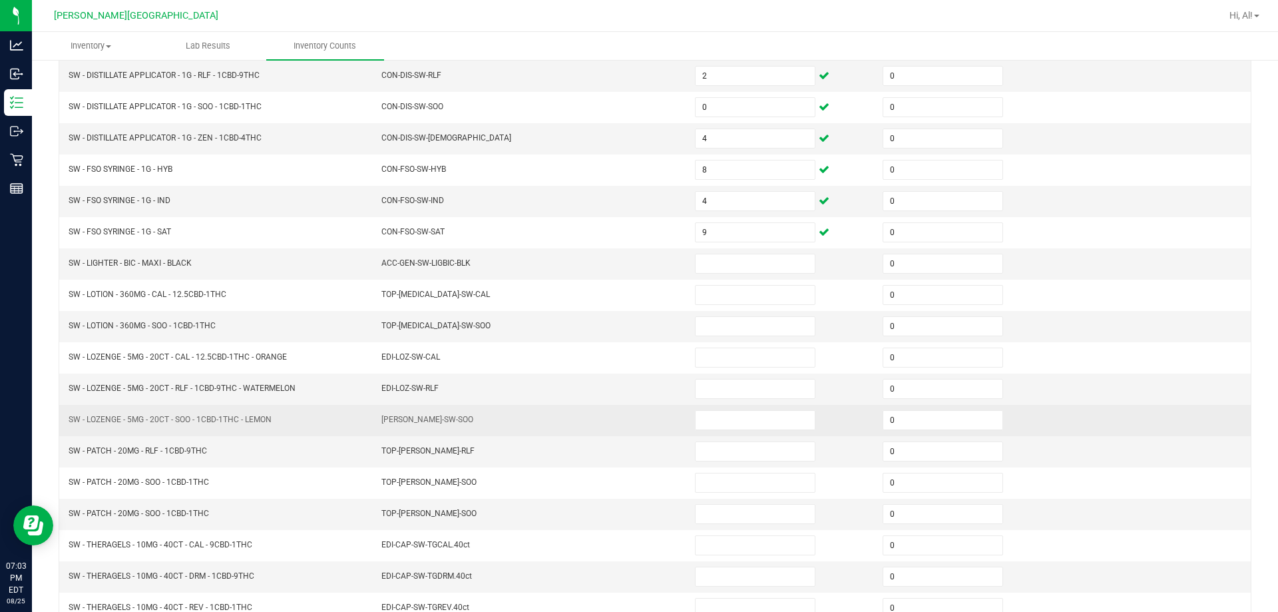
scroll to position [210, 0]
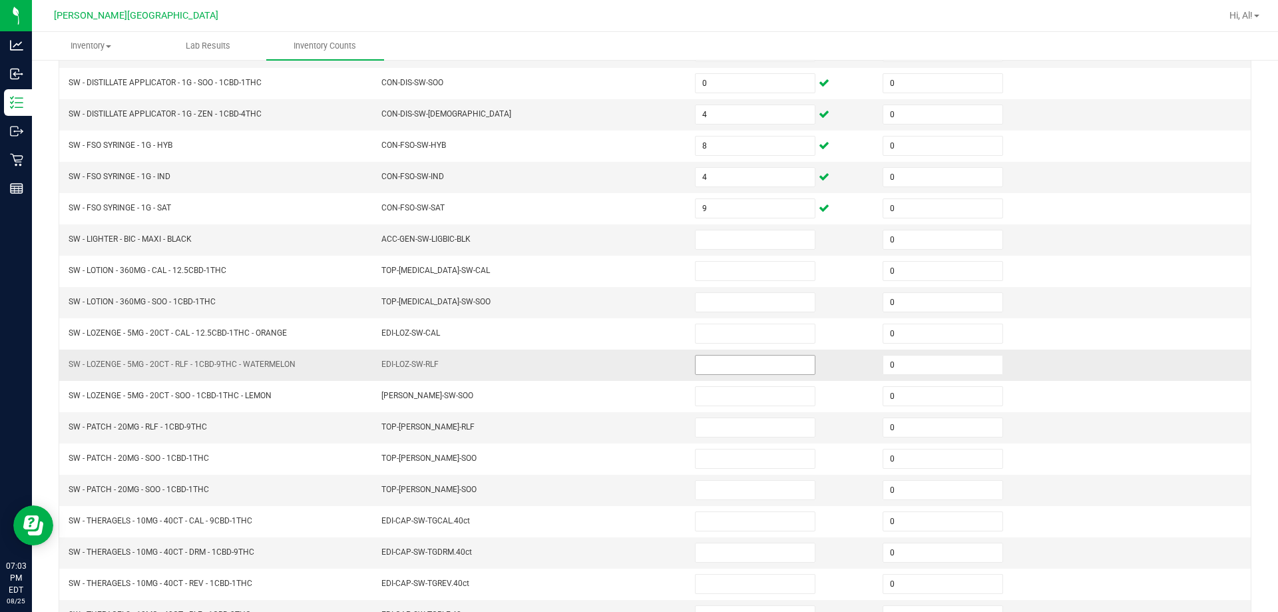
click at [630, 369] on input at bounding box center [755, 365] width 119 height 19
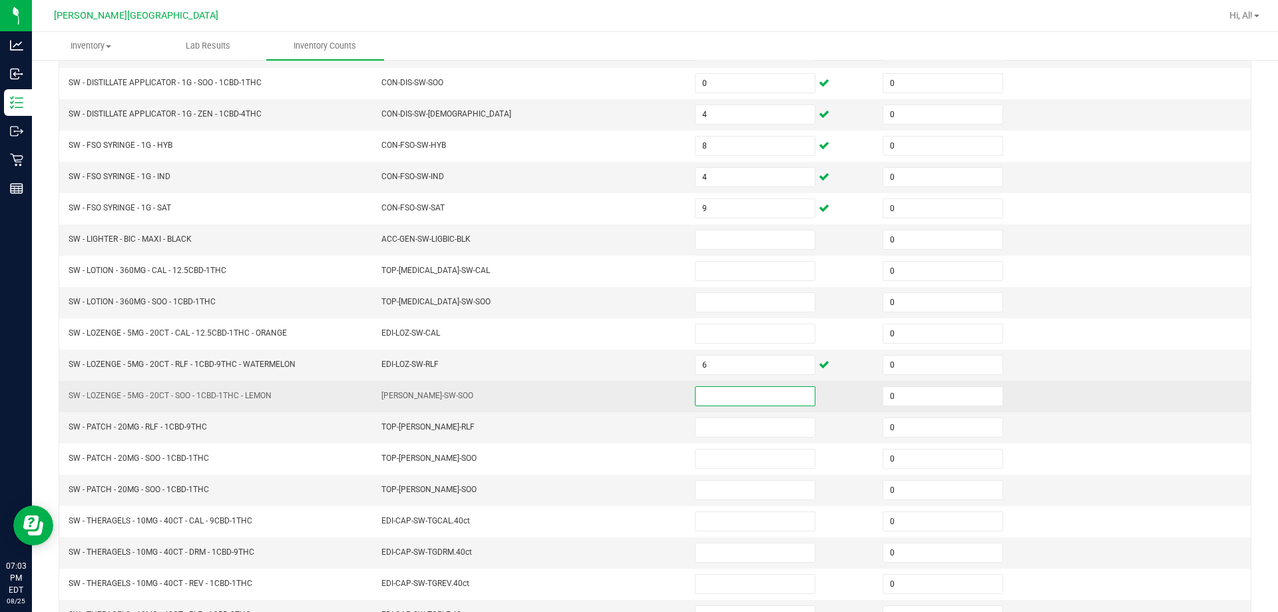
click at [630, 392] on input at bounding box center [755, 396] width 119 height 19
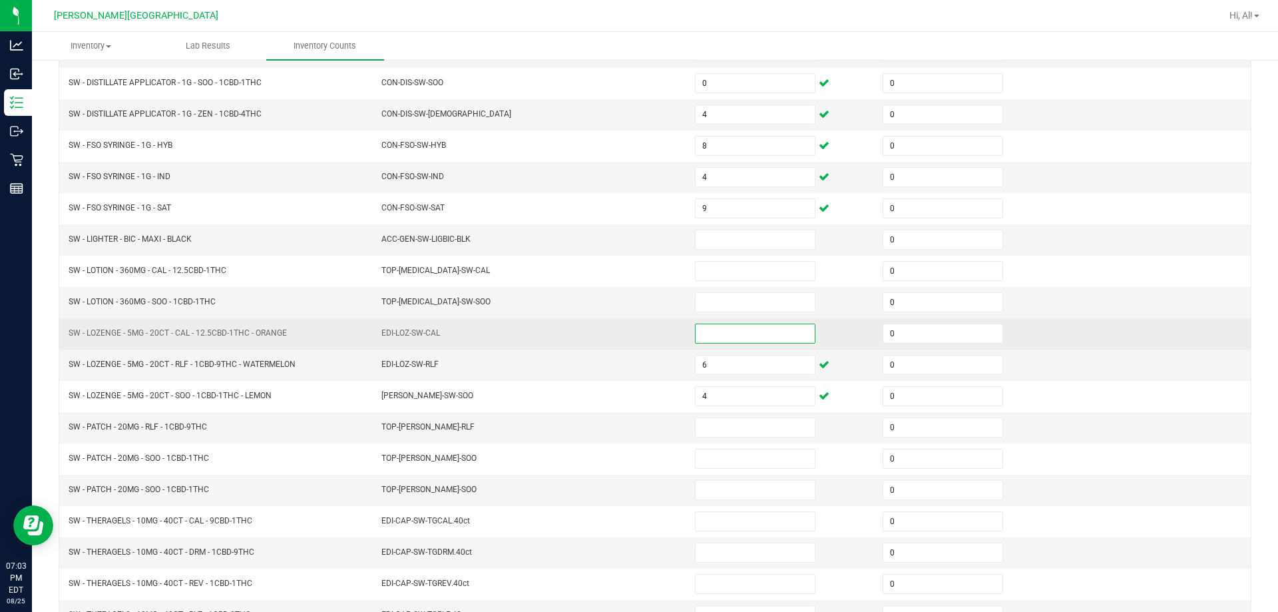
click at [630, 331] on input at bounding box center [755, 333] width 119 height 19
click at [630, 338] on td "EDI-LOZ-SW-CAL" at bounding box center [531, 333] width 314 height 31
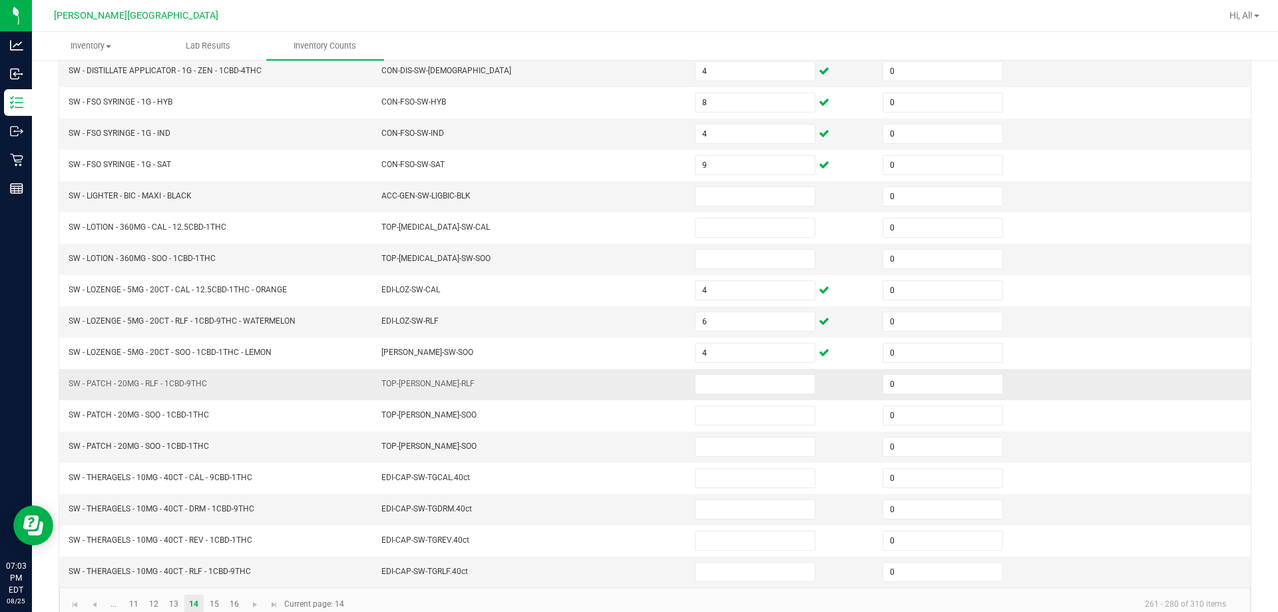
scroll to position [276, 0]
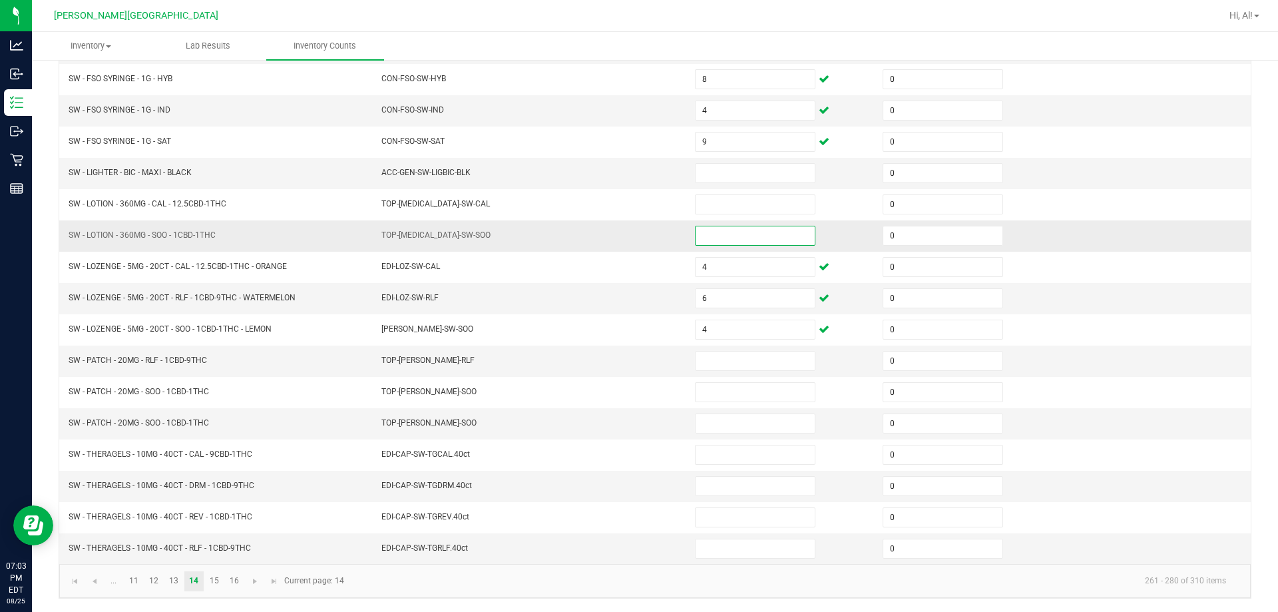
click at [630, 228] on input at bounding box center [755, 235] width 119 height 19
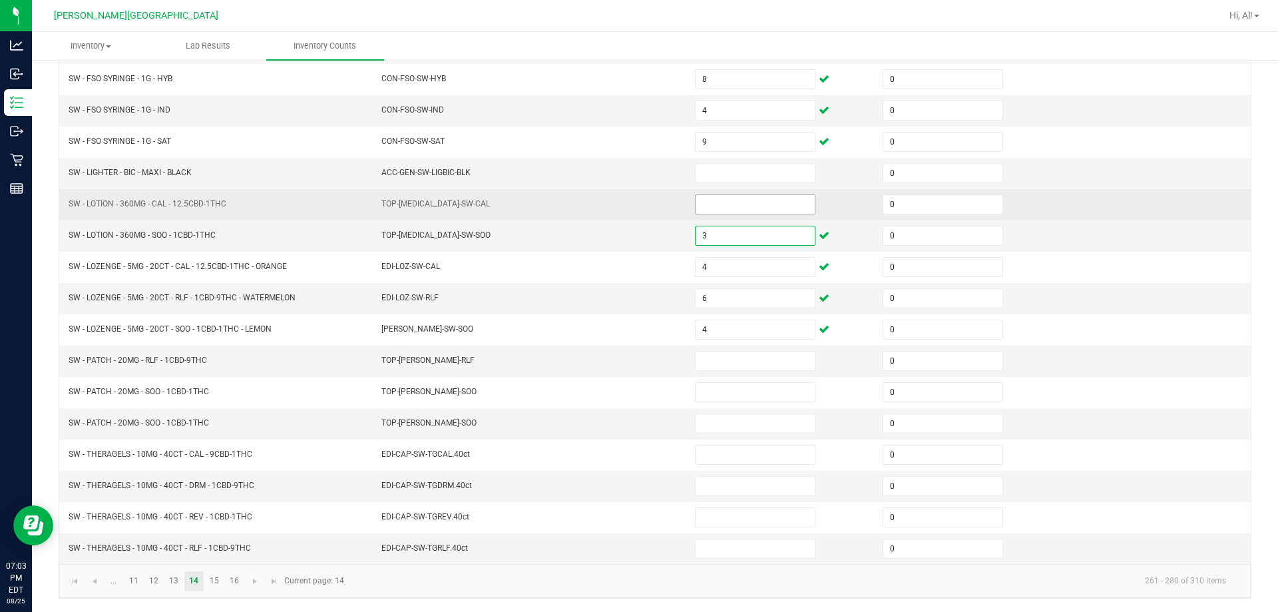
click at [630, 206] on input at bounding box center [755, 204] width 119 height 19
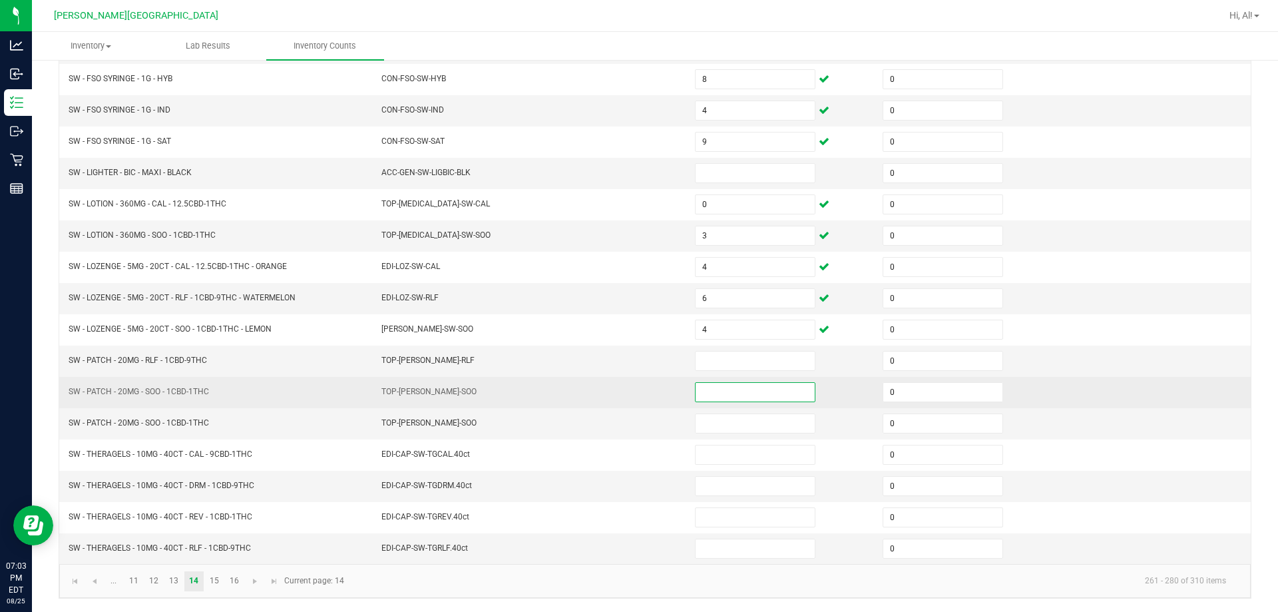
click at [630, 394] on input at bounding box center [755, 392] width 119 height 19
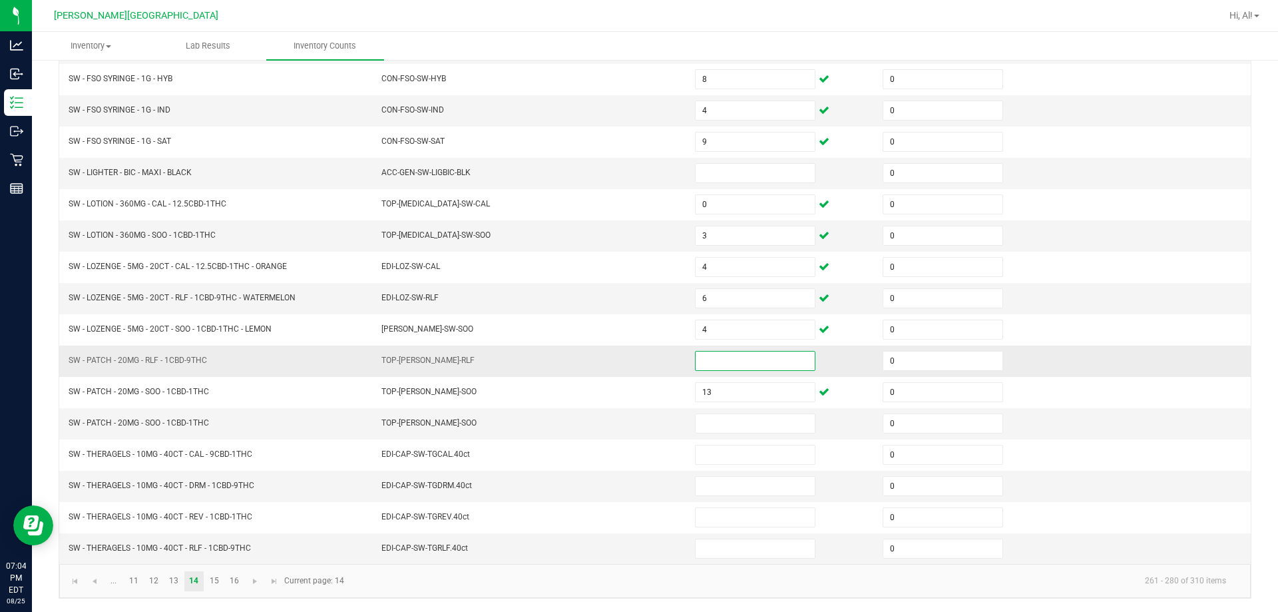
click at [630, 359] on input at bounding box center [755, 361] width 119 height 19
click at [630, 422] on input at bounding box center [755, 423] width 119 height 19
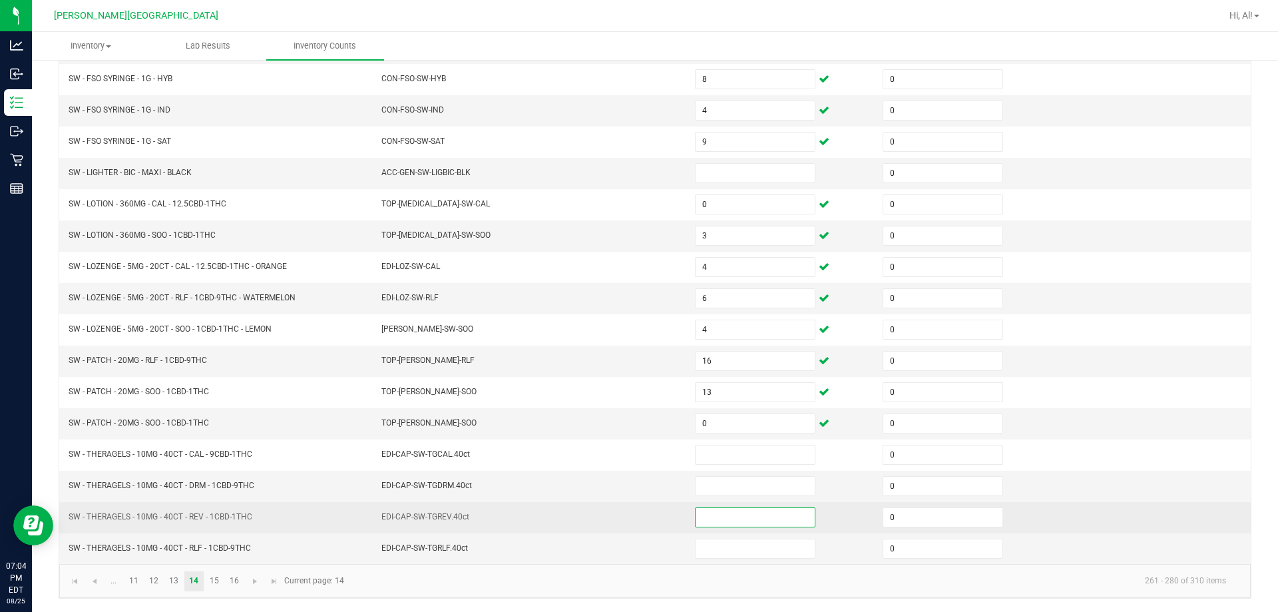
click at [630, 513] on input at bounding box center [755, 517] width 119 height 19
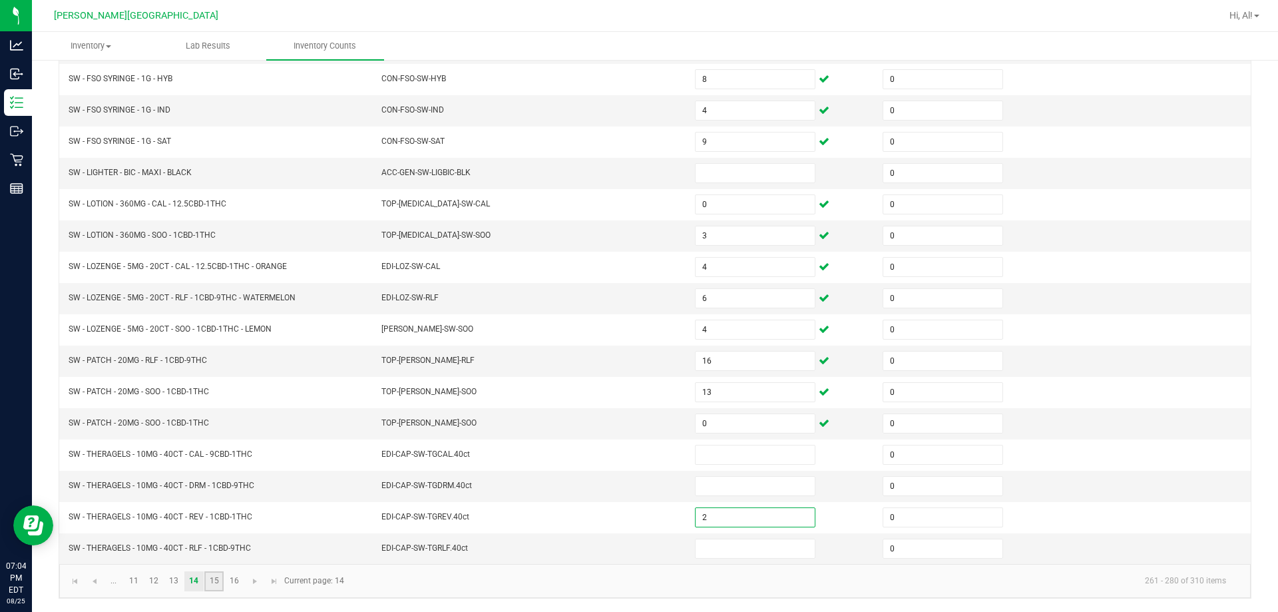
click at [215, 586] on link "15" at bounding box center [213, 581] width 19 height 20
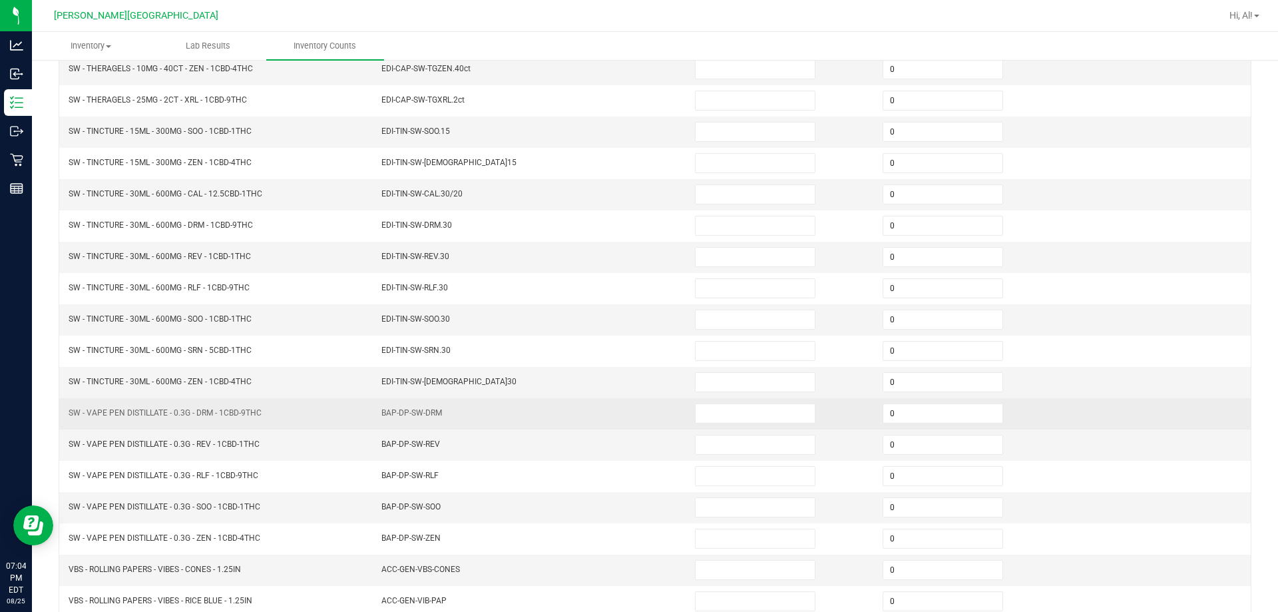
scroll to position [77, 0]
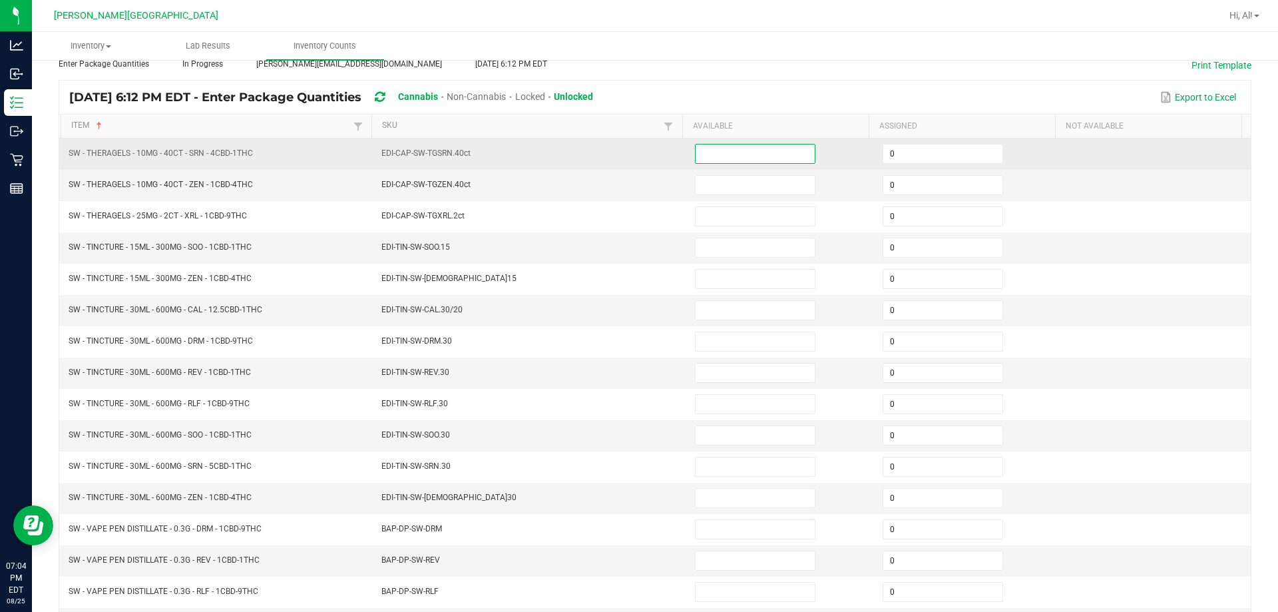
click at [630, 149] on input at bounding box center [755, 153] width 119 height 19
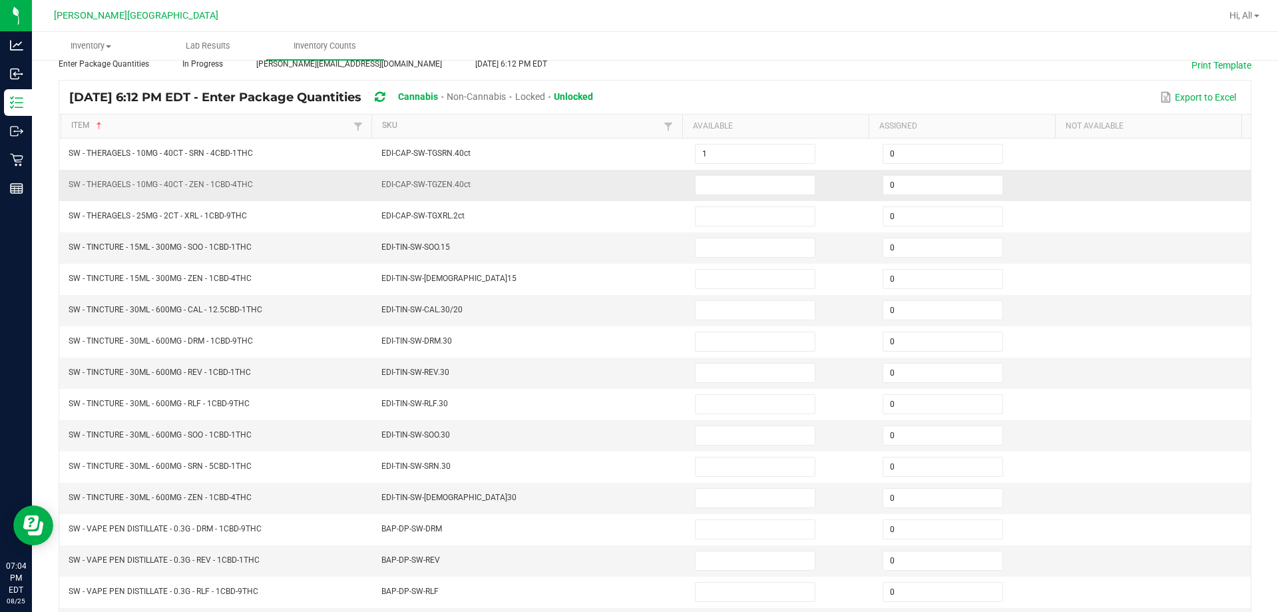
click at [630, 179] on td "EDI-CAP-SW-TGZEN.40ct" at bounding box center [531, 185] width 314 height 31
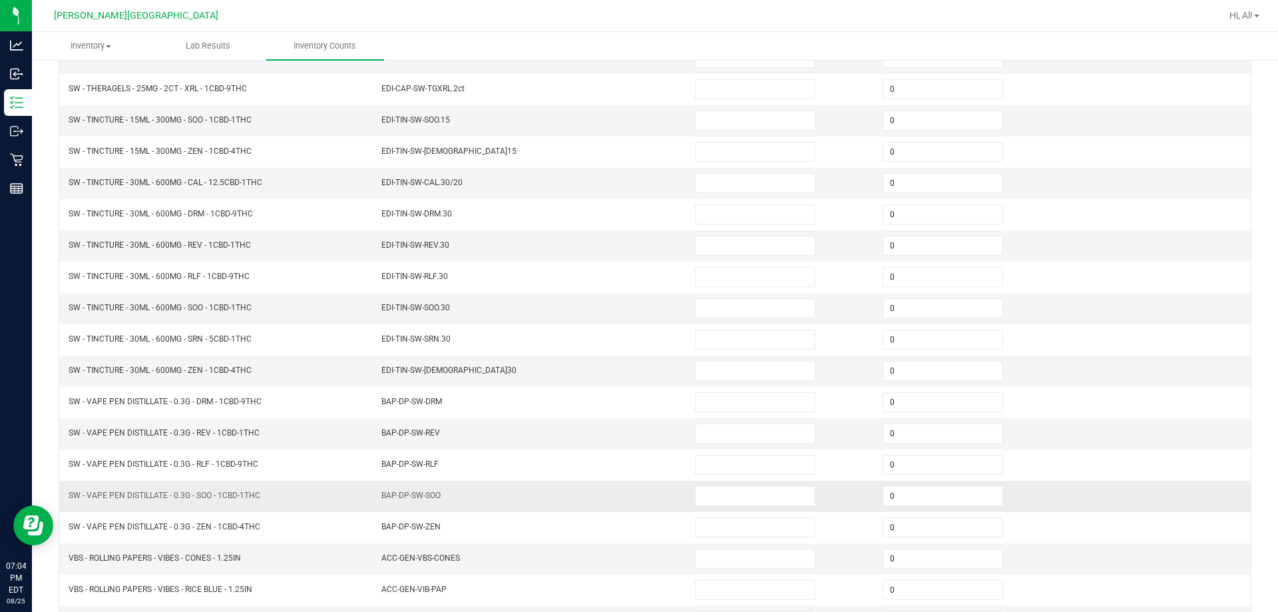
scroll to position [276, 0]
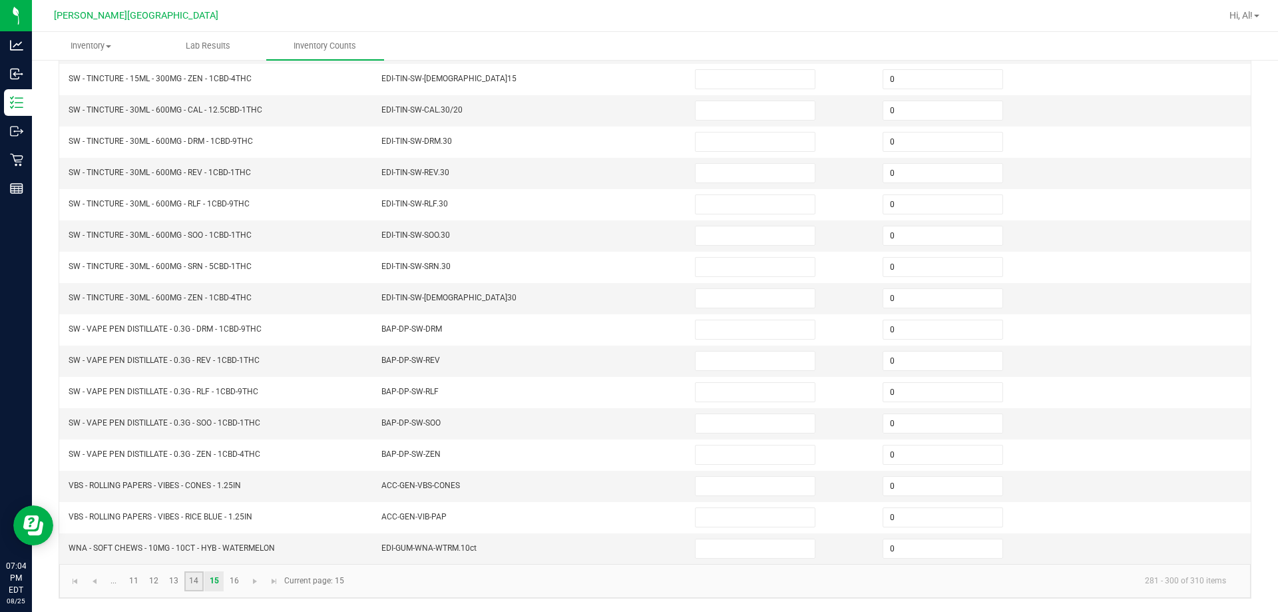
click at [197, 585] on link "14" at bounding box center [193, 581] width 19 height 20
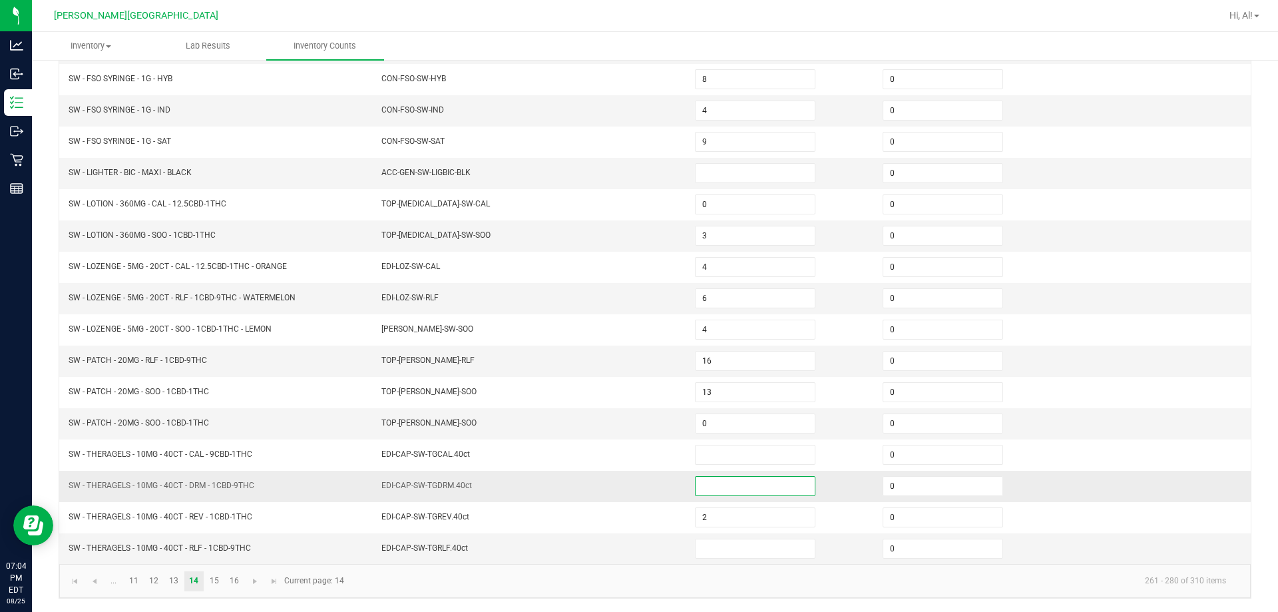
click at [630, 479] on input at bounding box center [755, 486] width 119 height 19
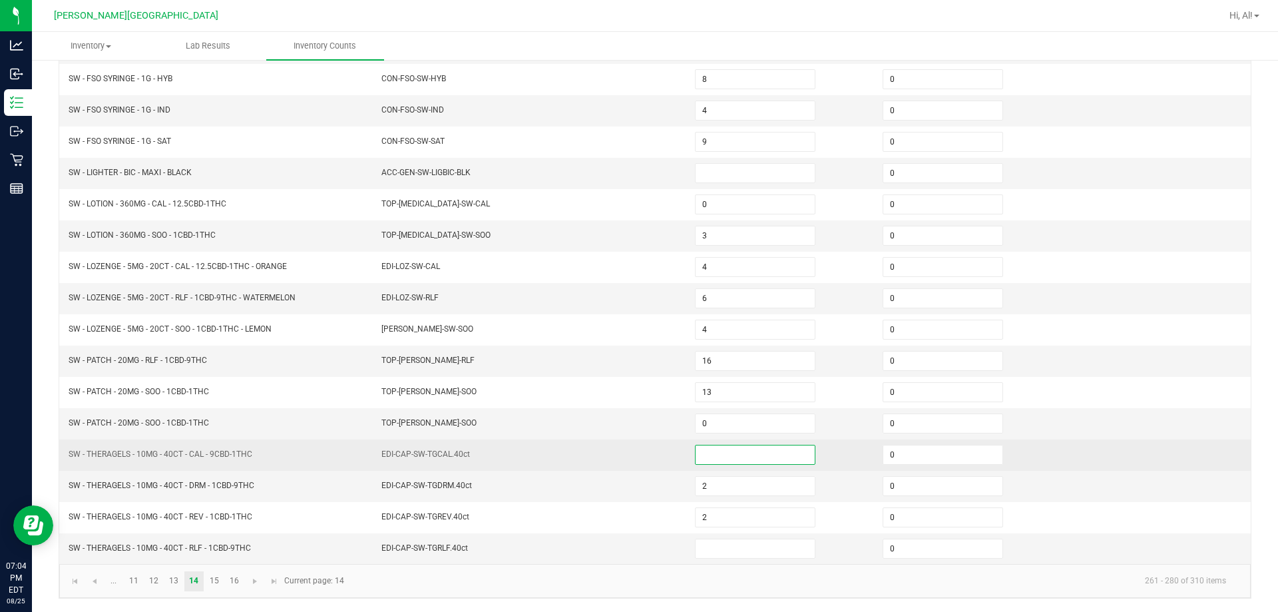
click at [630, 450] on input at bounding box center [755, 454] width 119 height 19
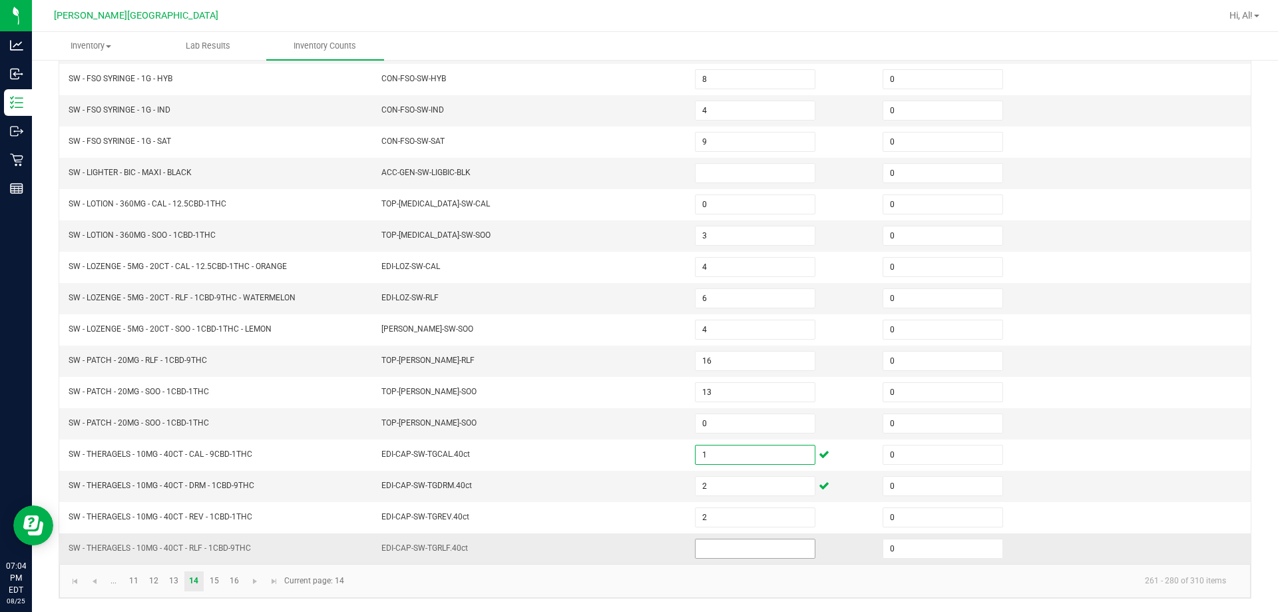
click at [630, 547] on input at bounding box center [755, 548] width 119 height 19
click at [214, 580] on link "15" at bounding box center [213, 581] width 19 height 20
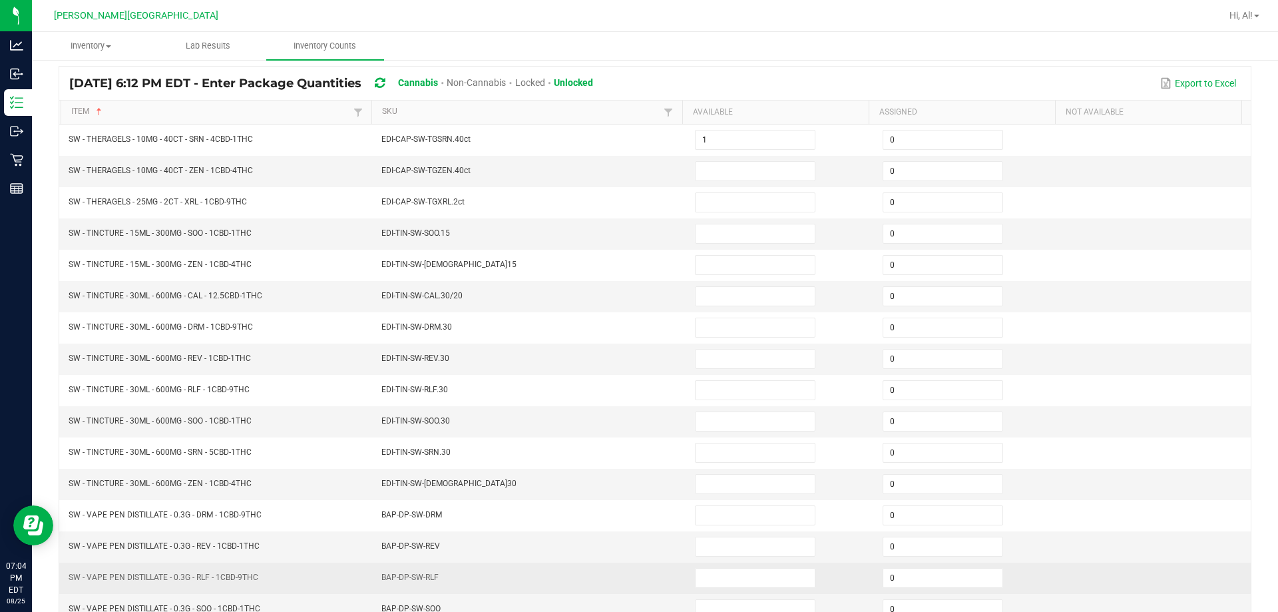
scroll to position [77, 0]
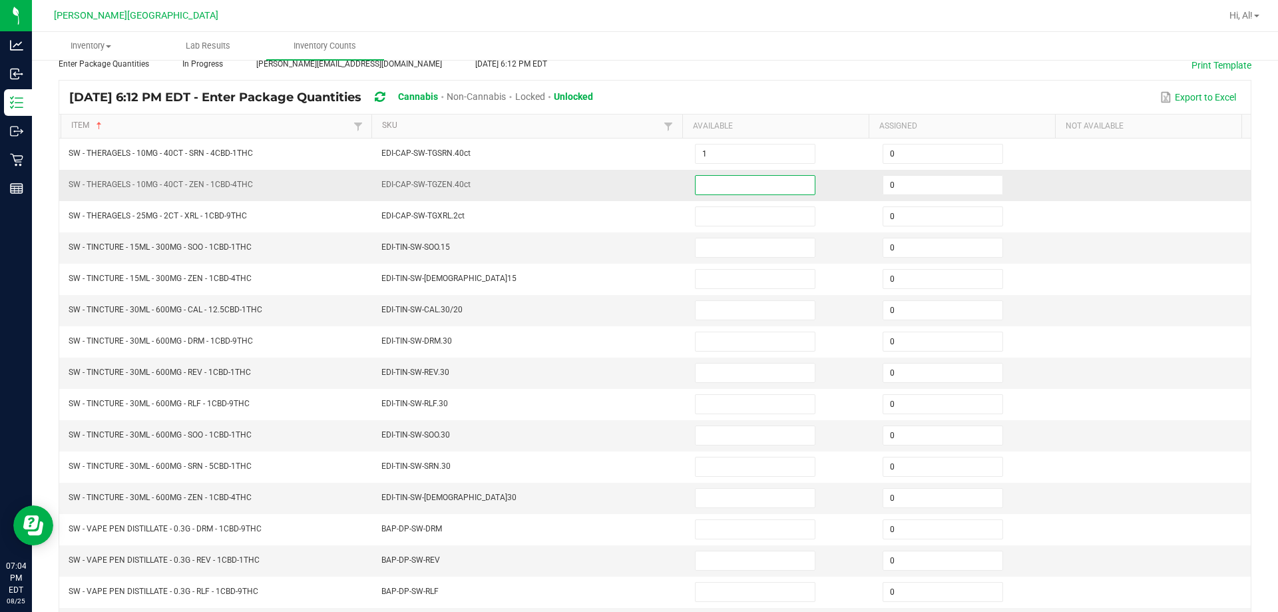
click at [630, 182] on input at bounding box center [755, 185] width 119 height 19
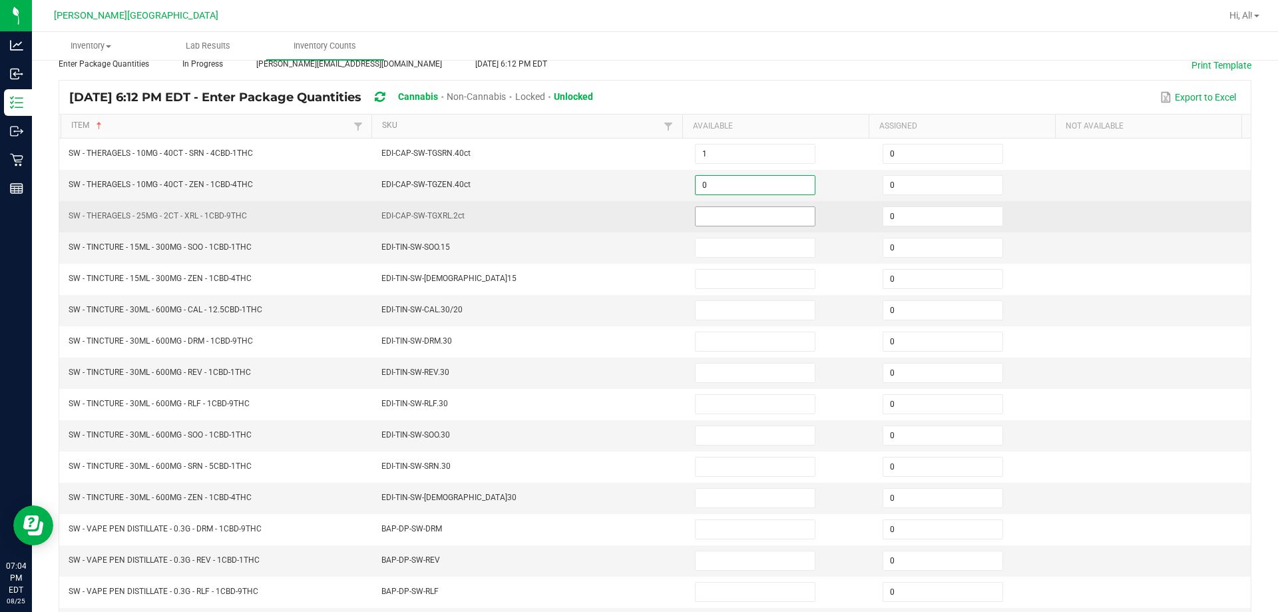
click at [630, 216] on input at bounding box center [755, 216] width 119 height 19
click at [630, 217] on td "EDI-CAP-SW-TGXRL.2ct" at bounding box center [531, 216] width 314 height 31
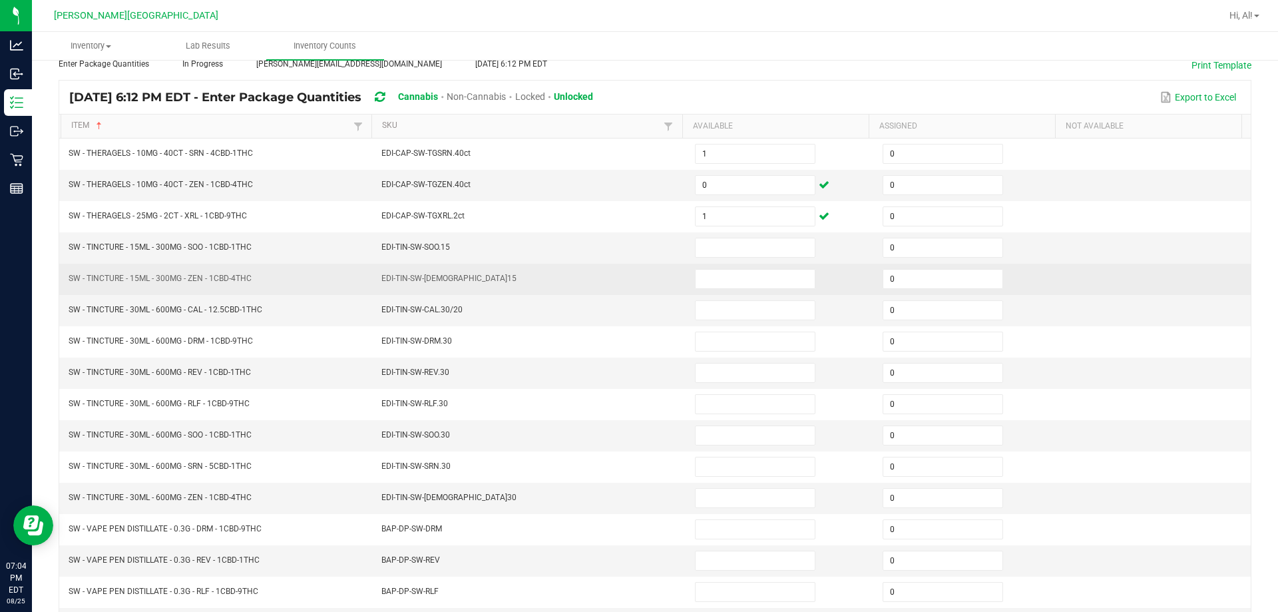
scroll to position [210, 0]
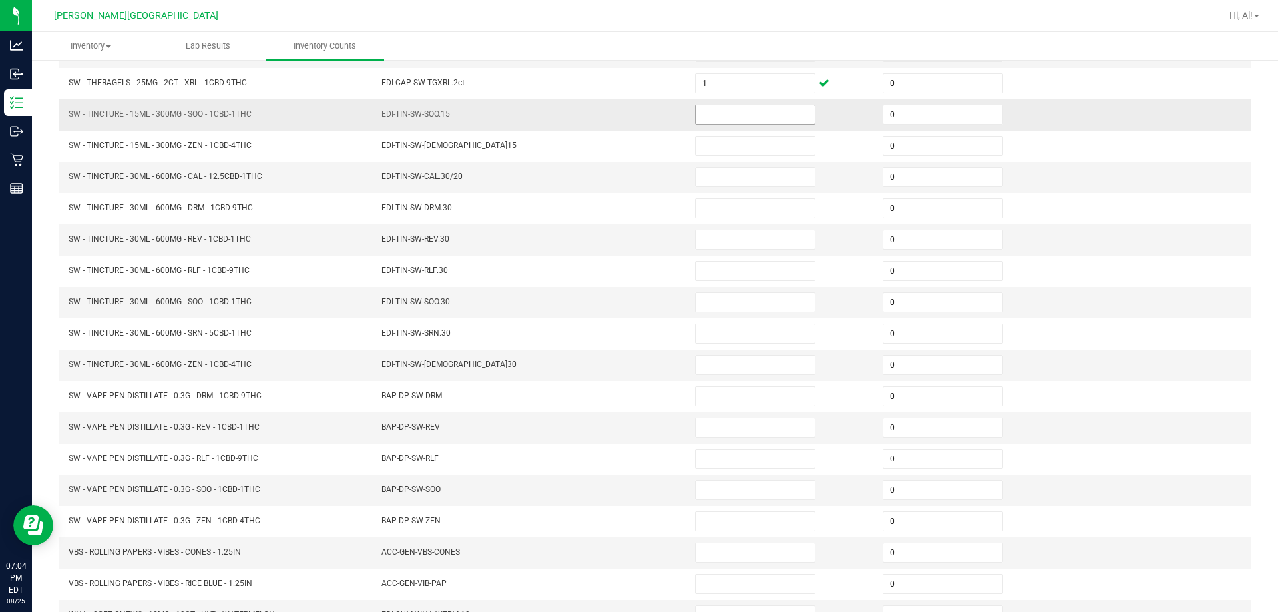
click at [630, 111] on input at bounding box center [755, 114] width 119 height 19
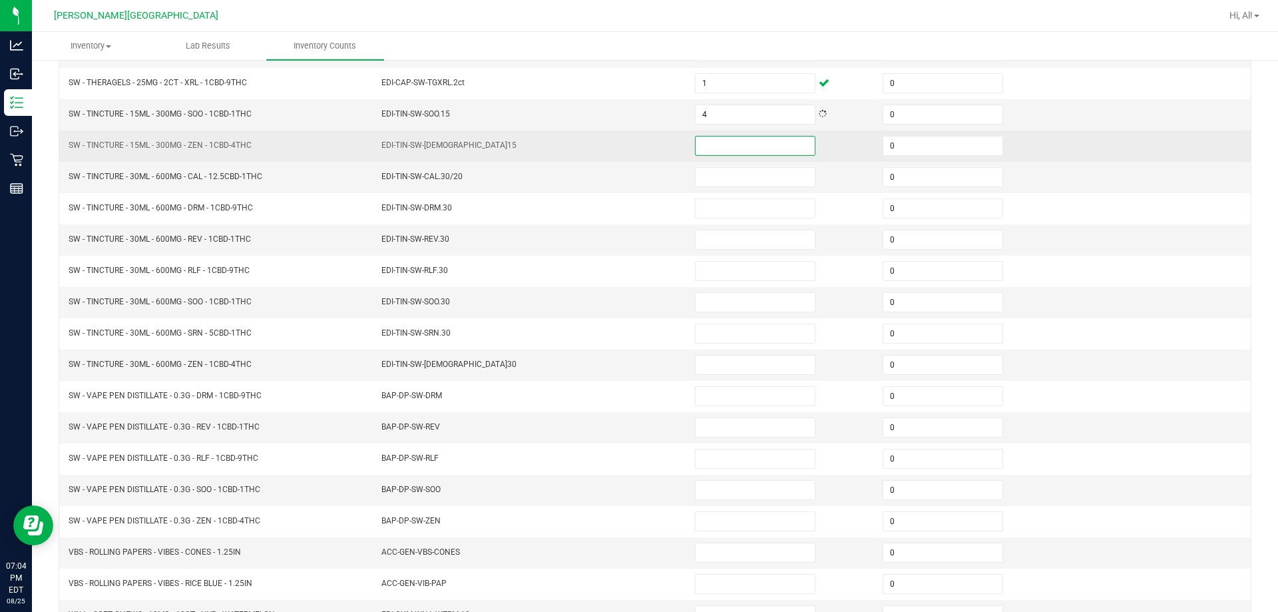
click at [630, 137] on input at bounding box center [755, 145] width 119 height 19
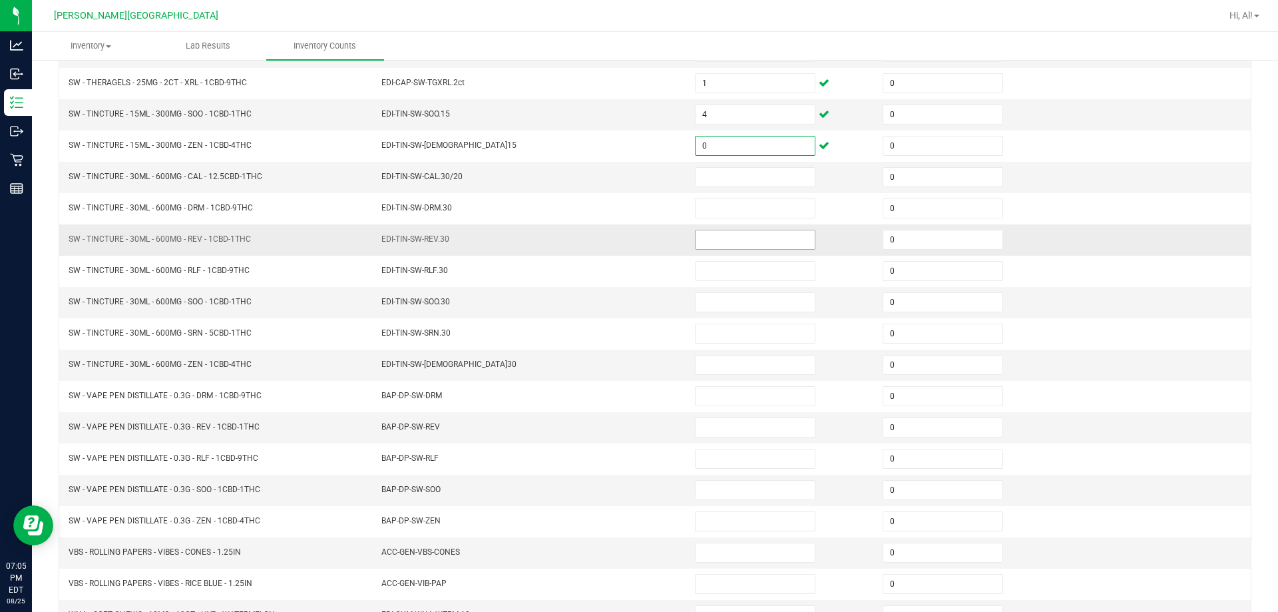
click at [630, 241] on input at bounding box center [755, 239] width 119 height 19
click at [630, 172] on input at bounding box center [755, 177] width 119 height 19
click at [630, 166] on td "EDI-TIN-SW-CAL.30/20" at bounding box center [531, 177] width 314 height 31
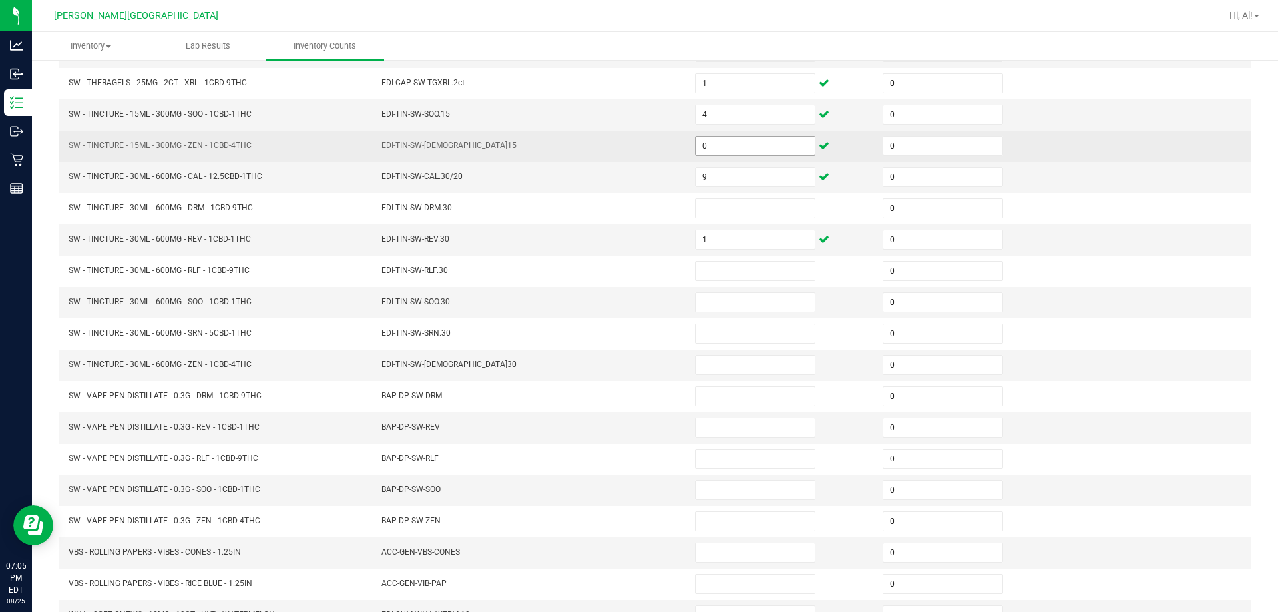
click at [630, 148] on input "0" at bounding box center [755, 145] width 119 height 19
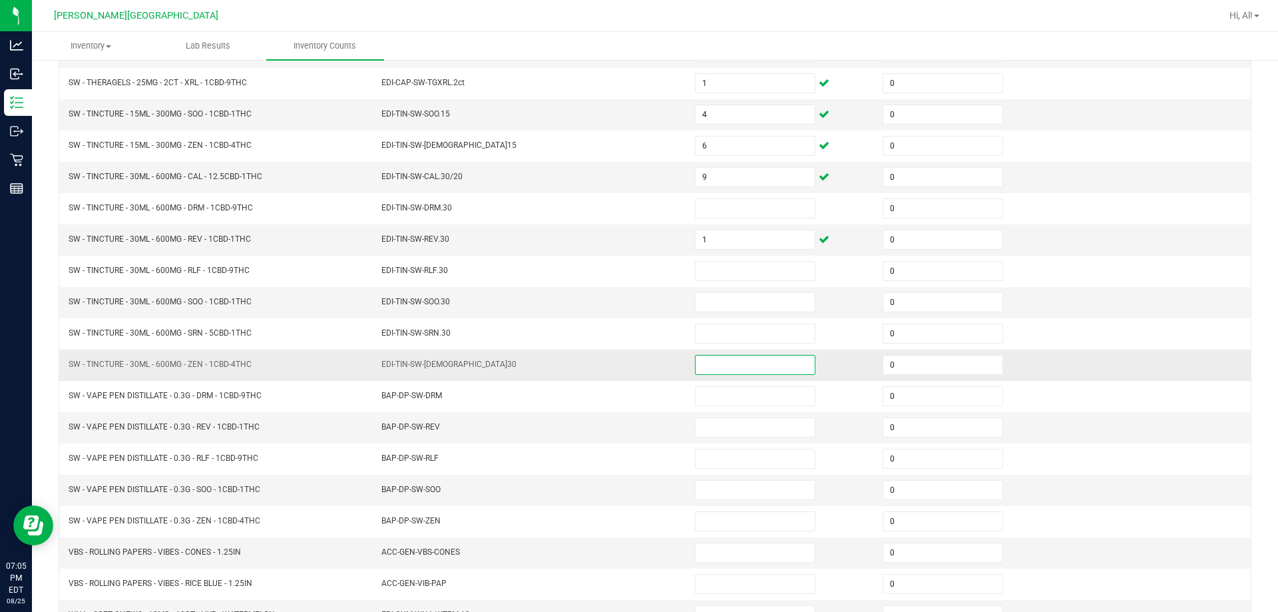
click at [630, 368] on input at bounding box center [755, 365] width 119 height 19
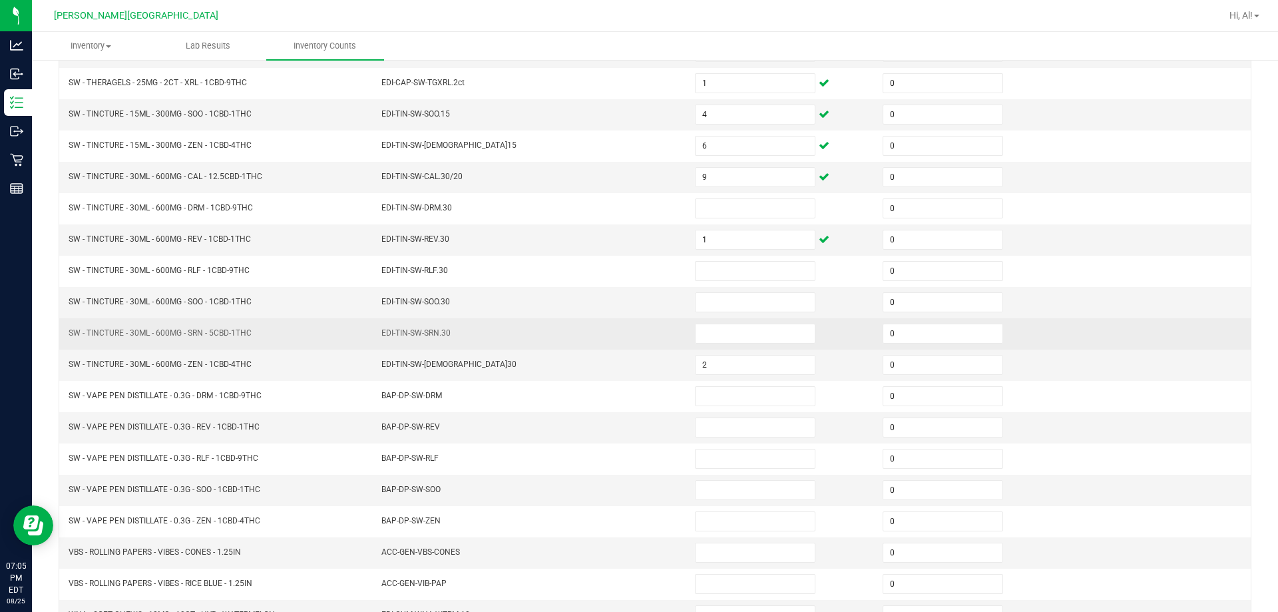
click at [630, 336] on td "EDI-TIN-SW-SRN.30" at bounding box center [531, 333] width 314 height 31
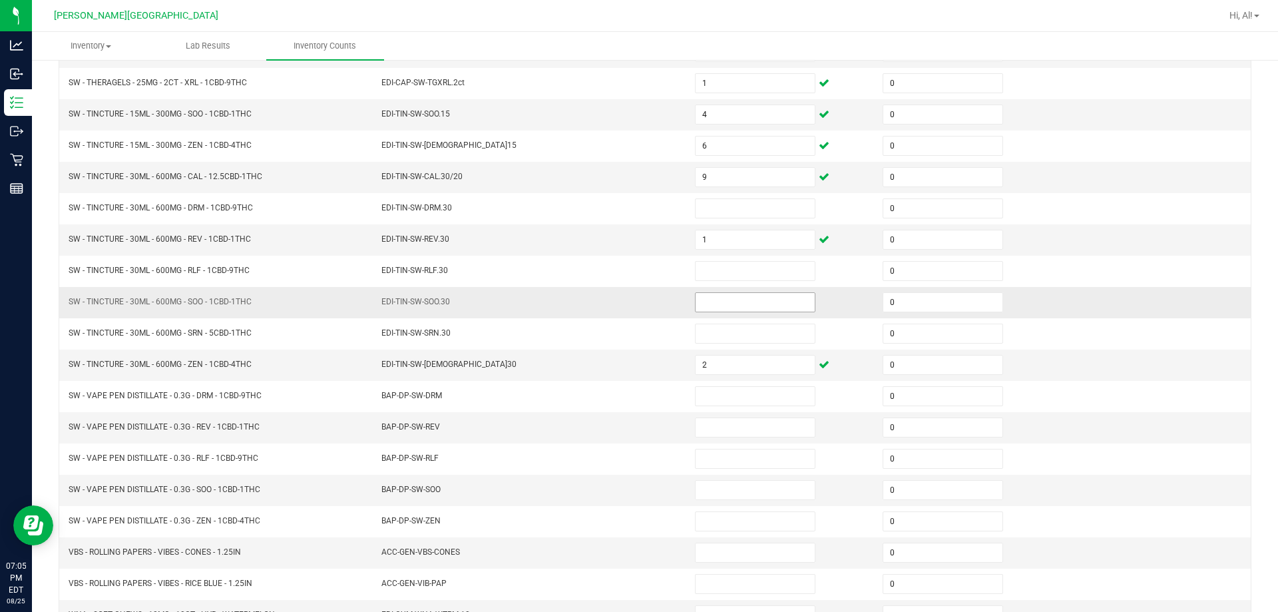
click at [630, 304] on input at bounding box center [755, 302] width 119 height 19
click at [630, 301] on td "EDI-TIN-SW-SOO.30" at bounding box center [531, 302] width 314 height 31
click at [630, 239] on input "1" at bounding box center [755, 239] width 119 height 19
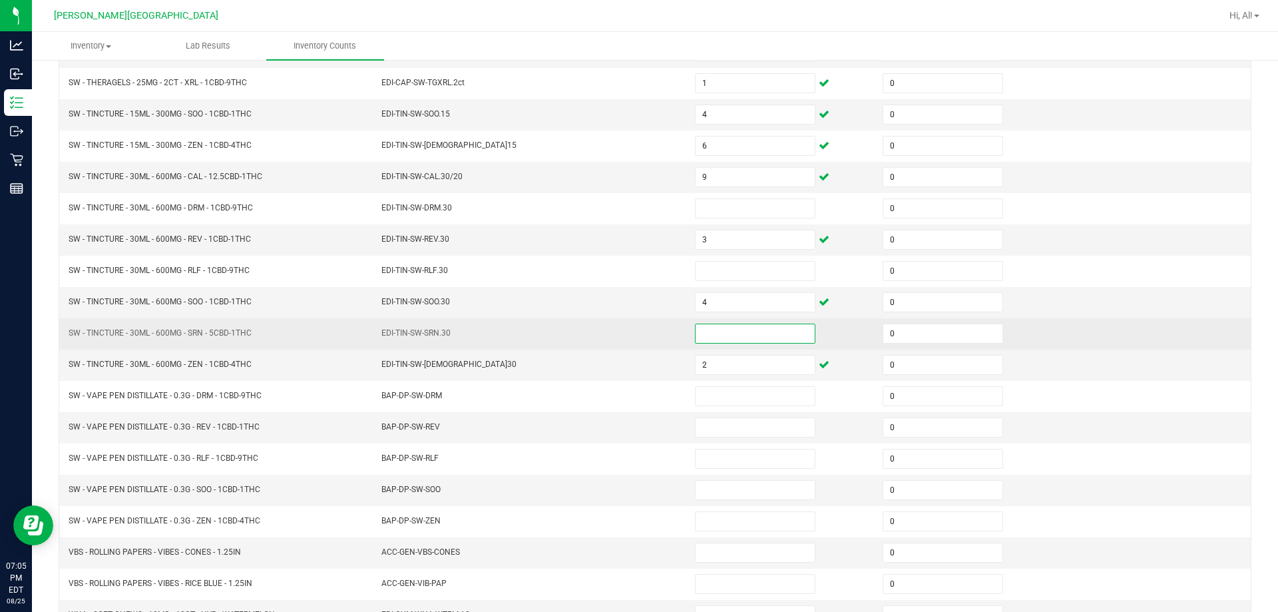
click at [630, 338] on input at bounding box center [755, 333] width 119 height 19
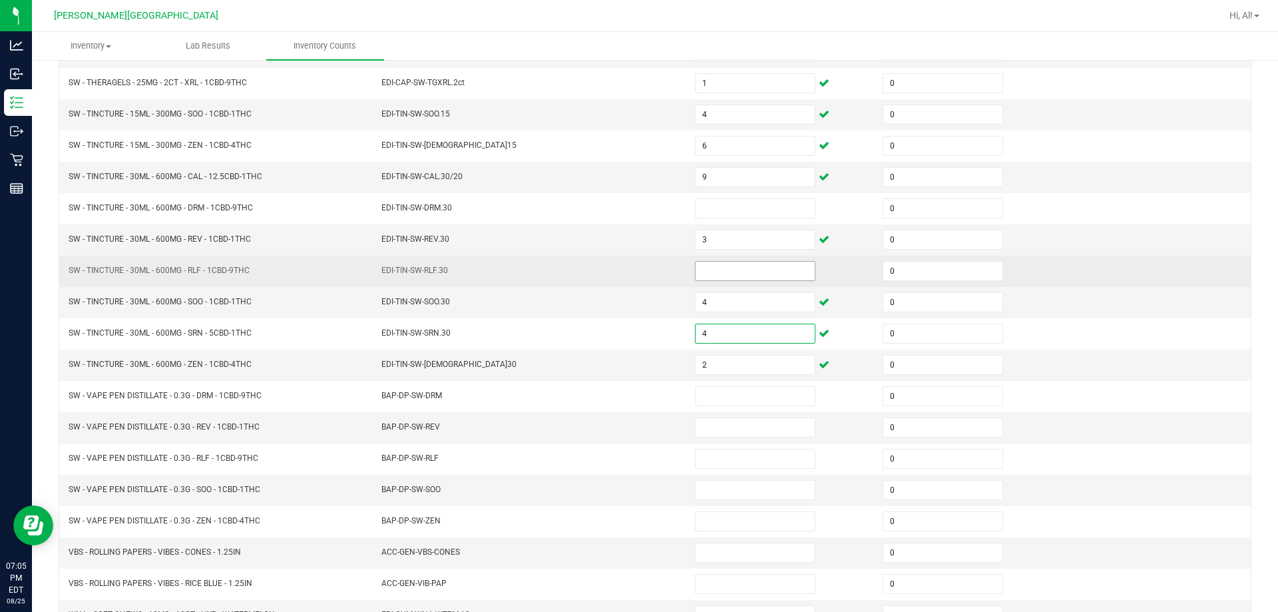
click at [630, 272] on input at bounding box center [755, 271] width 119 height 19
click at [630, 270] on td "EDI-TIN-SW-RLF.30" at bounding box center [531, 271] width 314 height 31
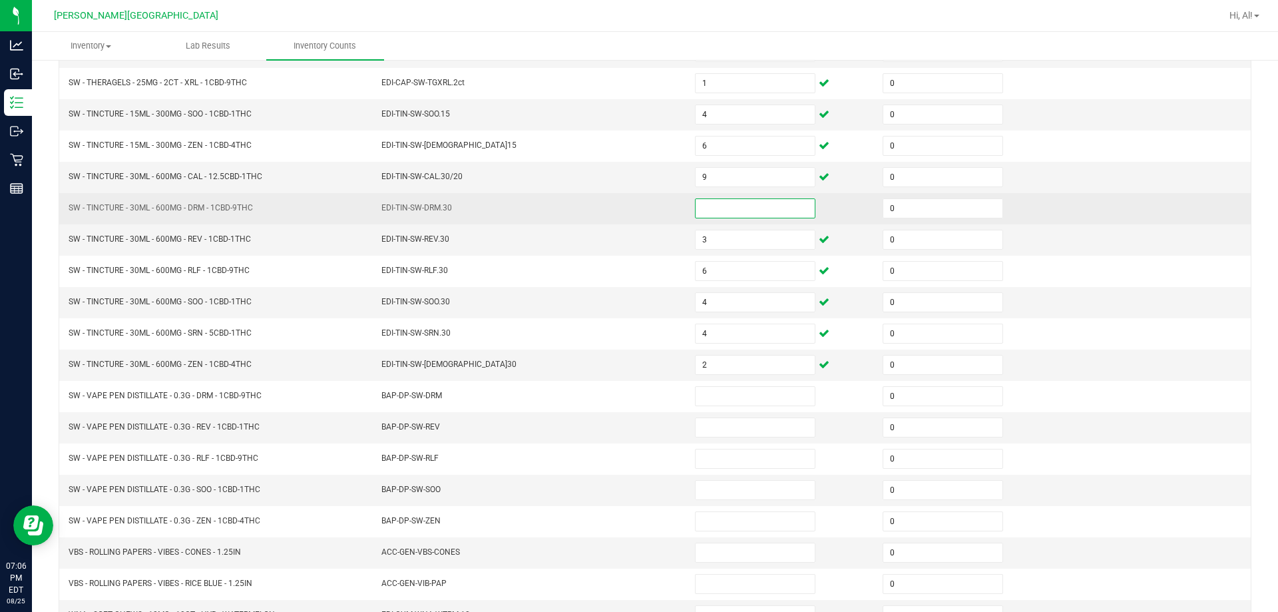
click at [630, 206] on input at bounding box center [755, 208] width 119 height 19
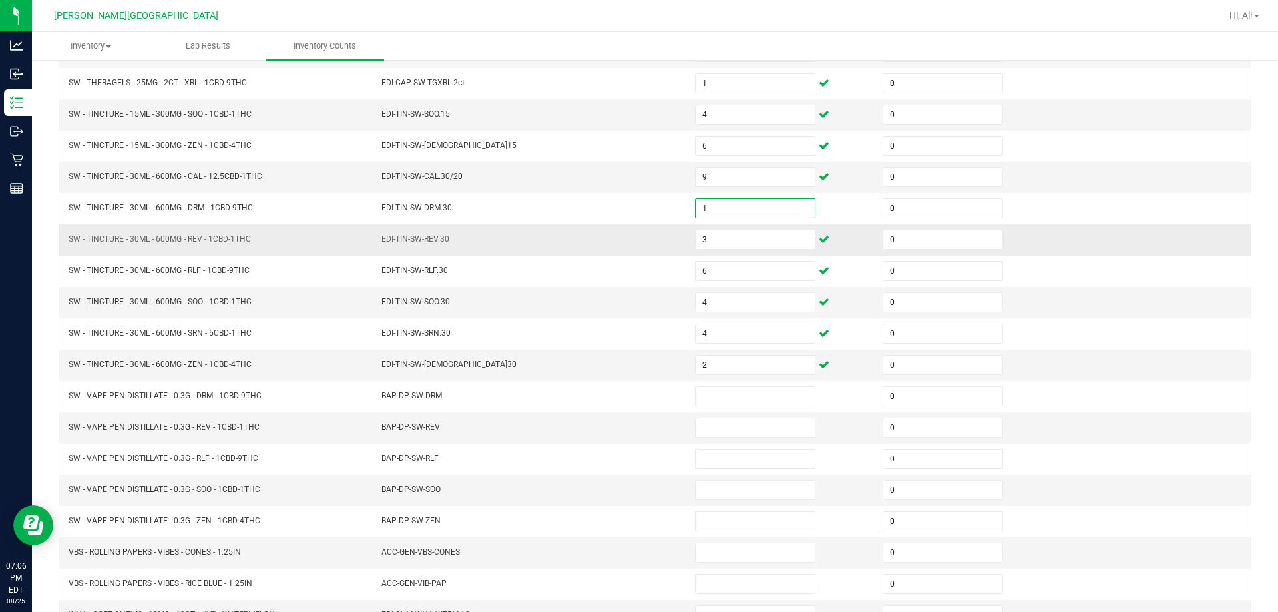
click at [630, 224] on td "EDI-TIN-SW-REV.30" at bounding box center [531, 239] width 314 height 31
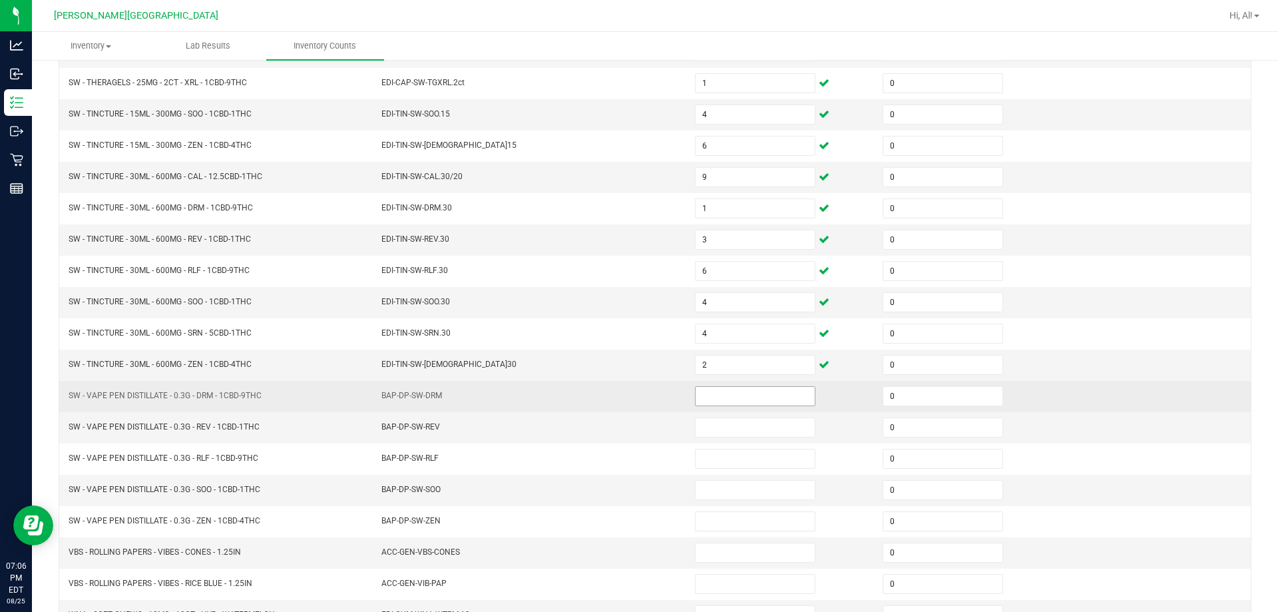
click at [630, 395] on input at bounding box center [755, 396] width 119 height 19
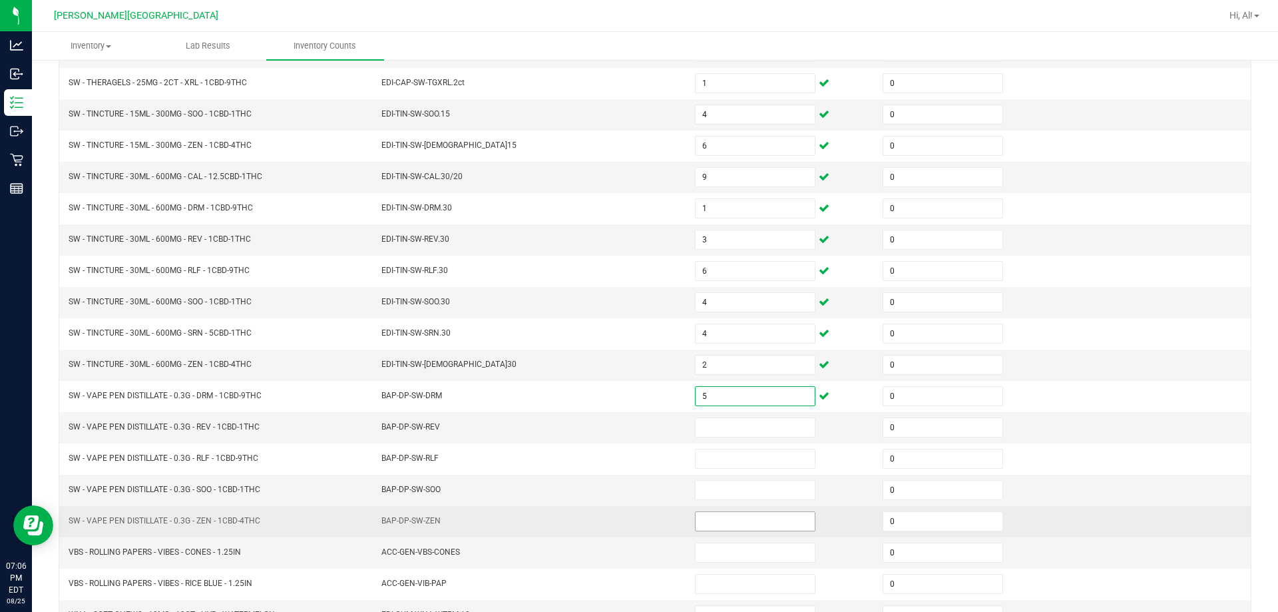
click at [630, 530] on input at bounding box center [755, 521] width 119 height 19
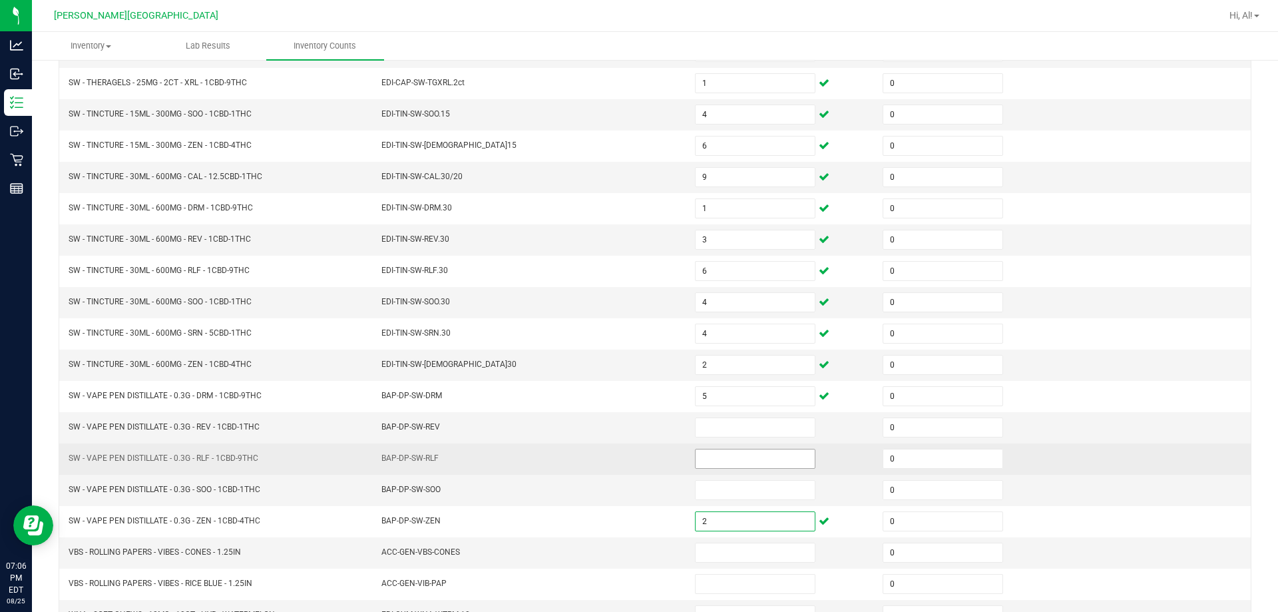
click at [630, 463] on input at bounding box center [755, 458] width 119 height 19
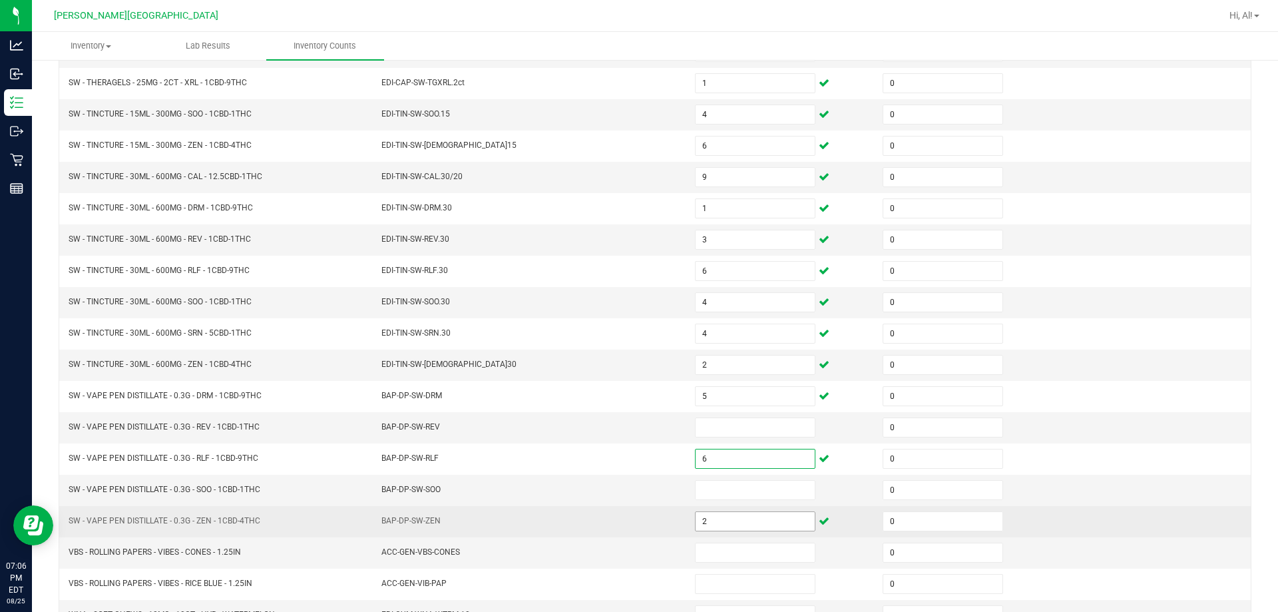
click at [630, 517] on input "2" at bounding box center [755, 521] width 119 height 19
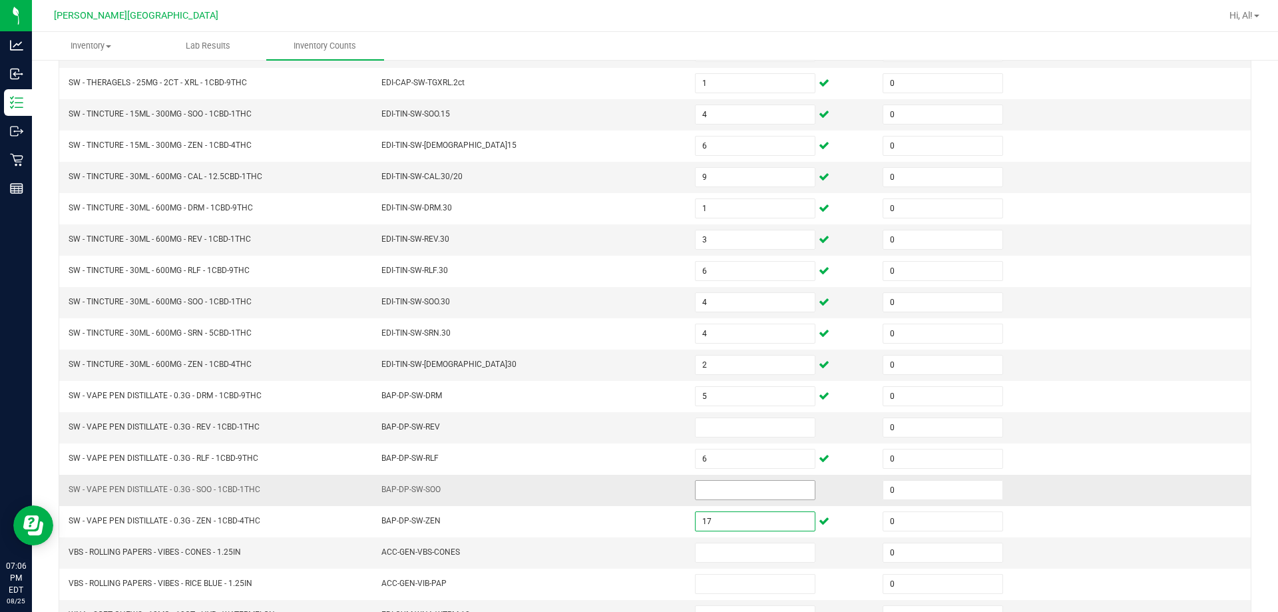
click at [630, 493] on input at bounding box center [755, 490] width 119 height 19
click at [630, 425] on input at bounding box center [755, 427] width 119 height 19
click at [593, 436] on td "BAP-DP-SW-REV" at bounding box center [531, 427] width 314 height 31
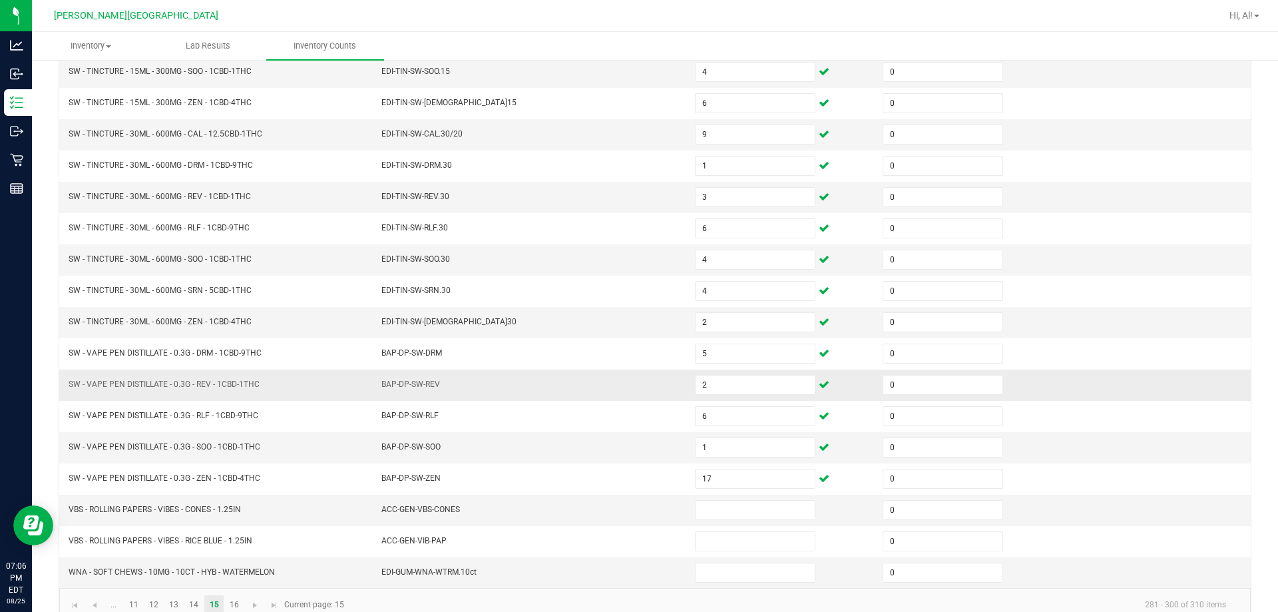
scroll to position [276, 0]
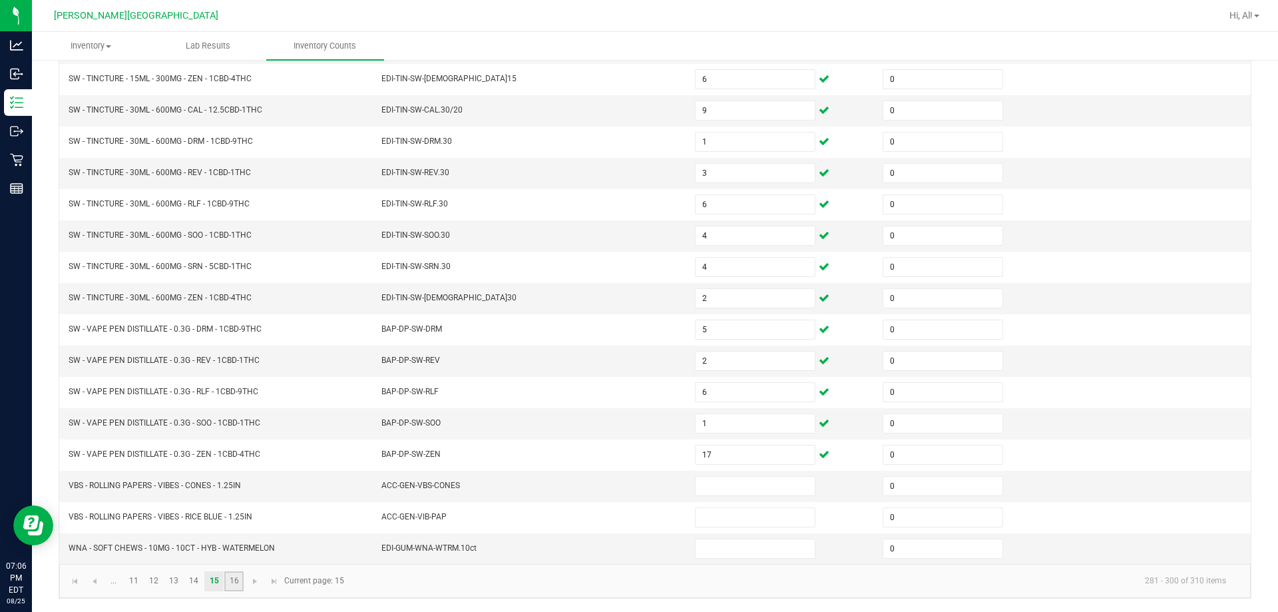
click at [237, 584] on link "16" at bounding box center [233, 581] width 19 height 20
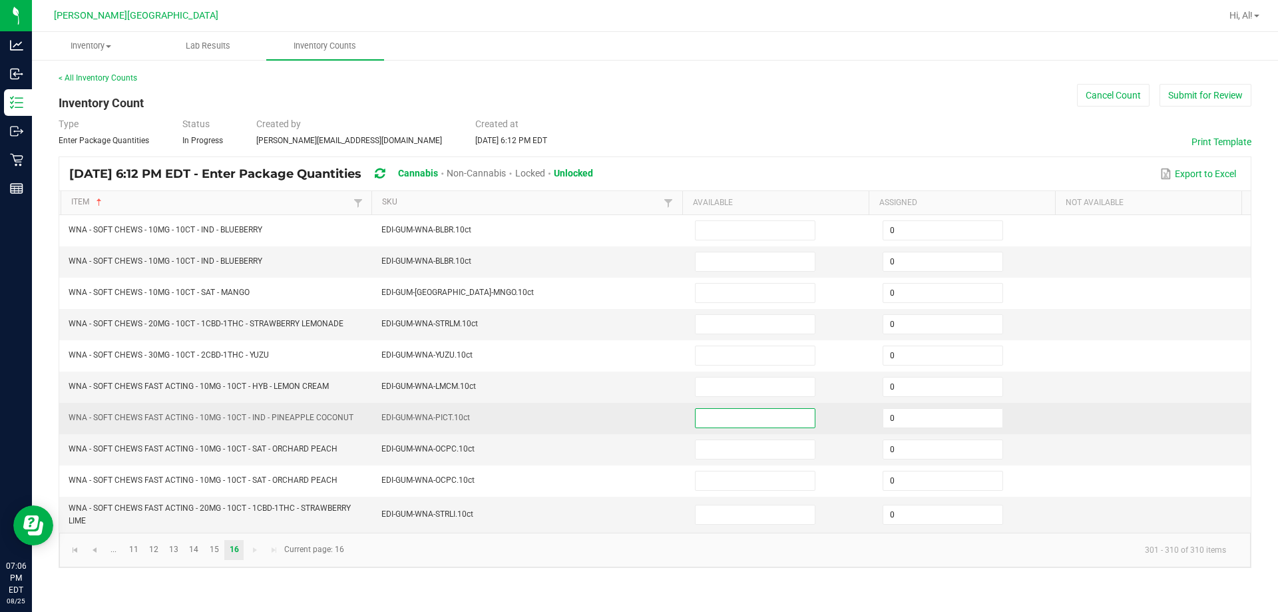
click at [630, 421] on input at bounding box center [755, 418] width 119 height 19
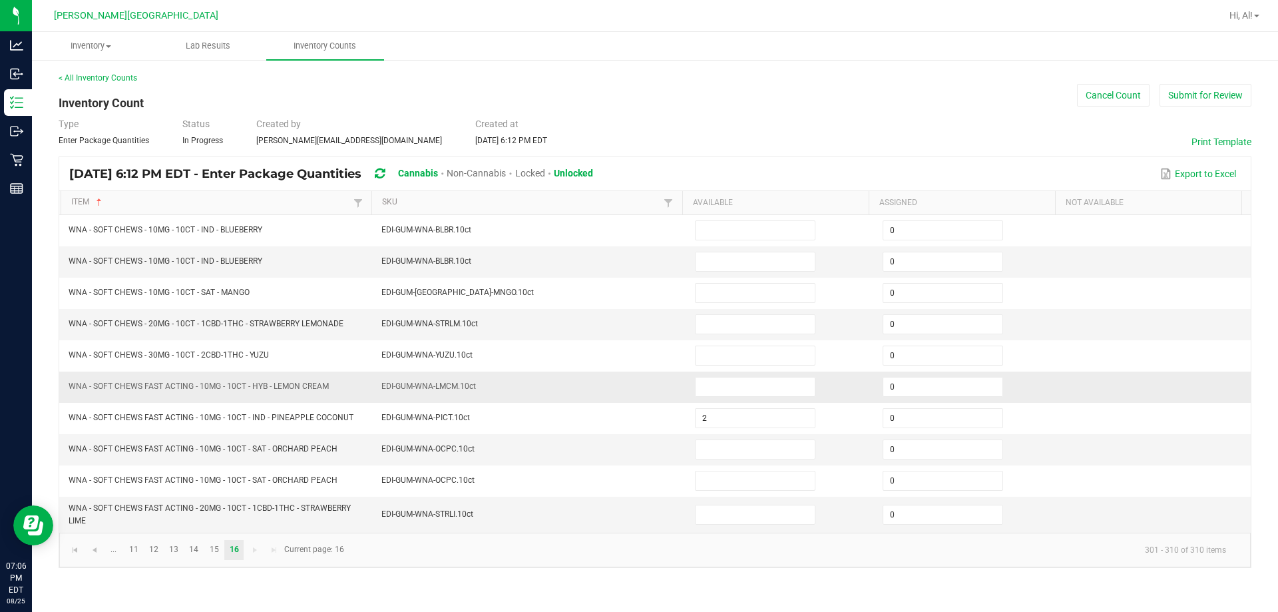
click at [630, 393] on td "EDI-GUM-WNA-LMCM.10ct" at bounding box center [531, 387] width 314 height 31
click at [630, 326] on input at bounding box center [755, 324] width 119 height 19
click at [630, 336] on td "EDI-GUM-WNA-STRLM.10ct" at bounding box center [531, 324] width 314 height 31
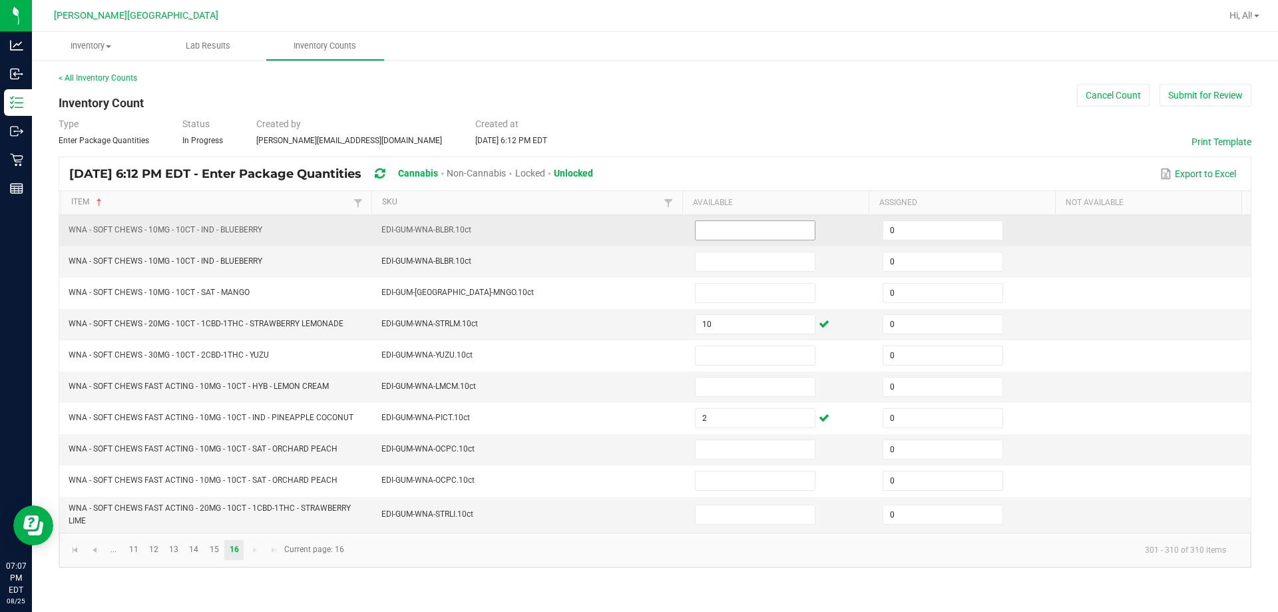
click at [630, 234] on input at bounding box center [755, 230] width 119 height 19
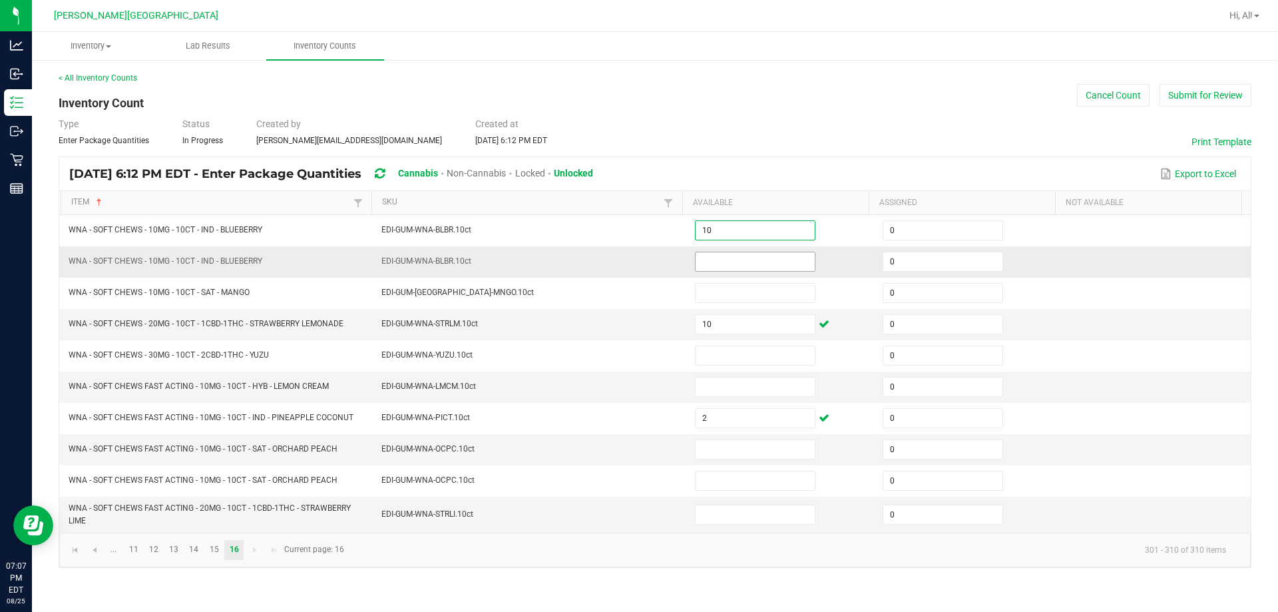
click at [630, 258] on input at bounding box center [755, 261] width 119 height 19
click at [210, 554] on link "15" at bounding box center [213, 550] width 19 height 20
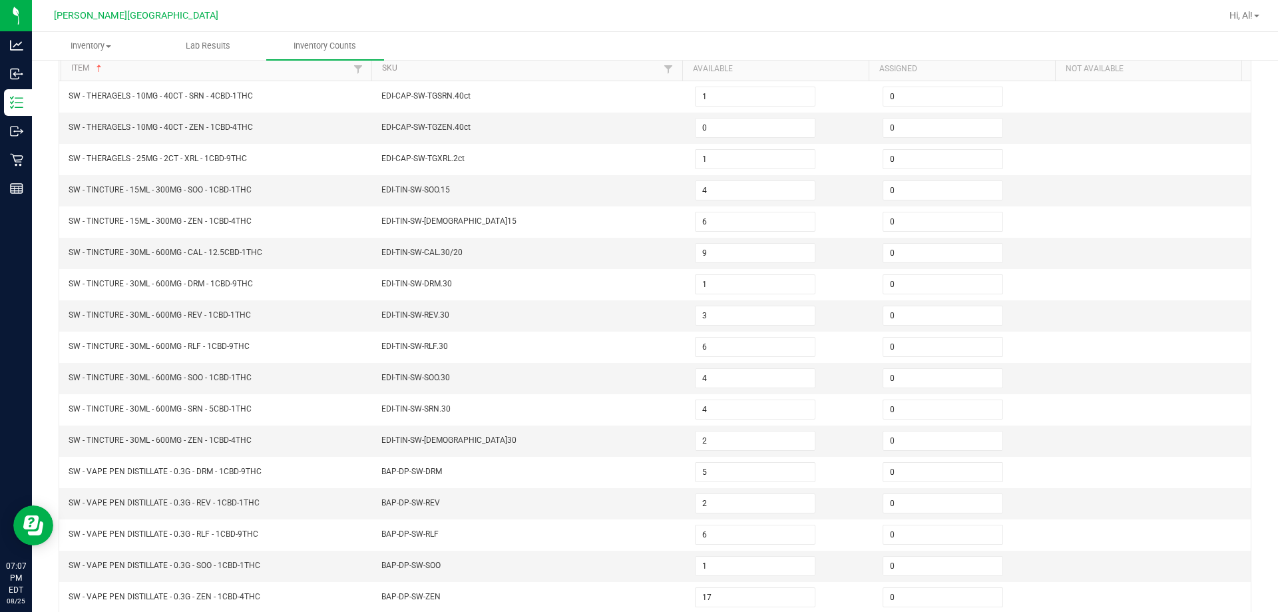
scroll to position [276, 0]
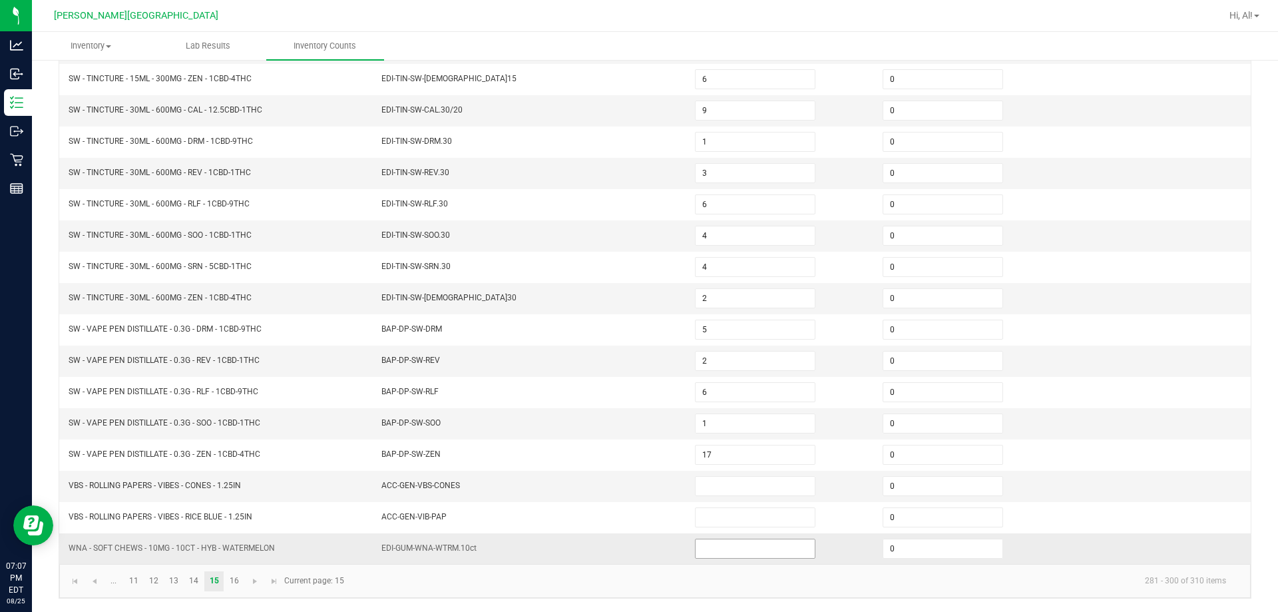
click at [630, 552] on input at bounding box center [755, 548] width 119 height 19
click at [232, 575] on link "16" at bounding box center [233, 581] width 19 height 20
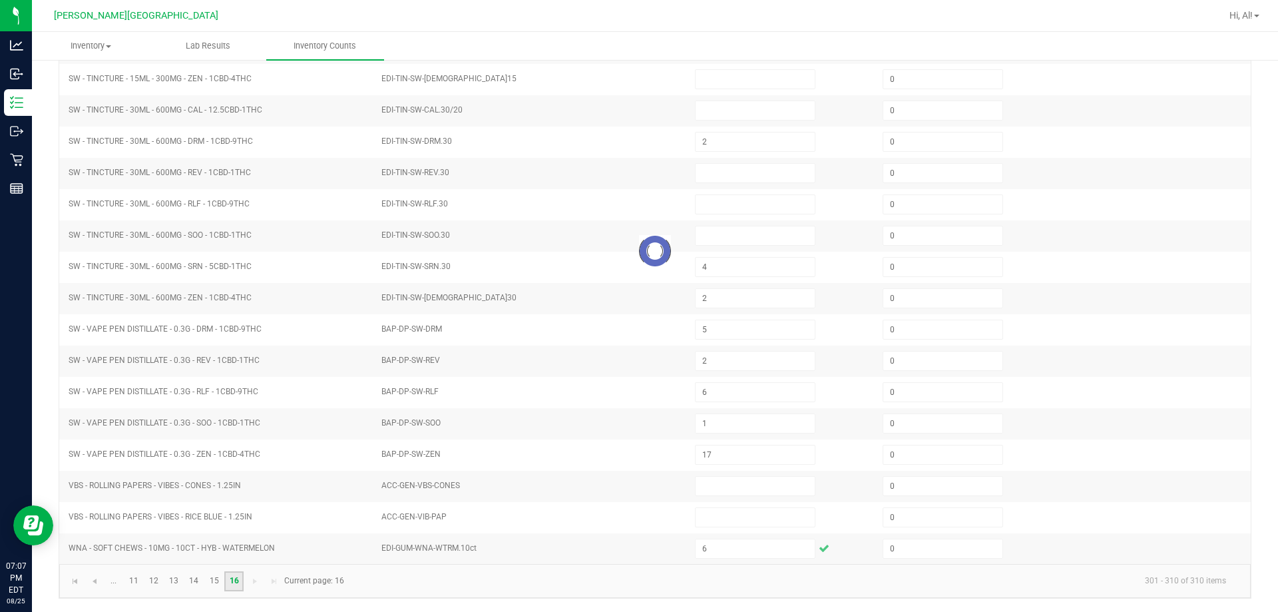
scroll to position [0, 0]
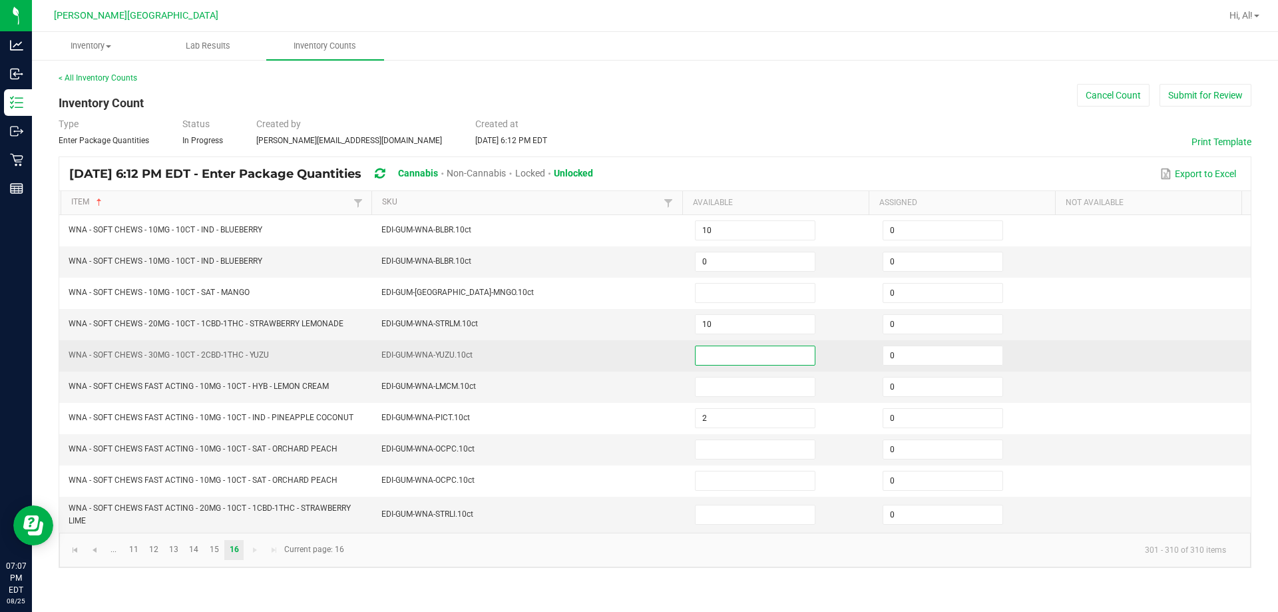
click at [630, 359] on input at bounding box center [755, 355] width 119 height 19
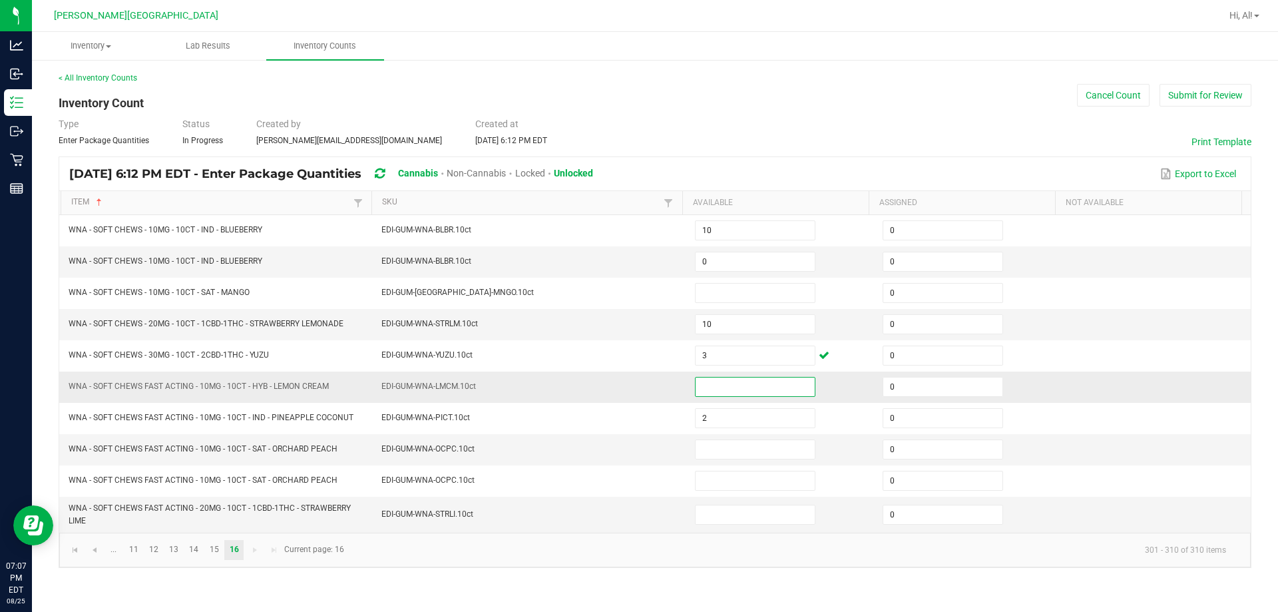
click at [630, 386] on input at bounding box center [755, 387] width 119 height 19
click at [630, 512] on input at bounding box center [755, 514] width 119 height 19
click at [630, 443] on input at bounding box center [755, 449] width 119 height 19
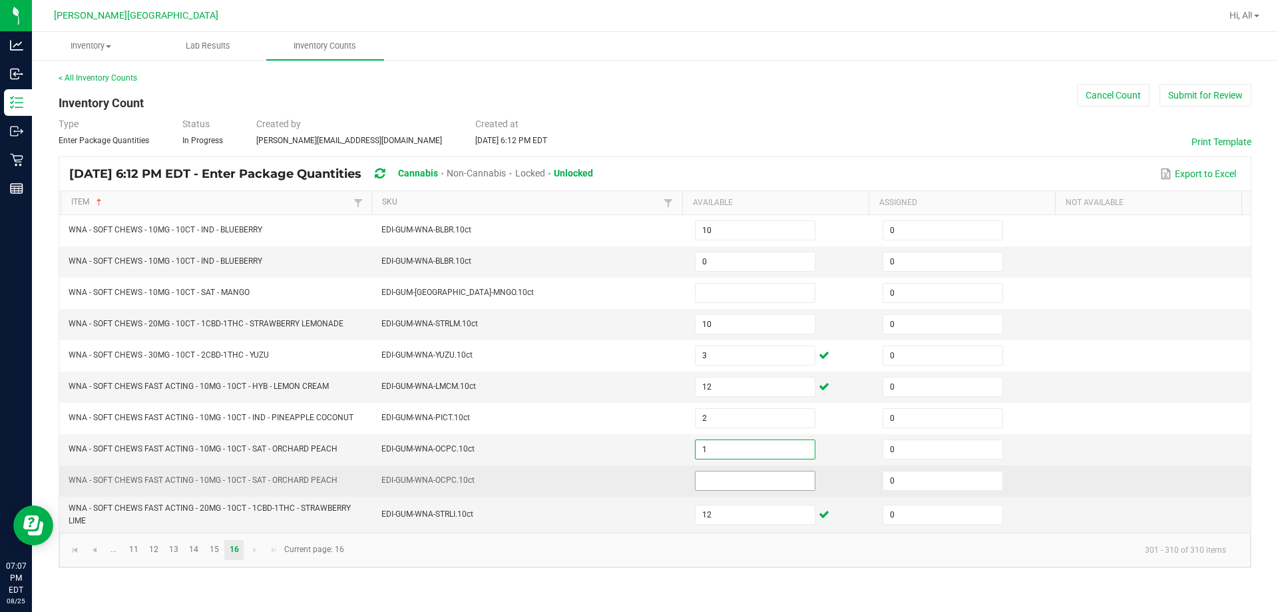
click at [630, 479] on input at bounding box center [755, 480] width 119 height 19
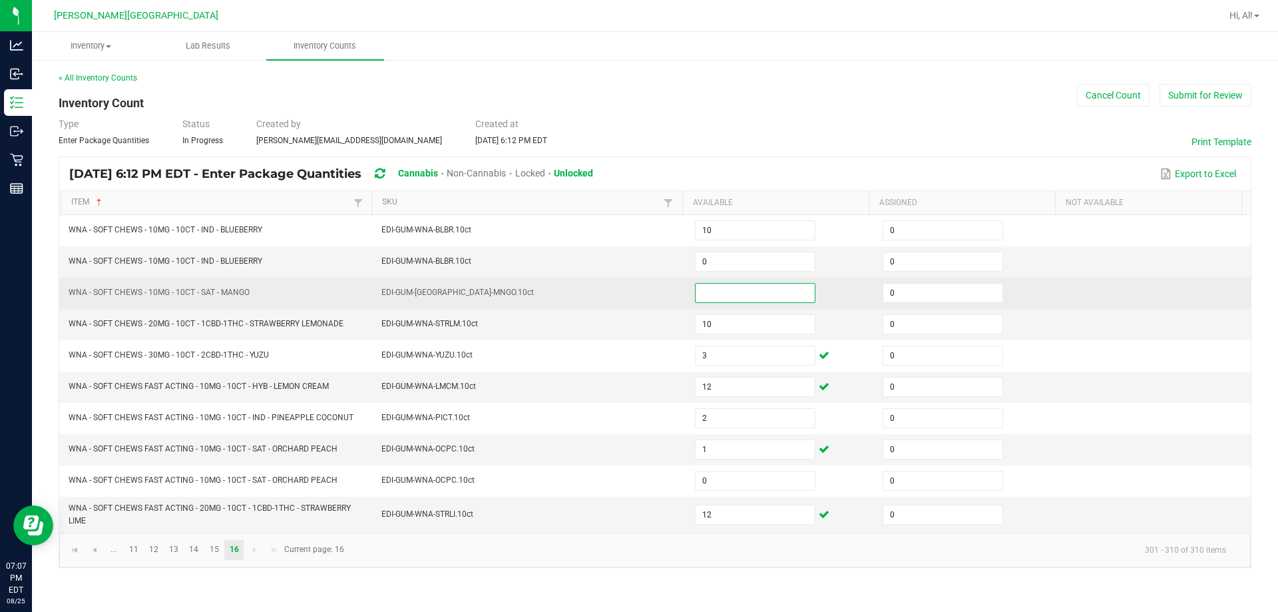
click at [630, 290] on input at bounding box center [755, 293] width 119 height 19
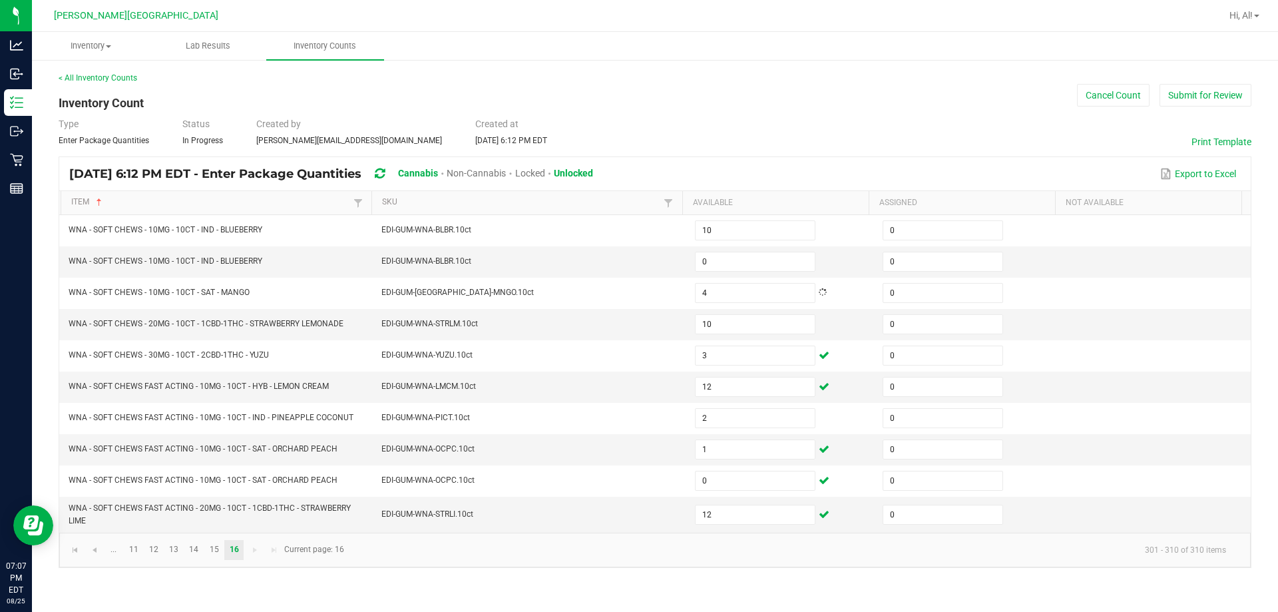
click at [630, 109] on div "< All Inventory Counts Inventory Count Cancel Count Submit for Review Type Ente…" at bounding box center [655, 320] width 1193 height 496
click at [216, 549] on link "15" at bounding box center [213, 550] width 19 height 20
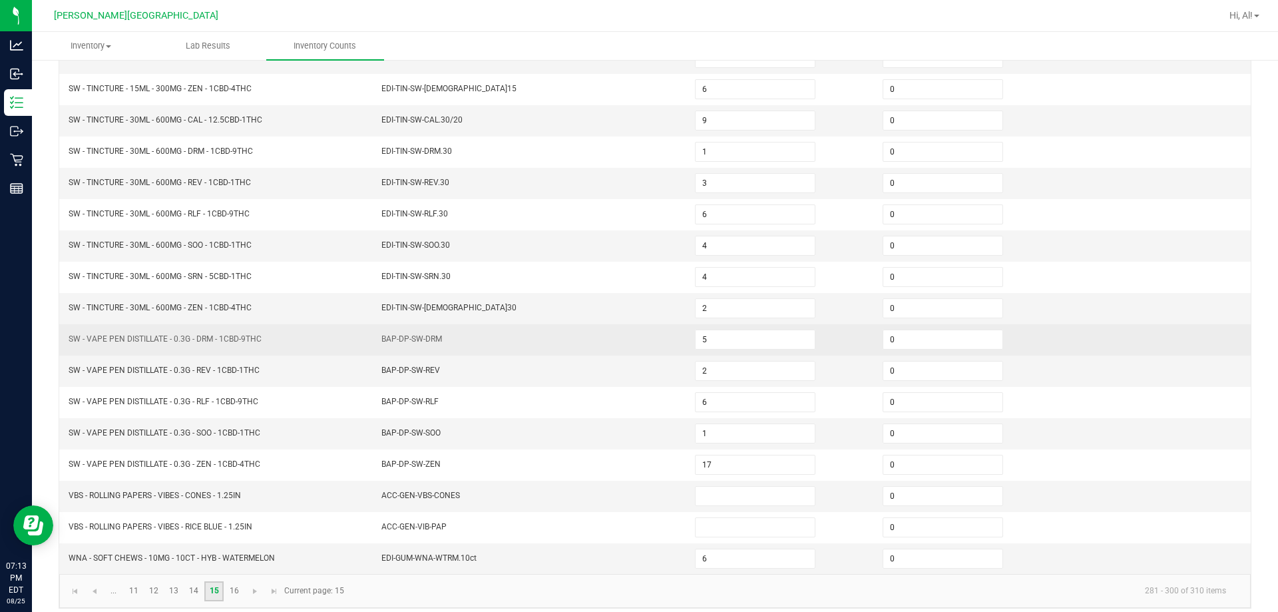
scroll to position [276, 0]
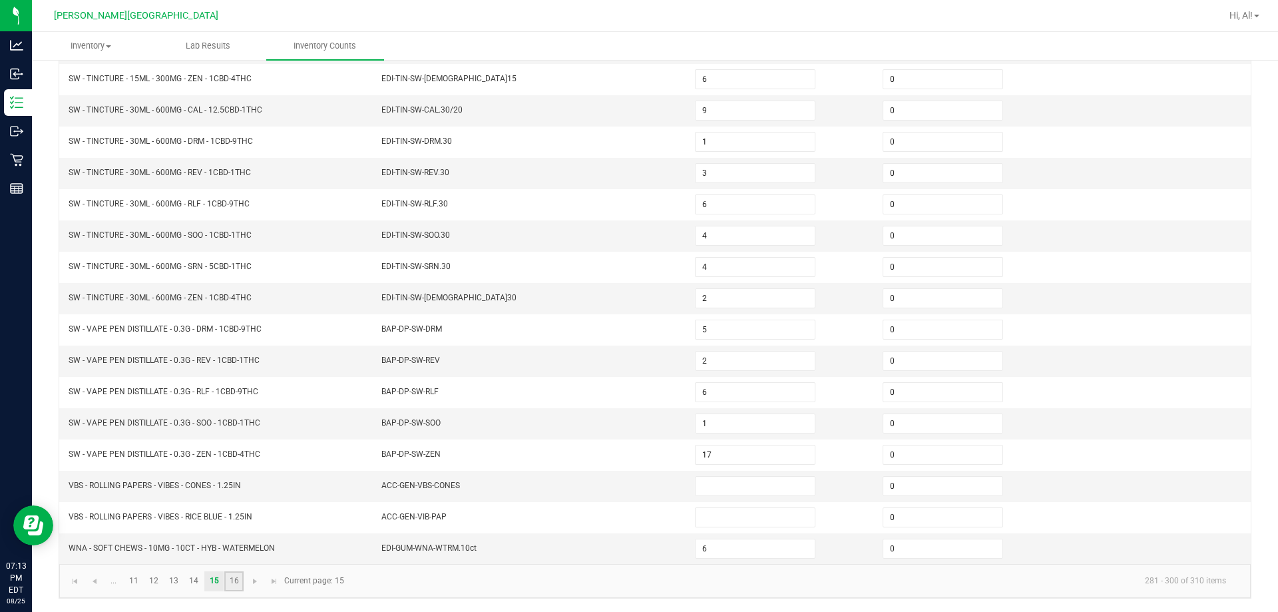
click at [228, 583] on link "16" at bounding box center [233, 581] width 19 height 20
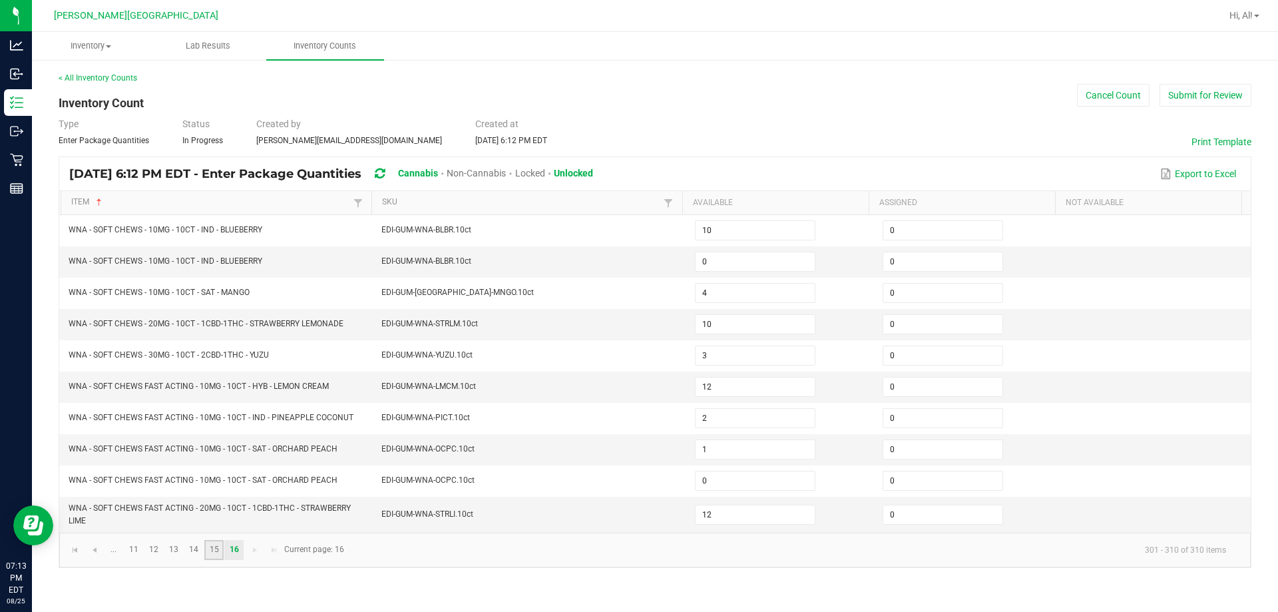
click at [206, 548] on link "15" at bounding box center [213, 550] width 19 height 20
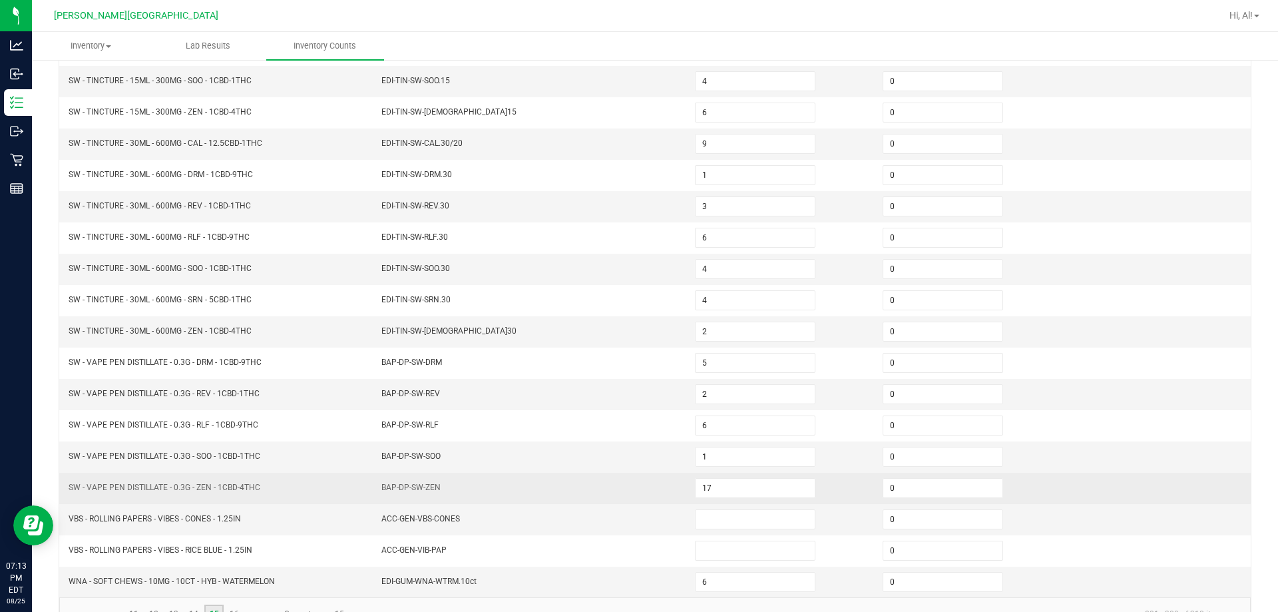
scroll to position [266, 0]
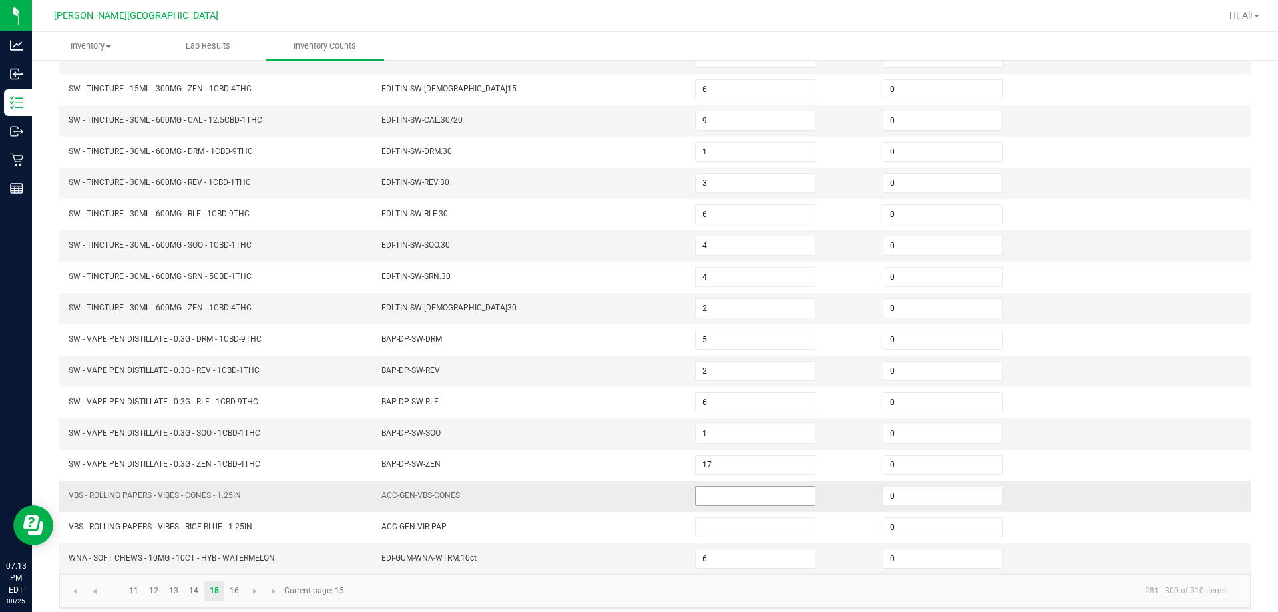
click at [630, 497] on input at bounding box center [755, 496] width 119 height 19
click at [80, 594] on span "Go to the first page" at bounding box center [75, 591] width 11 height 11
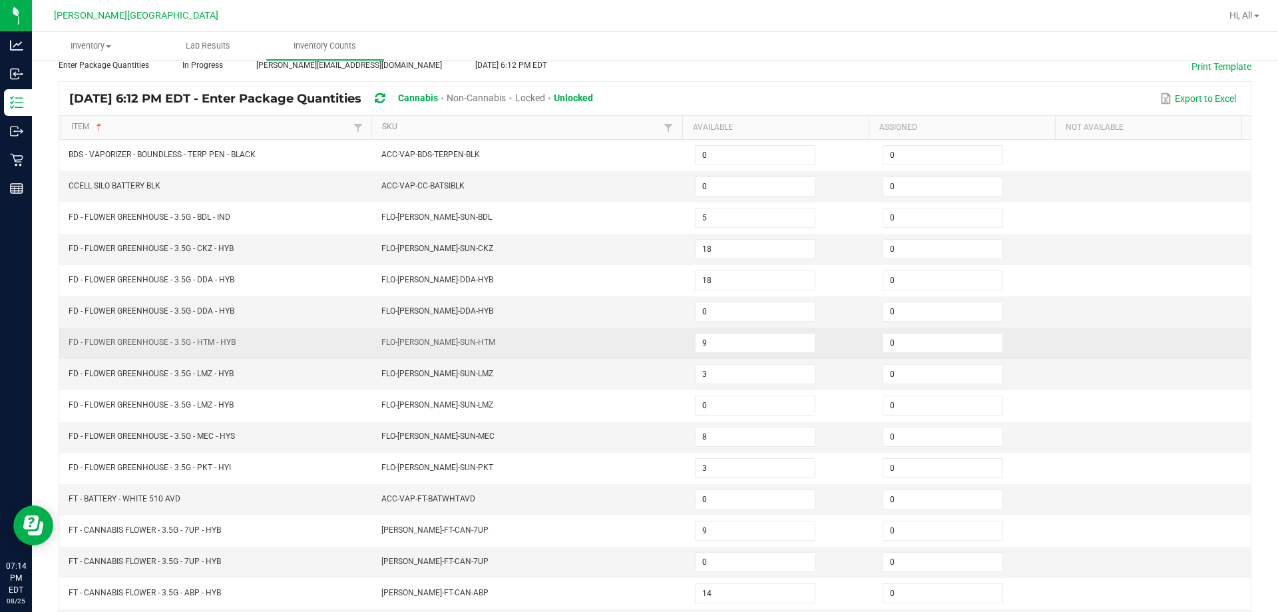
scroll to position [67, 0]
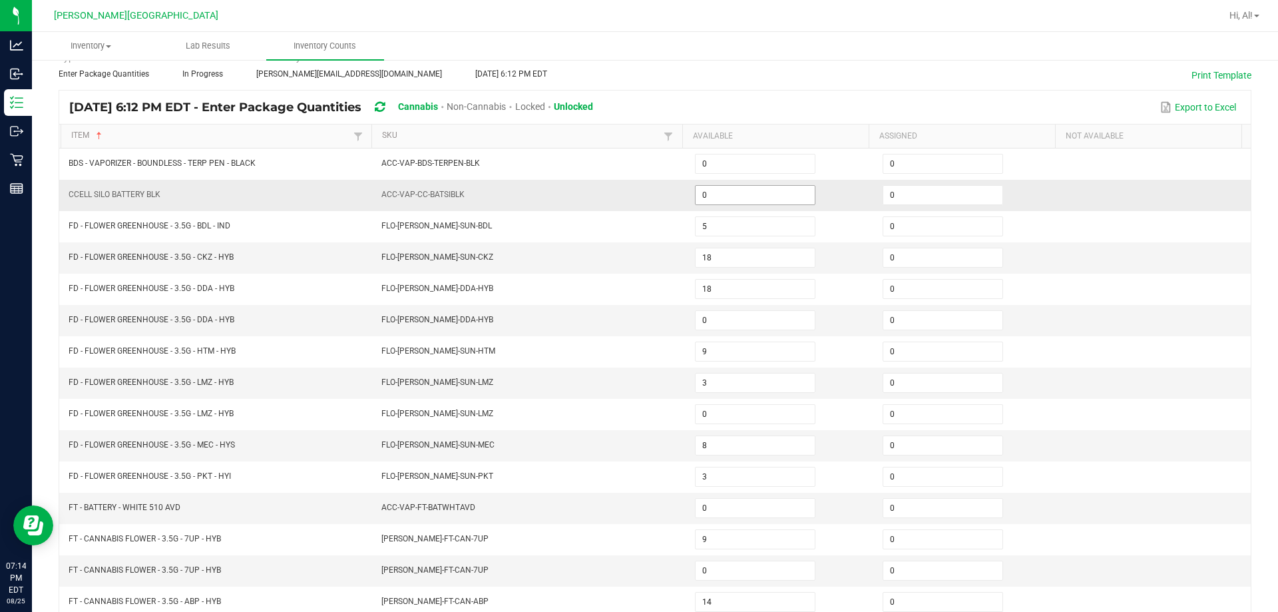
click at [630, 196] on input "0" at bounding box center [755, 195] width 119 height 19
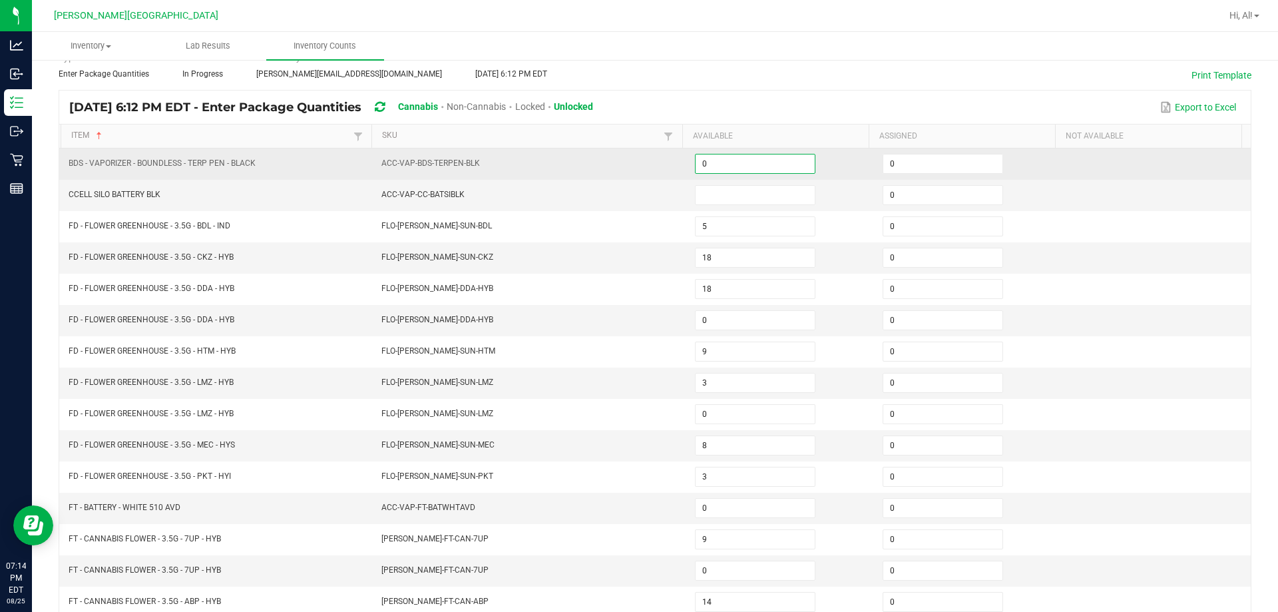
click at [630, 166] on input "0" at bounding box center [755, 163] width 119 height 19
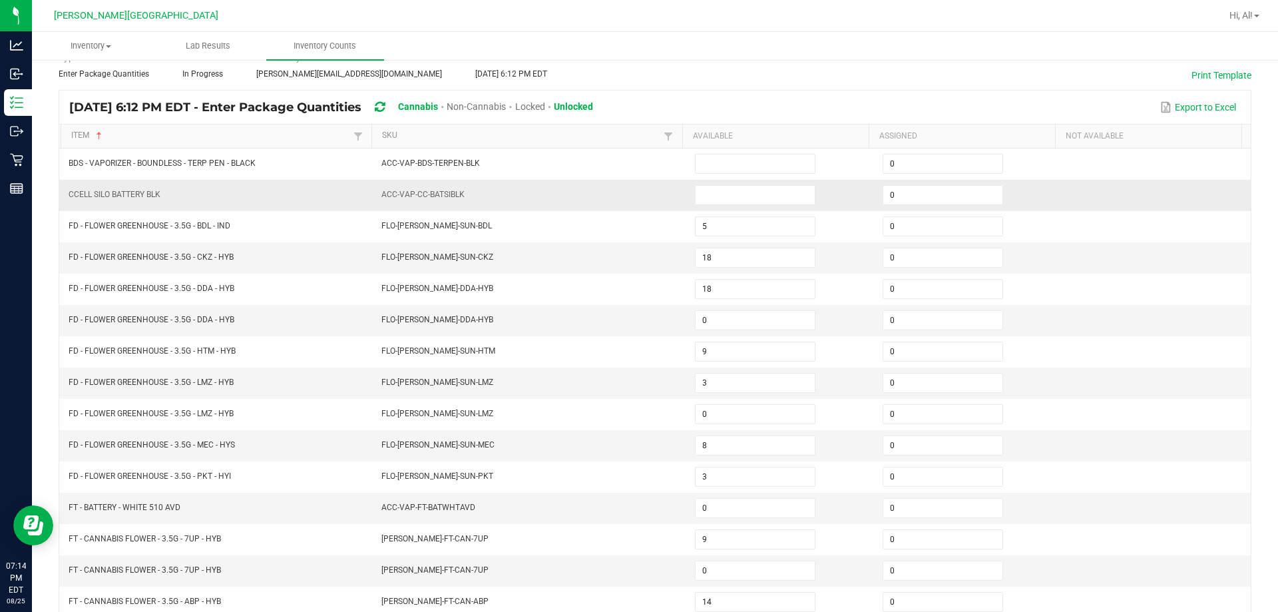
click at [630, 182] on td "ACC-VAP-CC-BATSIBLK" at bounding box center [531, 195] width 314 height 31
click at [630, 190] on input "0" at bounding box center [943, 195] width 119 height 19
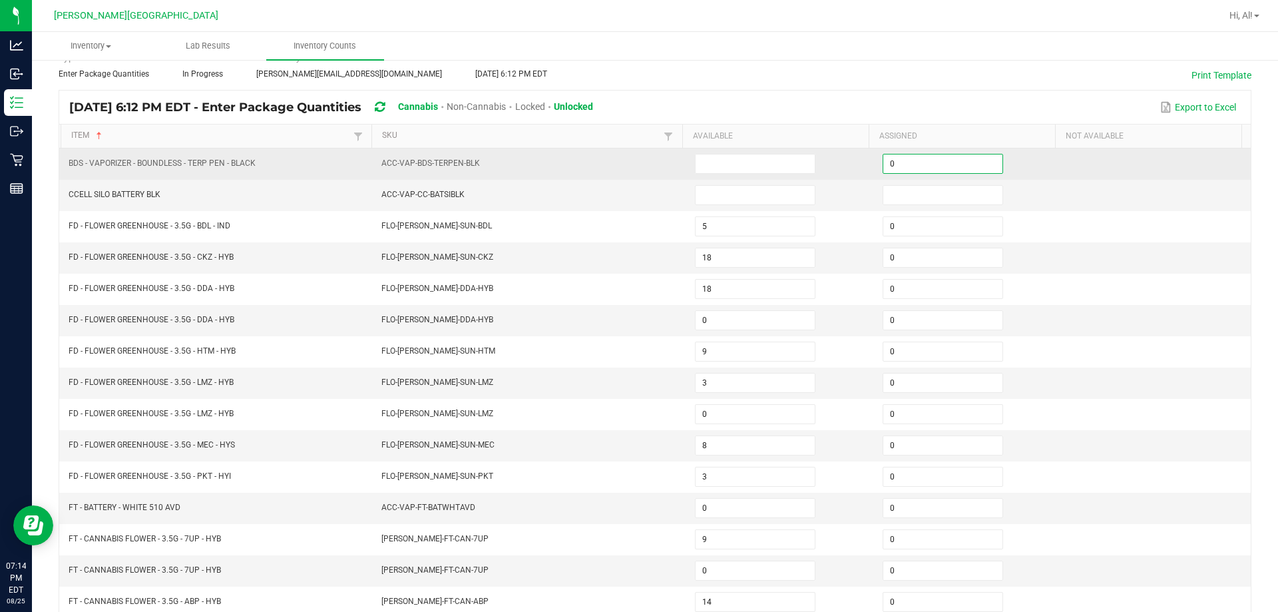
click at [630, 164] on input "0" at bounding box center [943, 163] width 119 height 19
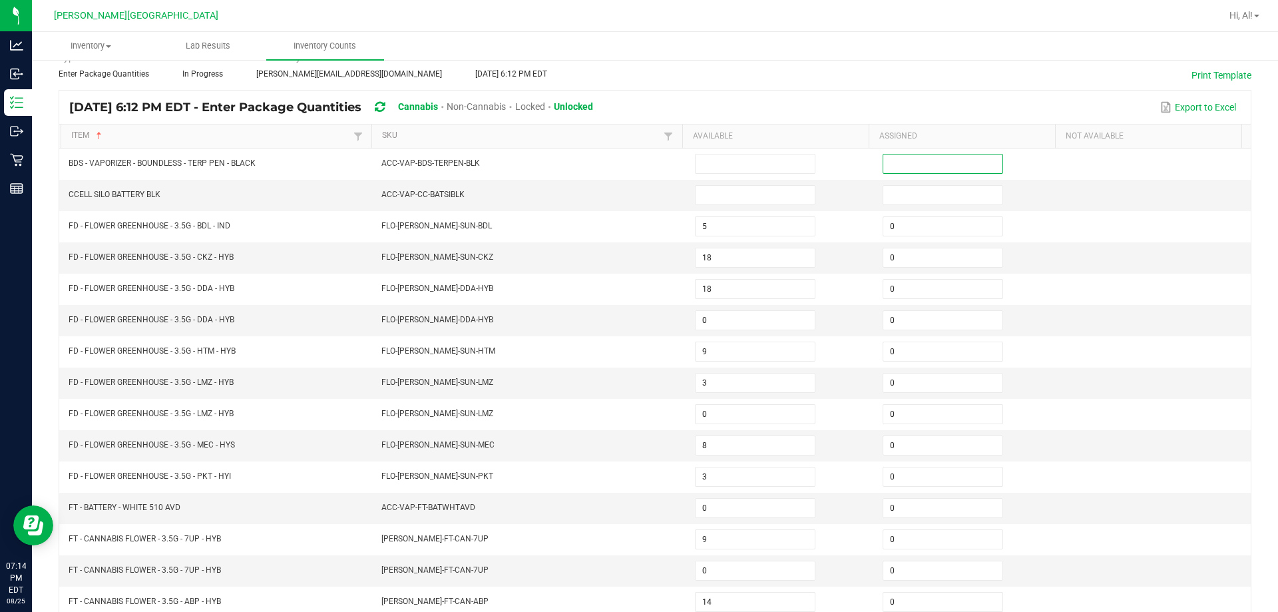
click at [630, 99] on div "Export to Excel" at bounding box center [922, 107] width 638 height 23
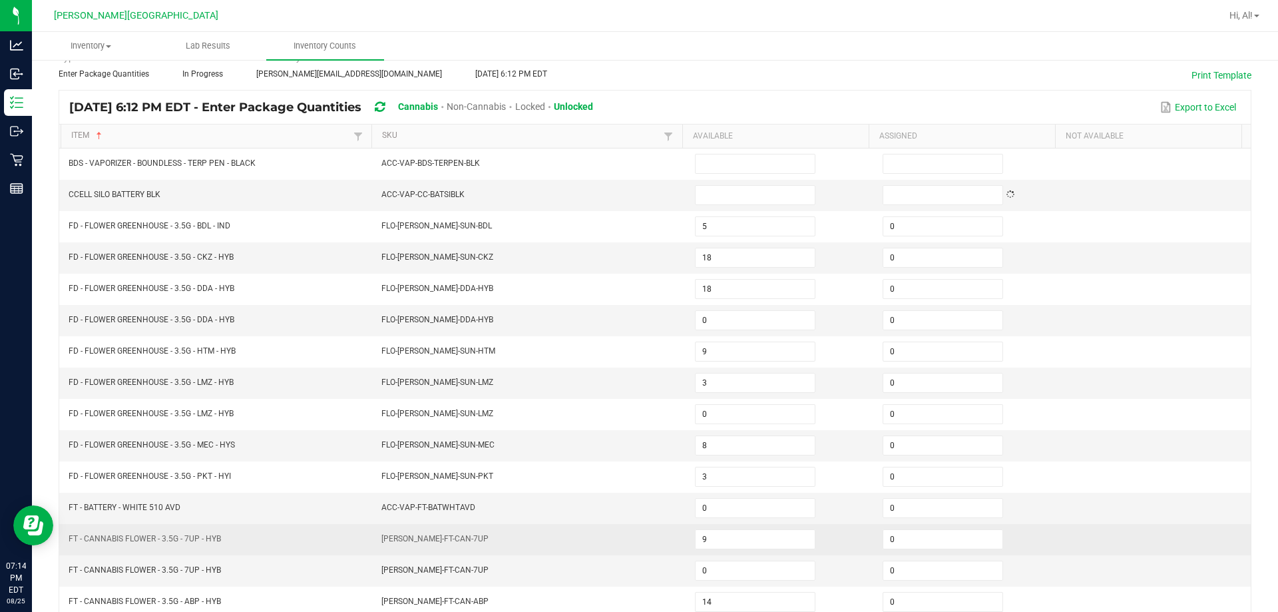
scroll to position [276, 0]
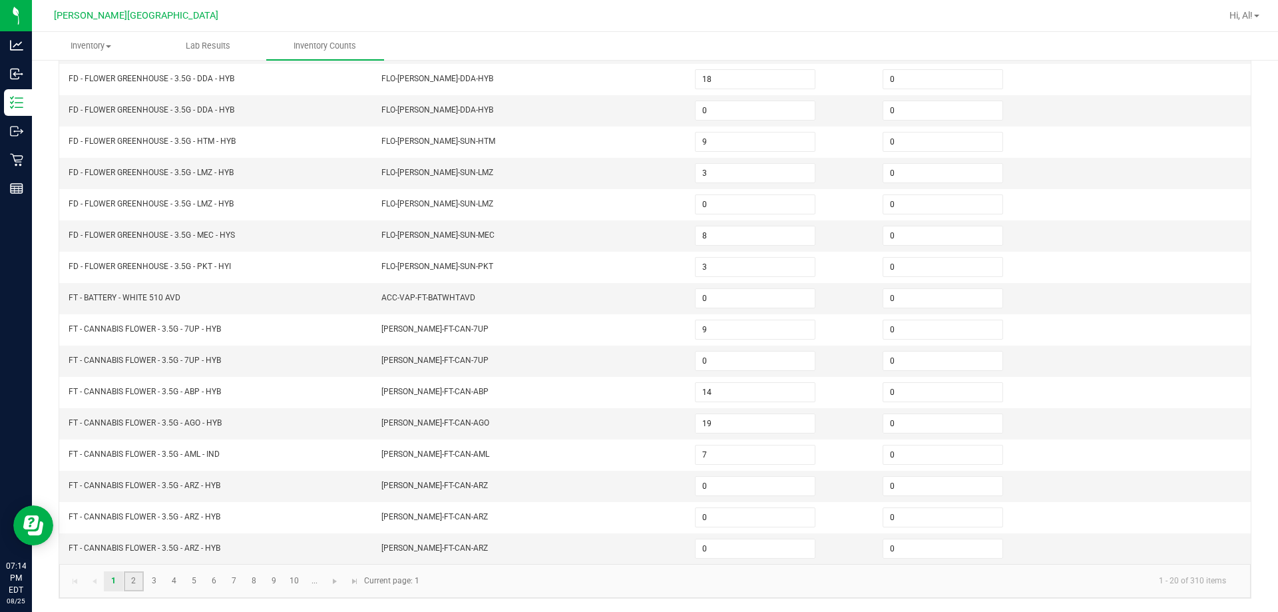
click at [138, 587] on link "2" at bounding box center [133, 581] width 19 height 20
click at [154, 581] on link "3" at bounding box center [153, 581] width 19 height 20
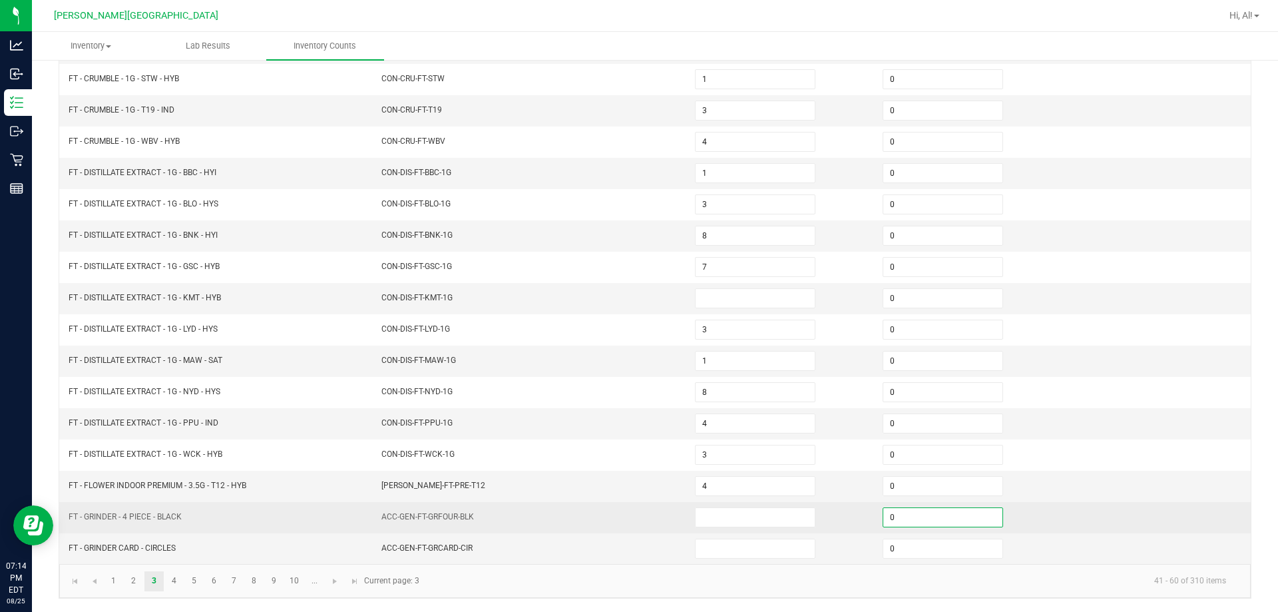
click at [630, 521] on input "0" at bounding box center [943, 517] width 119 height 19
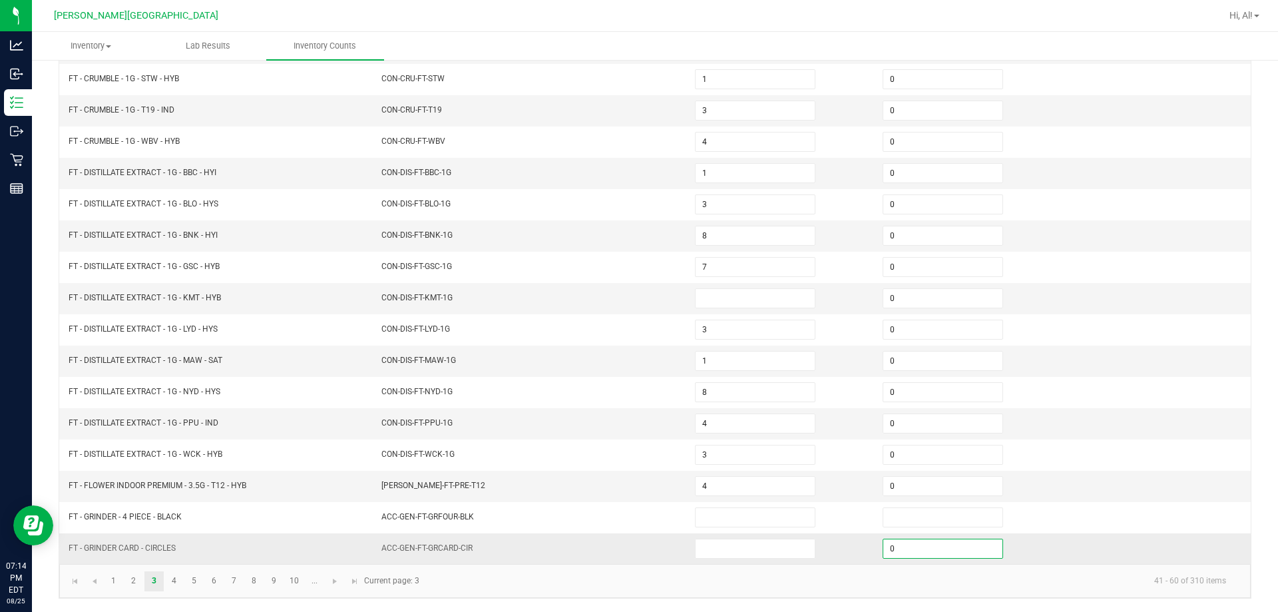
click at [630, 551] on input "0" at bounding box center [943, 548] width 119 height 19
click at [630, 551] on td at bounding box center [781, 548] width 188 height 31
click at [176, 578] on link "4" at bounding box center [173, 581] width 19 height 20
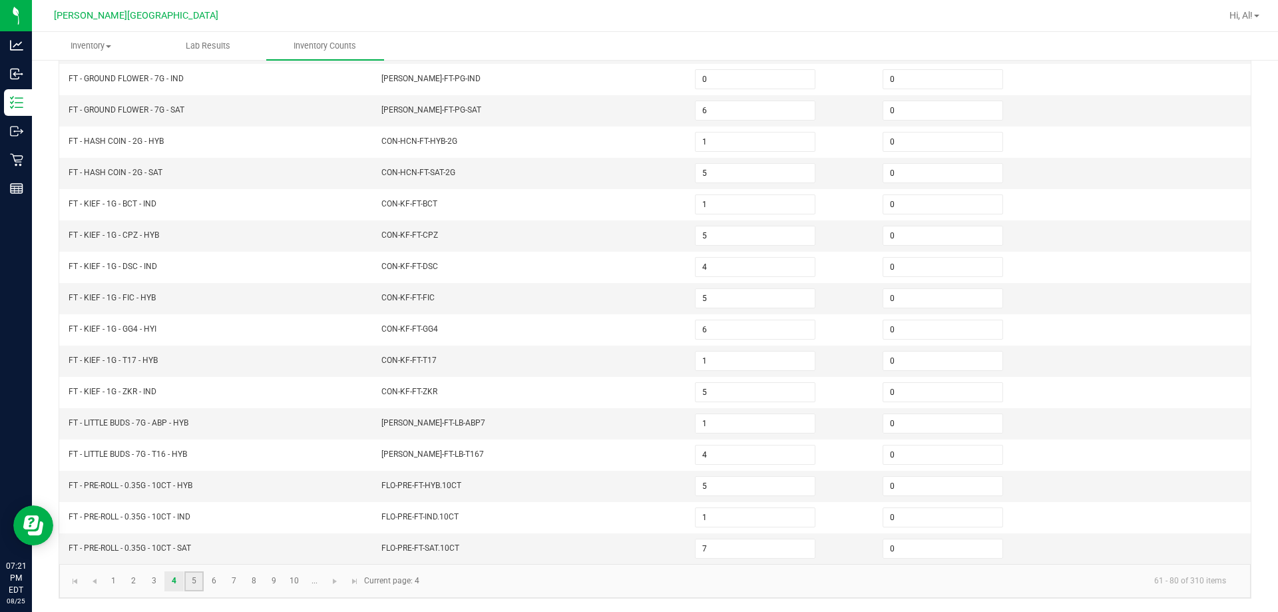
click at [189, 576] on link "5" at bounding box center [193, 581] width 19 height 20
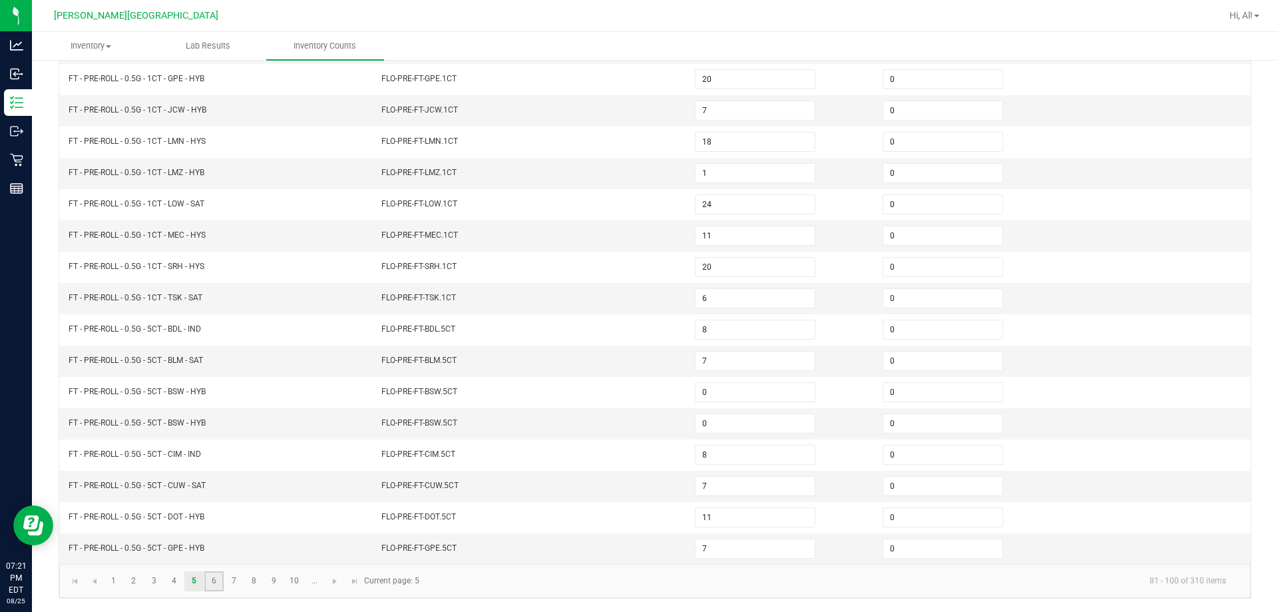
click at [216, 581] on link "6" at bounding box center [213, 581] width 19 height 20
click at [231, 579] on link "7" at bounding box center [233, 581] width 19 height 20
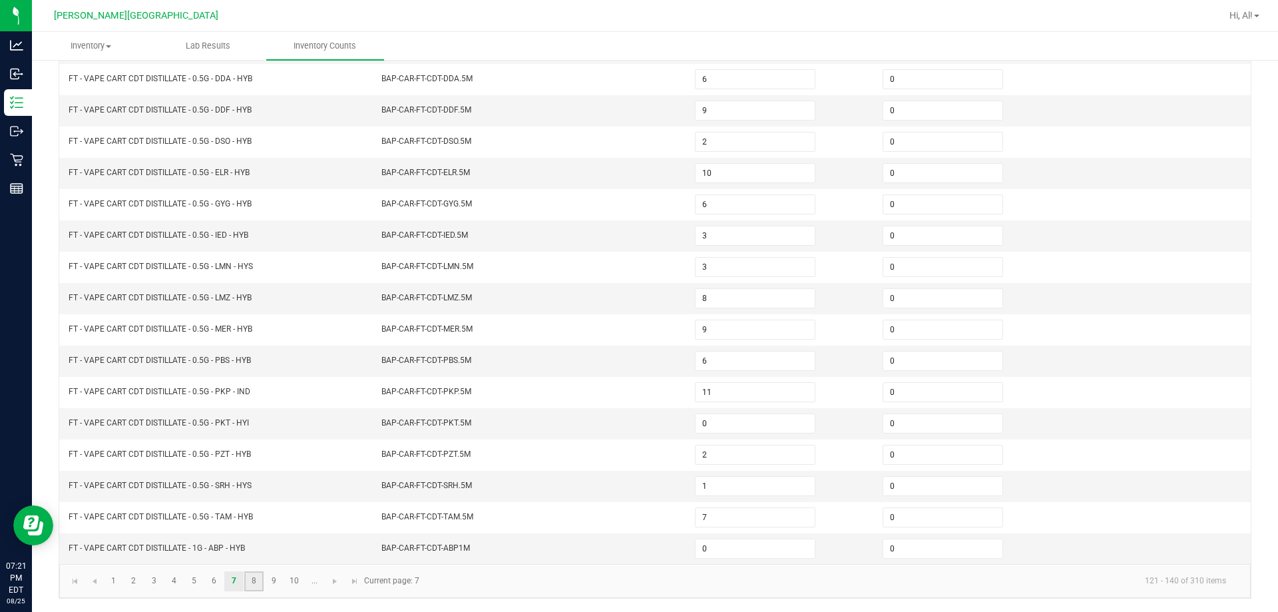
click at [254, 583] on link "8" at bounding box center [253, 581] width 19 height 20
click at [265, 583] on link "9" at bounding box center [273, 581] width 19 height 20
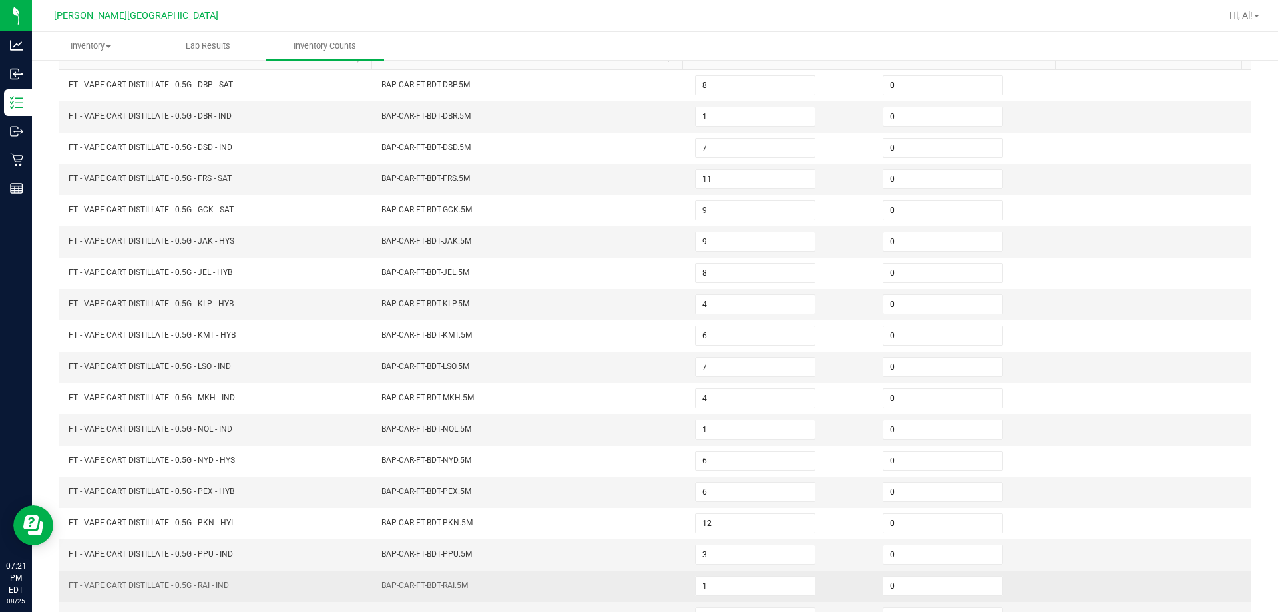
scroll to position [266, 0]
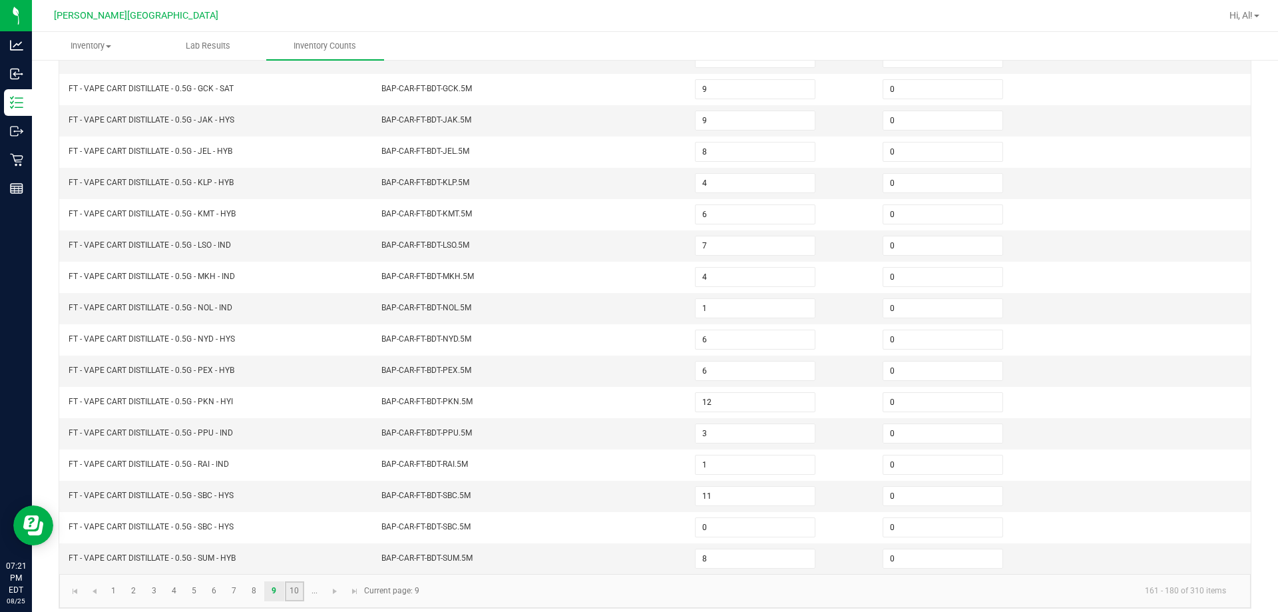
click at [292, 589] on link "10" at bounding box center [294, 591] width 19 height 20
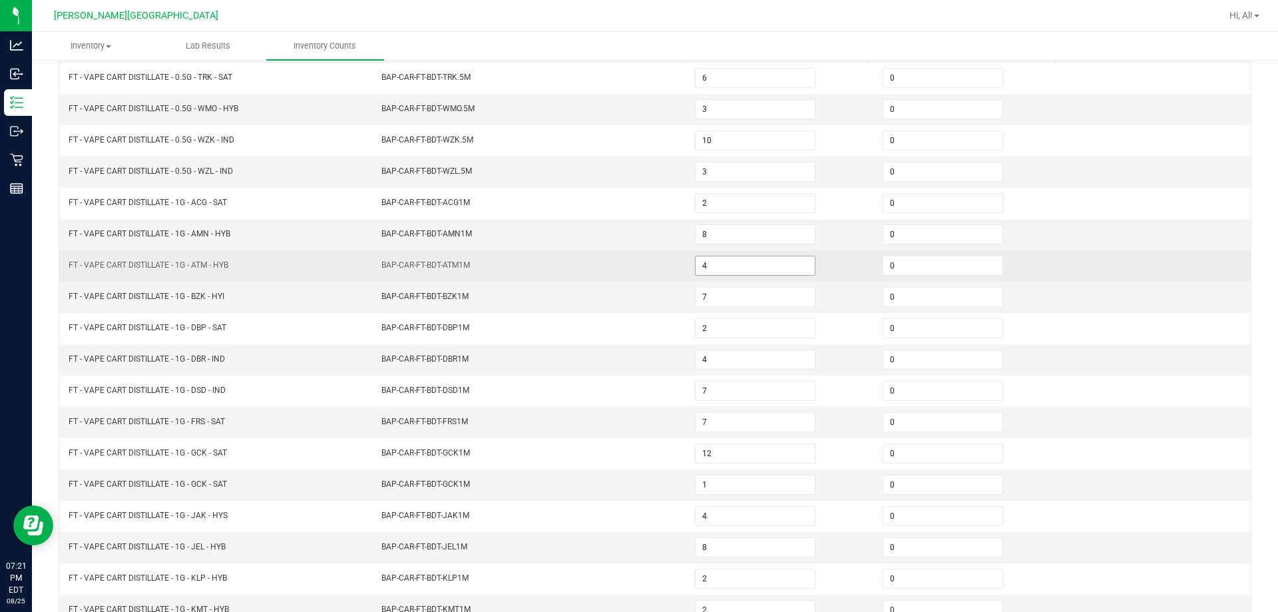
scroll to position [276, 0]
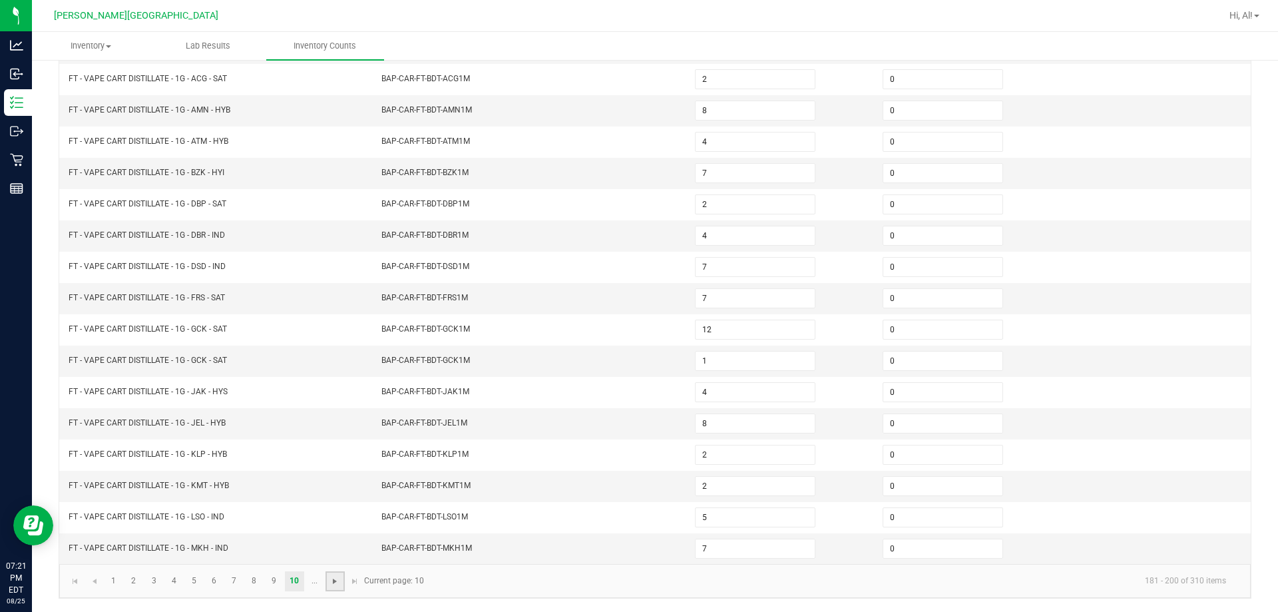
click at [335, 577] on span "Go to the next page" at bounding box center [335, 581] width 11 height 11
click at [247, 583] on link at bounding box center [254, 581] width 19 height 20
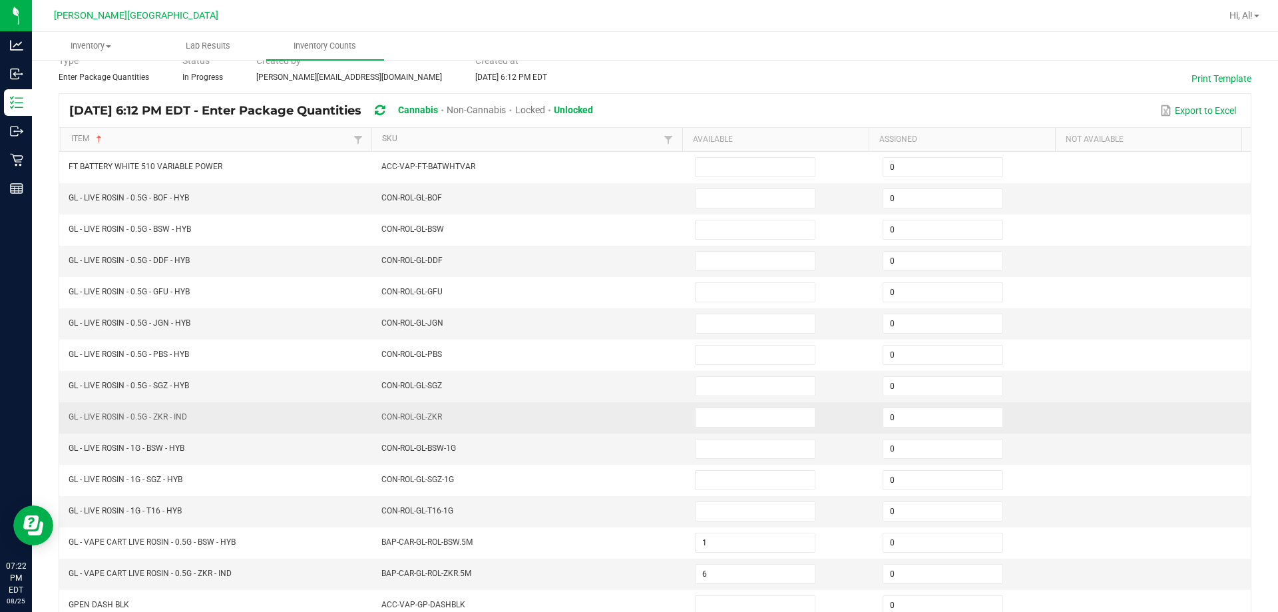
scroll to position [10, 0]
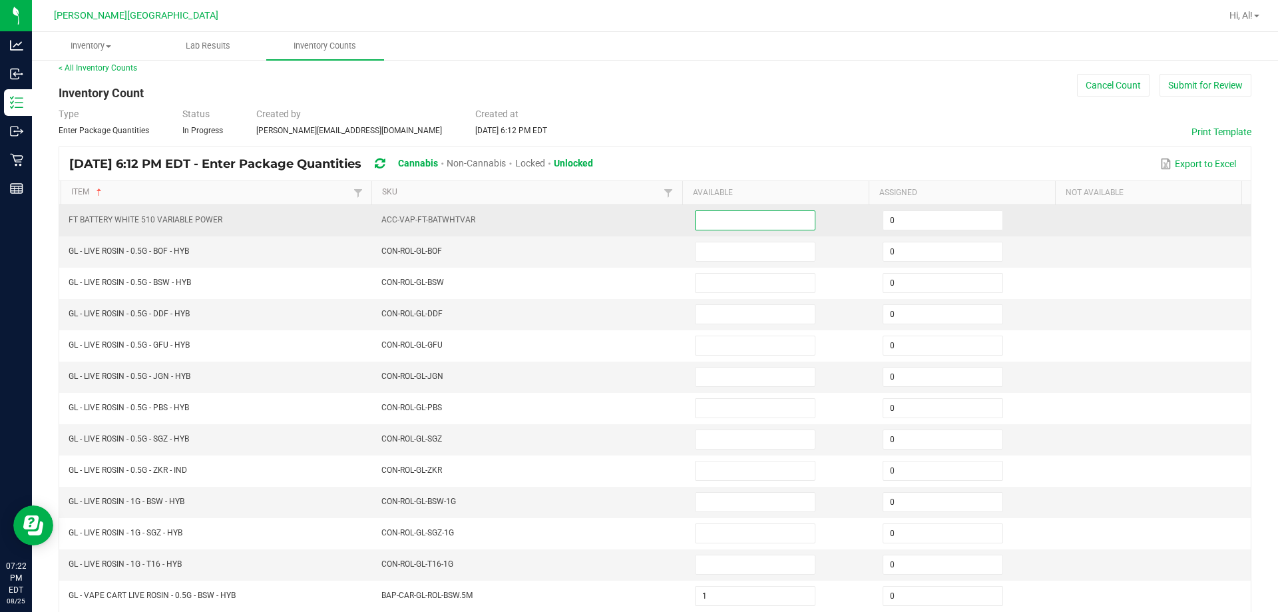
click at [630, 228] on input at bounding box center [755, 220] width 119 height 19
click at [630, 222] on input "0" at bounding box center [943, 220] width 119 height 19
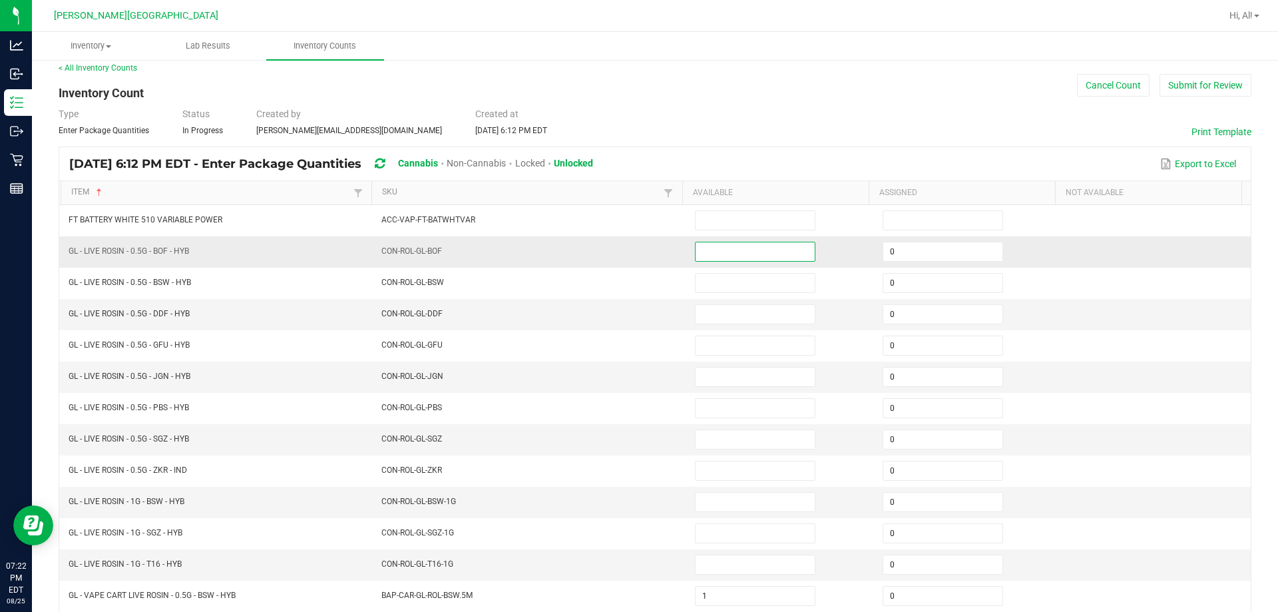
click at [630, 248] on input at bounding box center [755, 251] width 119 height 19
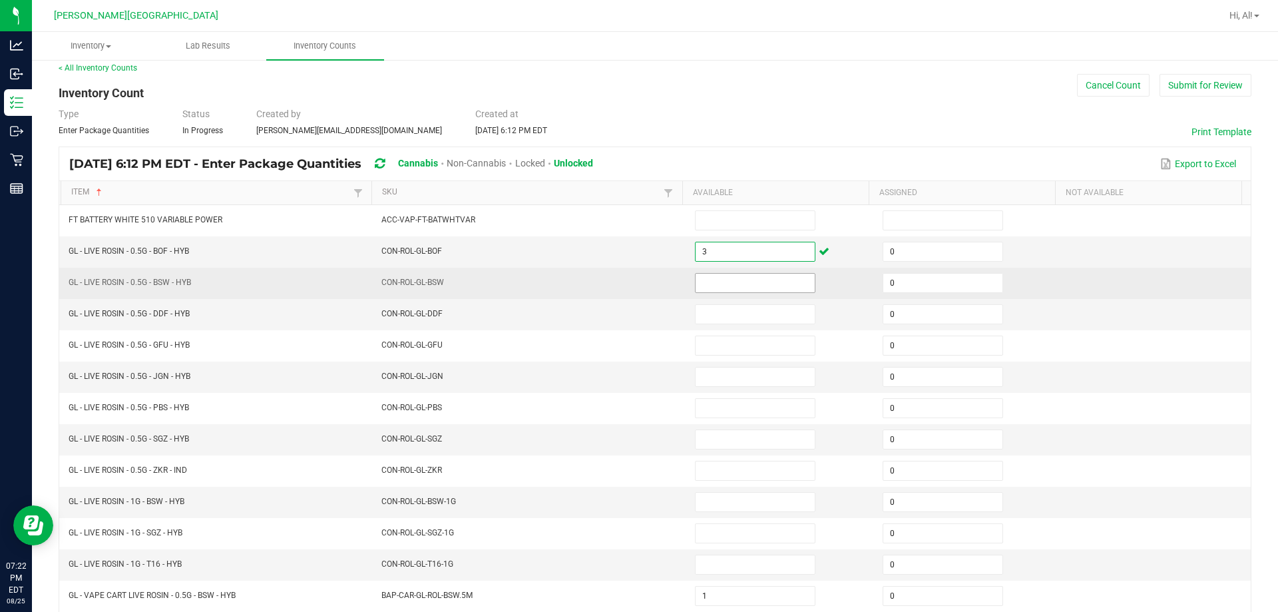
click at [630, 276] on input at bounding box center [755, 283] width 119 height 19
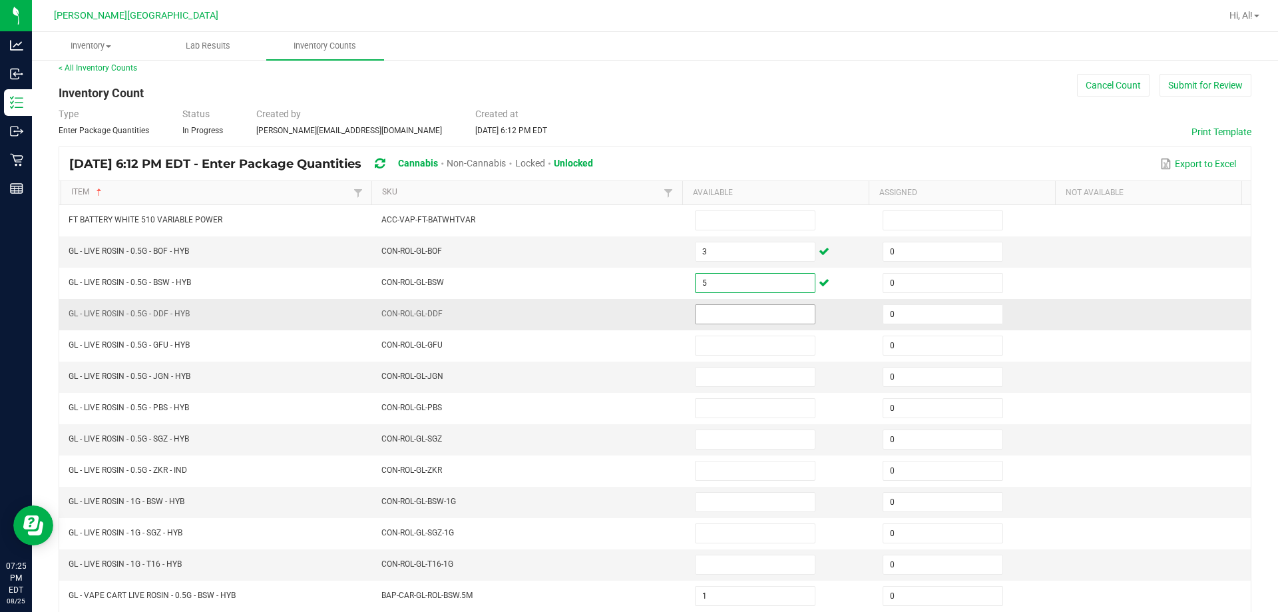
click at [630, 314] on input at bounding box center [755, 314] width 119 height 19
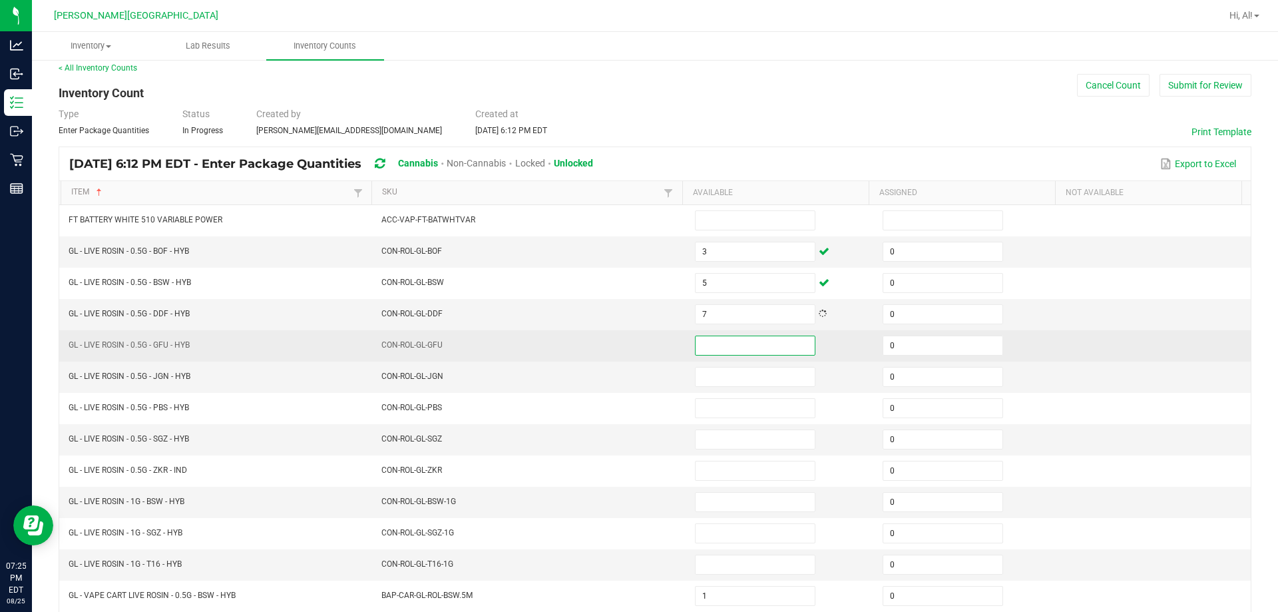
click at [630, 352] on input at bounding box center [755, 345] width 119 height 19
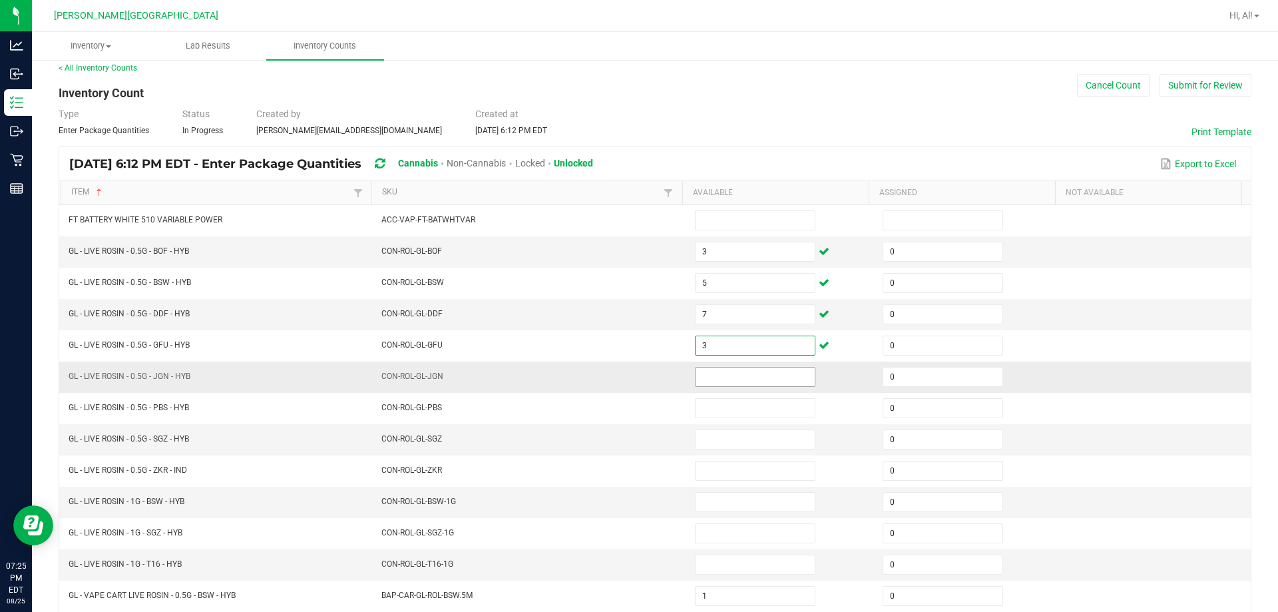
click at [630, 373] on input at bounding box center [755, 377] width 119 height 19
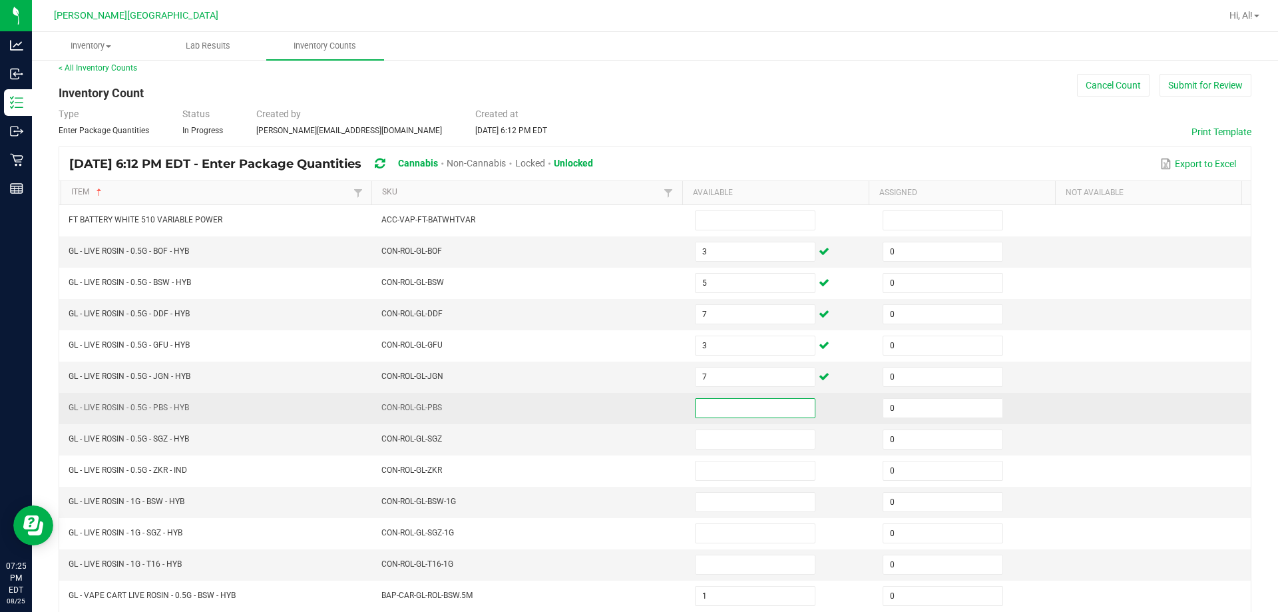
click at [630, 402] on input at bounding box center [755, 408] width 119 height 19
click at [630, 410] on input at bounding box center [755, 408] width 119 height 19
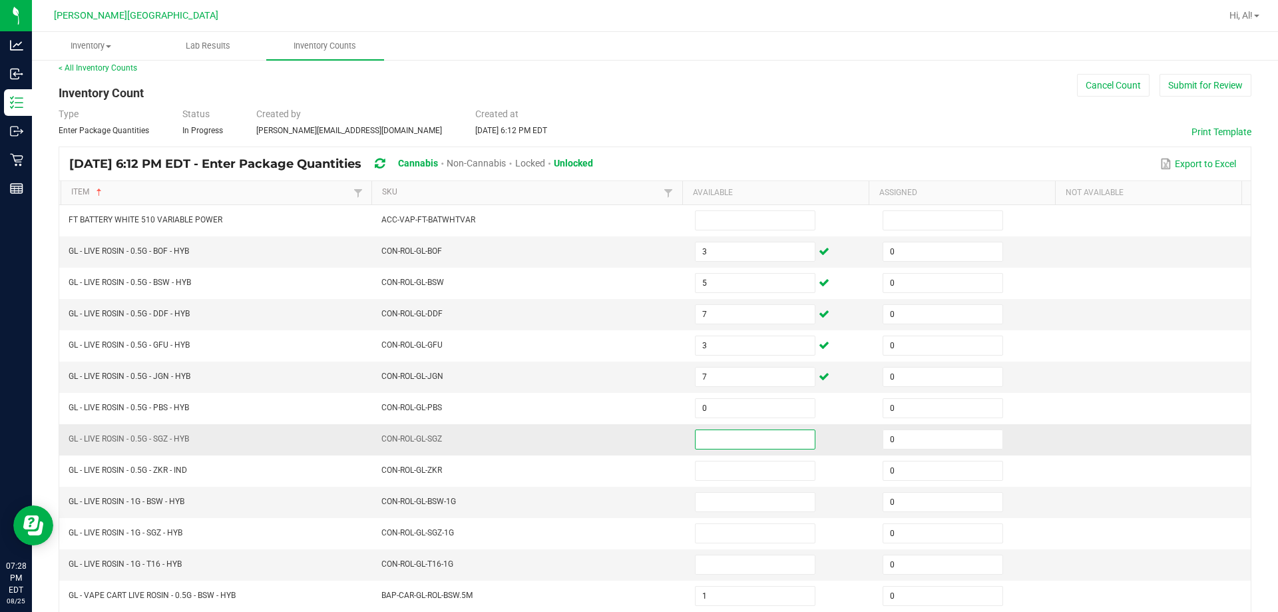
click at [630, 436] on input at bounding box center [755, 439] width 119 height 19
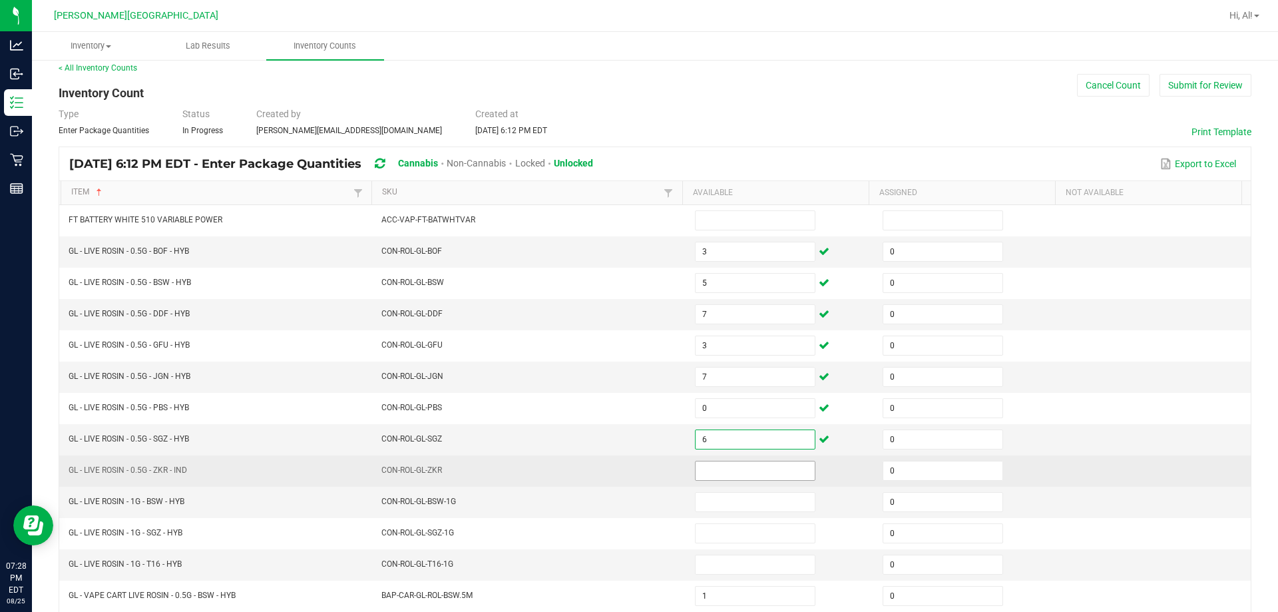
click at [630, 469] on input at bounding box center [755, 470] width 119 height 19
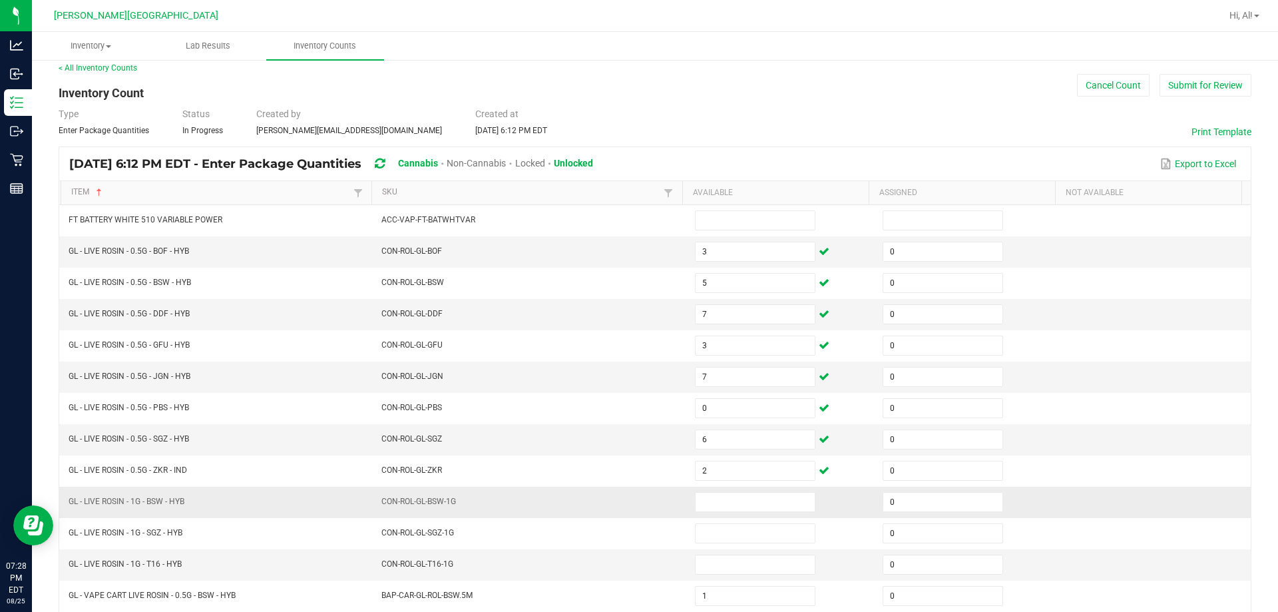
drag, startPoint x: 711, startPoint y: 489, endPoint x: 714, endPoint y: 503, distance: 14.2
click at [630, 489] on td at bounding box center [781, 502] width 188 height 31
click at [630, 503] on input at bounding box center [755, 502] width 119 height 19
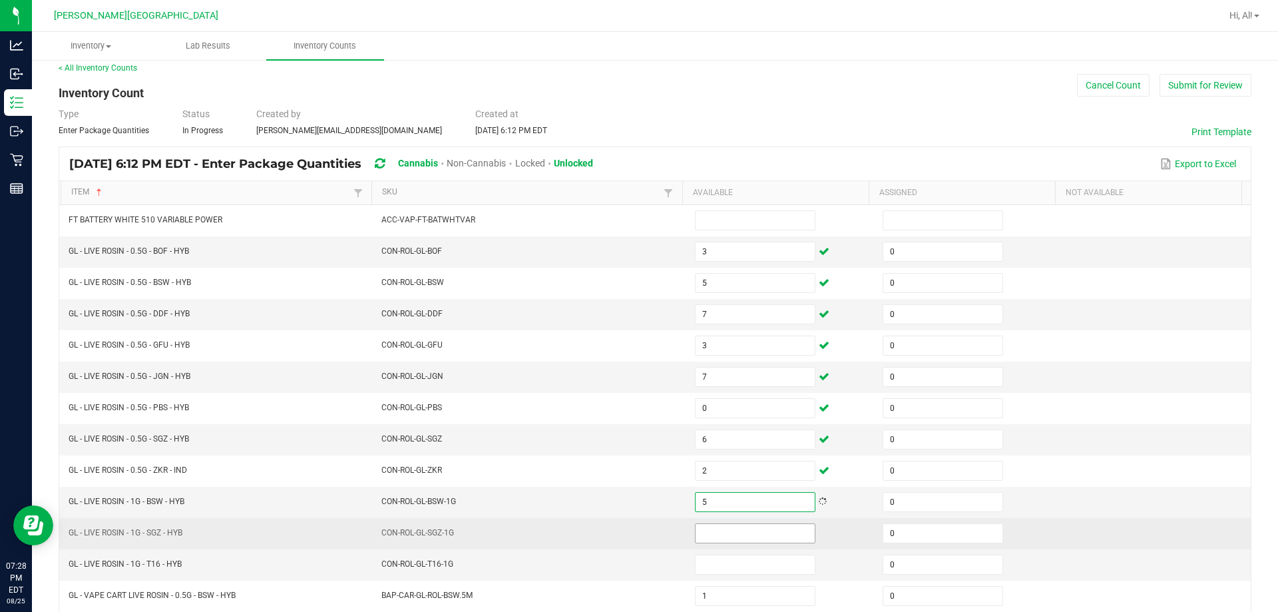
click at [630, 532] on input at bounding box center [755, 533] width 119 height 19
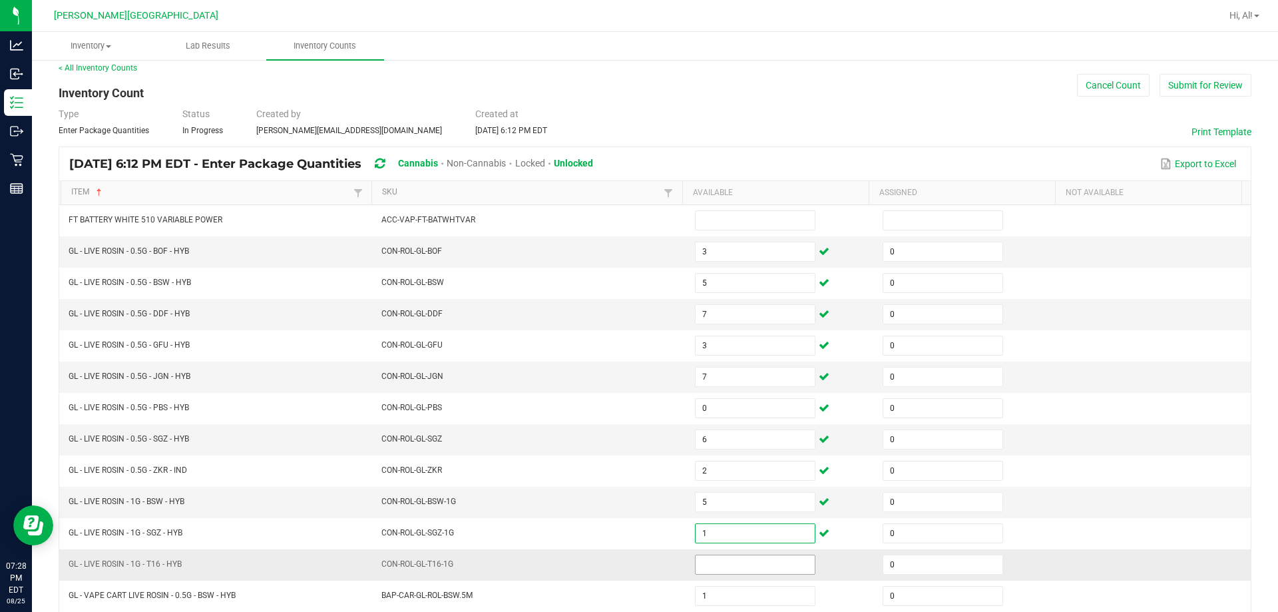
click at [630, 571] on input at bounding box center [755, 564] width 119 height 19
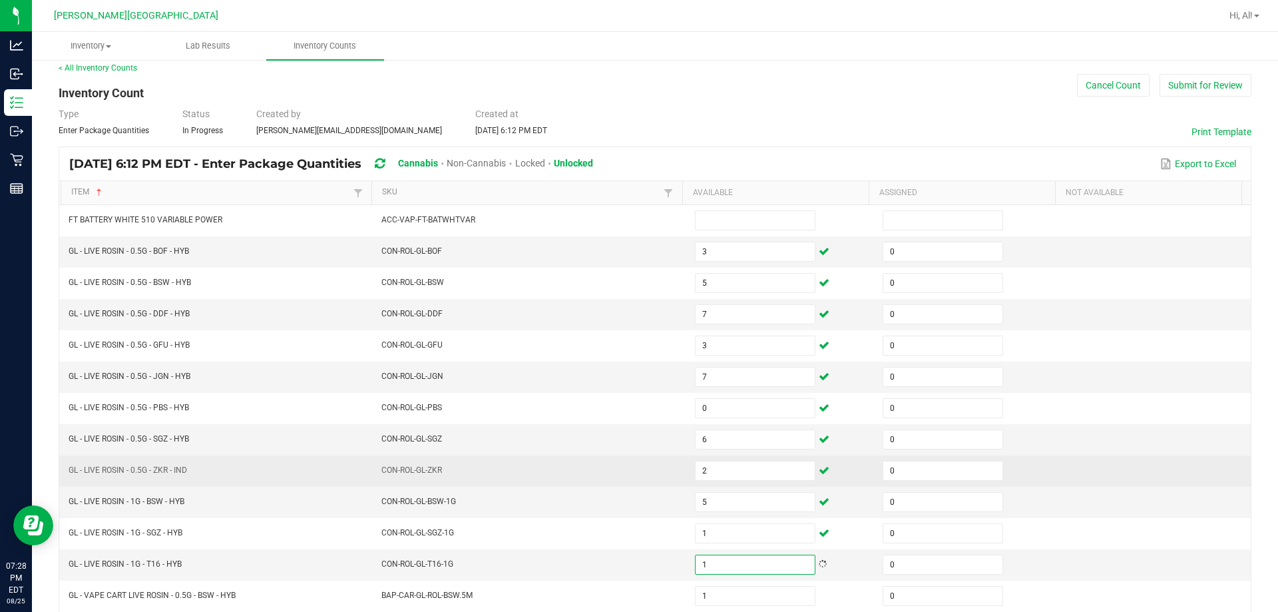
click at [630, 479] on td "CON-ROL-GL-ZKR" at bounding box center [531, 470] width 314 height 31
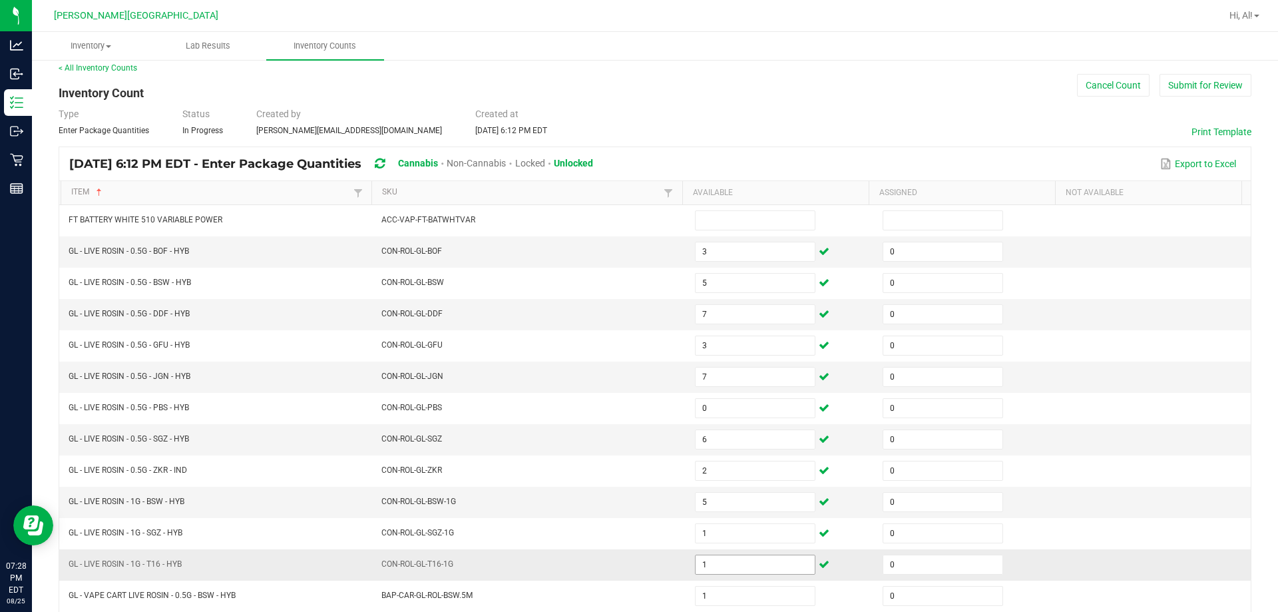
scroll to position [276, 0]
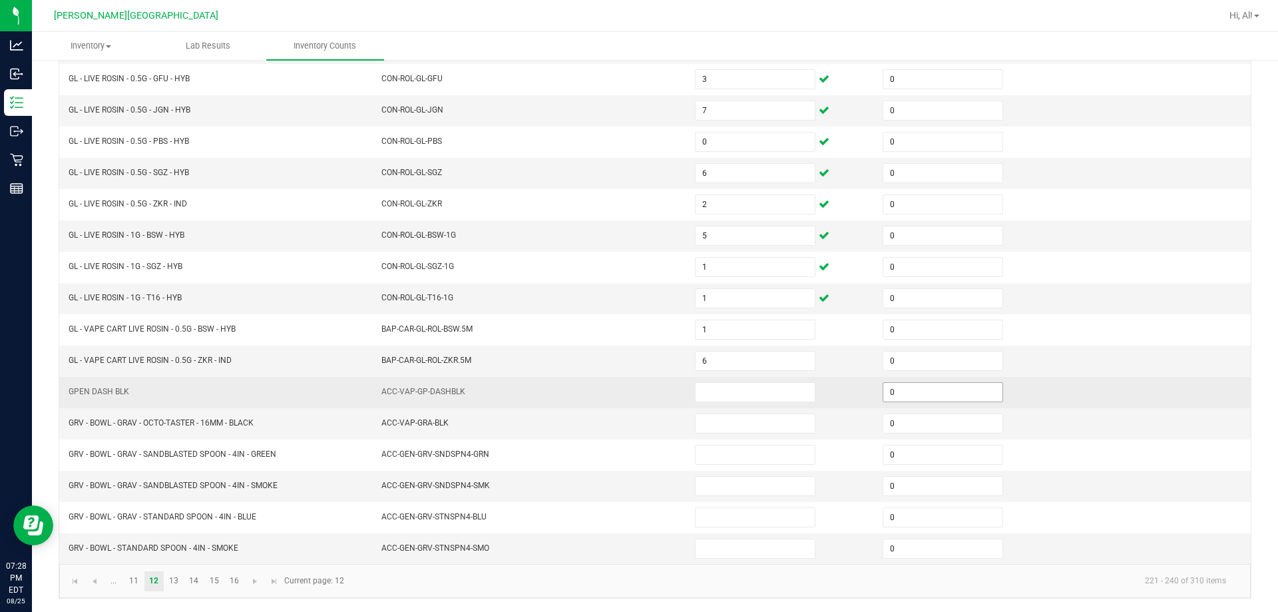
click at [630, 397] on input "0" at bounding box center [943, 392] width 119 height 19
click at [630, 405] on td at bounding box center [781, 392] width 188 height 31
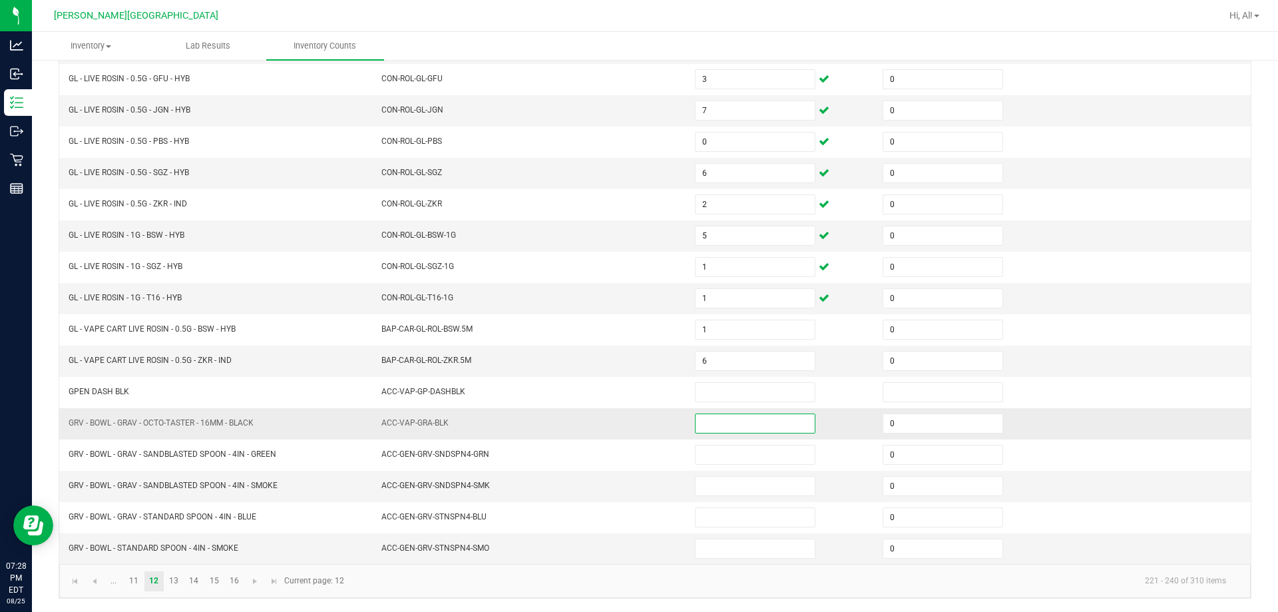
click at [630, 426] on input at bounding box center [755, 423] width 119 height 19
click at [630, 425] on input "0" at bounding box center [943, 423] width 119 height 19
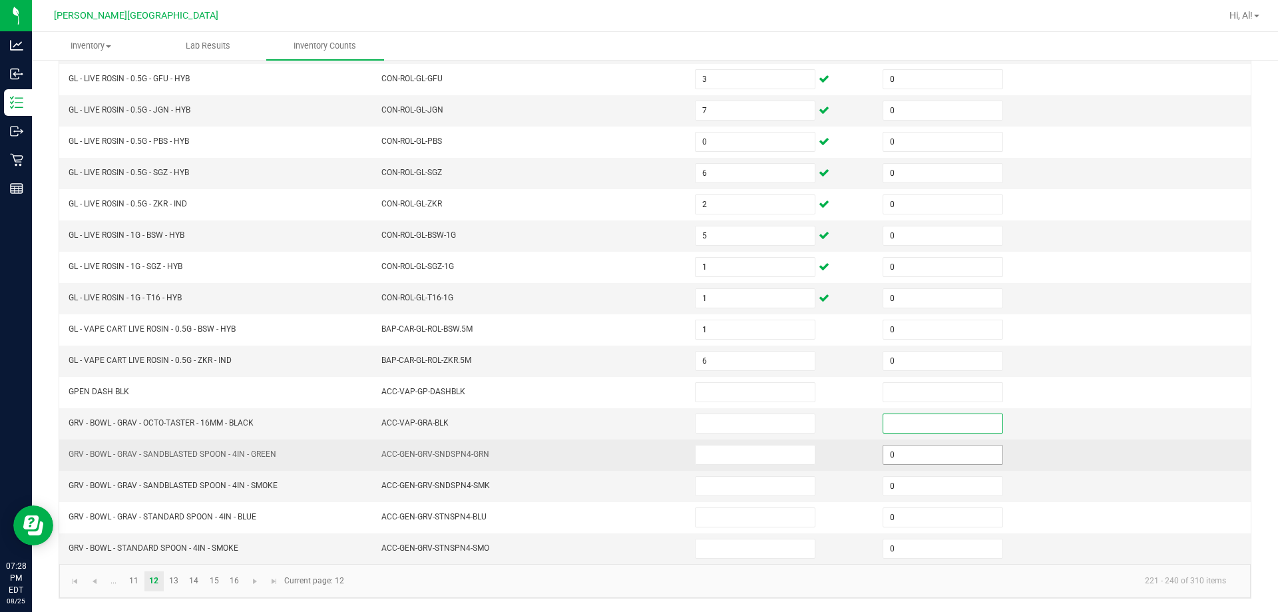
click at [630, 461] on input "0" at bounding box center [943, 454] width 119 height 19
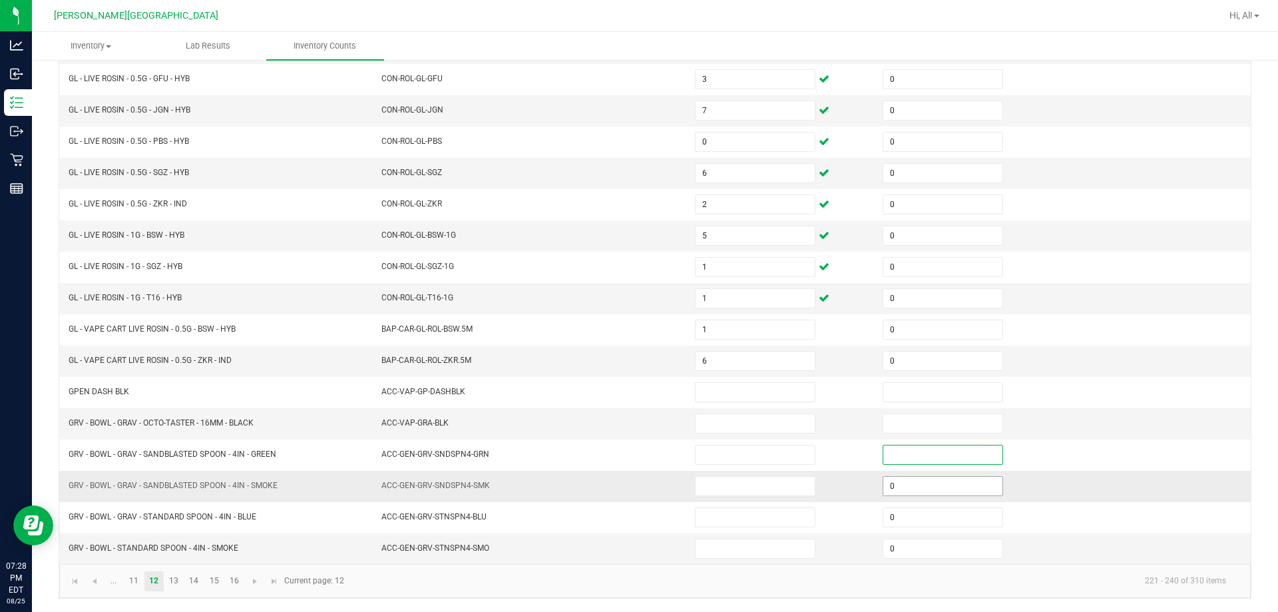
click at [630, 485] on input "0" at bounding box center [943, 486] width 119 height 19
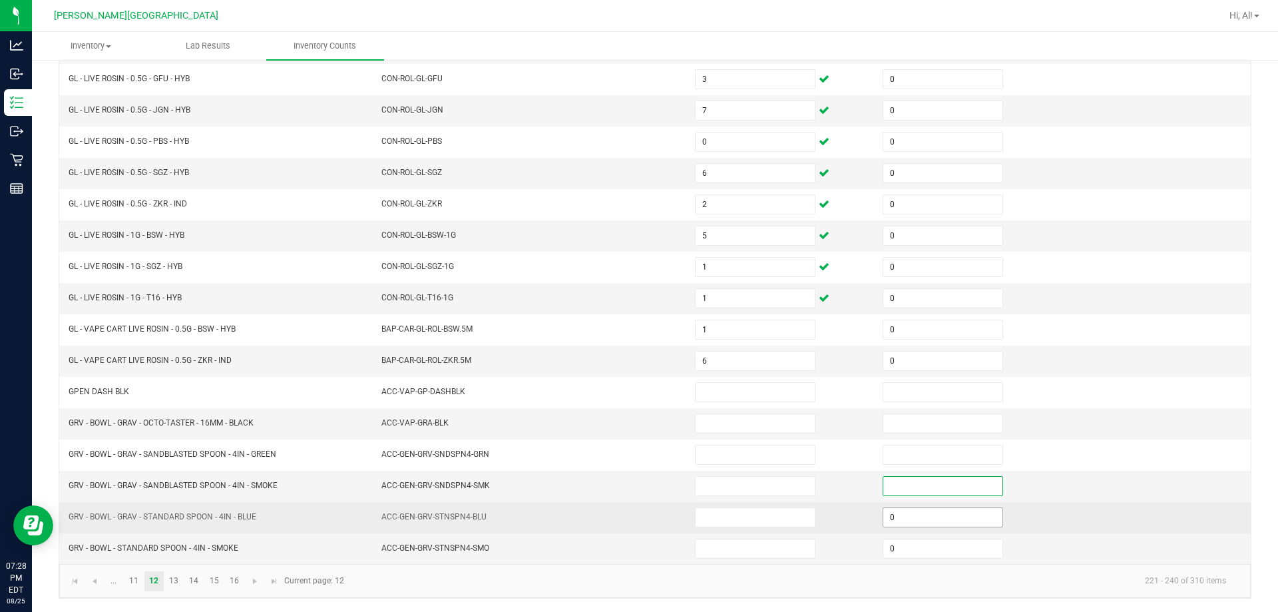
click at [630, 516] on input "0" at bounding box center [943, 517] width 119 height 19
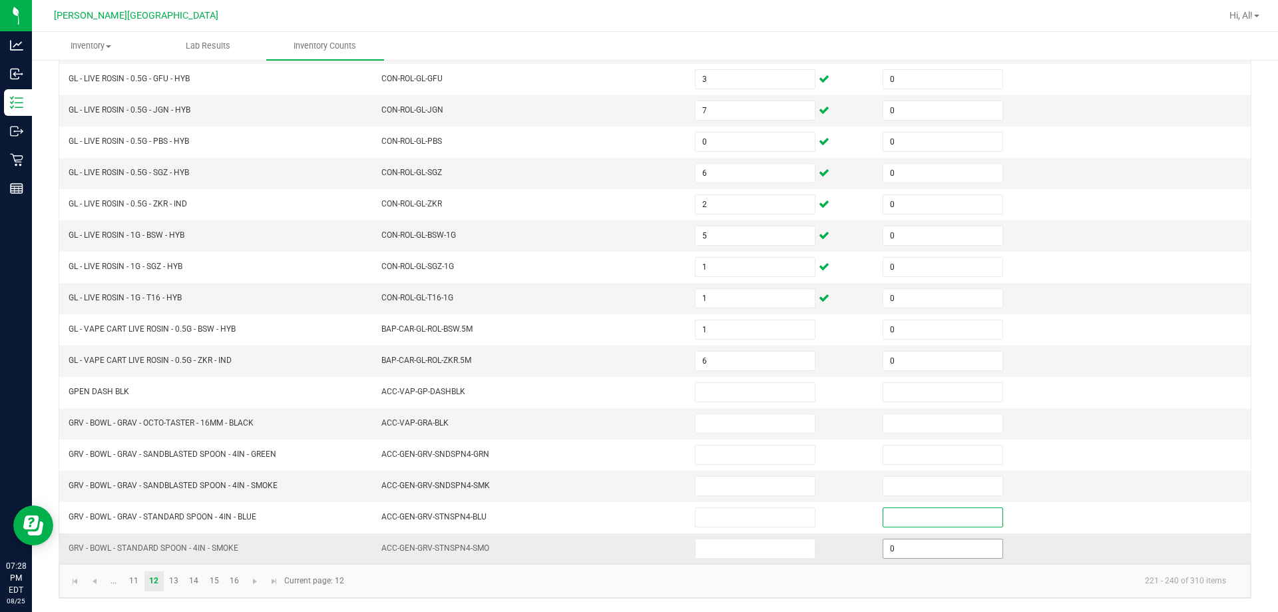
click at [630, 545] on input "0" at bounding box center [943, 548] width 119 height 19
click at [630, 533] on td at bounding box center [781, 548] width 188 height 31
click at [168, 579] on link "13" at bounding box center [173, 581] width 19 height 20
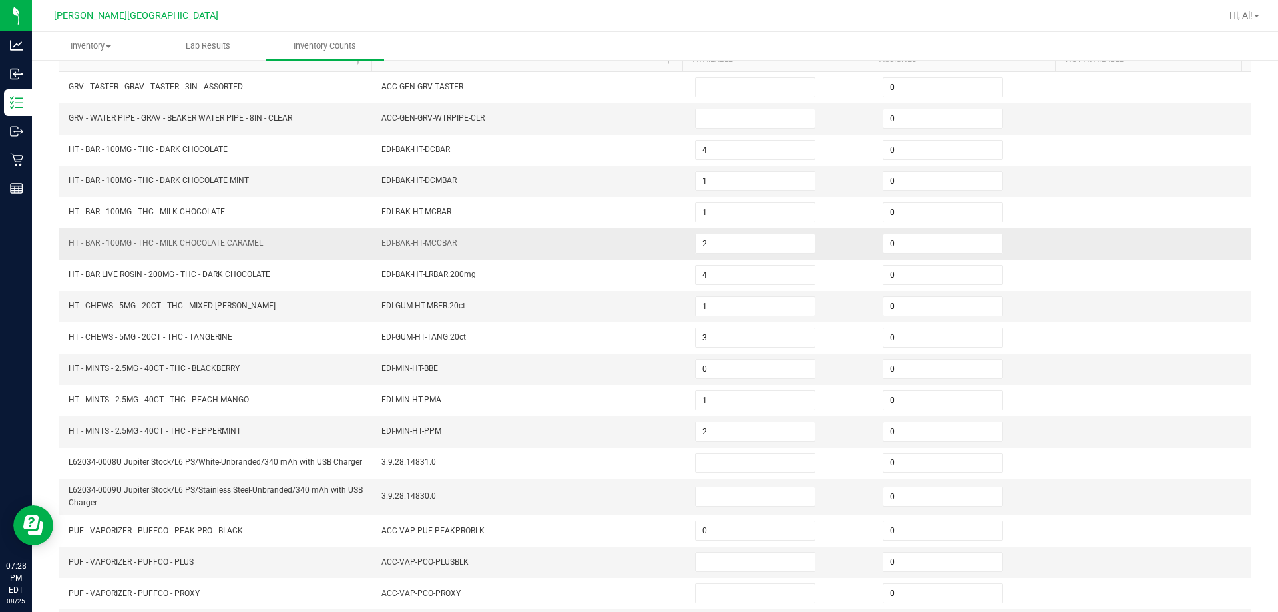
scroll to position [77, 0]
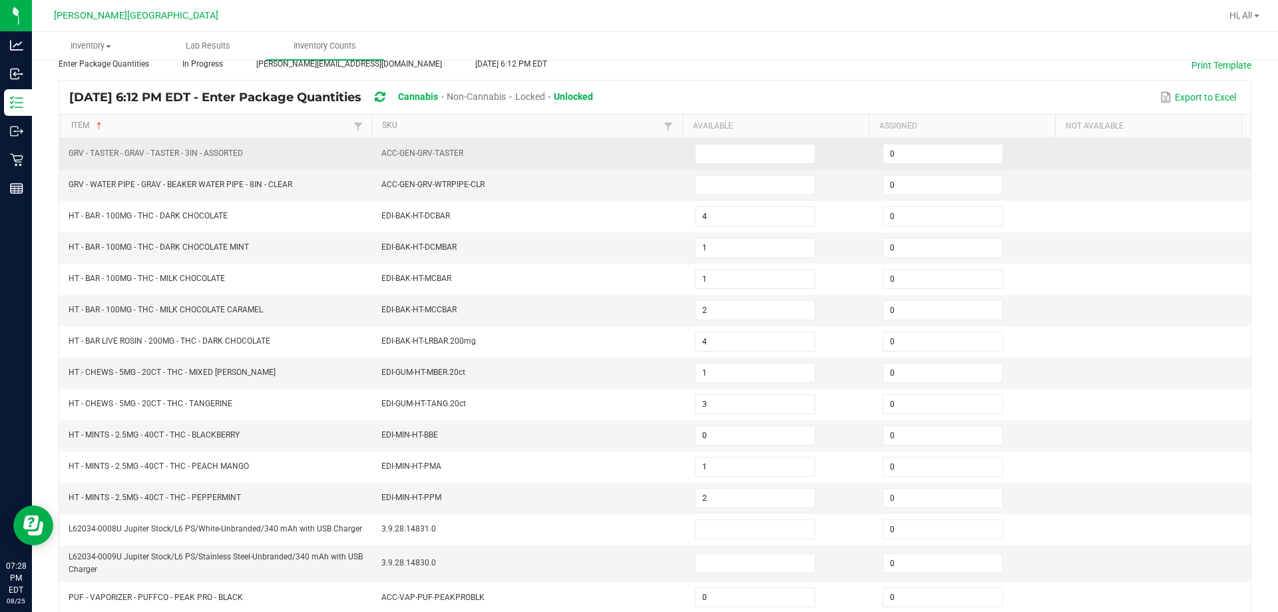
click at [630, 167] on td "0" at bounding box center [969, 153] width 188 height 31
click at [630, 156] on input "0" at bounding box center [943, 153] width 119 height 19
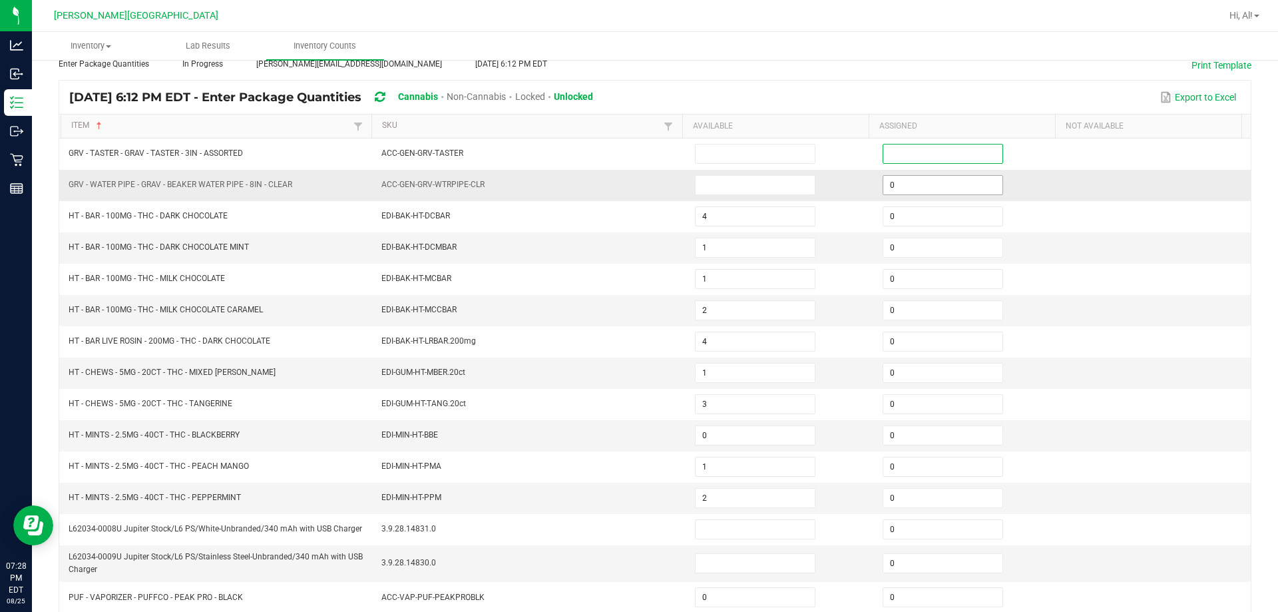
click at [630, 187] on input "0" at bounding box center [943, 185] width 119 height 19
click at [630, 180] on td at bounding box center [1157, 185] width 188 height 31
click at [510, 251] on td "EDI-BAK-HT-DCMBAR" at bounding box center [531, 247] width 314 height 31
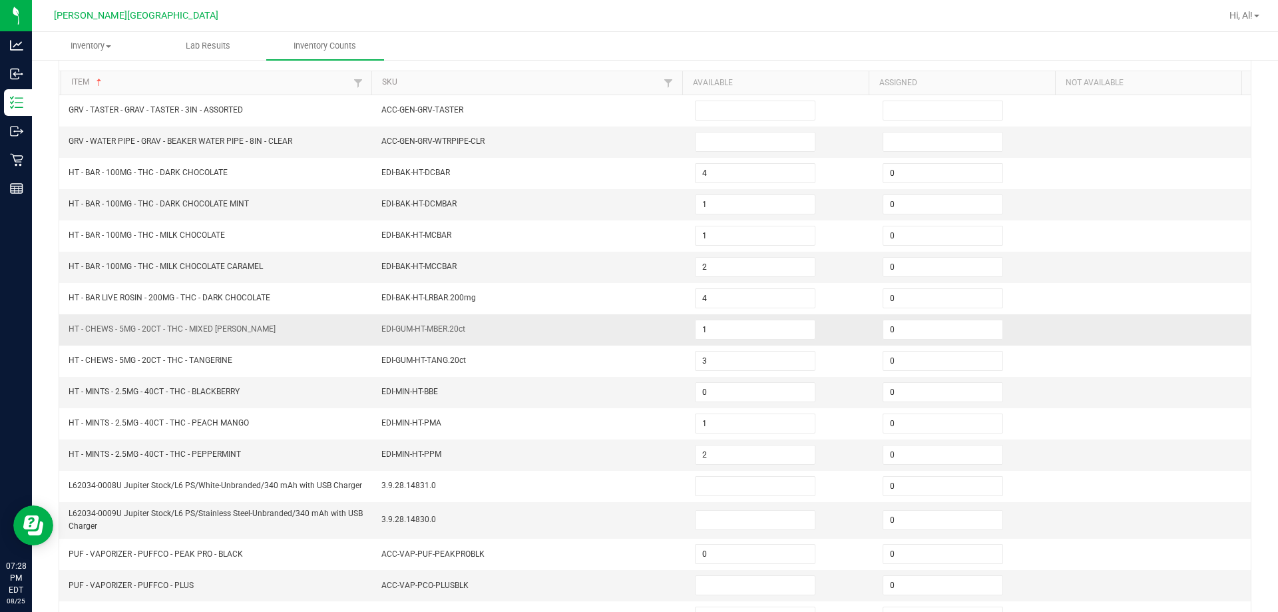
scroll to position [143, 0]
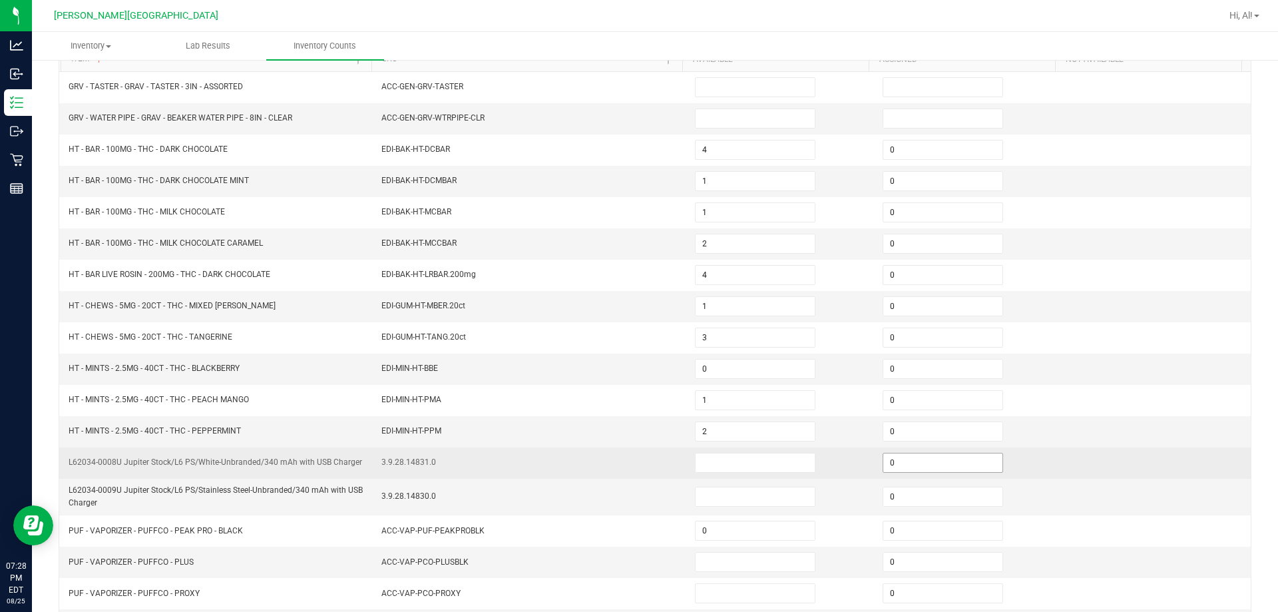
click at [630, 468] on input "0" at bounding box center [943, 462] width 119 height 19
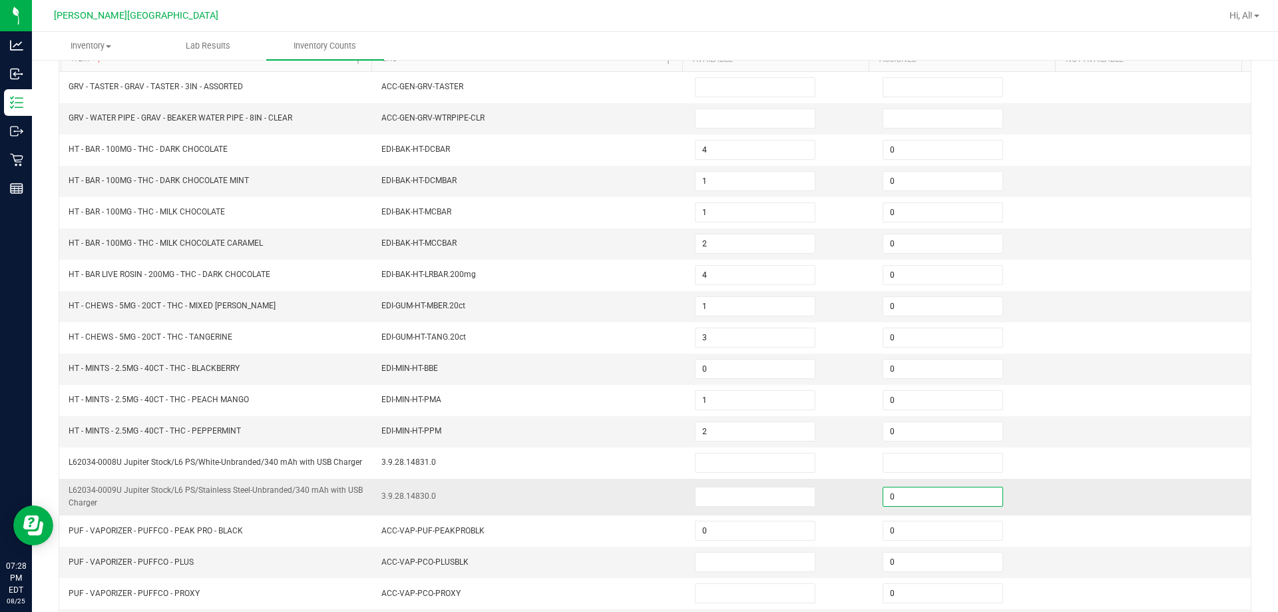
click at [630, 502] on input "0" at bounding box center [943, 496] width 119 height 19
click at [630, 495] on td at bounding box center [969, 497] width 188 height 37
click at [551, 485] on td "3.9.28.14830.0" at bounding box center [531, 497] width 314 height 37
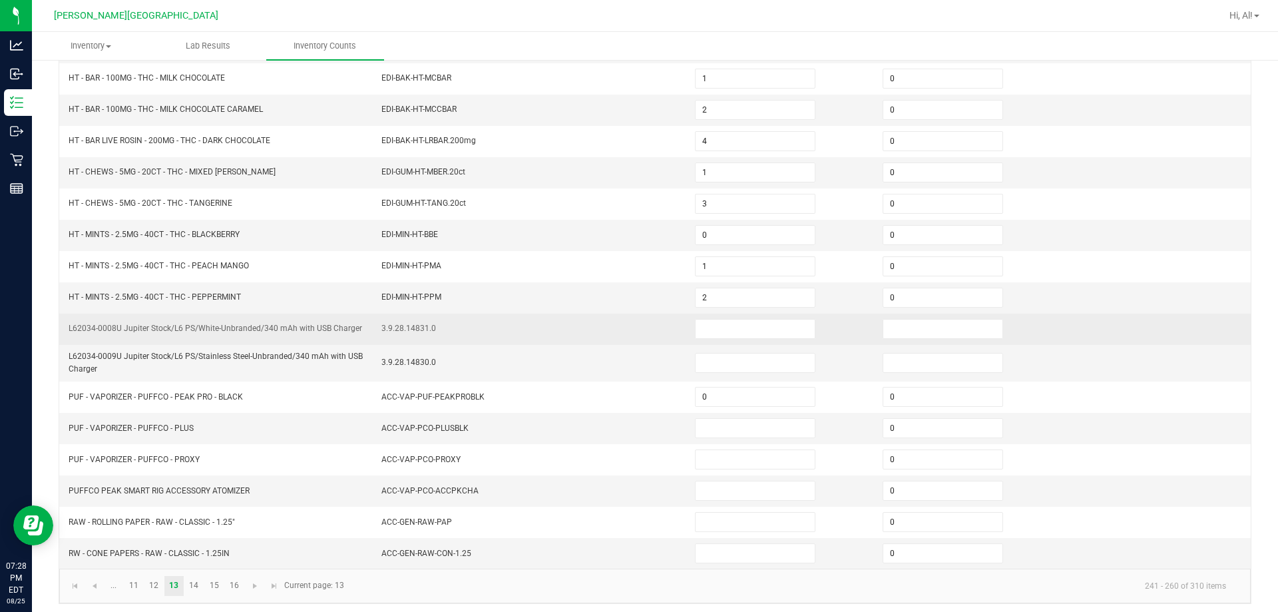
scroll to position [282, 0]
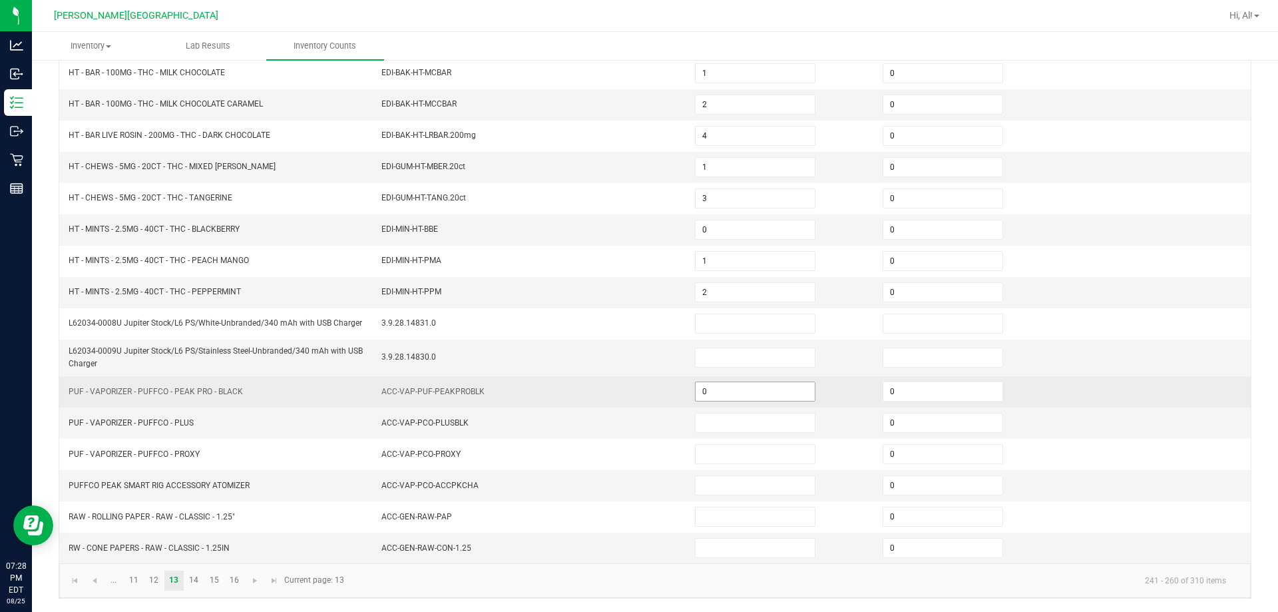
click at [630, 395] on input "0" at bounding box center [755, 391] width 119 height 19
click at [630, 396] on input "0" at bounding box center [943, 391] width 119 height 19
click at [630, 394] on td at bounding box center [781, 391] width 188 height 31
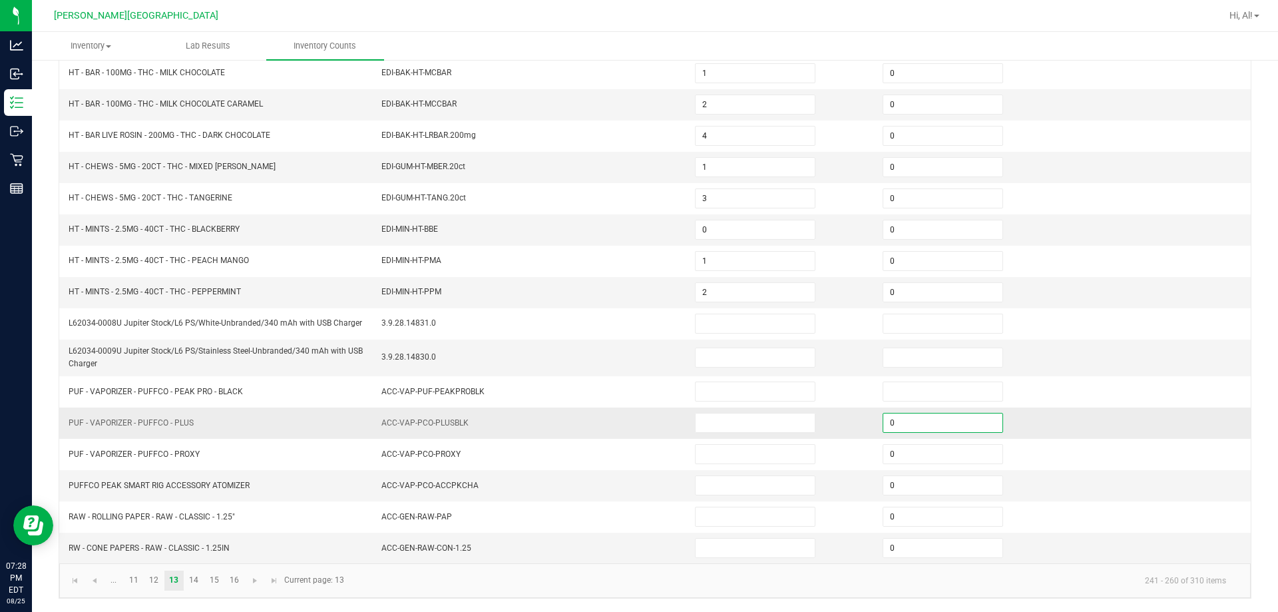
click at [630, 419] on input "0" at bounding box center [943, 422] width 119 height 19
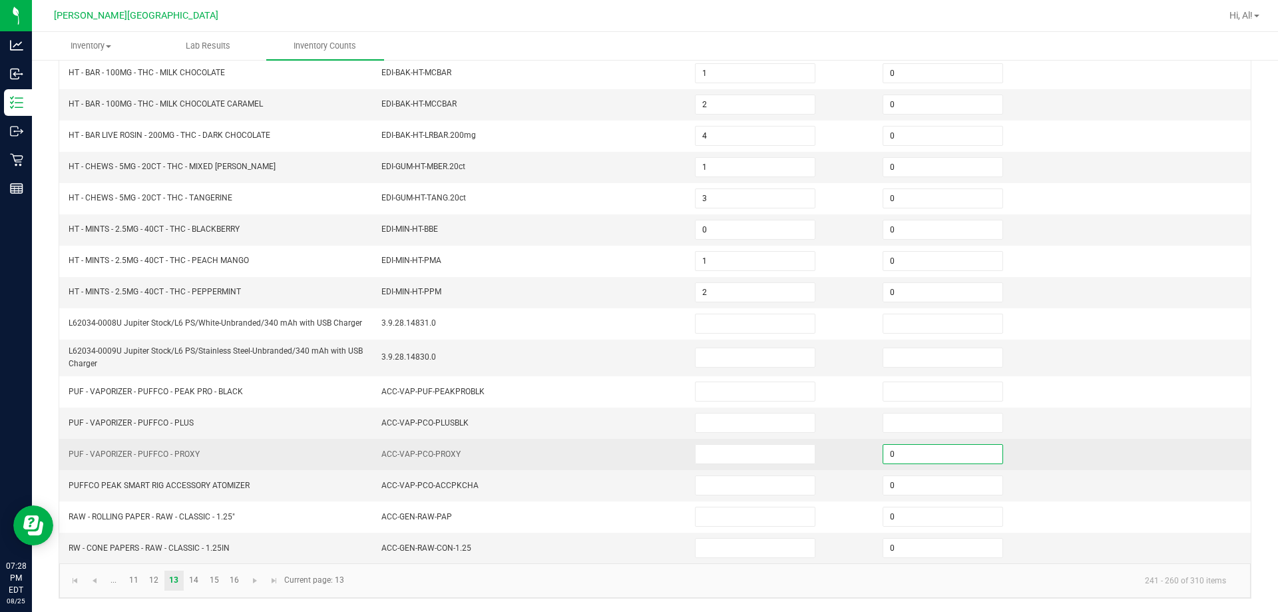
click at [630, 455] on input "0" at bounding box center [943, 454] width 119 height 19
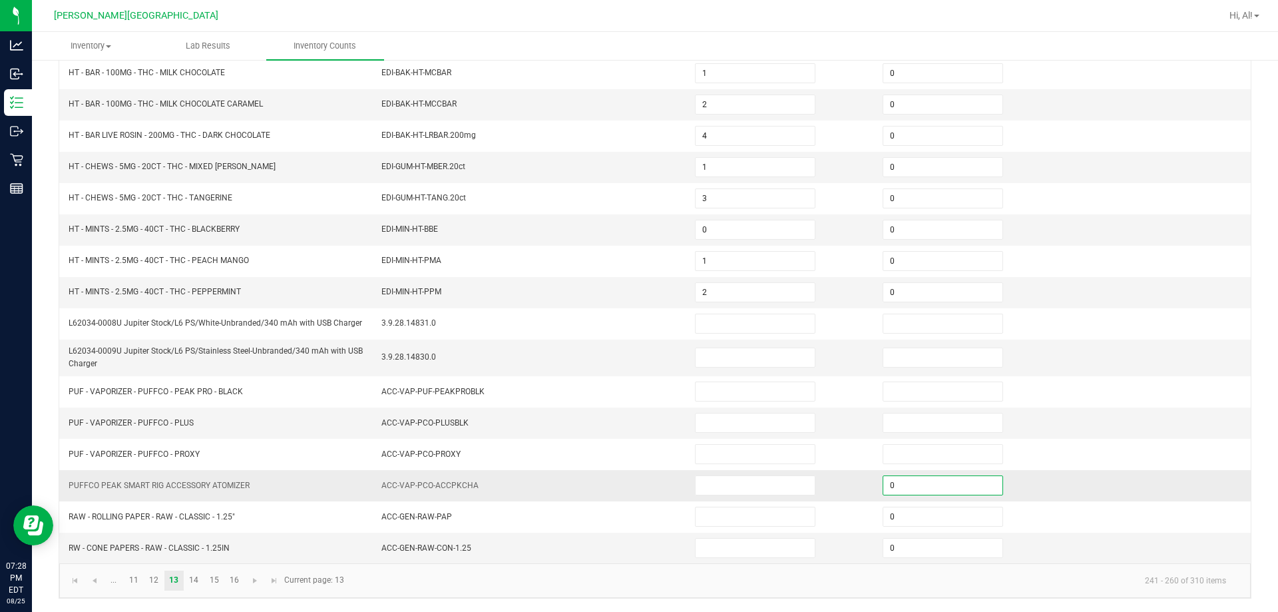
click at [630, 489] on input "0" at bounding box center [943, 485] width 119 height 19
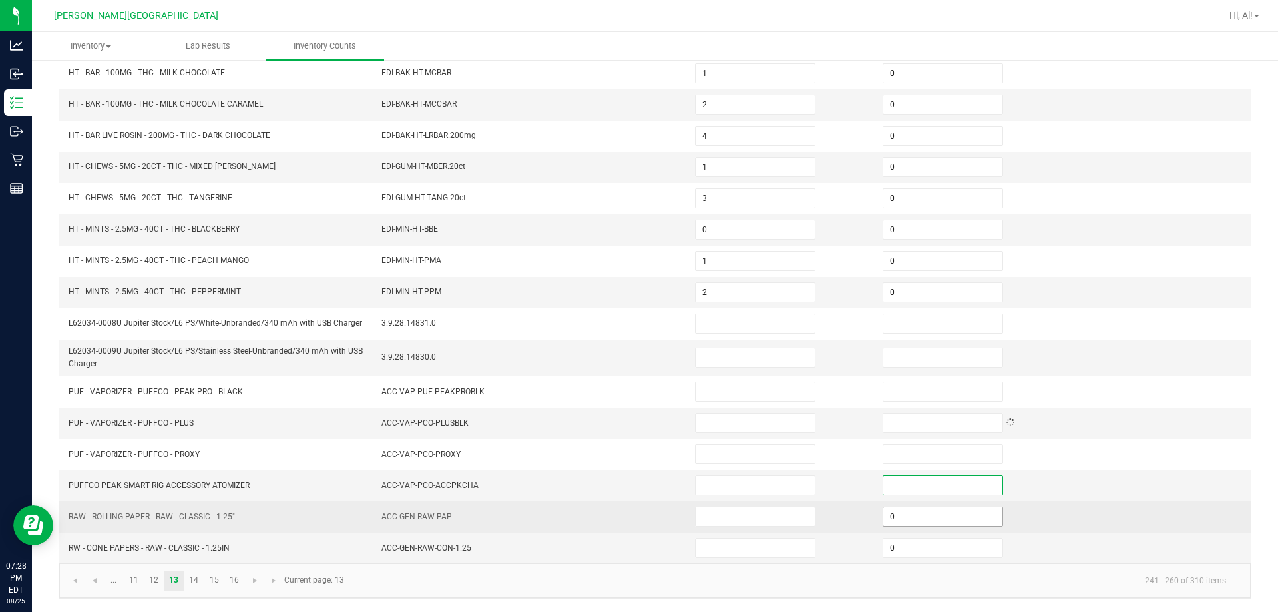
click at [630, 507] on input "0" at bounding box center [943, 516] width 119 height 19
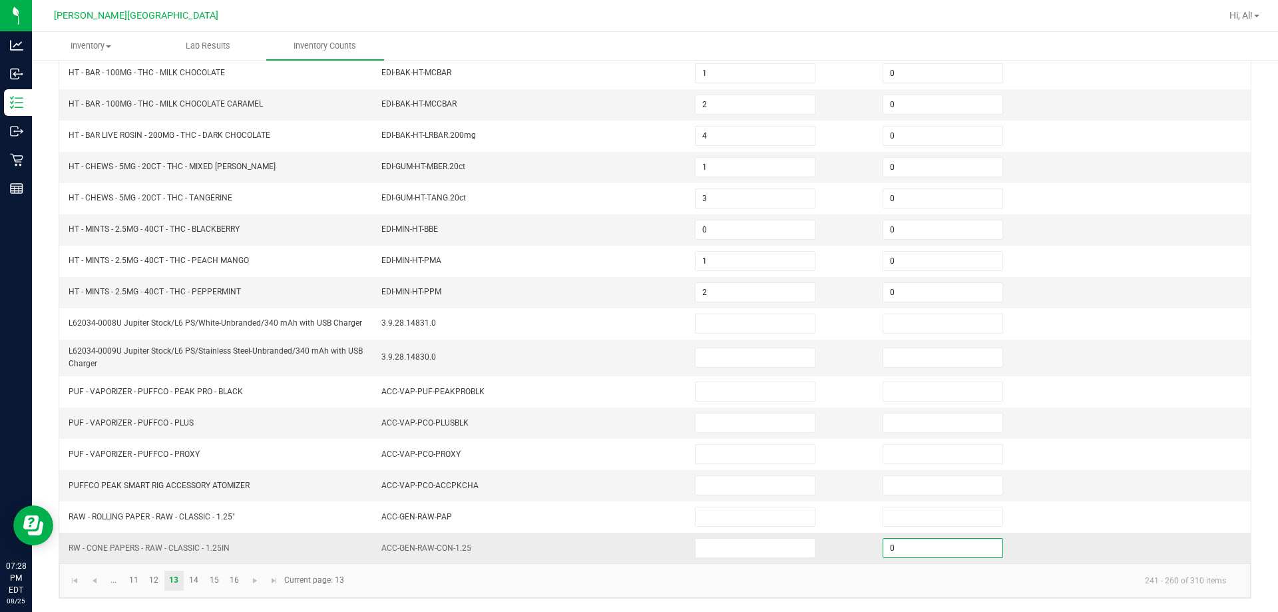
drag, startPoint x: 921, startPoint y: 549, endPoint x: 898, endPoint y: 550, distance: 22.6
click at [630, 550] on input "0" at bounding box center [943, 548] width 119 height 19
click at [630, 554] on td at bounding box center [781, 548] width 188 height 31
click at [199, 579] on link "14" at bounding box center [193, 581] width 19 height 20
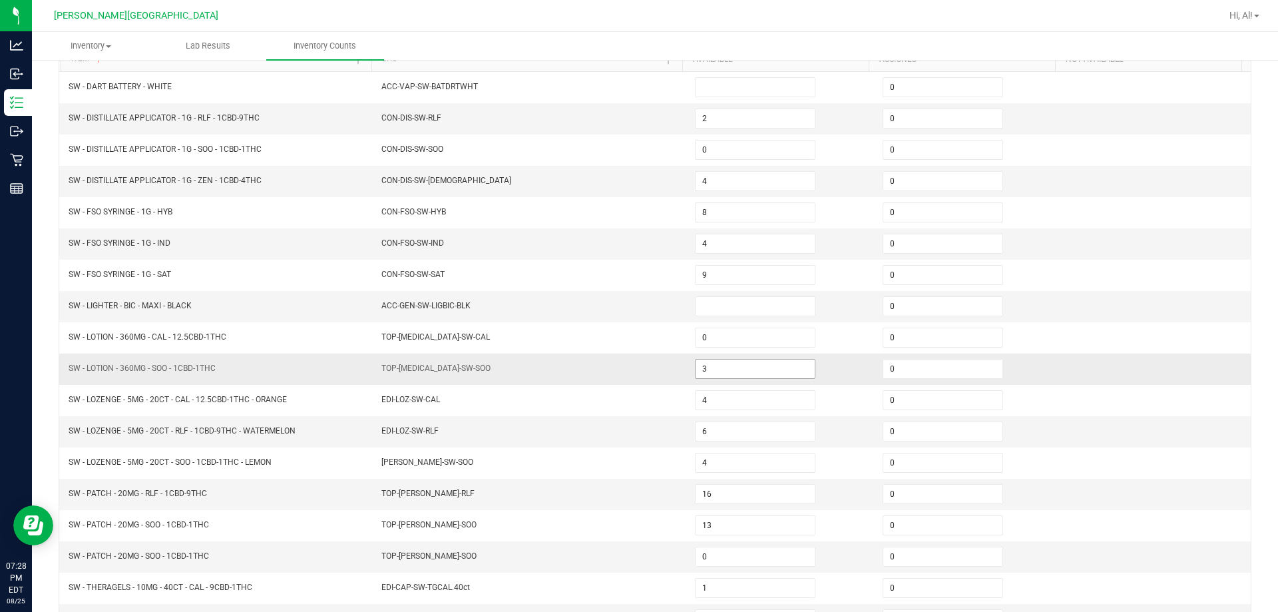
scroll to position [77, 0]
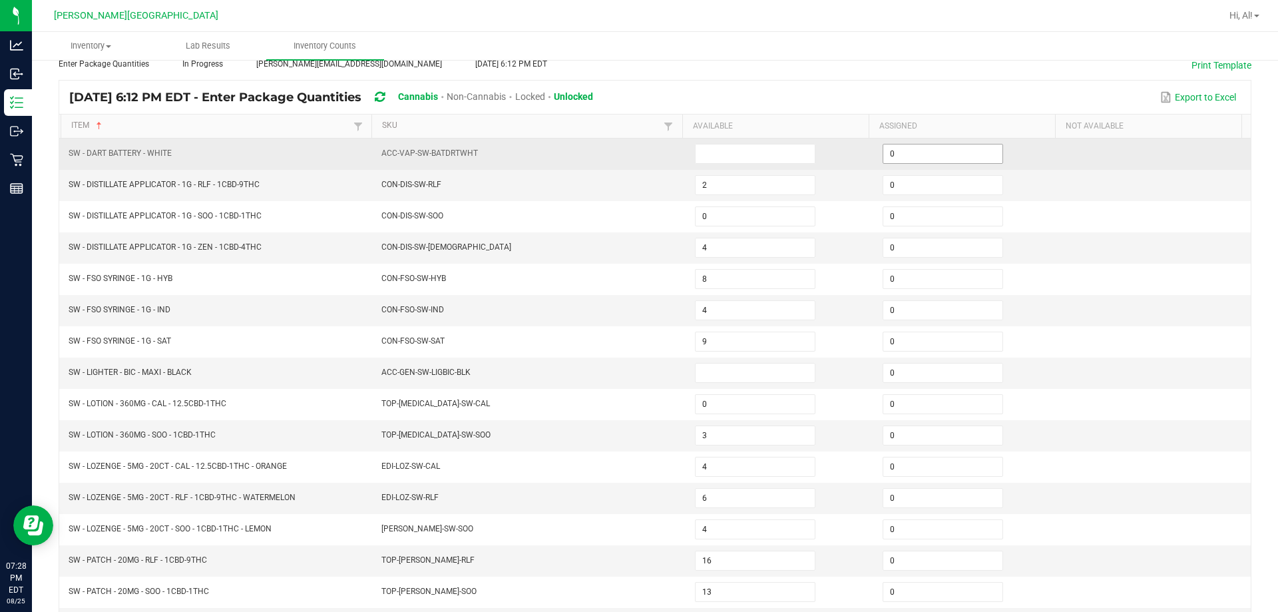
click at [630, 155] on input "0" at bounding box center [943, 153] width 119 height 19
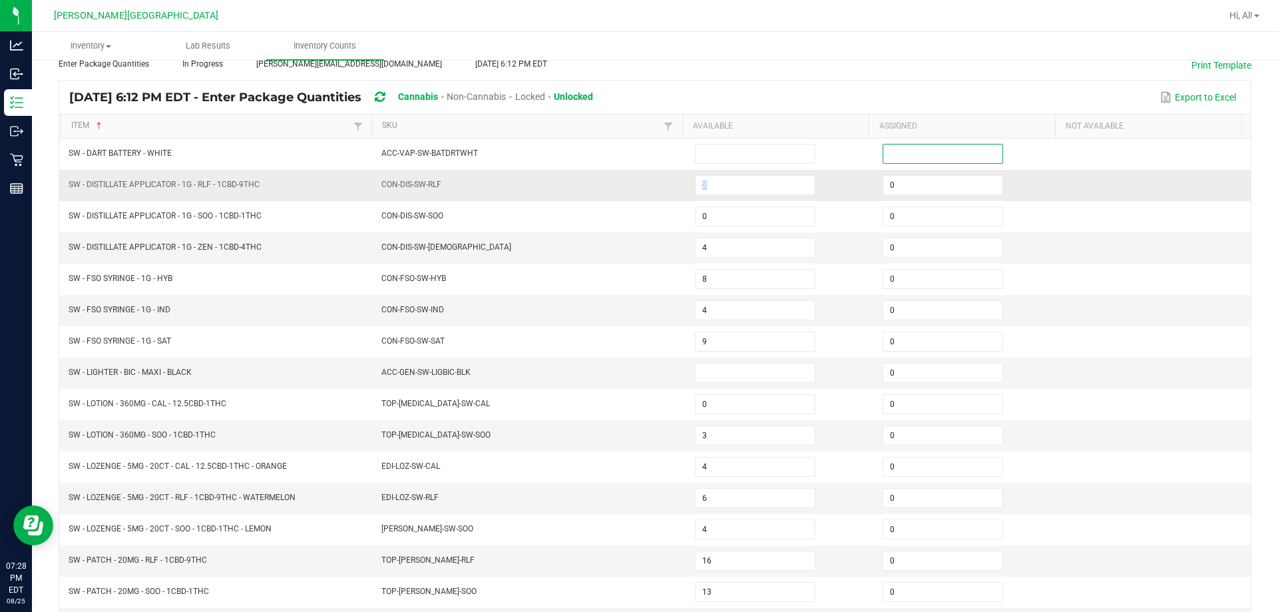
click at [630, 174] on tr "SW - DISTILLATE APPLICATOR - 1G - RLF - 1CBD-9THC CON-DIS-SW-RLF 2 0" at bounding box center [655, 185] width 1192 height 31
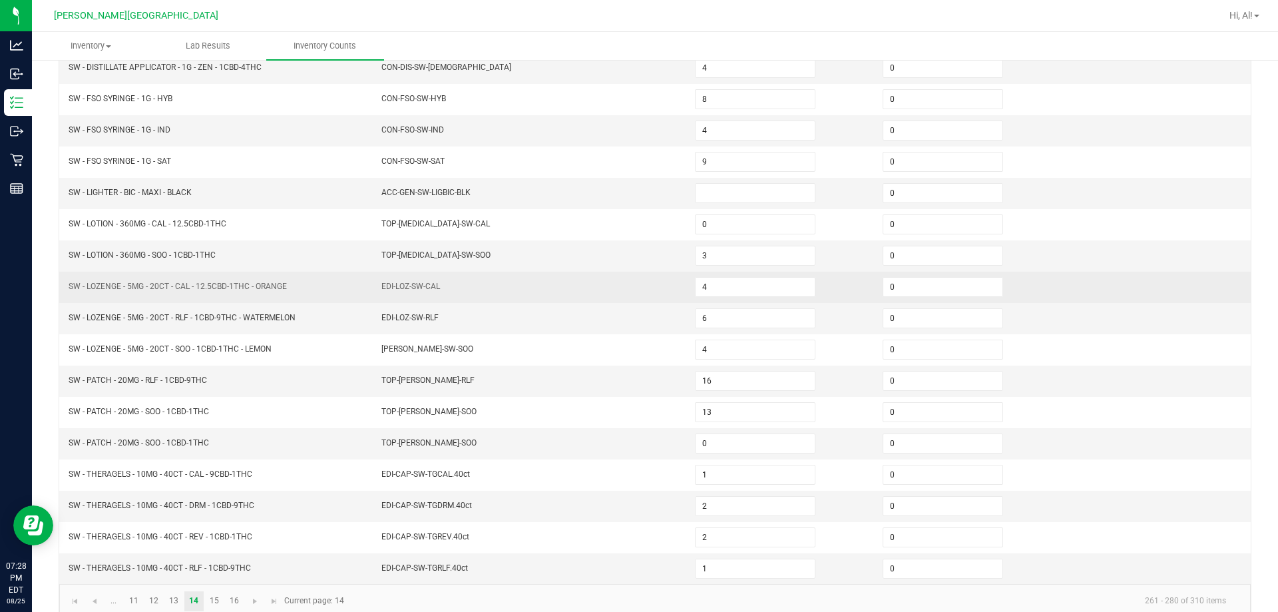
scroll to position [276, 0]
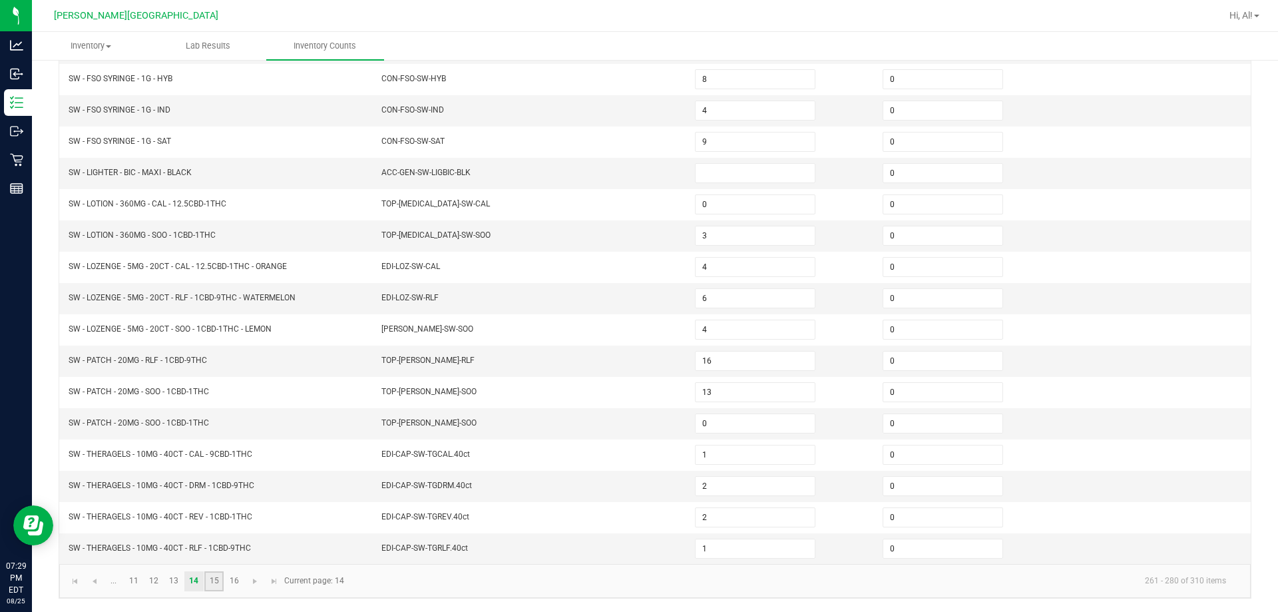
click at [220, 577] on link "15" at bounding box center [213, 581] width 19 height 20
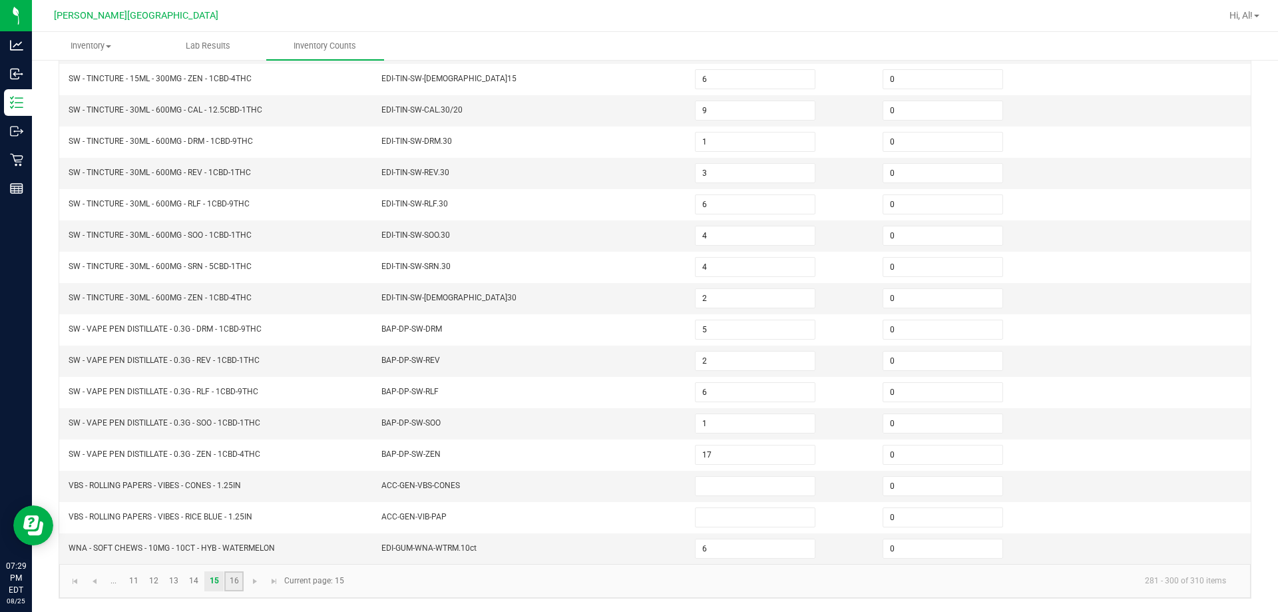
click at [234, 573] on link "16" at bounding box center [233, 581] width 19 height 20
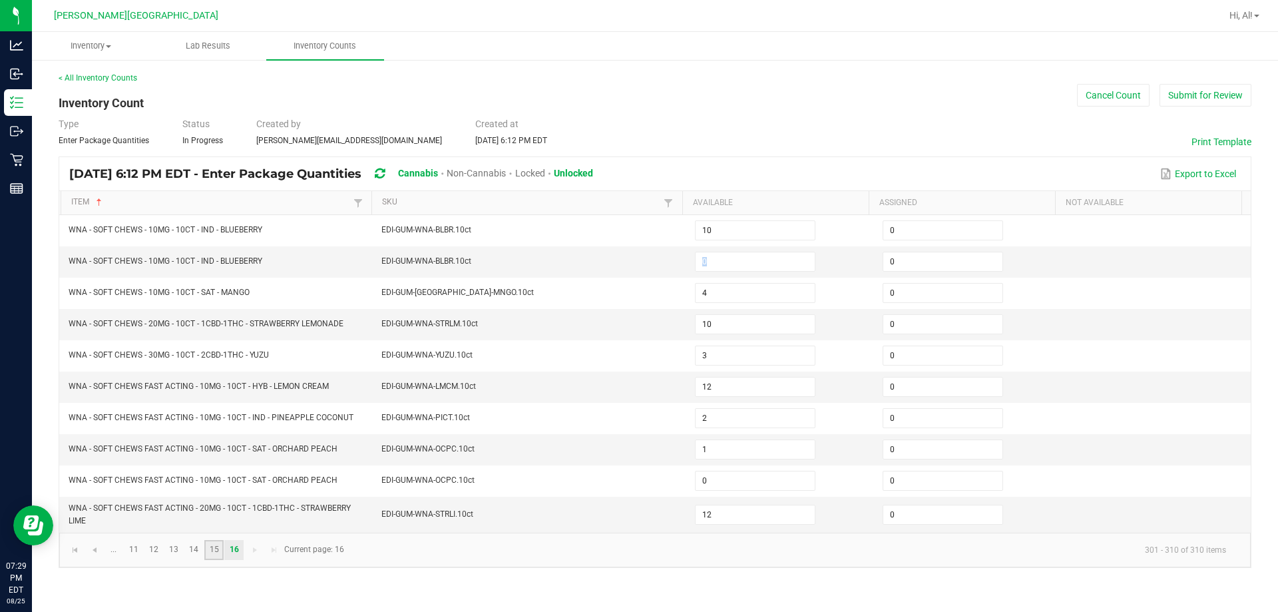
click at [213, 546] on link "15" at bounding box center [213, 550] width 19 height 20
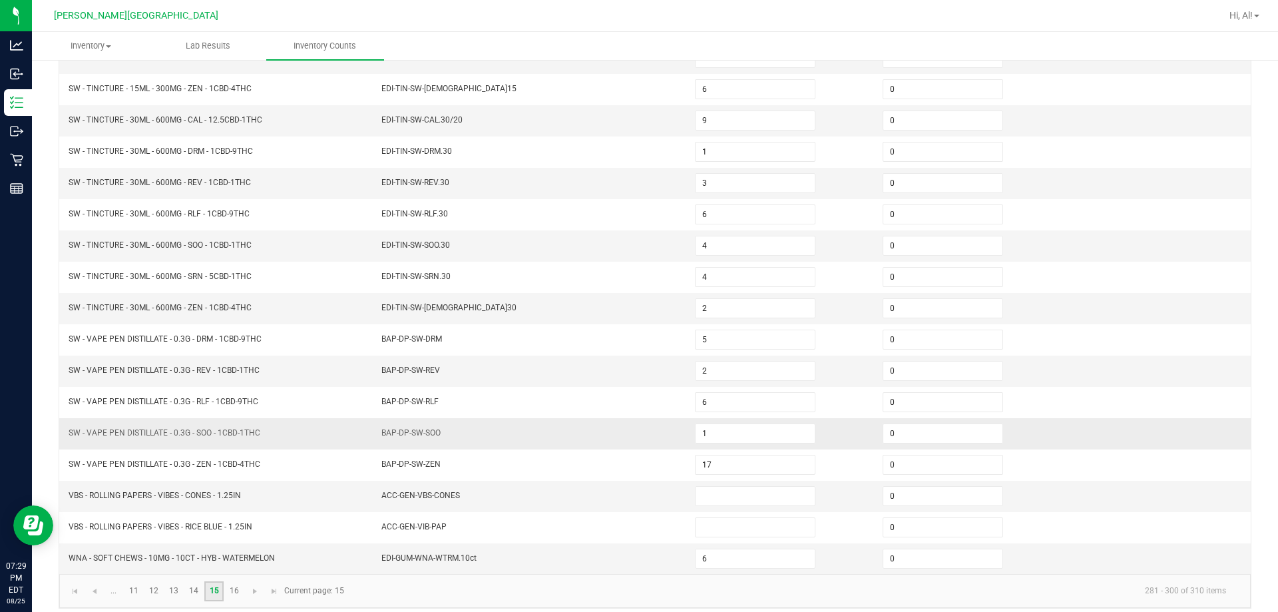
scroll to position [276, 0]
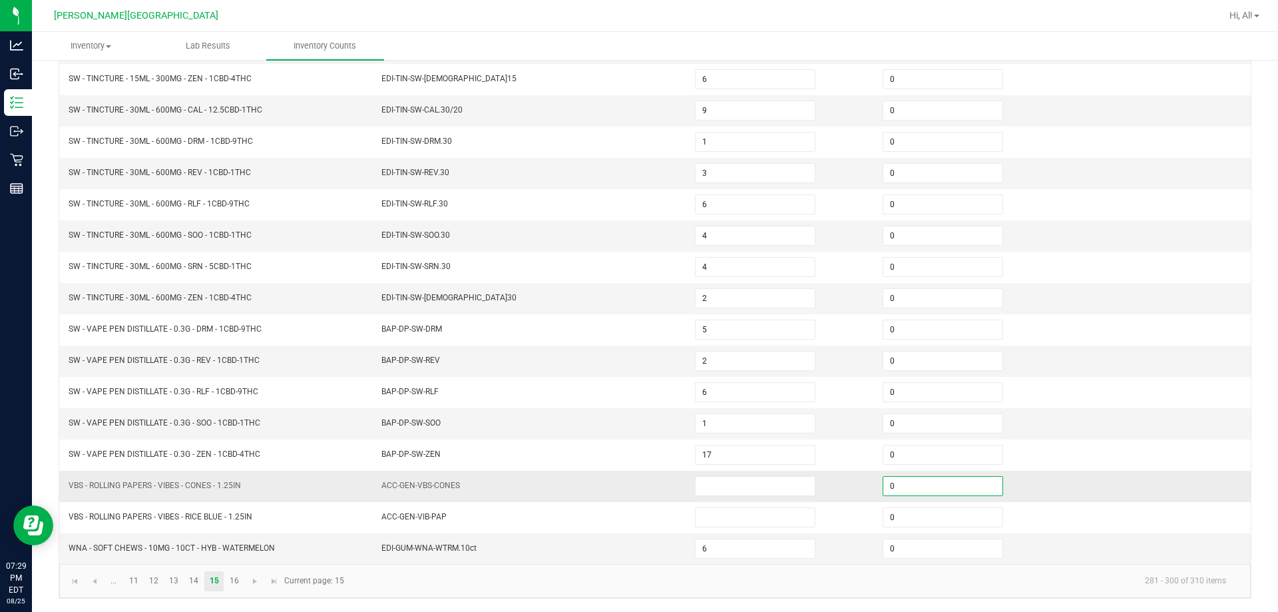
click at [630, 489] on input "0" at bounding box center [943, 486] width 119 height 19
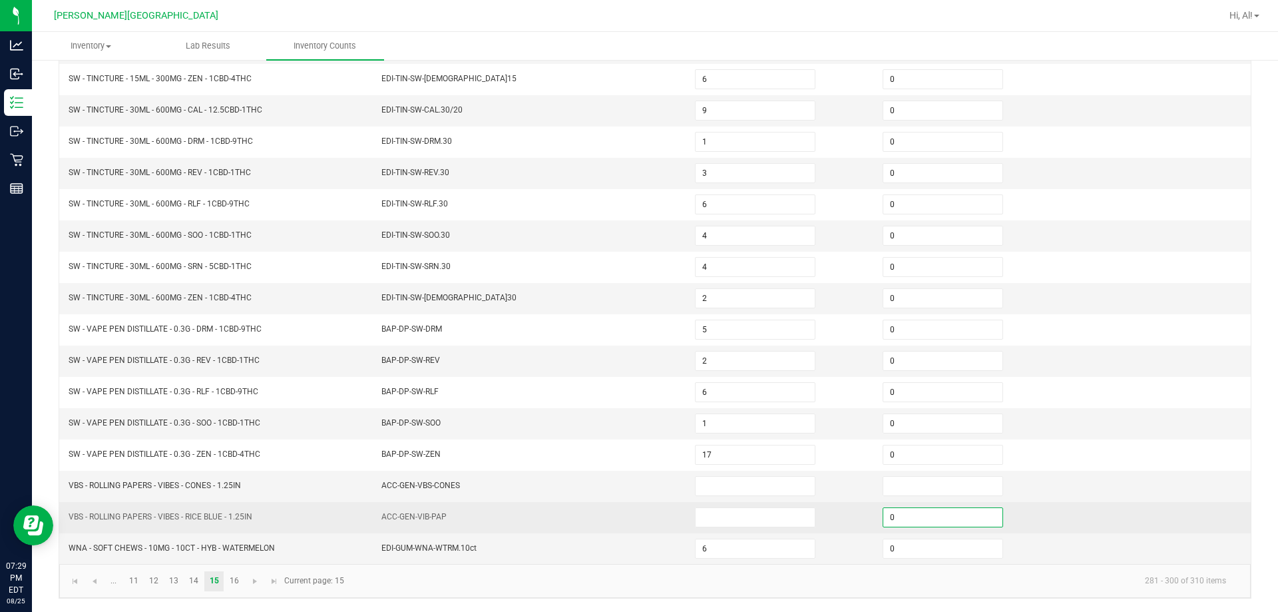
click at [630, 521] on input "0" at bounding box center [943, 517] width 119 height 19
click at [630, 514] on td at bounding box center [781, 517] width 188 height 31
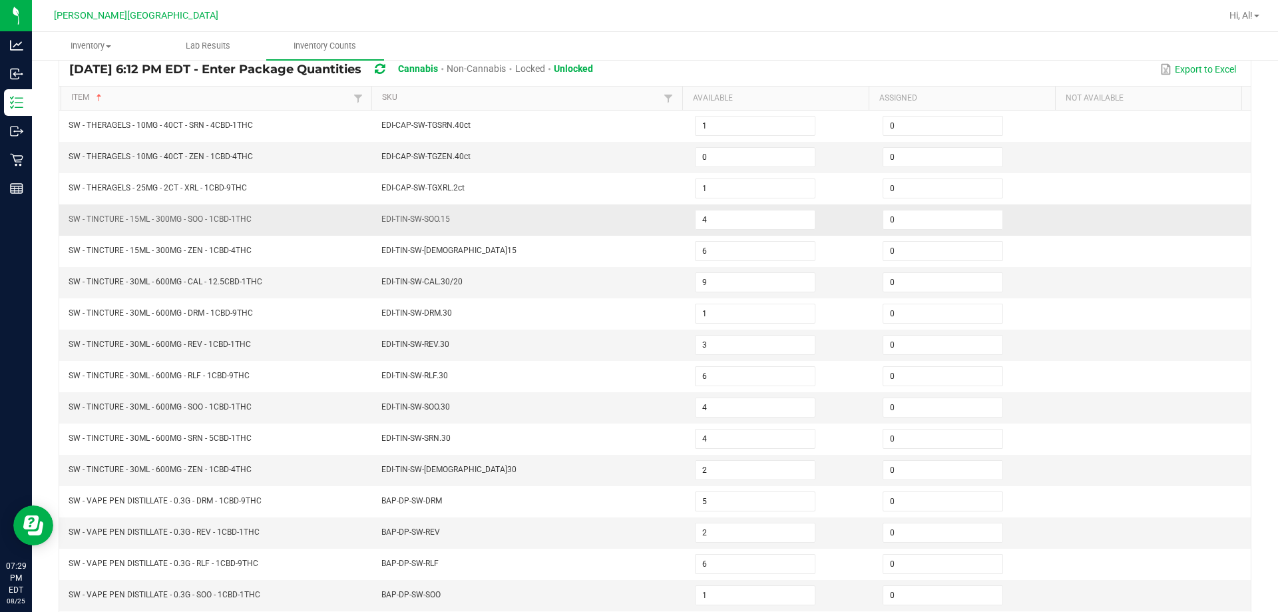
scroll to position [0, 0]
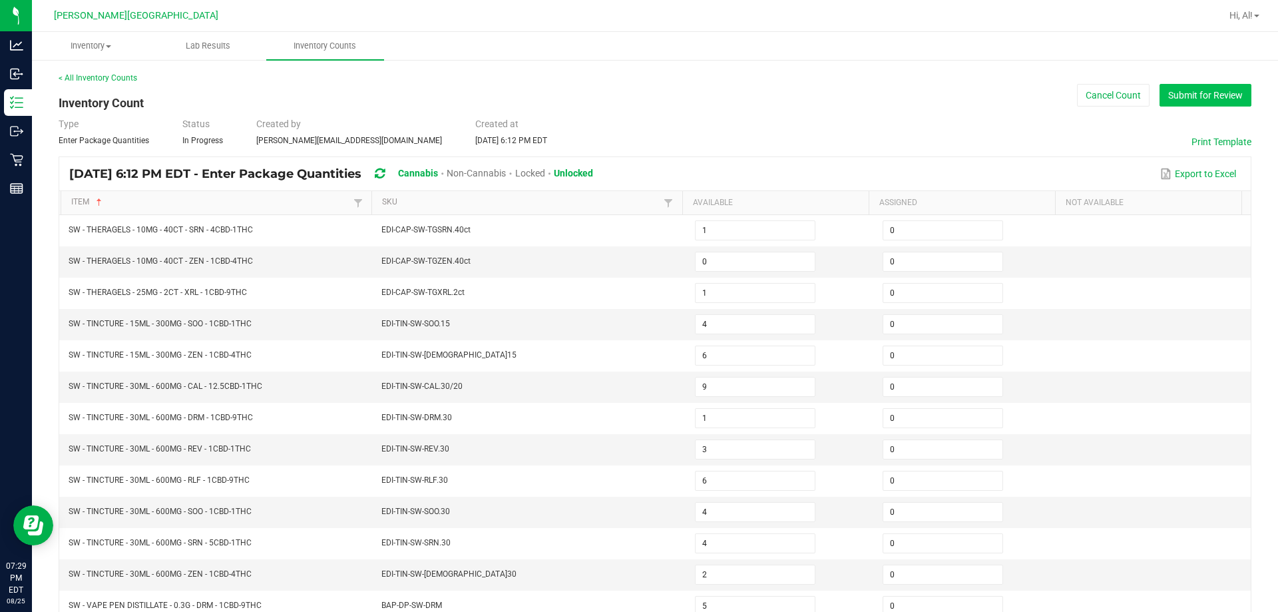
click at [630, 93] on button "Submit for Review" at bounding box center [1206, 95] width 92 height 23
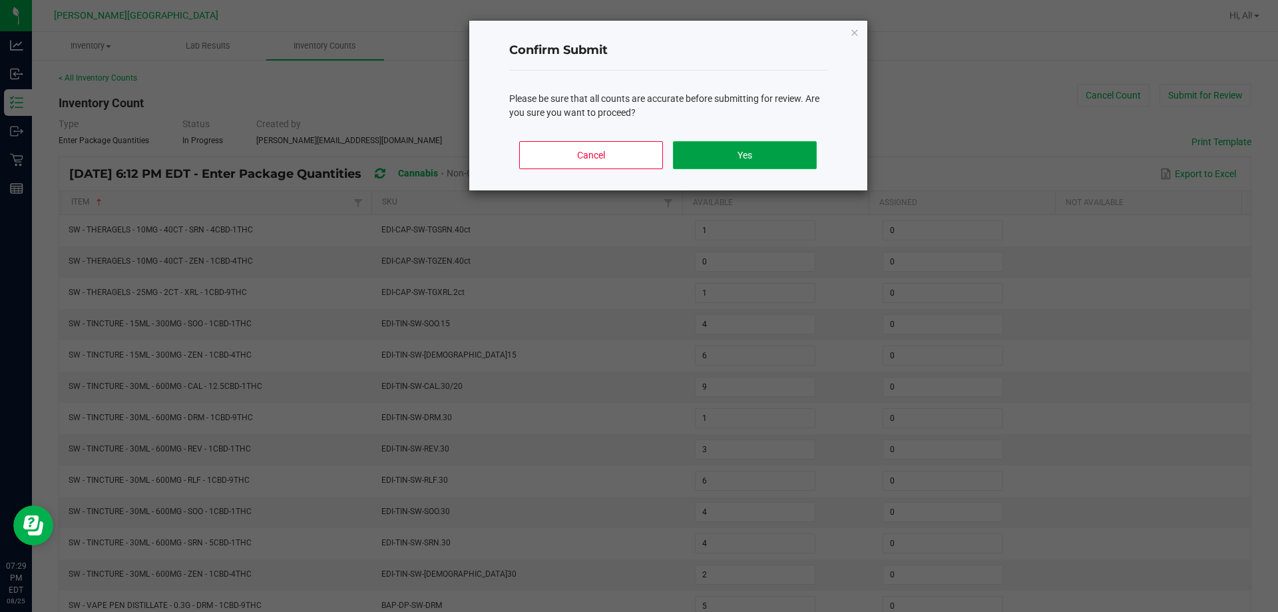
click at [630, 149] on button "Yes" at bounding box center [744, 155] width 143 height 28
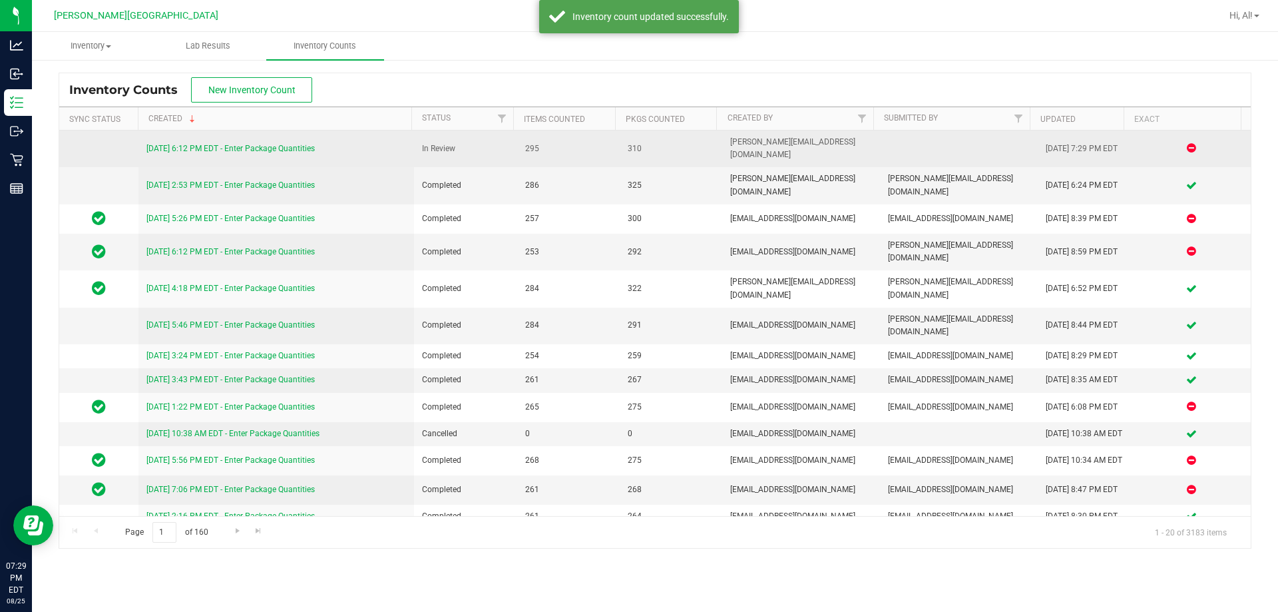
click at [240, 144] on link "[DATE] 6:12 PM EDT - Enter Package Quantities" at bounding box center [230, 148] width 168 height 9
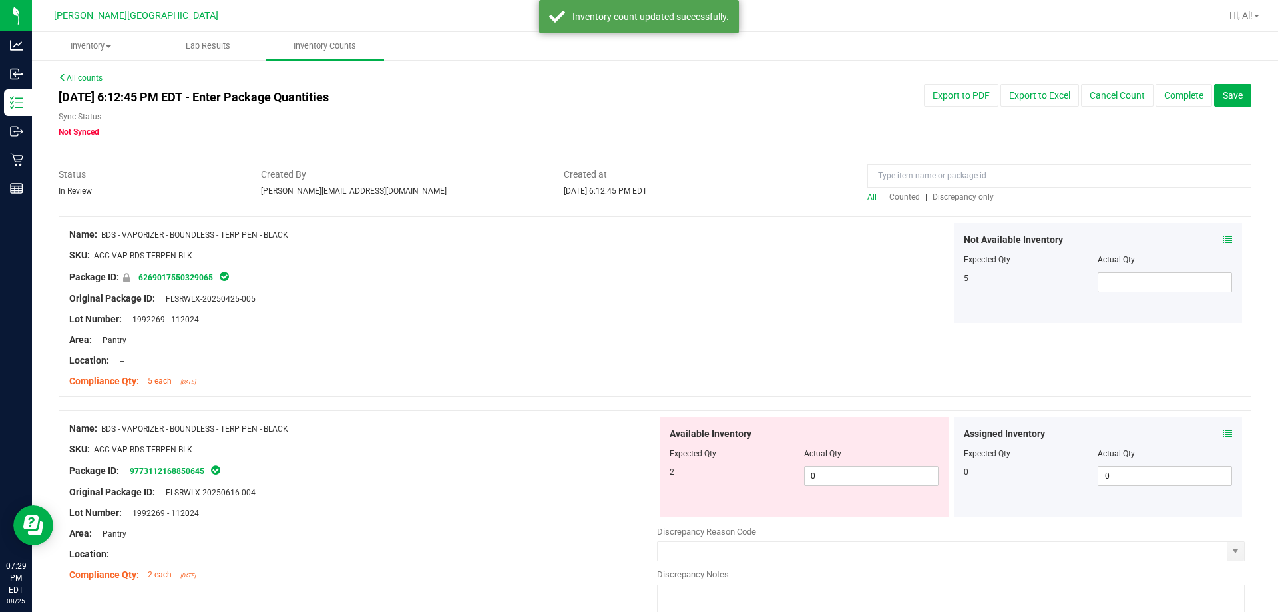
click at [630, 194] on span "Discrepancy only" at bounding box center [963, 196] width 61 height 9
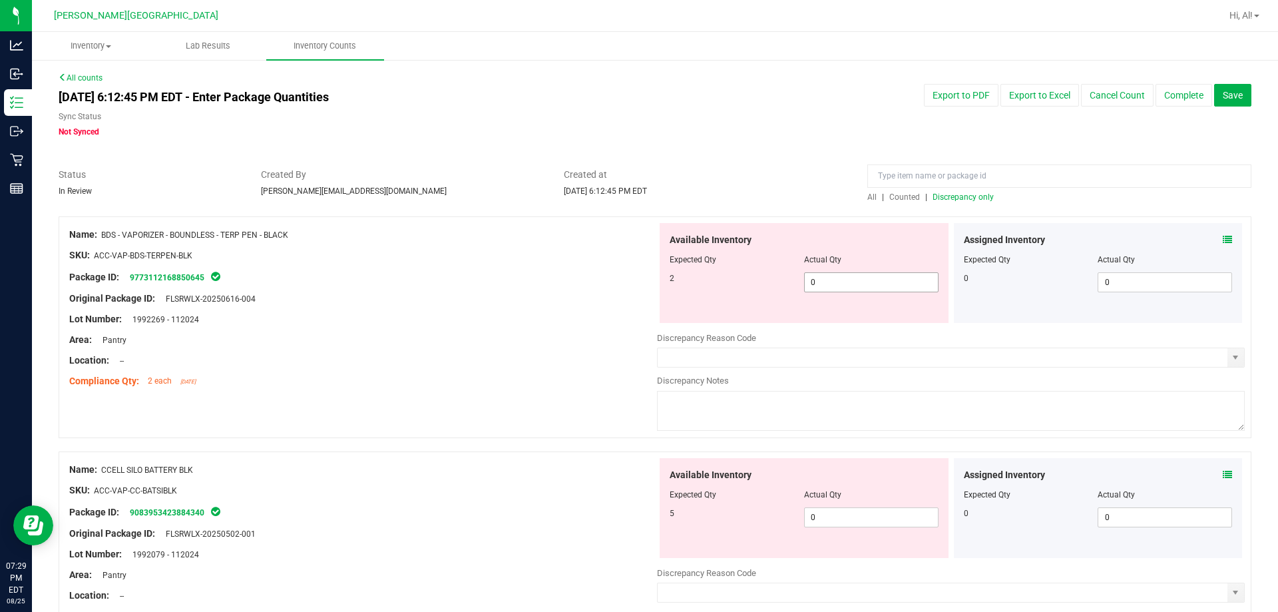
click at [630, 278] on span "0 0" at bounding box center [871, 282] width 134 height 20
click at [0, 0] on input "0" at bounding box center [0, 0] width 0 height 0
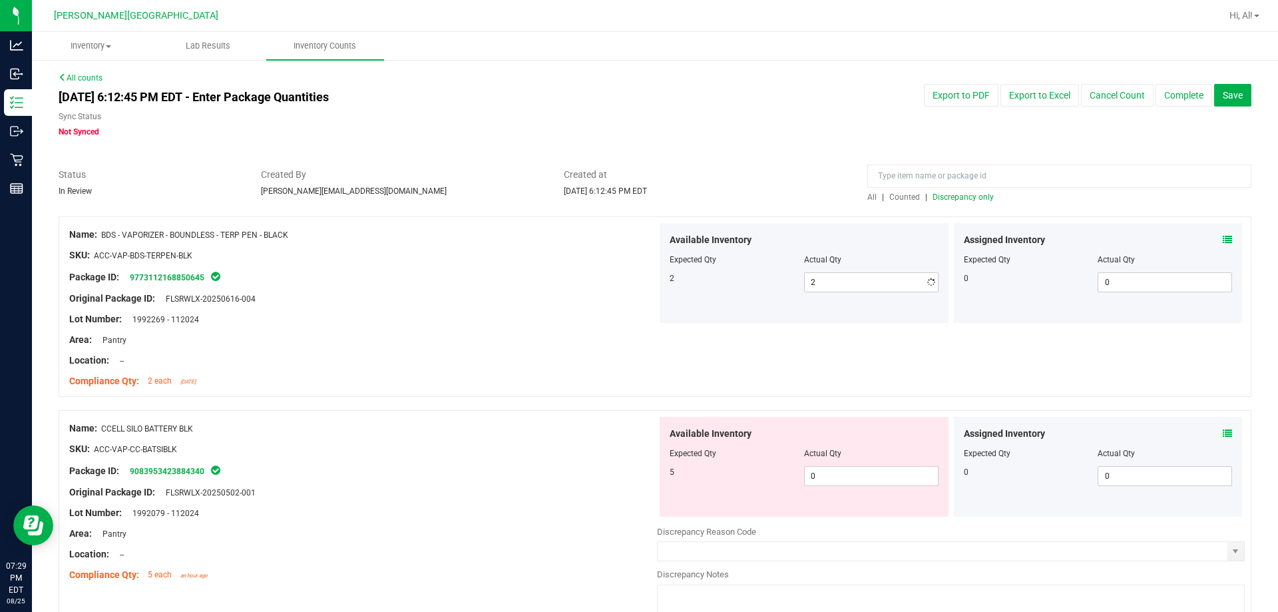
click at [630, 319] on div "Available Inventory Expected Qty Actual Qty 2 2 2" at bounding box center [804, 273] width 289 height 100
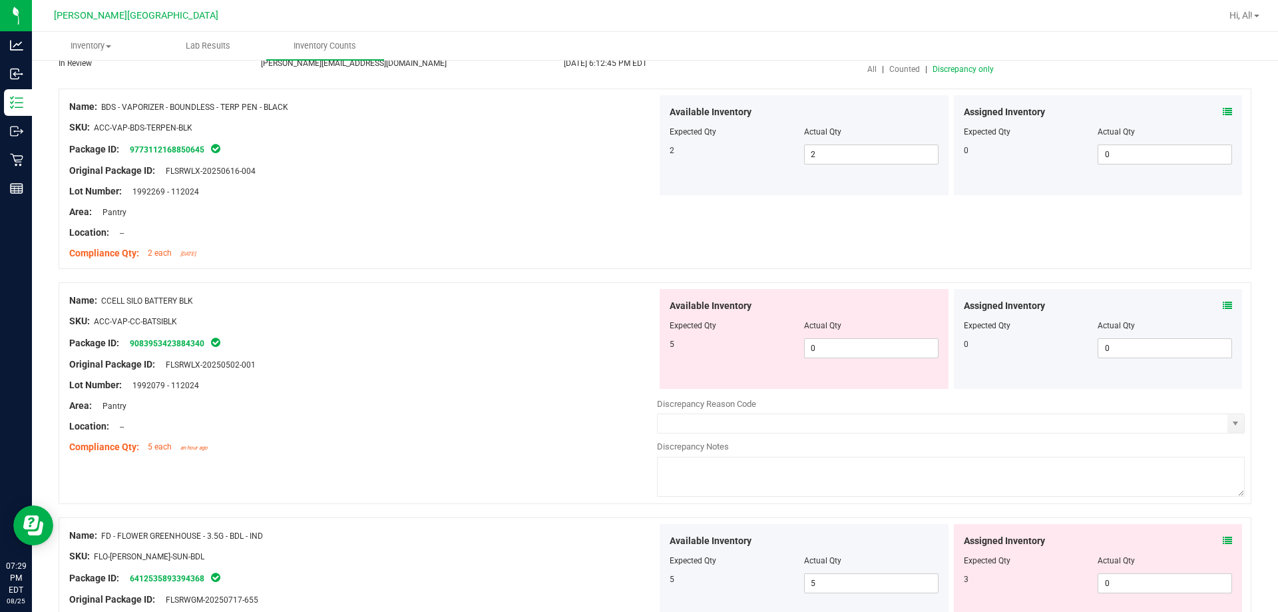
scroll to position [133, 0]
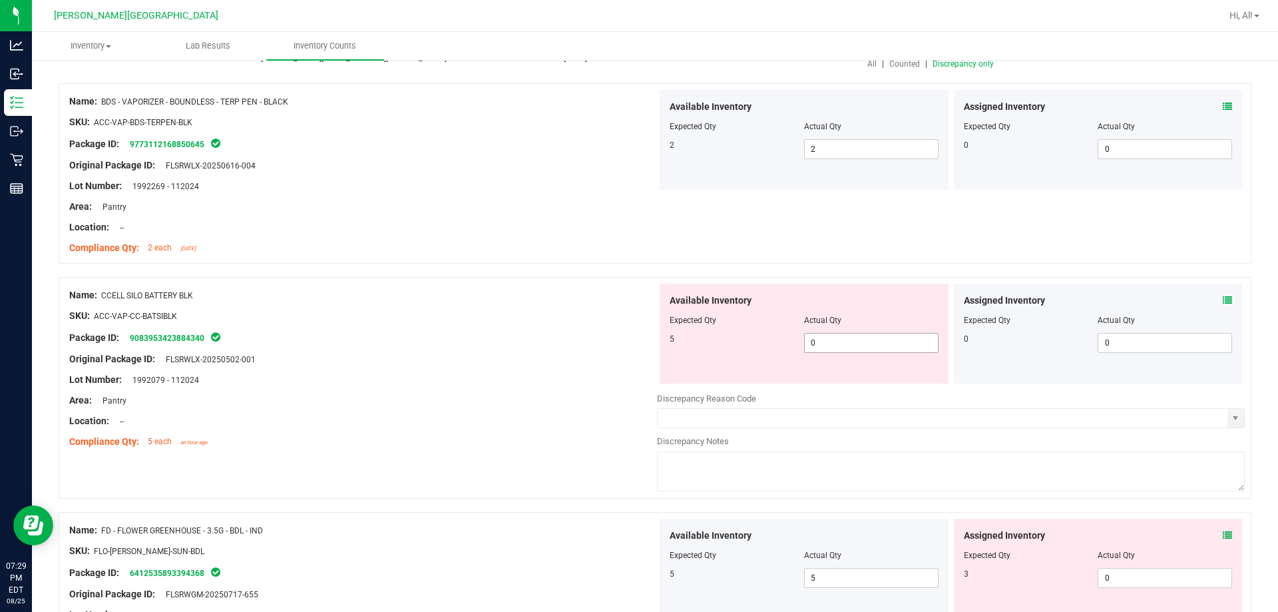
click at [630, 343] on span "0 0" at bounding box center [871, 343] width 134 height 20
click at [630, 343] on input "0" at bounding box center [871, 343] width 133 height 19
click at [630, 294] on div "Available Inventory" at bounding box center [804, 301] width 269 height 14
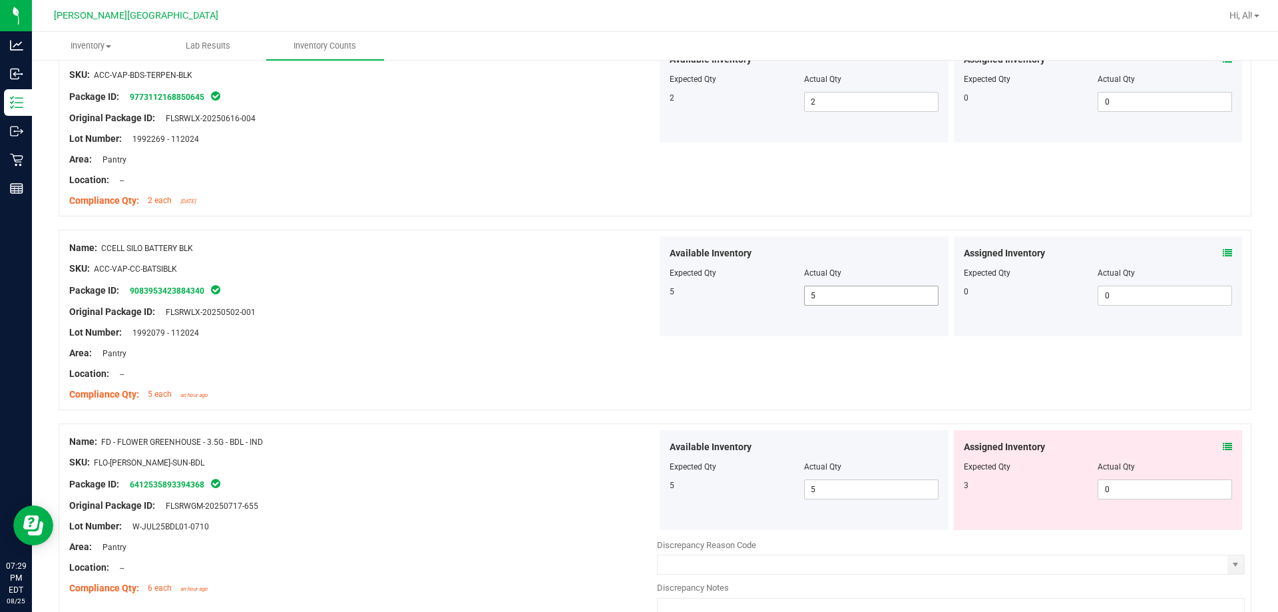
scroll to position [399, 0]
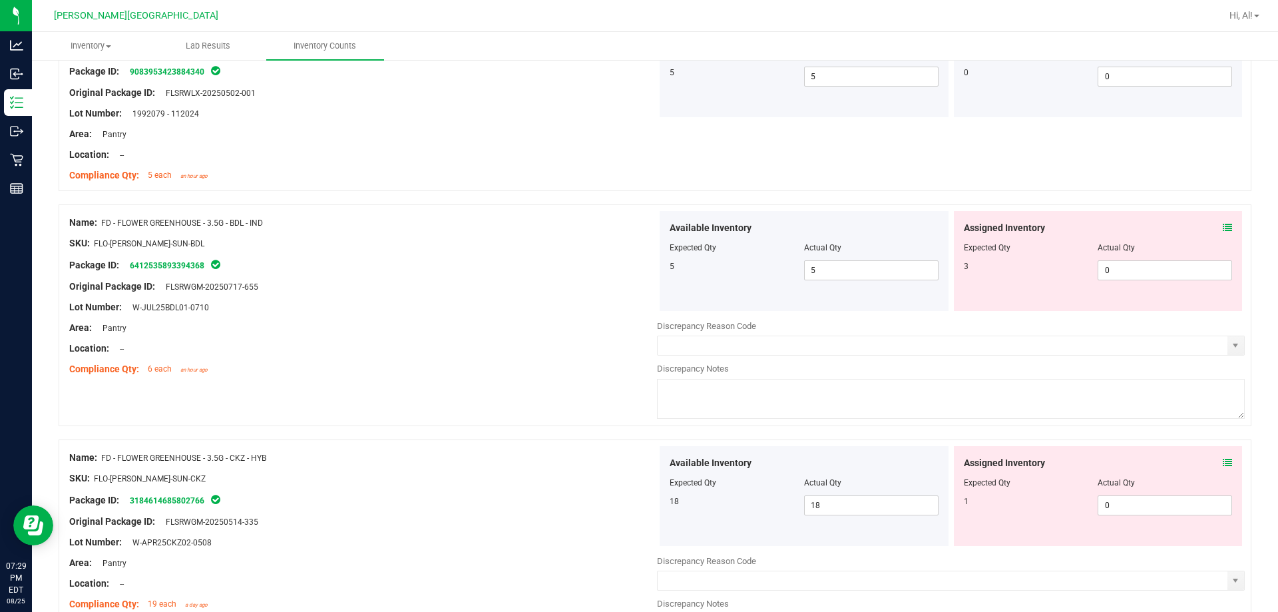
click at [630, 232] on span at bounding box center [1227, 228] width 9 height 14
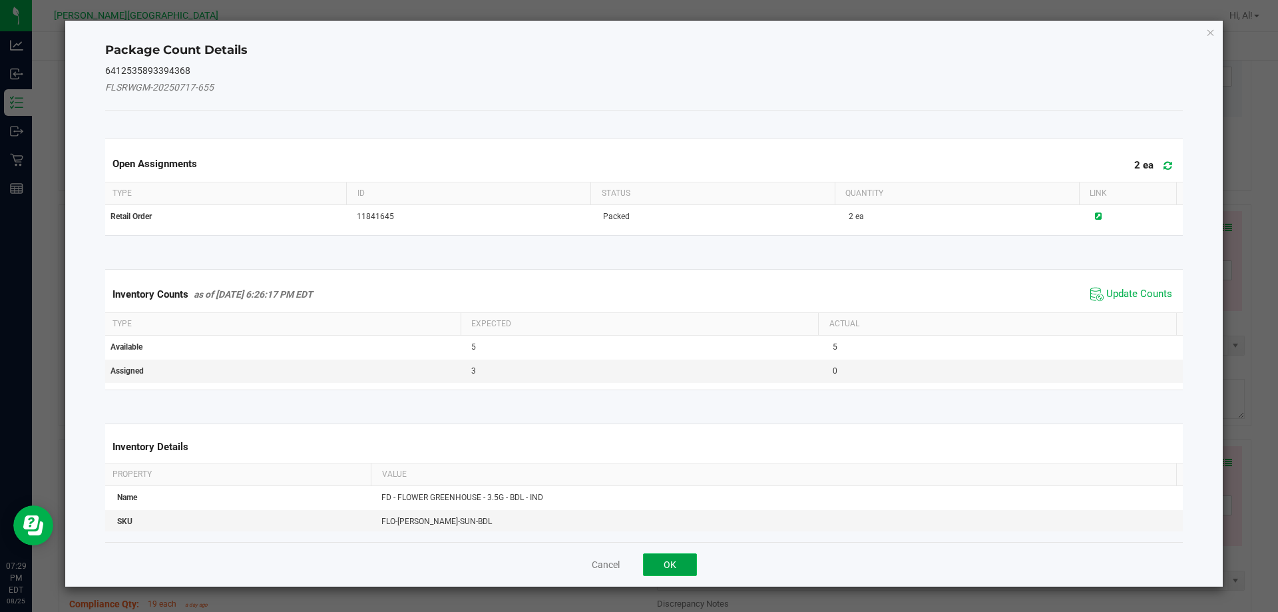
click at [630, 562] on button "OK" at bounding box center [670, 564] width 54 height 23
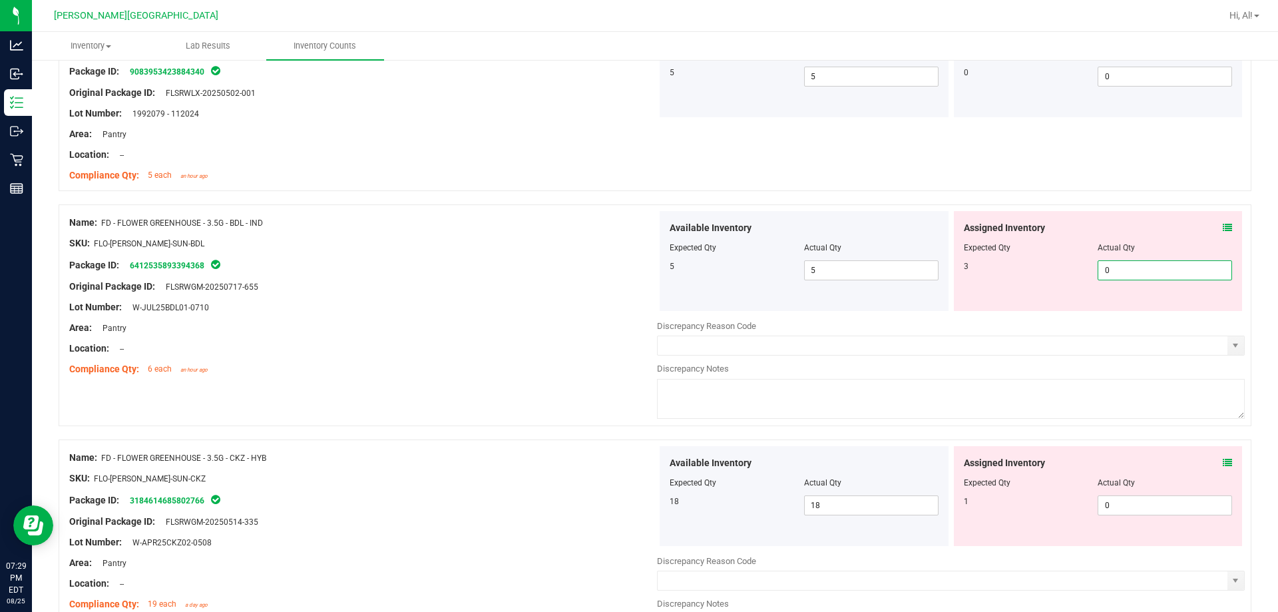
click at [630, 264] on span "0 0" at bounding box center [1165, 270] width 134 height 20
click at [630, 266] on input "0" at bounding box center [1165, 270] width 133 height 19
click at [630, 212] on div "Assigned Inventory Expected Qty Actual Qty 3 3 3" at bounding box center [1098, 261] width 289 height 100
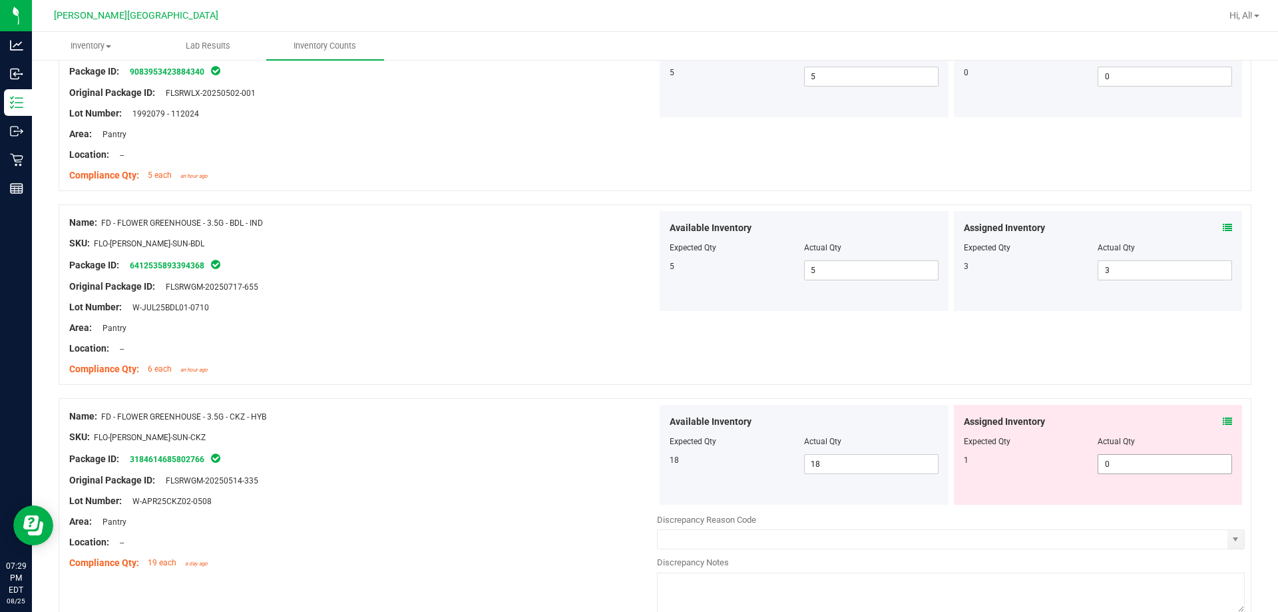
click at [630, 467] on span "0 0" at bounding box center [1165, 464] width 134 height 20
click at [630, 467] on input "0" at bounding box center [1165, 464] width 133 height 19
click at [630, 432] on div at bounding box center [1098, 432] width 269 height 7
click at [630, 467] on span "2 2" at bounding box center [1165, 464] width 134 height 20
click at [630, 467] on input "2" at bounding box center [1165, 464] width 133 height 19
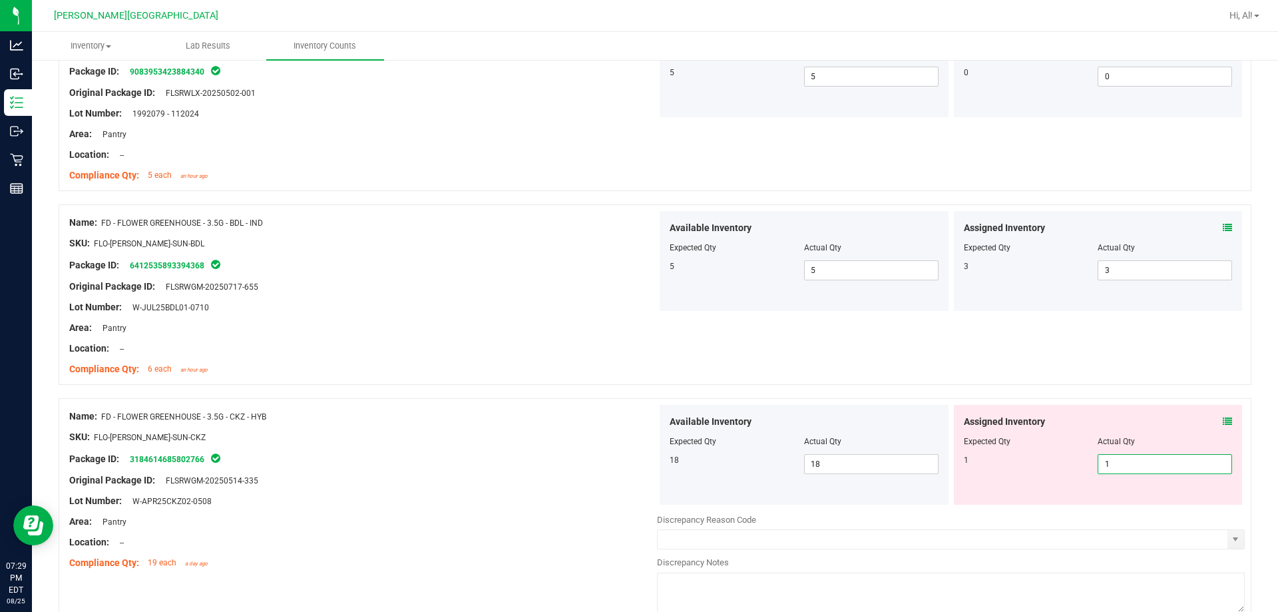
click at [630, 427] on div "Assigned Inventory" at bounding box center [1098, 422] width 269 height 14
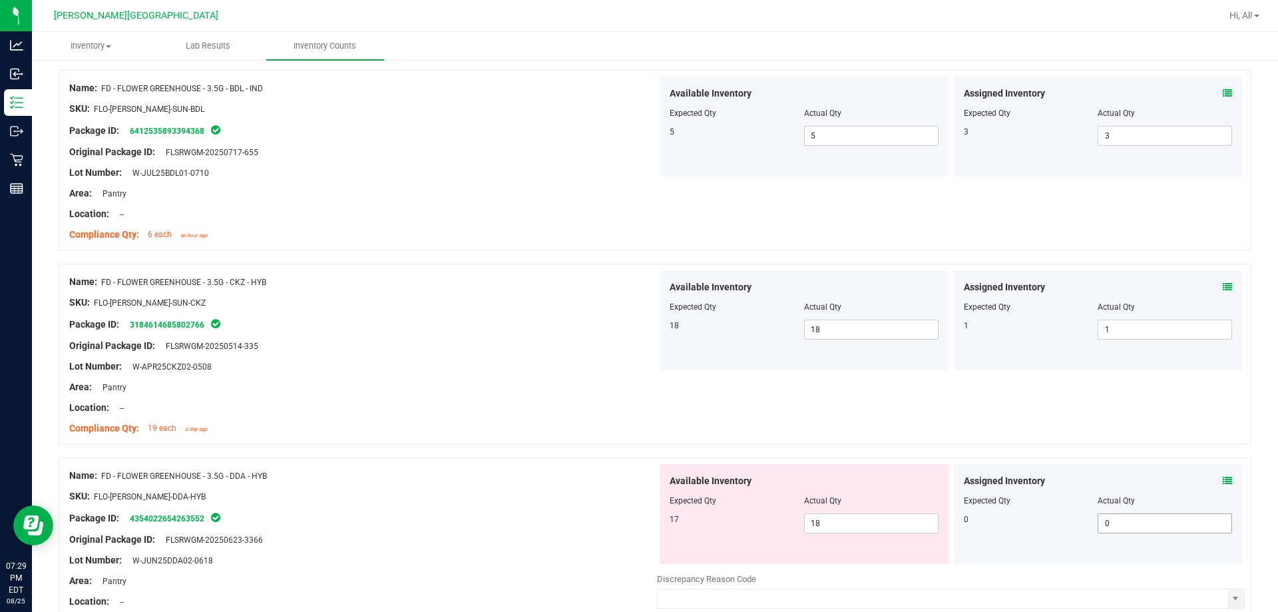
scroll to position [666, 0]
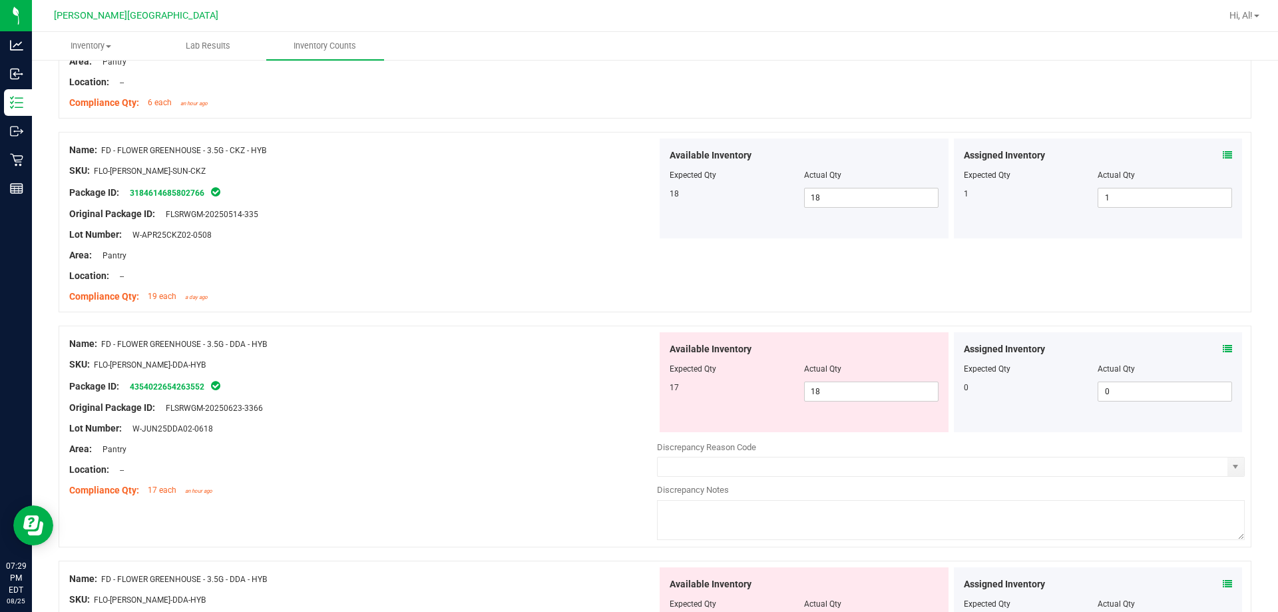
click at [630, 352] on icon at bounding box center [1227, 348] width 9 height 9
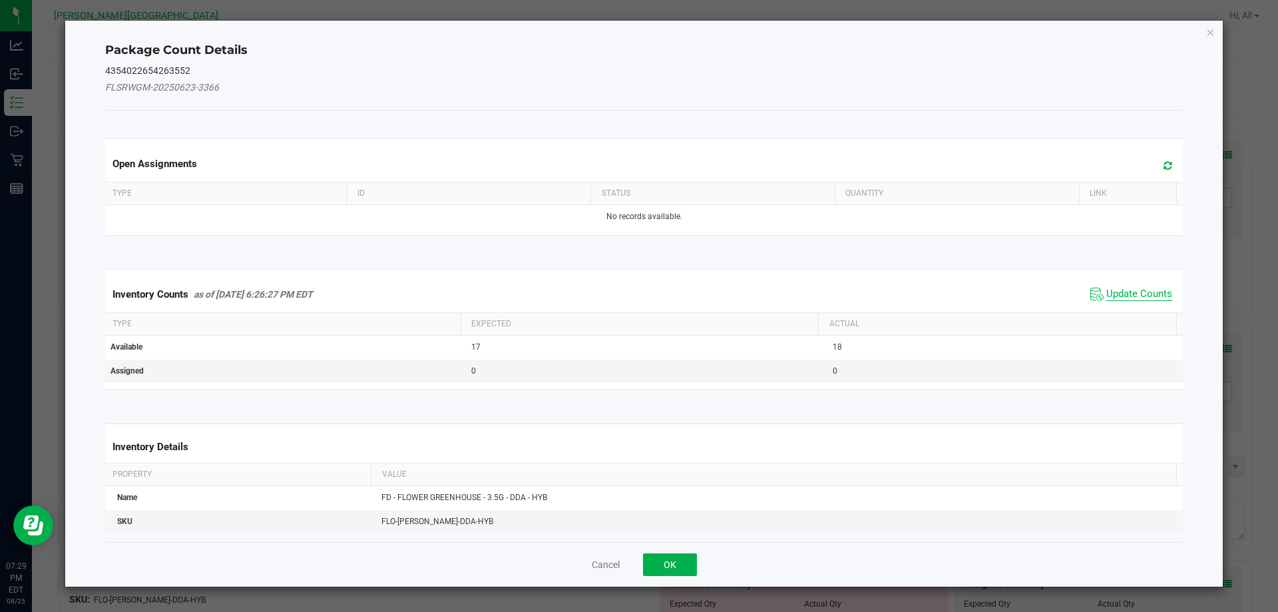
click at [630, 299] on span "Update Counts" at bounding box center [1140, 294] width 66 height 13
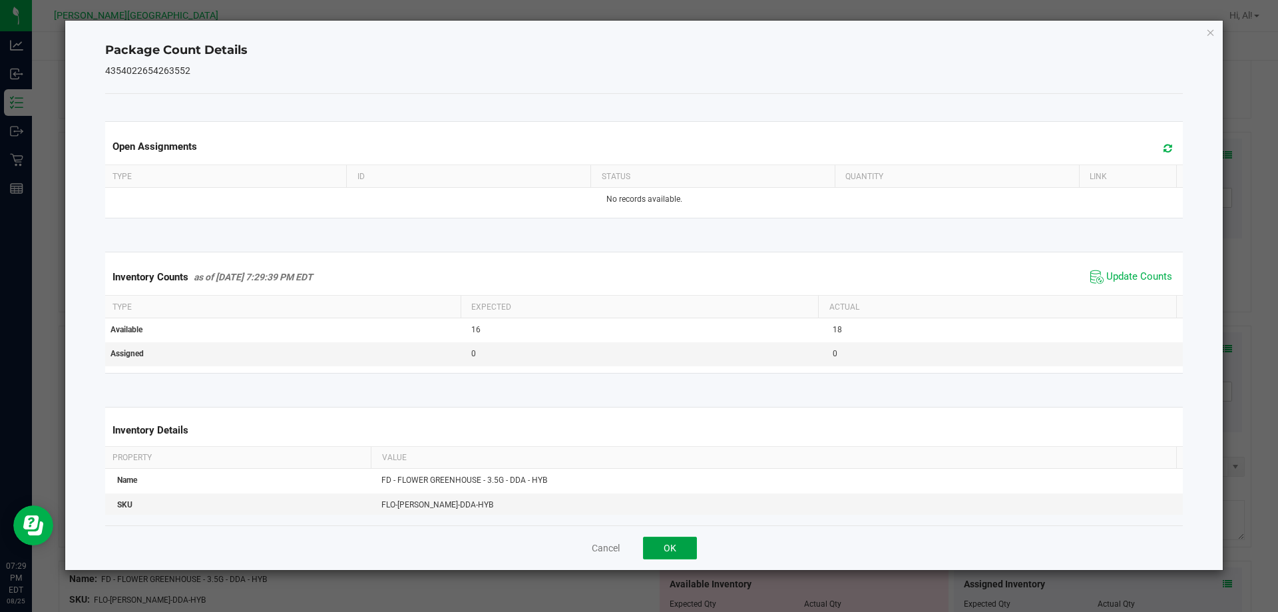
click at [630, 540] on button "OK" at bounding box center [670, 548] width 54 height 23
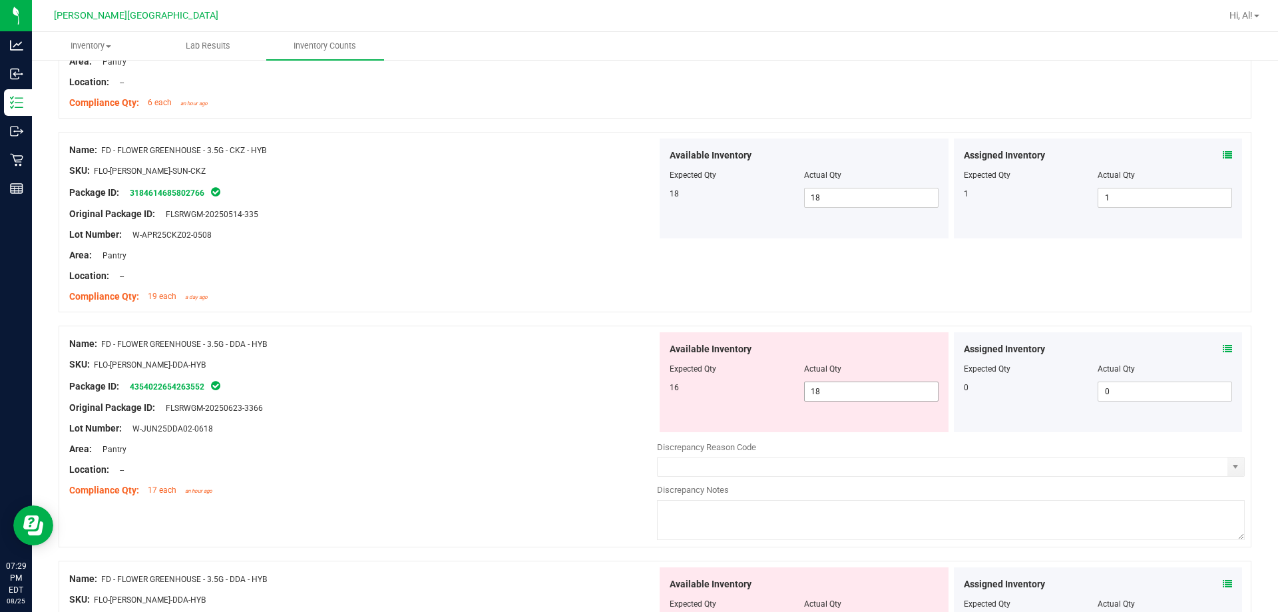
click at [630, 392] on span "18 18" at bounding box center [871, 392] width 134 height 20
click at [630, 379] on div at bounding box center [804, 378] width 269 height 7
click at [594, 410] on div "Original Package ID: FLSRWGM-20250623-3366" at bounding box center [363, 408] width 588 height 14
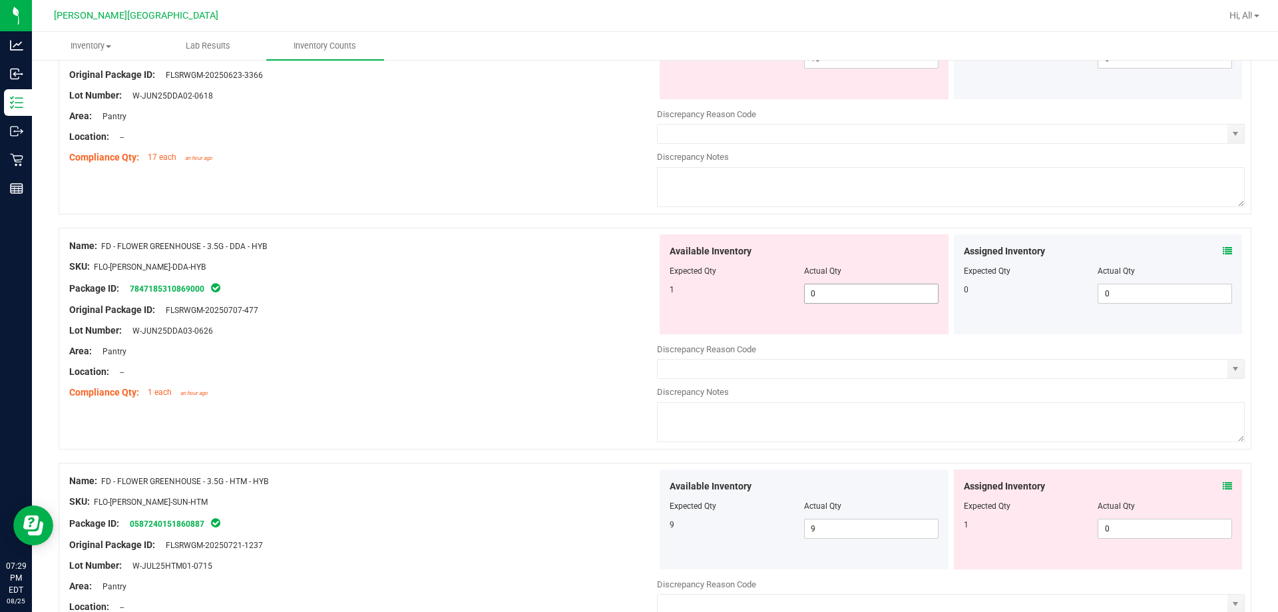
scroll to position [866, 0]
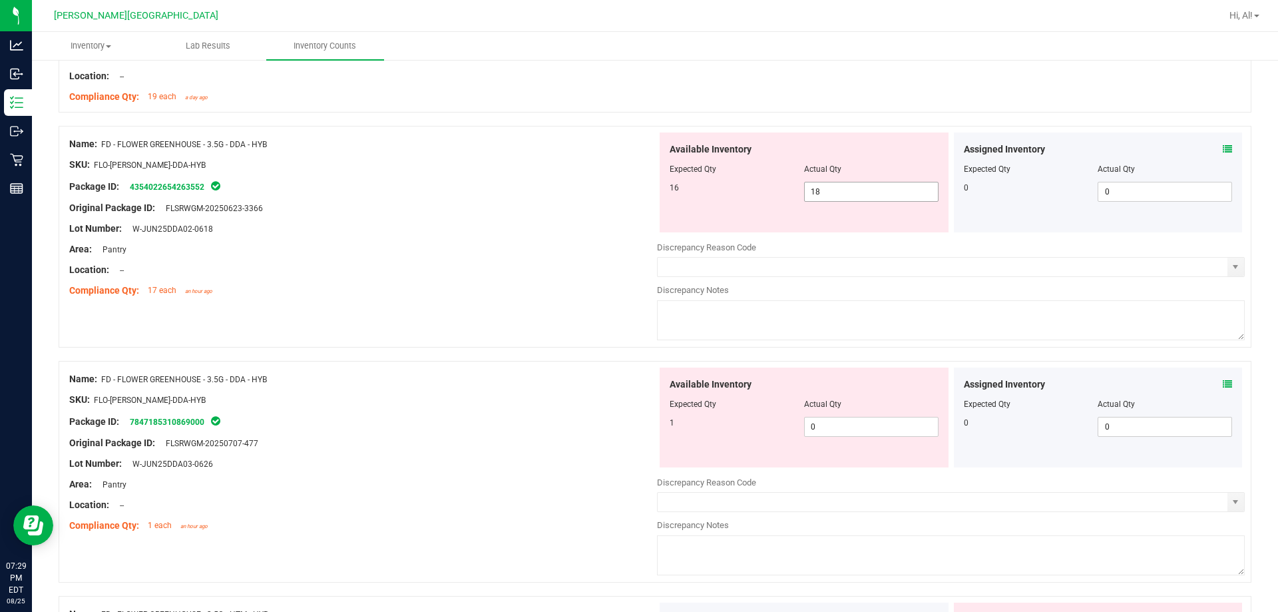
click at [630, 194] on span "18 18" at bounding box center [871, 192] width 134 height 20
click at [630, 424] on div "Available Inventory Expected Qty Actual Qty 1 0 0" at bounding box center [804, 418] width 289 height 100
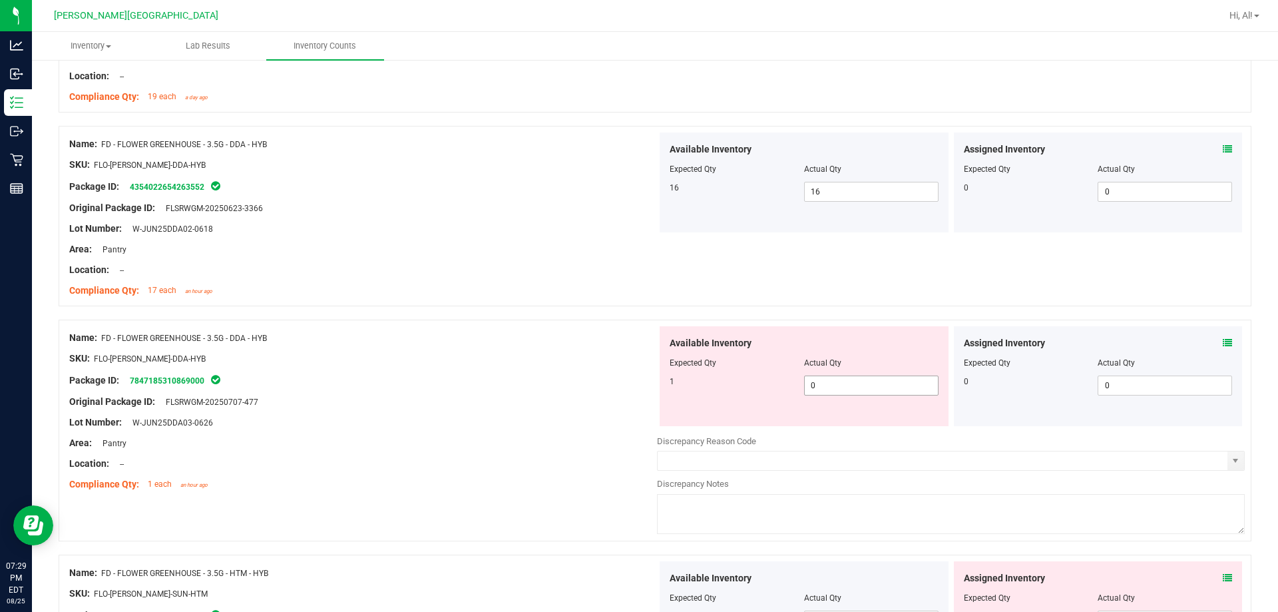
click at [630, 424] on div "Available Inventory Expected Qty Actual Qty 1 0 0" at bounding box center [804, 376] width 289 height 100
click at [630, 380] on span "0 0" at bounding box center [871, 386] width 134 height 20
click at [630, 380] on input "0" at bounding box center [871, 385] width 133 height 19
click at [630, 318] on div at bounding box center [655, 312] width 1193 height 13
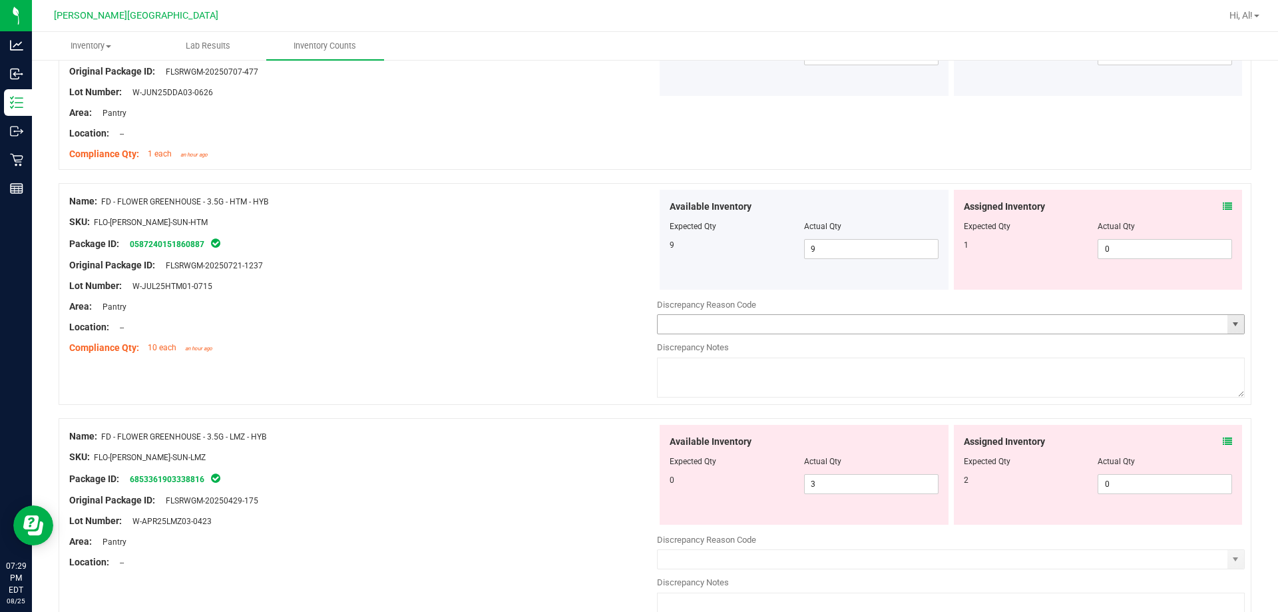
scroll to position [1198, 0]
click at [630, 202] on icon at bounding box center [1227, 203] width 9 height 9
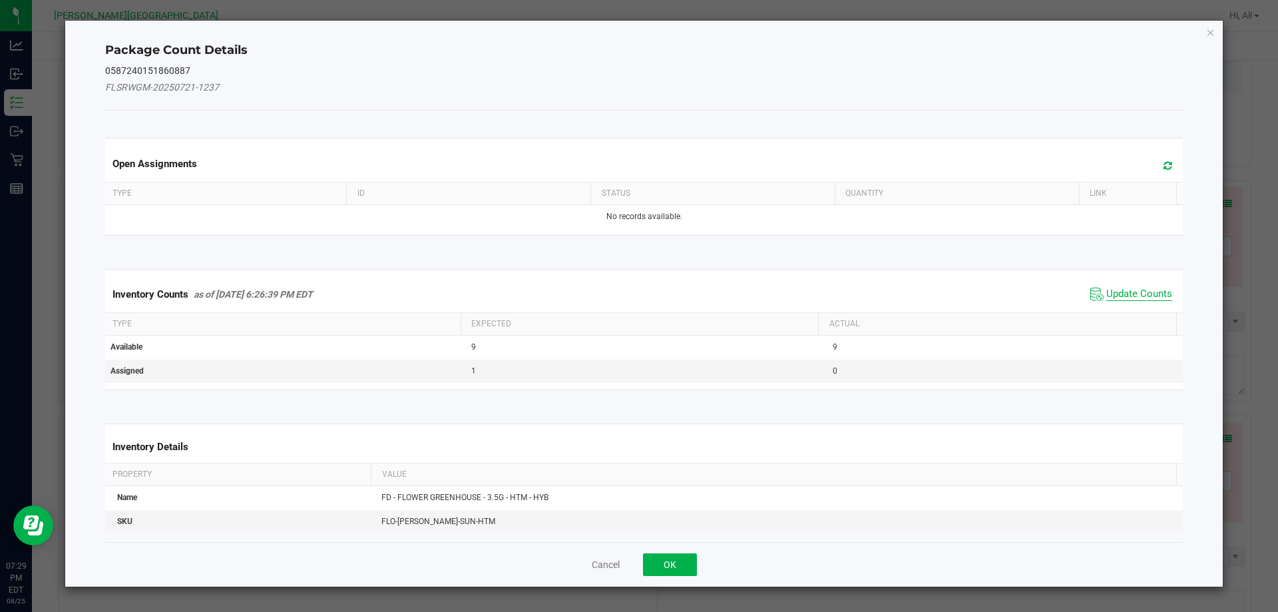
click at [630, 297] on span "Update Counts" at bounding box center [1140, 294] width 66 height 13
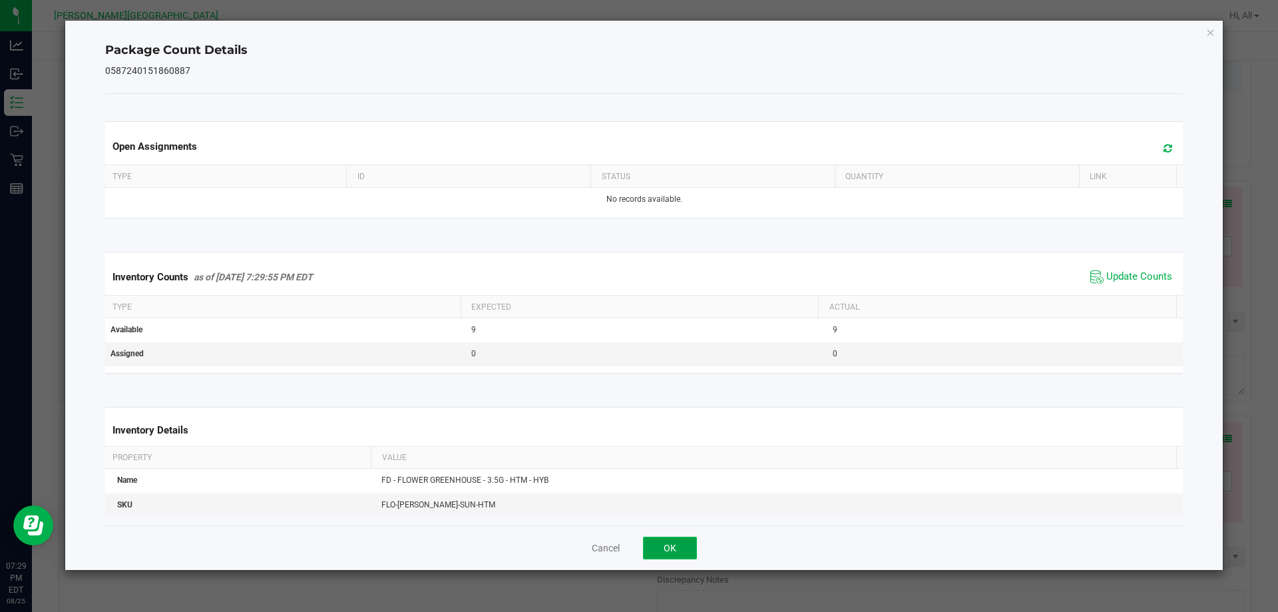
click at [630, 544] on button "OK" at bounding box center [670, 548] width 54 height 23
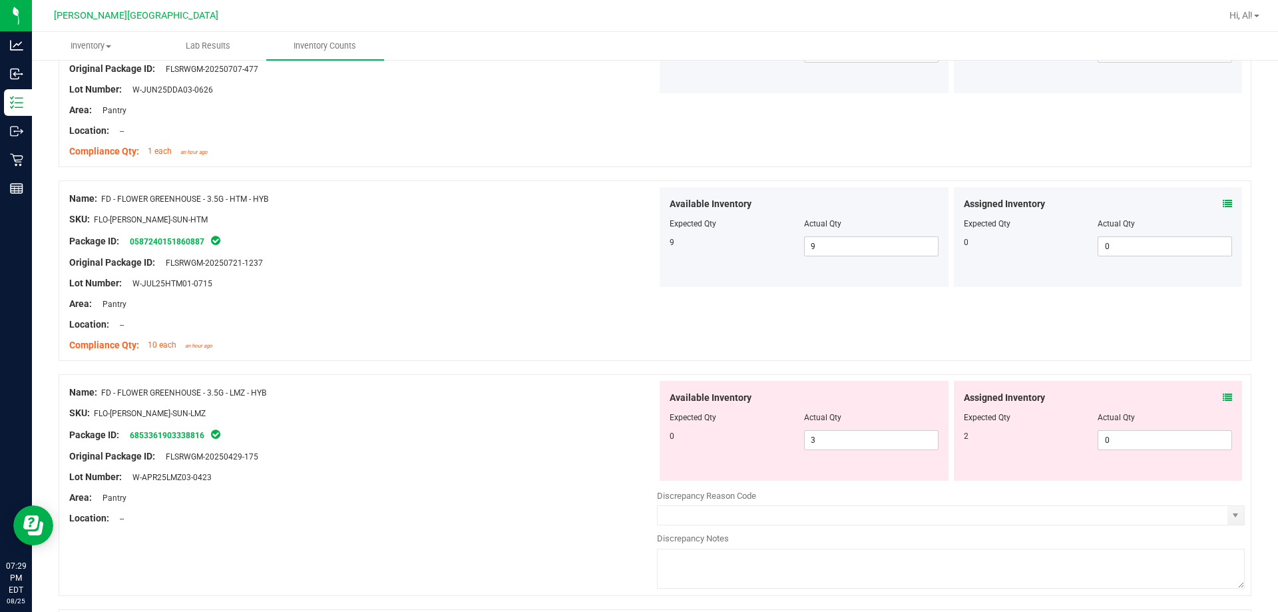
click at [602, 362] on div at bounding box center [655, 367] width 1193 height 13
click at [630, 395] on icon at bounding box center [1227, 397] width 9 height 9
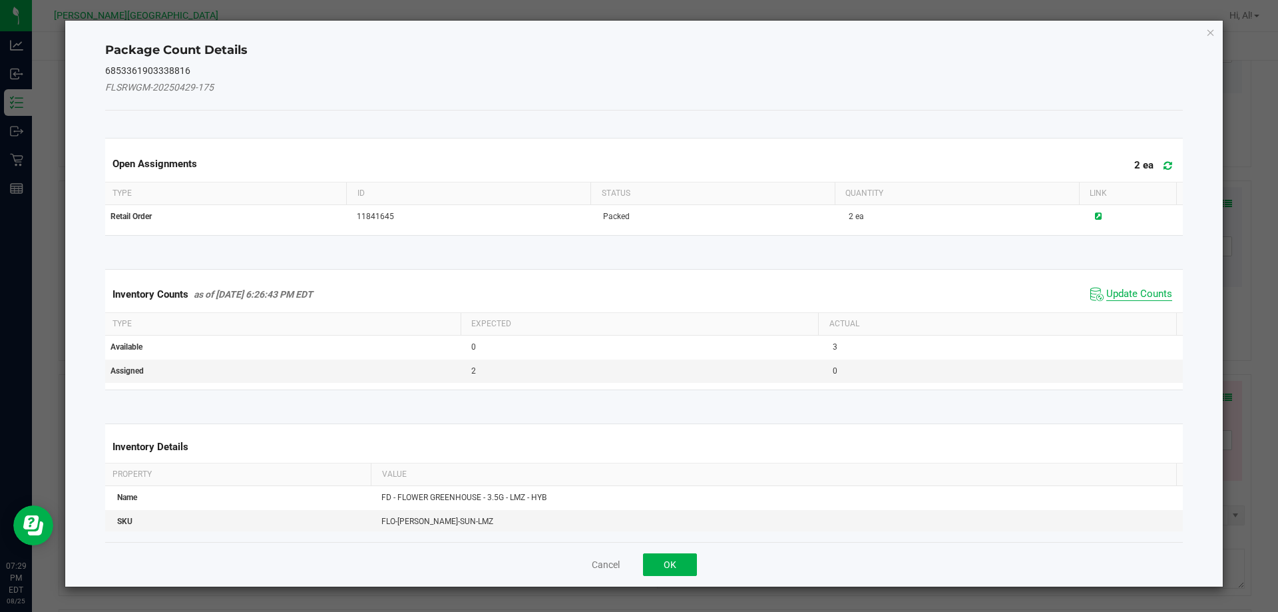
click at [630, 294] on span "Update Counts" at bounding box center [1140, 294] width 66 height 13
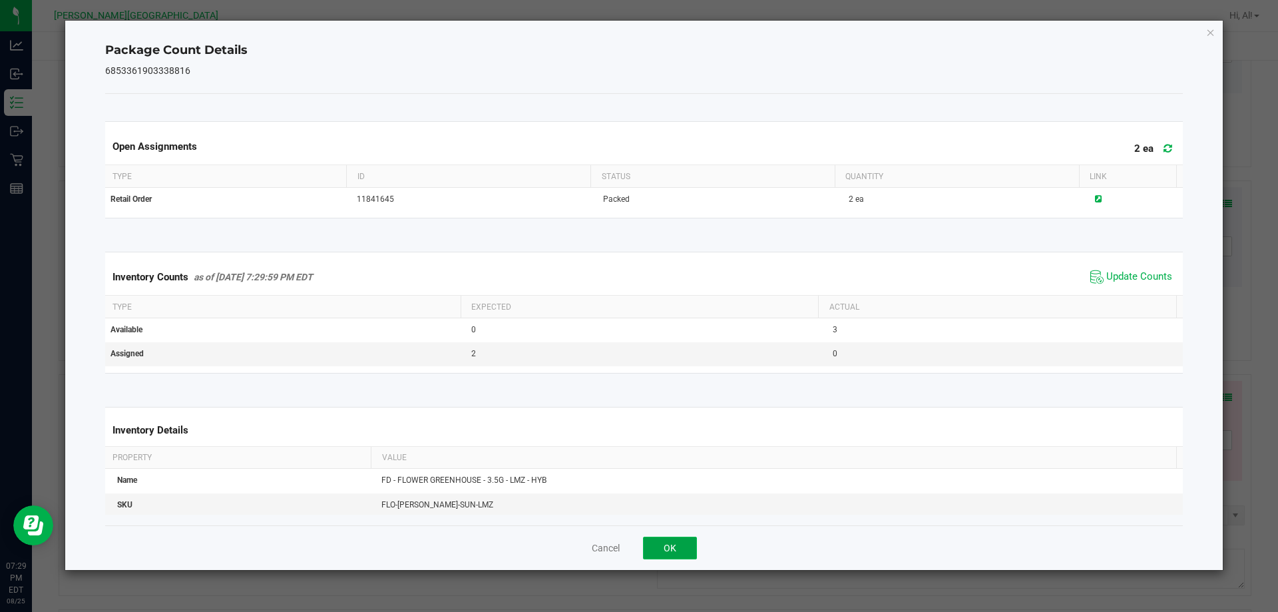
click at [630, 557] on button "OK" at bounding box center [670, 548] width 54 height 23
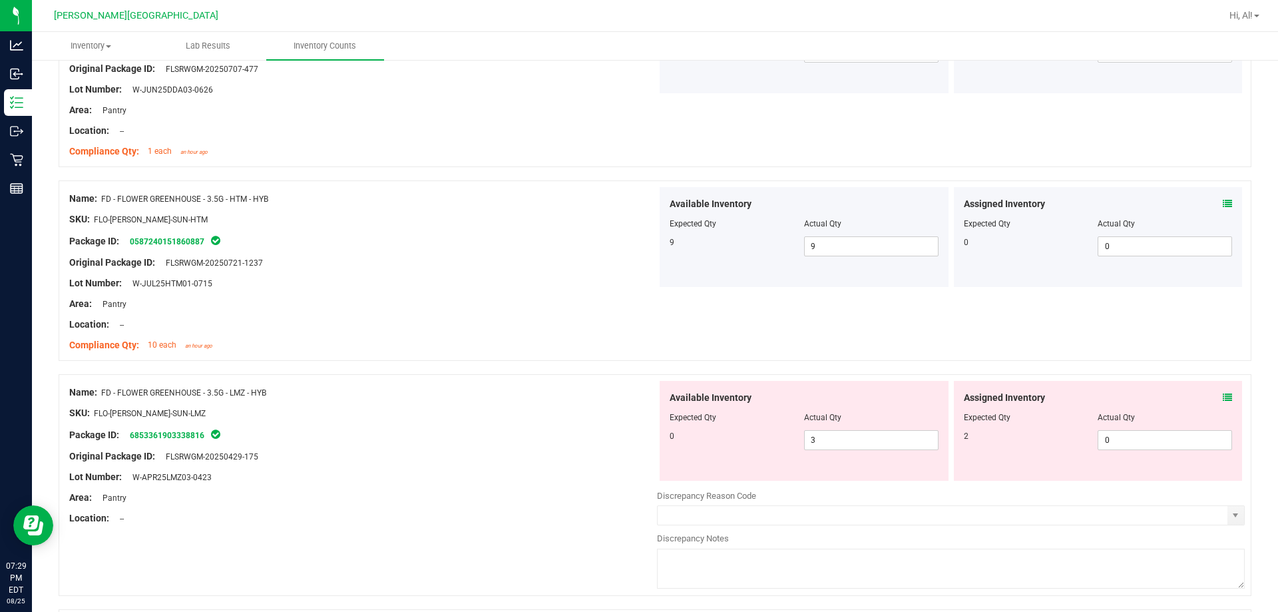
click at [615, 413] on div "SKU: FLO-[PERSON_NAME]-SUN-LMZ" at bounding box center [363, 413] width 588 height 14
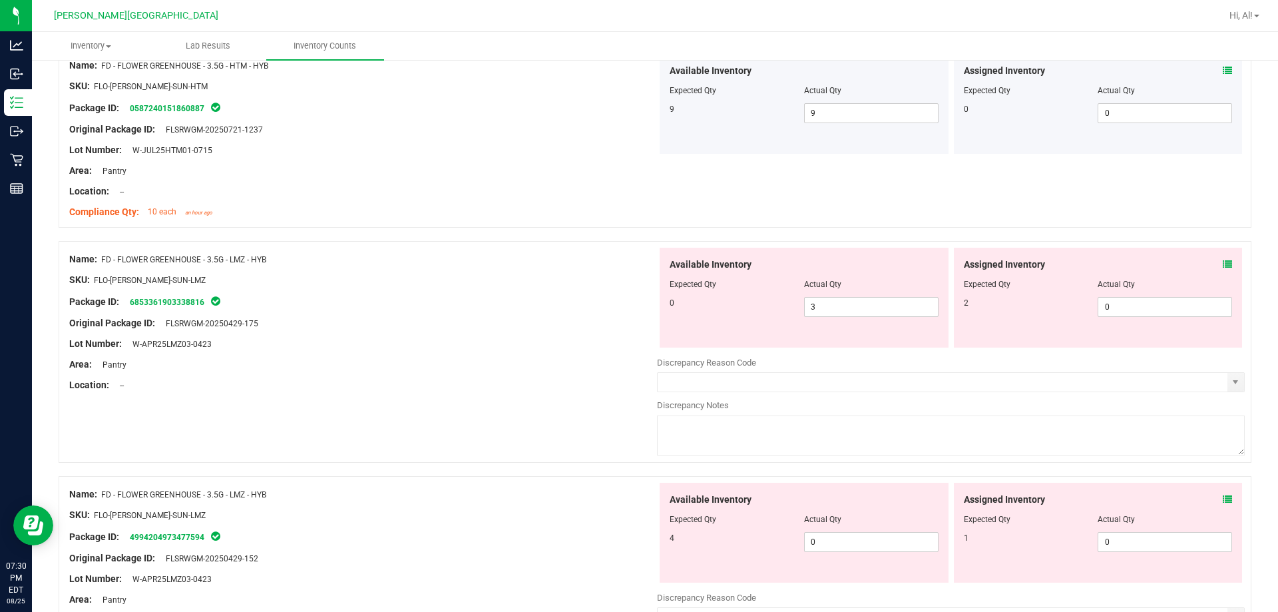
scroll to position [1398, 0]
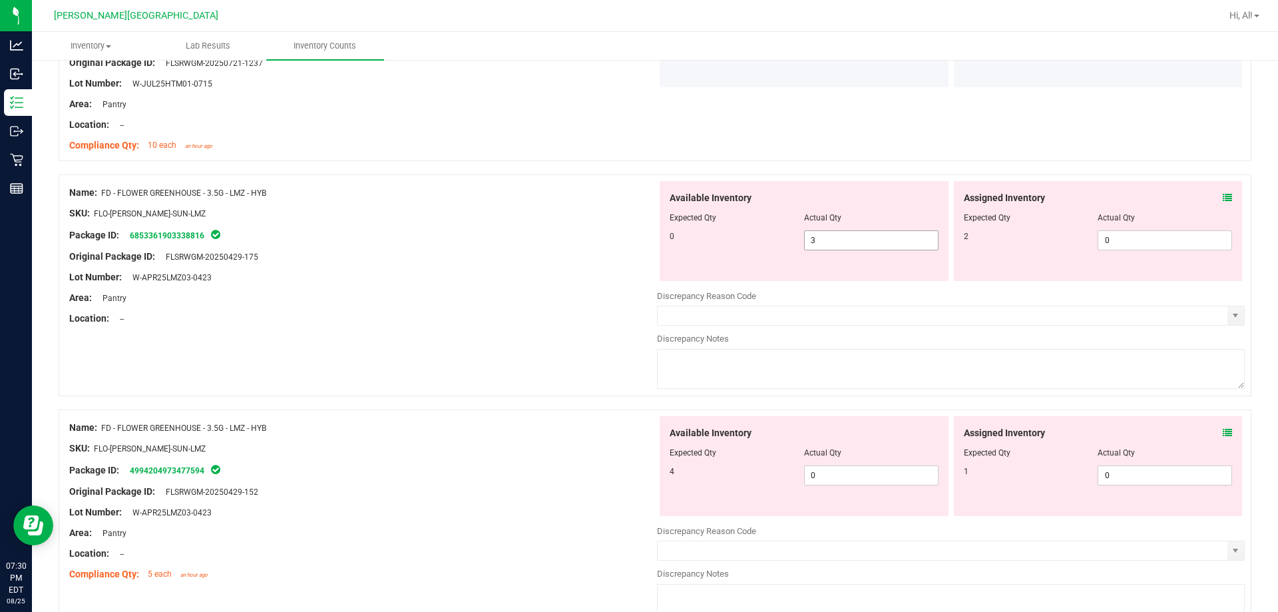
click at [630, 248] on span "3 3" at bounding box center [871, 240] width 134 height 20
click at [0, 0] on input "3" at bounding box center [0, 0] width 0 height 0
click at [630, 467] on span "0 0" at bounding box center [871, 475] width 134 height 20
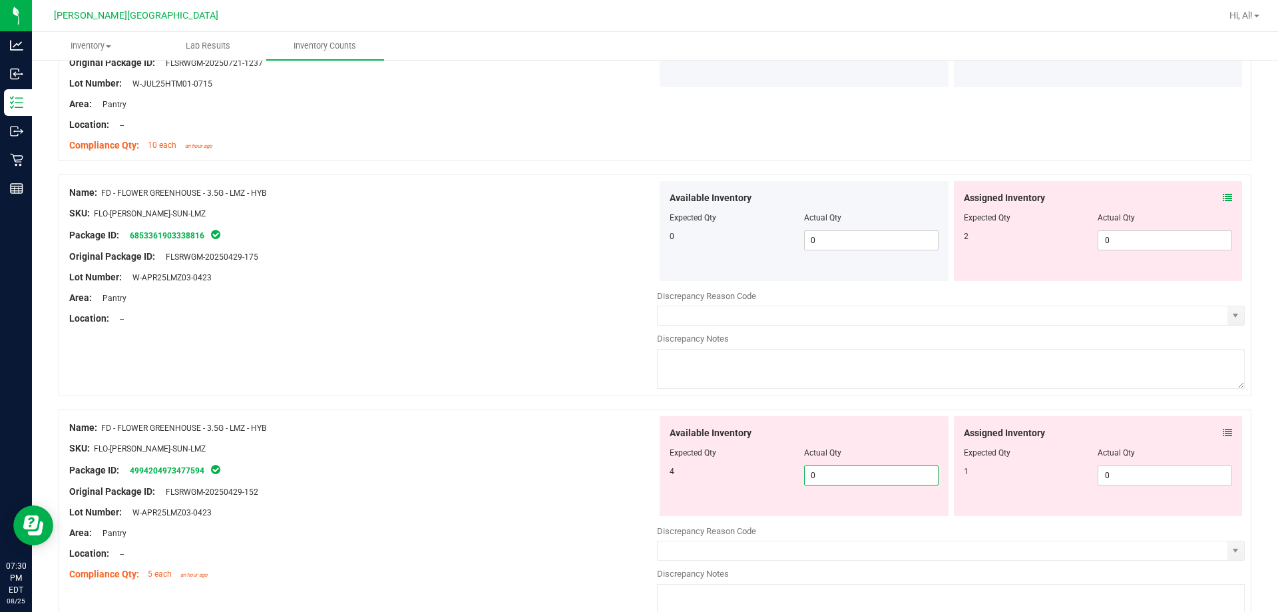
click at [630, 467] on input "0" at bounding box center [871, 475] width 133 height 19
click at [630, 397] on div at bounding box center [655, 402] width 1193 height 13
click at [630, 244] on span "0 0" at bounding box center [1165, 240] width 134 height 20
click at [630, 244] on input "0" at bounding box center [1165, 240] width 133 height 19
click at [630, 479] on div "Available Inventory Expected Qty Actual Qty 4 3 3" at bounding box center [951, 521] width 588 height 211
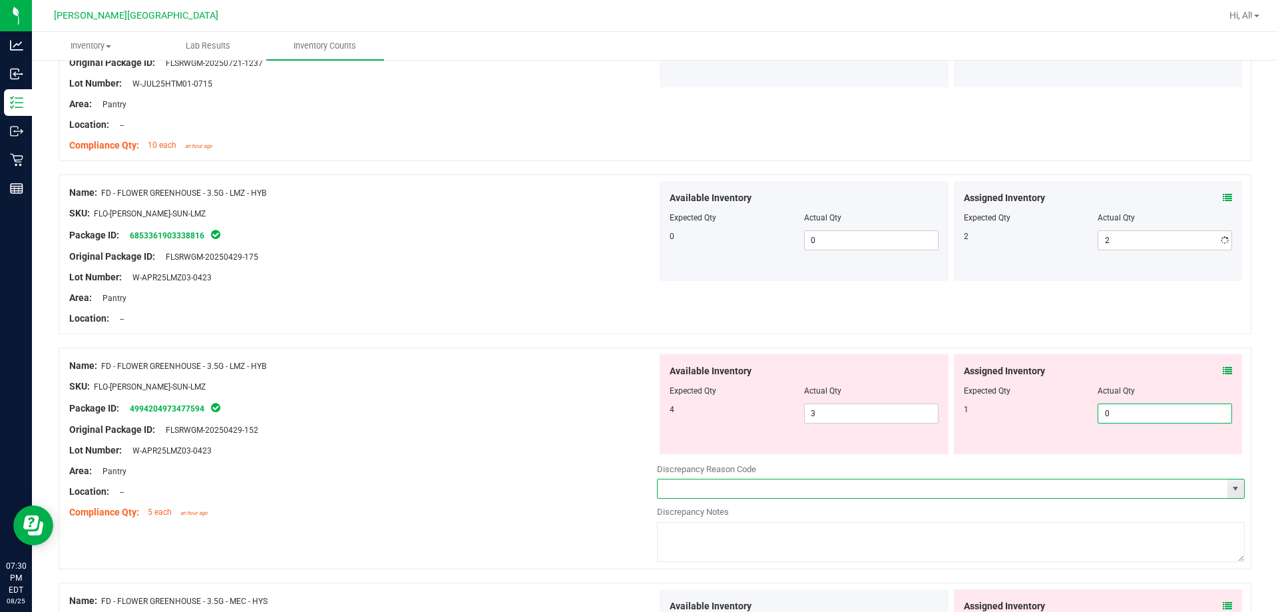
click at [630, 479] on span at bounding box center [951, 489] width 588 height 20
click at [630, 409] on span "0 0" at bounding box center [1165, 413] width 134 height 20
click at [630, 409] on input "0" at bounding box center [1165, 413] width 133 height 19
click at [630, 368] on div "Assigned Inventory" at bounding box center [1098, 371] width 269 height 14
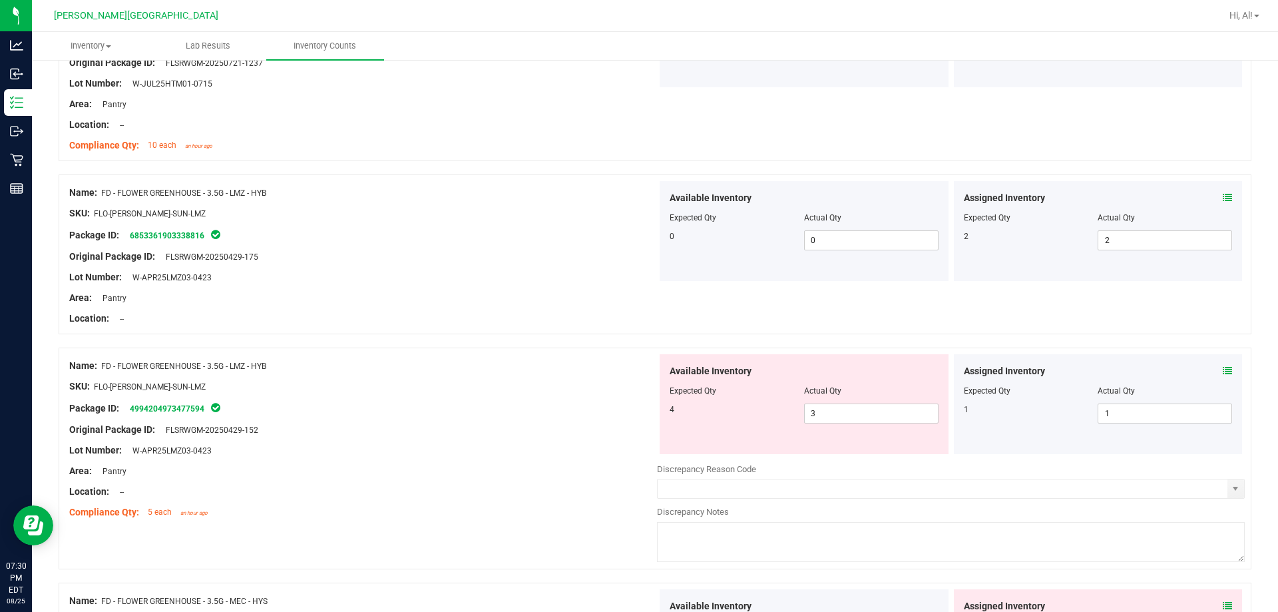
scroll to position [1665, 0]
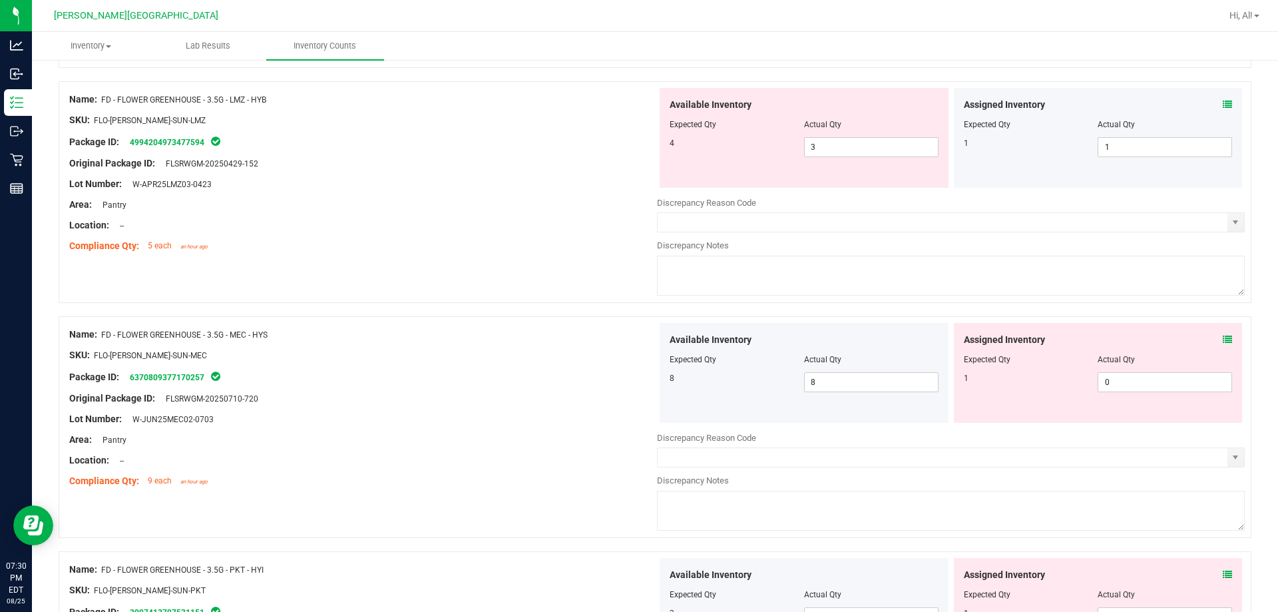
click at [630, 341] on icon at bounding box center [1227, 339] width 9 height 9
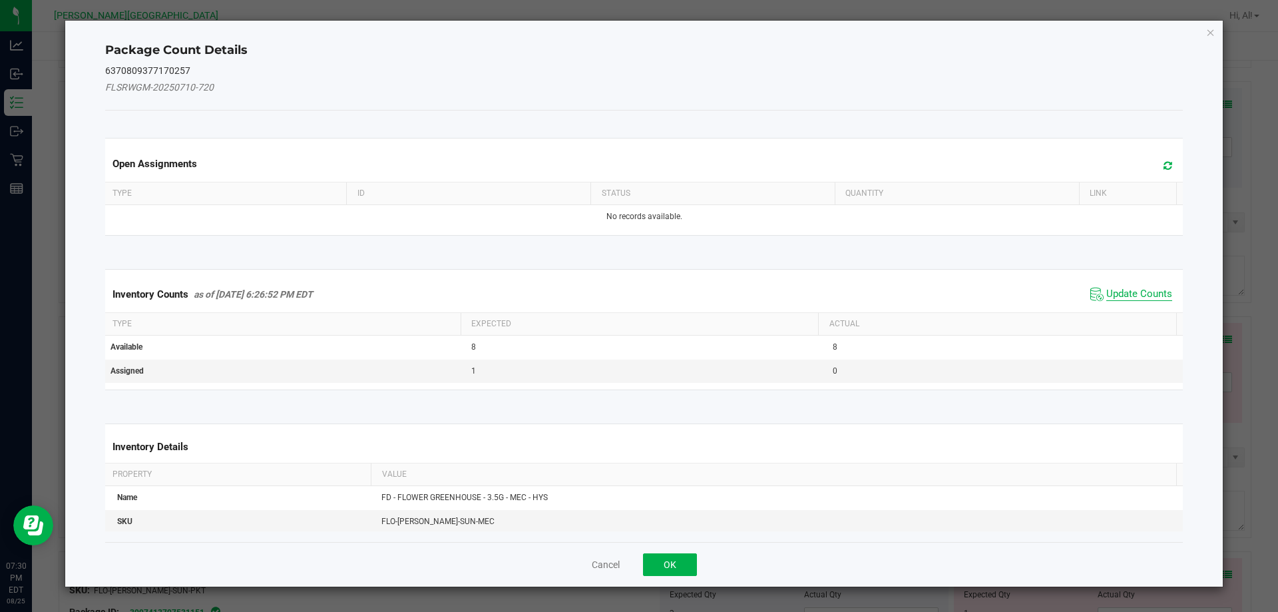
click at [630, 293] on span "Update Counts" at bounding box center [1140, 294] width 66 height 13
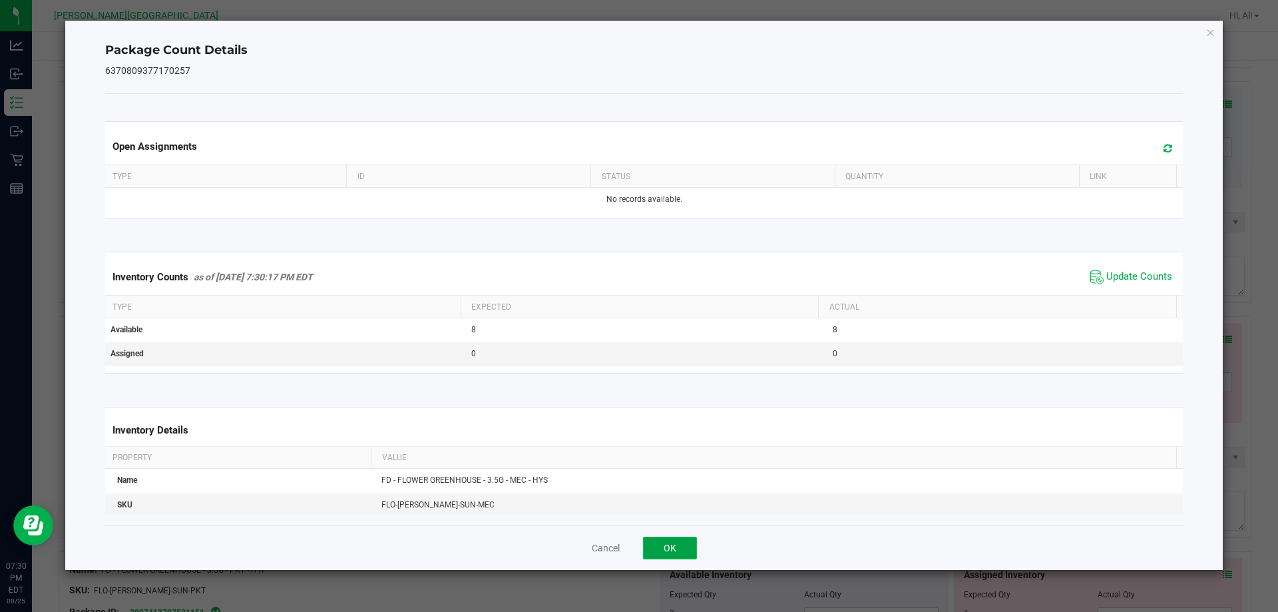
click at [630, 538] on button "OK" at bounding box center [670, 548] width 54 height 23
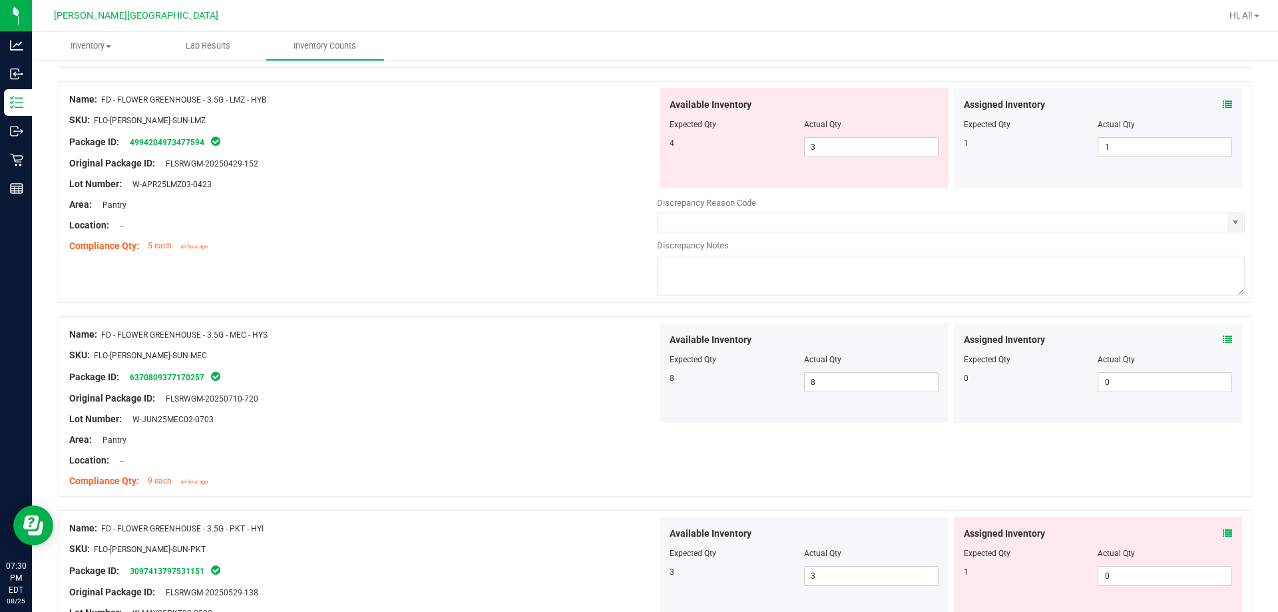
click at [552, 398] on div "Original Package ID: FLSRWGM-20250710-720" at bounding box center [363, 399] width 588 height 14
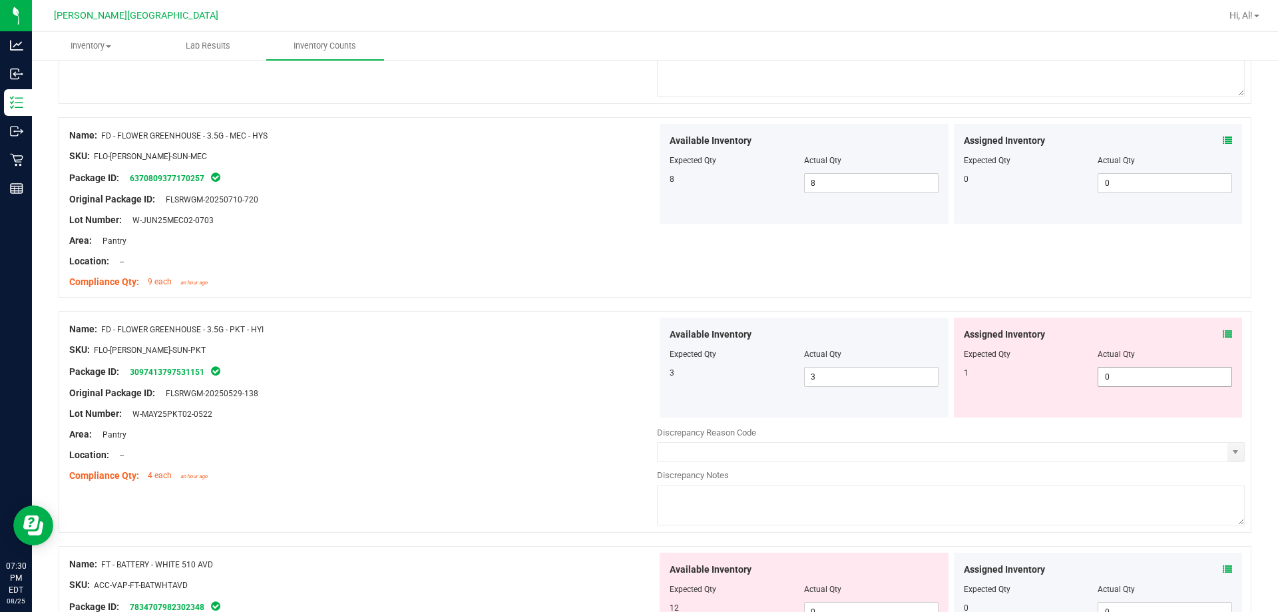
scroll to position [1864, 0]
click at [630, 332] on icon at bounding box center [1227, 333] width 9 height 9
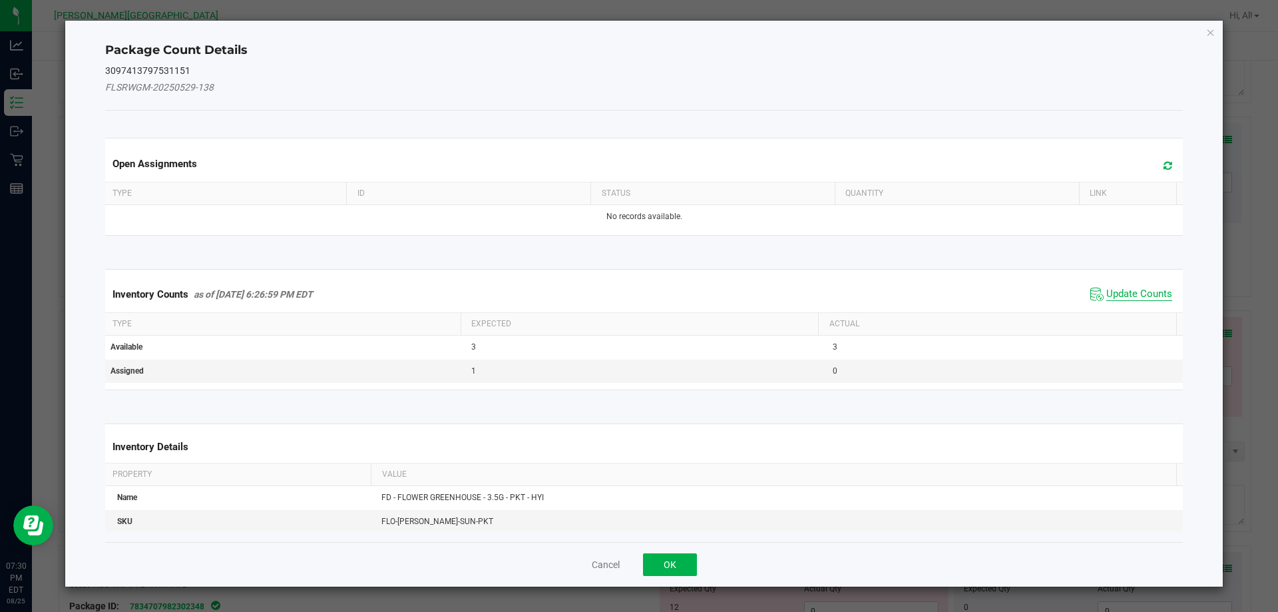
click at [630, 296] on span "Update Counts" at bounding box center [1140, 294] width 66 height 13
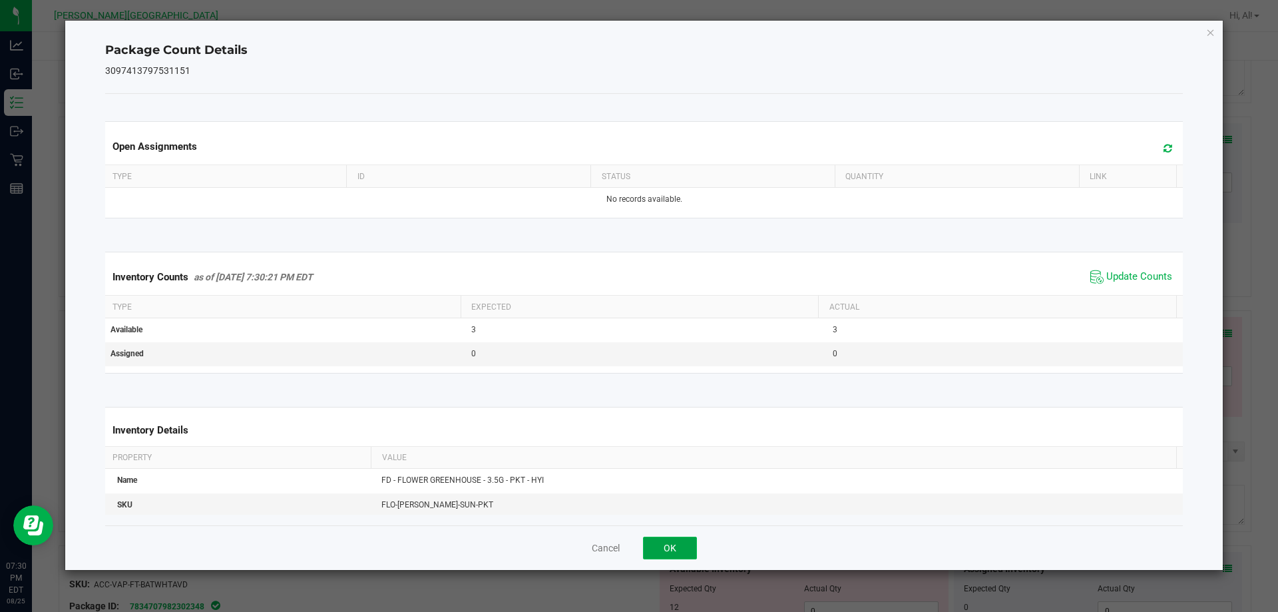
click at [630, 549] on button "OK" at bounding box center [670, 548] width 54 height 23
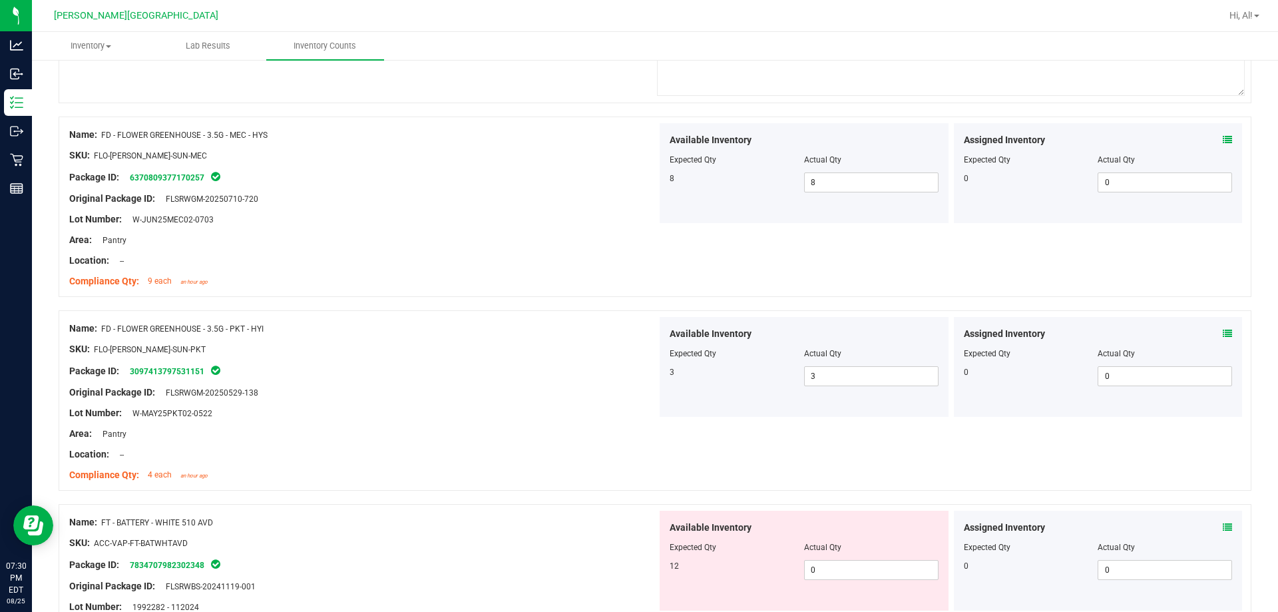
click at [615, 448] on div "Location: --" at bounding box center [363, 454] width 588 height 14
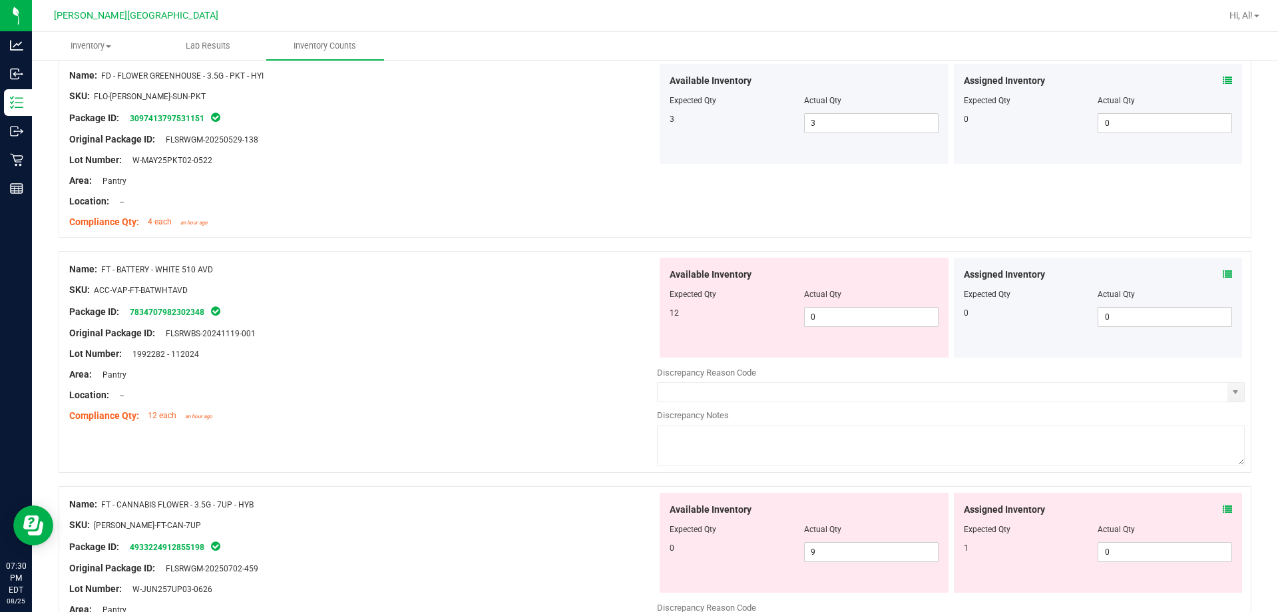
scroll to position [2131, 0]
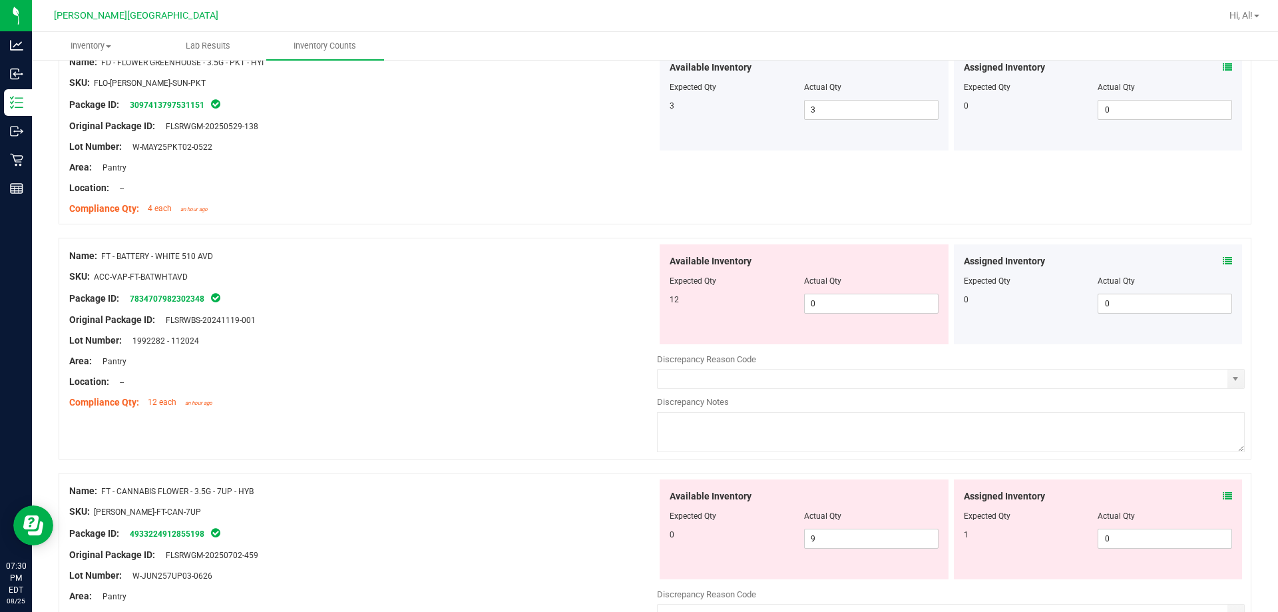
click at [630, 262] on icon at bounding box center [1227, 260] width 9 height 9
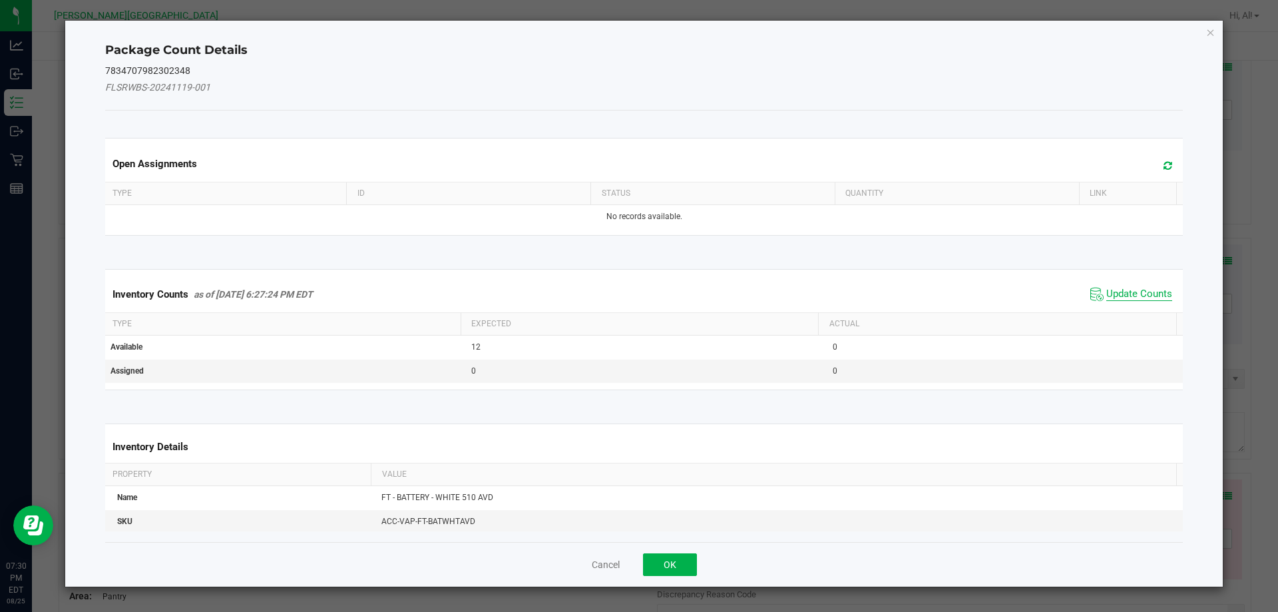
click at [630, 298] on span "Update Counts" at bounding box center [1140, 294] width 66 height 13
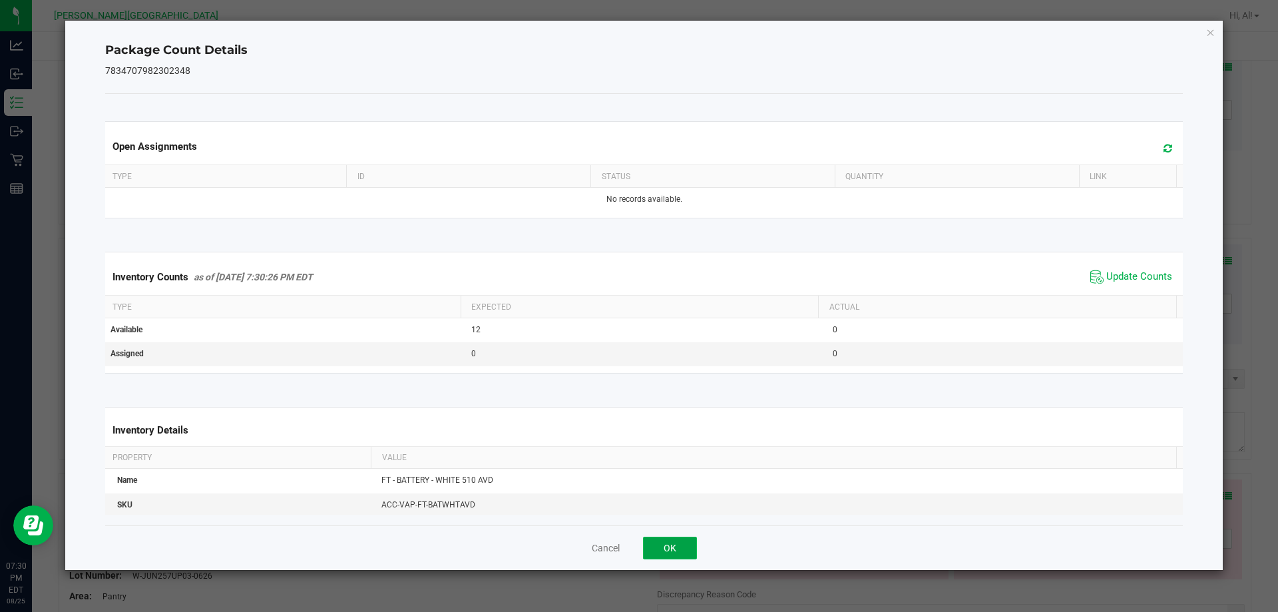
click at [630, 553] on button "OK" at bounding box center [670, 548] width 54 height 23
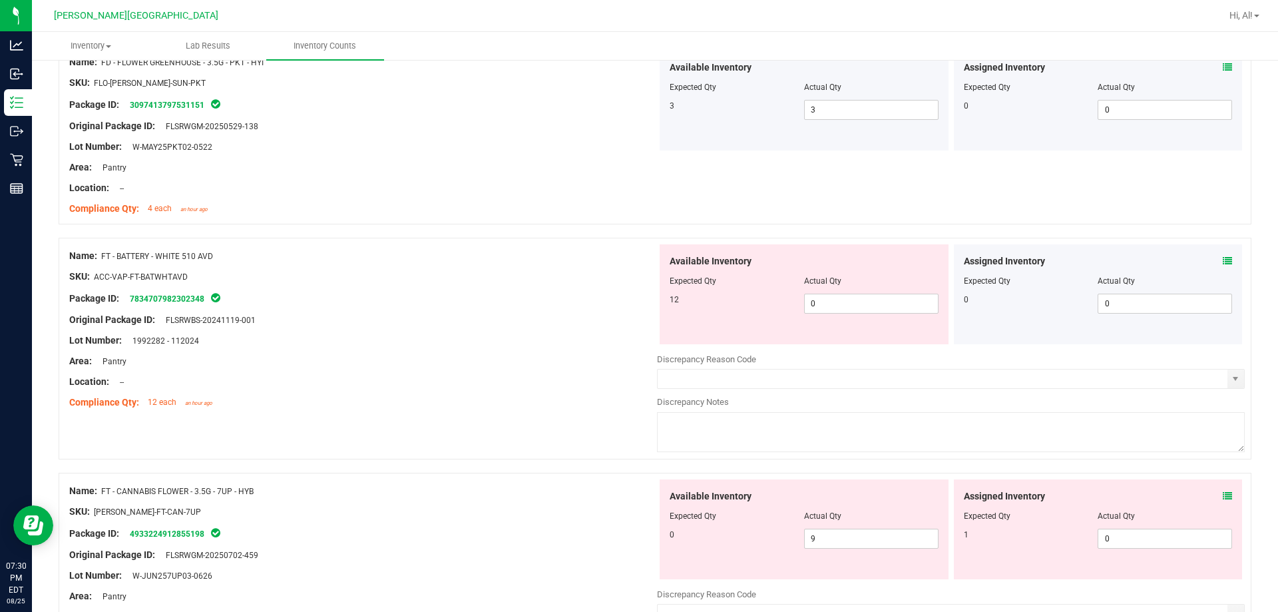
click at [547, 356] on div "Area: Pantry" at bounding box center [363, 361] width 588 height 14
click at [630, 302] on span "0 0" at bounding box center [871, 304] width 134 height 20
click at [630, 302] on input "0" at bounding box center [871, 303] width 133 height 19
click at [630, 282] on div "Actual Qty" at bounding box center [871, 281] width 134 height 12
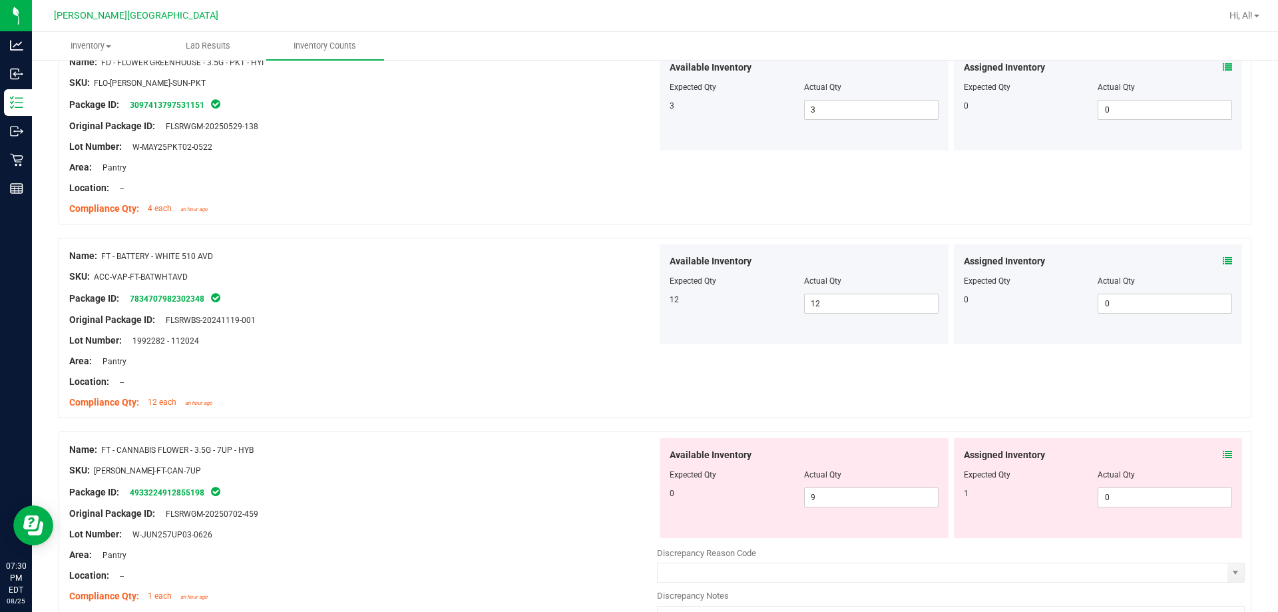
click at [630, 457] on icon at bounding box center [1227, 454] width 9 height 9
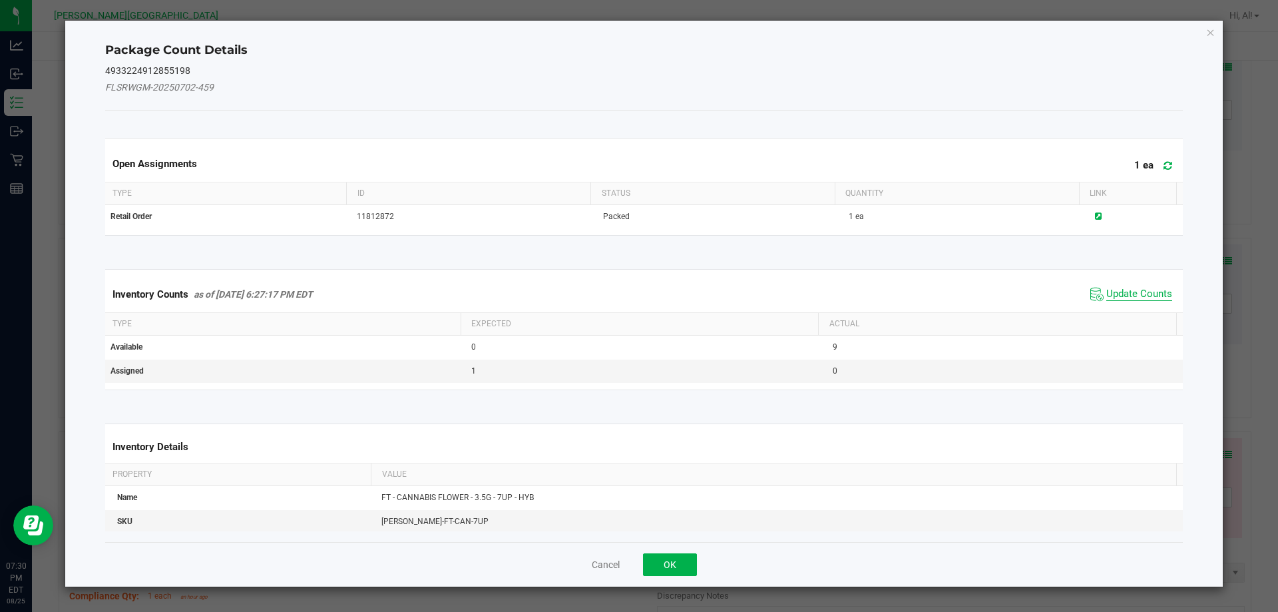
click at [630, 288] on span "Update Counts" at bounding box center [1140, 294] width 66 height 13
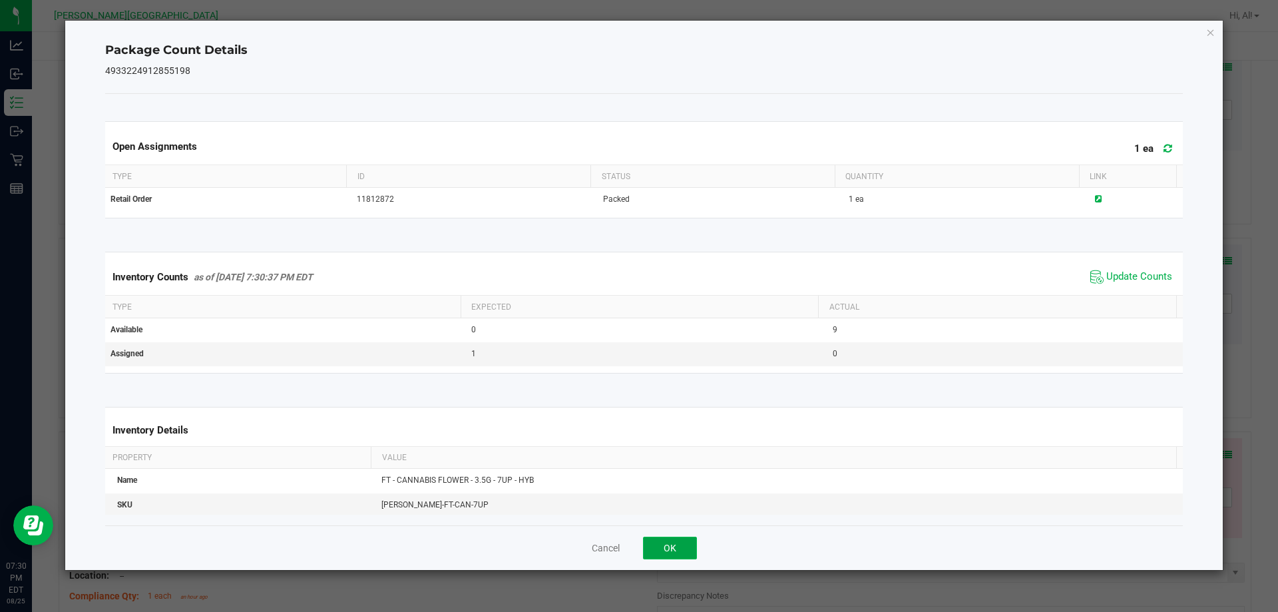
click at [630, 540] on button "OK" at bounding box center [670, 548] width 54 height 23
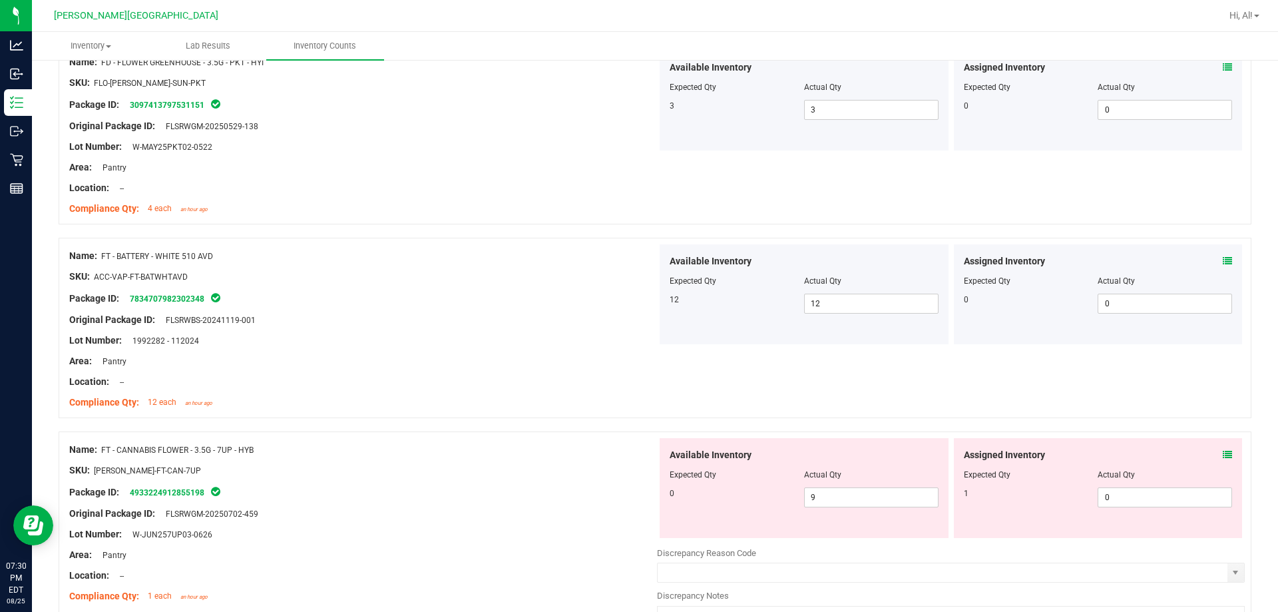
click at [598, 480] on div at bounding box center [363, 480] width 588 height 7
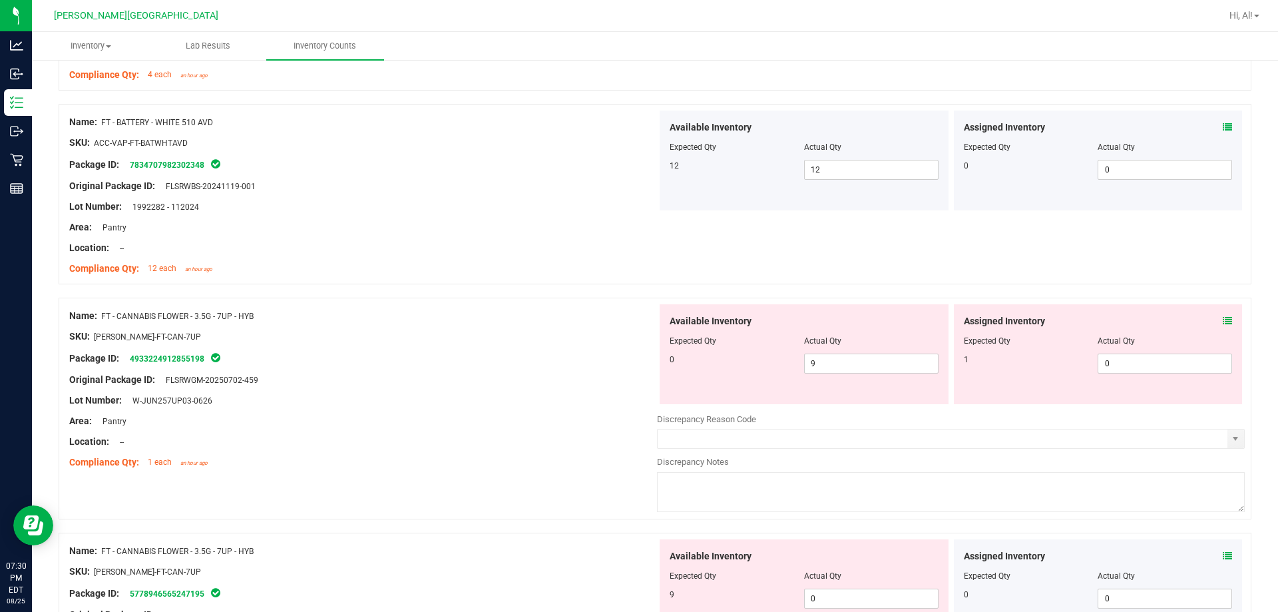
scroll to position [2330, 0]
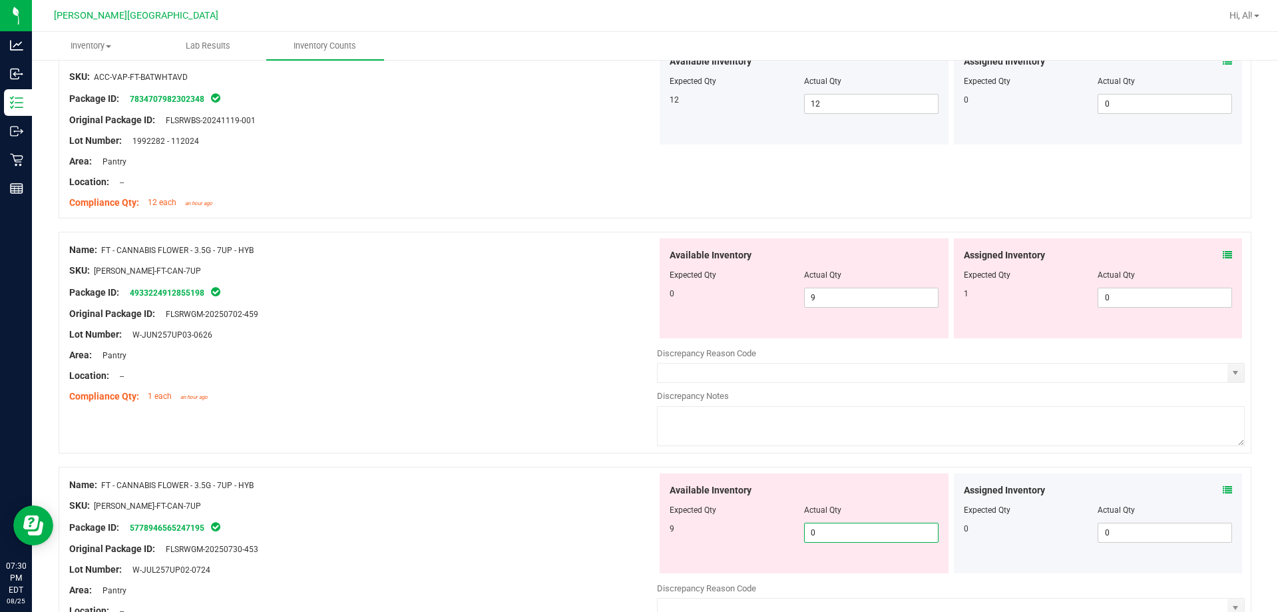
click at [630, 537] on span "0 0" at bounding box center [871, 533] width 134 height 20
click at [630, 537] on input "0" at bounding box center [871, 532] width 133 height 19
click at [630, 297] on span "9 9" at bounding box center [871, 298] width 134 height 20
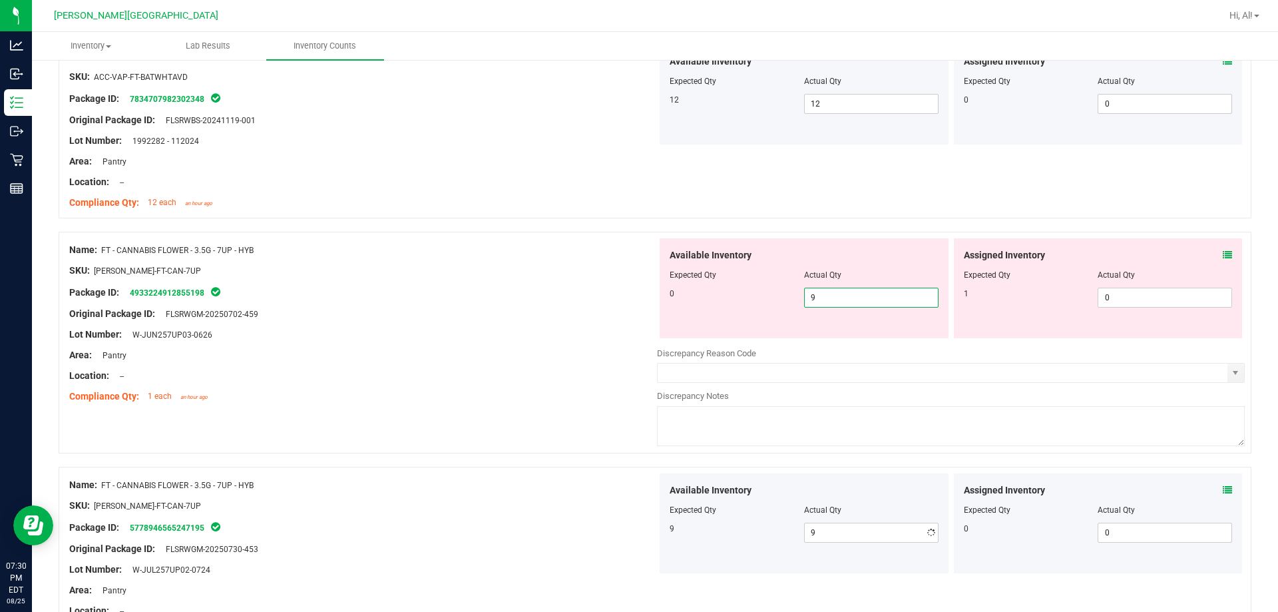
click at [630, 297] on input "9" at bounding box center [871, 297] width 133 height 19
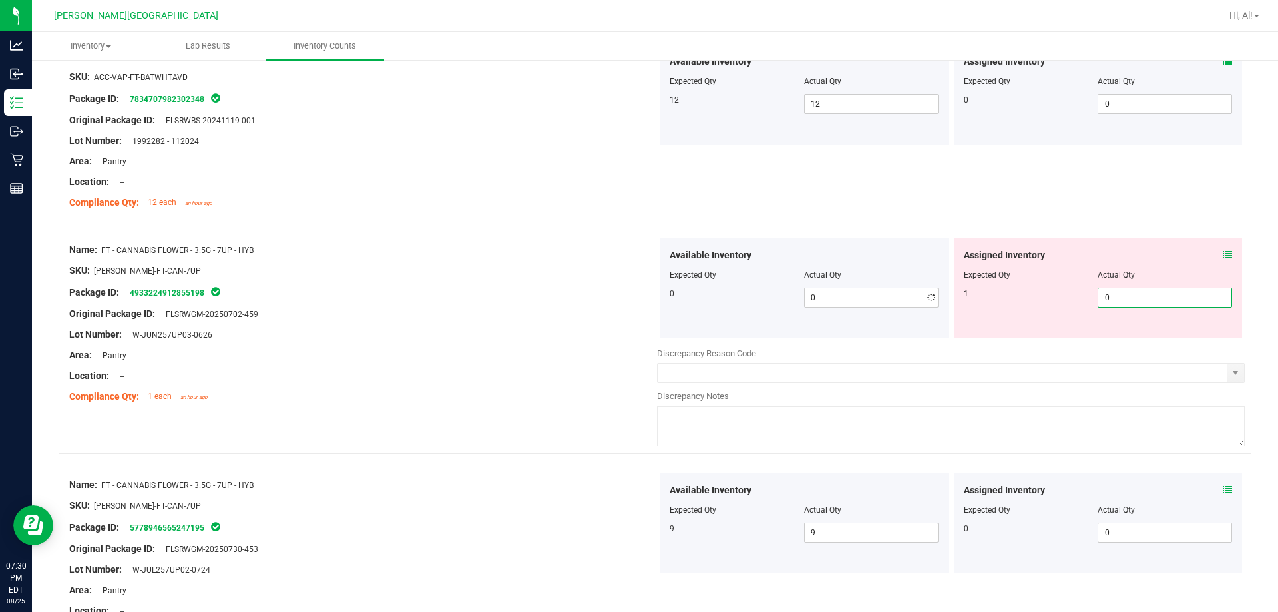
click at [630, 303] on span "0 0" at bounding box center [1165, 298] width 134 height 20
click at [630, 303] on input "0" at bounding box center [1165, 297] width 133 height 19
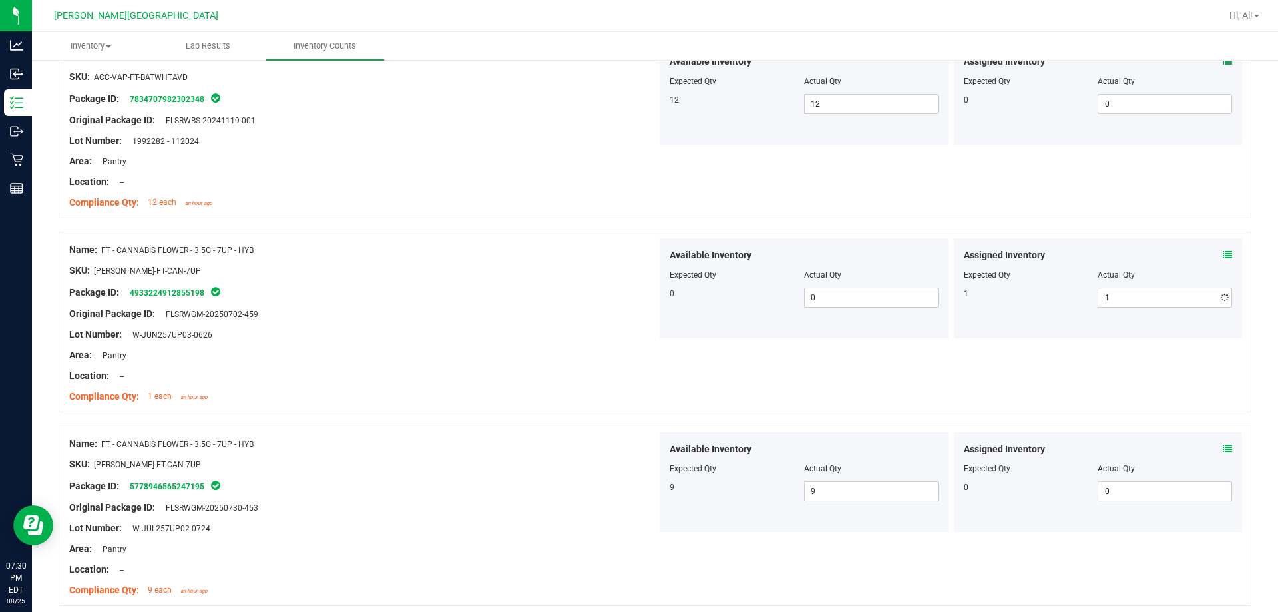
click at [630, 254] on div "Assigned Inventory" at bounding box center [1098, 255] width 269 height 14
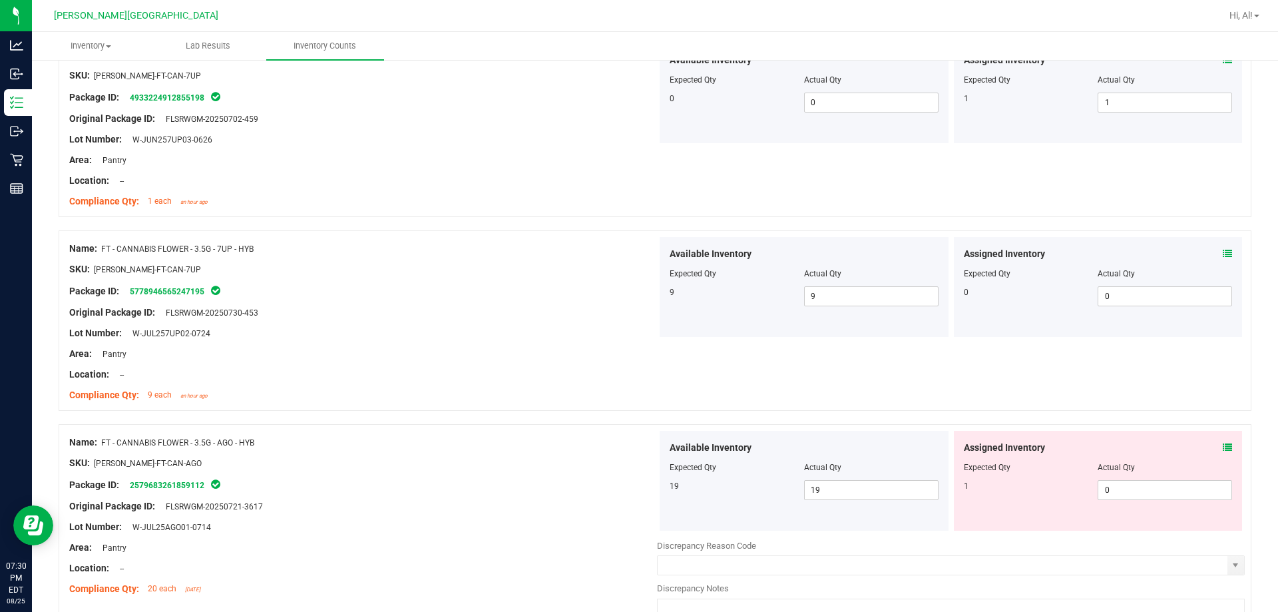
scroll to position [2663, 0]
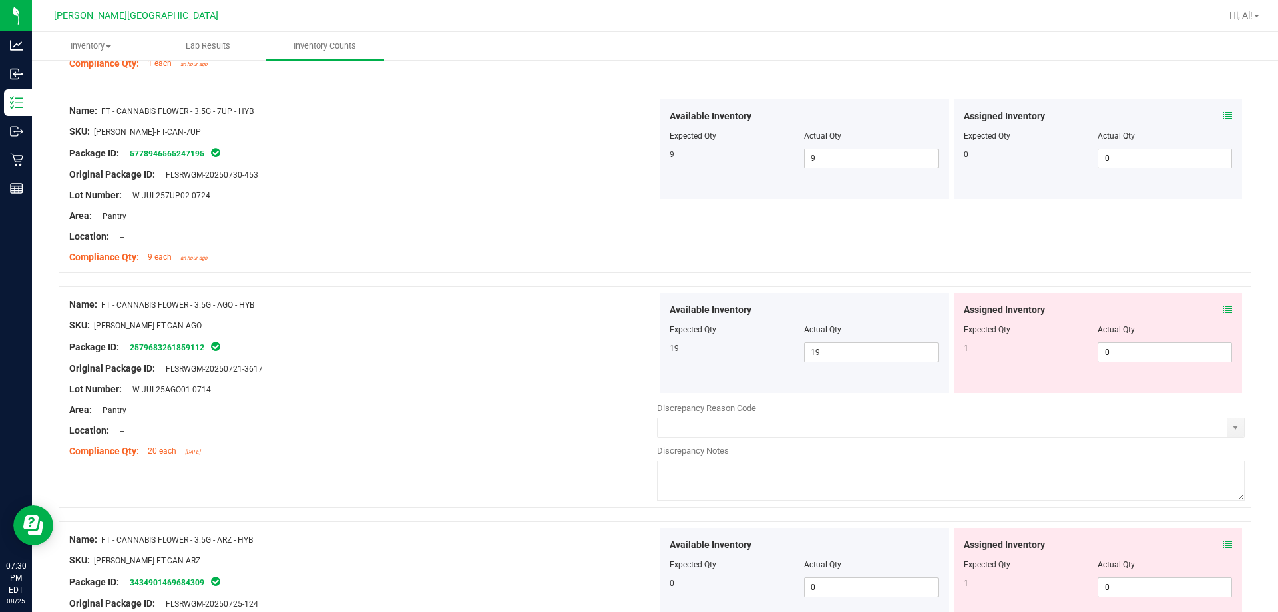
click at [630, 308] on icon at bounding box center [1227, 309] width 9 height 9
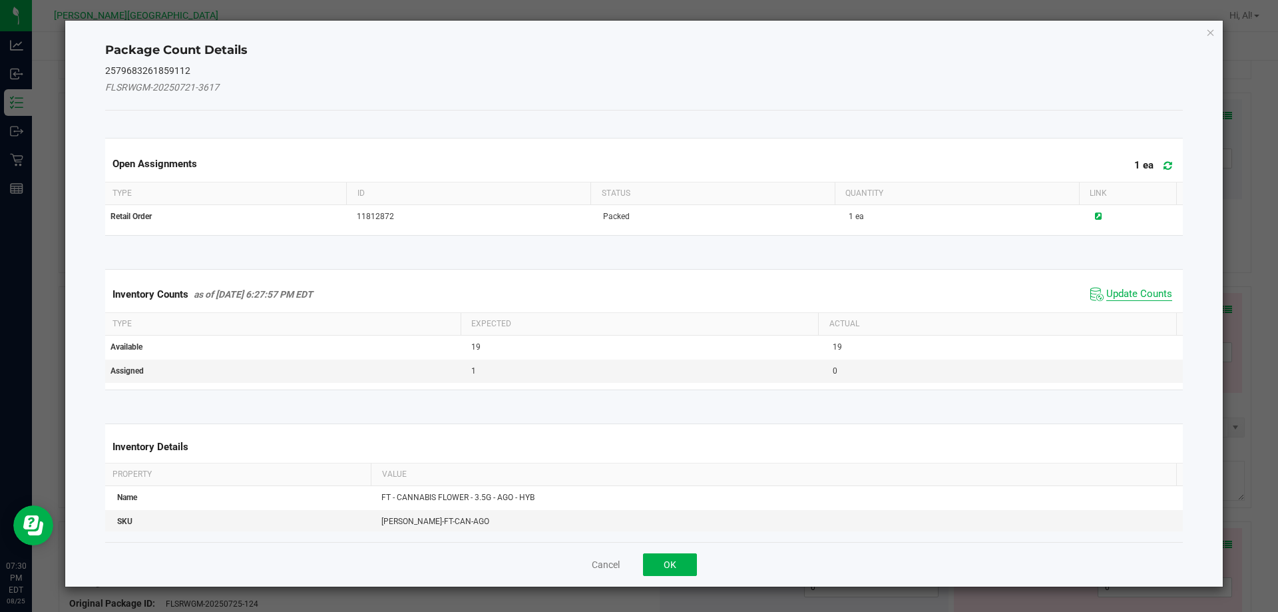
click at [630, 291] on span "Update Counts" at bounding box center [1140, 294] width 66 height 13
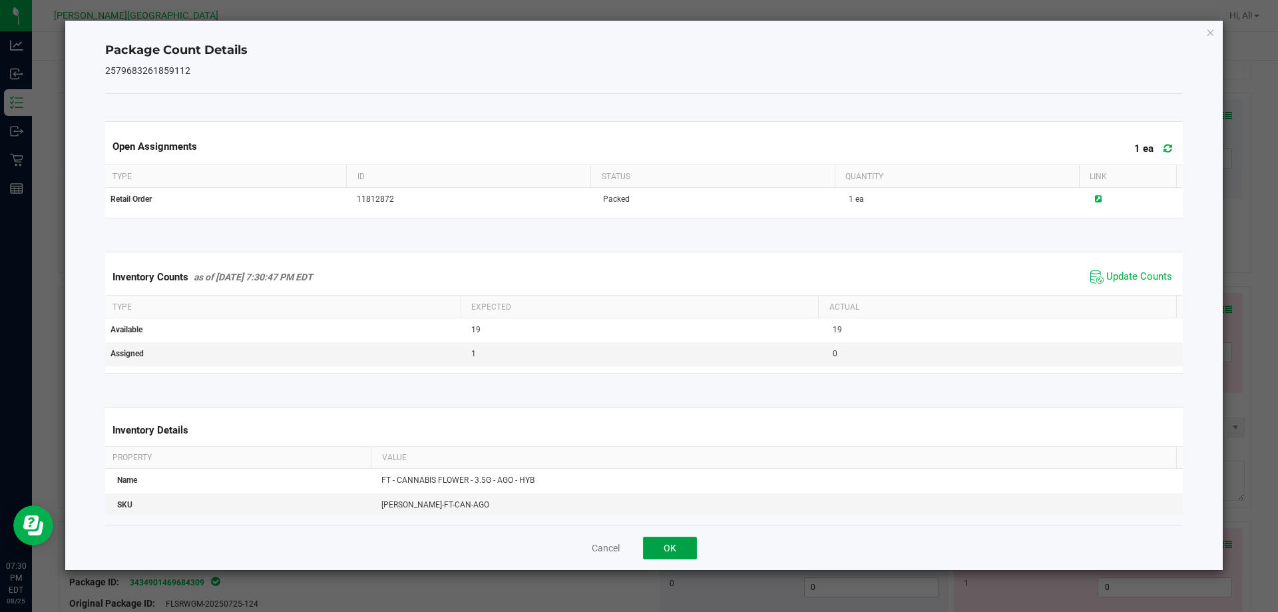
click at [630, 543] on button "OK" at bounding box center [670, 548] width 54 height 23
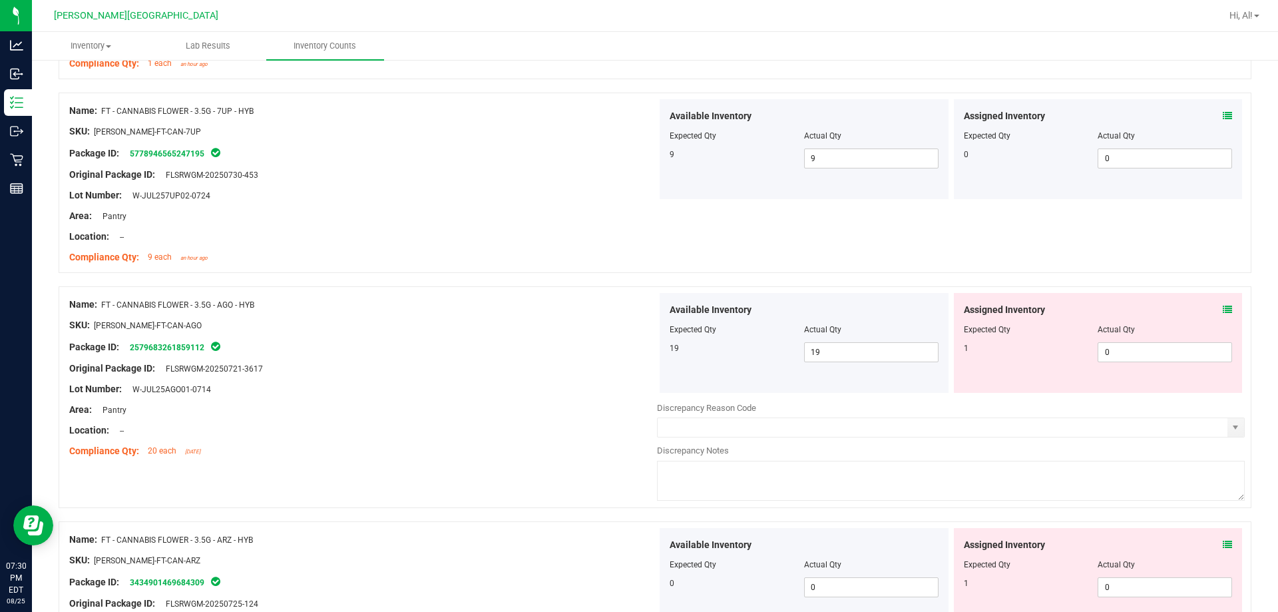
click at [578, 458] on div "Name: FT - CANNABIS FLOWER - 3.5G - AGO - HYB SKU: [PERSON_NAME]-FT-CAN-AGO Pac…" at bounding box center [363, 378] width 588 height 170
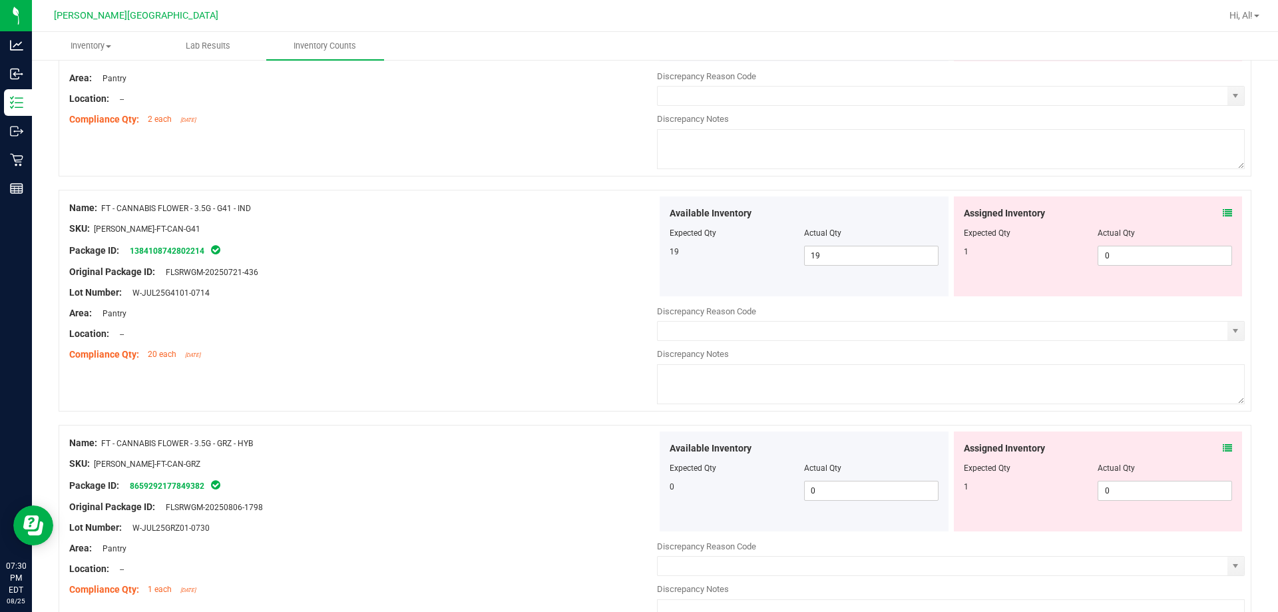
scroll to position [3793, 0]
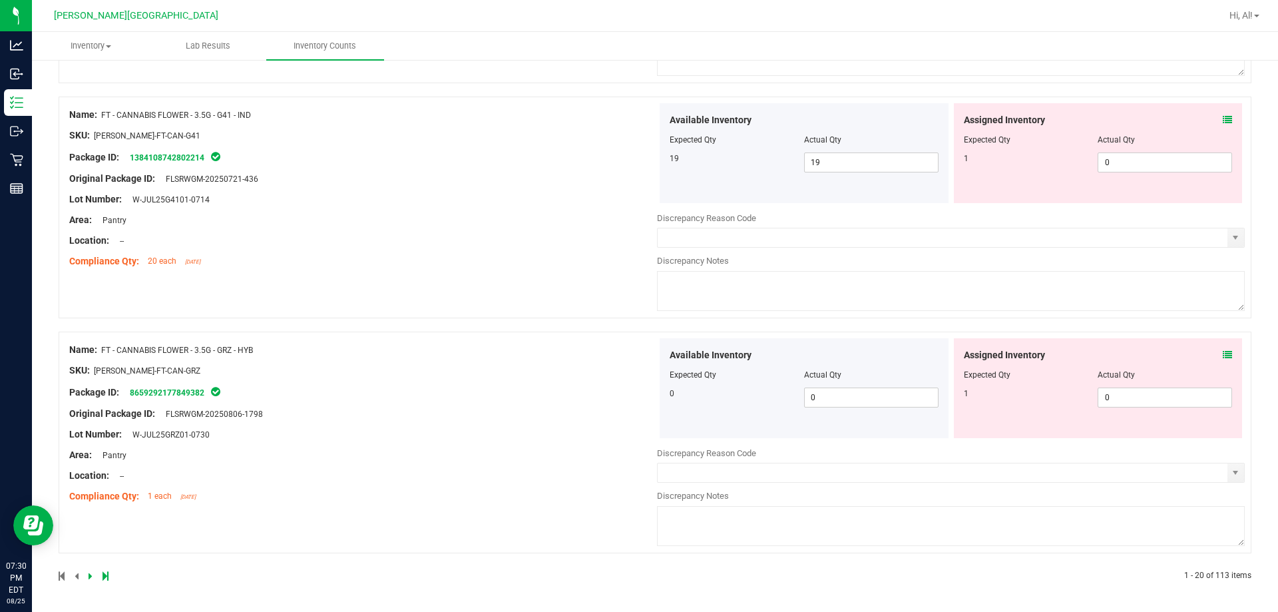
click at [90, 577] on icon at bounding box center [91, 576] width 4 height 8
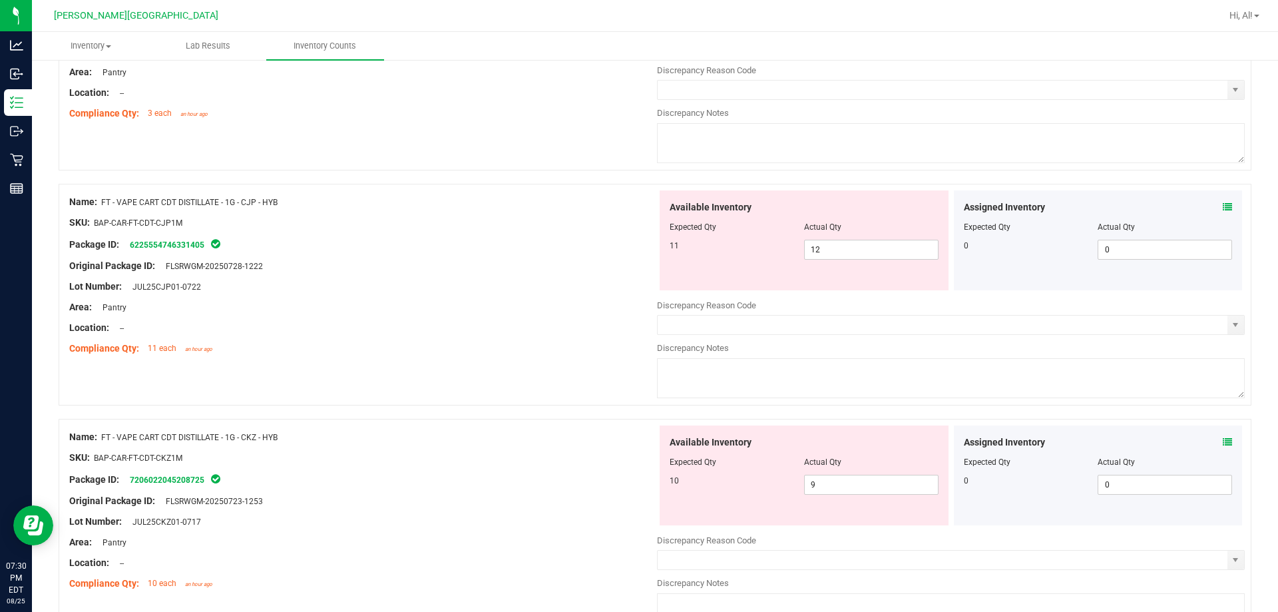
scroll to position [0, 0]
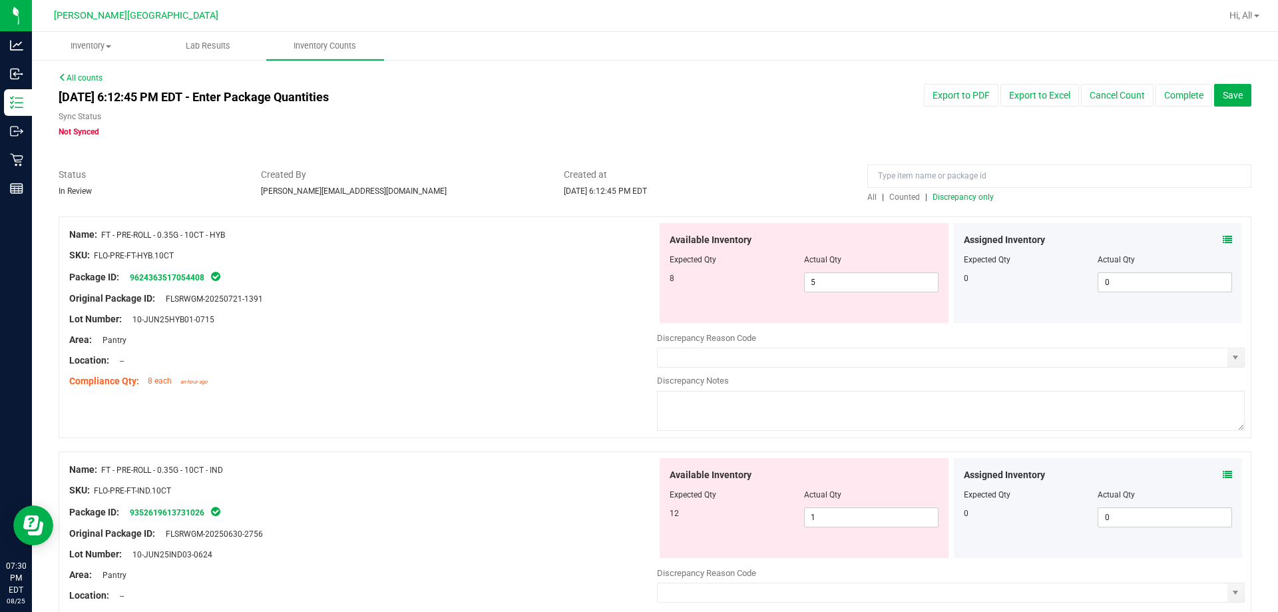
click at [630, 240] on icon at bounding box center [1227, 239] width 9 height 9
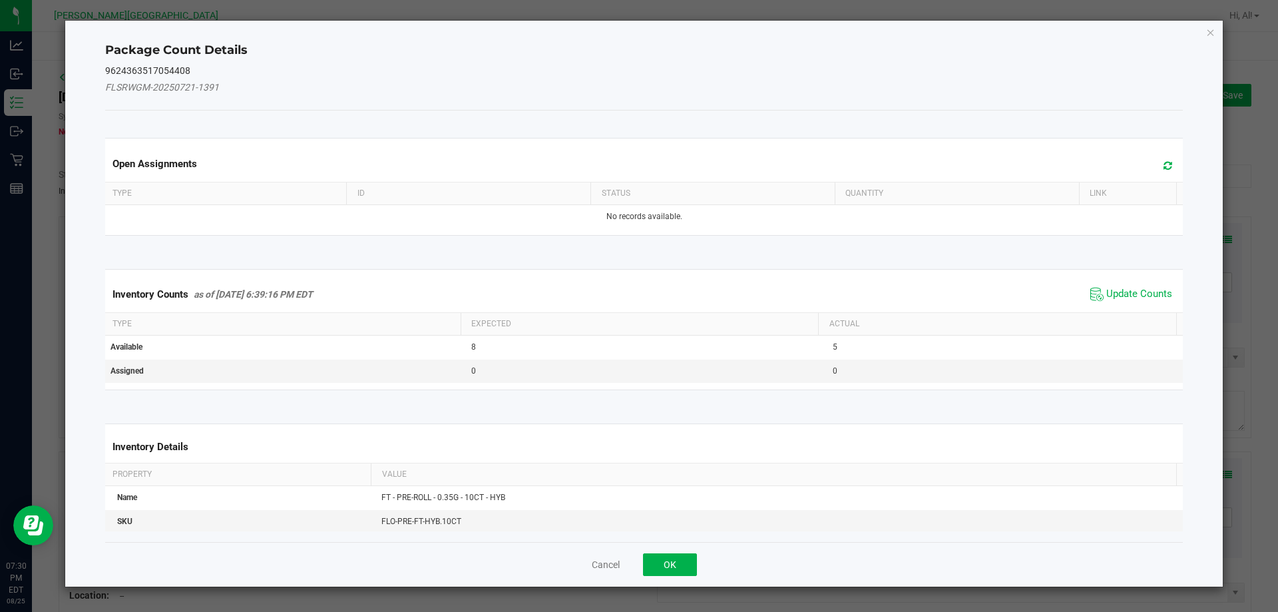
click at [630, 275] on kendo-grid "Inventory Counts as of [DATE] 6:39:16 PM EDT Update Counts Type Expected Actual…" at bounding box center [644, 329] width 1099 height 121
click at [630, 293] on span "Update Counts" at bounding box center [1140, 294] width 66 height 13
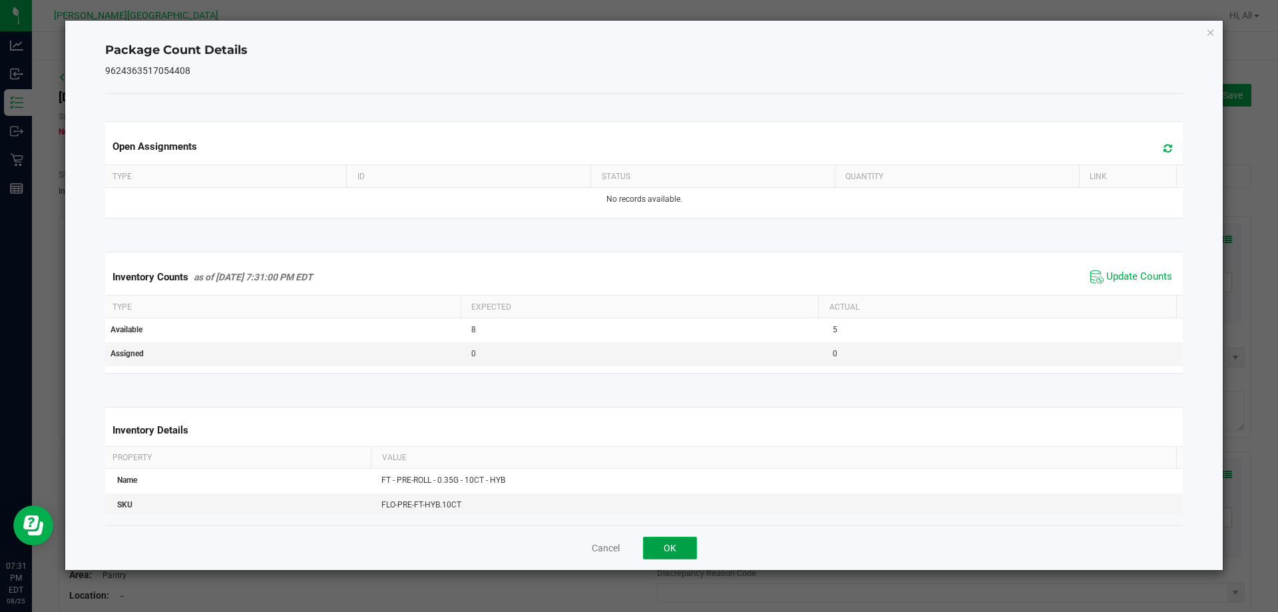
click at [630, 544] on button "OK" at bounding box center [670, 548] width 54 height 23
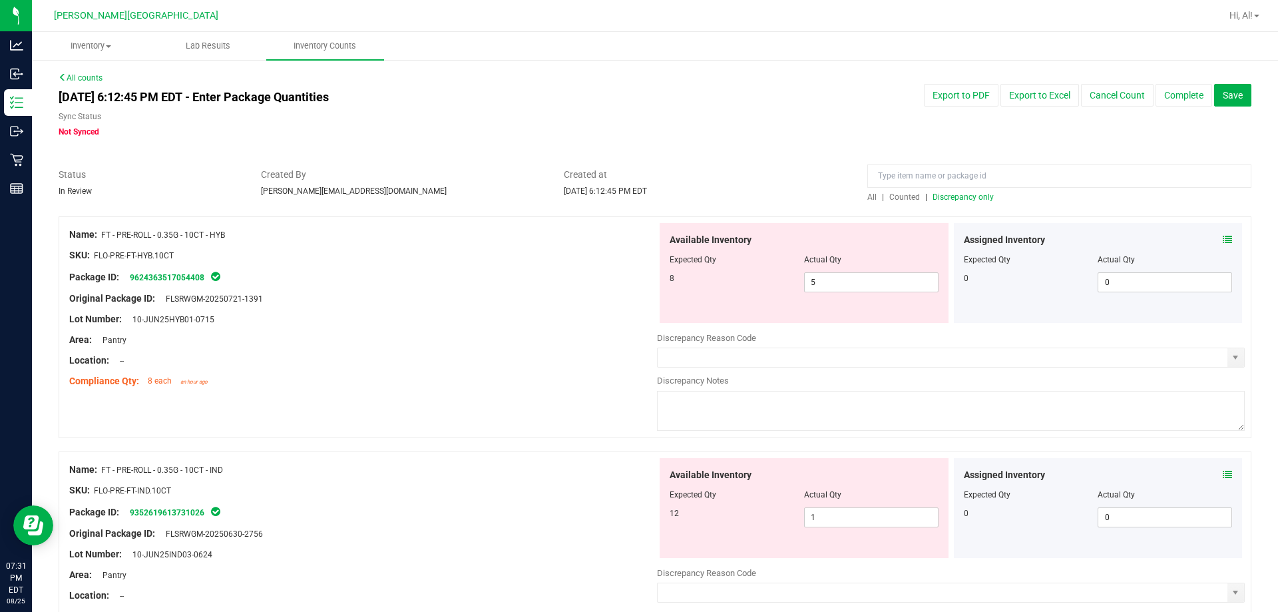
scroll to position [67, 0]
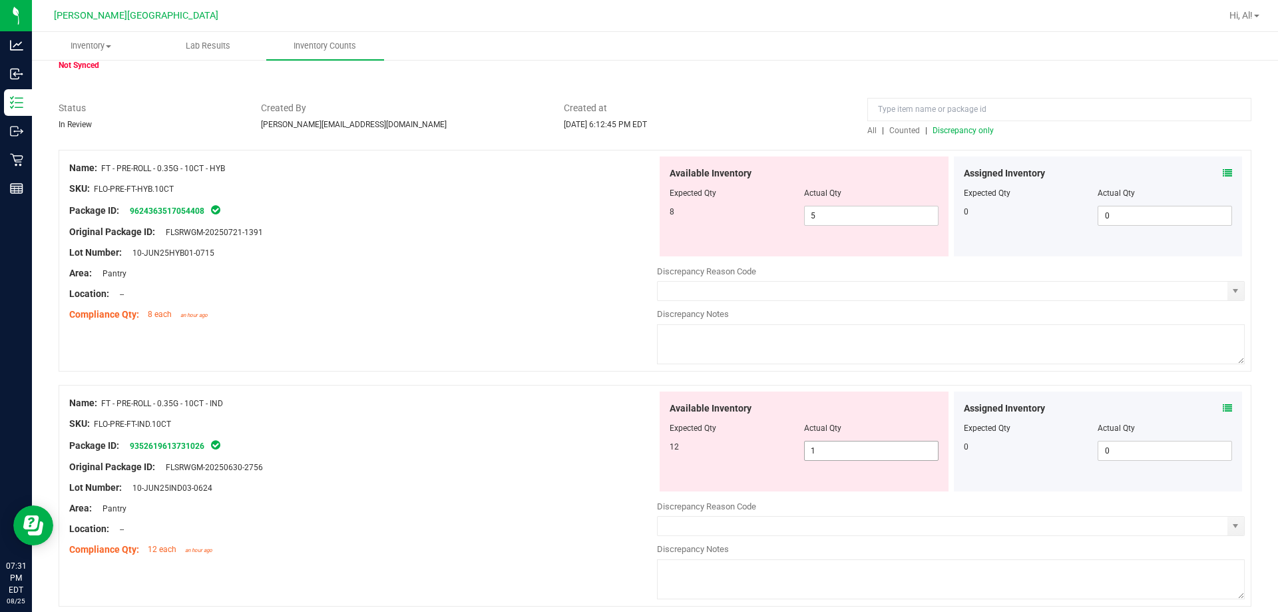
click at [630, 457] on span "1 1" at bounding box center [871, 451] width 134 height 20
click at [630, 457] on input "1" at bounding box center [871, 450] width 133 height 19
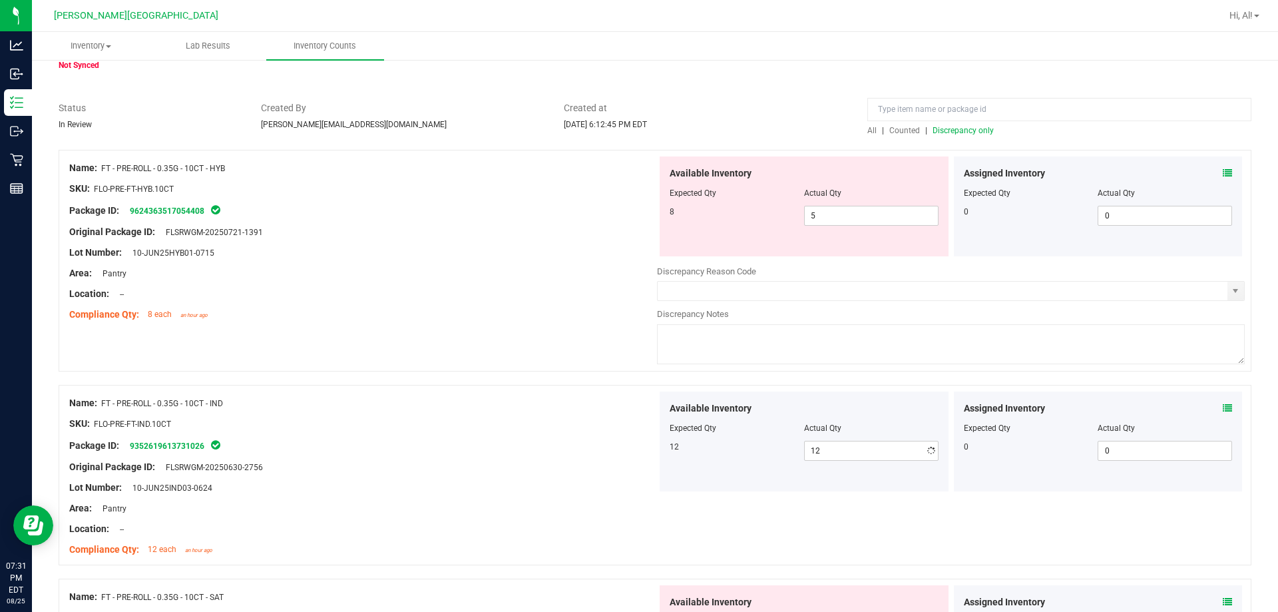
click at [630, 413] on div "Available Inventory" at bounding box center [804, 408] width 269 height 14
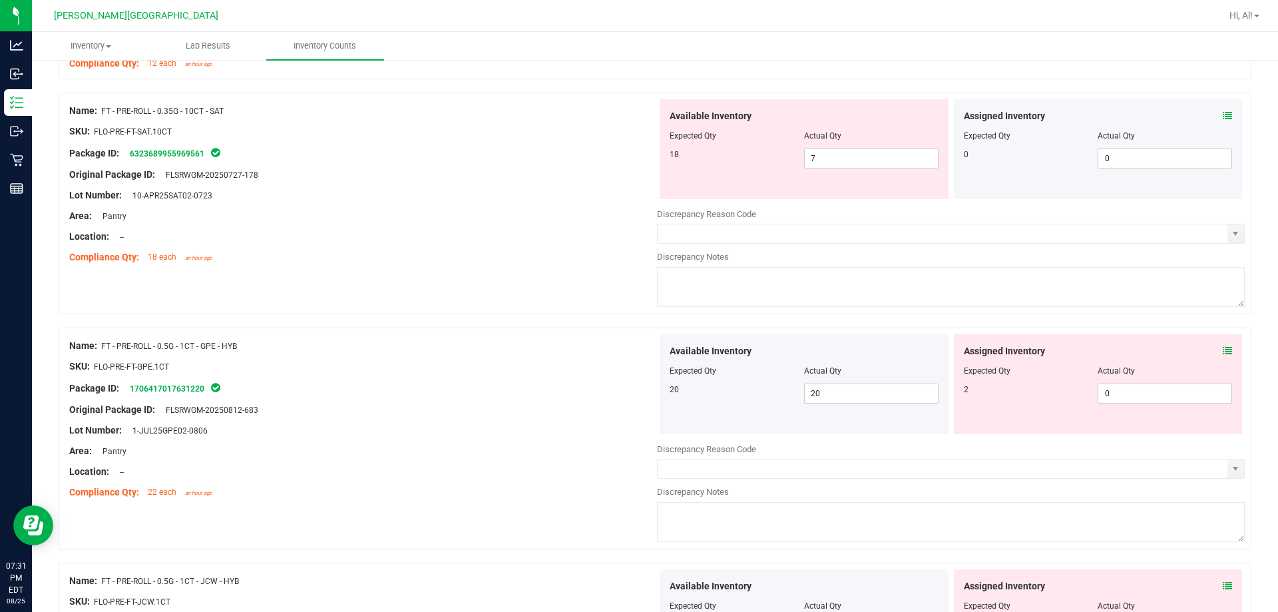
scroll to position [599, 0]
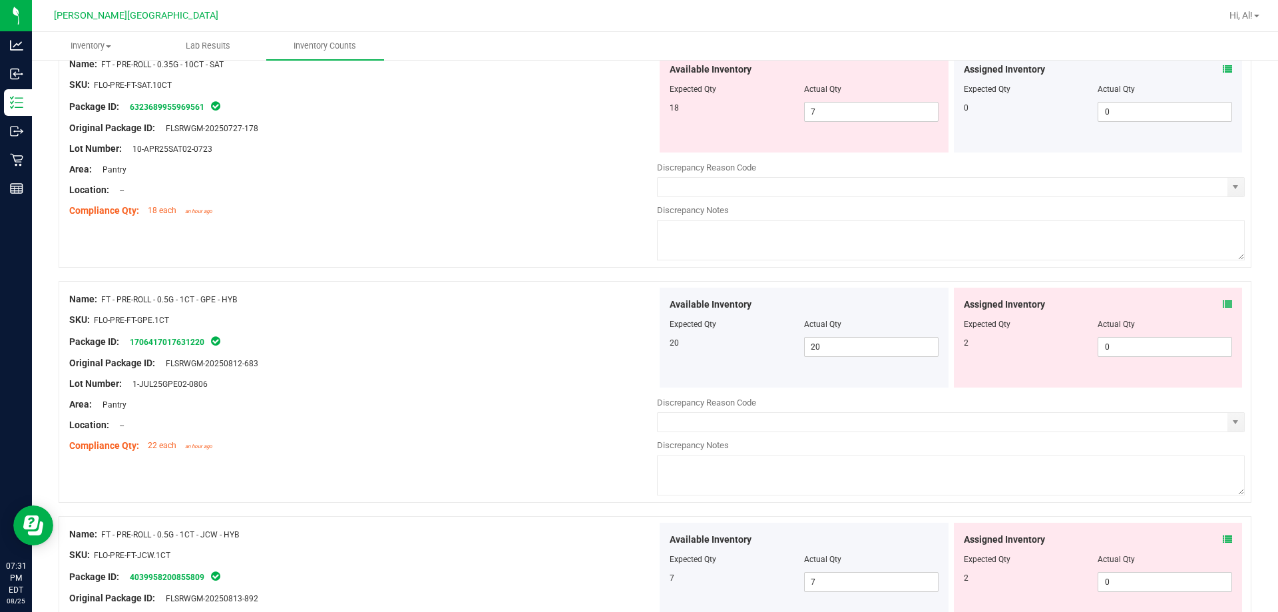
click at [630, 306] on icon at bounding box center [1227, 304] width 9 height 9
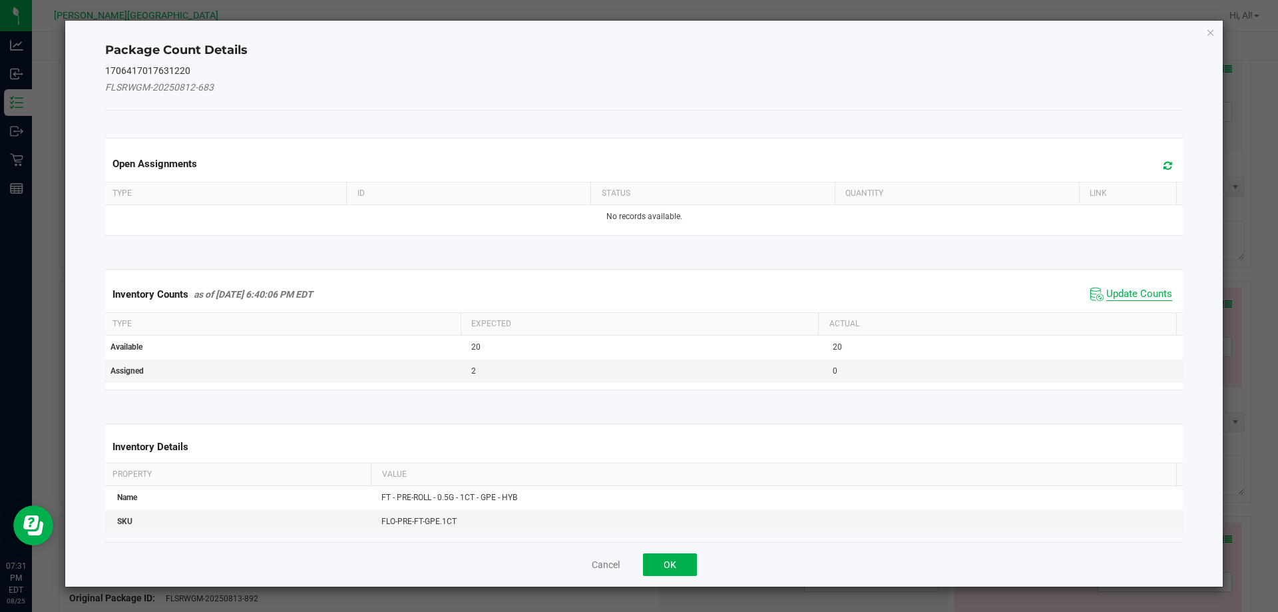
click at [630, 298] on span "Update Counts" at bounding box center [1140, 294] width 66 height 13
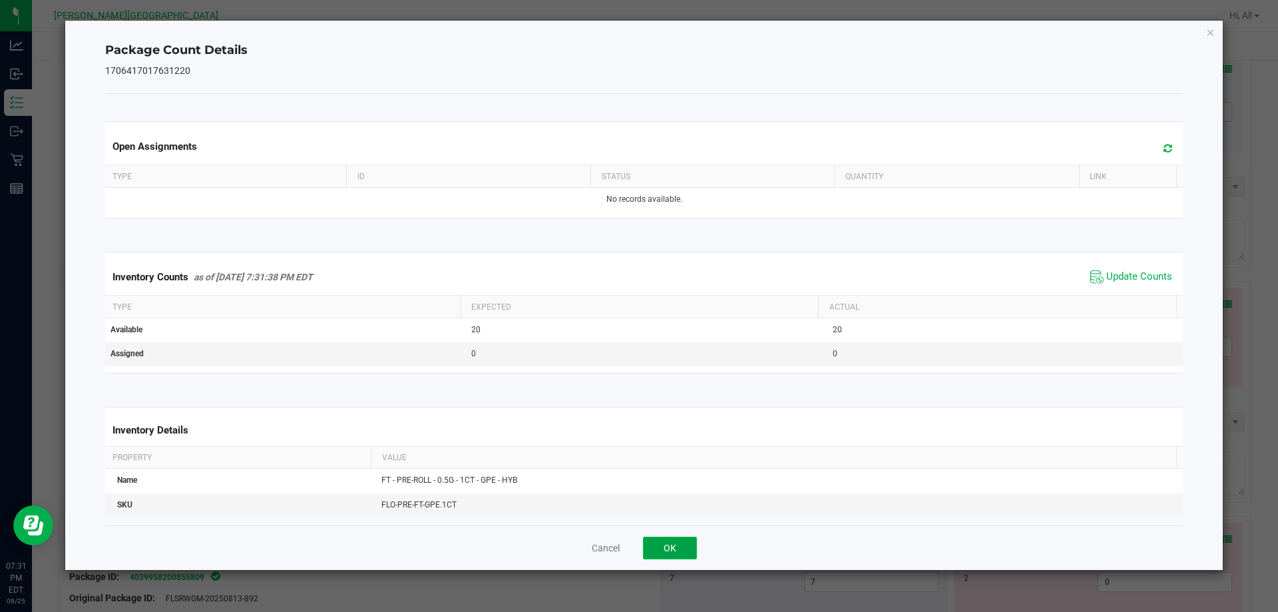
click at [630, 553] on button "OK" at bounding box center [670, 548] width 54 height 23
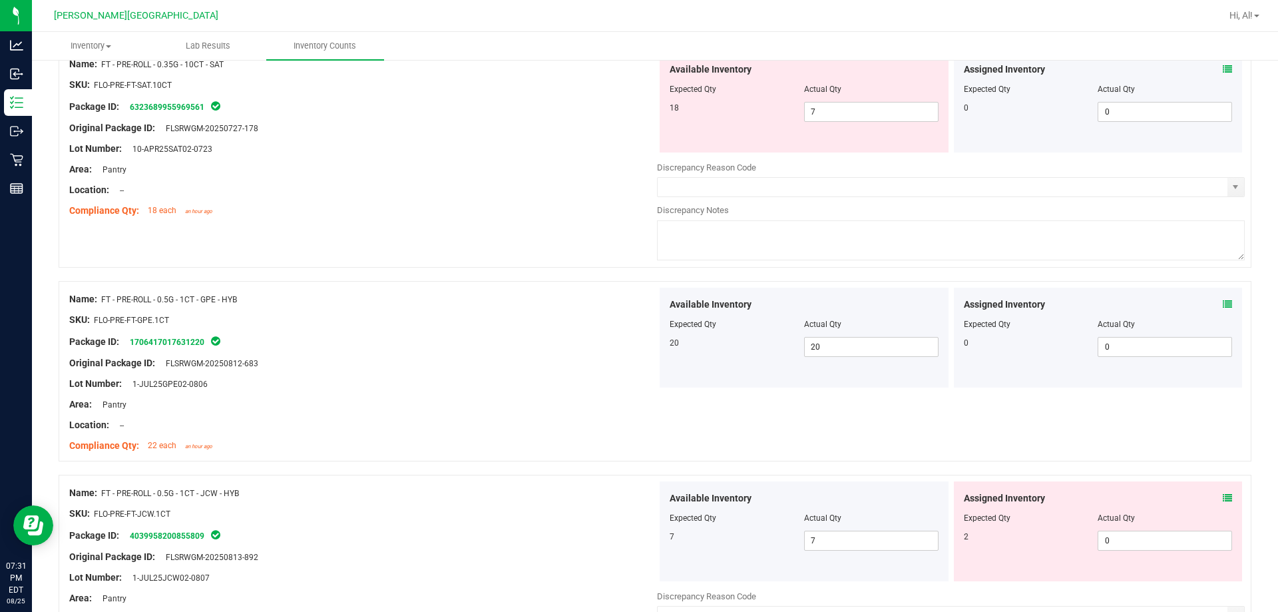
click at [550, 431] on div "Location: --" at bounding box center [363, 425] width 588 height 14
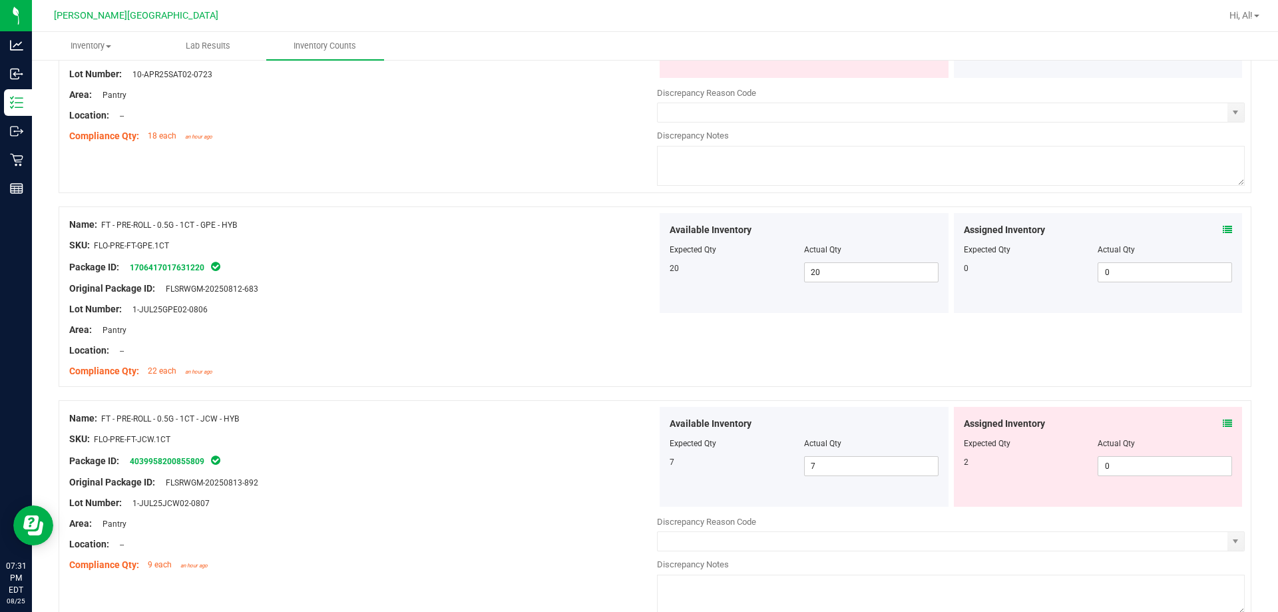
scroll to position [866, 0]
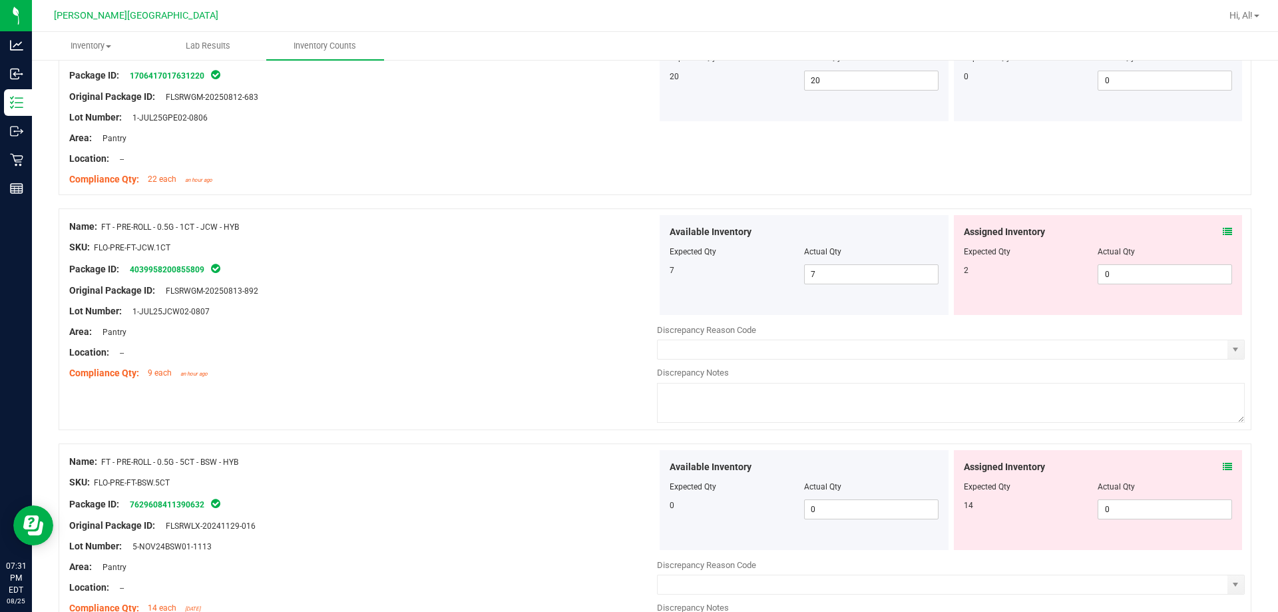
click at [630, 231] on icon at bounding box center [1227, 231] width 9 height 9
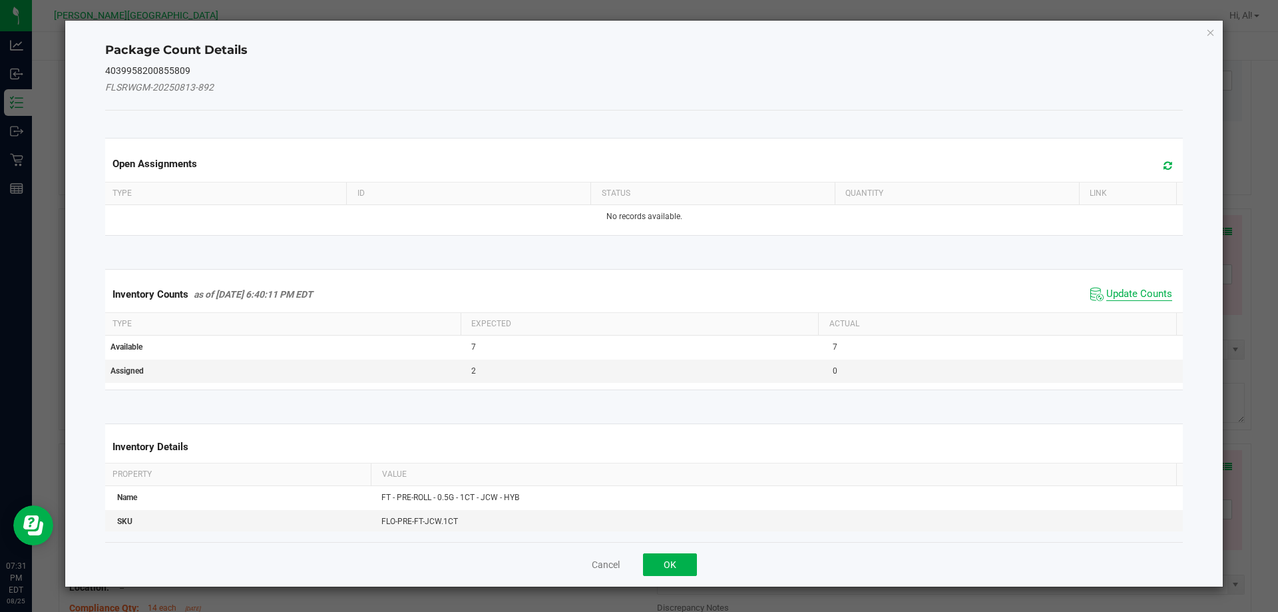
click at [630, 292] on span "Update Counts" at bounding box center [1140, 294] width 66 height 13
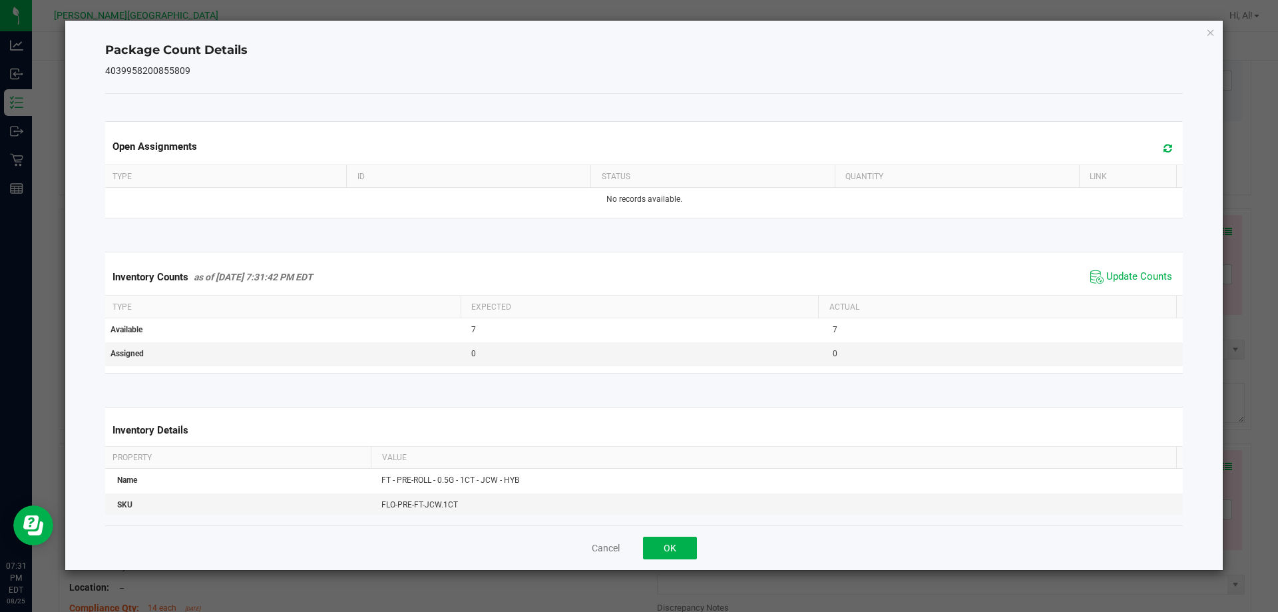
click at [630, 567] on div "Cancel OK" at bounding box center [644, 547] width 1079 height 45
click at [630, 547] on button "OK" at bounding box center [670, 548] width 54 height 23
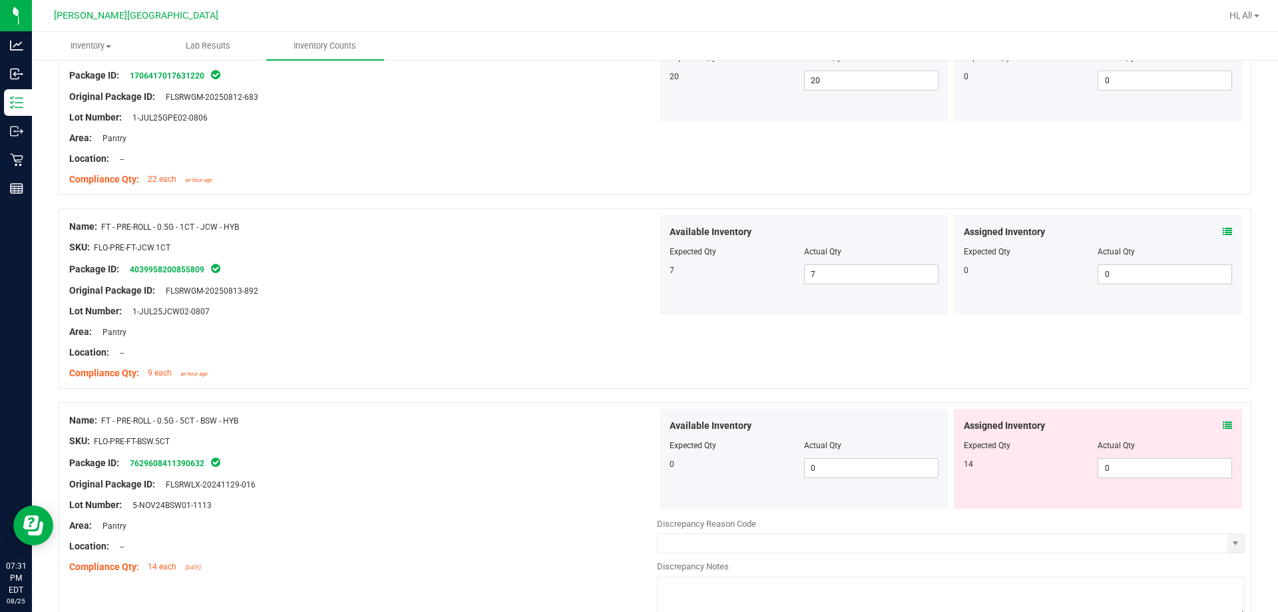
click at [558, 390] on div at bounding box center [655, 395] width 1193 height 13
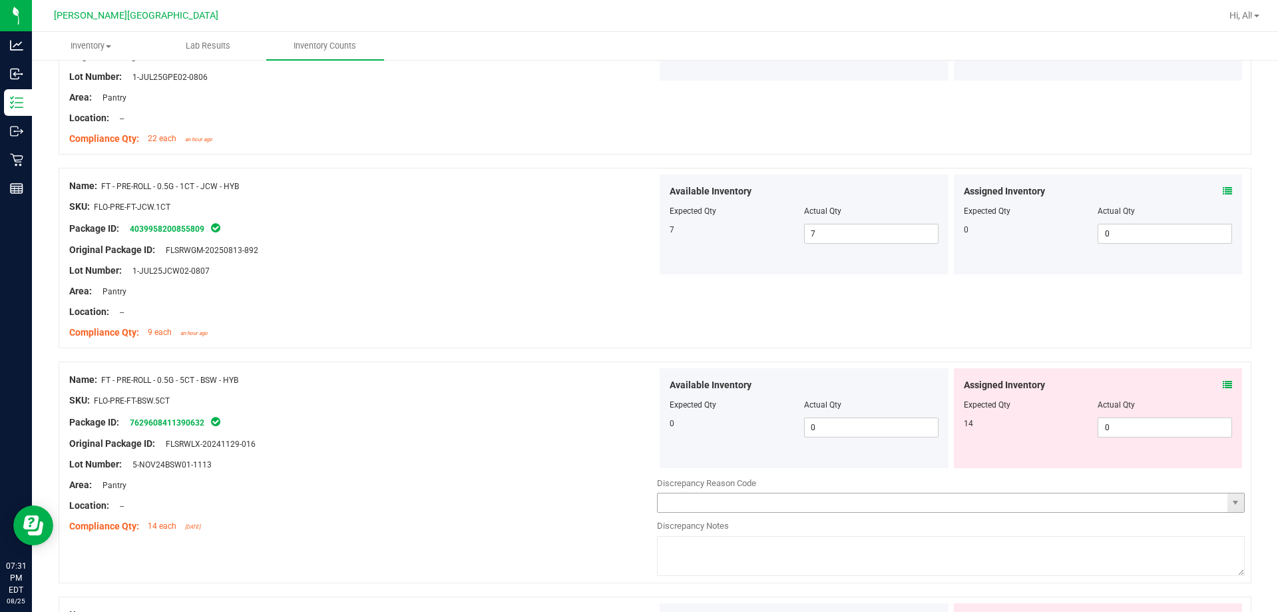
scroll to position [1065, 0]
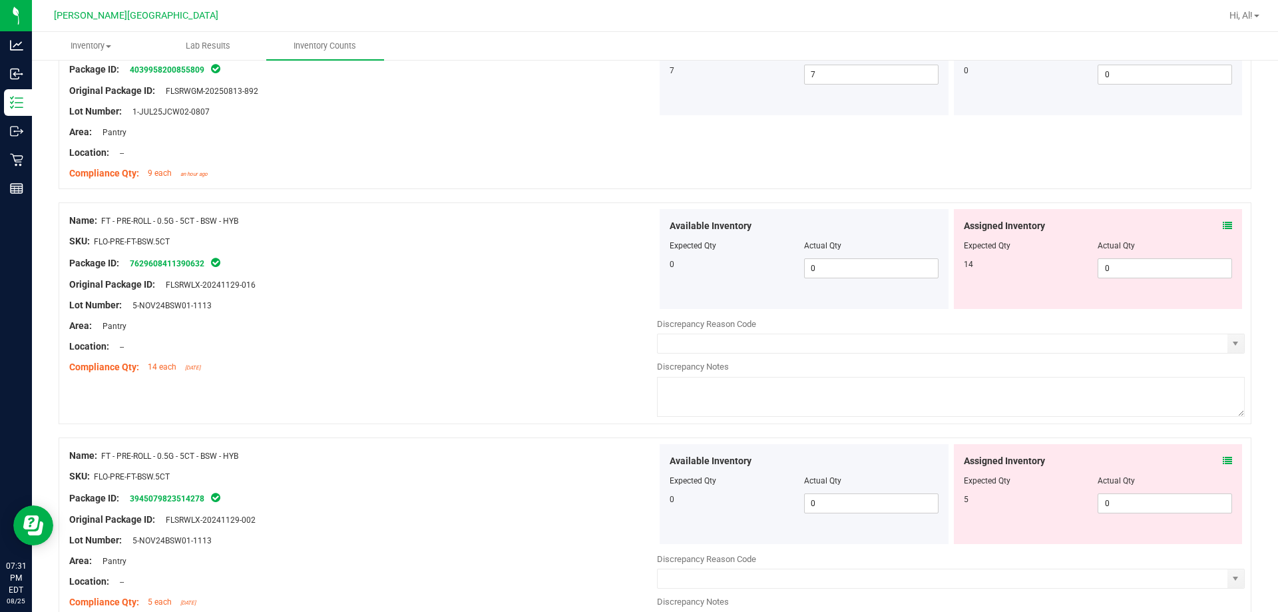
click at [630, 222] on icon at bounding box center [1227, 225] width 9 height 9
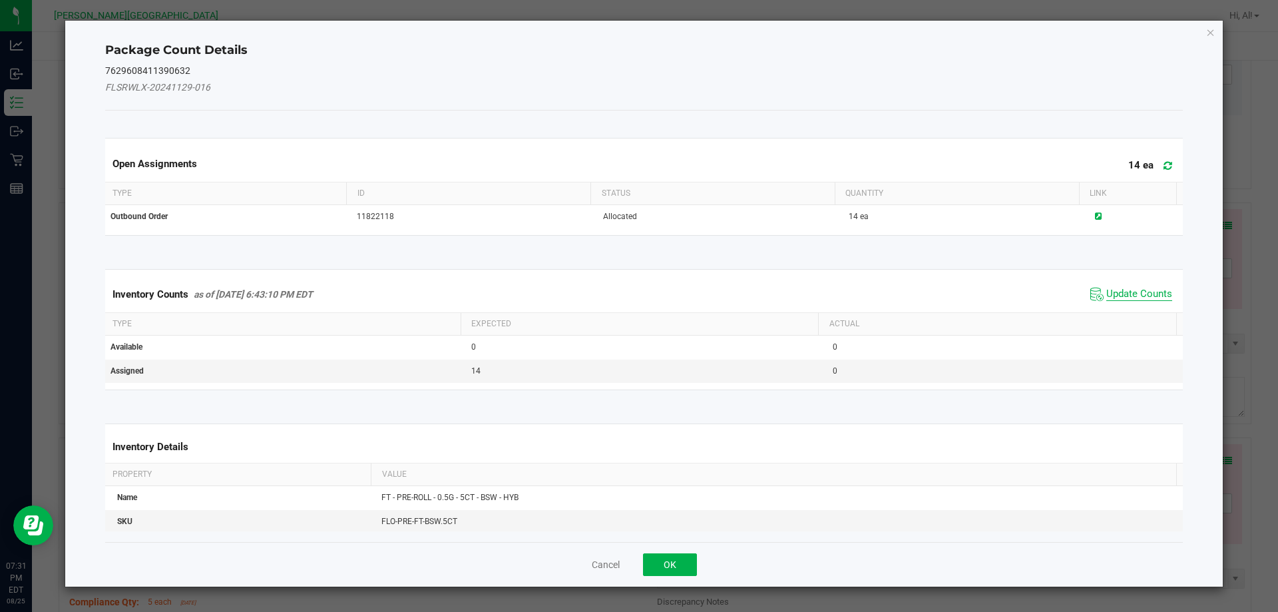
click at [630, 290] on span "Update Counts" at bounding box center [1140, 294] width 66 height 13
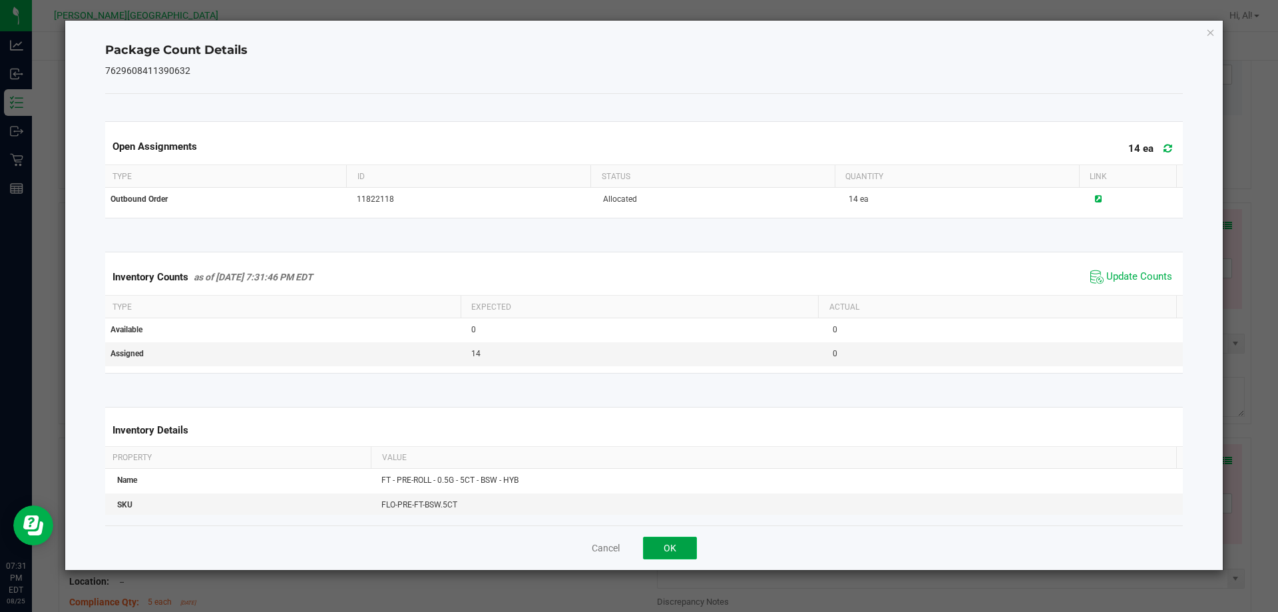
click at [630, 537] on button "OK" at bounding box center [670, 548] width 54 height 23
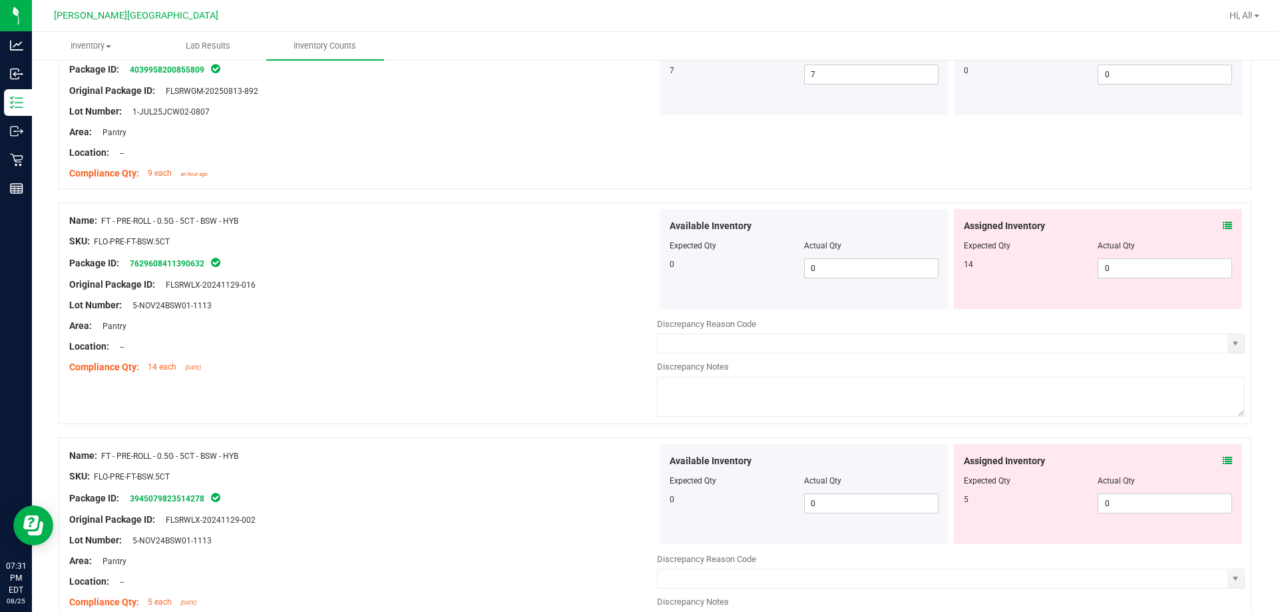
click at [563, 309] on div "Lot Number: 5-NOV24BSW01-1113" at bounding box center [363, 305] width 588 height 14
click at [630, 222] on icon at bounding box center [1227, 225] width 9 height 9
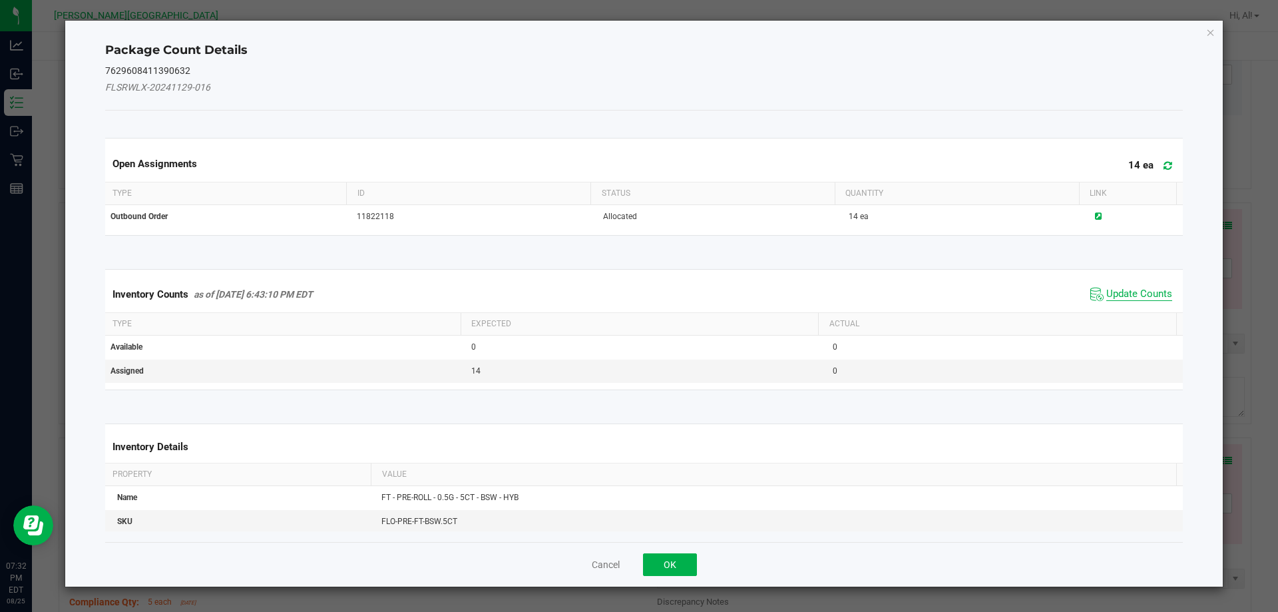
click at [630, 294] on span "Update Counts" at bounding box center [1140, 294] width 66 height 13
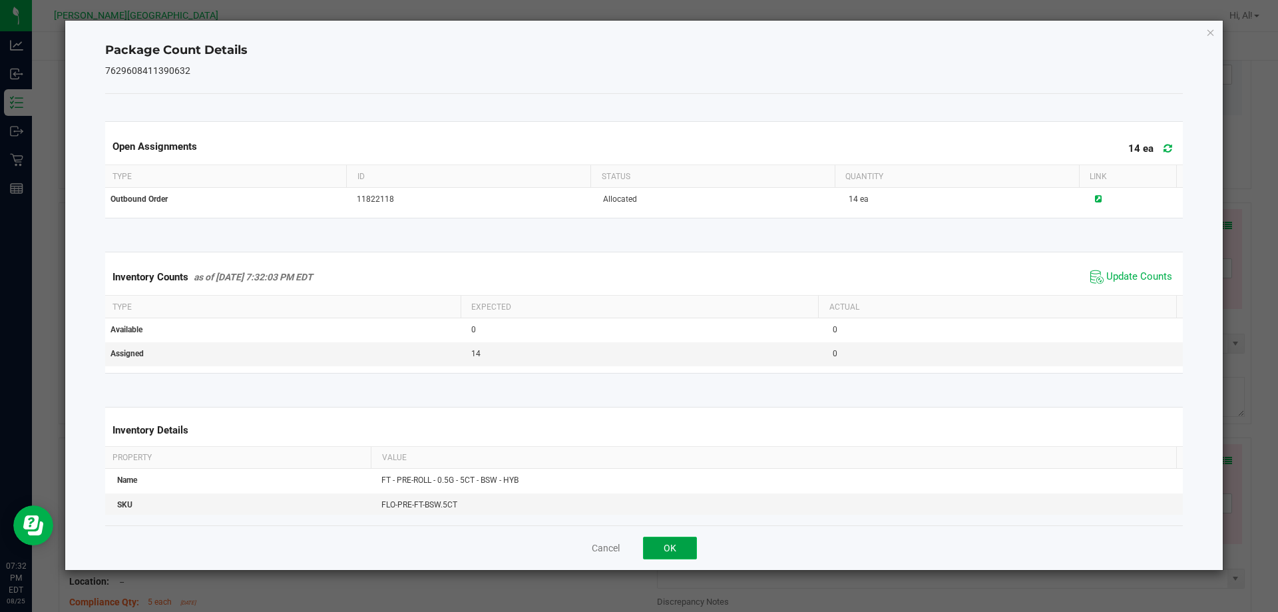
click at [630, 542] on button "OK" at bounding box center [670, 548] width 54 height 23
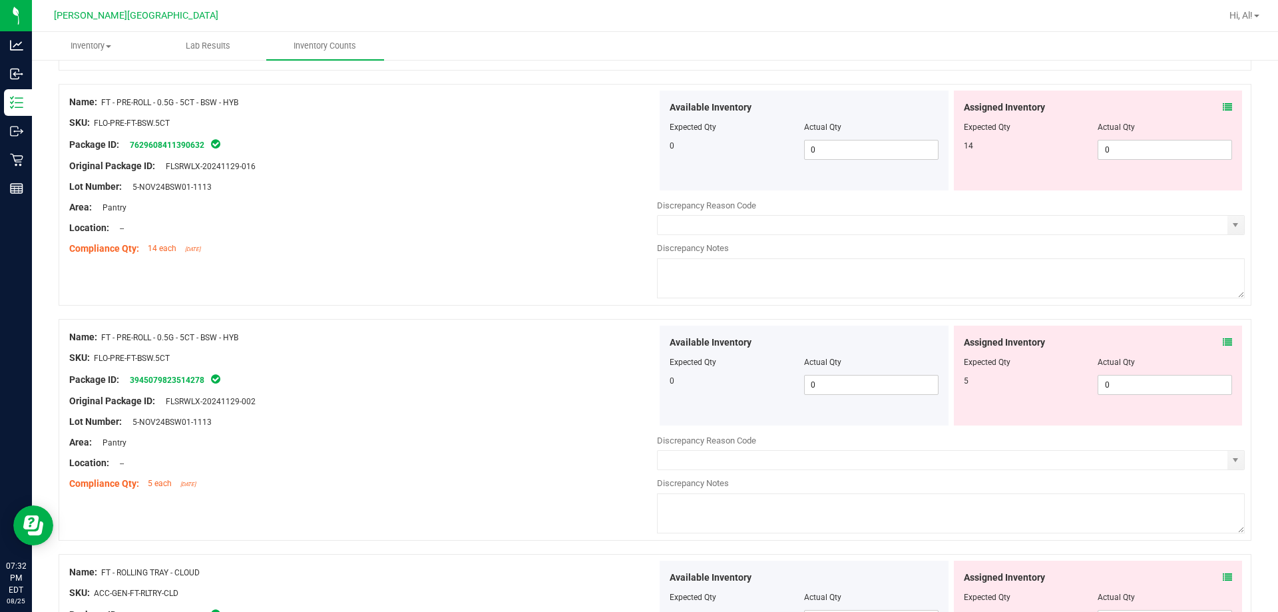
scroll to position [1332, 0]
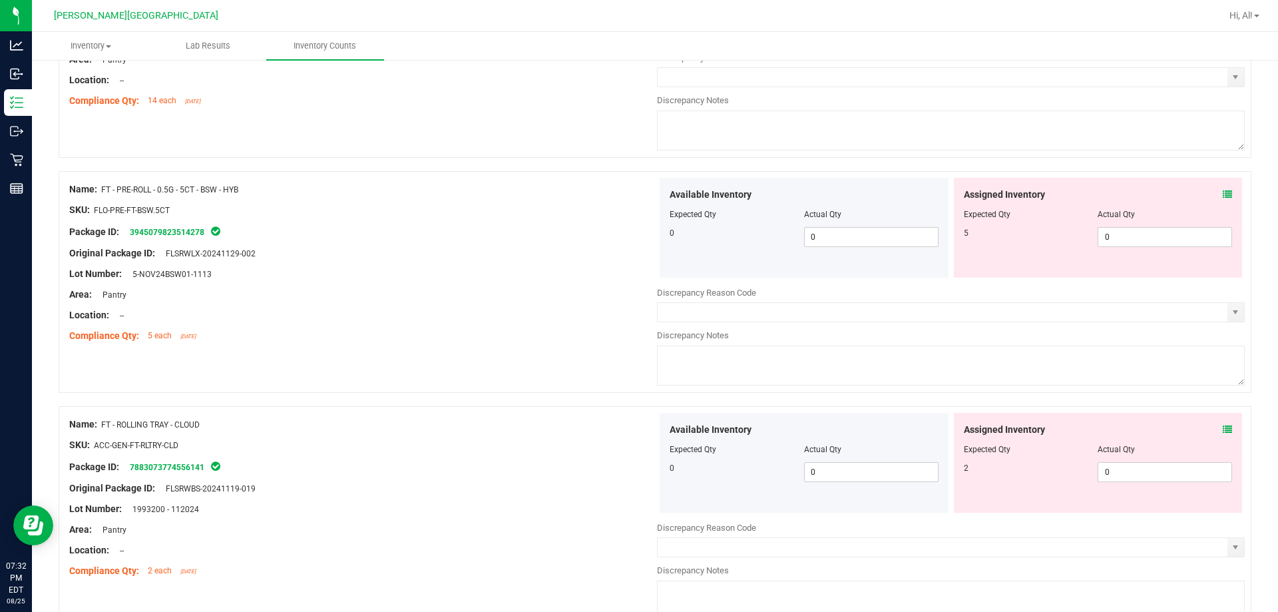
click at [630, 192] on icon at bounding box center [1227, 194] width 9 height 9
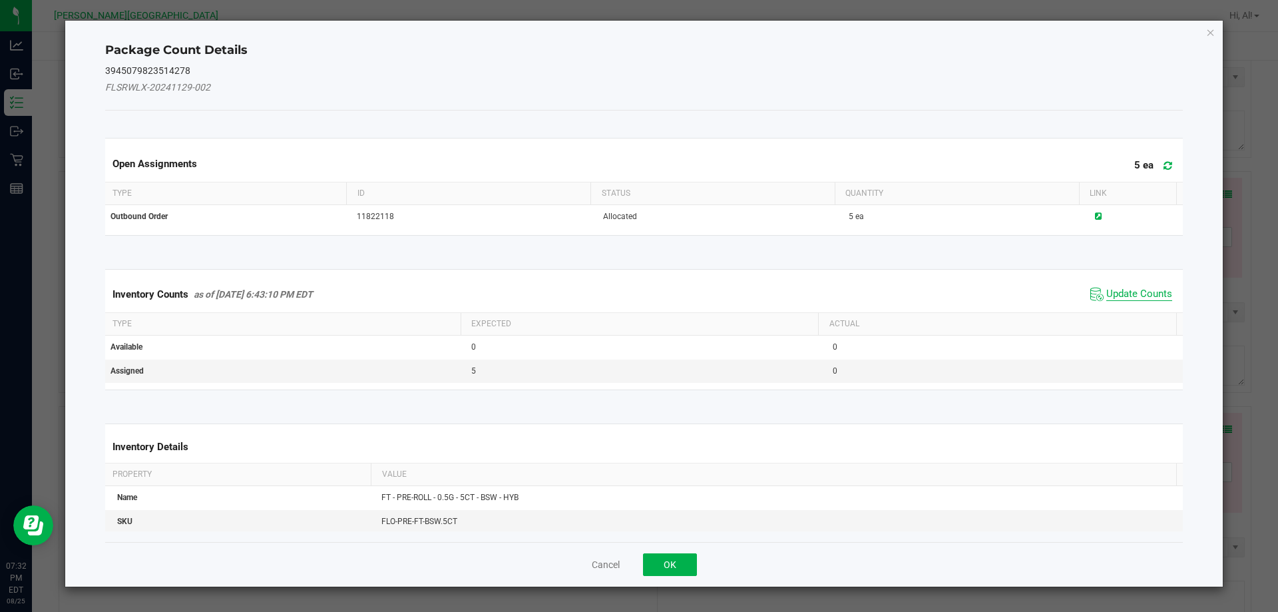
click at [630, 288] on span "Update Counts" at bounding box center [1140, 294] width 66 height 13
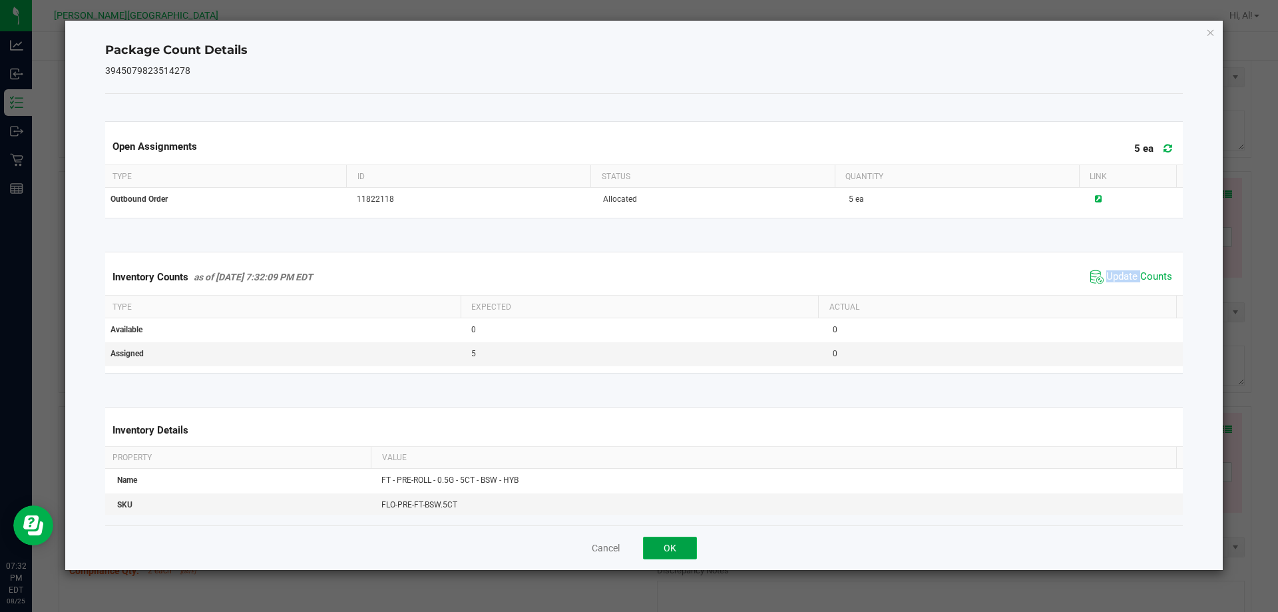
click at [630, 543] on button "OK" at bounding box center [670, 548] width 54 height 23
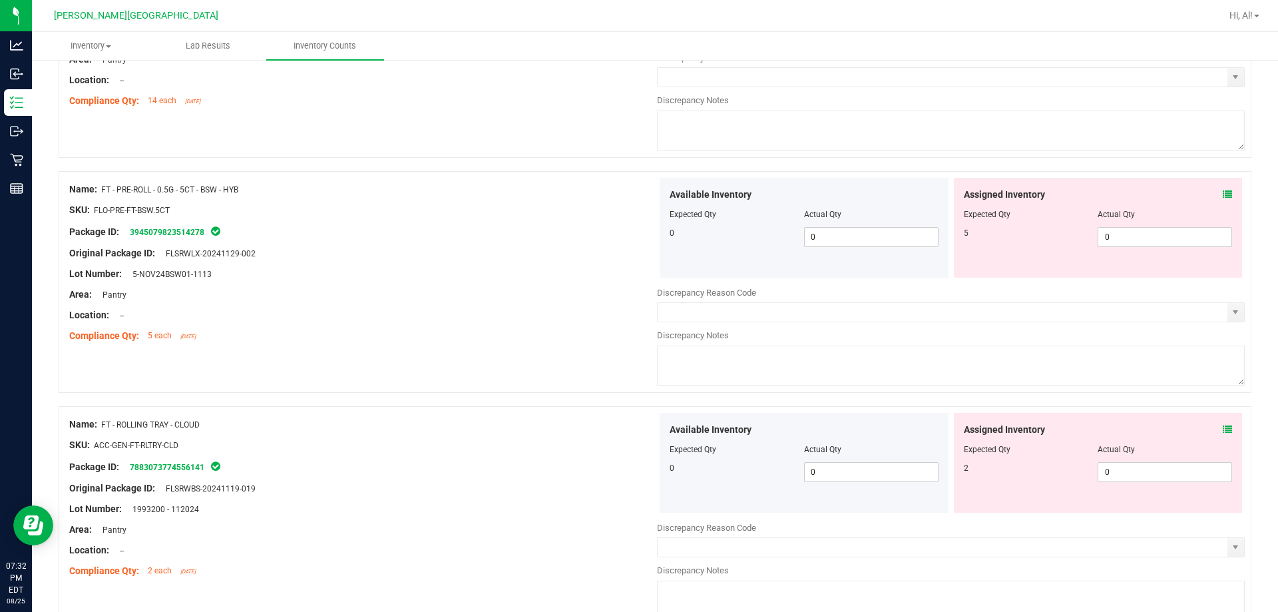
click at [550, 358] on div "Name: FT - PRE-ROLL - 0.5G - 5CT - BSW - HYB SKU: FLO-PRE-FT-BSW.5CT Package ID…" at bounding box center [655, 282] width 1193 height 222
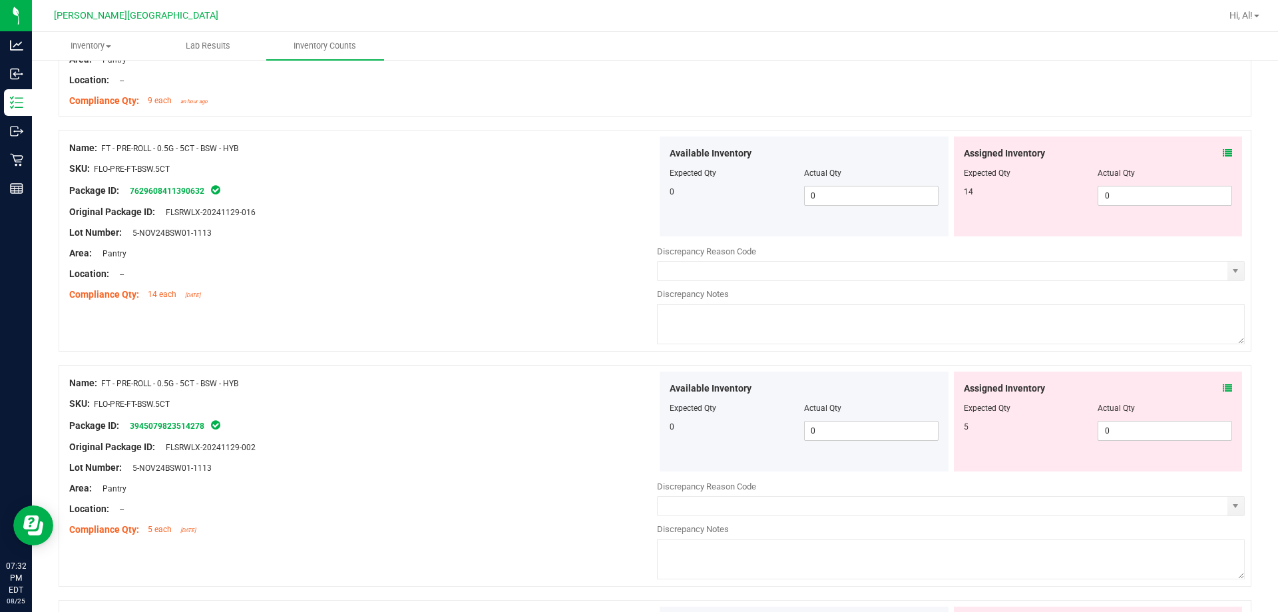
scroll to position [999, 0]
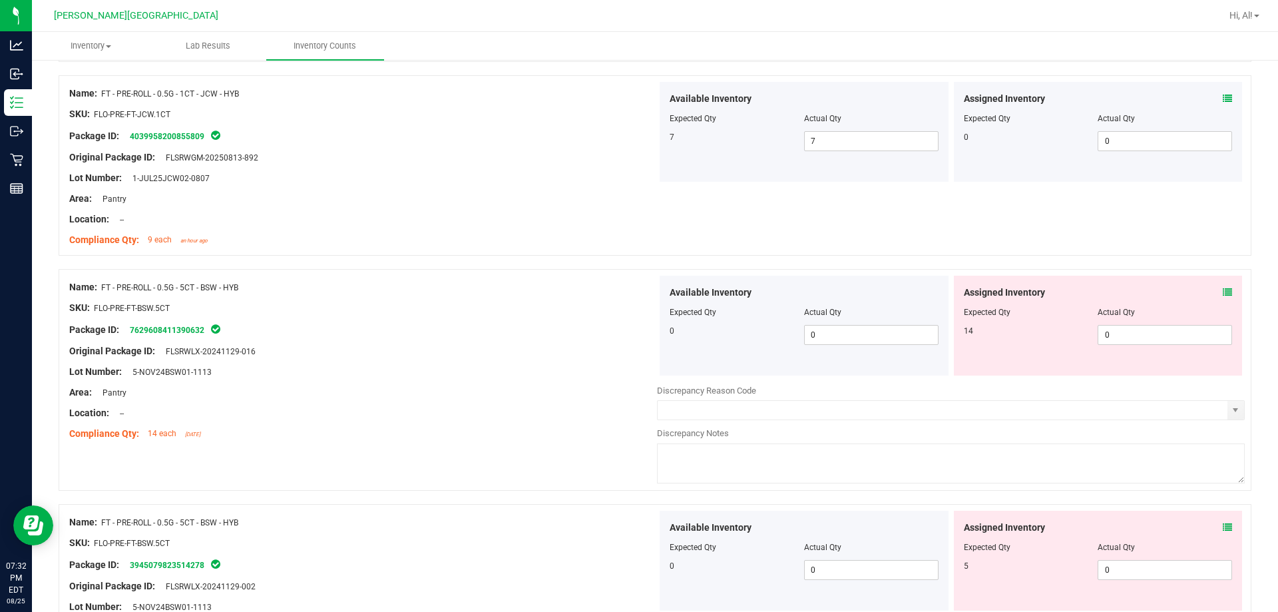
click at [630, 223] on div "Name: FT - PRE-ROLL - 0.5G - 1CT - JCW - HYB SKU: FLO-PRE-FT-JCW.1CT Package ID…" at bounding box center [655, 165] width 1193 height 180
click at [630, 290] on icon at bounding box center [1227, 292] width 9 height 9
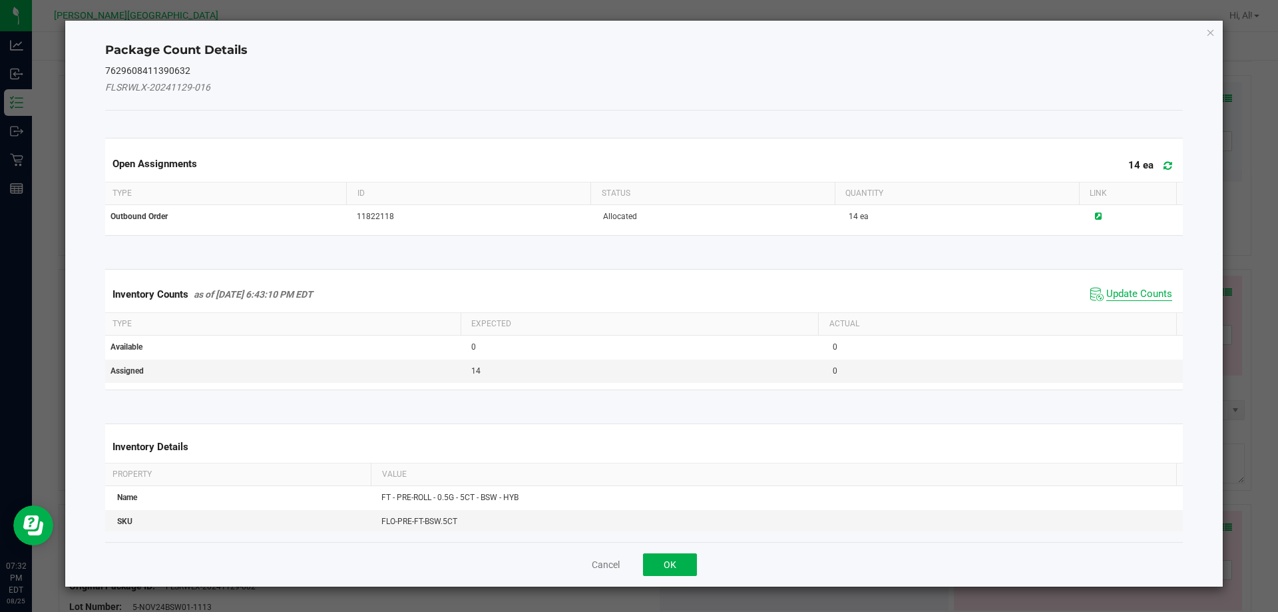
click at [630, 289] on span "Update Counts" at bounding box center [1140, 294] width 66 height 13
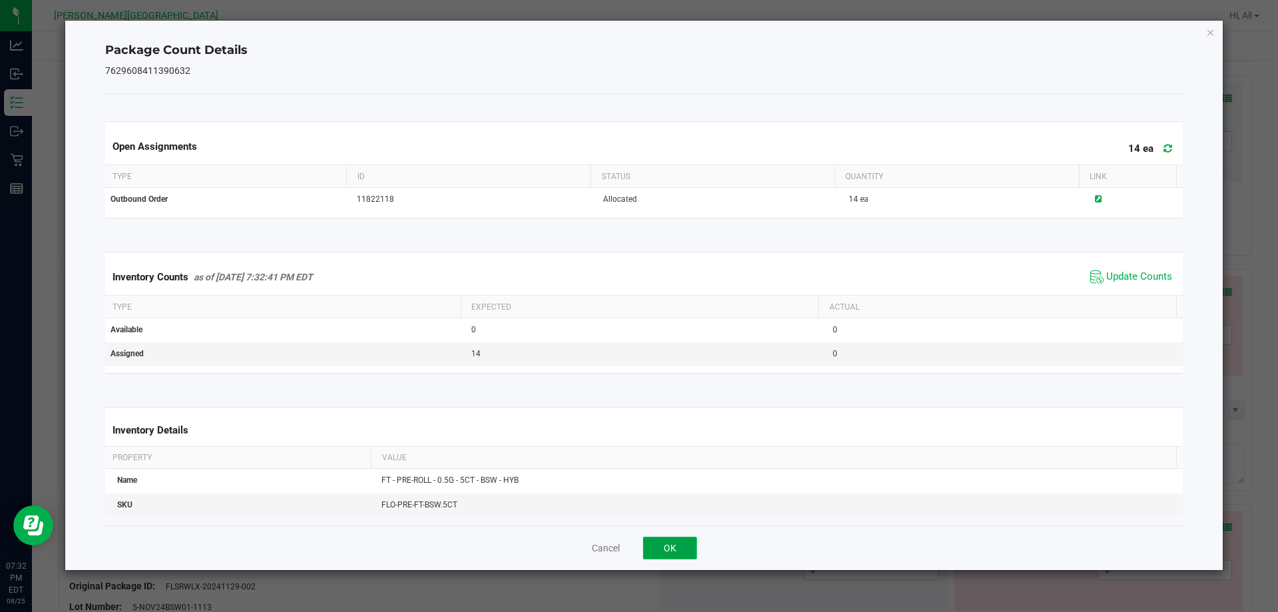
click at [630, 546] on button "OK" at bounding box center [670, 548] width 54 height 23
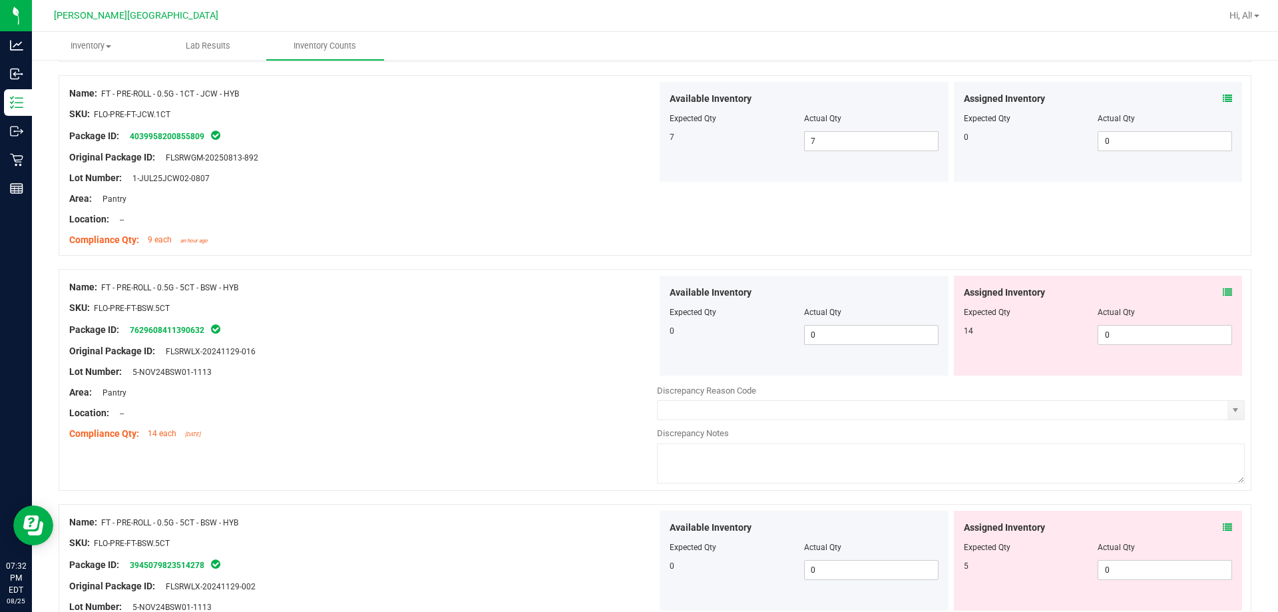
click at [630, 257] on div at bounding box center [655, 262] width 1193 height 13
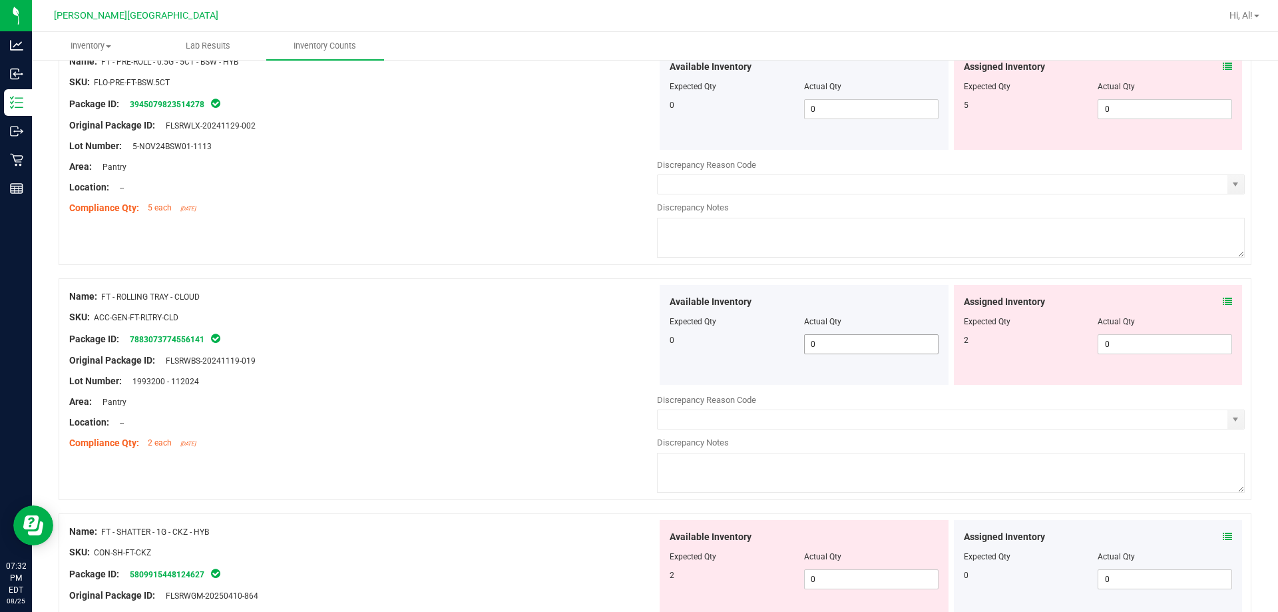
scroll to position [1465, 0]
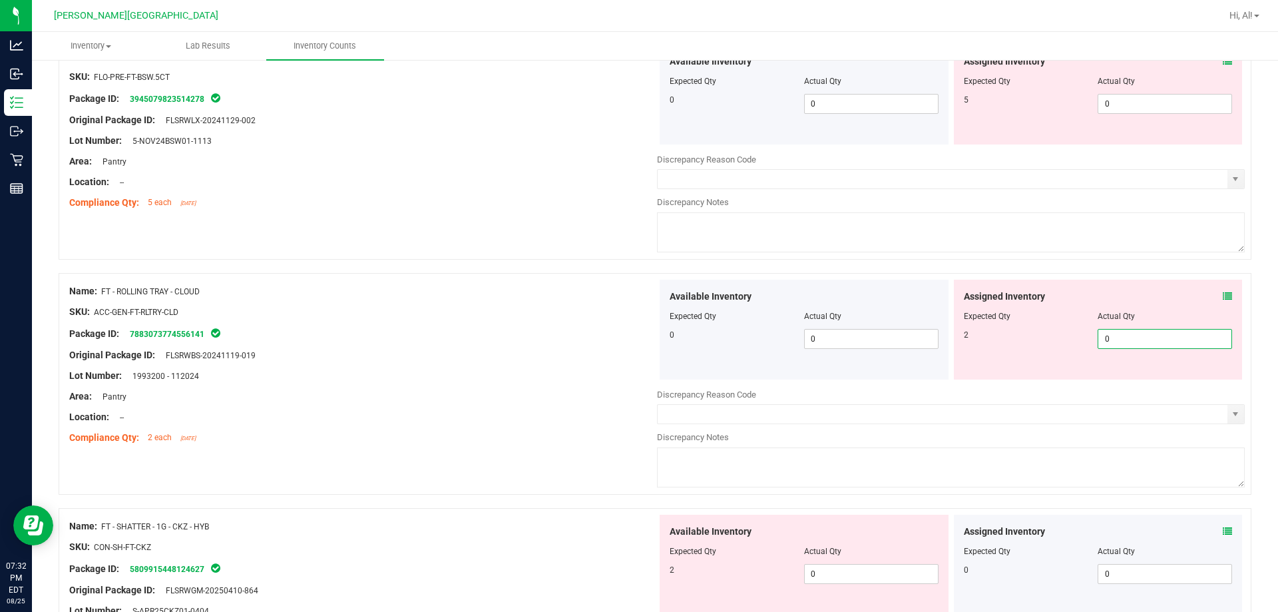
click at [630, 338] on span "0 0" at bounding box center [1165, 339] width 134 height 20
click at [630, 338] on input "0" at bounding box center [1165, 339] width 133 height 19
click at [630, 286] on div "Assigned Inventory Expected Qty Actual Qty 2 2 2" at bounding box center [1098, 330] width 289 height 100
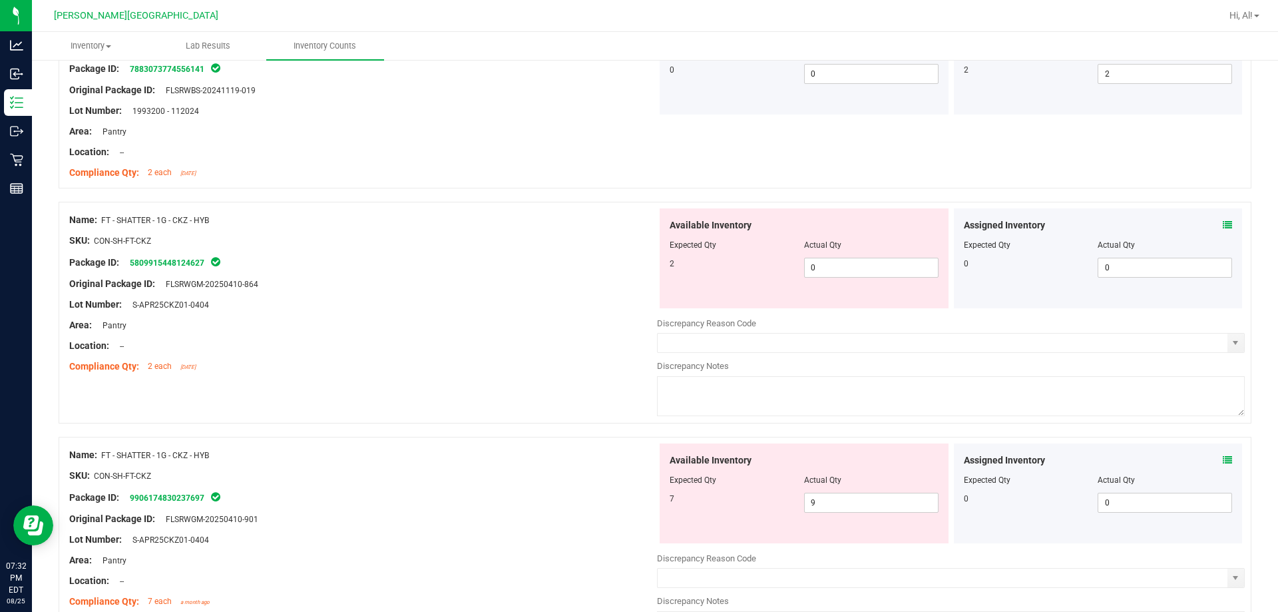
scroll to position [1731, 0]
click at [630, 272] on span "0 0" at bounding box center [871, 266] width 134 height 20
click at [0, 0] on input "0" at bounding box center [0, 0] width 0 height 0
click at [630, 507] on div "Available Inventory Expected Qty Actual Qty 7 9 9" at bounding box center [951, 547] width 588 height 211
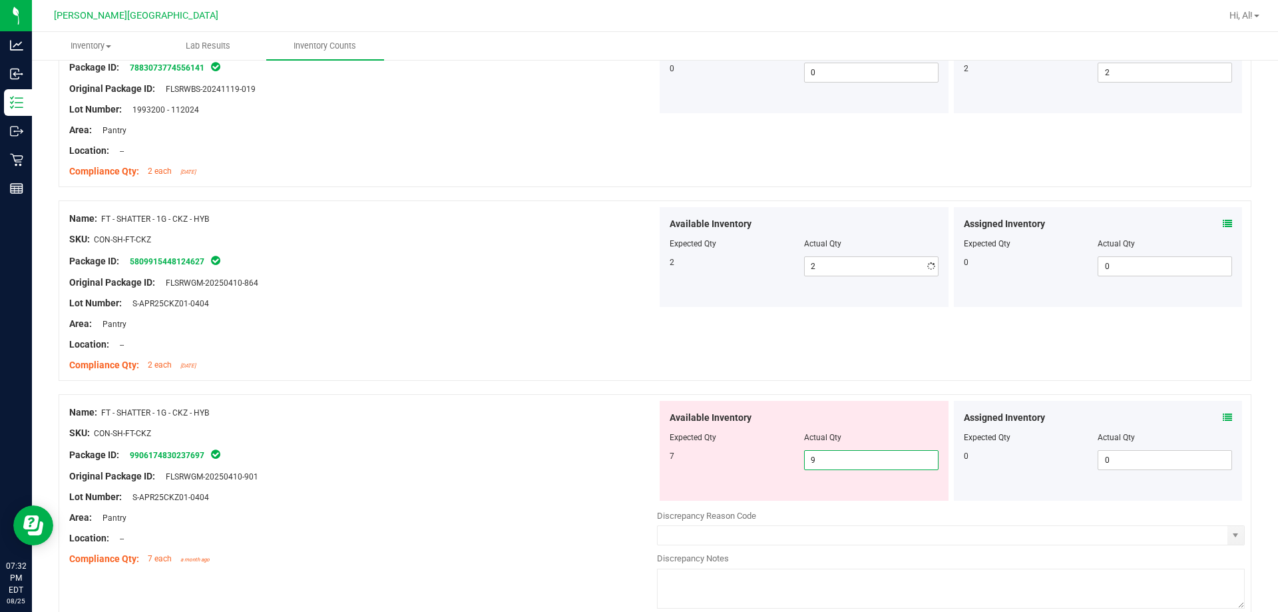
click at [630, 506] on div at bounding box center [951, 506] width 588 height 7
click at [630, 463] on span "9 9" at bounding box center [871, 460] width 134 height 20
click at [630, 463] on input "9" at bounding box center [871, 460] width 133 height 19
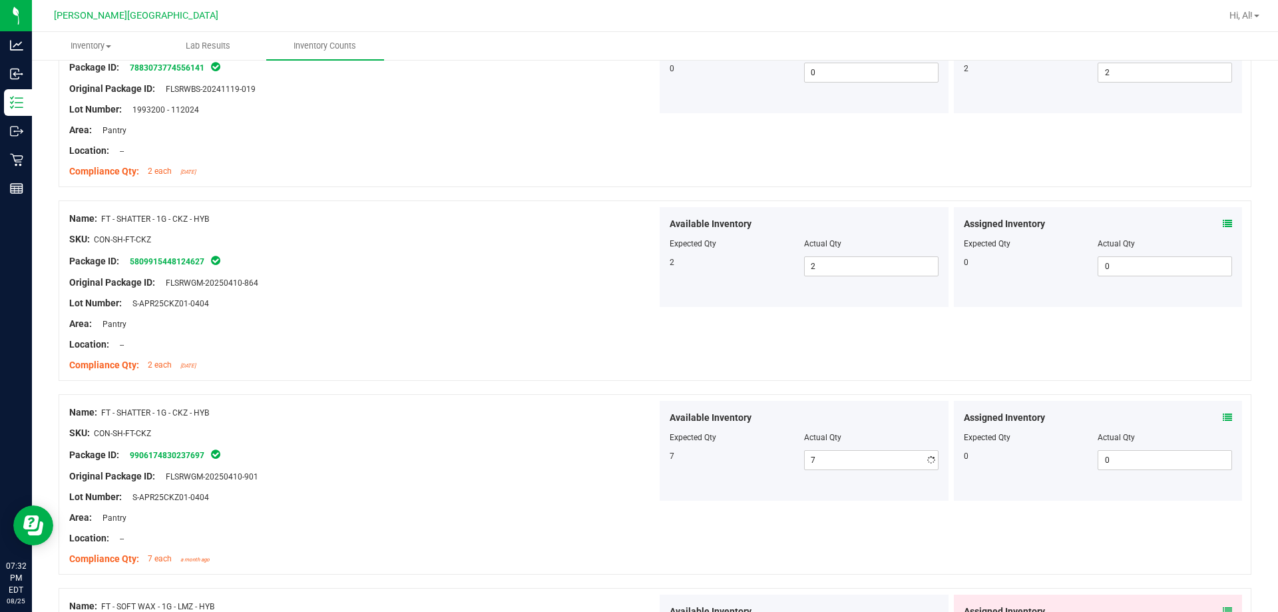
click at [630, 391] on div at bounding box center [655, 387] width 1193 height 13
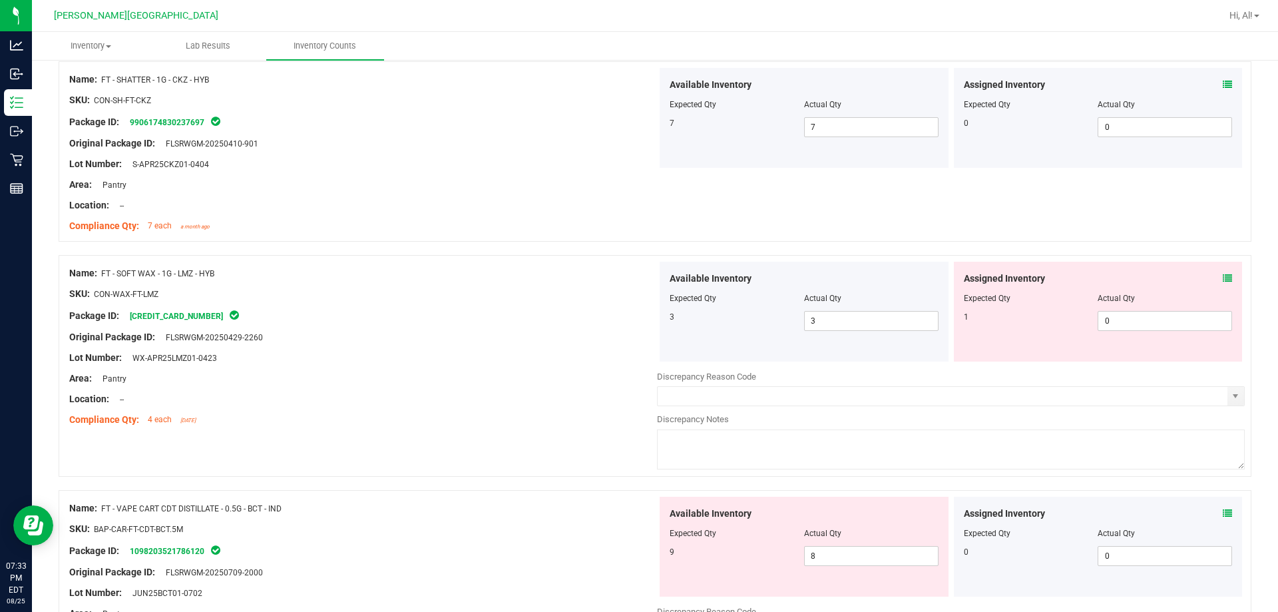
click at [630, 274] on icon at bounding box center [1227, 278] width 9 height 9
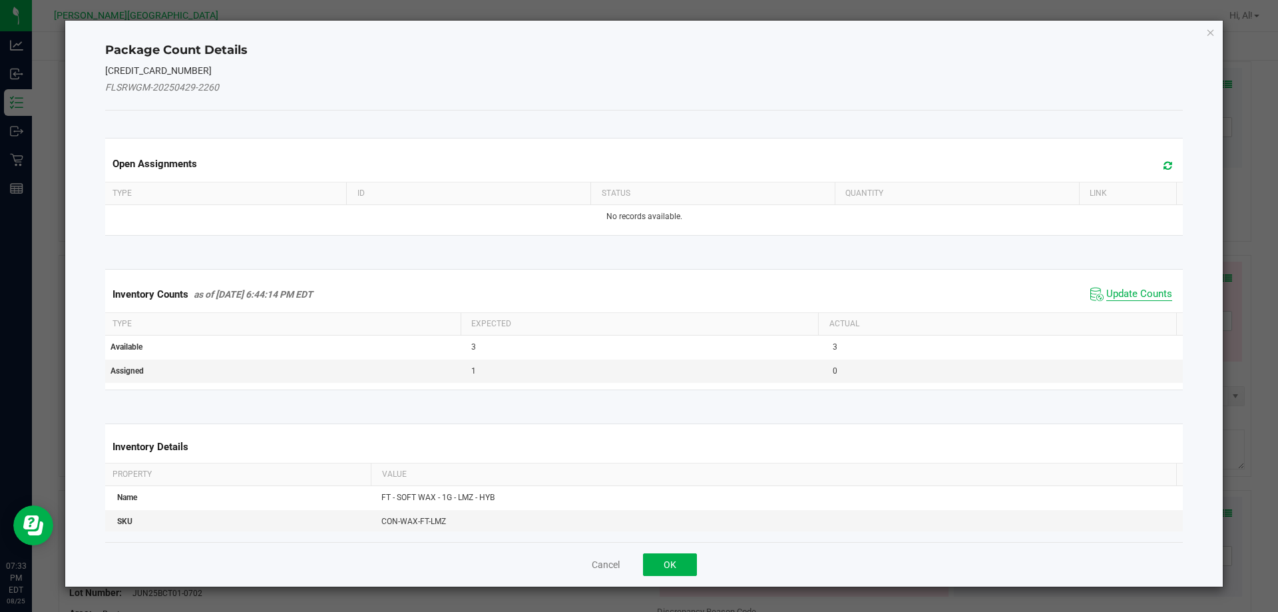
click at [630, 293] on span "Update Counts" at bounding box center [1140, 294] width 66 height 13
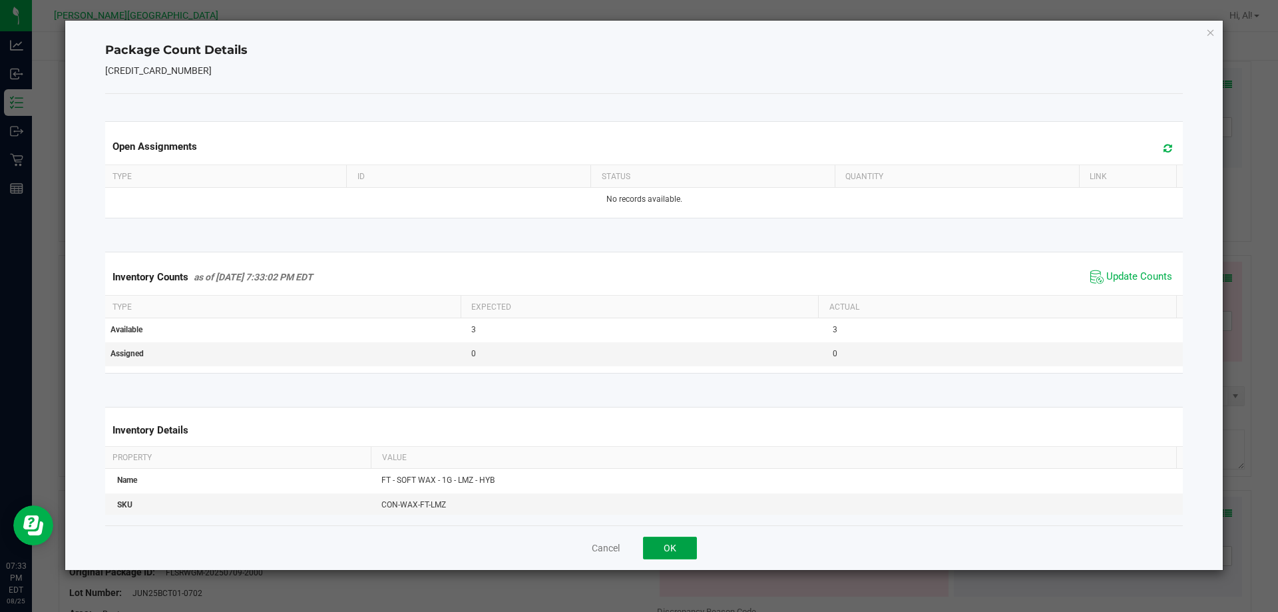
drag, startPoint x: 669, startPoint y: 541, endPoint x: 649, endPoint y: 503, distance: 43.5
click at [630, 542] on button "OK" at bounding box center [670, 548] width 54 height 23
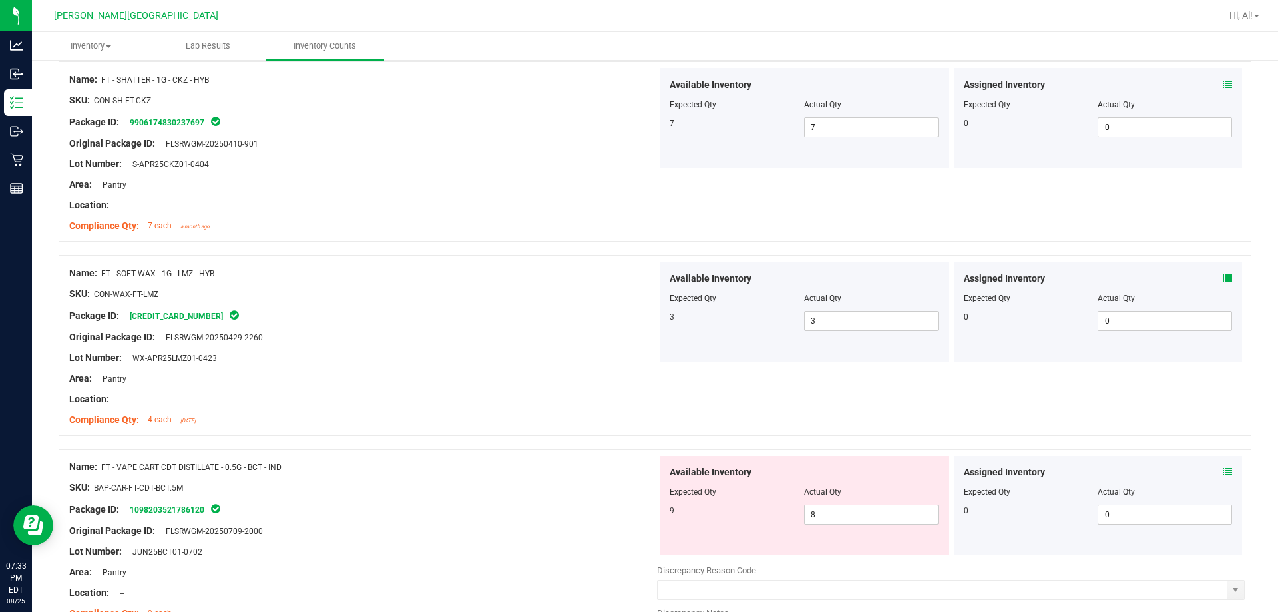
click at [612, 437] on div at bounding box center [655, 441] width 1193 height 13
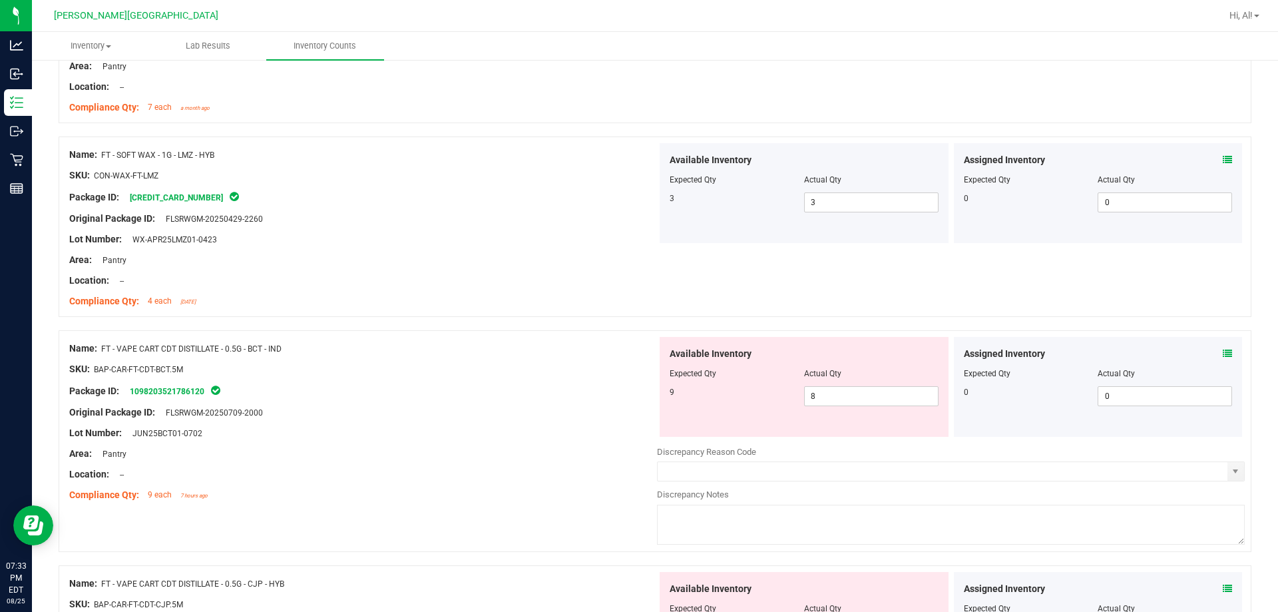
scroll to position [2330, 0]
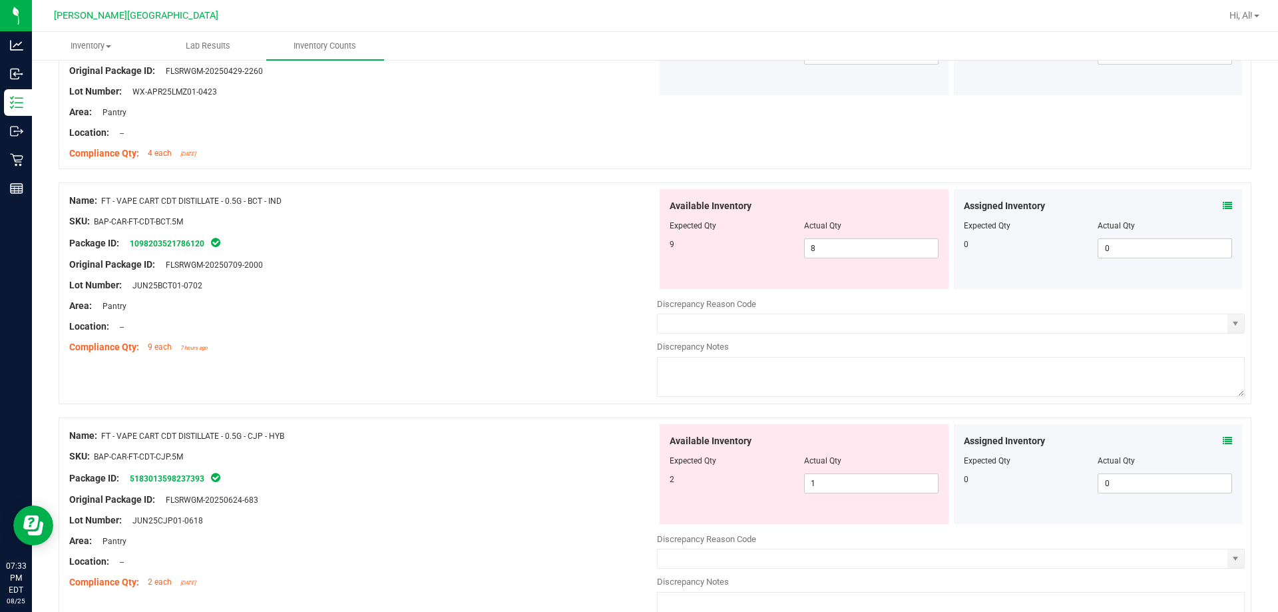
click at [630, 202] on icon at bounding box center [1227, 205] width 9 height 9
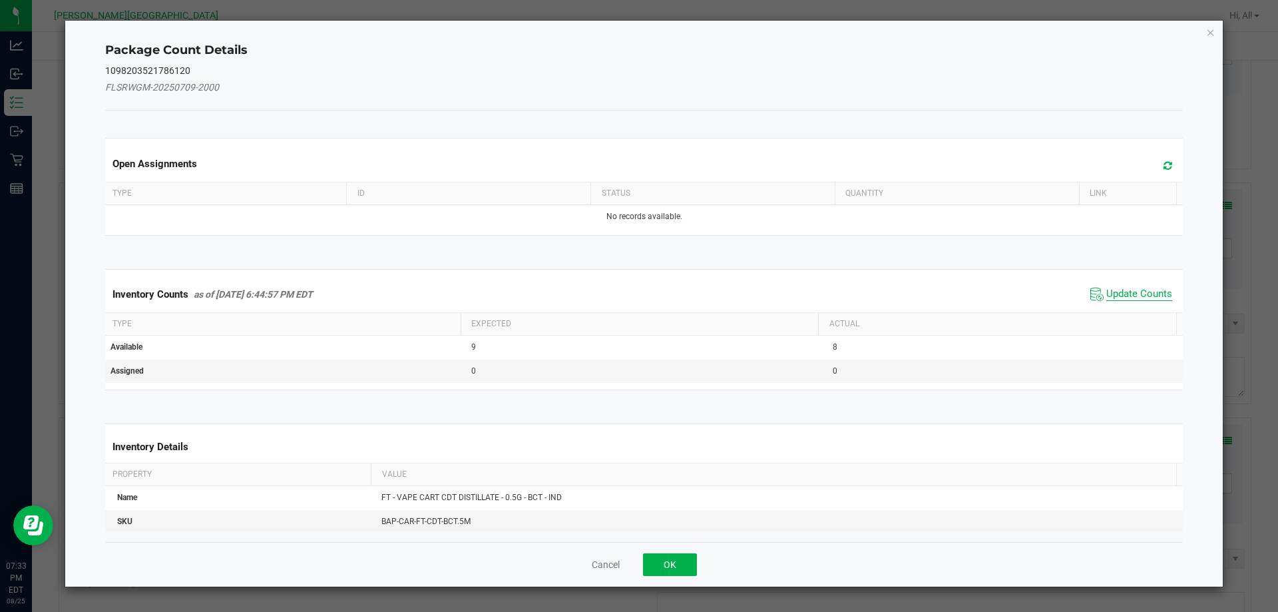
click at [630, 292] on span "Update Counts" at bounding box center [1140, 294] width 66 height 13
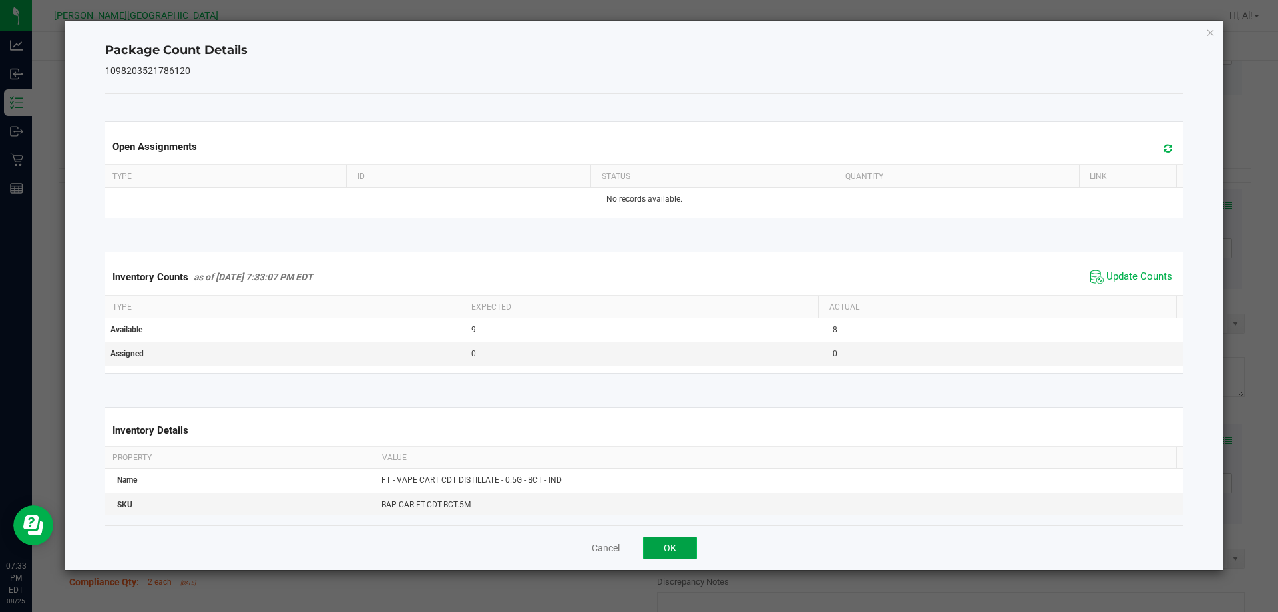
click at [630, 543] on button "OK" at bounding box center [670, 548] width 54 height 23
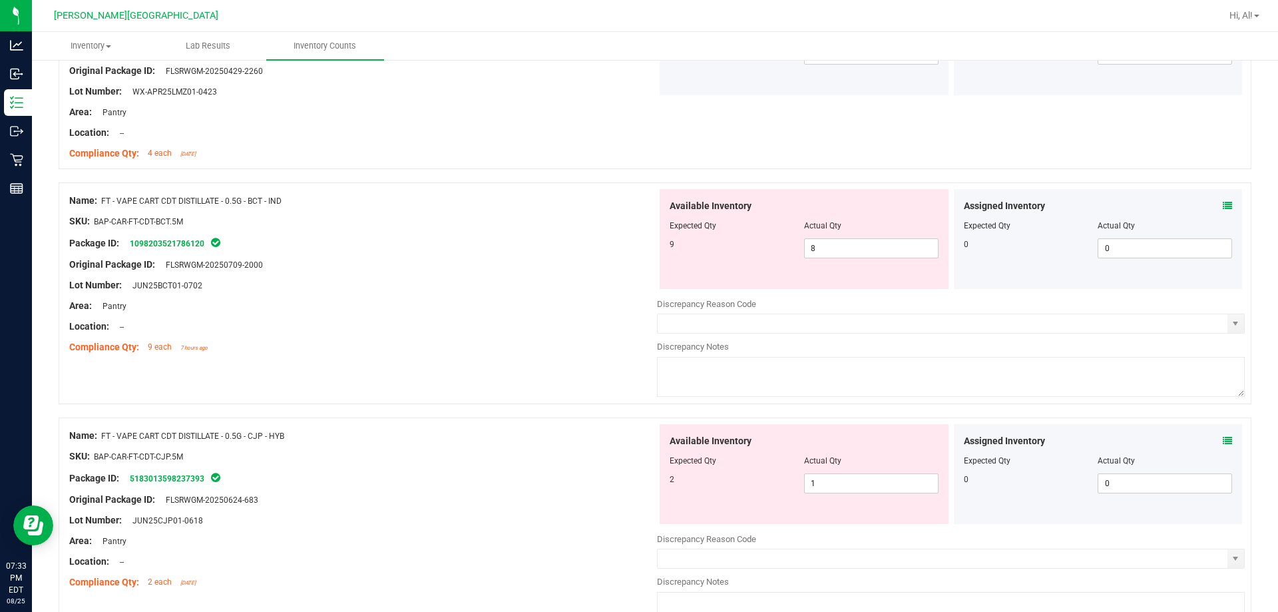
click at [586, 370] on div "Name: FT - VAPE CART CDT DISTILLATE - 0.5G - BCT - IND SKU: BAP-CAR-FT-CDT-BCT.…" at bounding box center [655, 293] width 1193 height 222
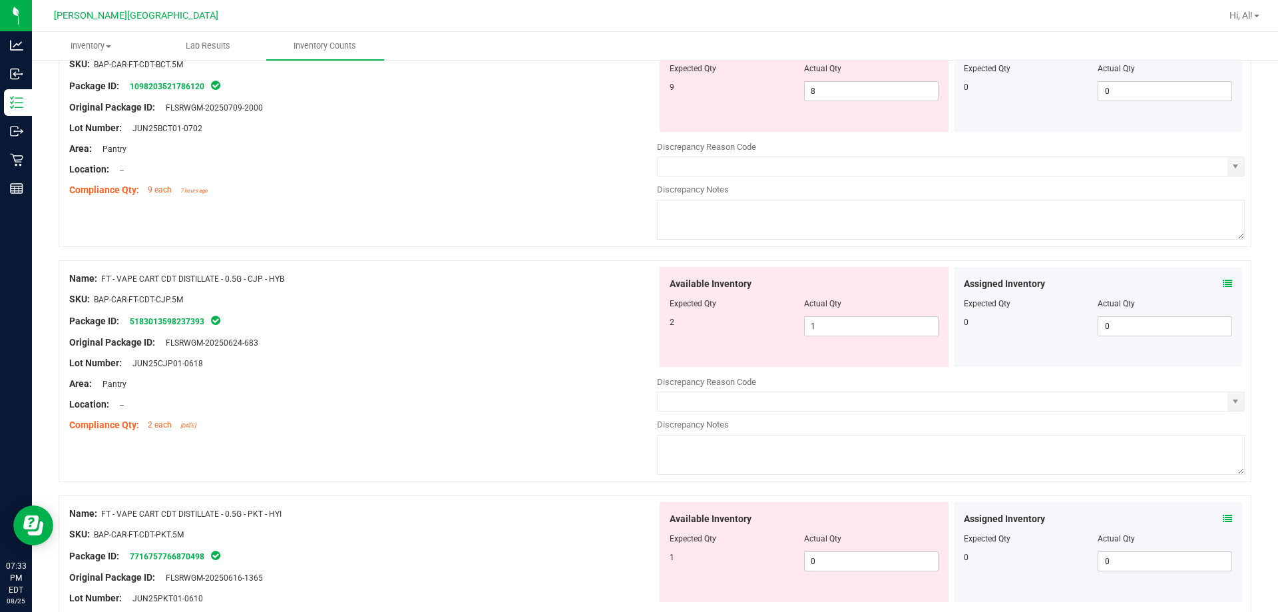
scroll to position [2530, 0]
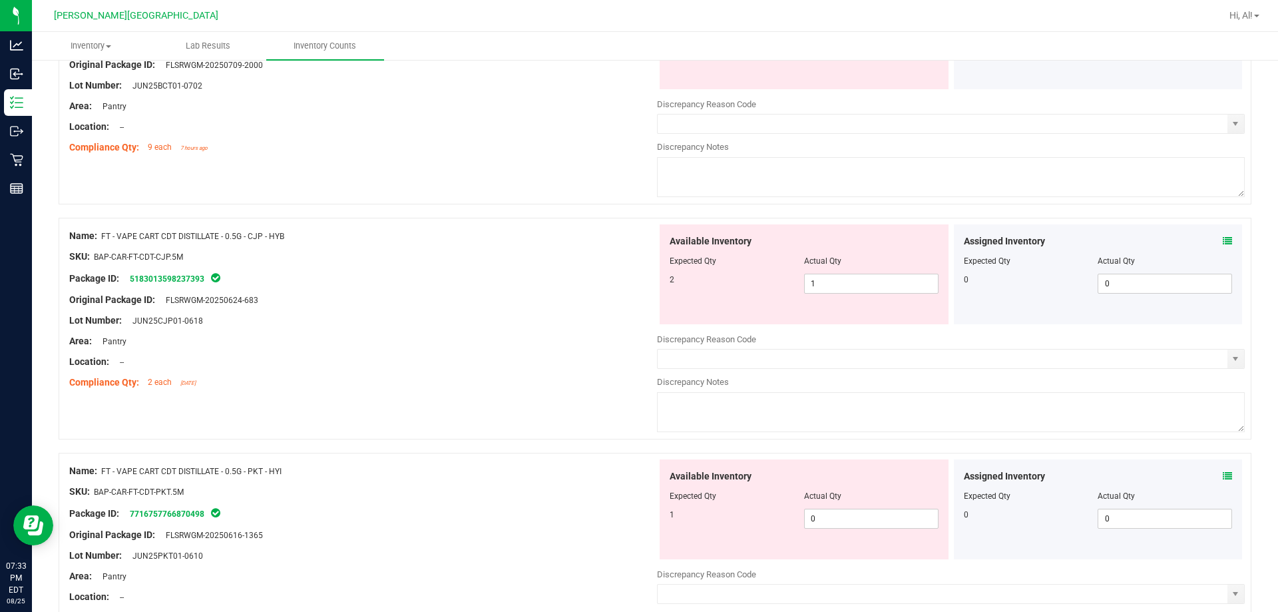
click at [630, 237] on icon at bounding box center [1227, 240] width 9 height 9
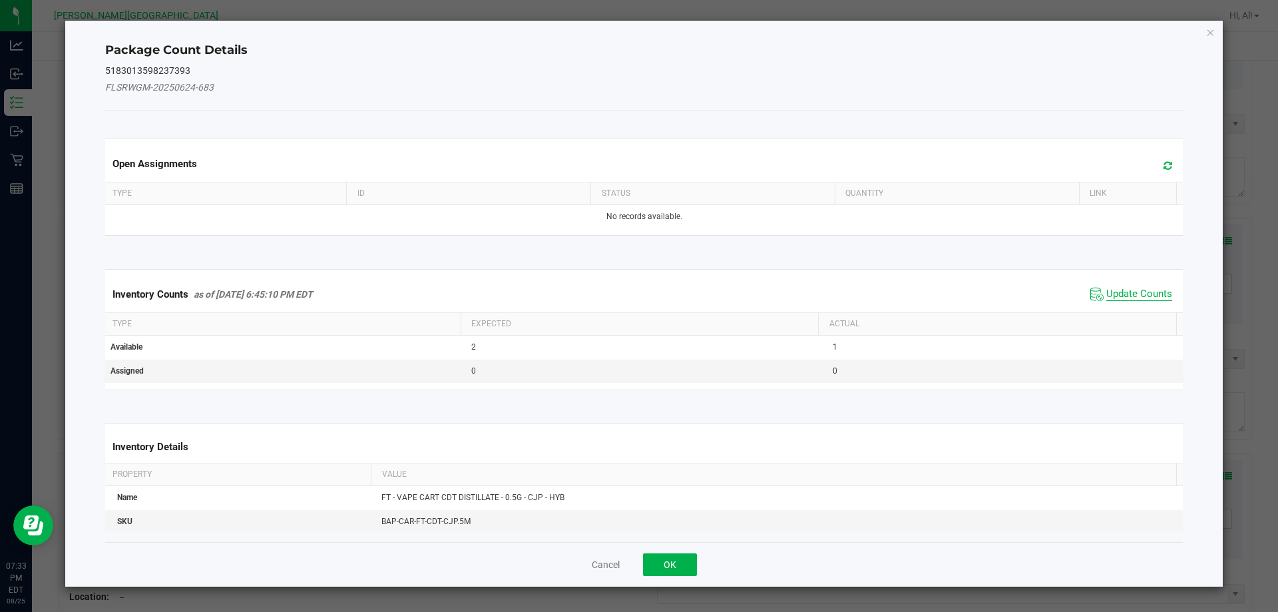
click at [630, 296] on span "Update Counts" at bounding box center [1140, 294] width 66 height 13
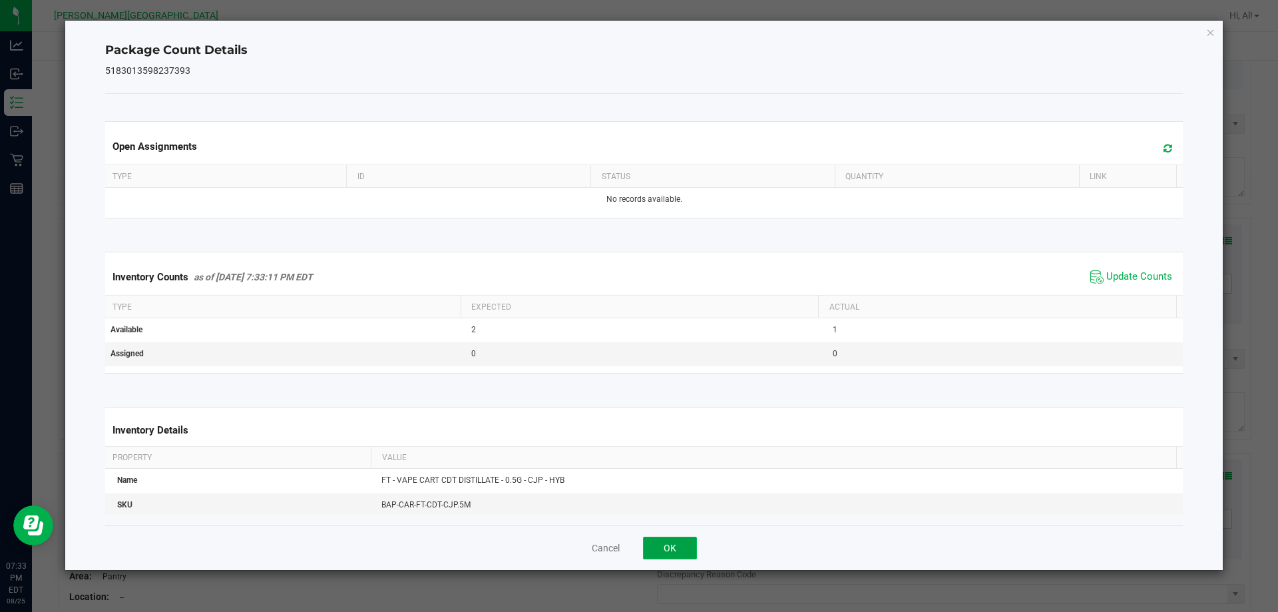
click at [630, 555] on button "OK" at bounding box center [670, 548] width 54 height 23
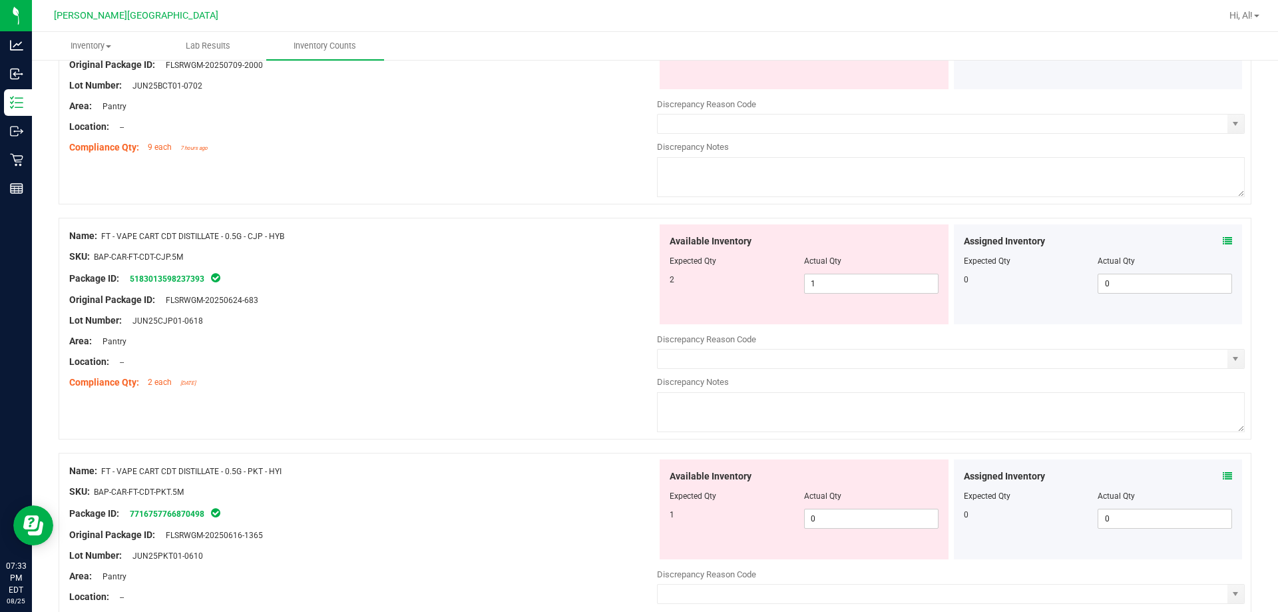
click at [630, 294] on div "Original Package ID: FLSRWGM-20250624-683" at bounding box center [363, 300] width 588 height 14
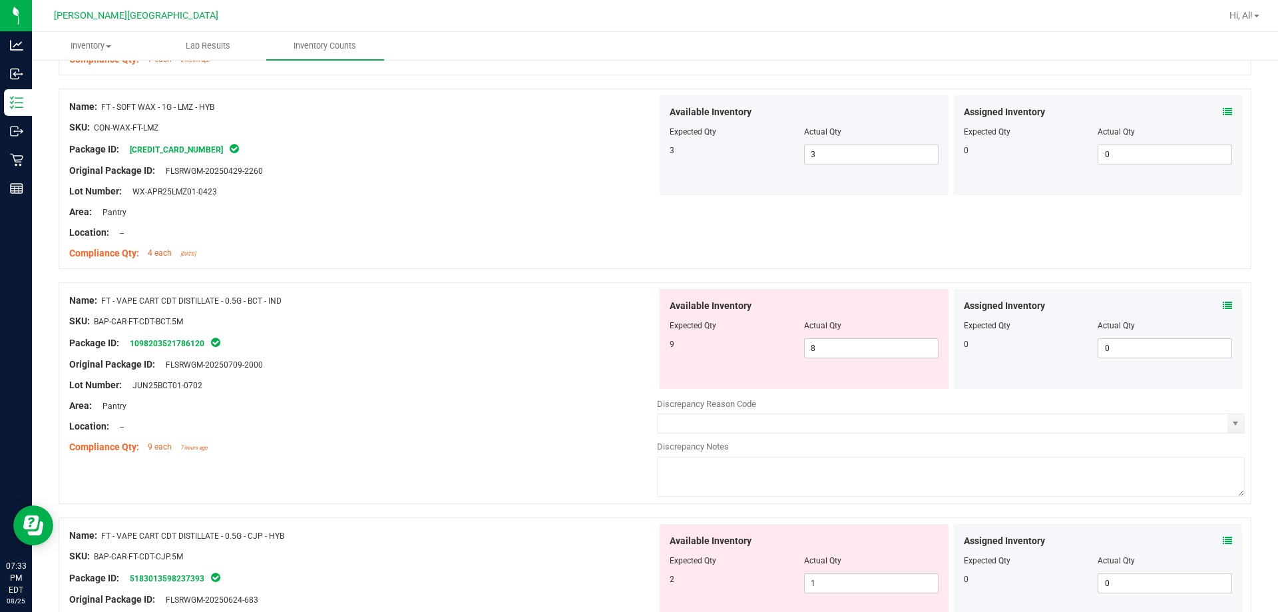
scroll to position [2264, 0]
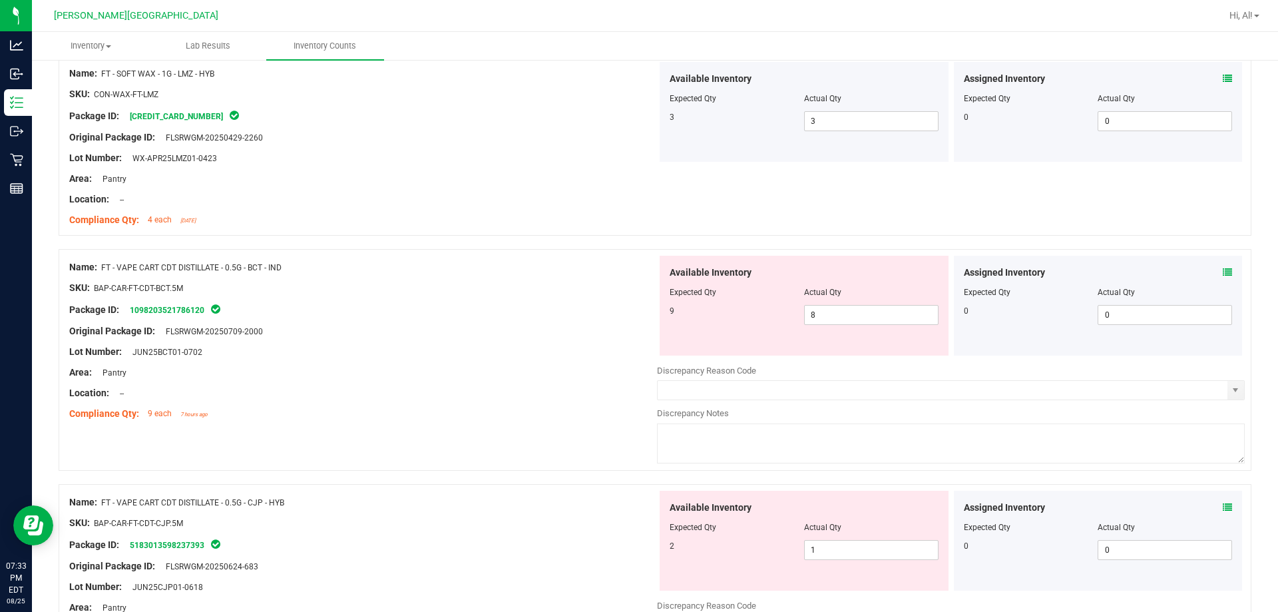
click at [573, 337] on div "Original Package ID: FLSRWGM-20250709-2000" at bounding box center [363, 331] width 588 height 14
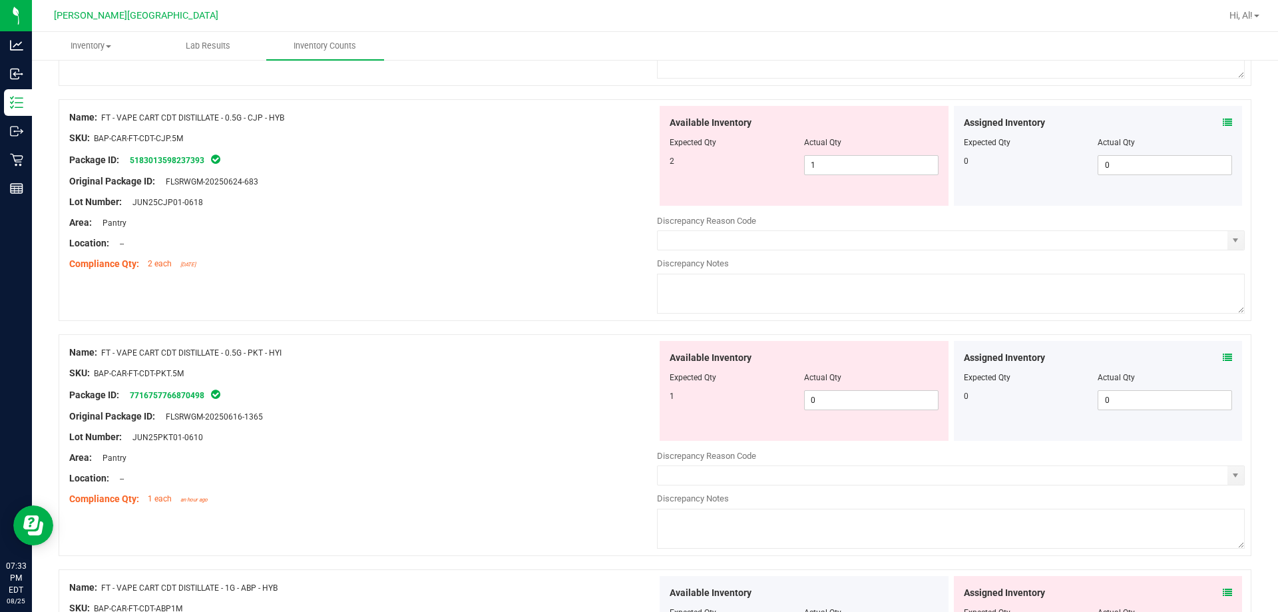
scroll to position [2730, 0]
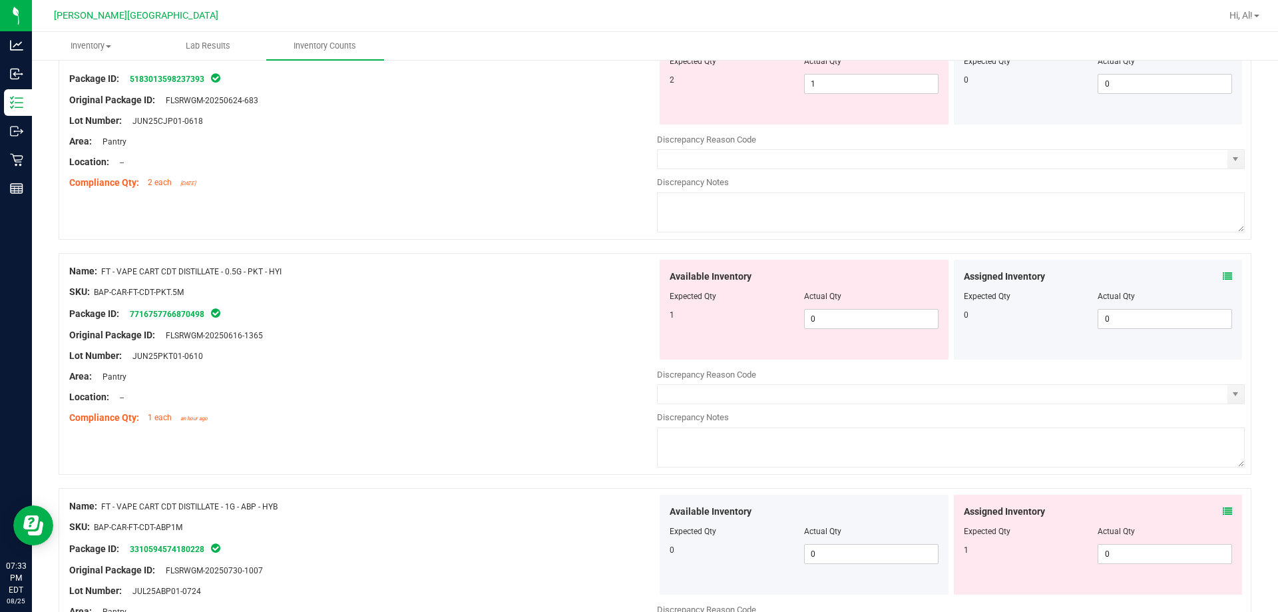
click at [630, 276] on icon at bounding box center [1227, 276] width 9 height 9
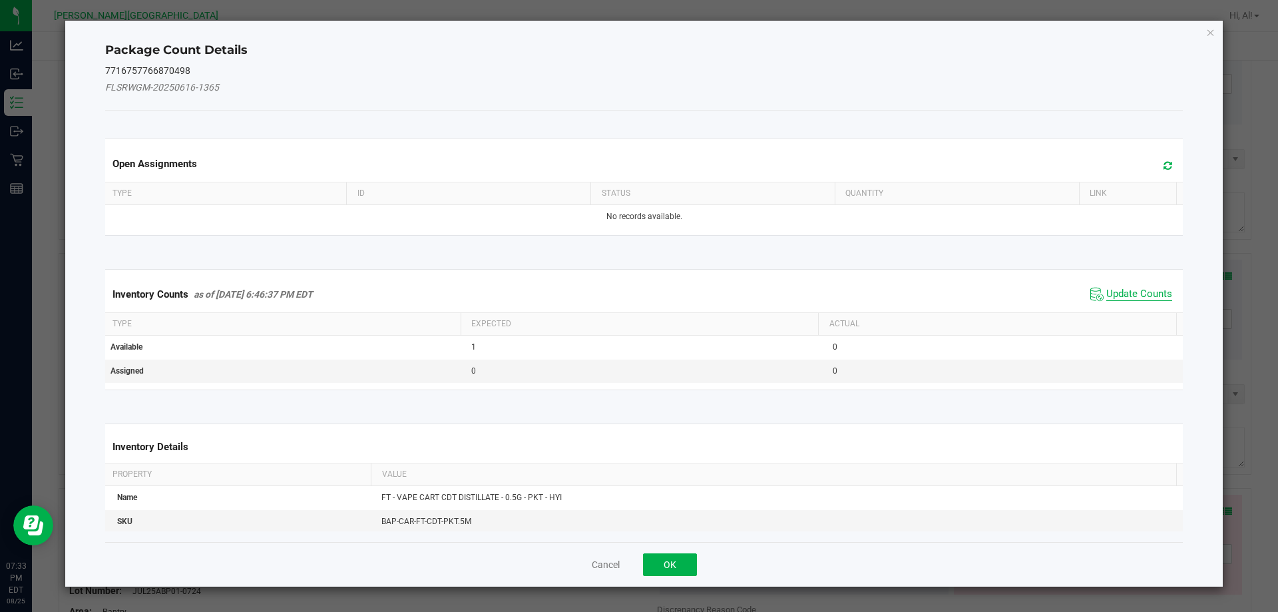
click at [630, 290] on span "Update Counts" at bounding box center [1140, 294] width 66 height 13
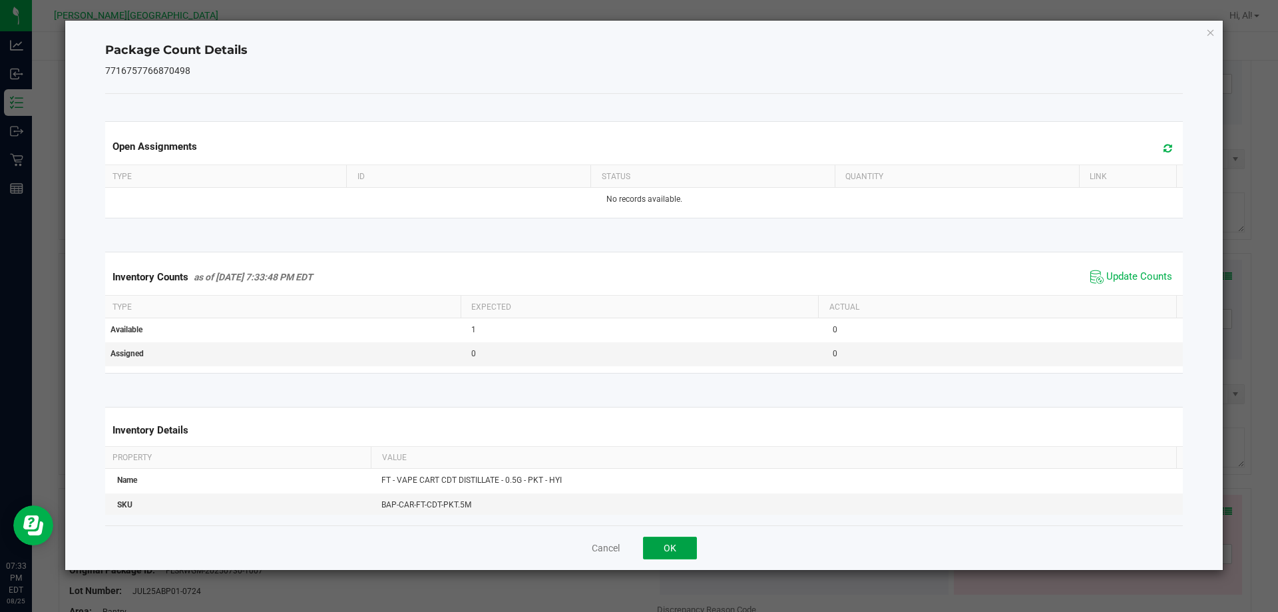
click at [630, 544] on button "OK" at bounding box center [670, 548] width 54 height 23
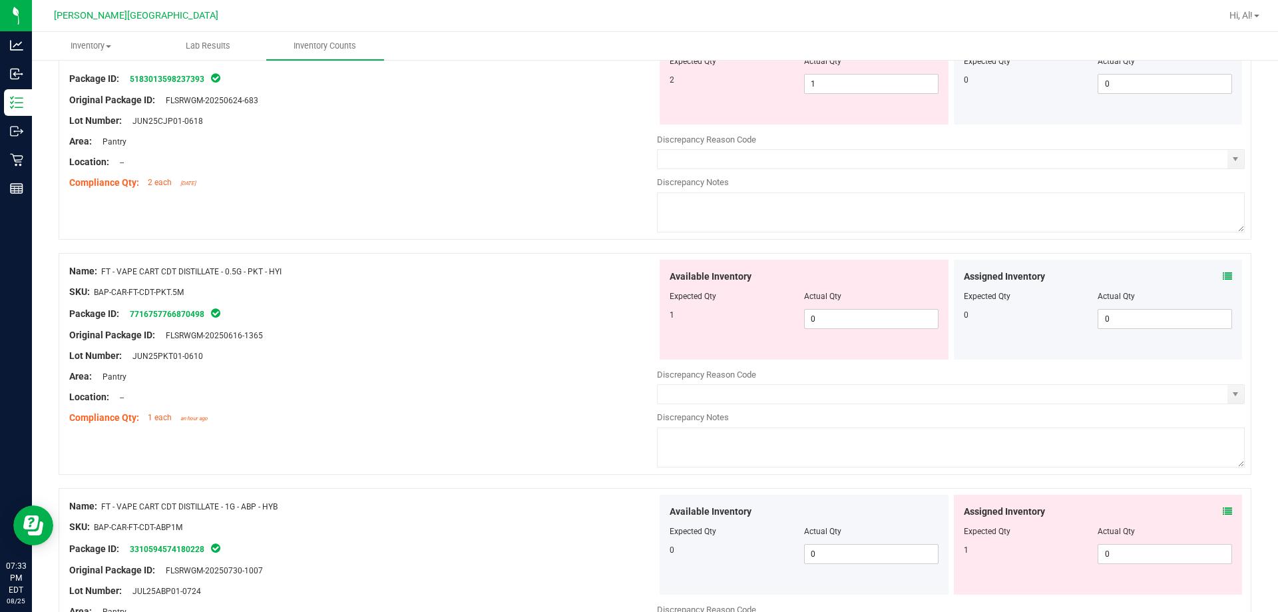
click at [565, 425] on div "Name: FT - VAPE CART CDT DISTILLATE - 0.5G - PKT - HYI SKU: BAP-CAR-FT-CDT-PKT.…" at bounding box center [363, 345] width 588 height 170
click at [505, 291] on div "SKU: BAP-CAR-FT-CDT-PKT.5M" at bounding box center [363, 292] width 588 height 14
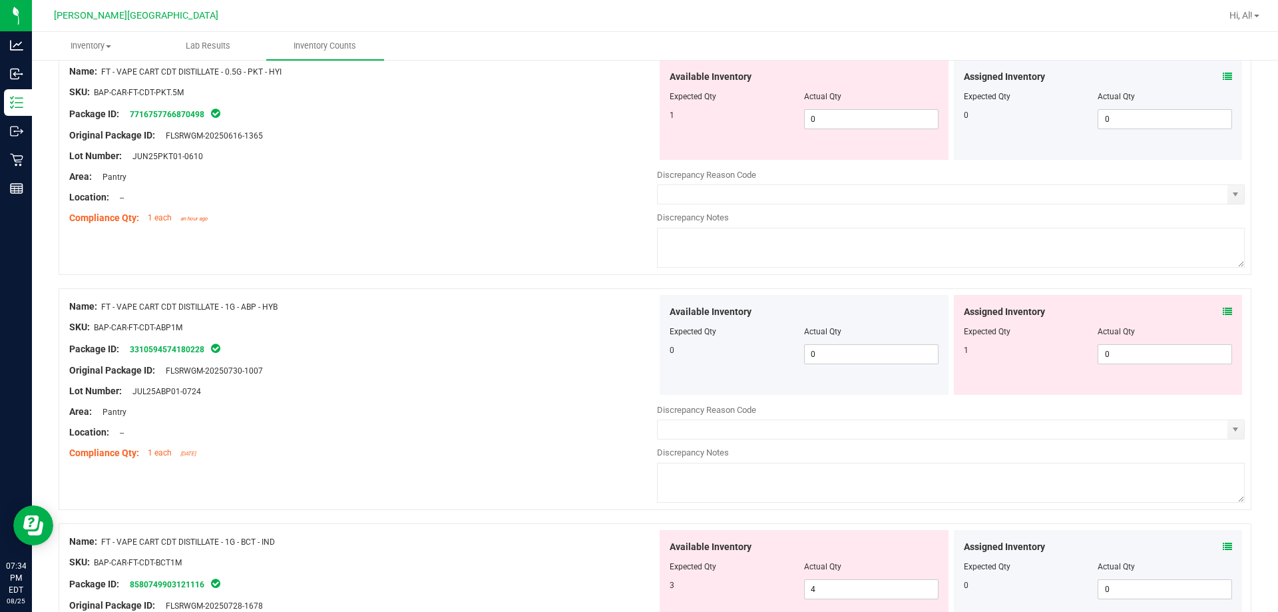
scroll to position [2996, 0]
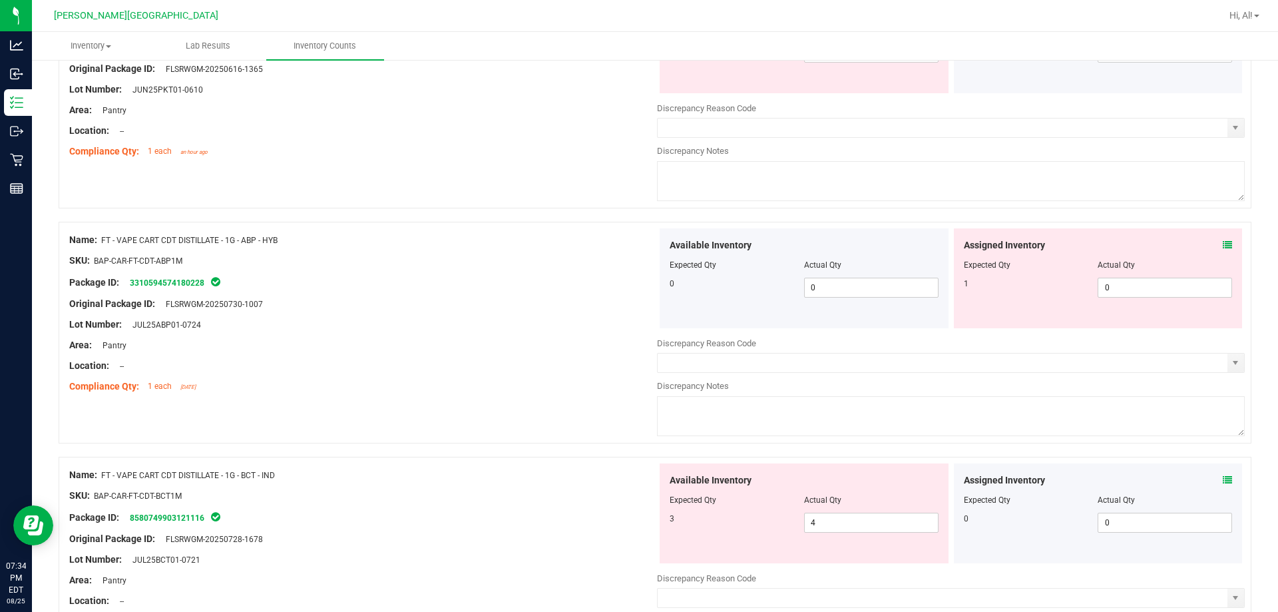
click at [630, 242] on icon at bounding box center [1227, 244] width 9 height 9
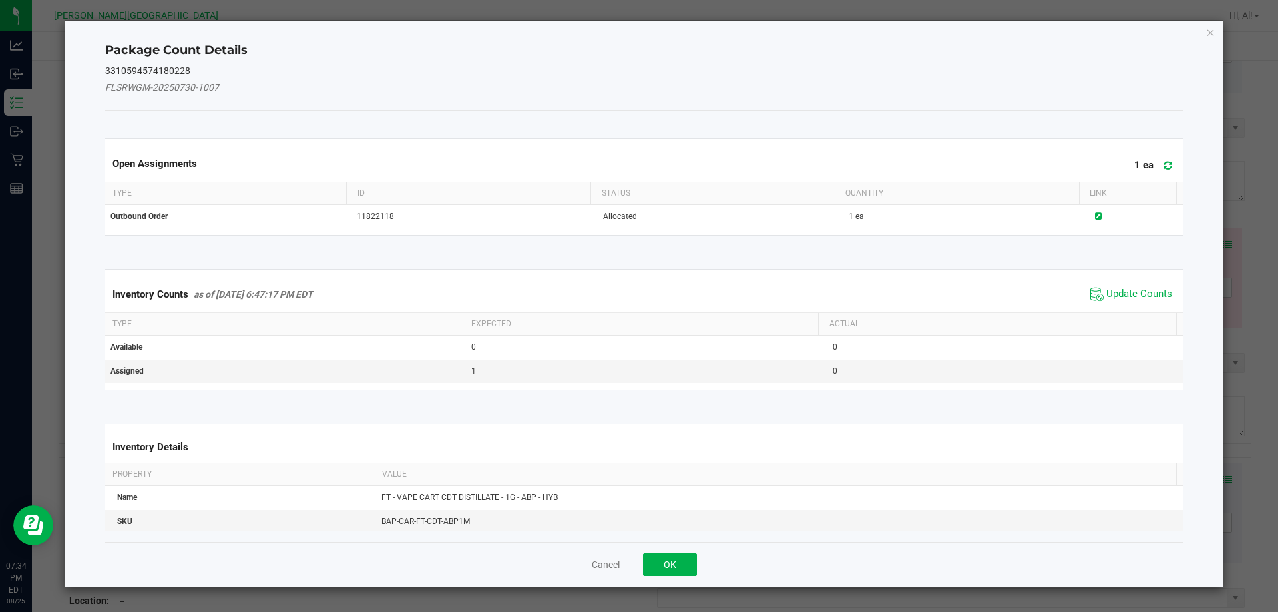
click at [630, 285] on span "Update Counts" at bounding box center [1131, 294] width 89 height 20
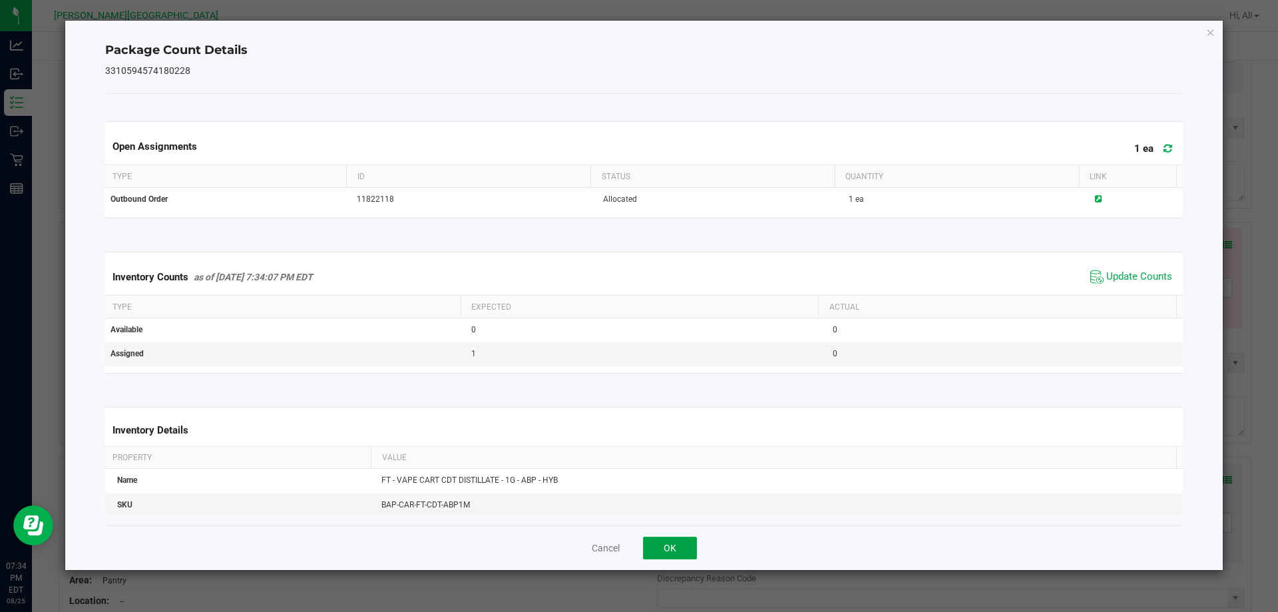
click at [630, 541] on button "OK" at bounding box center [670, 548] width 54 height 23
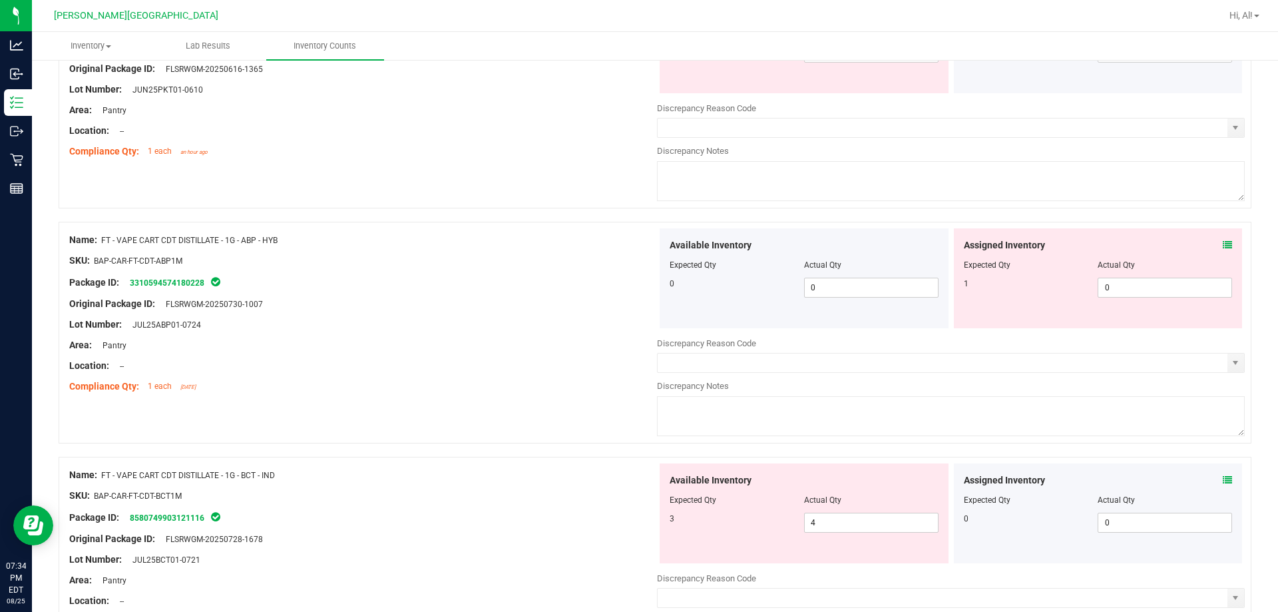
click at [555, 384] on div "Compliance Qty: 1 each [DATE]" at bounding box center [363, 387] width 588 height 14
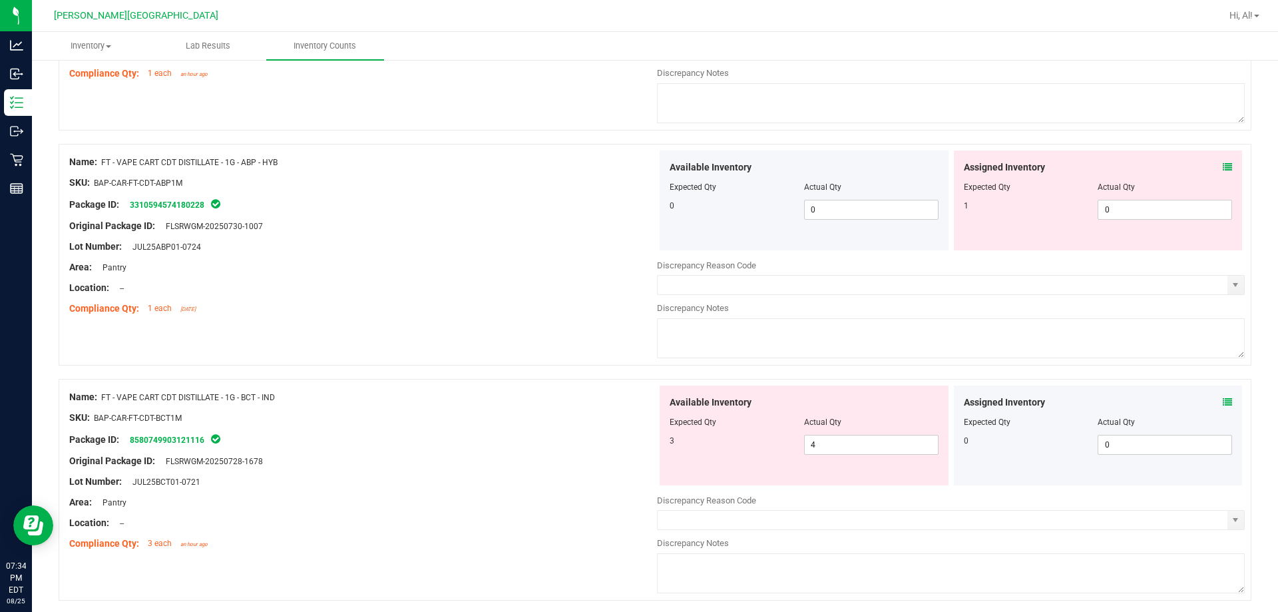
scroll to position [3196, 0]
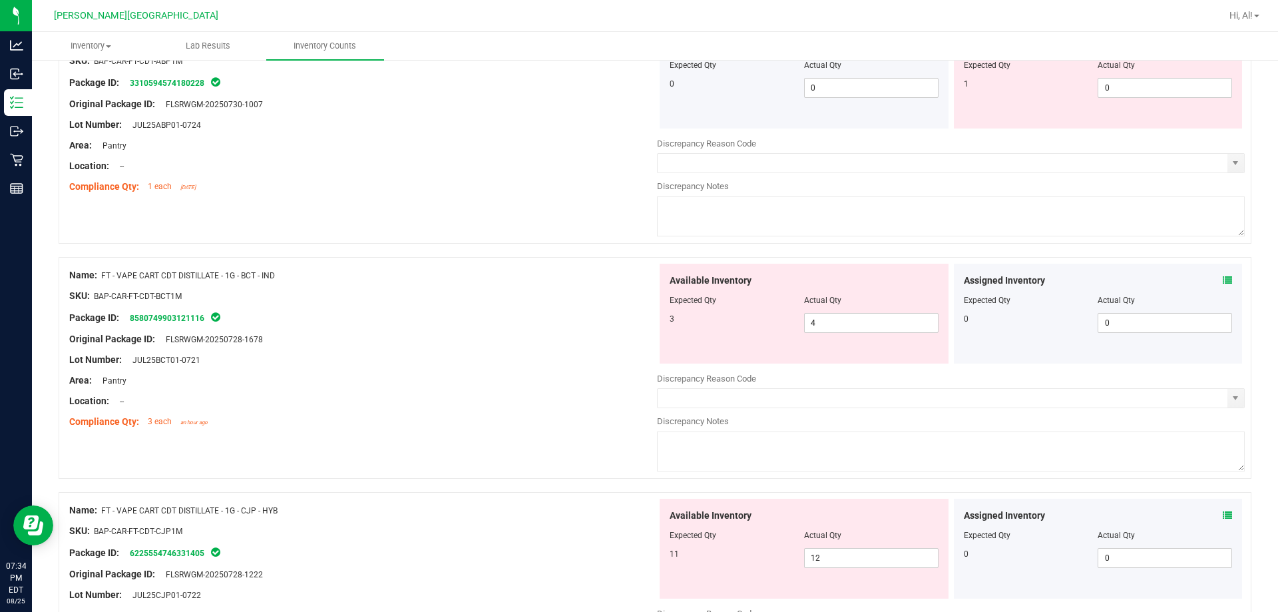
click at [630, 279] on icon at bounding box center [1227, 280] width 9 height 9
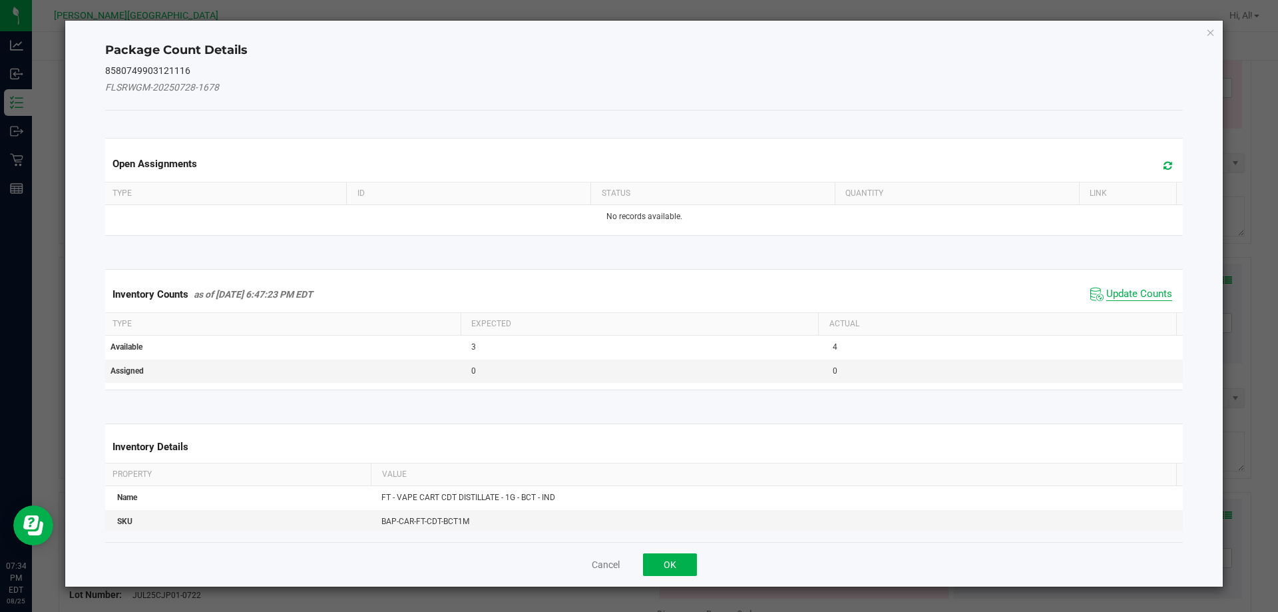
click at [630, 290] on span "Update Counts" at bounding box center [1140, 294] width 66 height 13
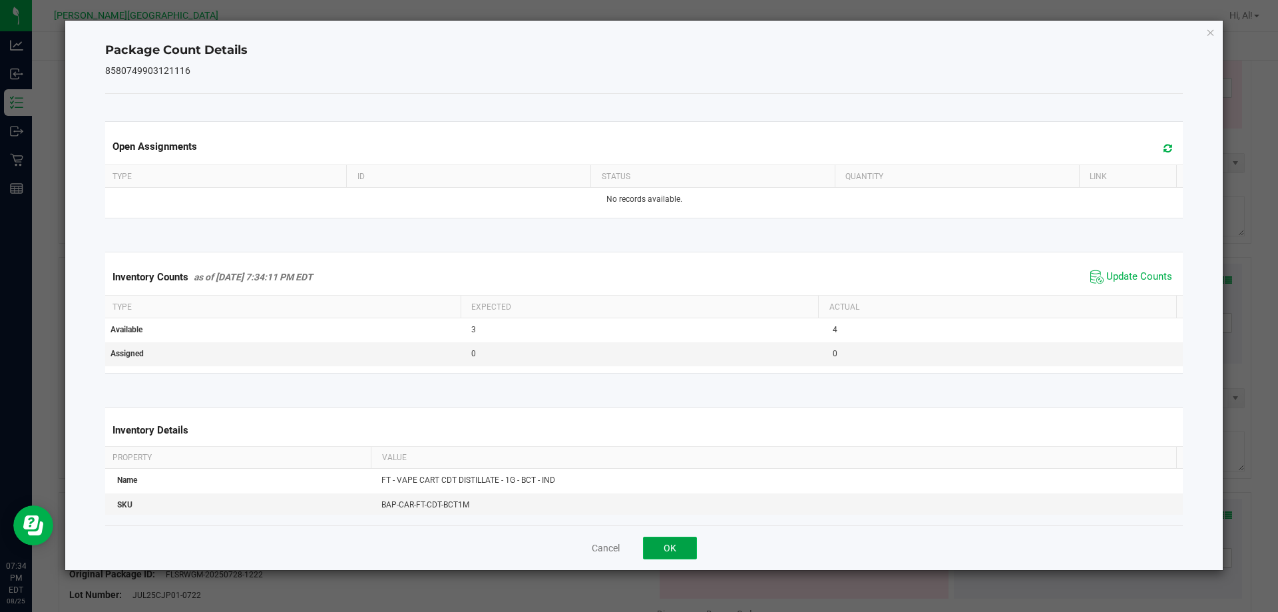
click at [630, 541] on button "OK" at bounding box center [670, 548] width 54 height 23
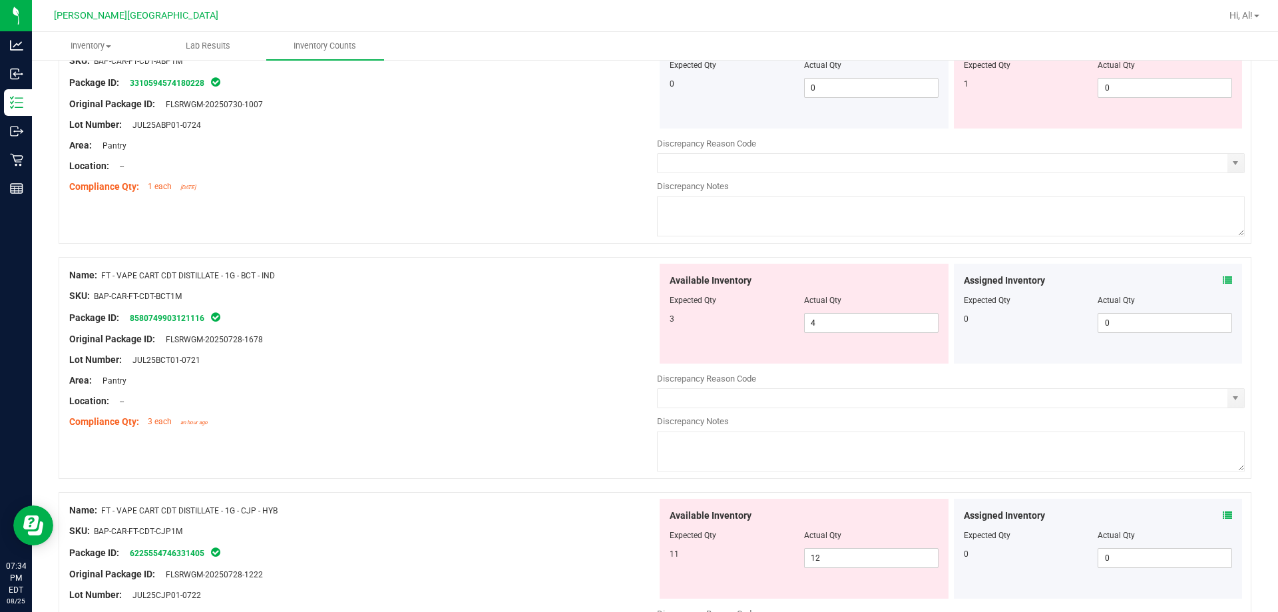
click at [577, 376] on div "Area: Pantry" at bounding box center [363, 381] width 588 height 14
click at [575, 362] on div "Lot Number: JUL25BCT01-0721" at bounding box center [363, 360] width 588 height 14
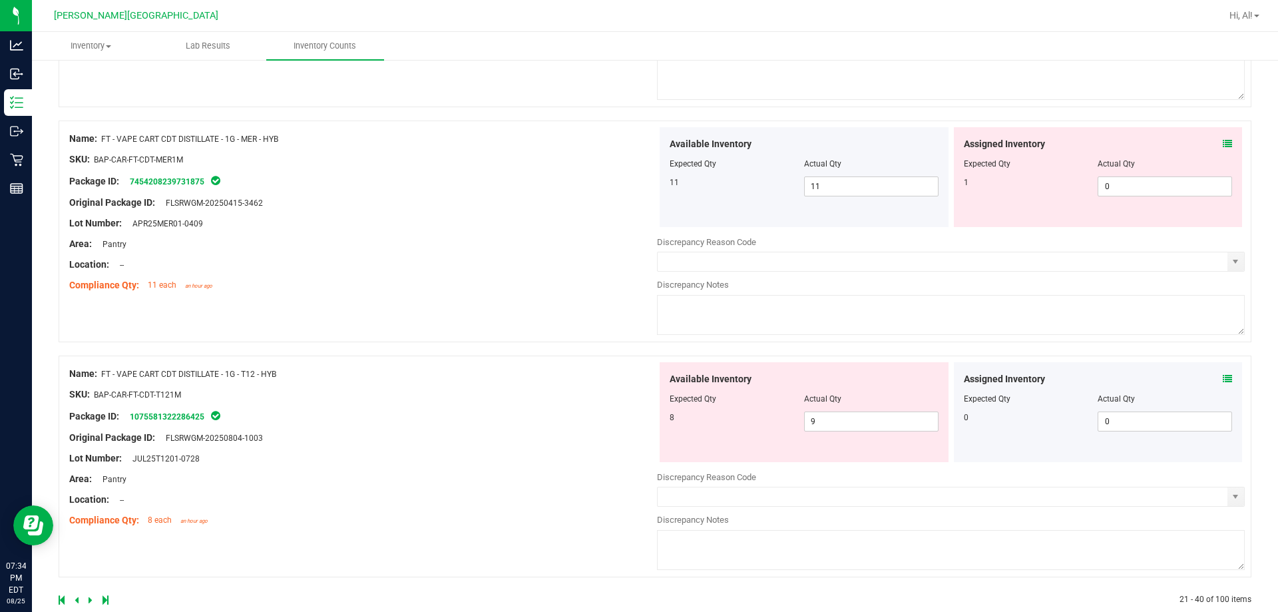
scroll to position [4062, 0]
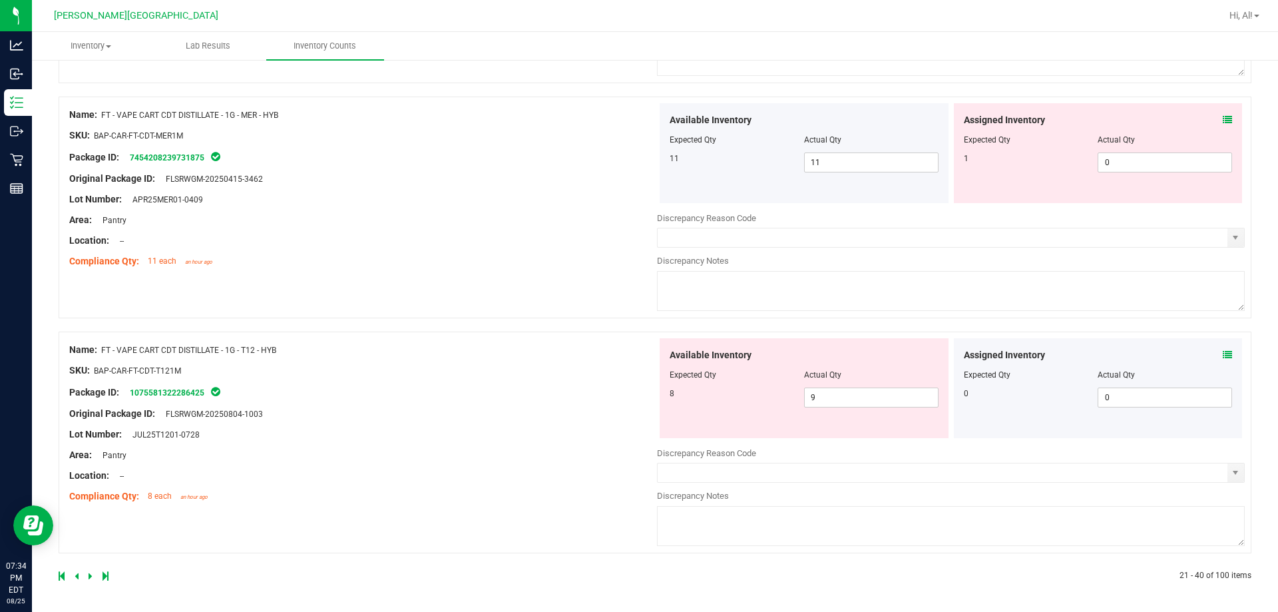
click at [630, 352] on icon at bounding box center [1227, 354] width 9 height 9
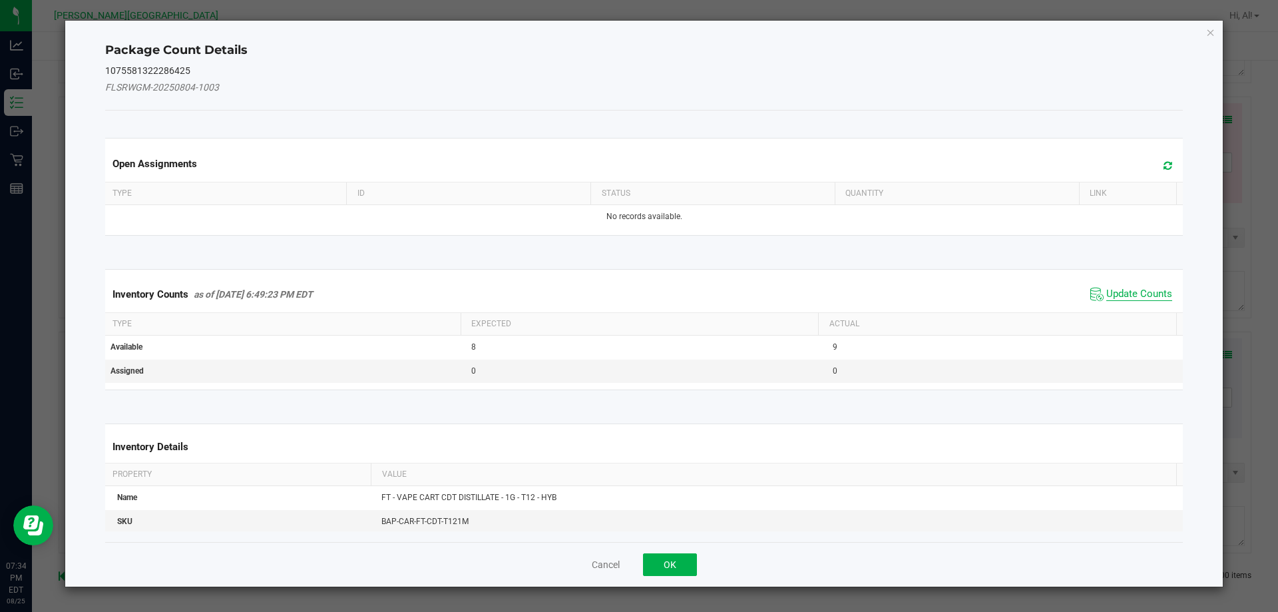
click at [630, 294] on span "Update Counts" at bounding box center [1140, 294] width 66 height 13
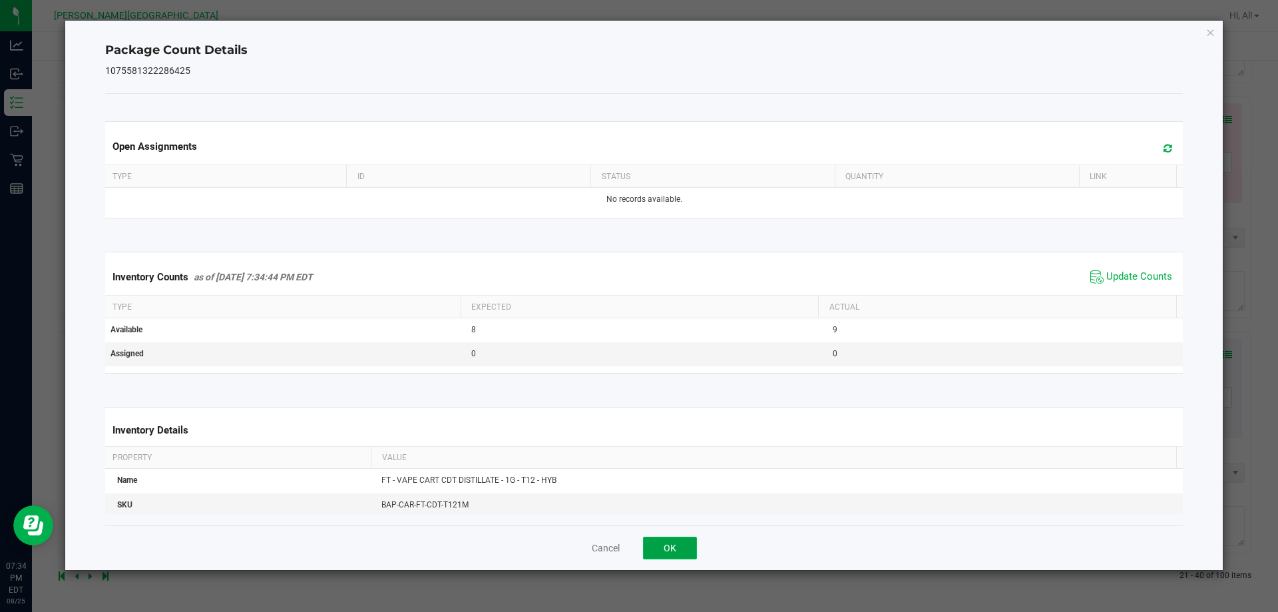
click at [630, 553] on button "OK" at bounding box center [670, 548] width 54 height 23
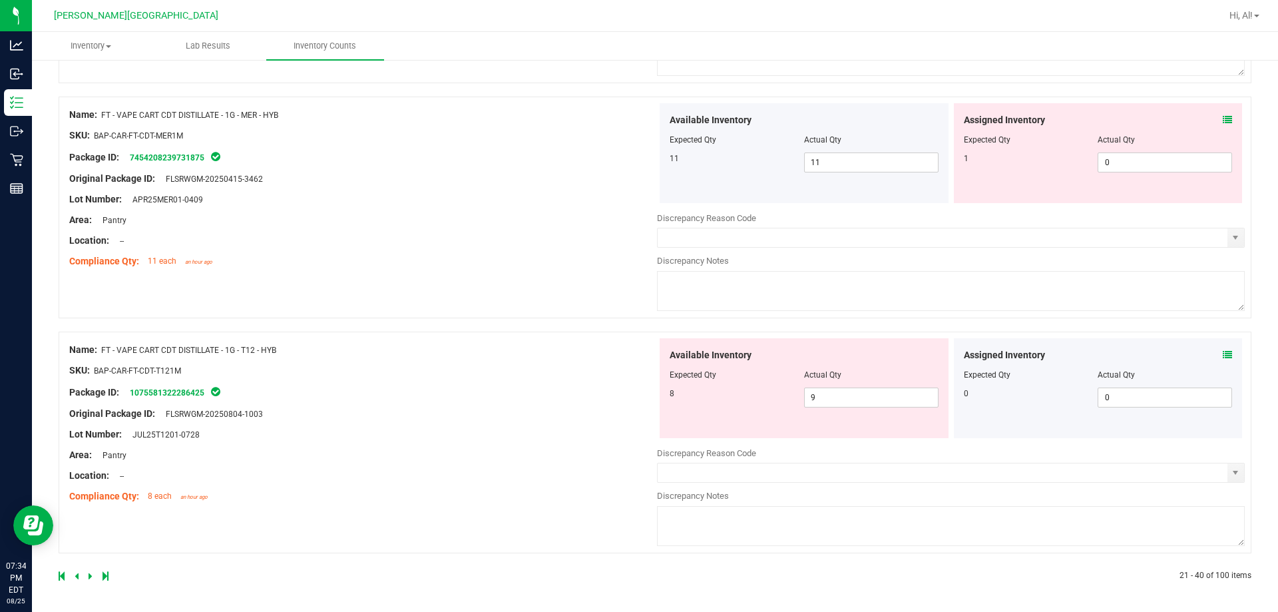
click at [532, 397] on div "Package ID: 1075581322286425" at bounding box center [363, 392] width 588 height 16
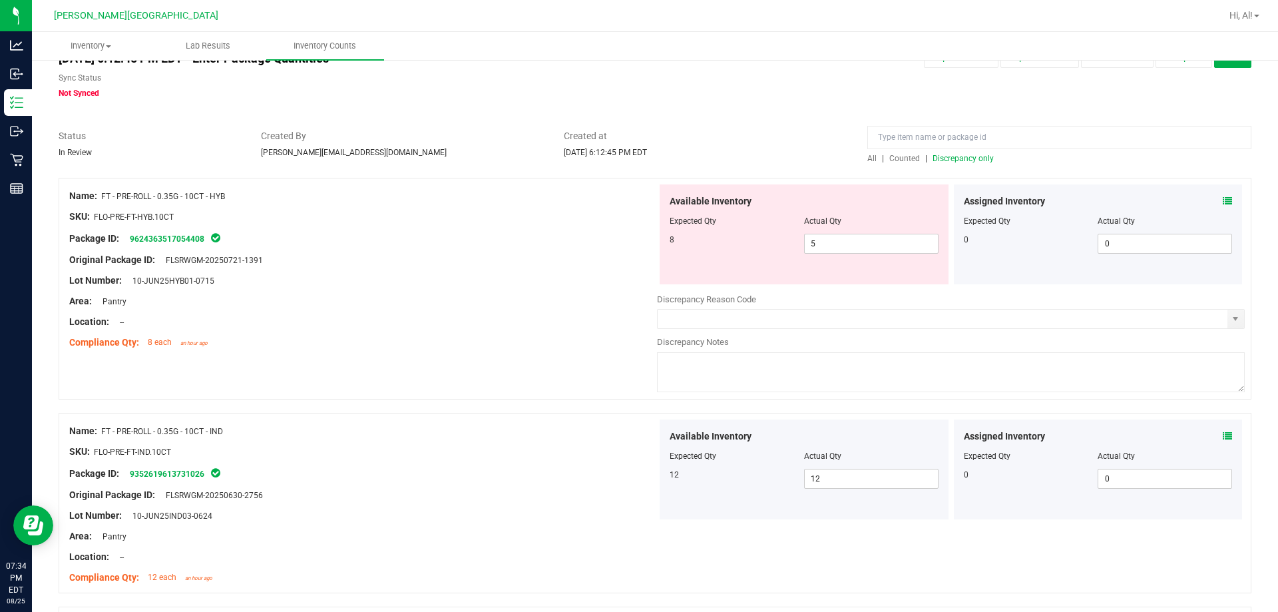
scroll to position [0, 0]
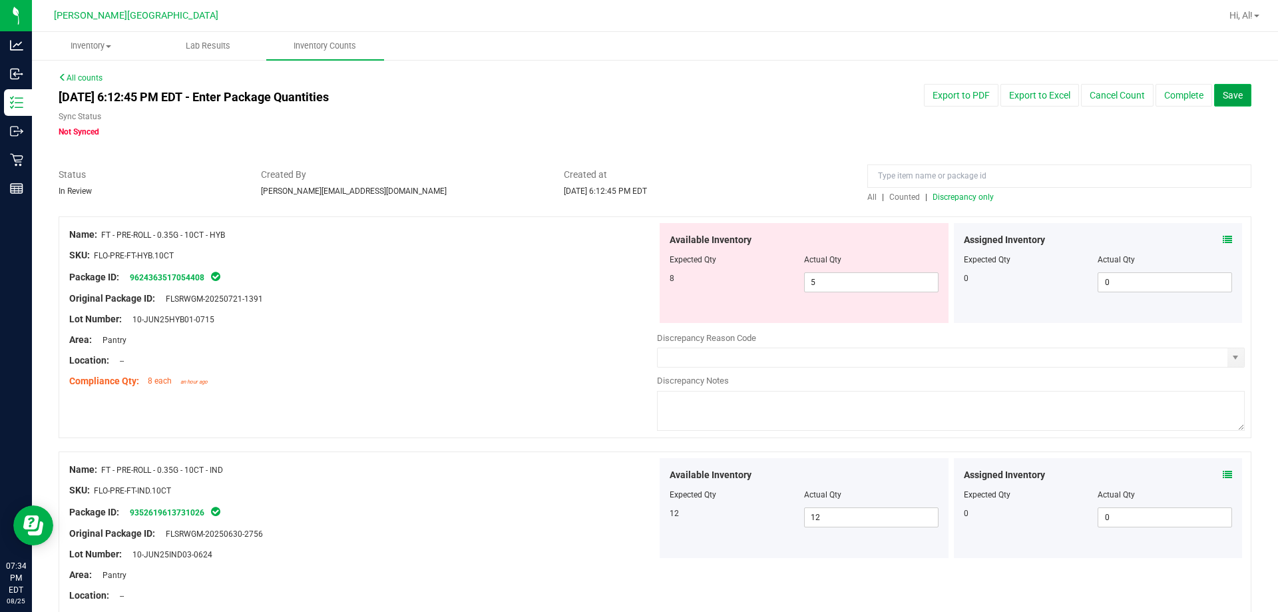
click at [630, 103] on button "Save" at bounding box center [1232, 95] width 37 height 23
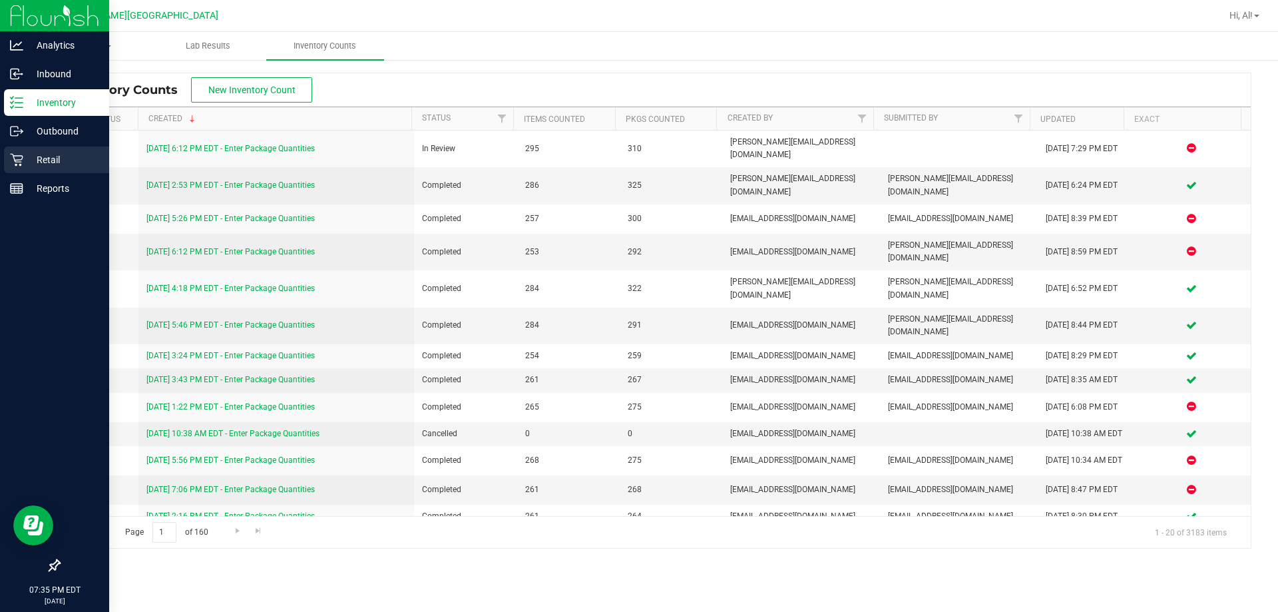
click at [34, 161] on p "Retail" at bounding box center [63, 160] width 80 height 16
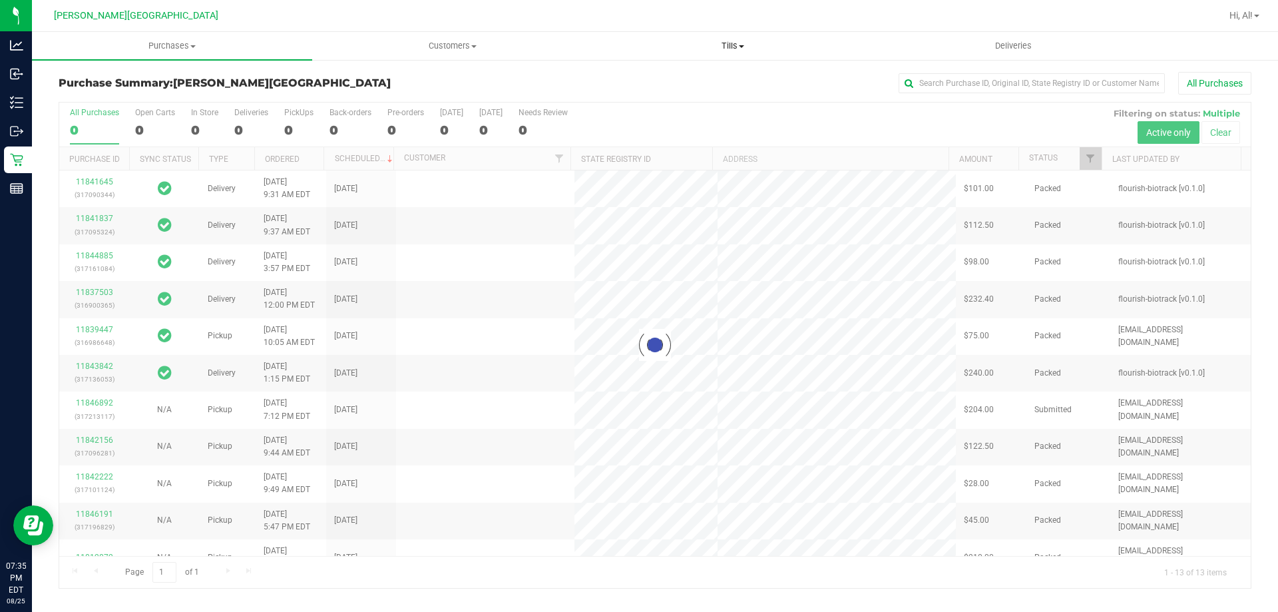
click at [630, 49] on span "Tills" at bounding box center [732, 46] width 279 height 12
click at [630, 79] on li "Manage tills" at bounding box center [733, 81] width 280 height 16
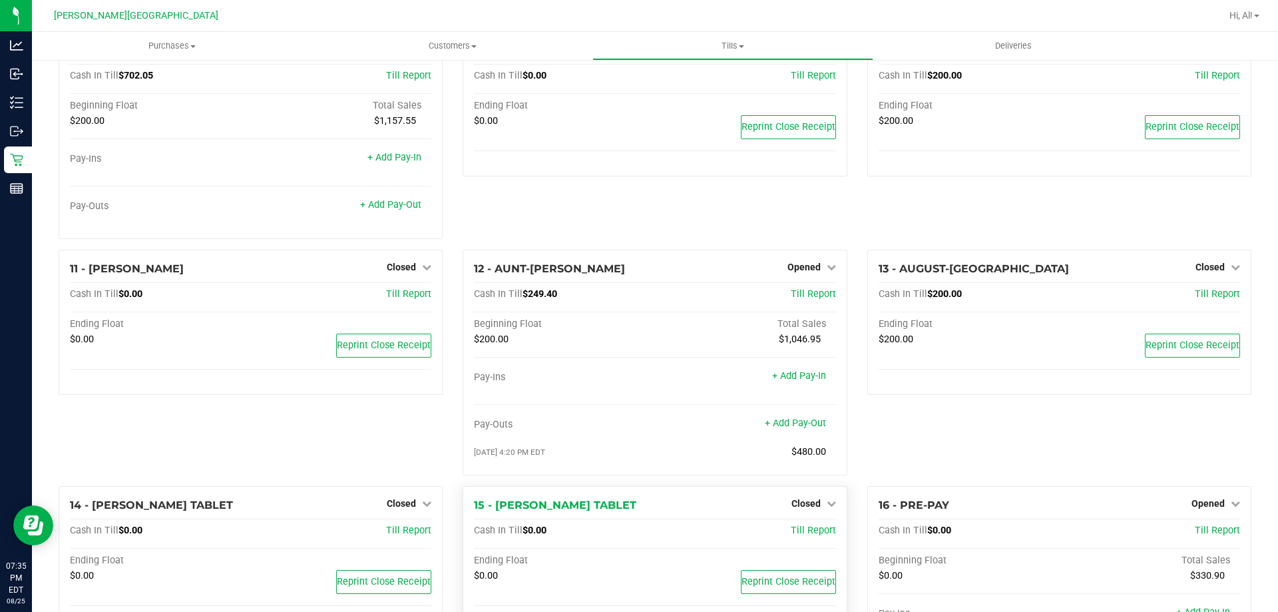
scroll to position [333, 0]
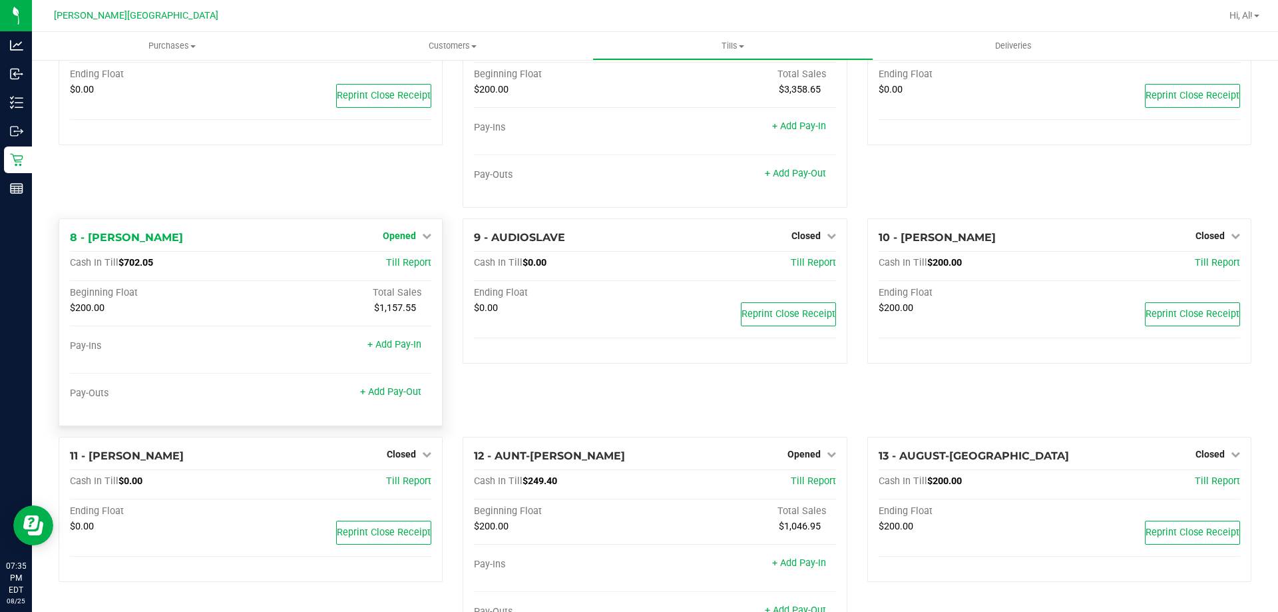
click at [394, 241] on span "Opened" at bounding box center [399, 235] width 33 height 11
click at [388, 268] on link "Close Till" at bounding box center [402, 263] width 36 height 11
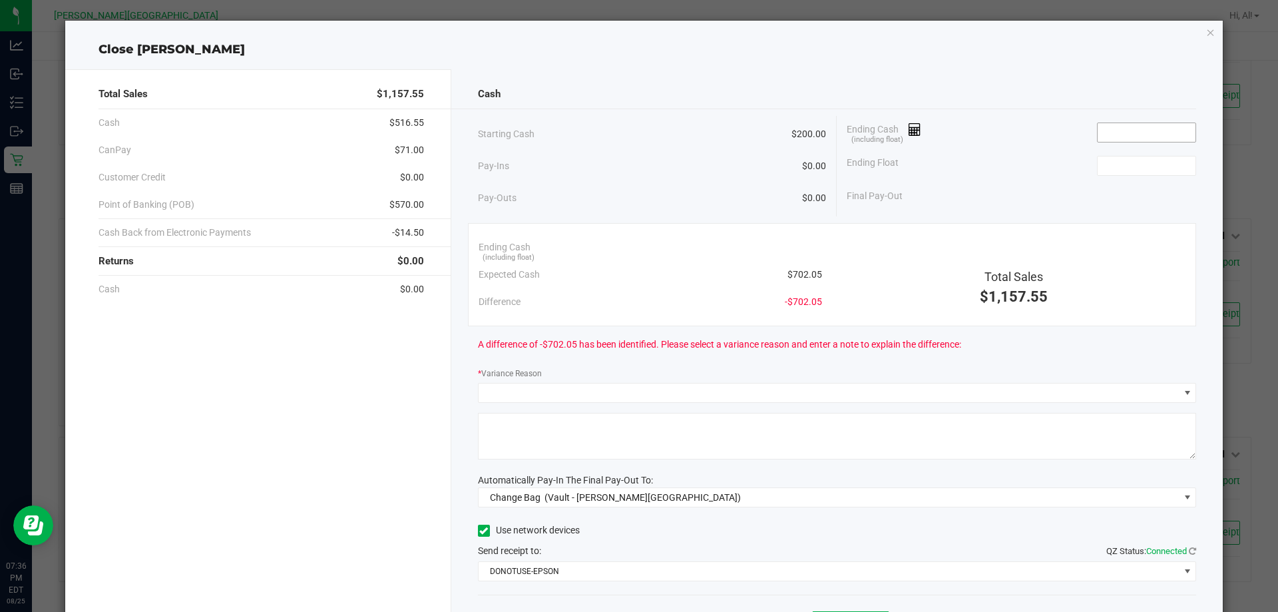
click at [630, 132] on input at bounding box center [1147, 132] width 98 height 19
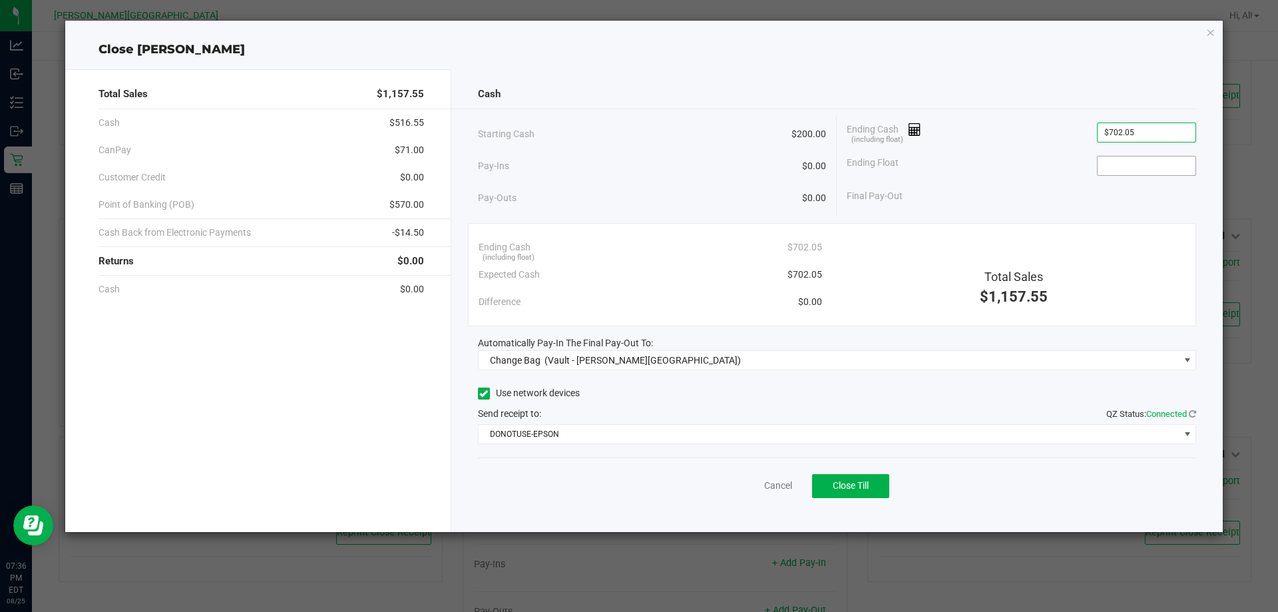
click at [630, 157] on input at bounding box center [1147, 165] width 98 height 19
click at [630, 159] on div "Ending Float $200.00" at bounding box center [1022, 165] width 350 height 33
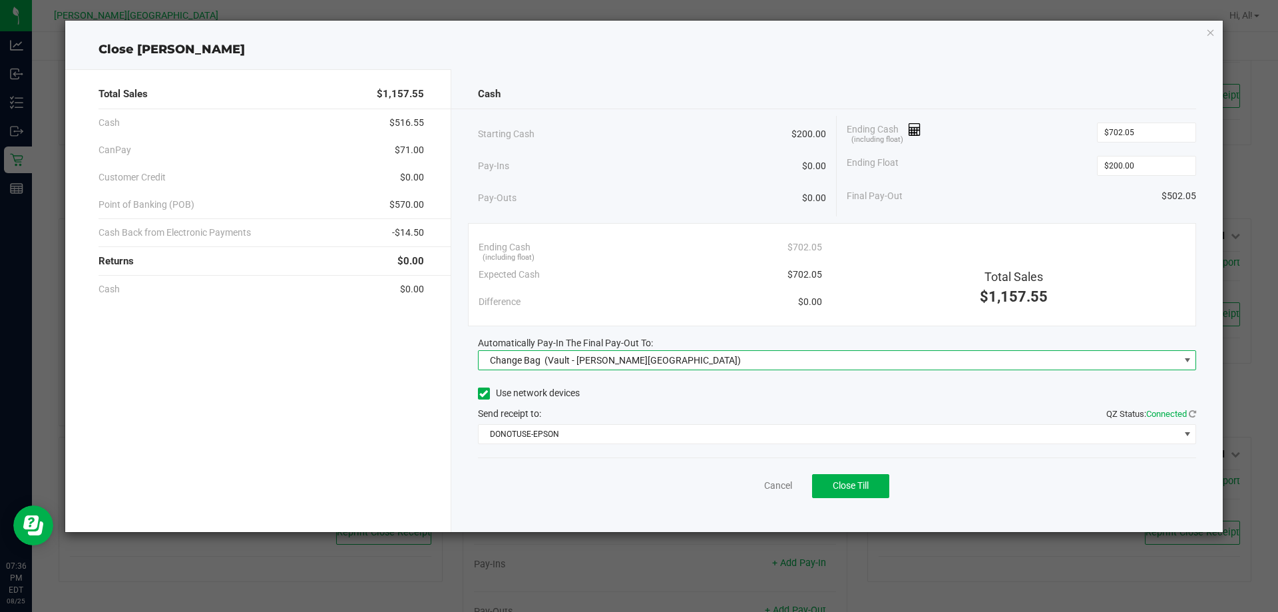
click at [630, 351] on span "Change Bag (Vault - [PERSON_NAME][GEOGRAPHIC_DATA])" at bounding box center [829, 360] width 701 height 19
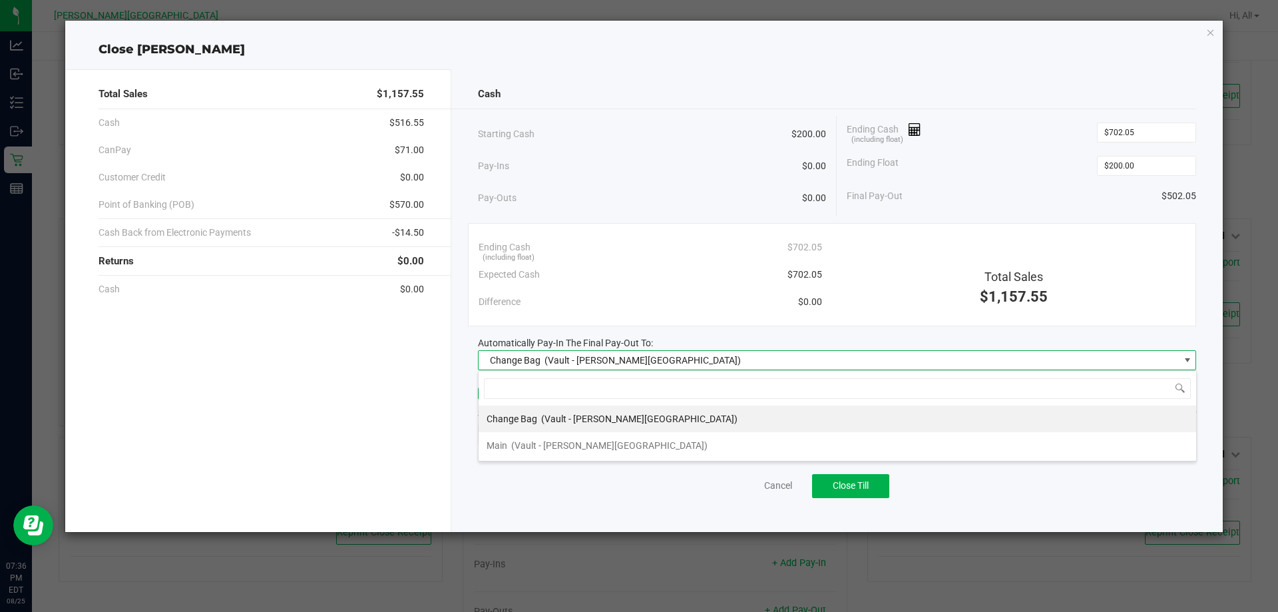
scroll to position [20, 718]
click at [630, 437] on li "Main (Vault - [PERSON_NAME][GEOGRAPHIC_DATA])" at bounding box center [838, 445] width 718 height 27
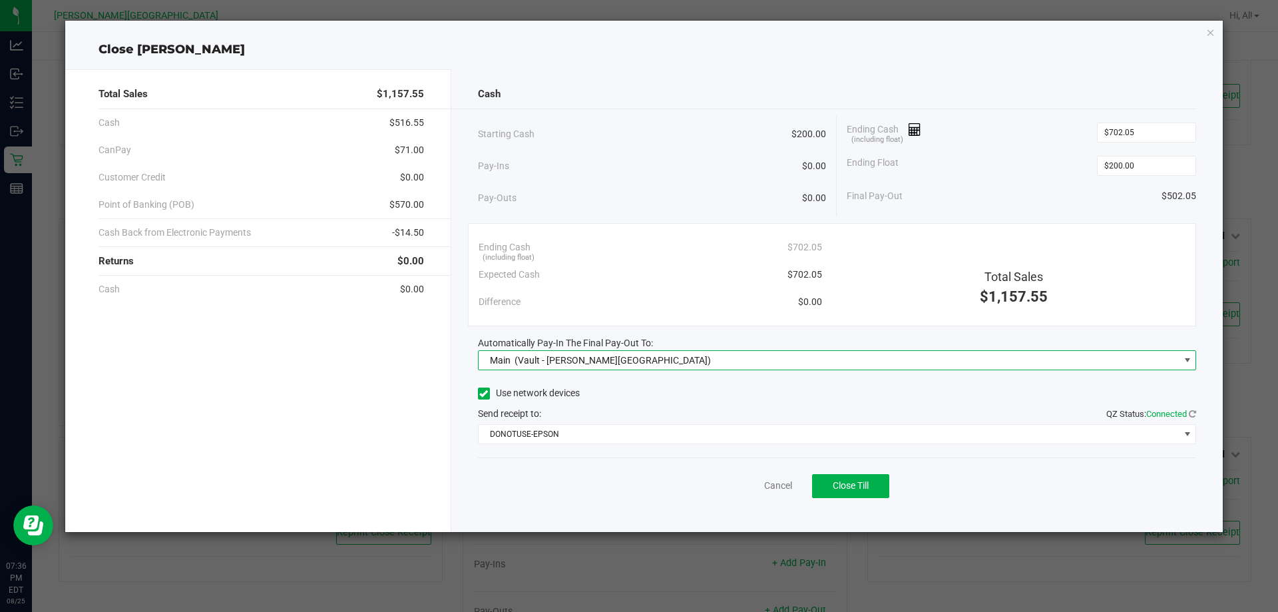
click at [630, 331] on div "Cash Starting Cash $200.00 Pay-Ins $0.00 Pay-Outs $0.00 Ending Cash (including …" at bounding box center [837, 300] width 772 height 463
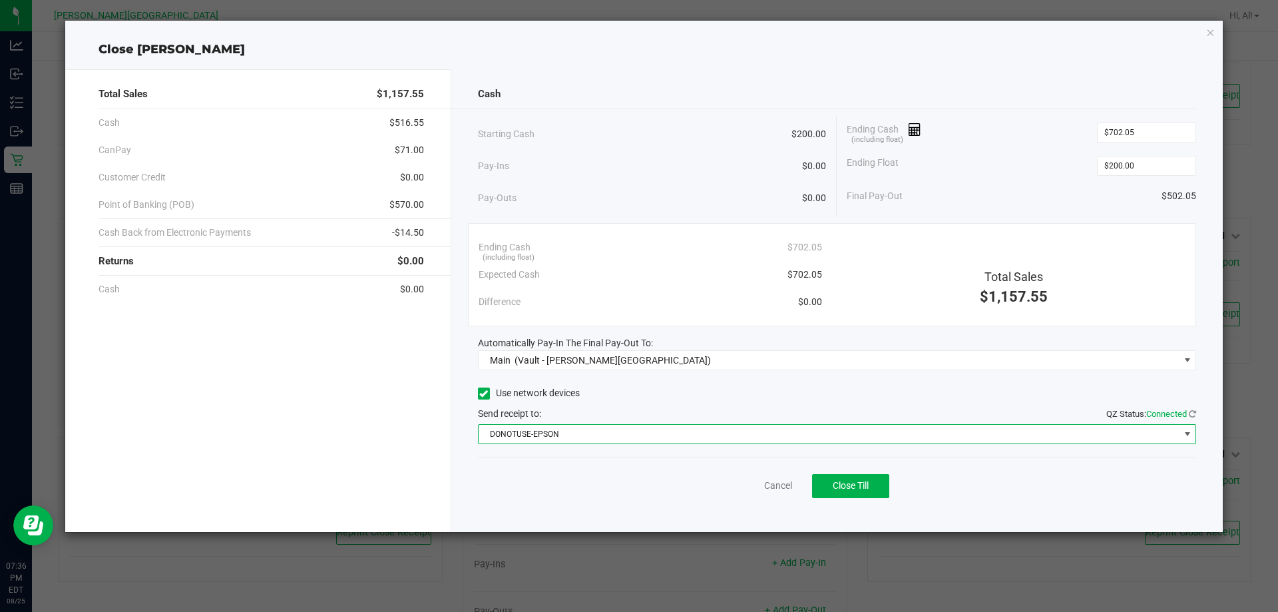
click at [630, 431] on span "DONOTUSE-EPSON" at bounding box center [829, 434] width 701 height 19
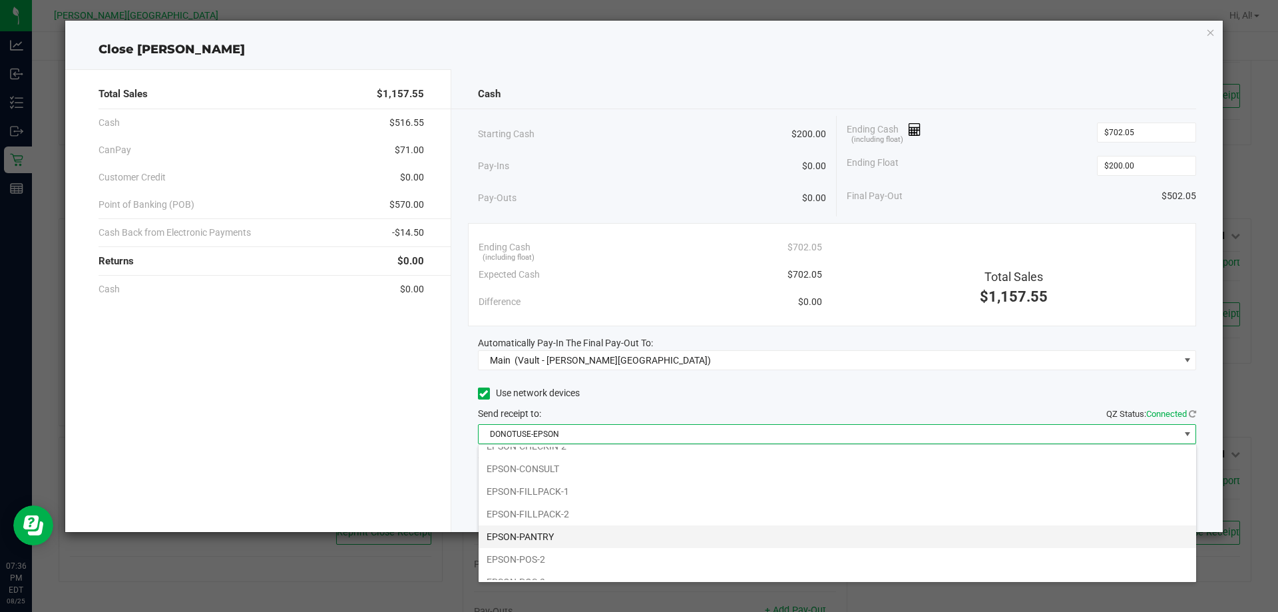
scroll to position [133, 0]
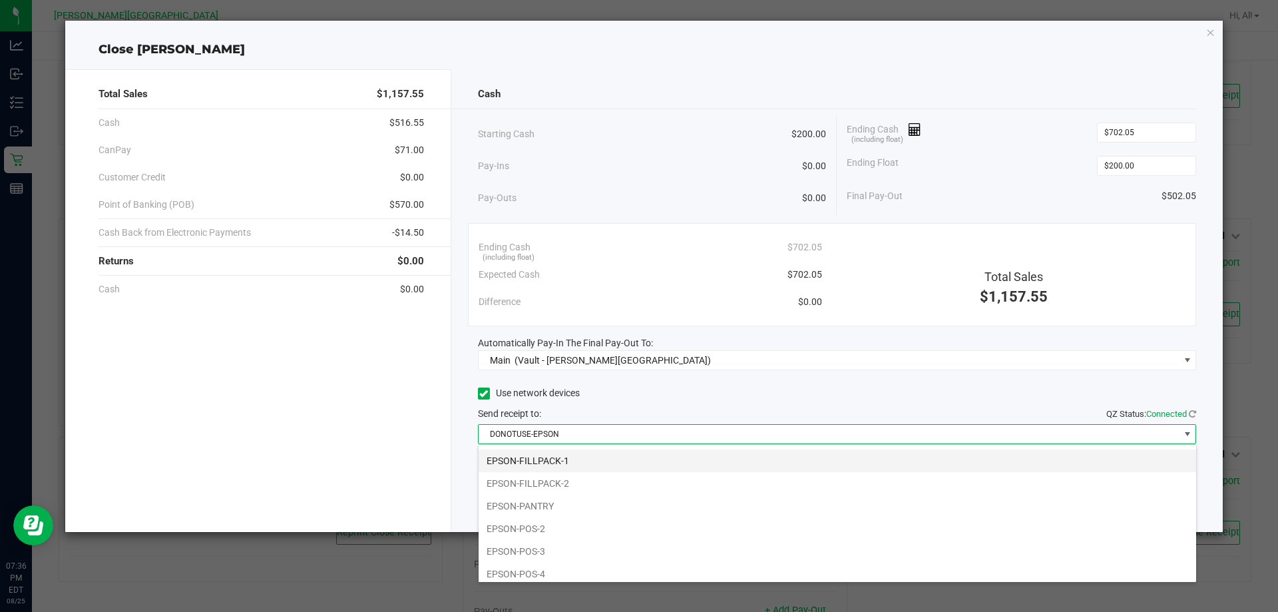
click at [630, 458] on li "EPSON-FILLPACK-1" at bounding box center [838, 460] width 718 height 23
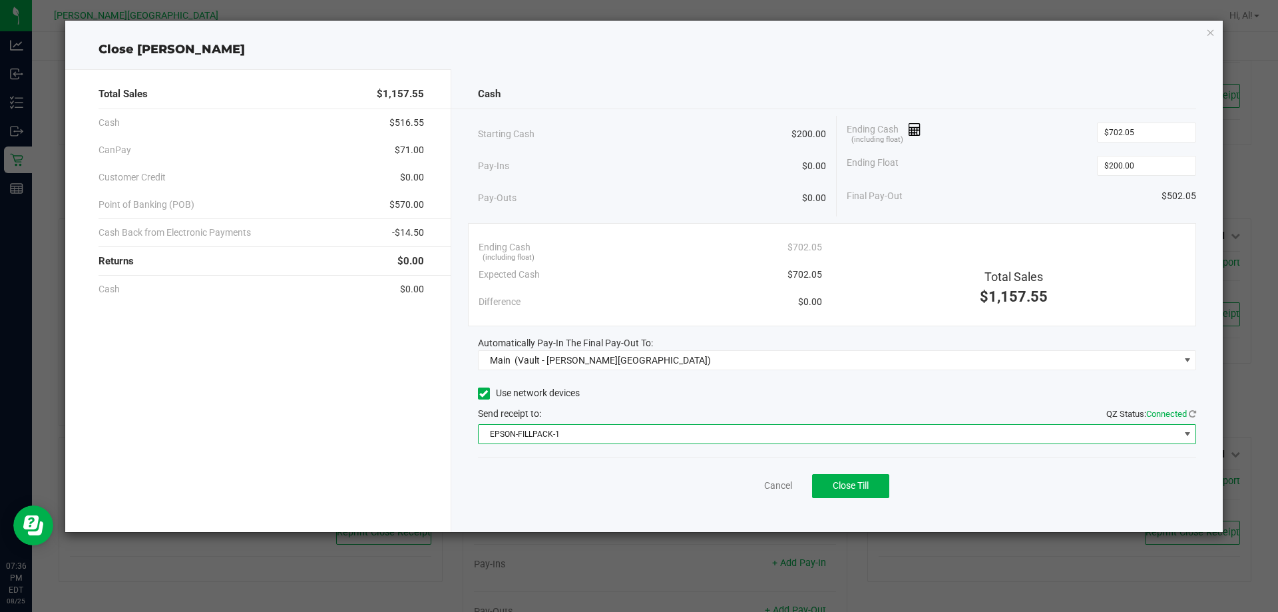
click at [630, 403] on div "Use network devices" at bounding box center [837, 394] width 719 height 20
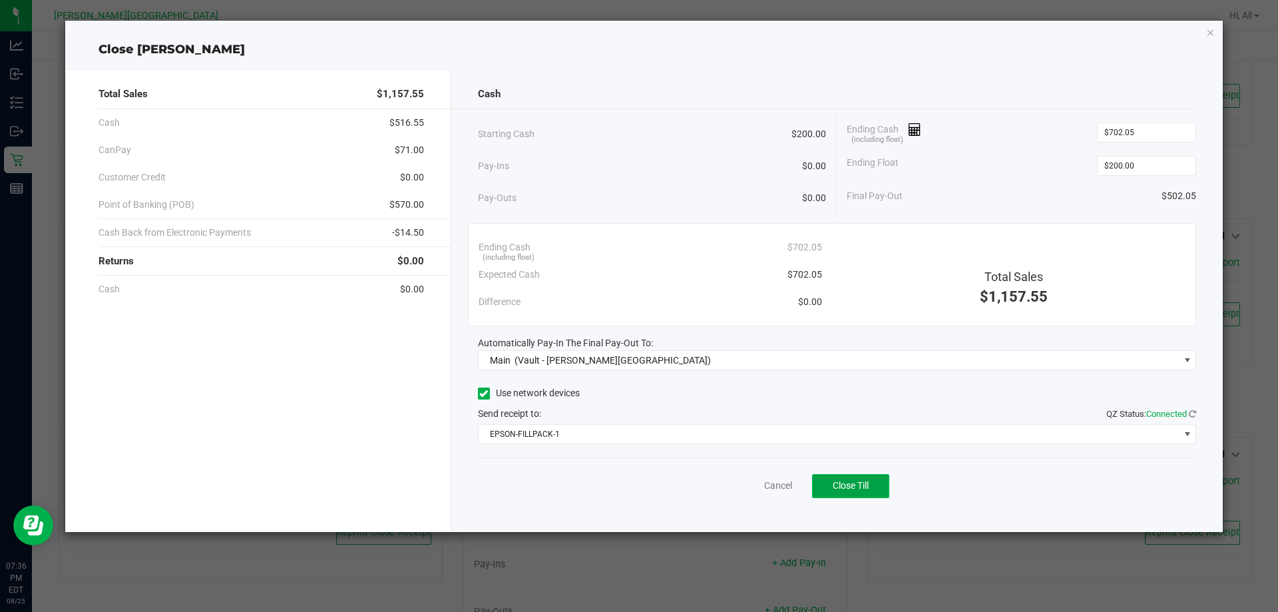
click at [630, 484] on span "Close Till" at bounding box center [851, 485] width 36 height 11
click at [630, 490] on link "Dismiss" at bounding box center [749, 486] width 32 height 14
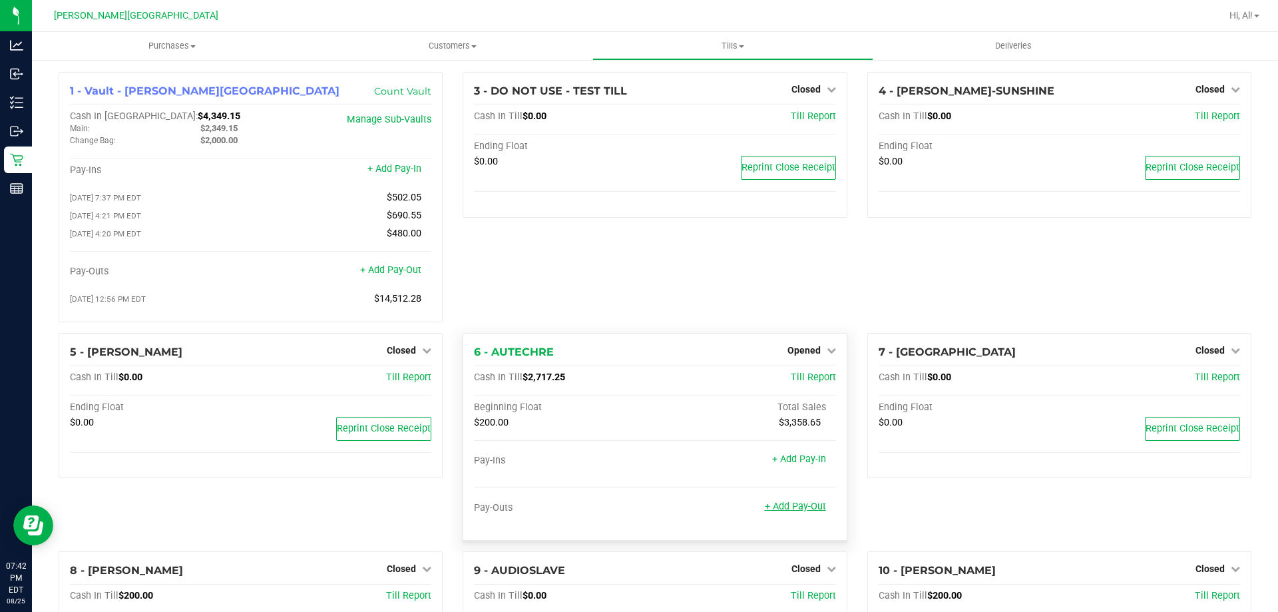
click at [802, 509] on link "+ Add Pay-Out" at bounding box center [795, 506] width 61 height 11
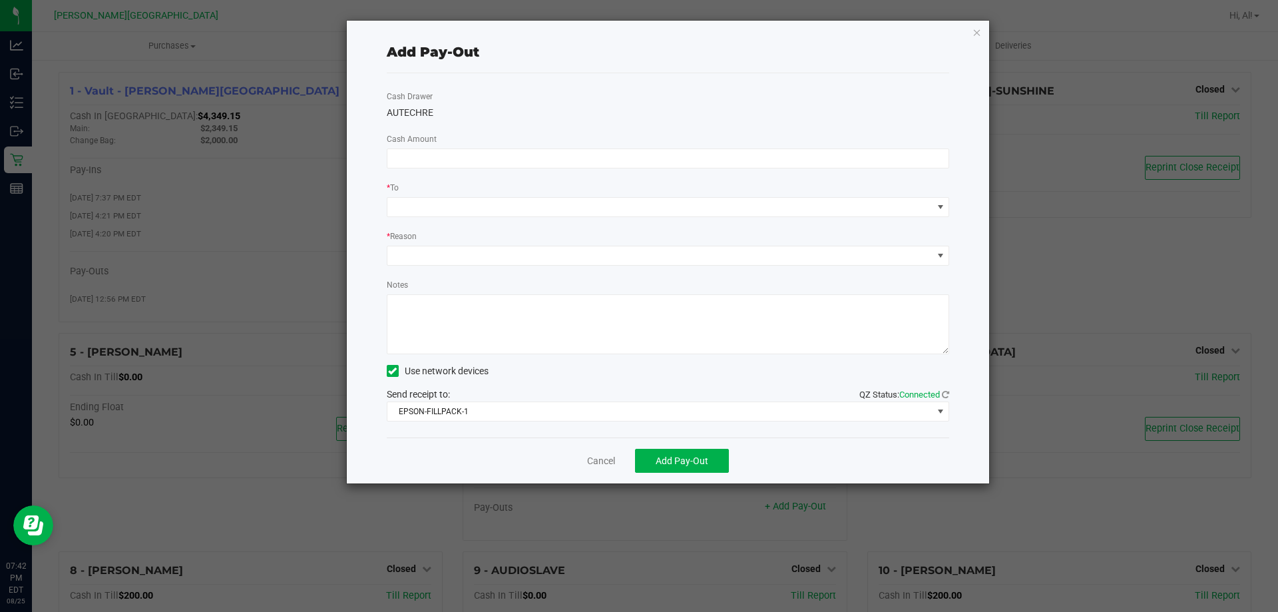
click at [745, 170] on div "Cash Drawer AUTECHRE Cash Amount * To * Reason Notes Use network devices Send r…" at bounding box center [668, 255] width 563 height 364
click at [738, 158] on input at bounding box center [669, 158] width 562 height 19
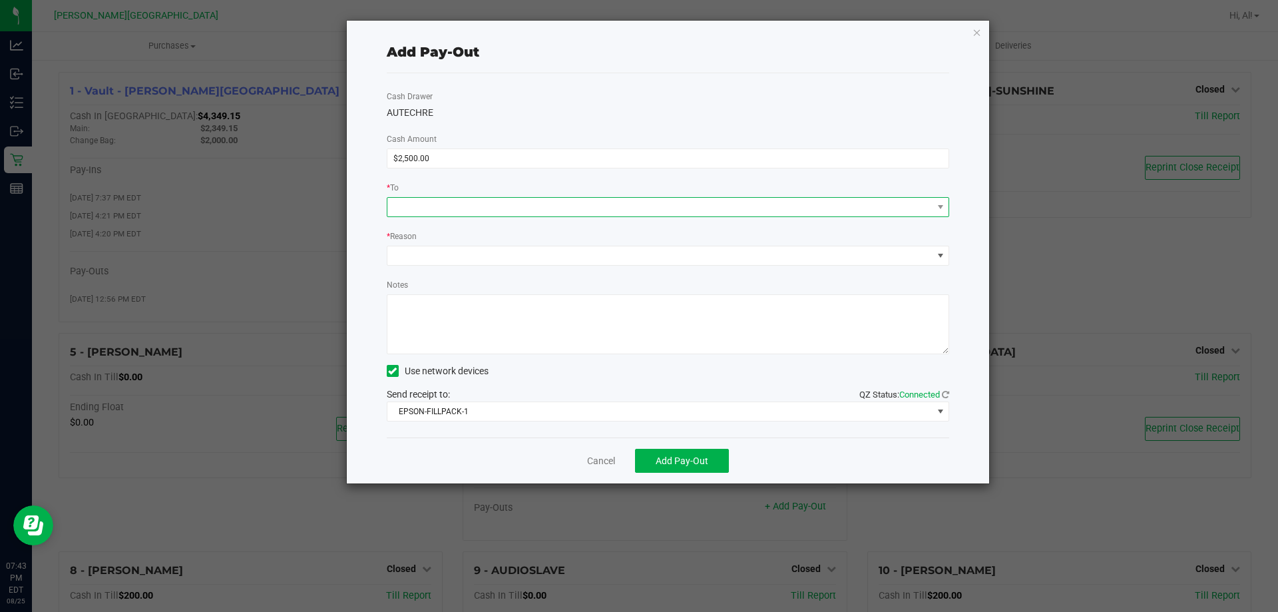
type input "$2,500.00"
click at [485, 212] on span at bounding box center [660, 207] width 545 height 19
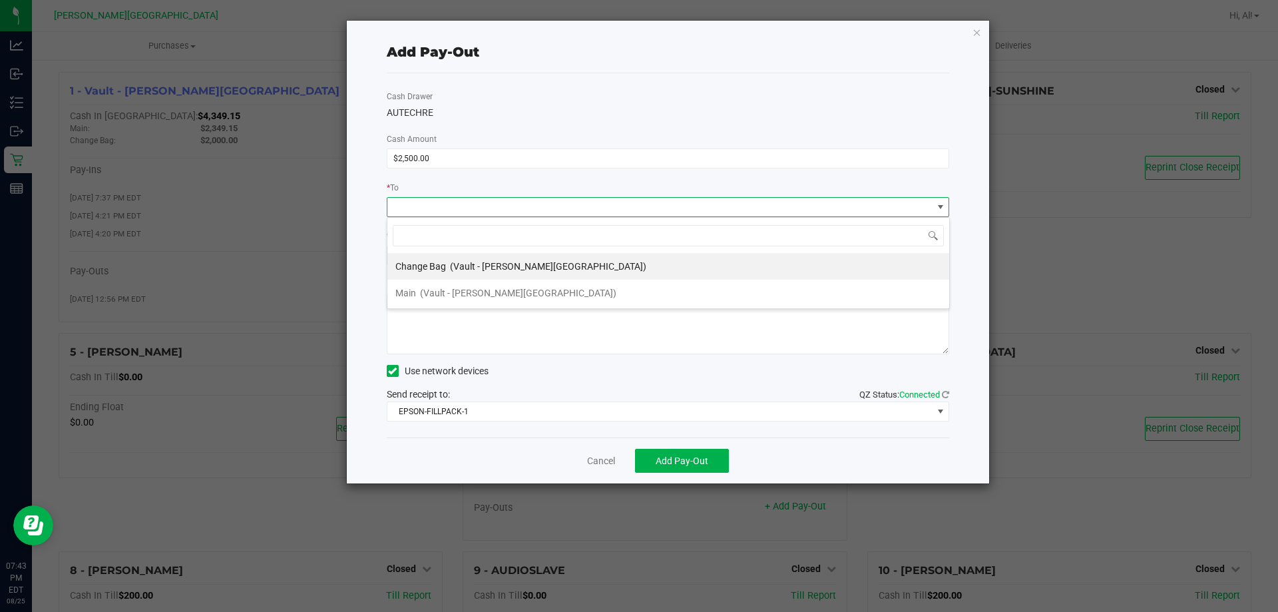
scroll to position [20, 563]
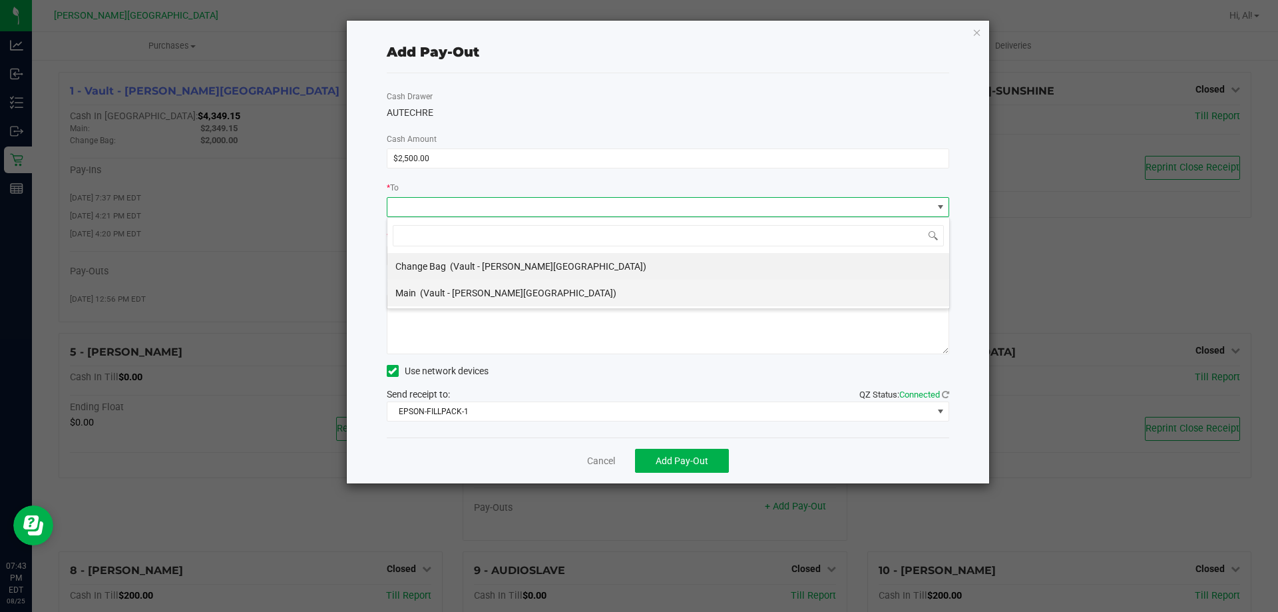
click at [477, 288] on span "(Vault - [PERSON_NAME][GEOGRAPHIC_DATA])" at bounding box center [518, 293] width 196 height 11
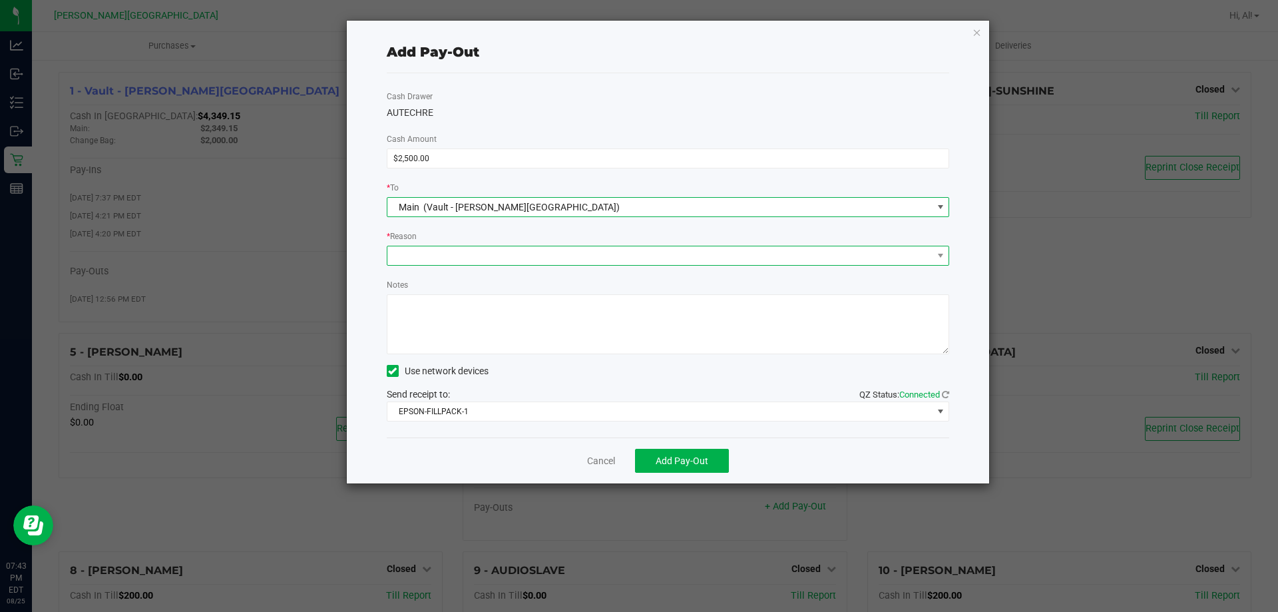
click at [502, 250] on span at bounding box center [660, 255] width 545 height 19
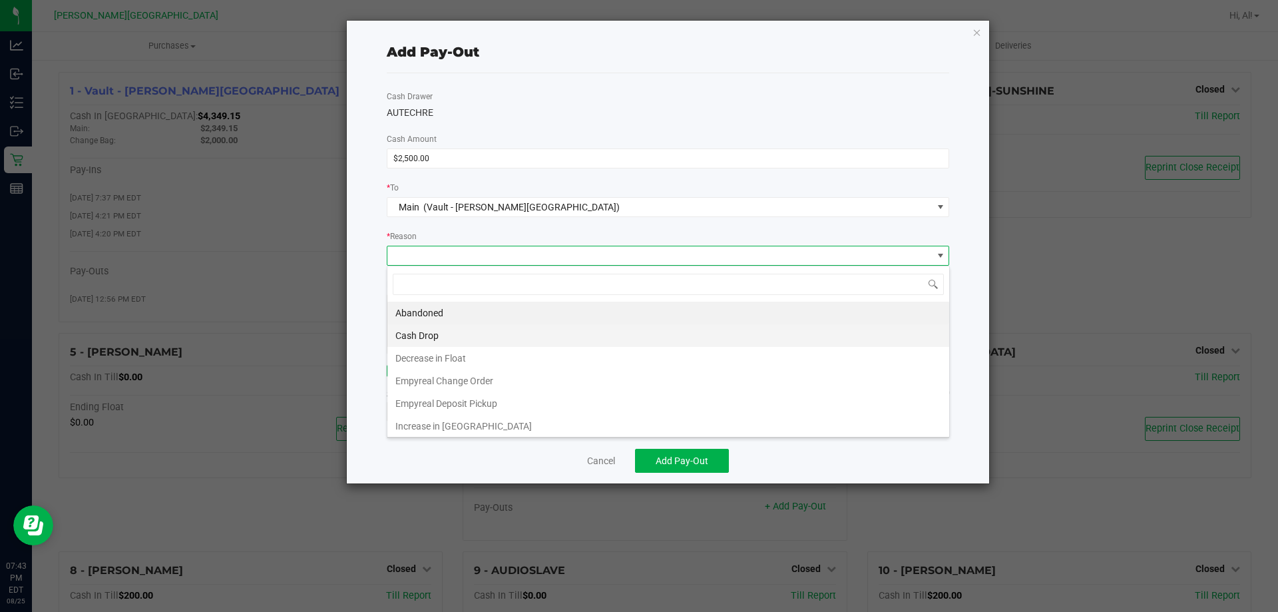
click at [485, 335] on li "Cash Drop" at bounding box center [669, 335] width 562 height 23
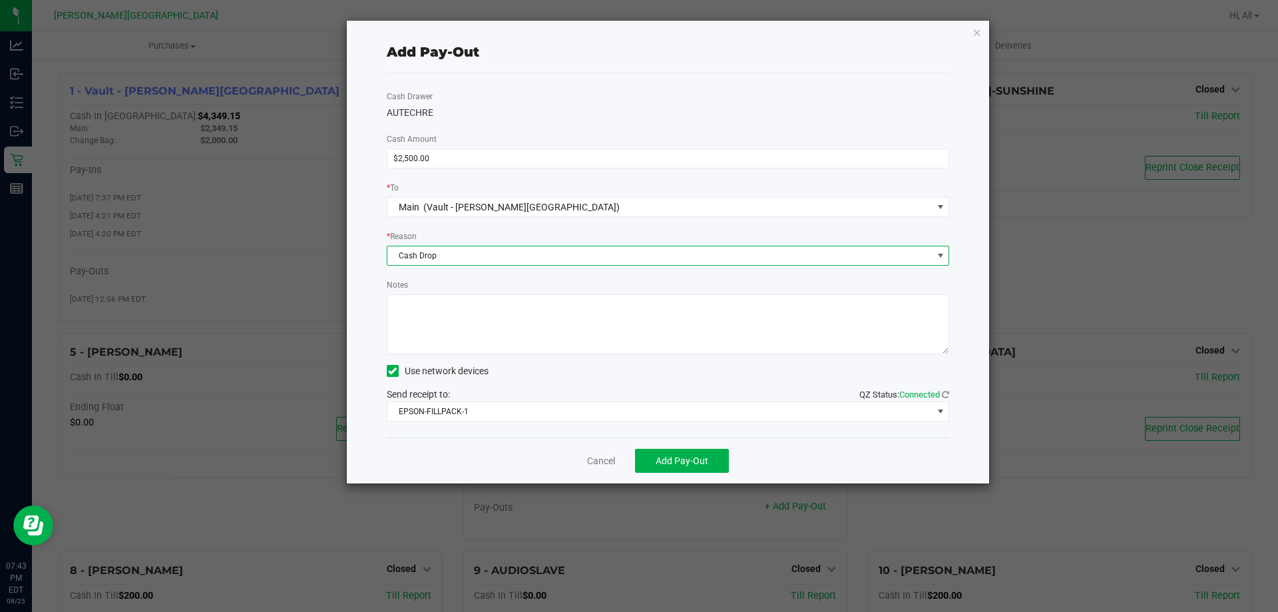
click at [519, 280] on div "Notes" at bounding box center [668, 316] width 563 height 77
click at [699, 453] on button "Add Pay-Out" at bounding box center [682, 461] width 94 height 24
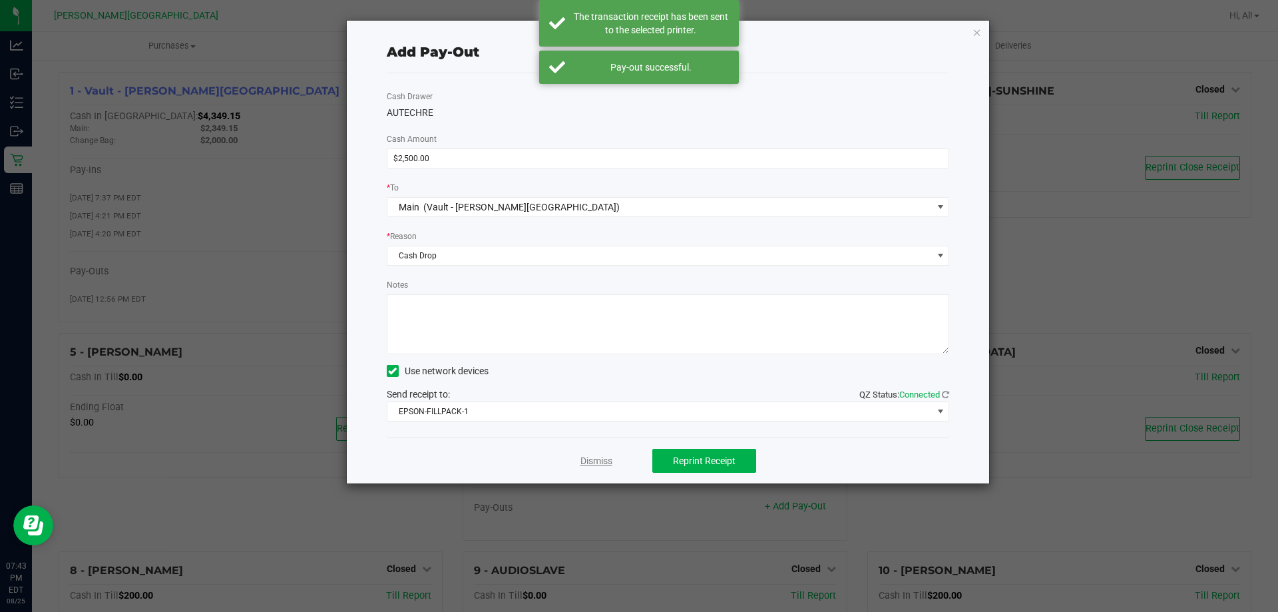
click at [593, 461] on link "Dismiss" at bounding box center [597, 461] width 32 height 14
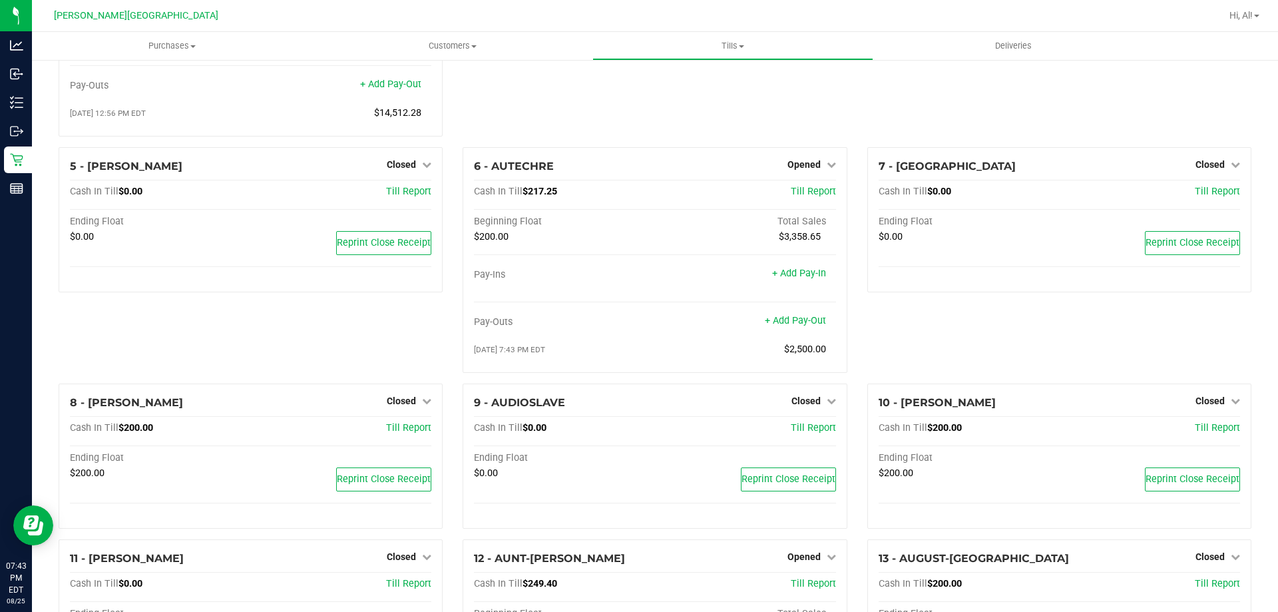
scroll to position [0, 0]
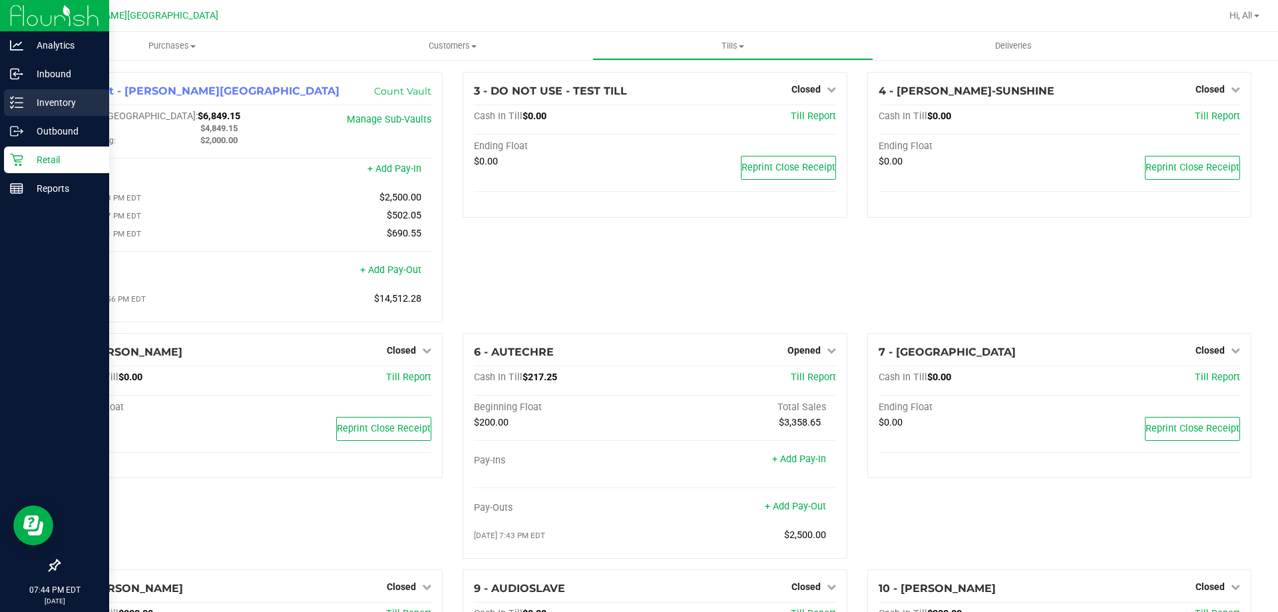
click at [76, 105] on p "Inventory" at bounding box center [63, 103] width 80 height 16
